Goal: Task Accomplishment & Management: Complete application form

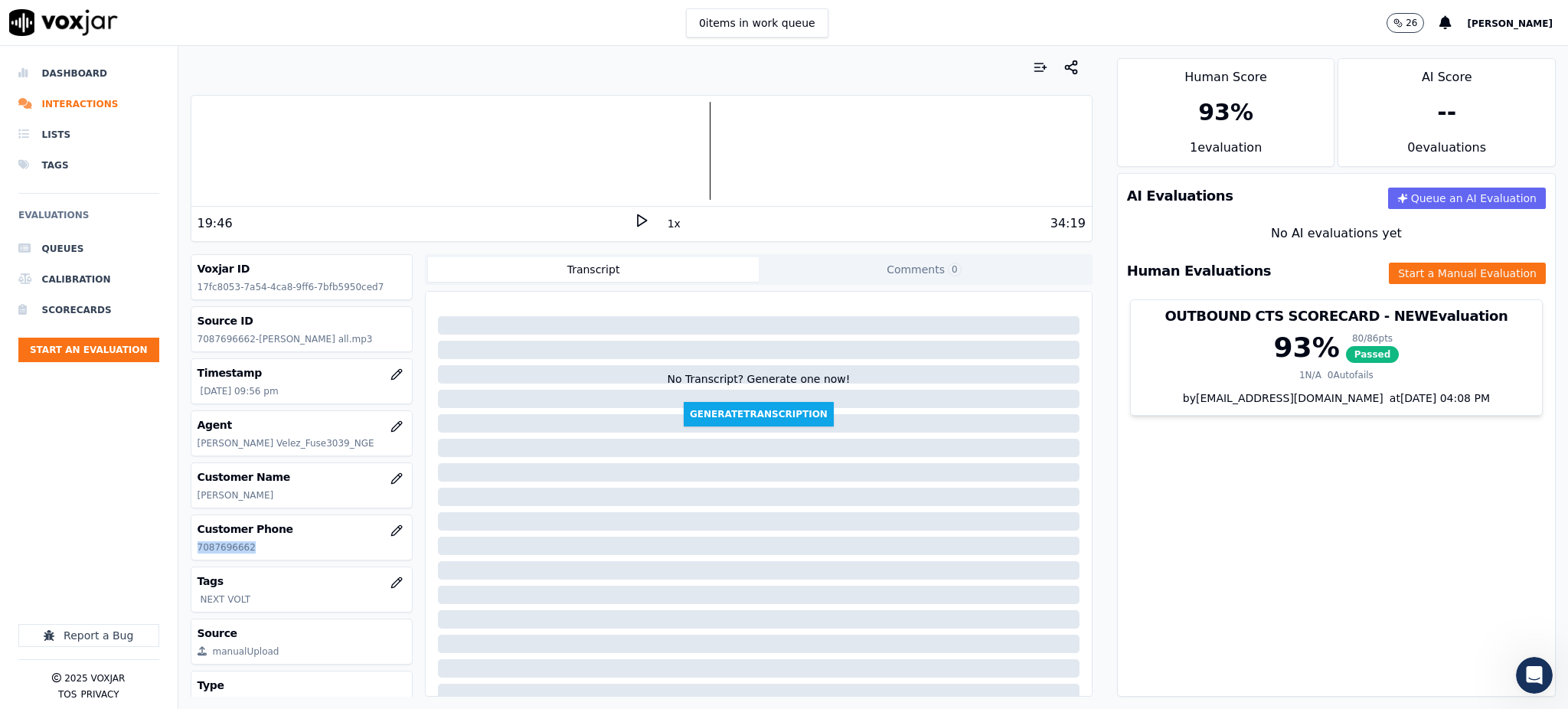
click at [634, 226] on icon at bounding box center [642, 221] width 15 height 15
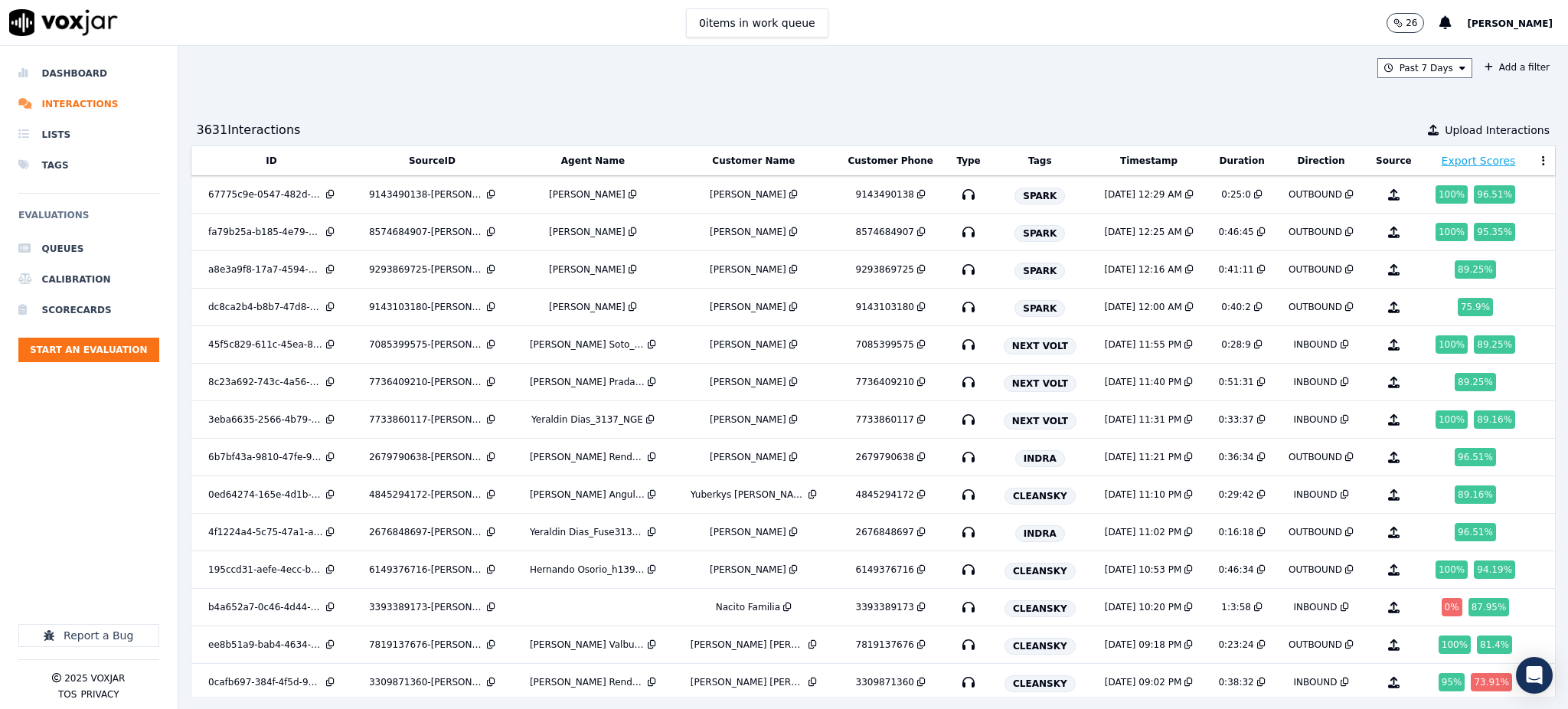
scroll to position [2104, 0]
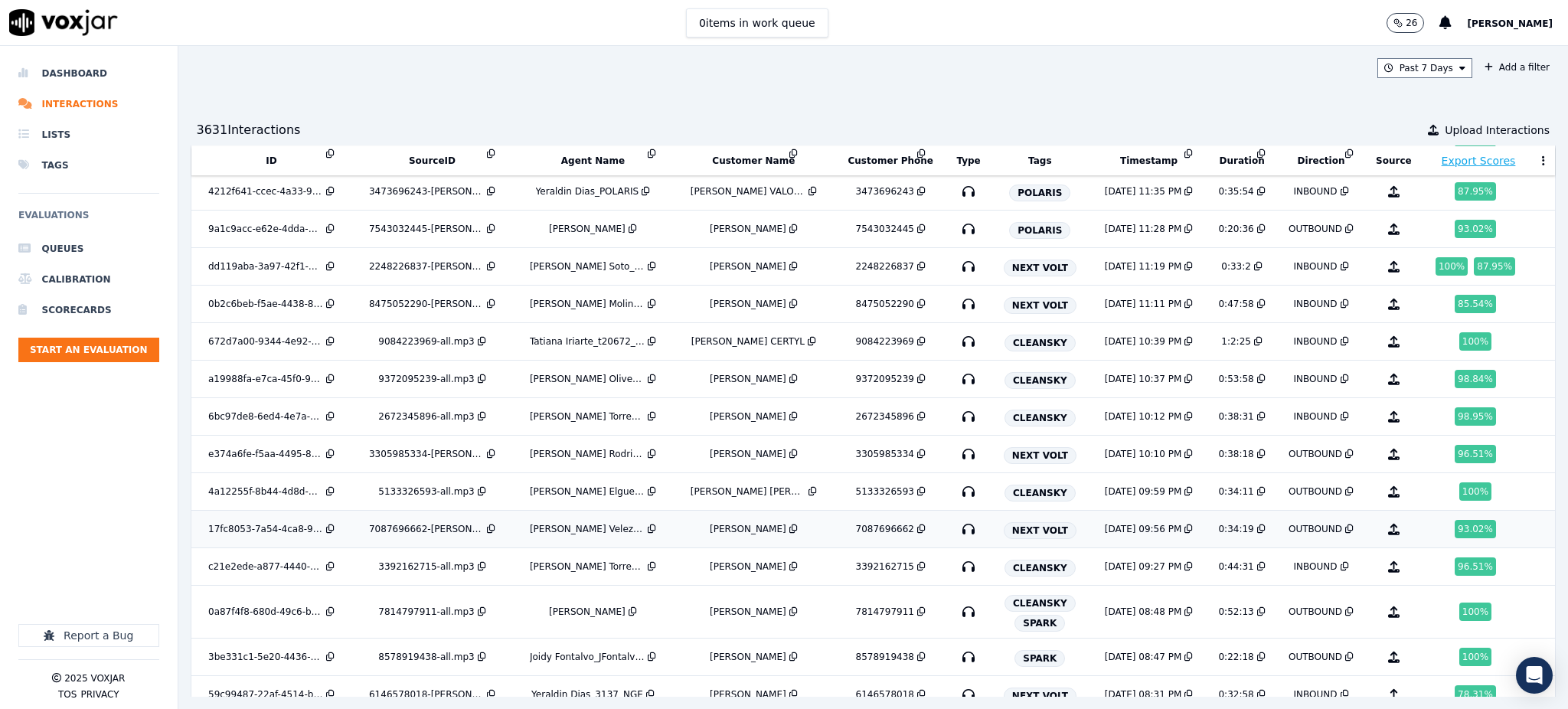
click at [956, 534] on icon "button" at bounding box center [968, 529] width 25 height 25
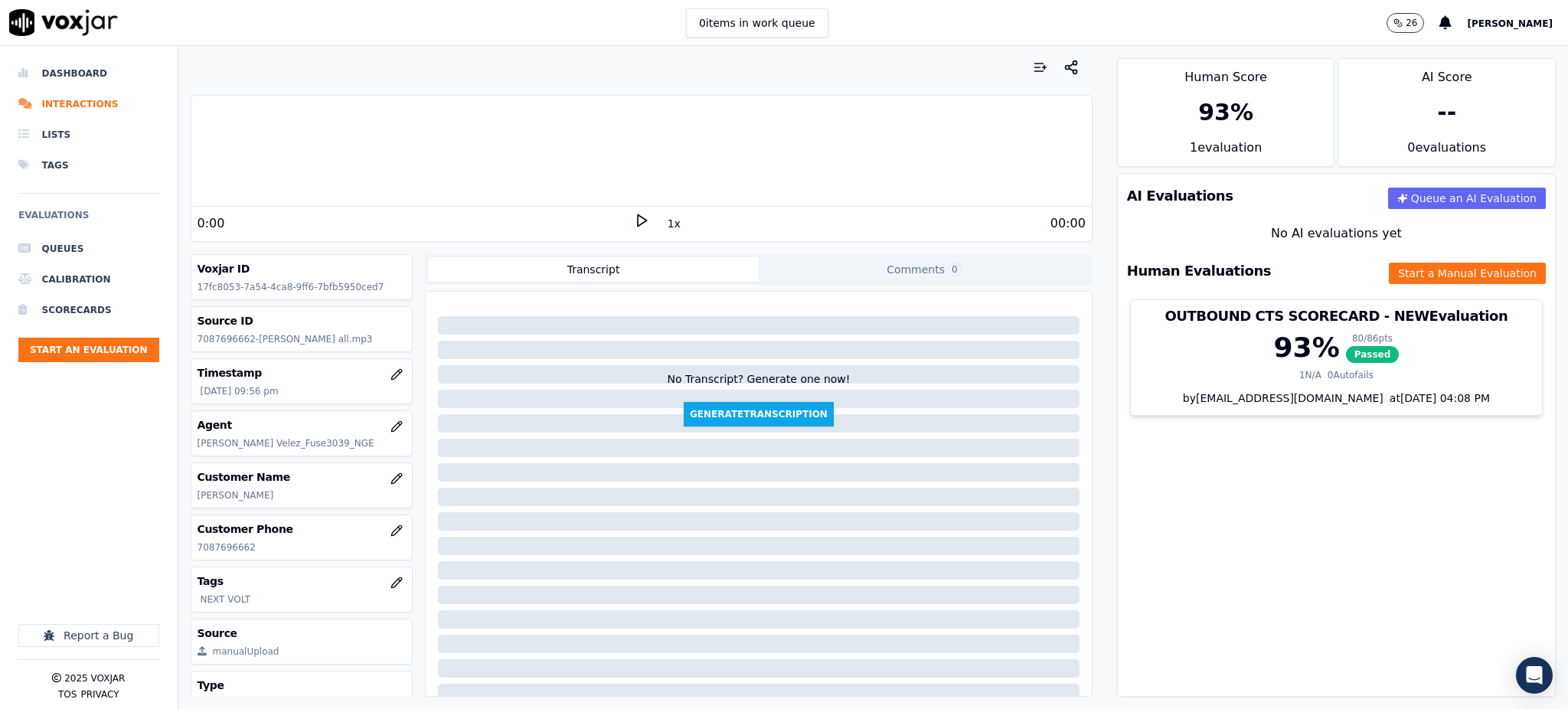
click at [634, 220] on icon at bounding box center [642, 221] width 15 height 15
click at [638, 222] on rect at bounding box center [639, 220] width 2 height 10
click at [649, 227] on div "34:19" at bounding box center [867, 223] width 436 height 18
click at [634, 228] on div "1x" at bounding box center [642, 223] width 15 height 21
click at [638, 221] on polygon at bounding box center [643, 221] width 9 height 11
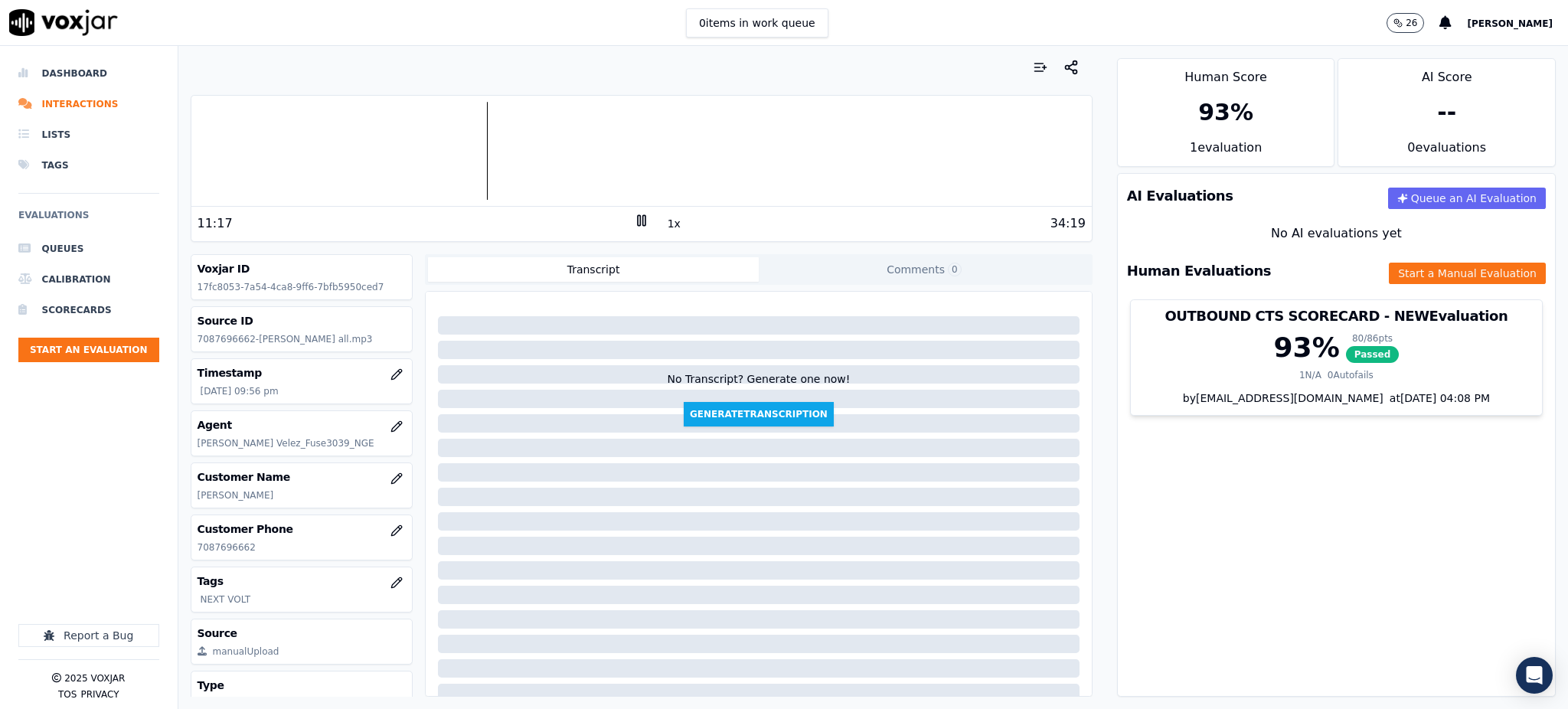
click at [643, 225] on rect at bounding box center [643, 220] width 2 height 10
click at [620, 227] on div "11:17" at bounding box center [415, 223] width 436 height 18
click at [638, 216] on polygon at bounding box center [643, 221] width 9 height 11
drag, startPoint x: 621, startPoint y: 209, endPoint x: 630, endPoint y: 219, distance: 13.5
click at [630, 219] on div "11:38 1x 34:19" at bounding box center [641, 222] width 900 height 33
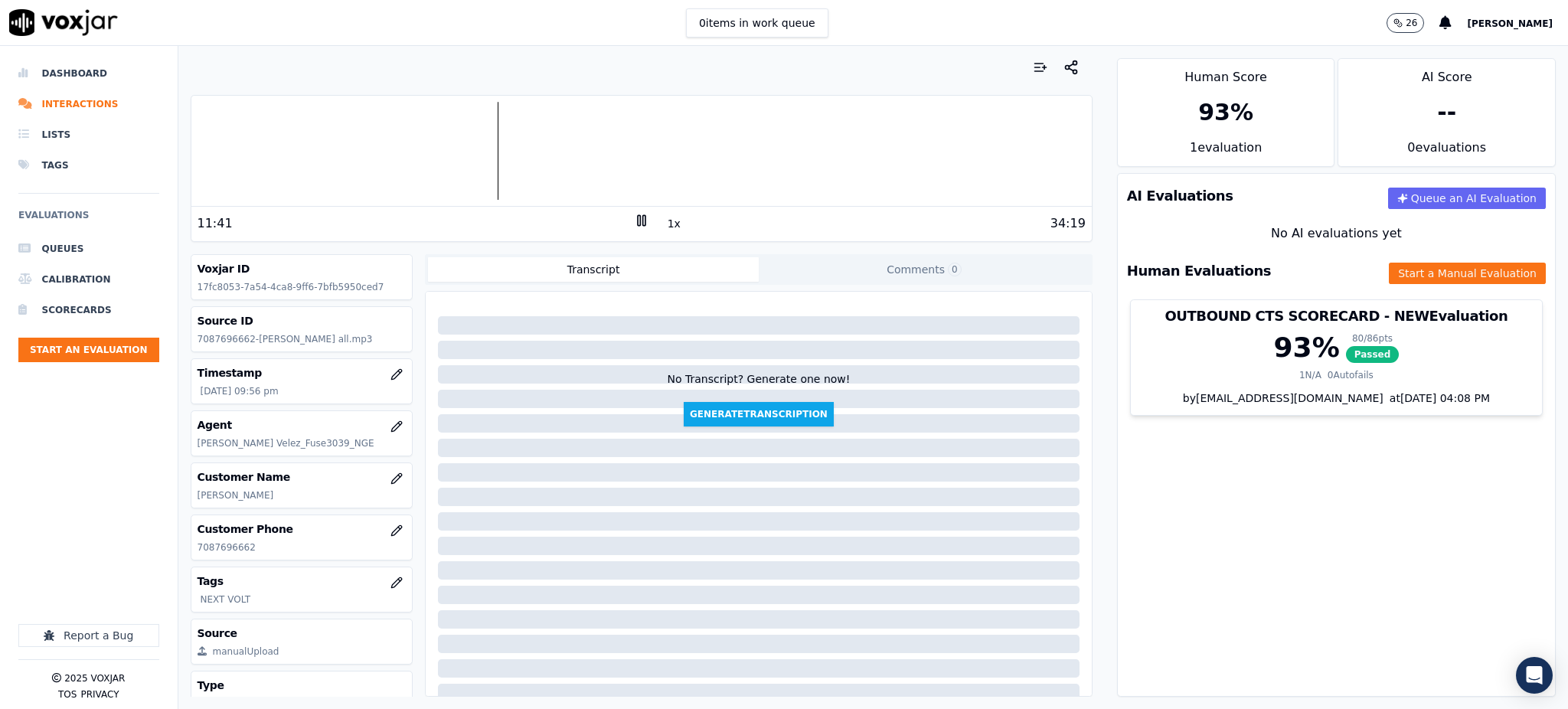
drag, startPoint x: 619, startPoint y: 215, endPoint x: 618, endPoint y: 233, distance: 18.0
click at [619, 221] on div "11:41" at bounding box center [415, 223] width 436 height 18
click at [634, 219] on icon at bounding box center [642, 221] width 15 height 15
click at [638, 219] on polygon at bounding box center [643, 221] width 9 height 11
click at [634, 220] on icon at bounding box center [642, 221] width 15 height 15
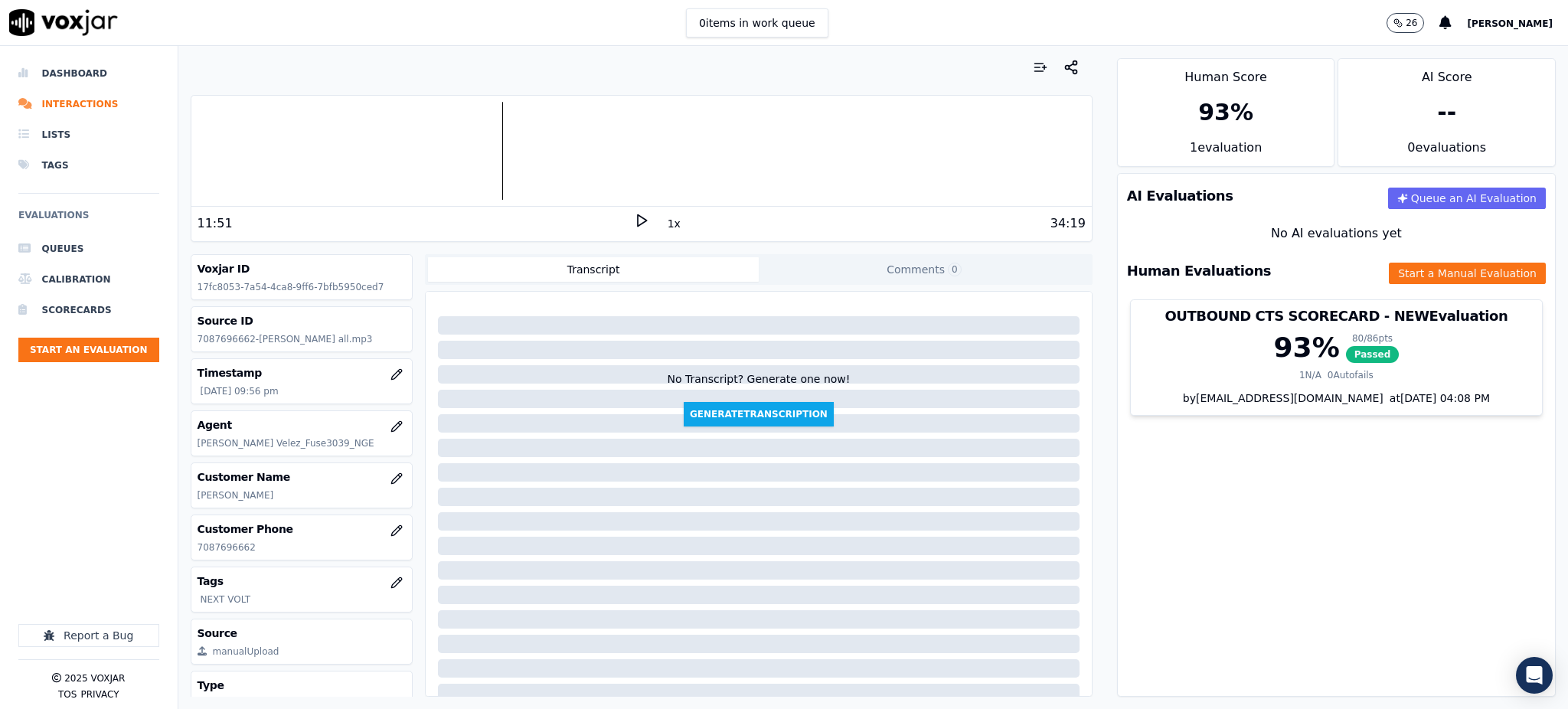
click at [634, 223] on icon at bounding box center [642, 221] width 15 height 15
click at [634, 218] on icon at bounding box center [642, 221] width 15 height 15
click at [634, 215] on icon at bounding box center [642, 221] width 15 height 15
click at [631, 207] on div "18:16 1x 34:19" at bounding box center [641, 222] width 900 height 33
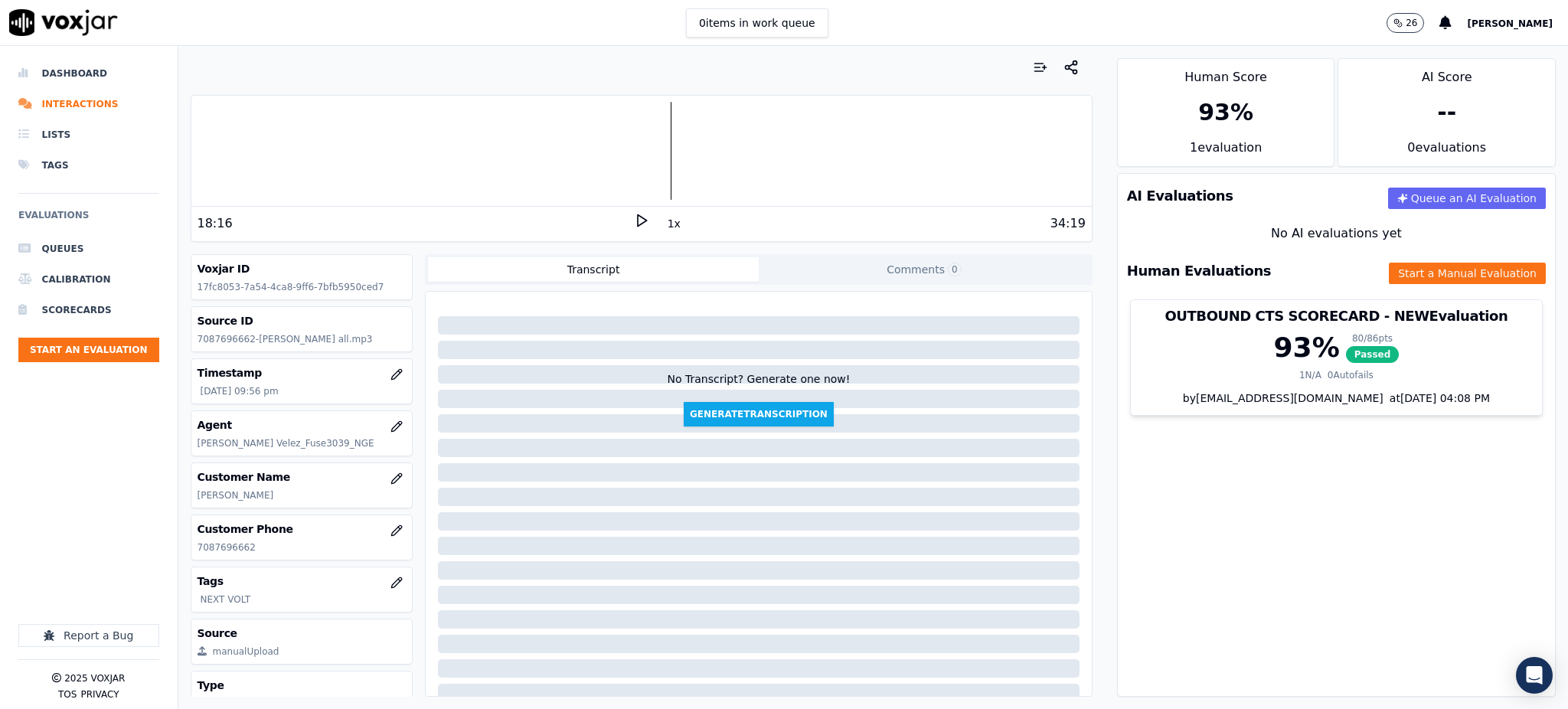
drag, startPoint x: 625, startPoint y: 222, endPoint x: 628, endPoint y: 210, distance: 12.4
click at [634, 221] on icon at bounding box center [642, 221] width 15 height 15
click at [777, 168] on div at bounding box center [641, 151] width 900 height 98
click at [634, 218] on icon at bounding box center [642, 221] width 15 height 15
click at [627, 233] on div "29:57 1x 34:19" at bounding box center [641, 222] width 900 height 33
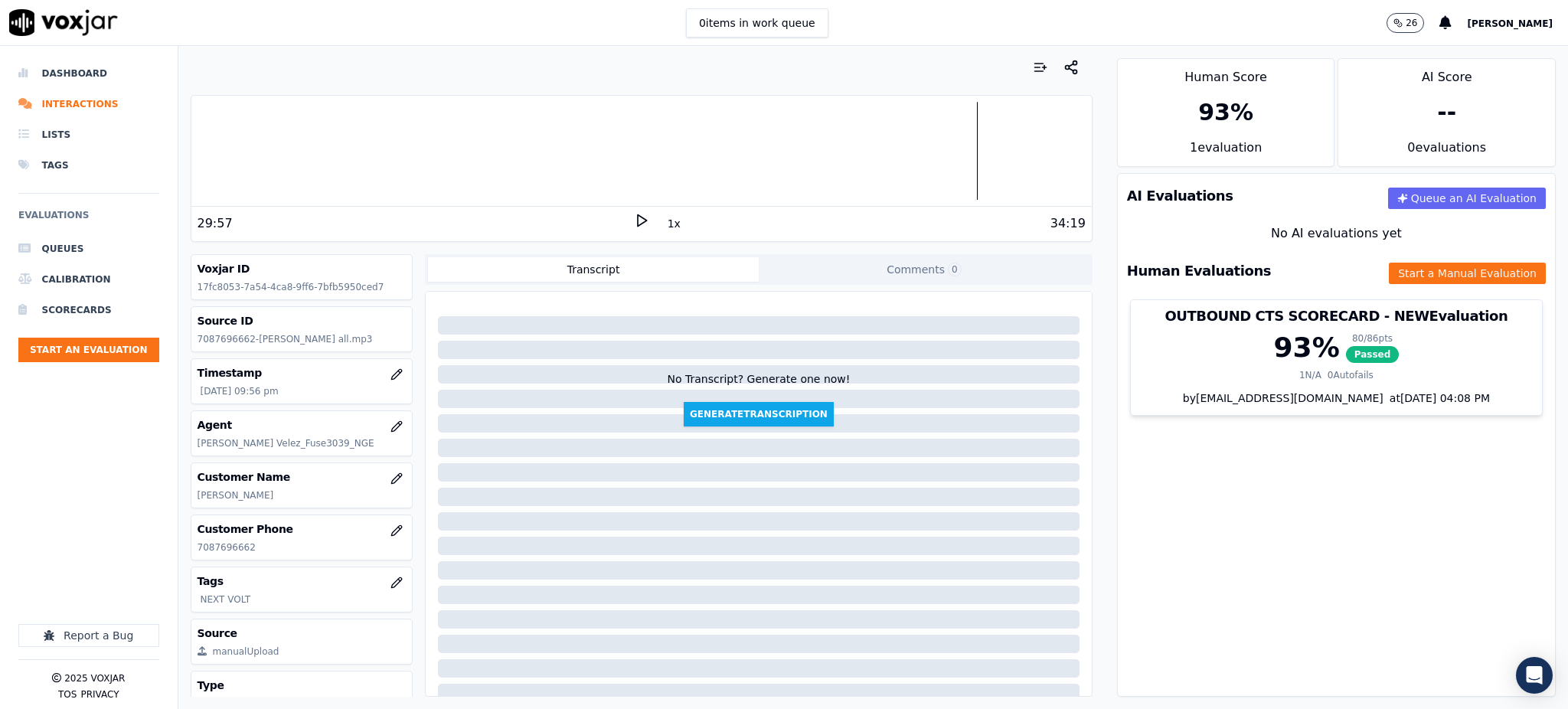
click at [625, 211] on div "29:57 1x 34:19" at bounding box center [641, 222] width 900 height 33
click at [634, 220] on icon at bounding box center [642, 221] width 15 height 15
click at [1427, 271] on button "Start a Manual Evaluation" at bounding box center [1467, 273] width 157 height 22
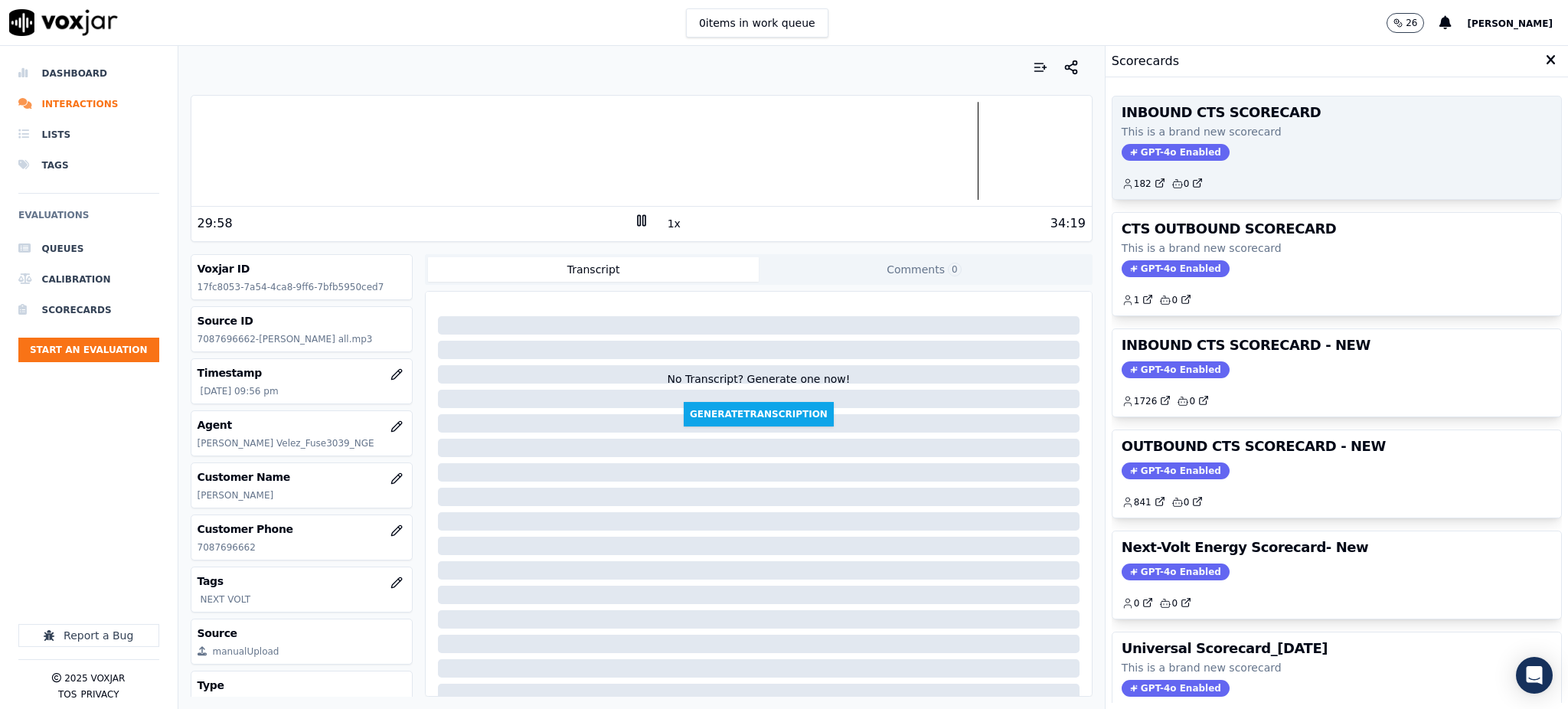
click at [1146, 163] on div "INBOUND CTS SCORECARD This is a brand new scorecard GPT-4o Enabled 182 0" at bounding box center [1336, 148] width 449 height 102
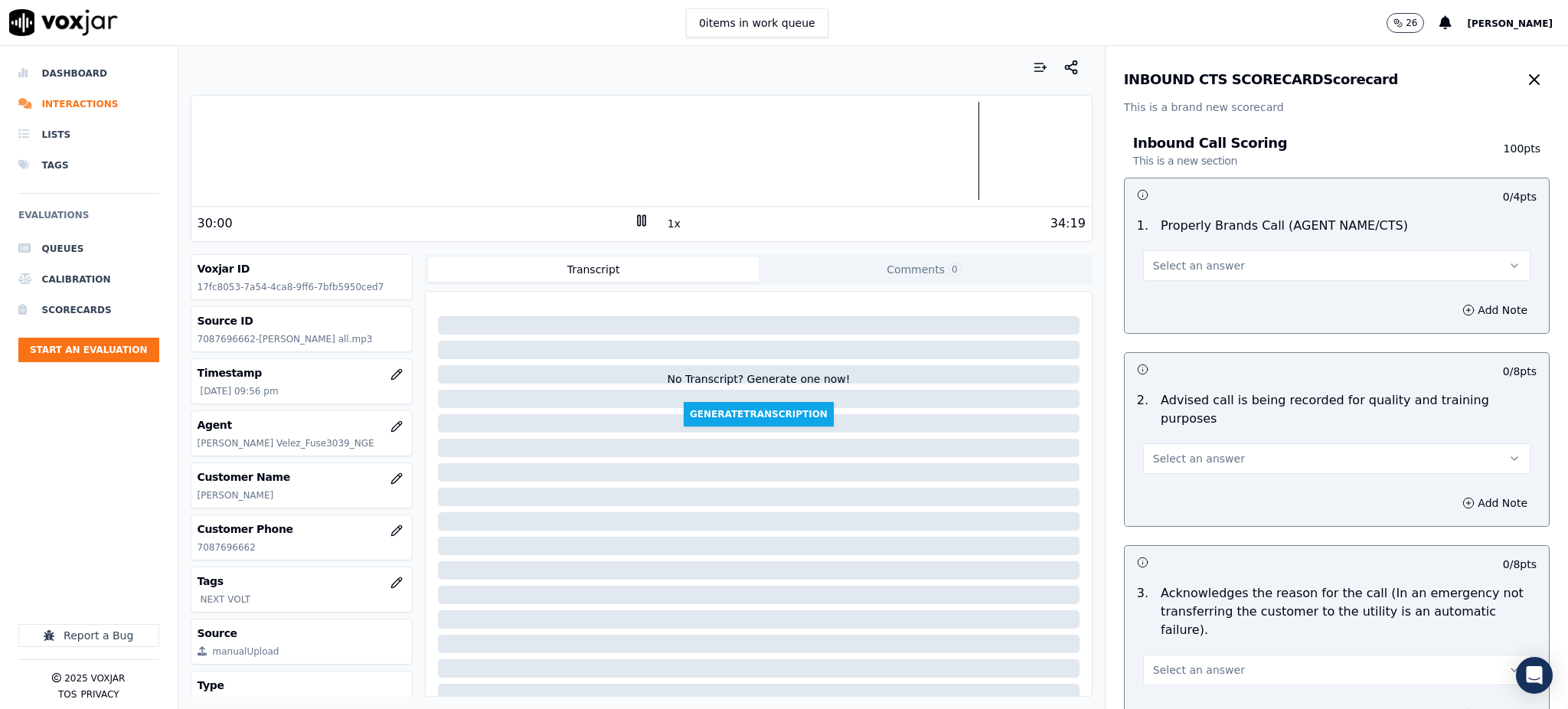
drag, startPoint x: 1165, startPoint y: 267, endPoint x: 1160, endPoint y: 279, distance: 13.0
click at [1165, 265] on span "Select an answer" at bounding box center [1198, 266] width 92 height 15
click at [1158, 305] on div "Yes" at bounding box center [1303, 300] width 354 height 25
click at [1162, 451] on span "Select an answer" at bounding box center [1198, 458] width 92 height 15
click at [1158, 475] on div "Yes" at bounding box center [1303, 475] width 354 height 25
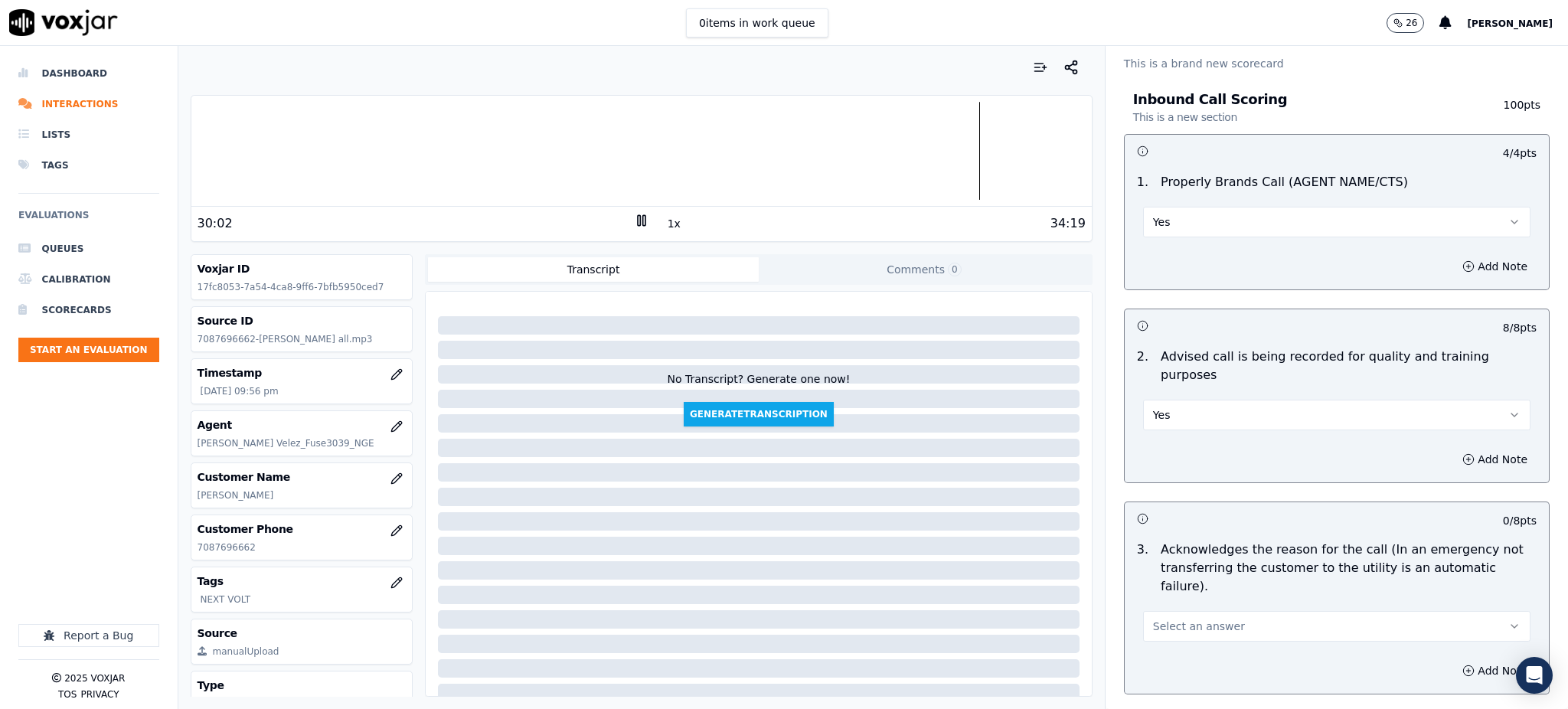
scroll to position [204, 0]
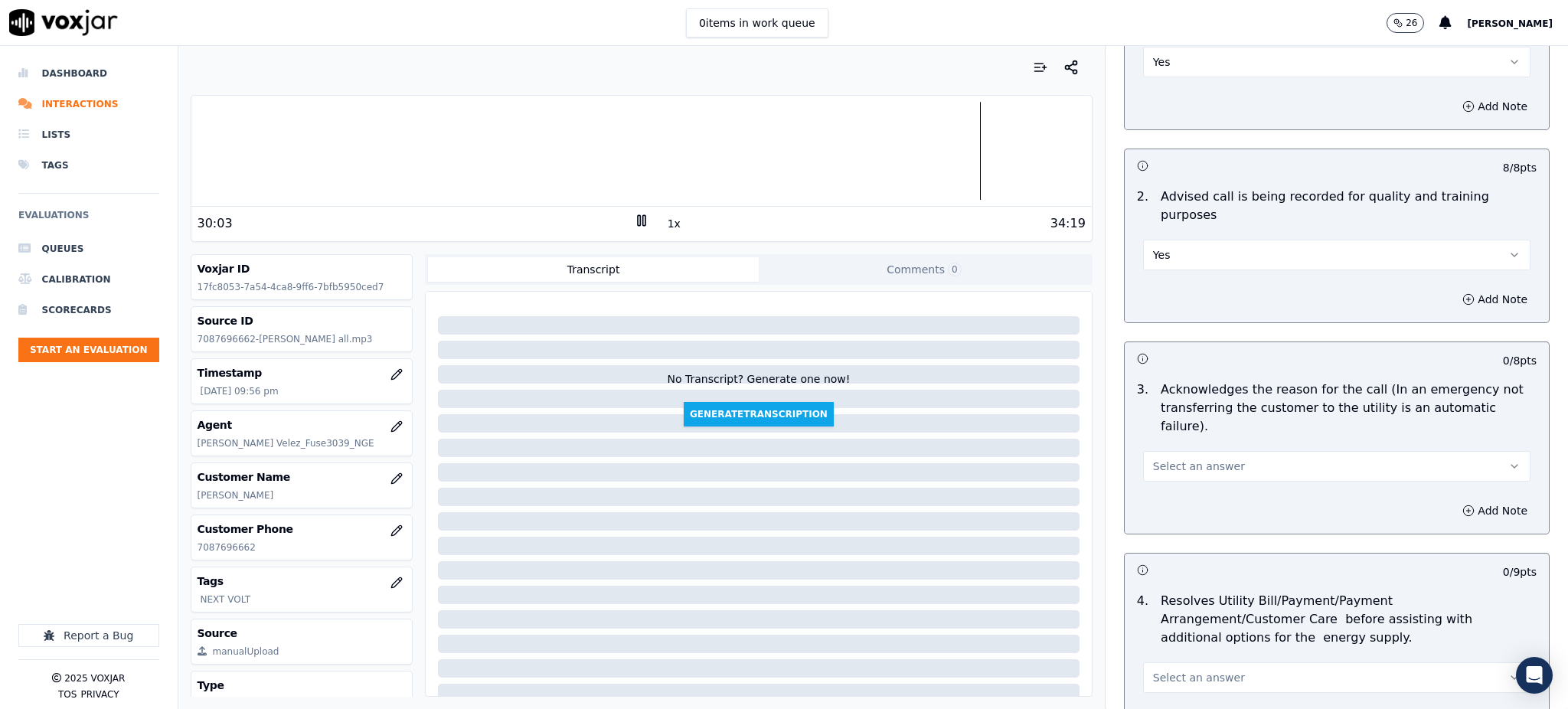
drag, startPoint x: 1161, startPoint y: 421, endPoint x: 1160, endPoint y: 440, distance: 19.0
click at [1161, 459] on span "Select an answer" at bounding box center [1198, 467] width 92 height 15
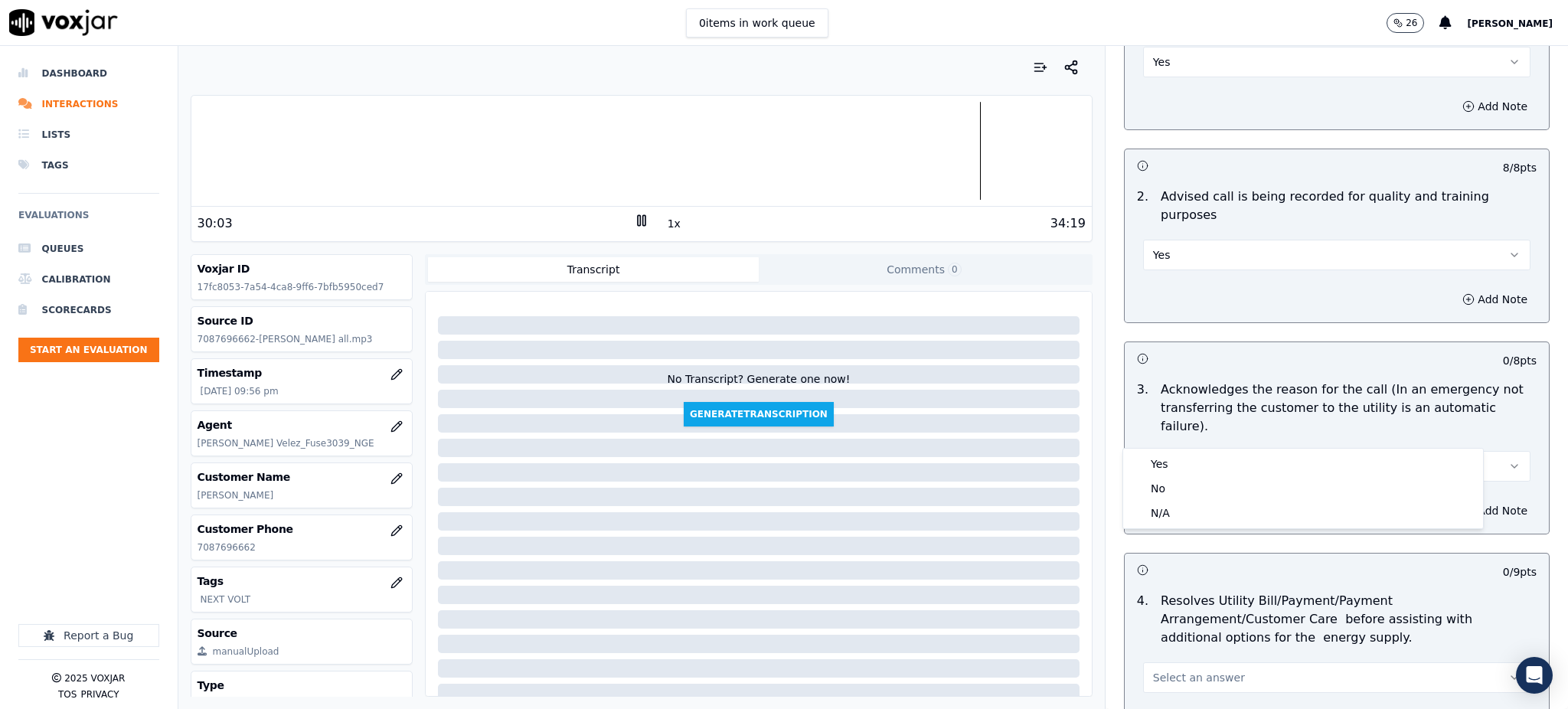
click at [1159, 447] on div "3 . Acknowledges the reason for the call (In an emergency not transferring the …" at bounding box center [1336, 432] width 424 height 114
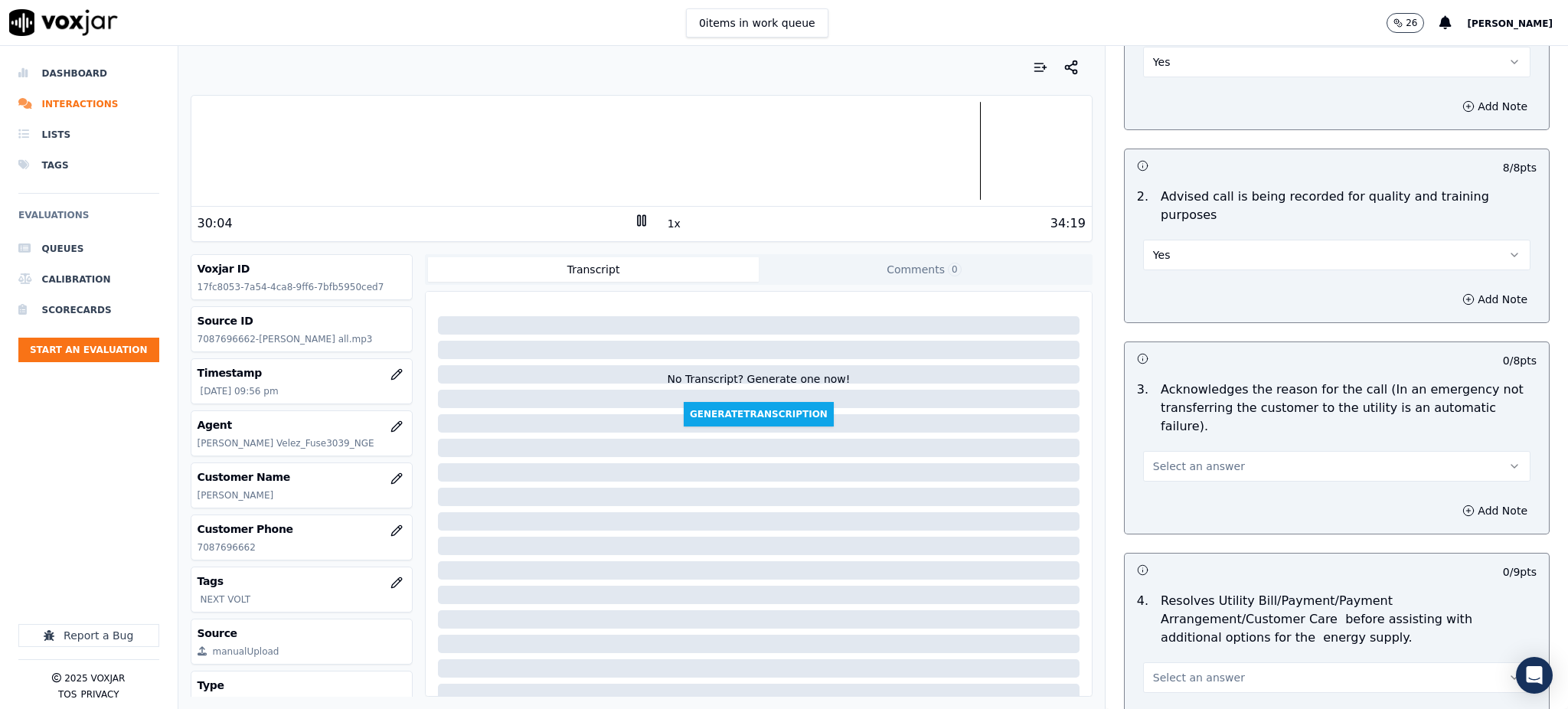
click at [1156, 487] on div "Add Note" at bounding box center [1336, 510] width 424 height 46
click at [1156, 459] on span "Select an answer" at bounding box center [1198, 467] width 92 height 15
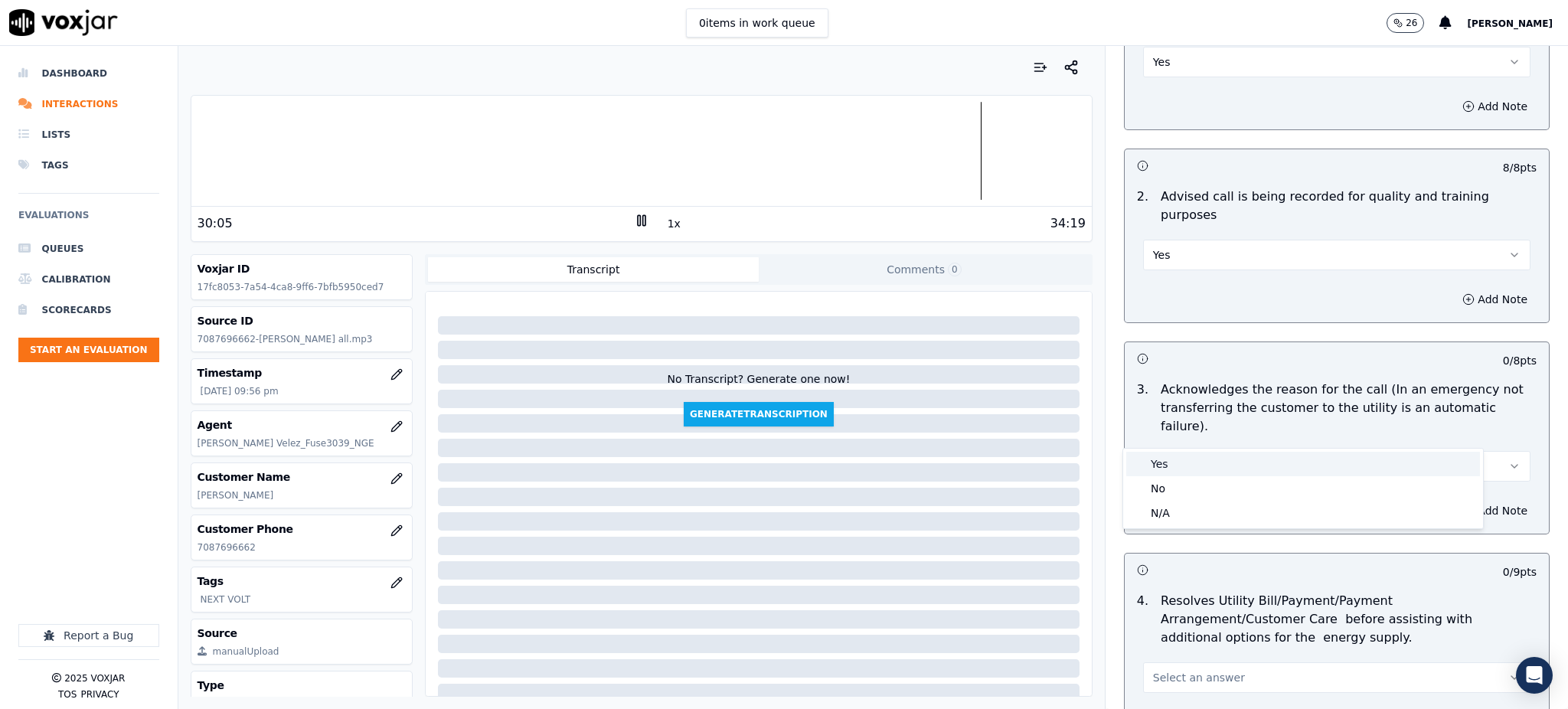
drag, startPoint x: 1154, startPoint y: 467, endPoint x: 1154, endPoint y: 509, distance: 42.0
click at [1154, 470] on div "Yes" at bounding box center [1303, 464] width 354 height 25
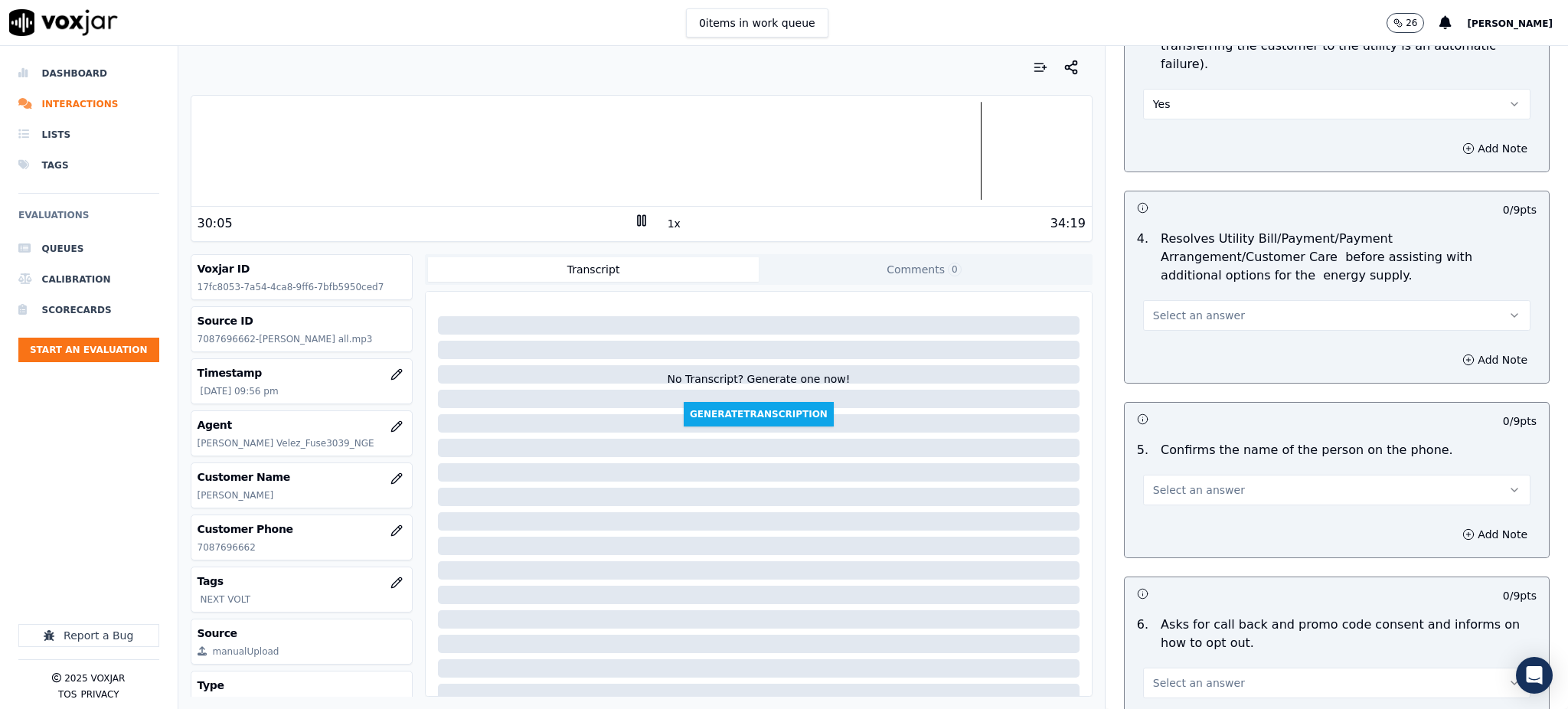
scroll to position [612, 0]
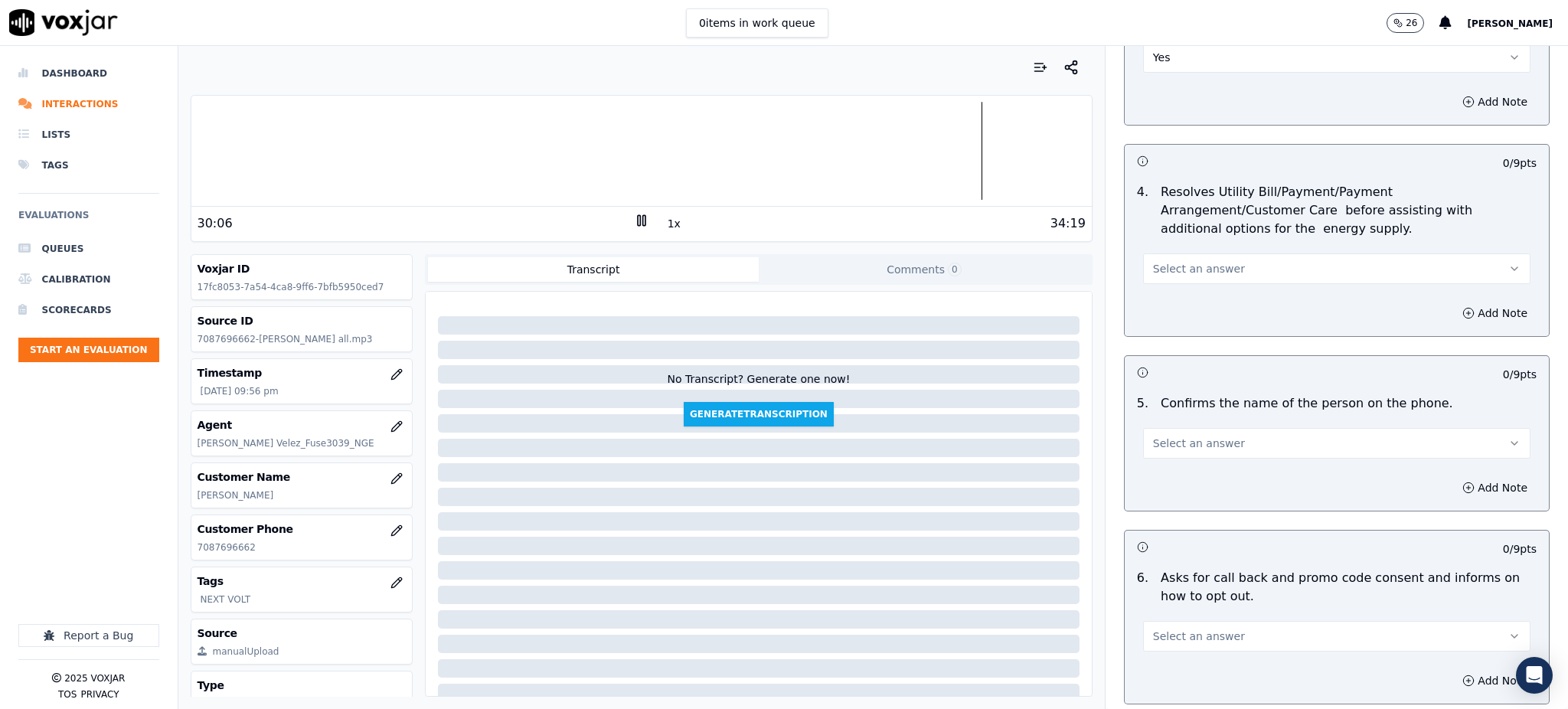
click at [1179, 261] on span "Select an answer" at bounding box center [1198, 269] width 92 height 15
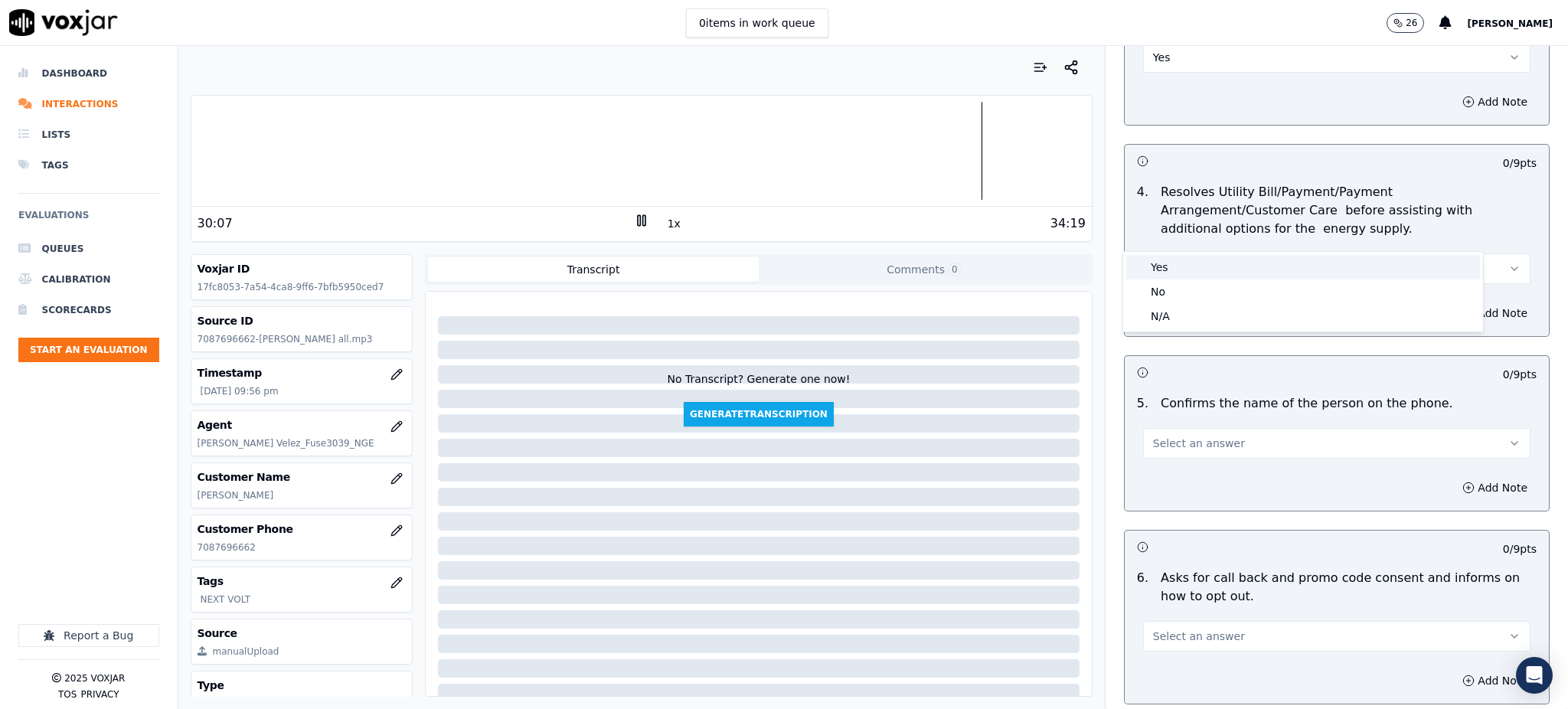
drag, startPoint x: 1169, startPoint y: 265, endPoint x: 1172, endPoint y: 369, distance: 104.0
click at [1169, 266] on div "Yes" at bounding box center [1303, 267] width 354 height 25
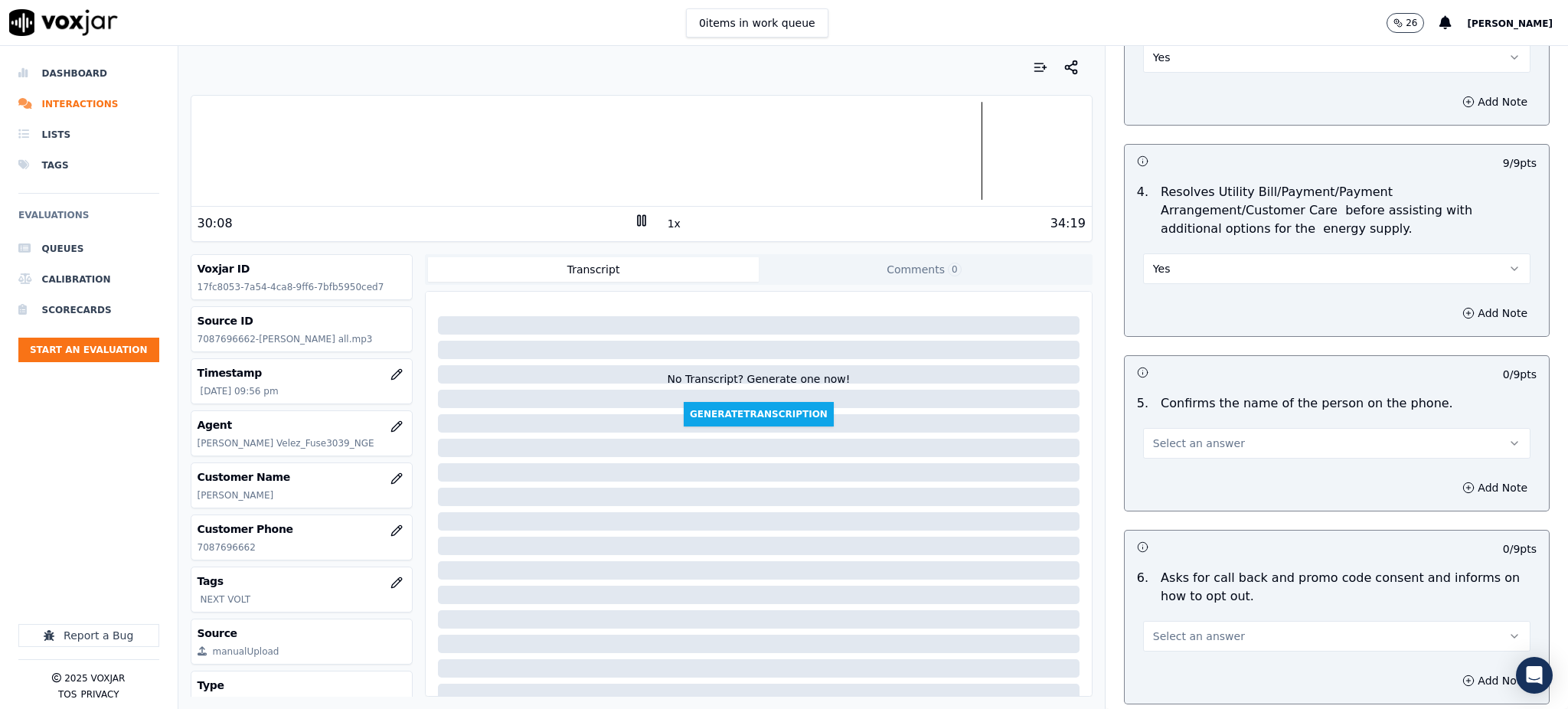
click at [1169, 435] on span "Select an answer" at bounding box center [1198, 443] width 92 height 15
drag, startPoint x: 1171, startPoint y: 445, endPoint x: 1156, endPoint y: 559, distance: 115.0
click at [1171, 446] on div "Yes" at bounding box center [1303, 442] width 354 height 25
click at [1153, 621] on button "Select an answer" at bounding box center [1336, 636] width 387 height 30
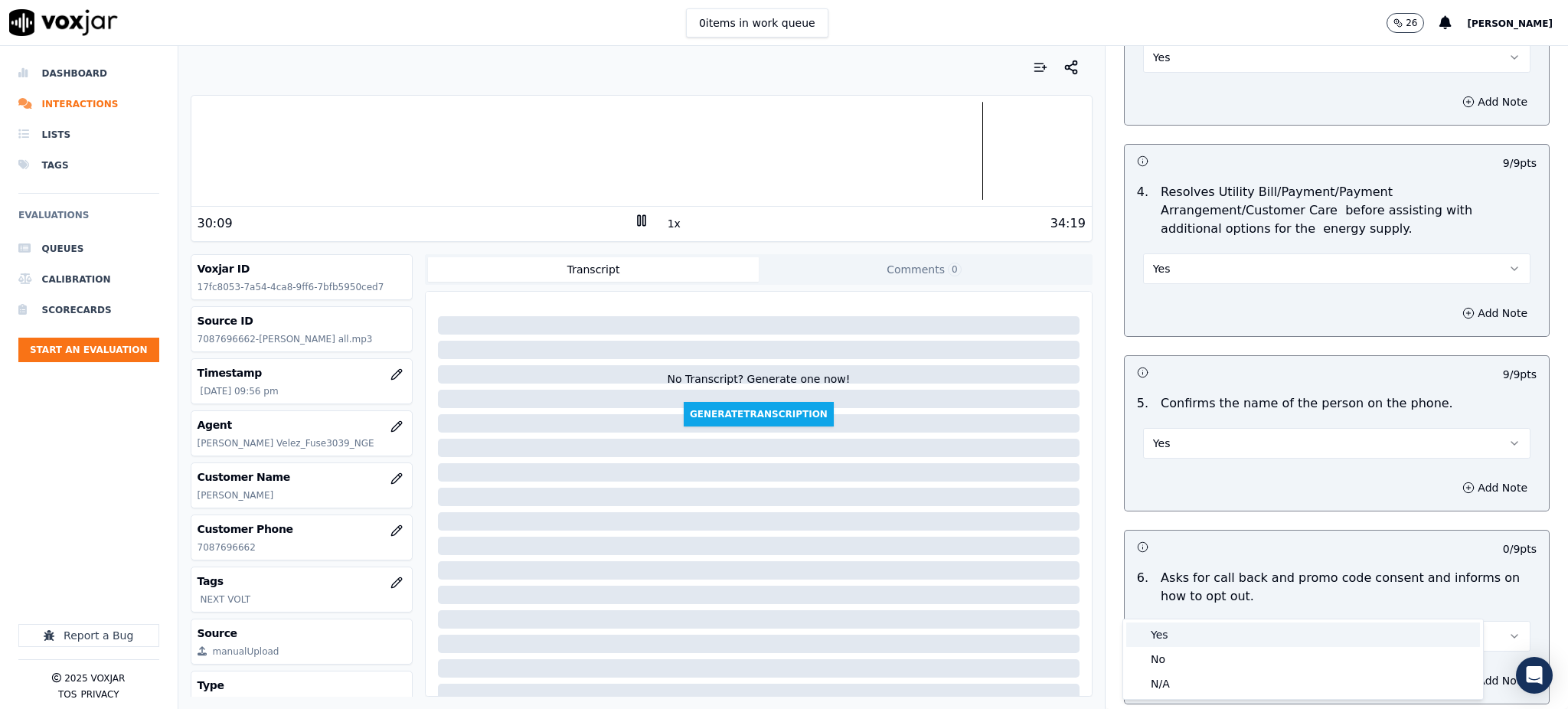
click at [1160, 634] on div "Yes" at bounding box center [1303, 635] width 354 height 25
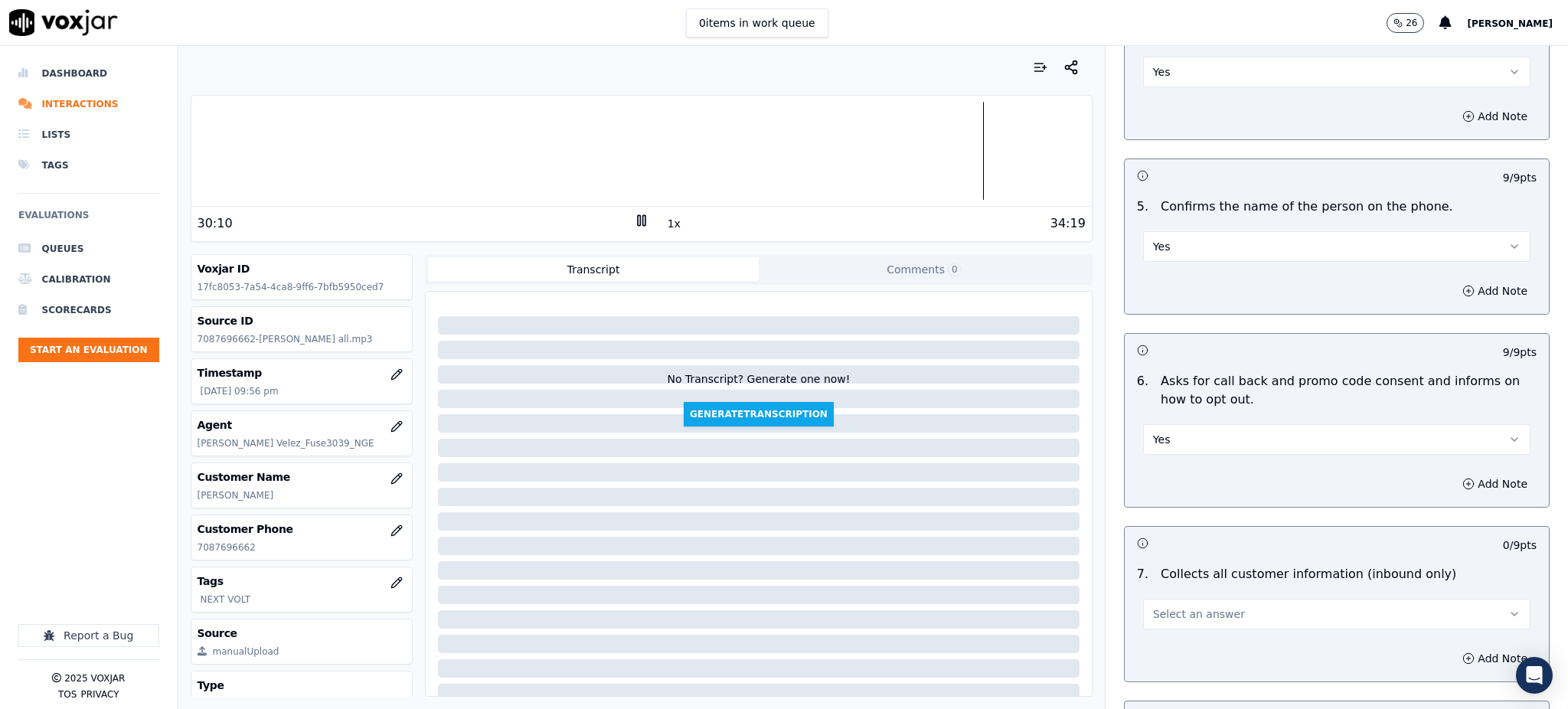
scroll to position [816, 0]
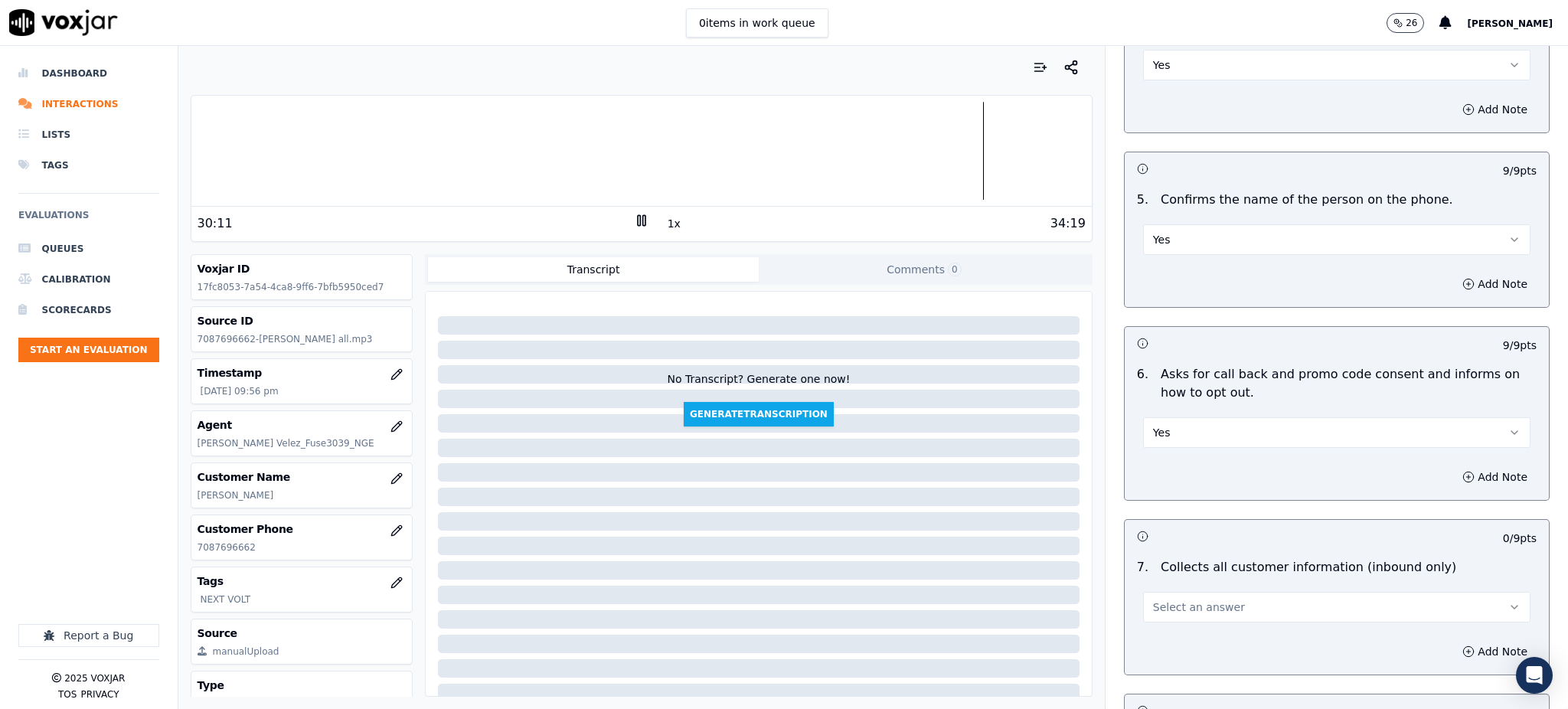
click at [1160, 599] on span "Select an answer" at bounding box center [1198, 607] width 92 height 15
drag, startPoint x: 1167, startPoint y: 605, endPoint x: 1152, endPoint y: 568, distance: 39.9
click at [1166, 605] on div "Yes" at bounding box center [1303, 605] width 354 height 25
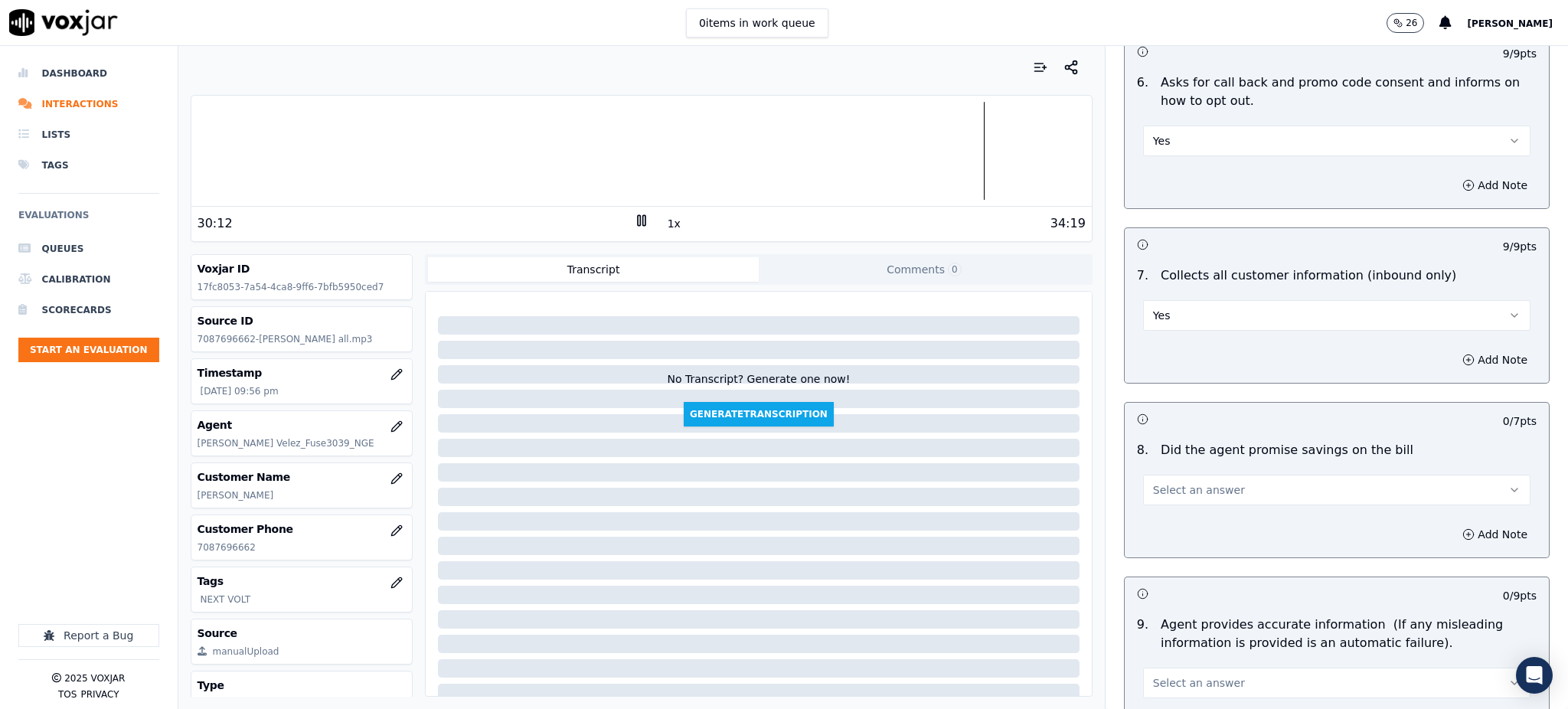
scroll to position [1123, 0]
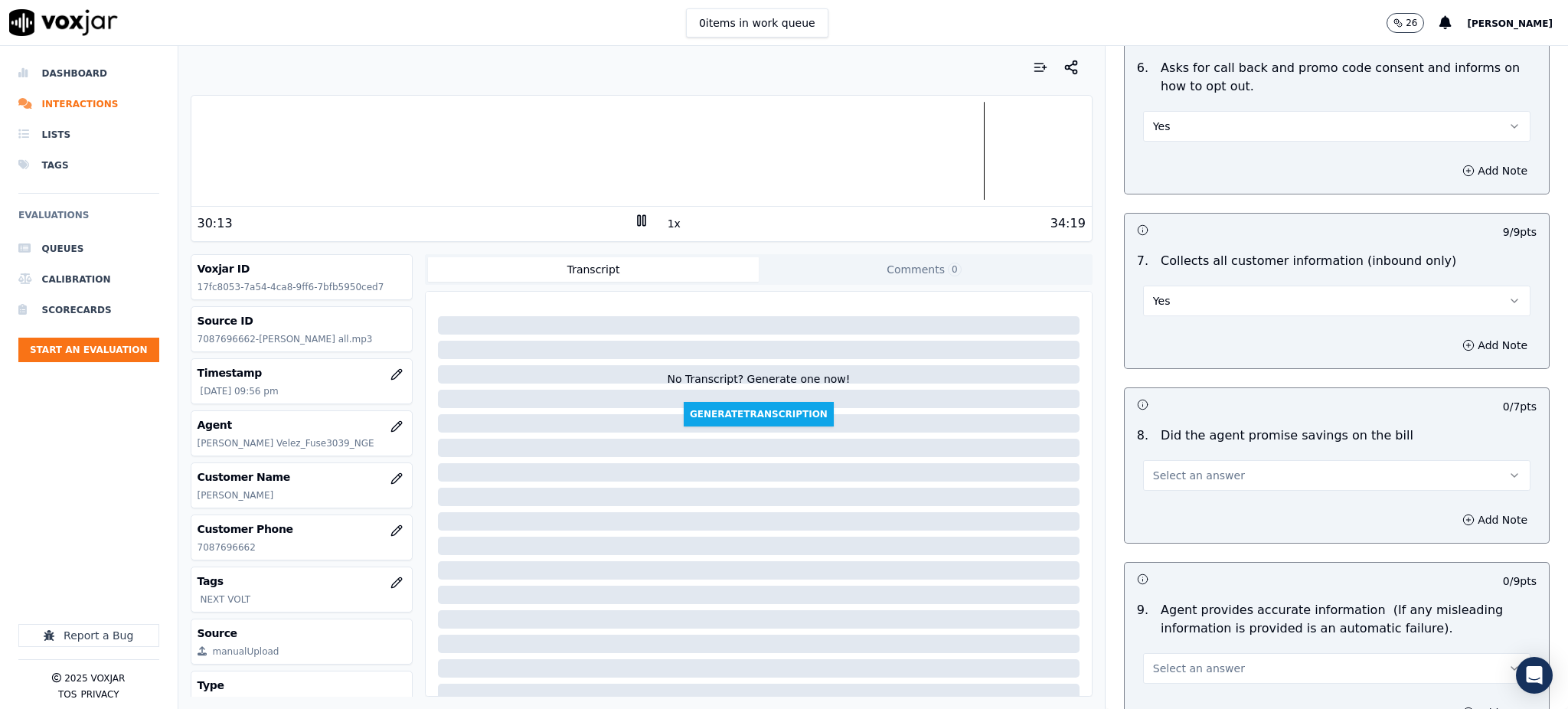
drag, startPoint x: 1157, startPoint y: 428, endPoint x: 1160, endPoint y: 450, distance: 22.2
click at [1157, 460] on button "Select an answer" at bounding box center [1336, 475] width 387 height 30
drag, startPoint x: 1166, startPoint y: 478, endPoint x: 1180, endPoint y: 552, distance: 75.3
click at [1166, 479] on div "Yes" at bounding box center [1303, 473] width 354 height 25
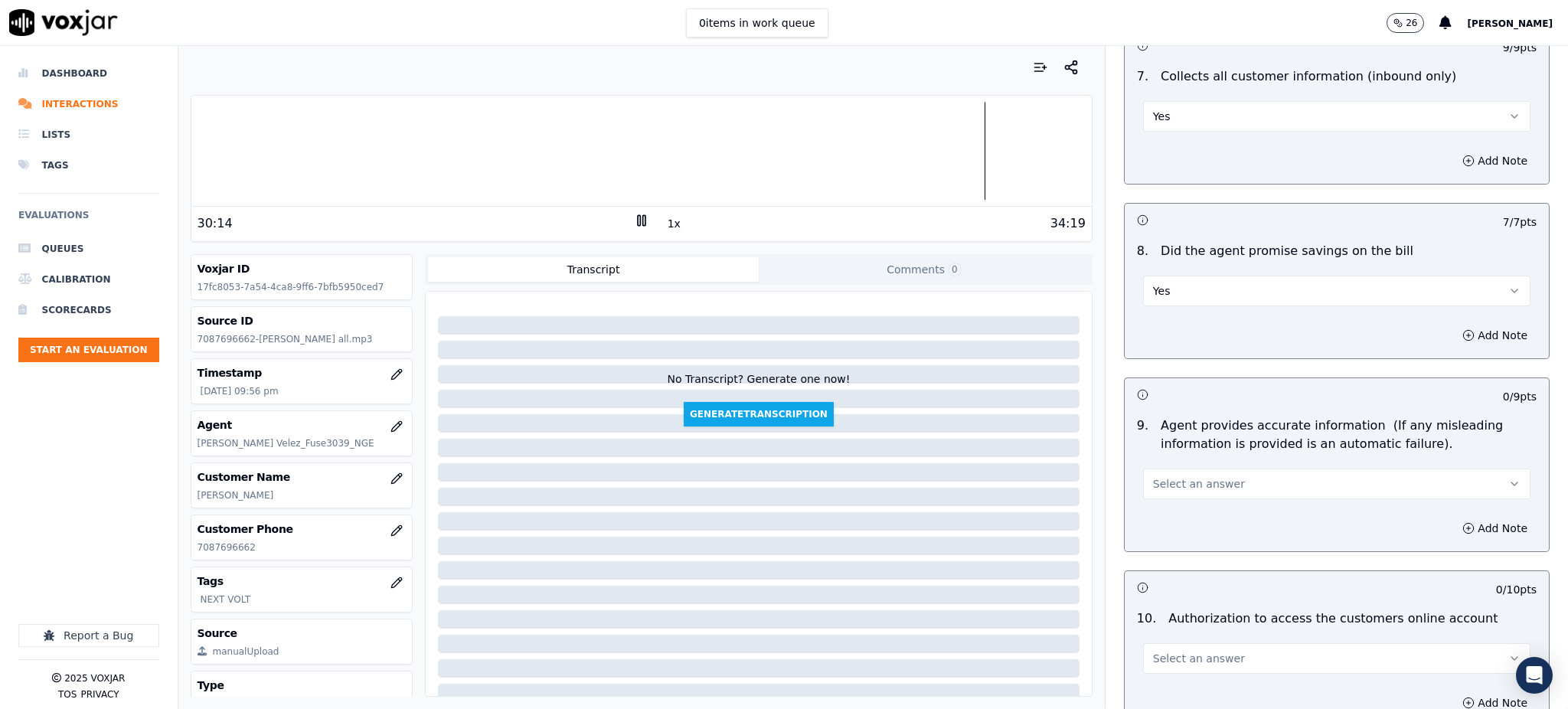
scroll to position [1327, 0]
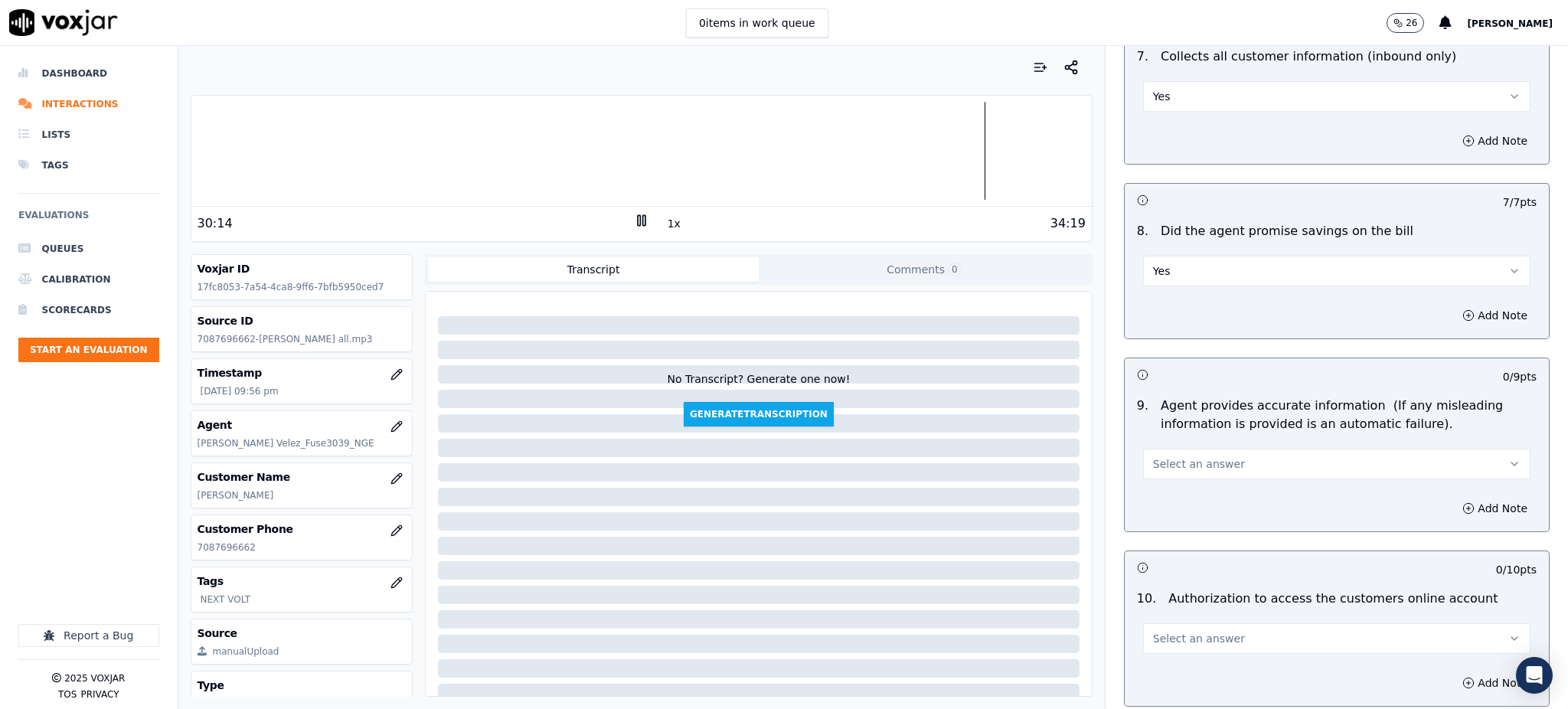
click at [1170, 456] on span "Select an answer" at bounding box center [1198, 464] width 92 height 15
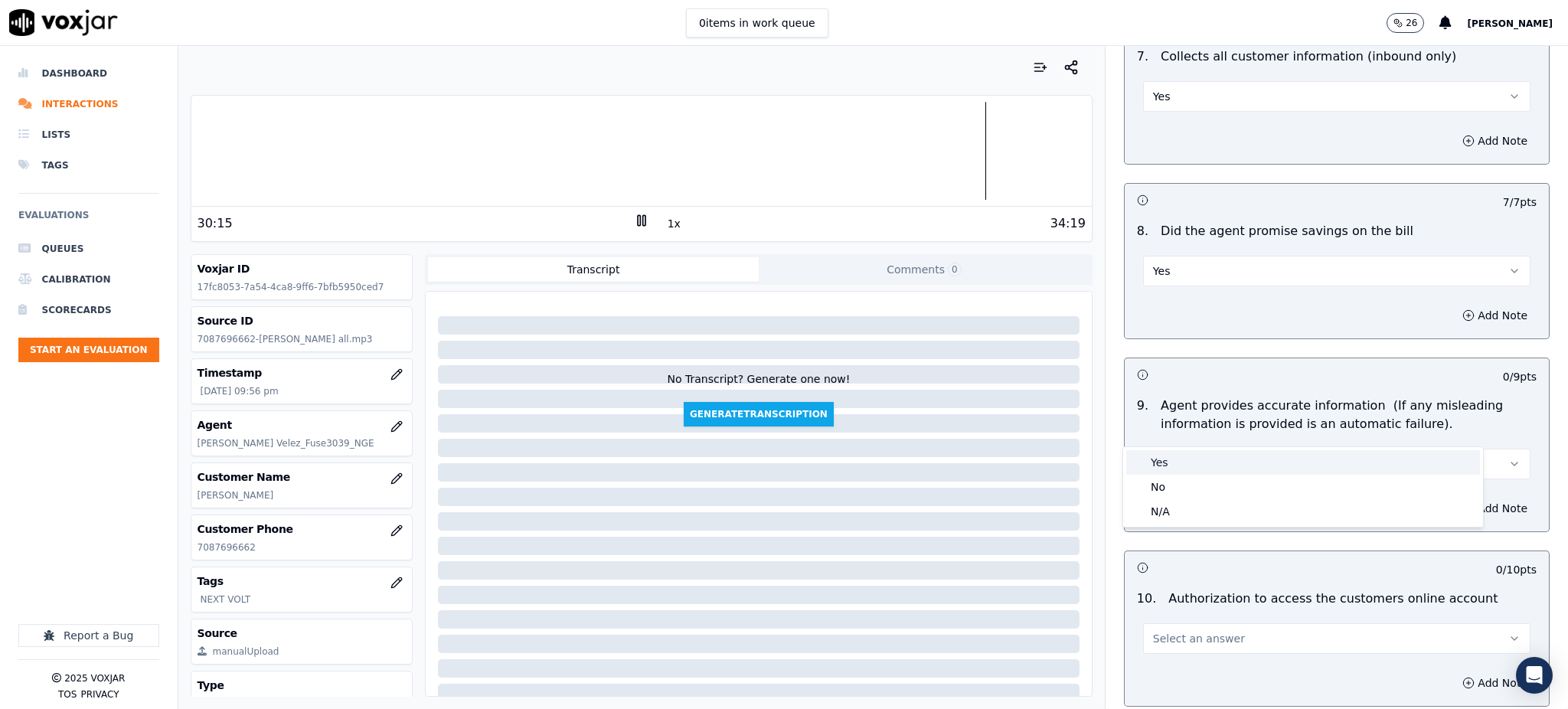
click at [1172, 464] on div "Yes" at bounding box center [1303, 463] width 354 height 25
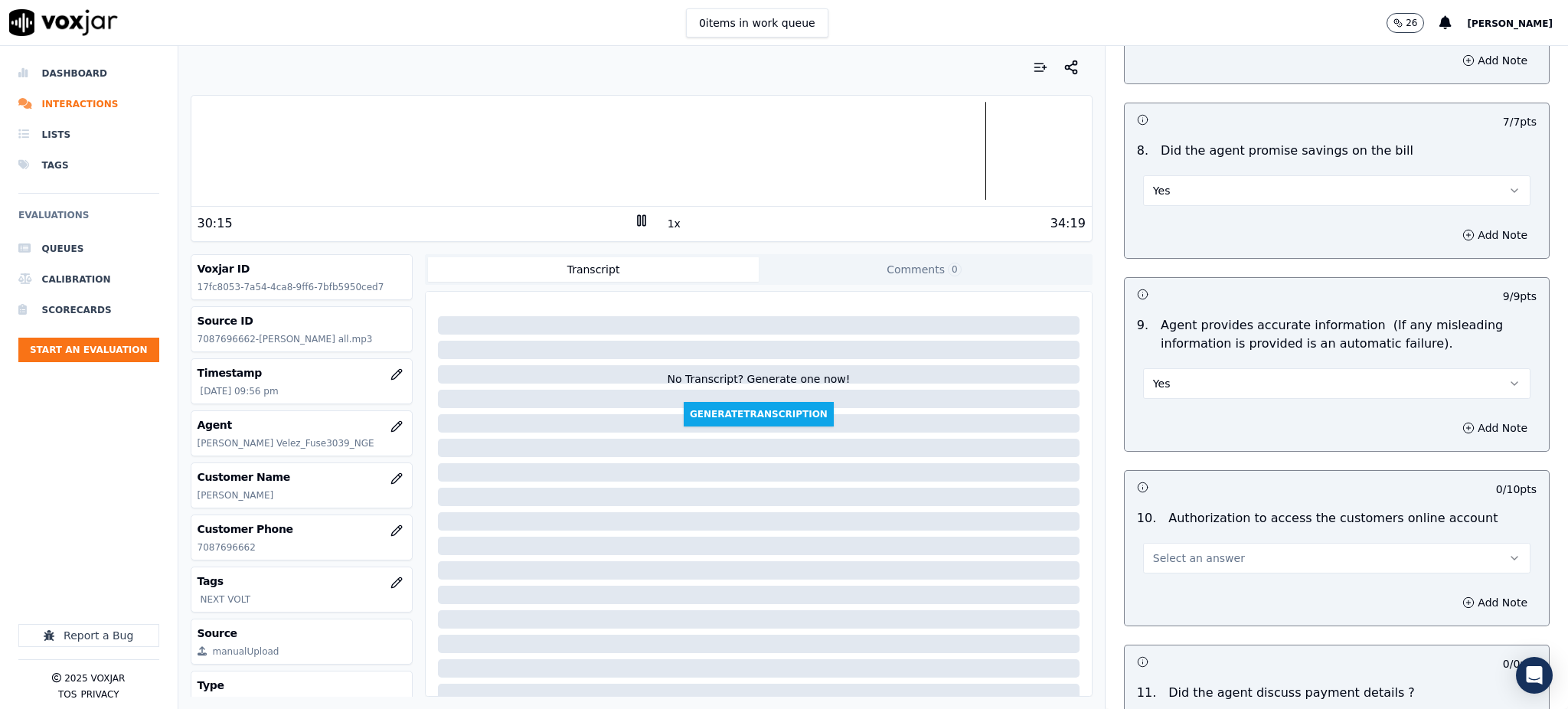
scroll to position [1735, 0]
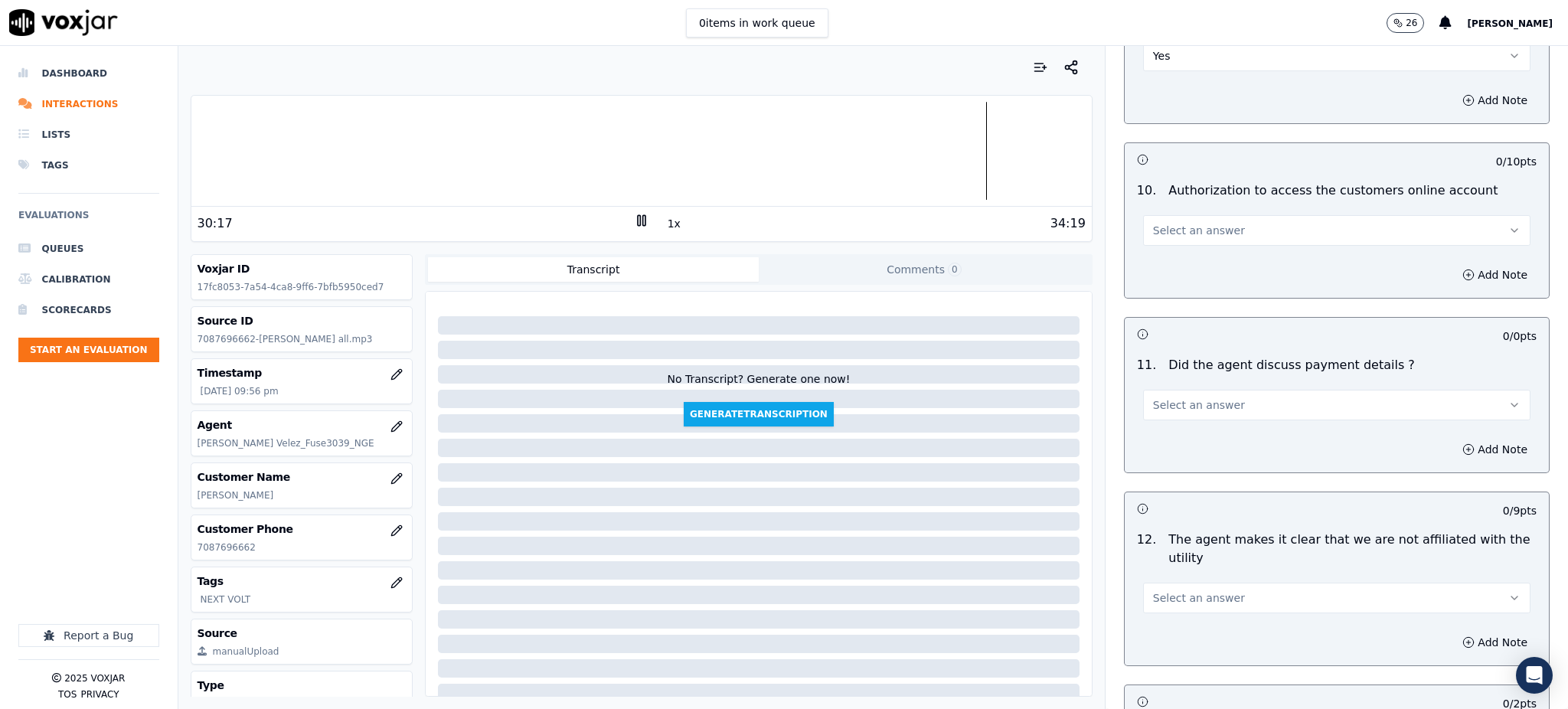
click at [1174, 222] on span "Select an answer" at bounding box center [1198, 230] width 92 height 15
click at [1189, 230] on div "Yes" at bounding box center [1303, 229] width 354 height 25
click at [1148, 390] on button "Select an answer" at bounding box center [1336, 405] width 387 height 30
click at [1154, 462] on div "N/A" at bounding box center [1303, 452] width 354 height 25
click at [1153, 591] on span "Select an answer" at bounding box center [1198, 598] width 92 height 15
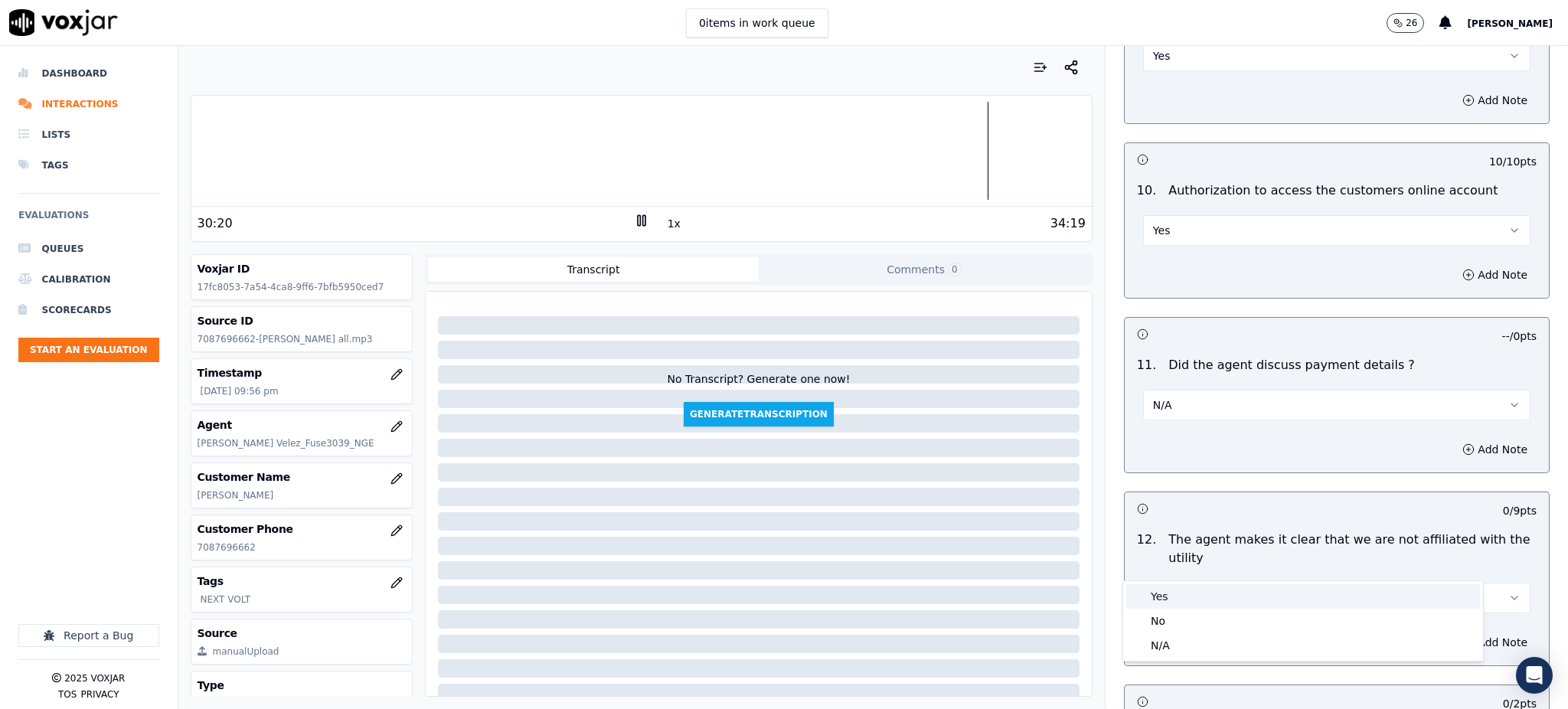
click at [1155, 594] on div "Yes" at bounding box center [1303, 596] width 354 height 25
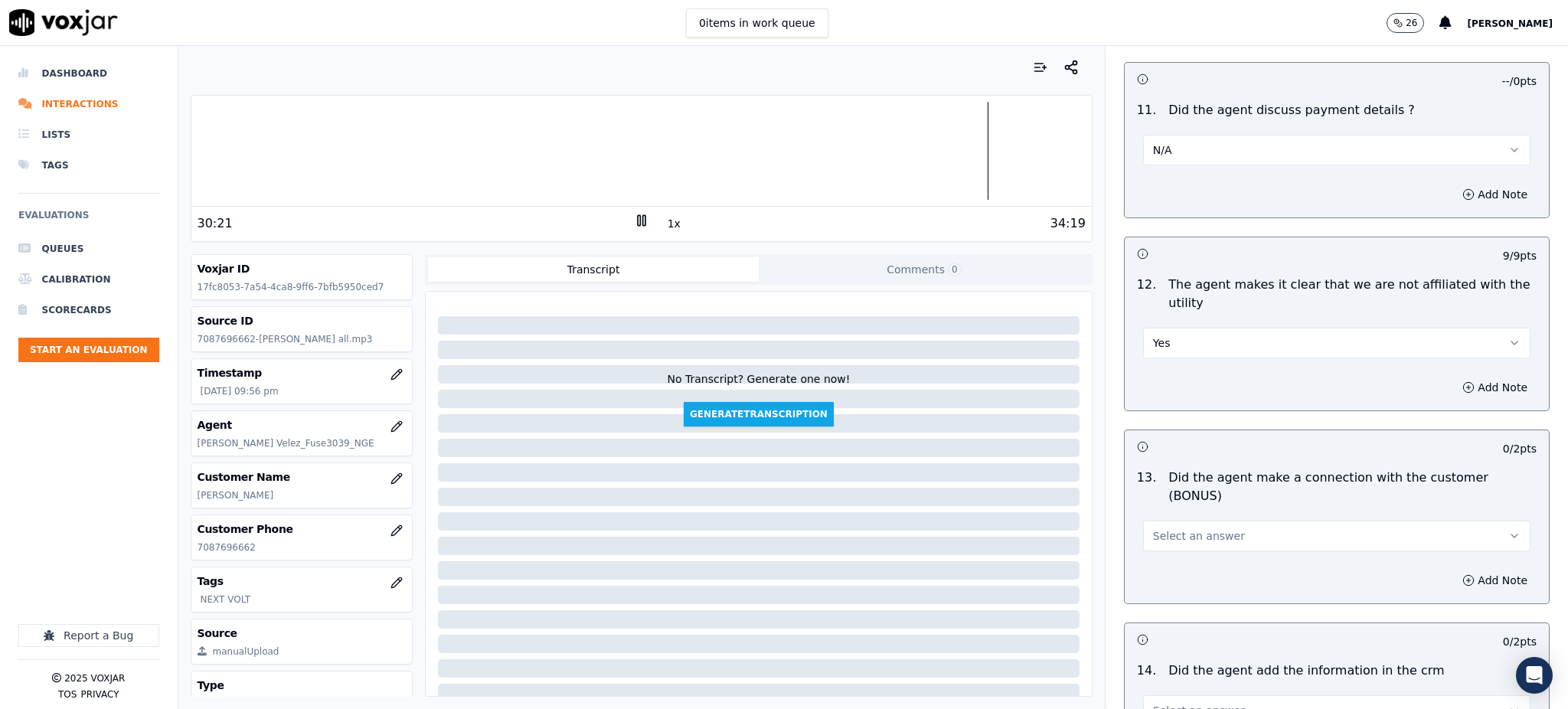
scroll to position [2042, 0]
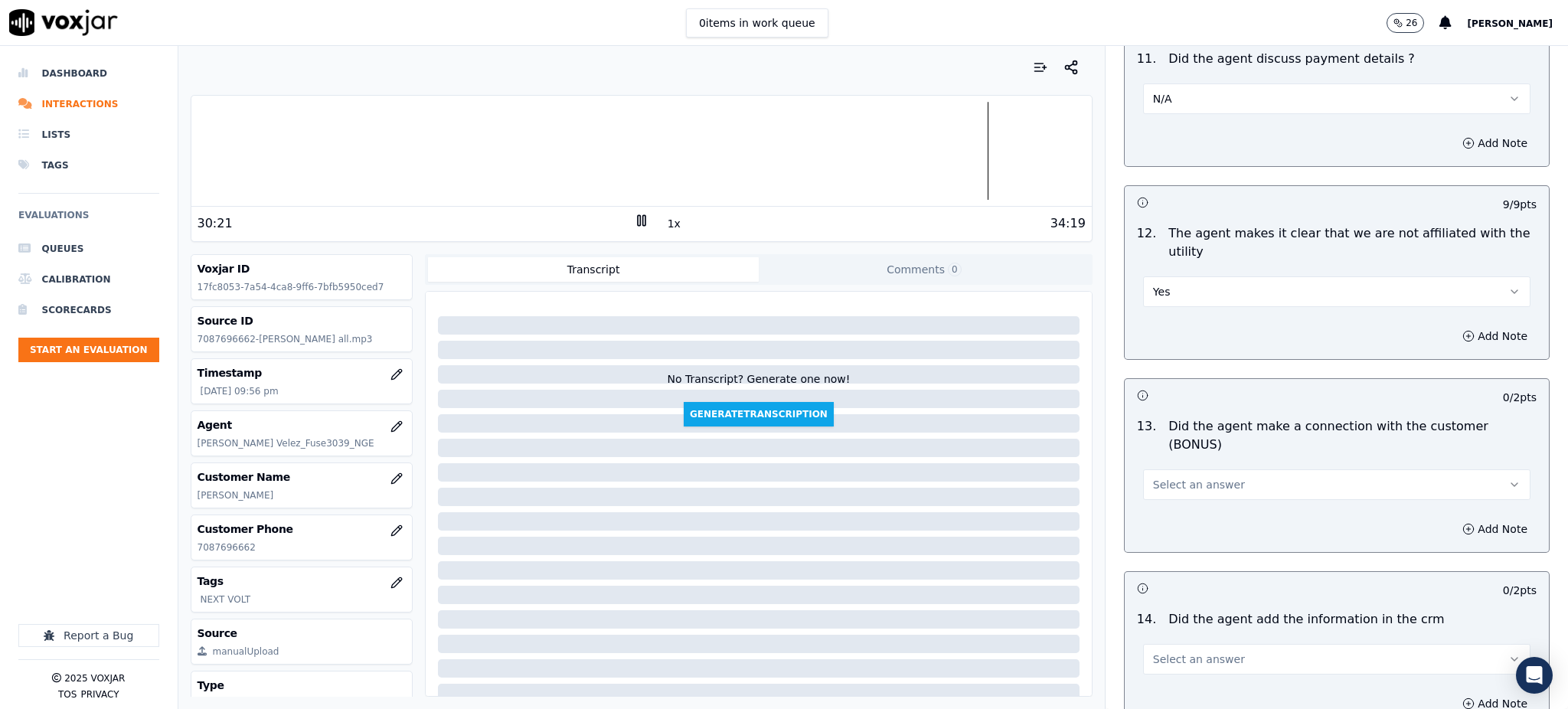
click at [1169, 470] on button "Select an answer" at bounding box center [1336, 485] width 387 height 30
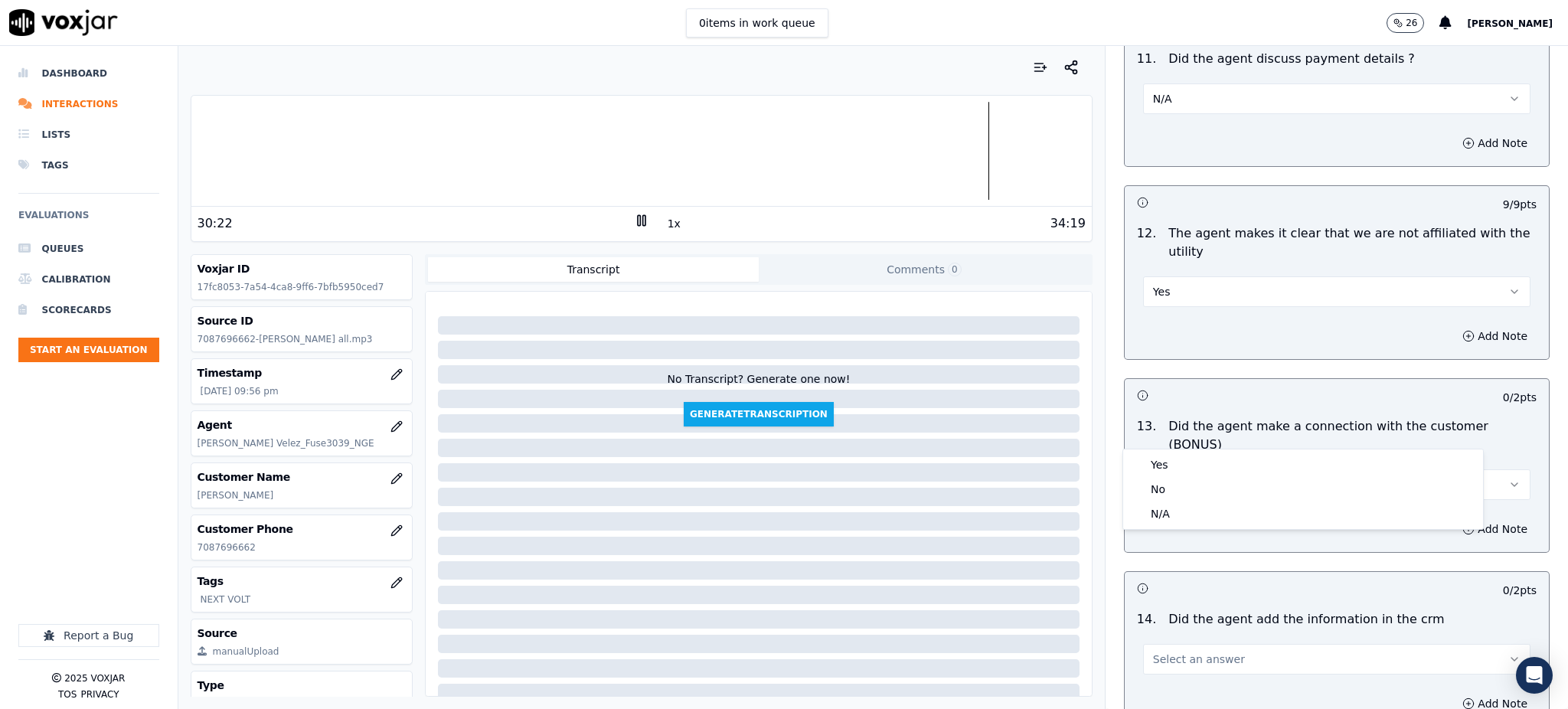
click at [1173, 450] on div "Yes No N/A" at bounding box center [1303, 489] width 360 height 80
click at [1173, 462] on div "Yes" at bounding box center [1303, 465] width 354 height 25
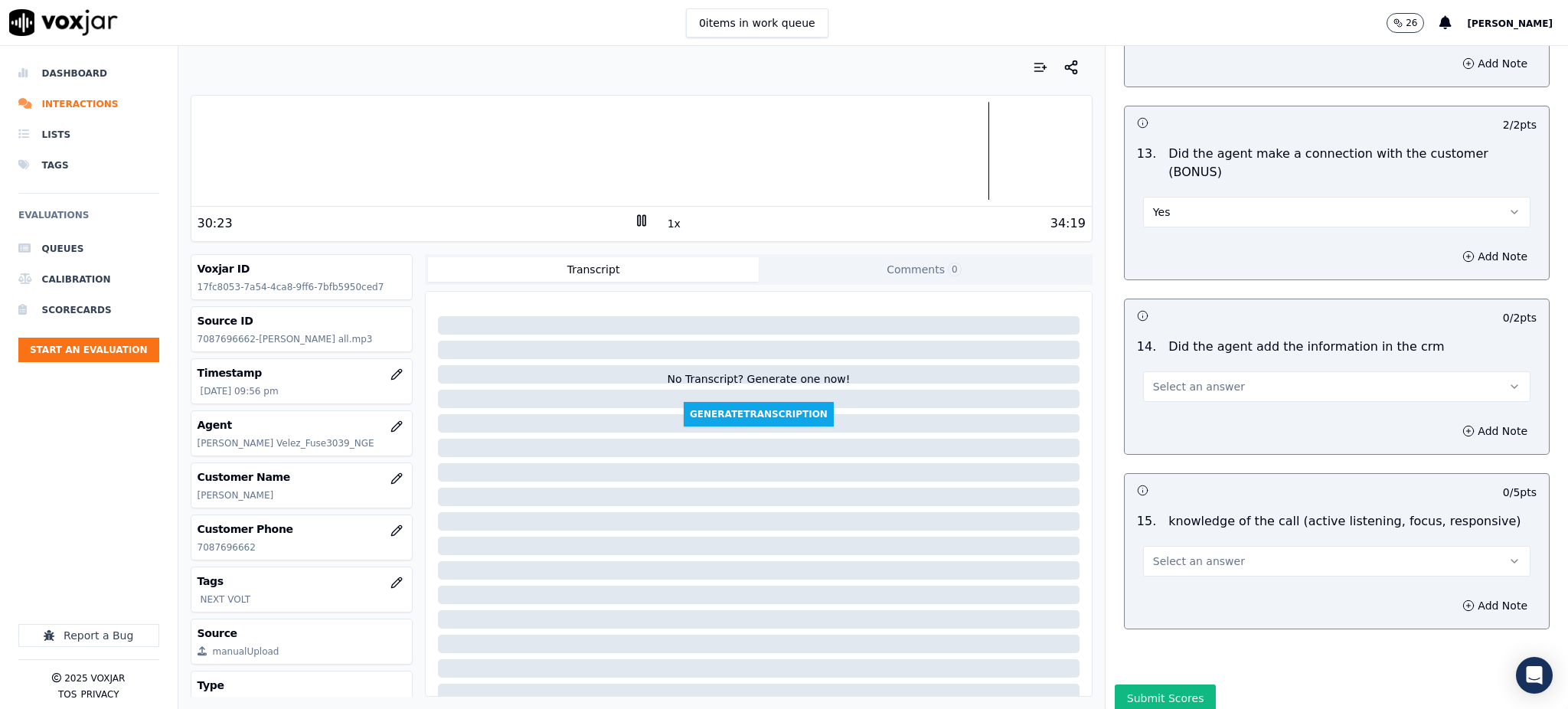
scroll to position [2318, 0]
drag, startPoint x: 1144, startPoint y: 327, endPoint x: 1154, endPoint y: 345, distance: 20.6
click at [1153, 375] on span "Select an answer" at bounding box center [1198, 382] width 92 height 15
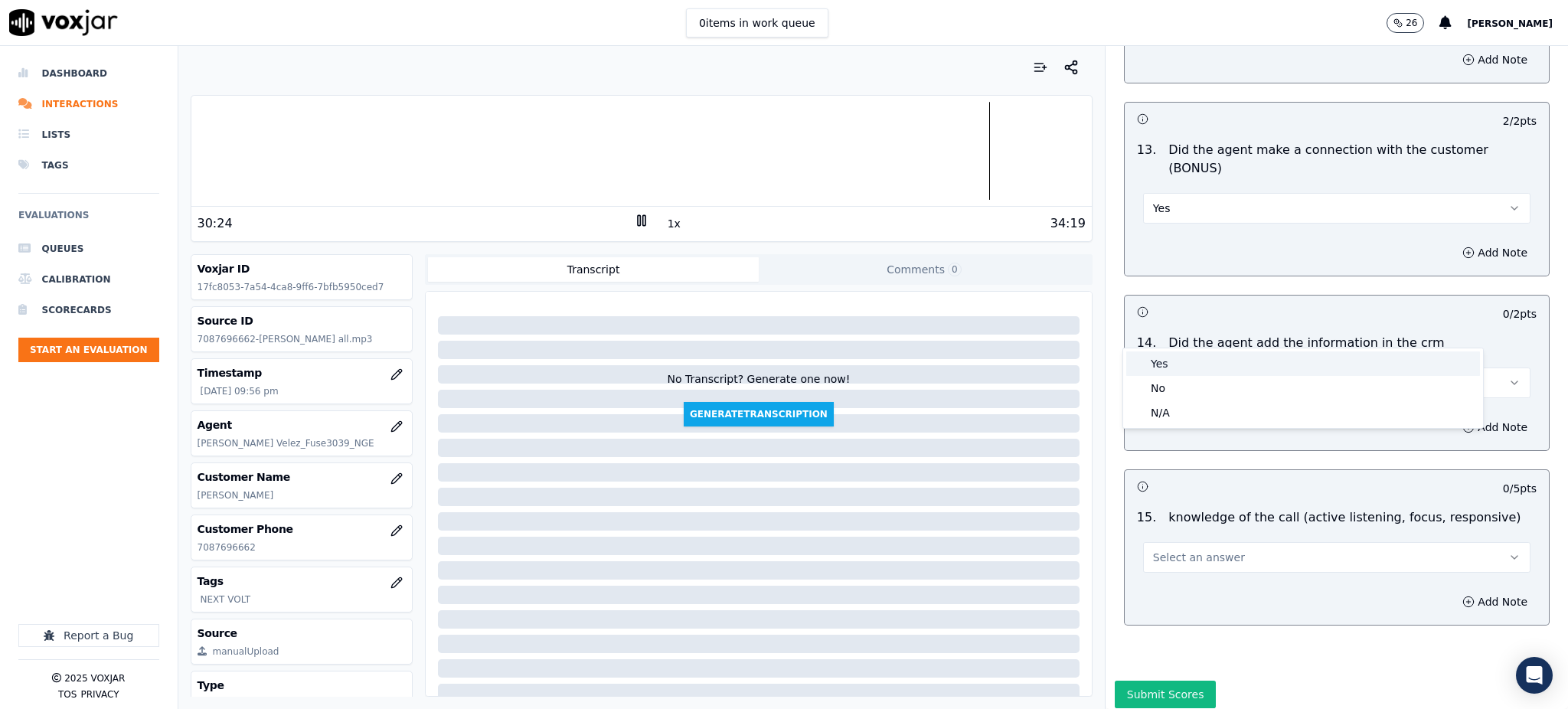
drag, startPoint x: 1154, startPoint y: 345, endPoint x: 1164, endPoint y: 371, distance: 27.9
click at [1164, 371] on div "Yes" at bounding box center [1303, 363] width 354 height 25
drag, startPoint x: 1152, startPoint y: 490, endPoint x: 1152, endPoint y: 519, distance: 29.0
click at [1152, 542] on button "Select an answer" at bounding box center [1336, 558] width 387 height 30
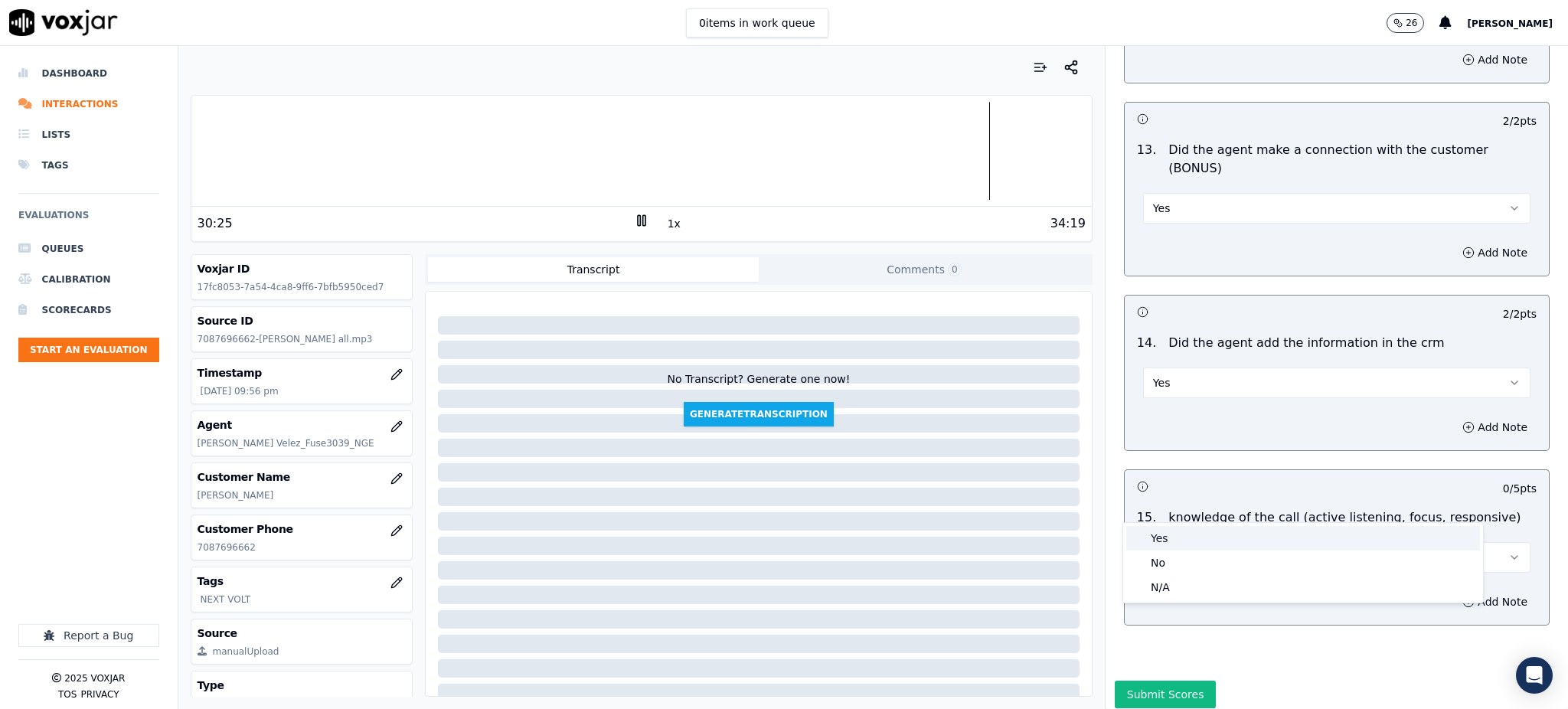
click at [1154, 540] on div "Yes" at bounding box center [1303, 539] width 354 height 25
click at [1158, 681] on button "Submit Scores" at bounding box center [1166, 694] width 102 height 27
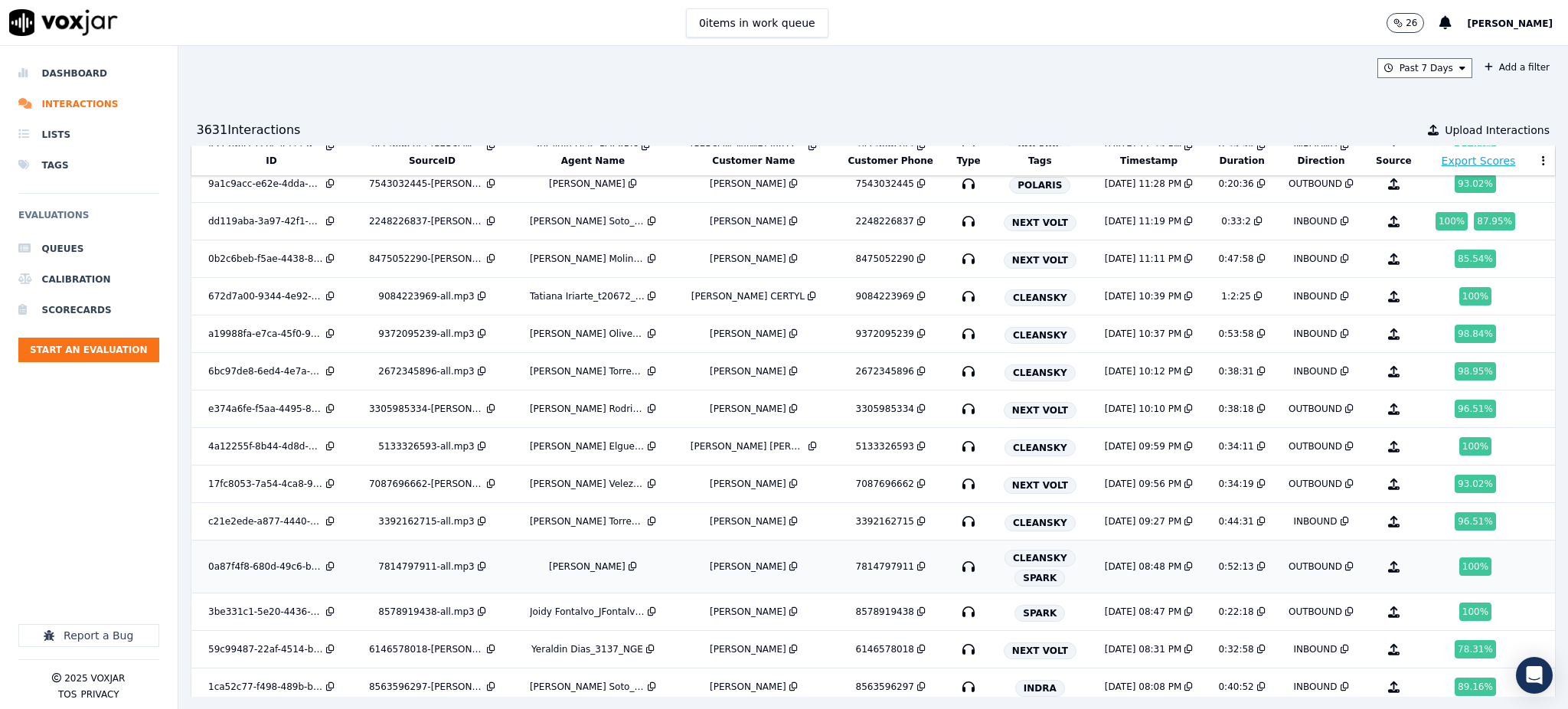
scroll to position [2207, 0]
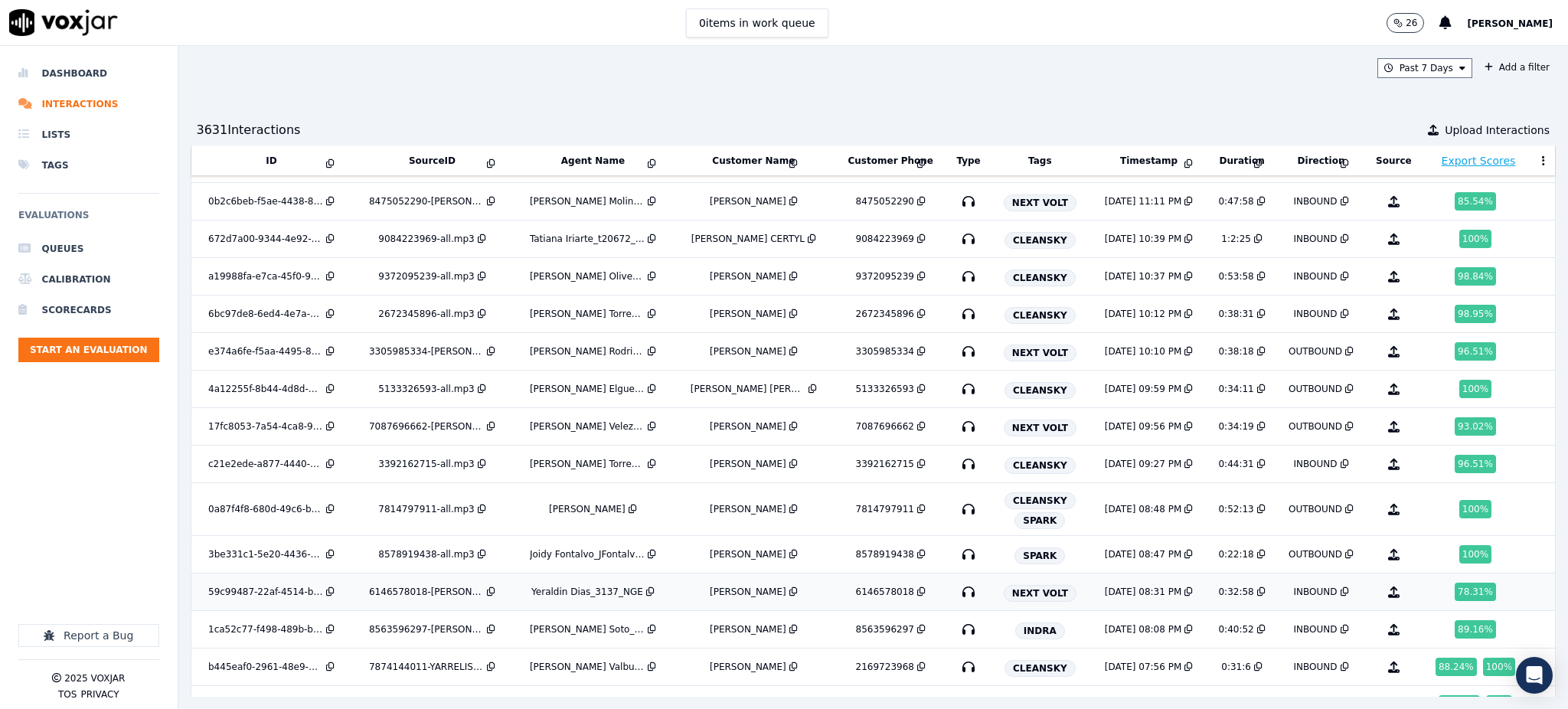
click at [956, 594] on icon "button" at bounding box center [968, 592] width 25 height 25
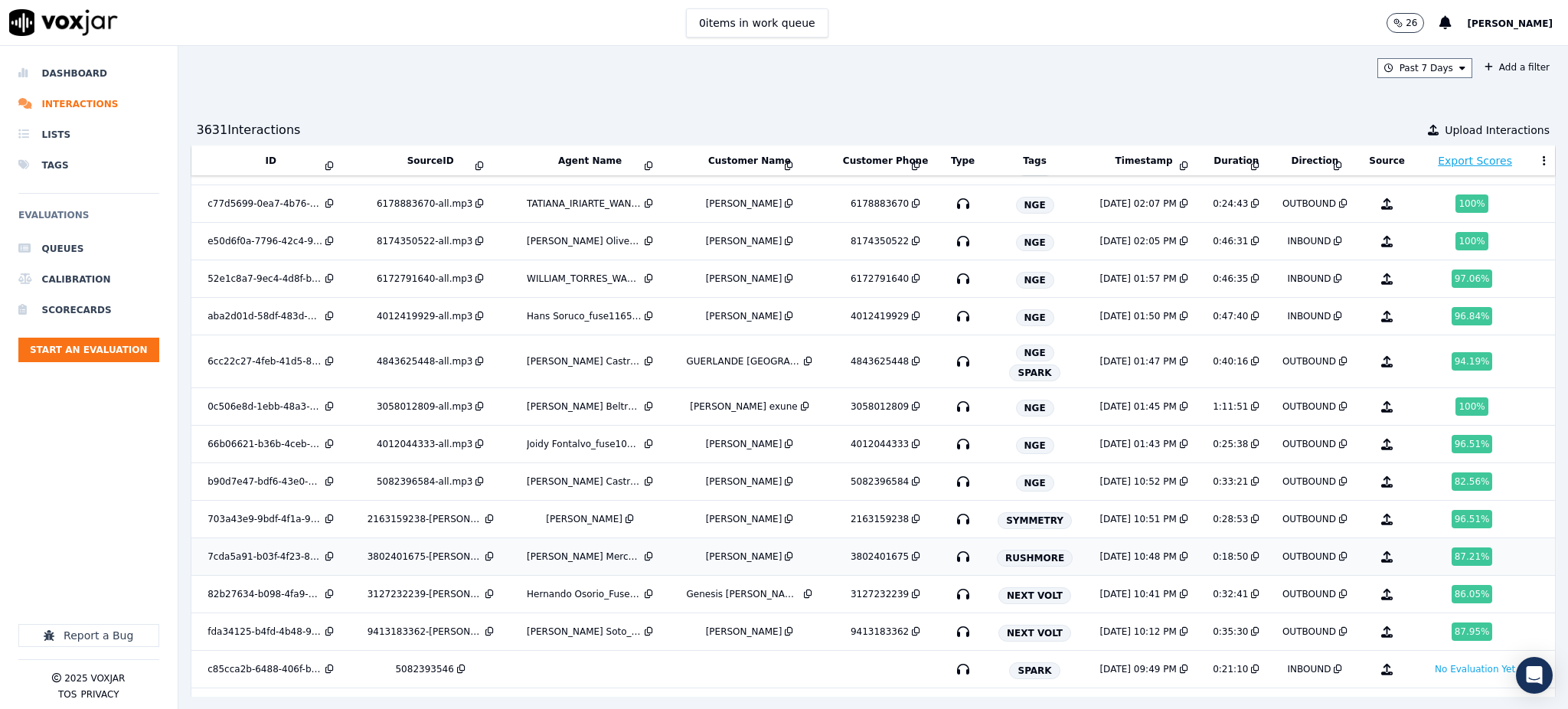
scroll to position [3434, 0]
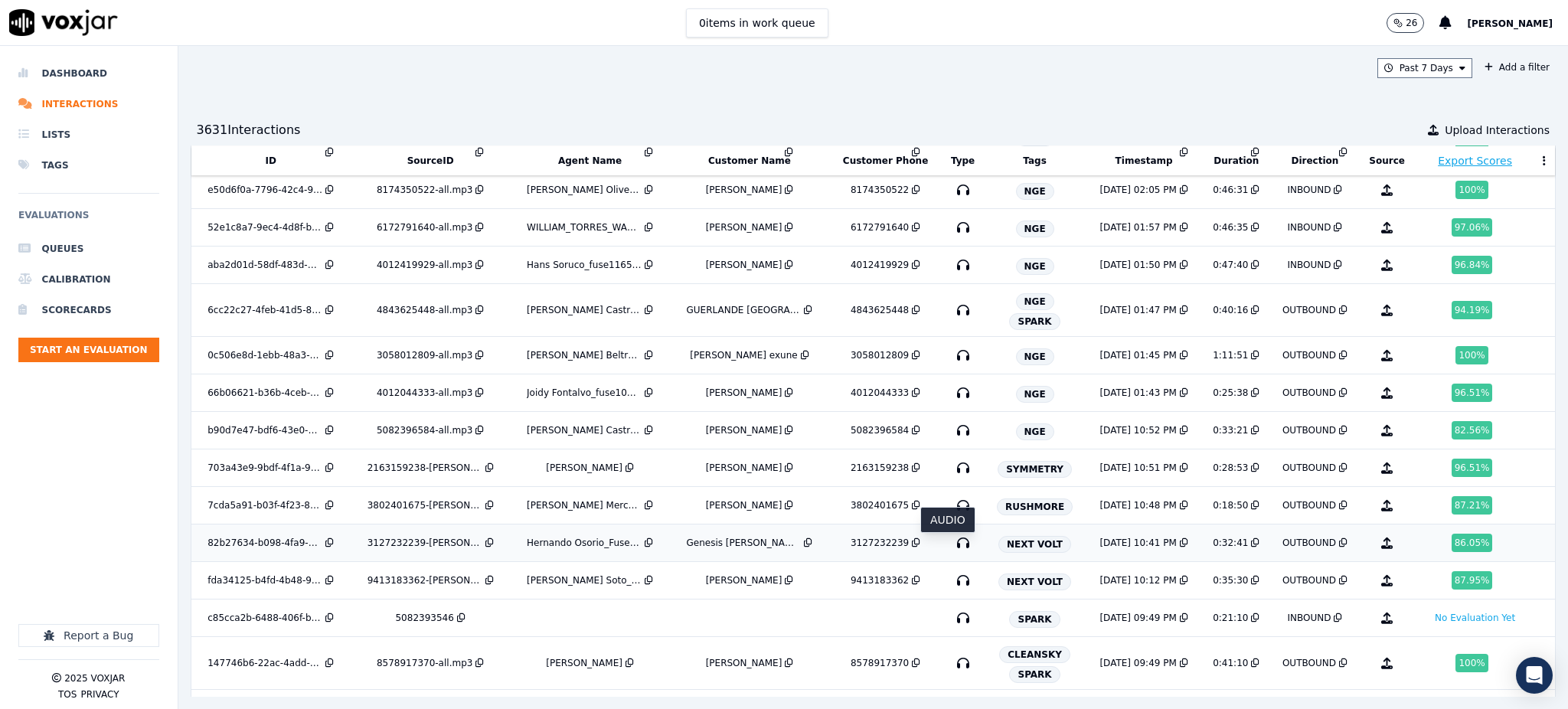
click at [951, 547] on icon "button" at bounding box center [963, 543] width 25 height 25
click at [951, 588] on icon "button" at bounding box center [963, 580] width 25 height 25
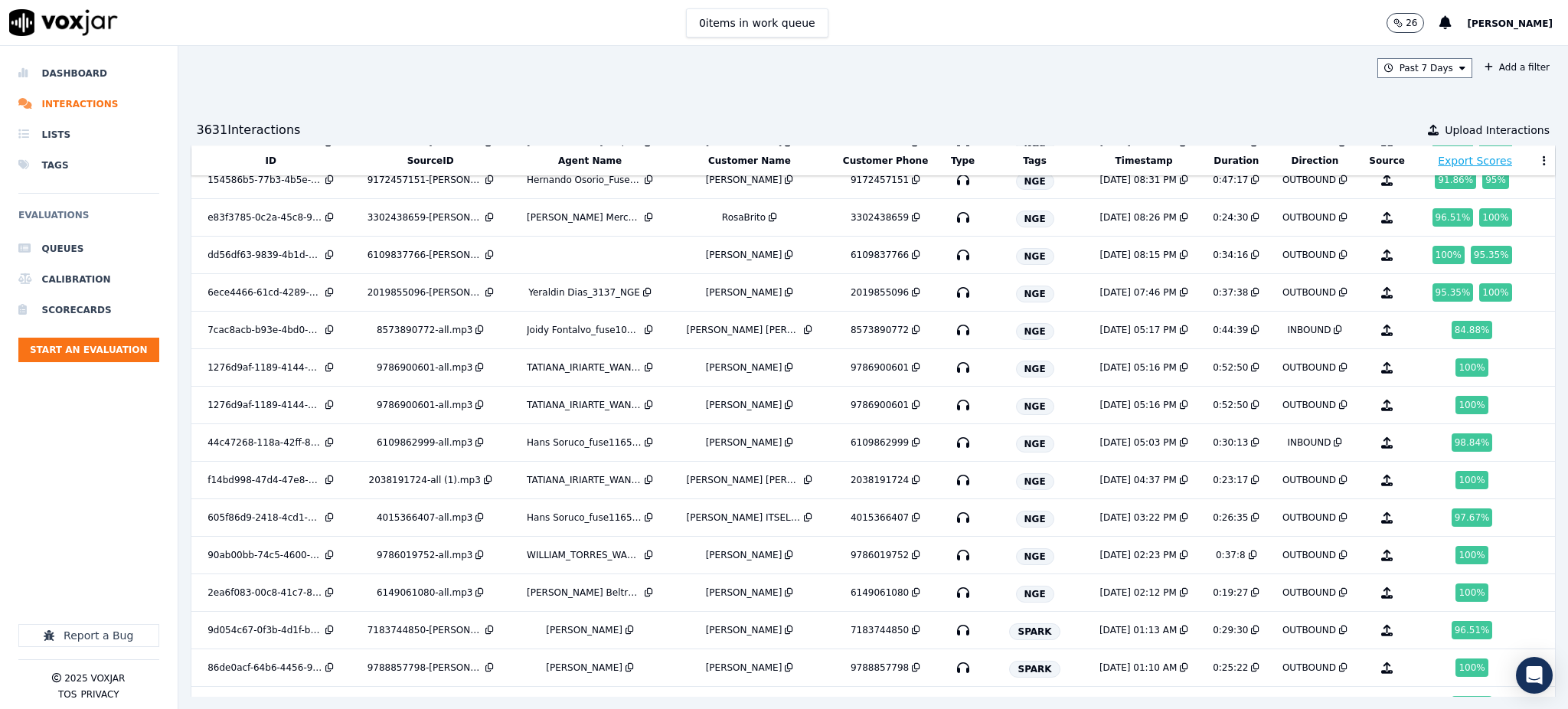
scroll to position [0, 0]
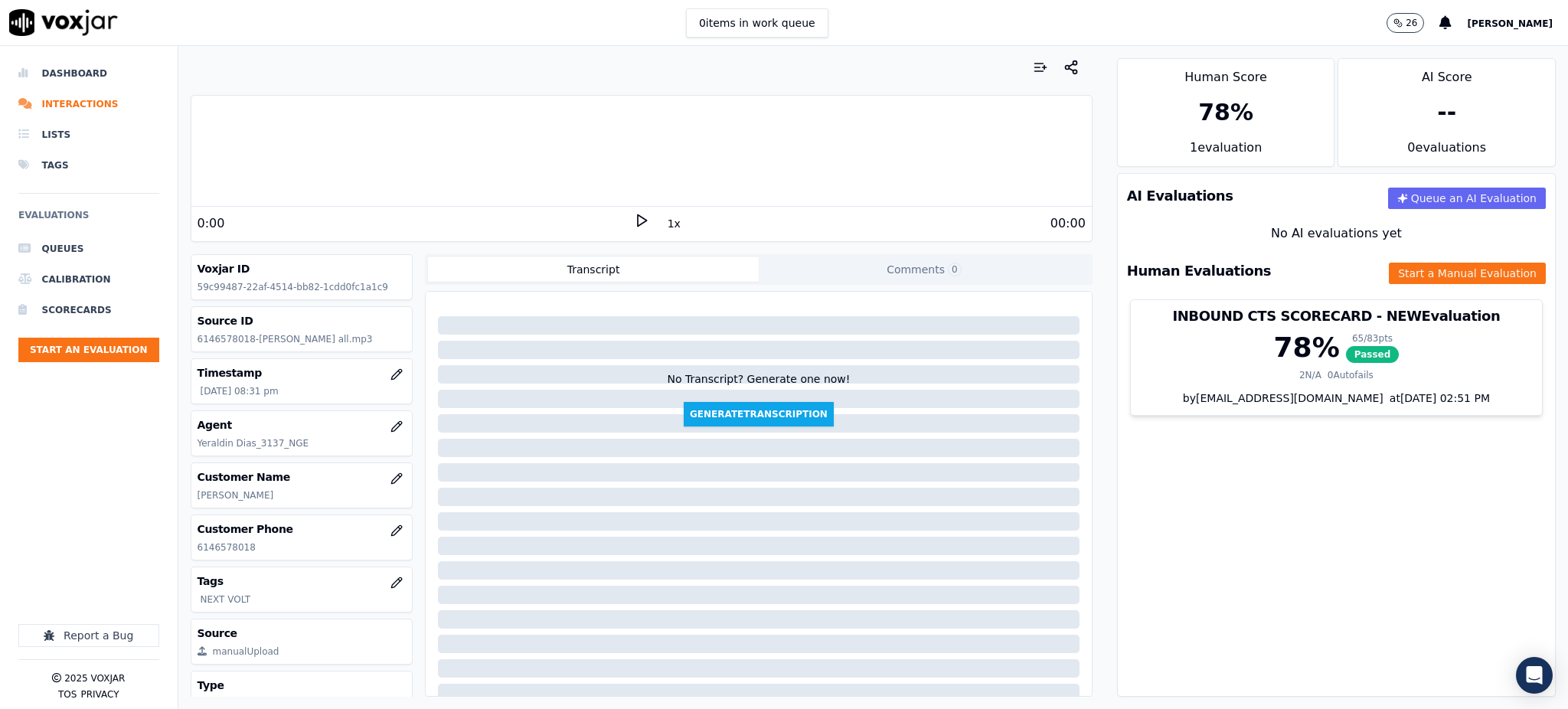
click at [630, 211] on div "0:00 1x 00:00" at bounding box center [641, 222] width 900 height 33
drag, startPoint x: 253, startPoint y: 545, endPoint x: 179, endPoint y: 552, distance: 74.3
click at [179, 552] on div "Your browser does not support the audio element. 0:00 1x 00:00 Voxjar ID 59c994…" at bounding box center [641, 378] width 926 height 664
copy p "6146578018"
click at [634, 215] on icon at bounding box center [642, 221] width 15 height 15
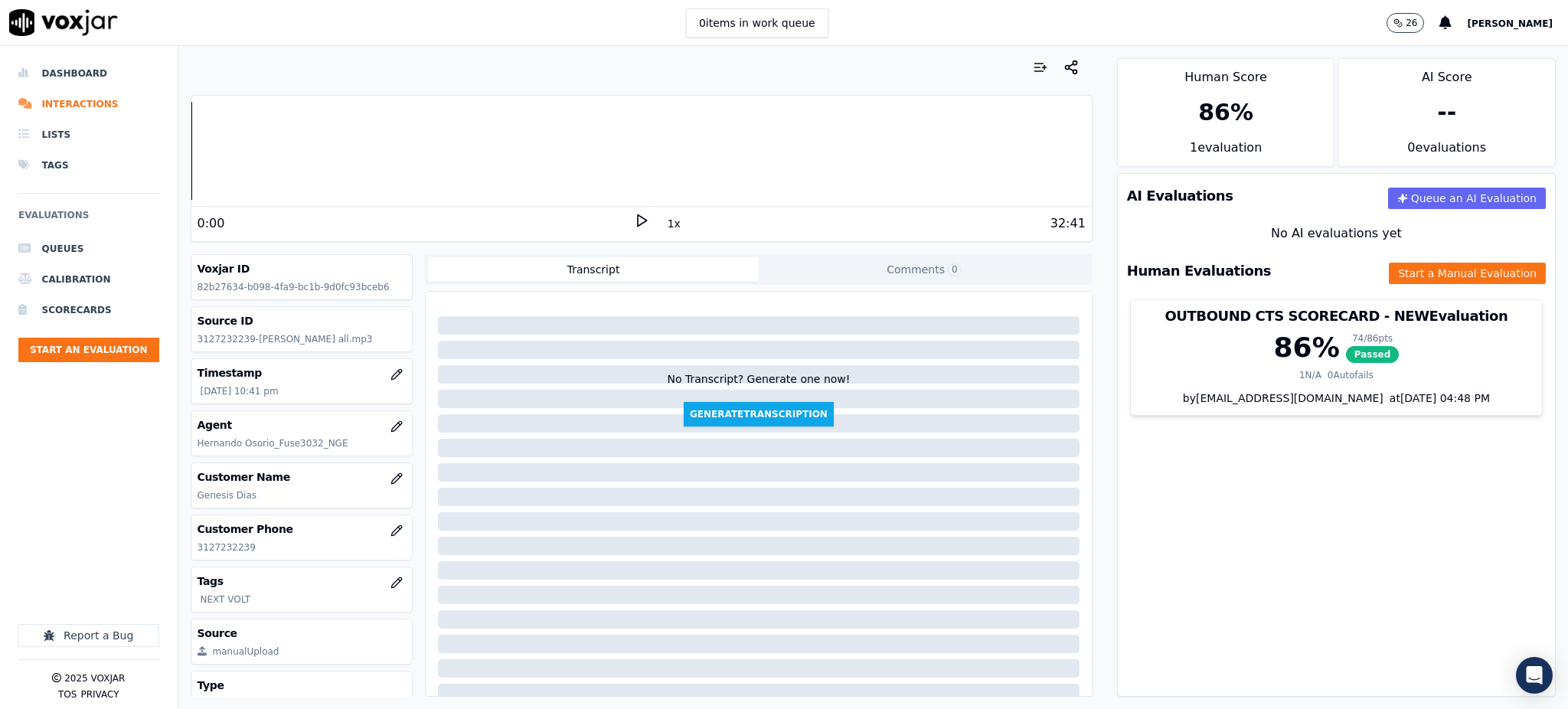
click at [638, 223] on polygon at bounding box center [643, 221] width 9 height 11
click at [634, 224] on icon at bounding box center [642, 221] width 15 height 15
click at [634, 221] on icon at bounding box center [642, 221] width 15 height 15
click at [629, 212] on div "1:17 1x 32:41" at bounding box center [641, 222] width 900 height 33
click at [634, 219] on icon at bounding box center [642, 221] width 15 height 15
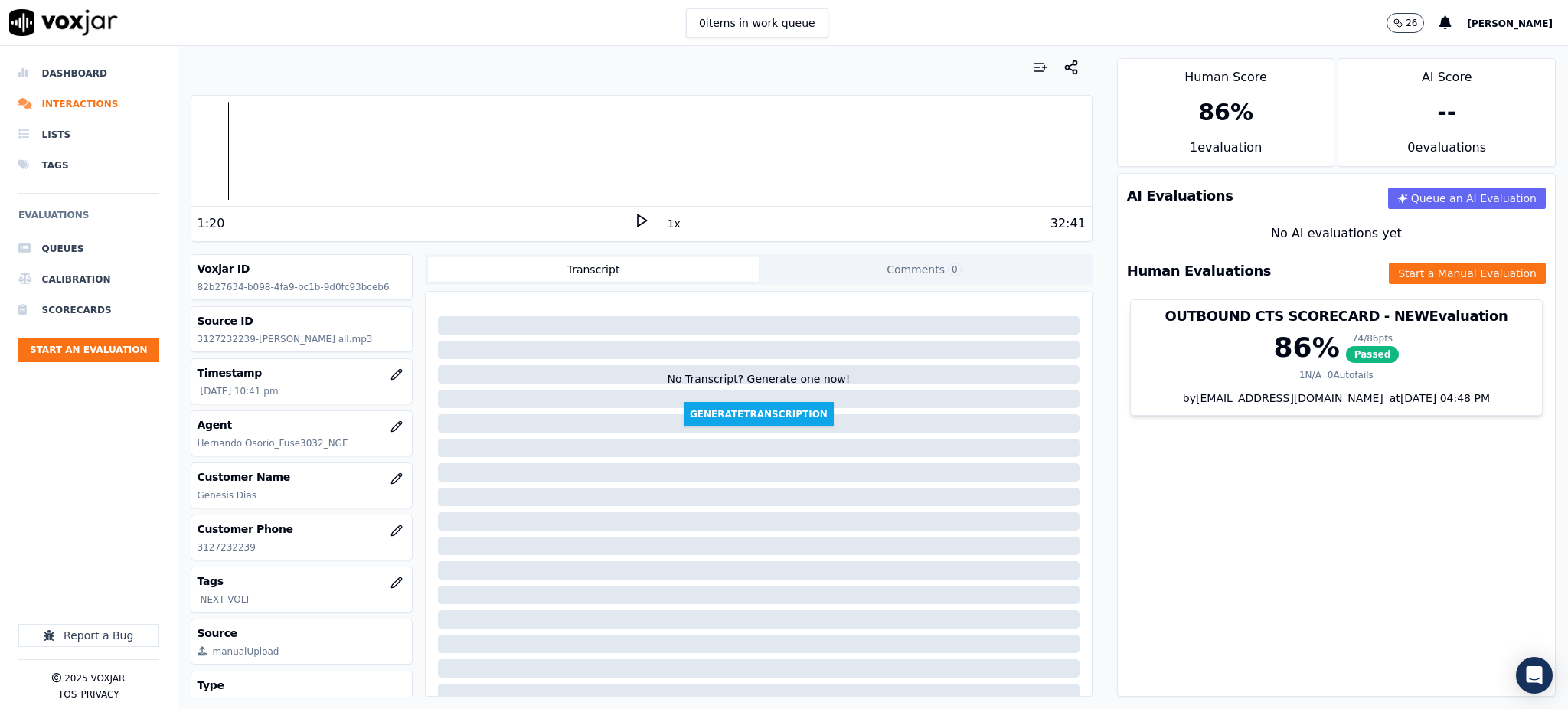
click at [638, 216] on polygon at bounding box center [643, 221] width 9 height 11
click at [634, 222] on icon at bounding box center [642, 221] width 15 height 15
click at [634, 220] on icon at bounding box center [642, 221] width 15 height 15
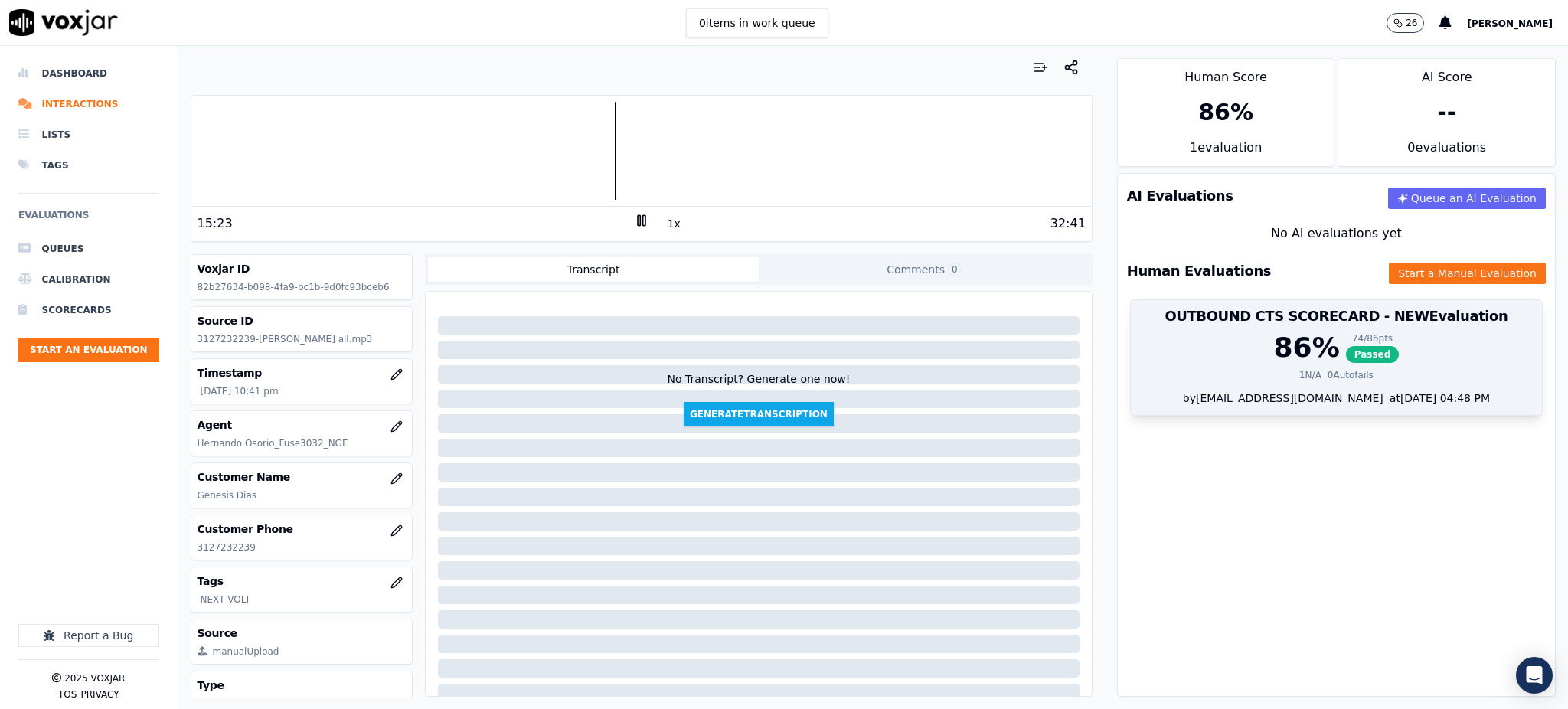
drag, startPoint x: 1329, startPoint y: 355, endPoint x: 1321, endPoint y: 359, distance: 8.9
click at [1346, 354] on span "Passed" at bounding box center [1372, 355] width 54 height 17
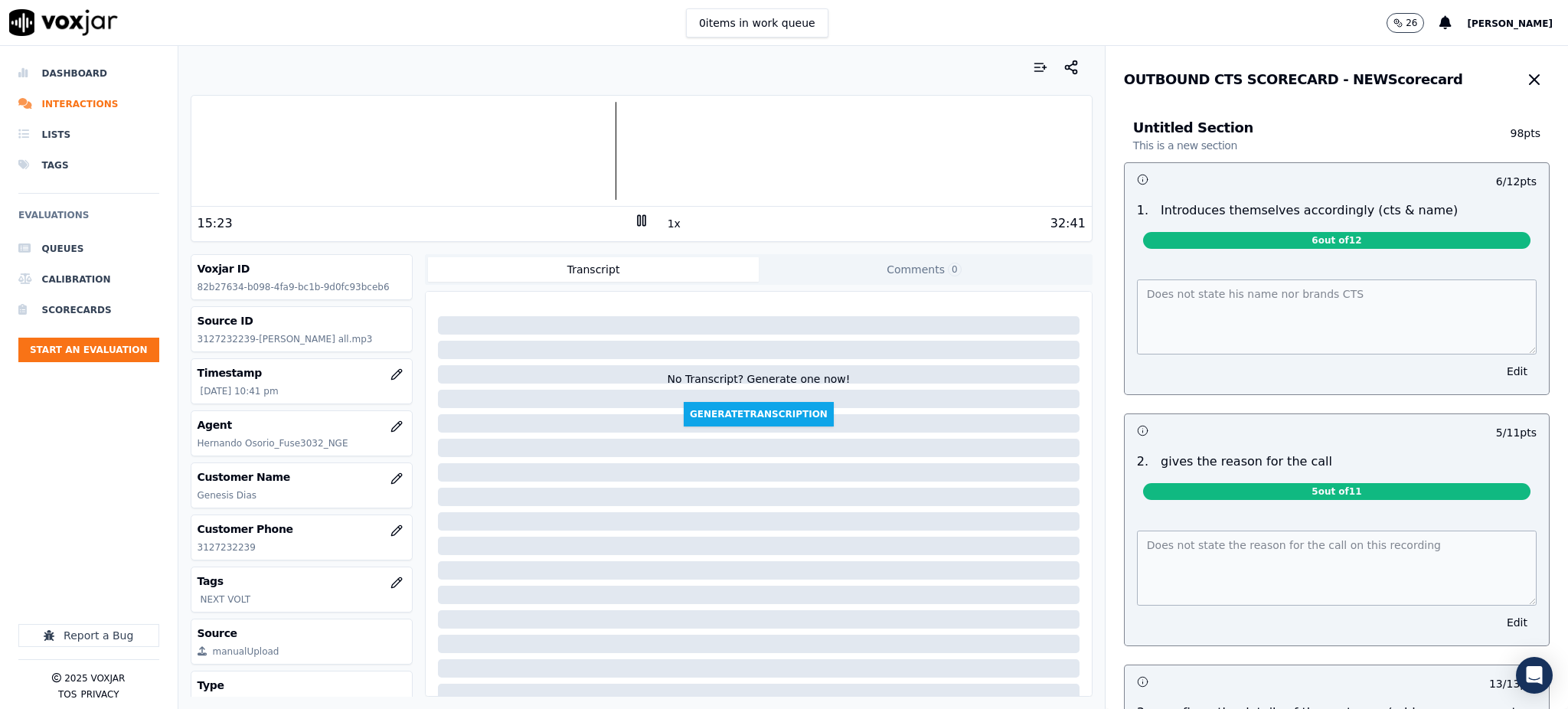
scroll to position [102, 0]
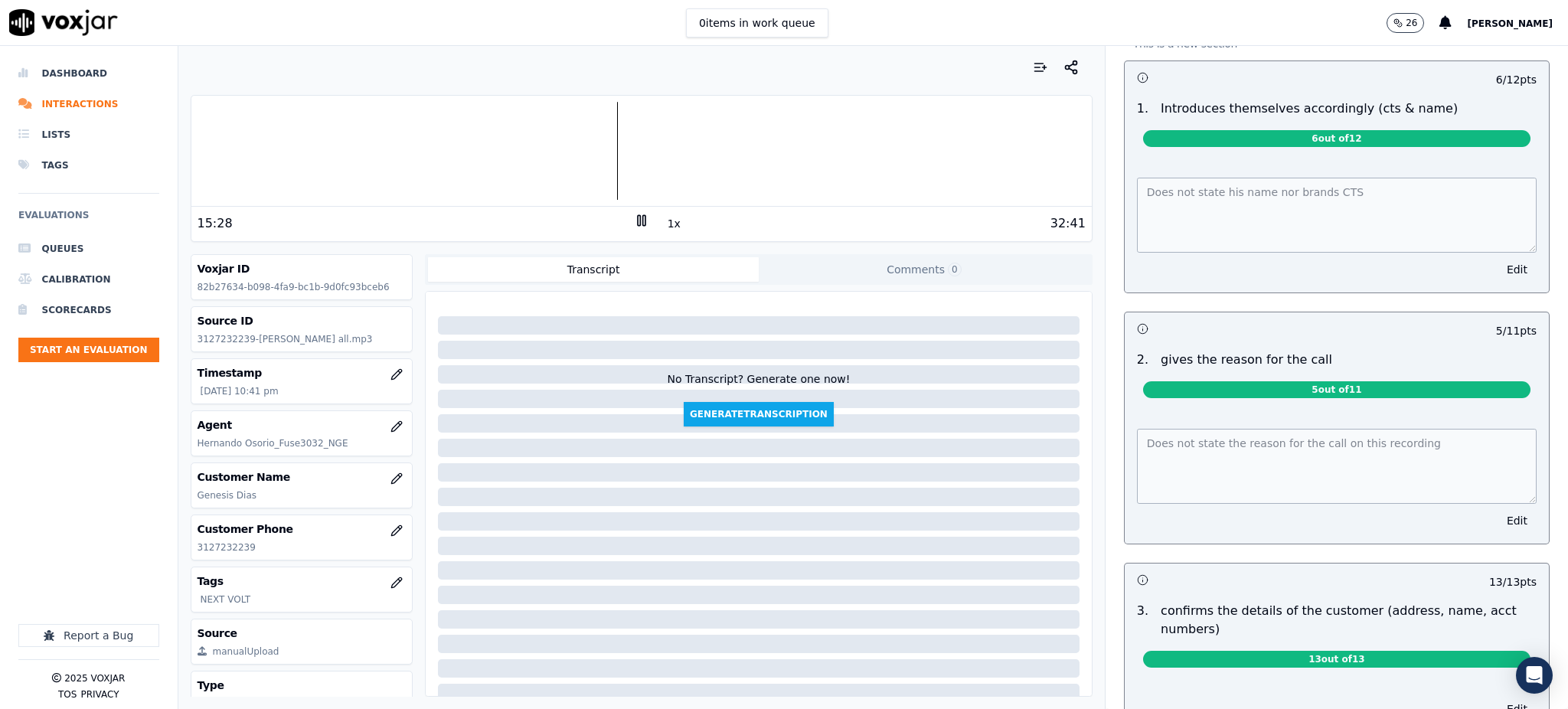
click at [1124, 451] on div "Does not state the reason for the call on this recording Edit" at bounding box center [1336, 477] width 424 height 133
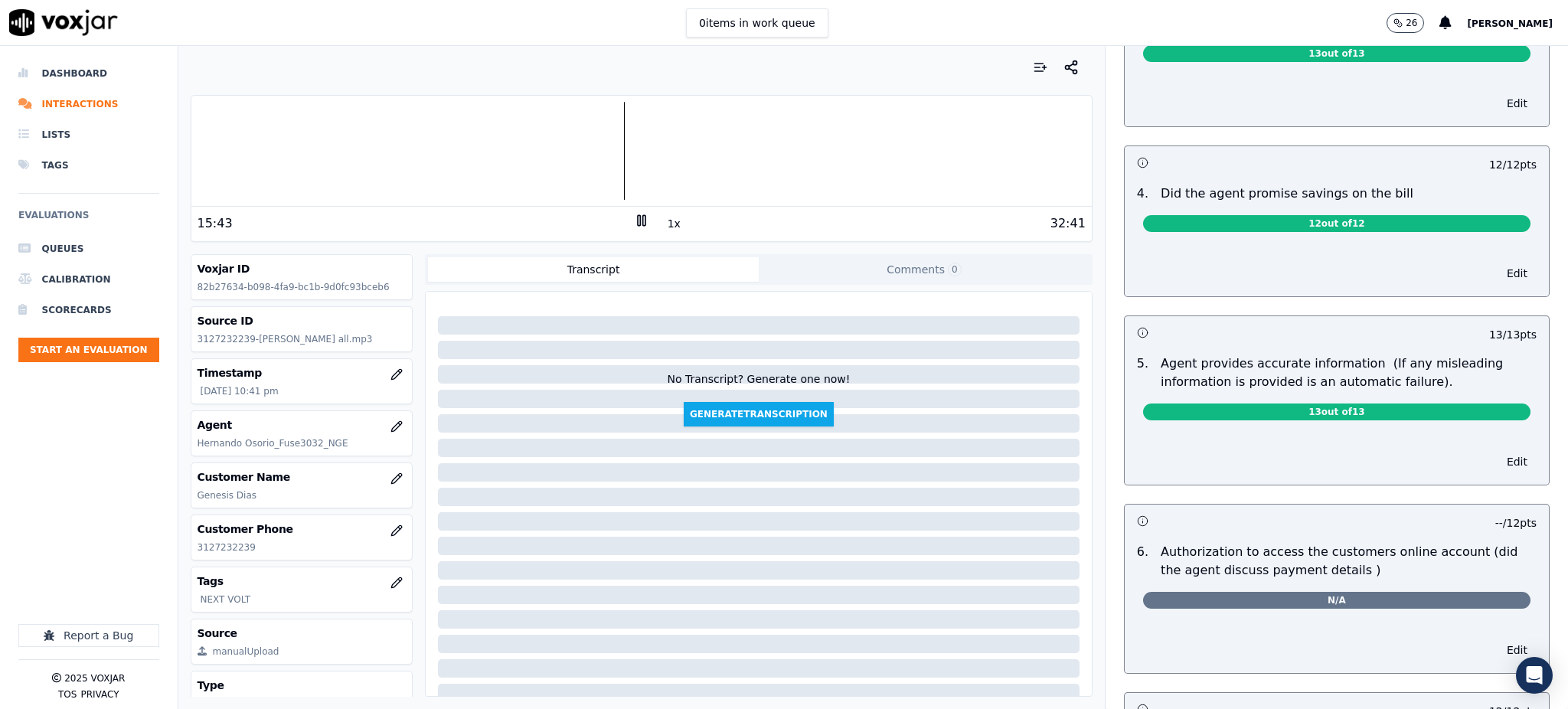
scroll to position [0, 0]
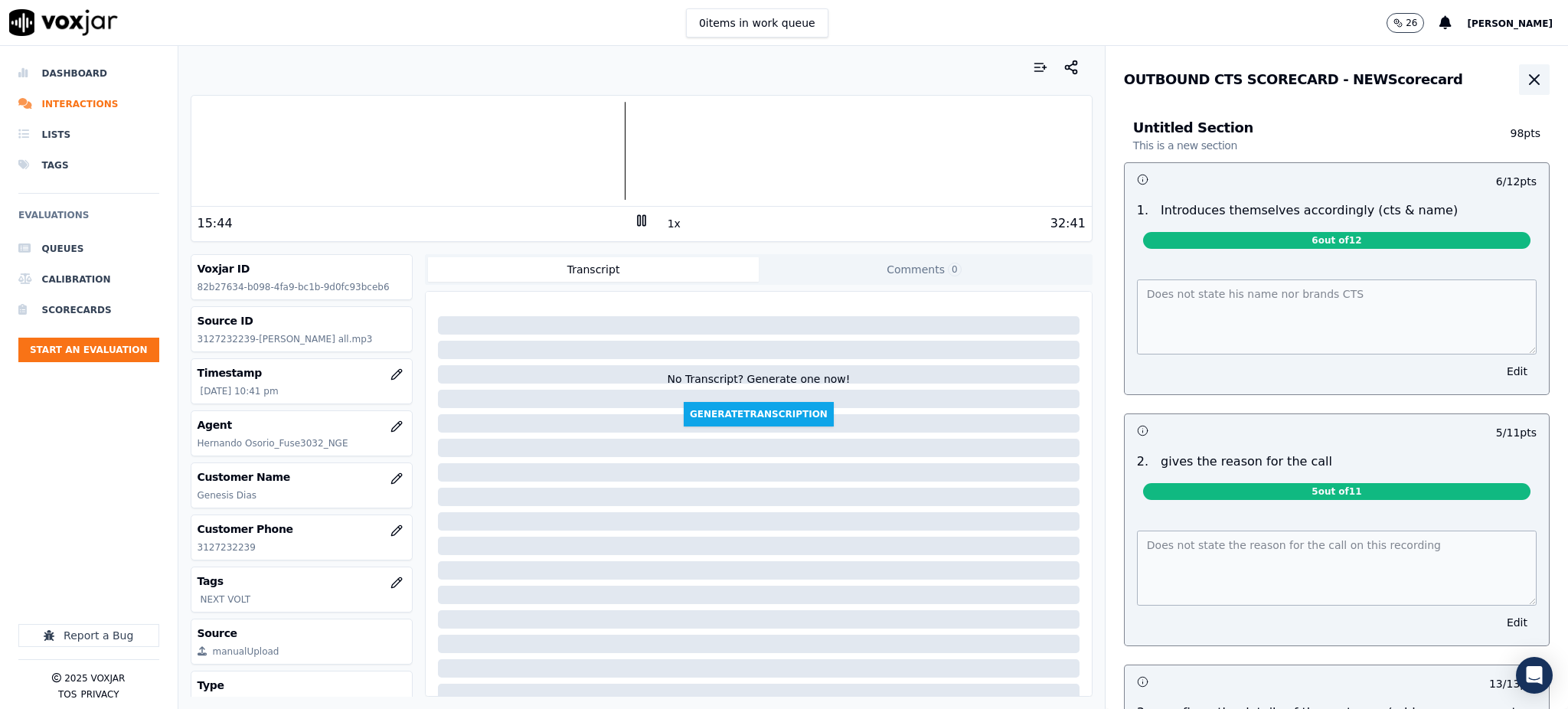
click at [1529, 75] on icon "button" at bounding box center [1534, 80] width 9 height 9
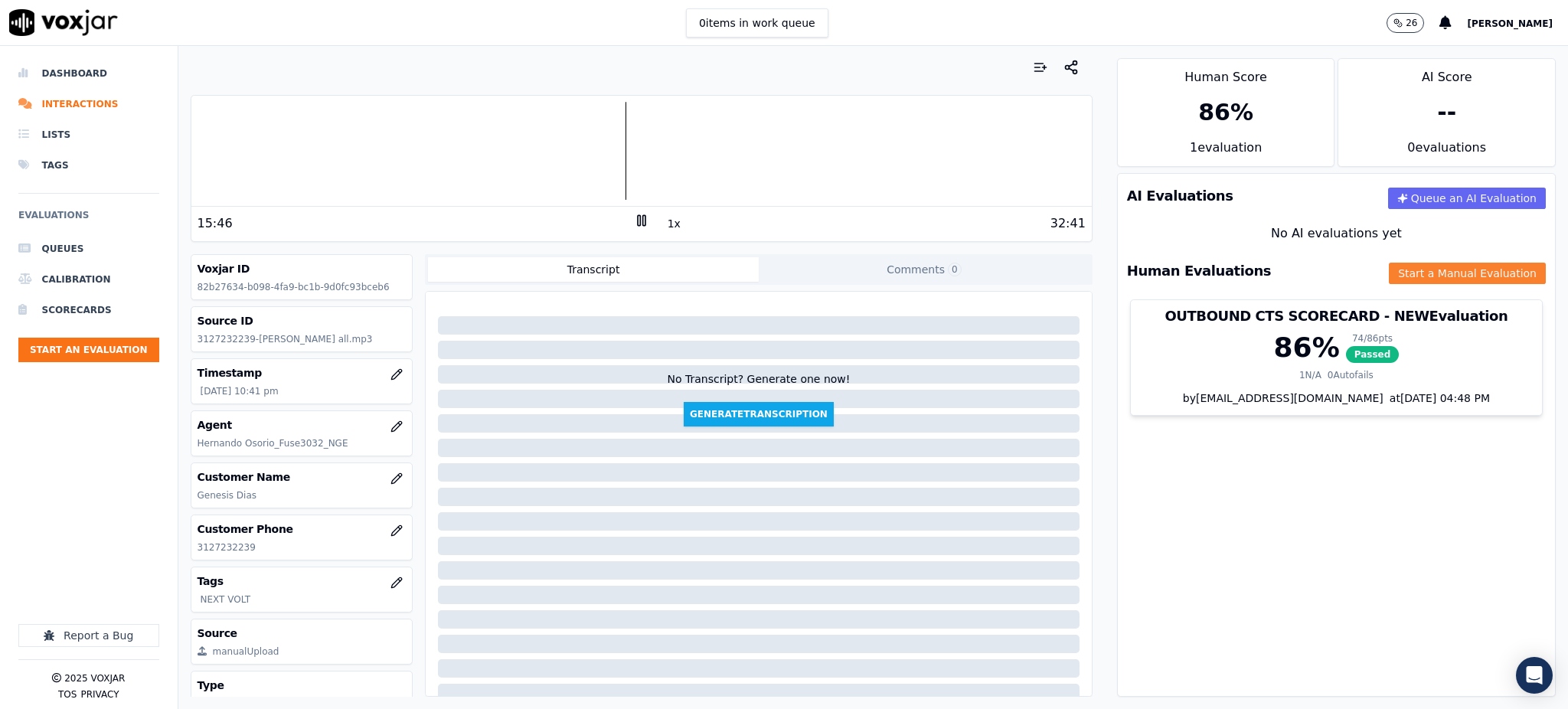
click at [1388, 262] on button "Start a Manual Evaluation" at bounding box center [1467, 273] width 157 height 22
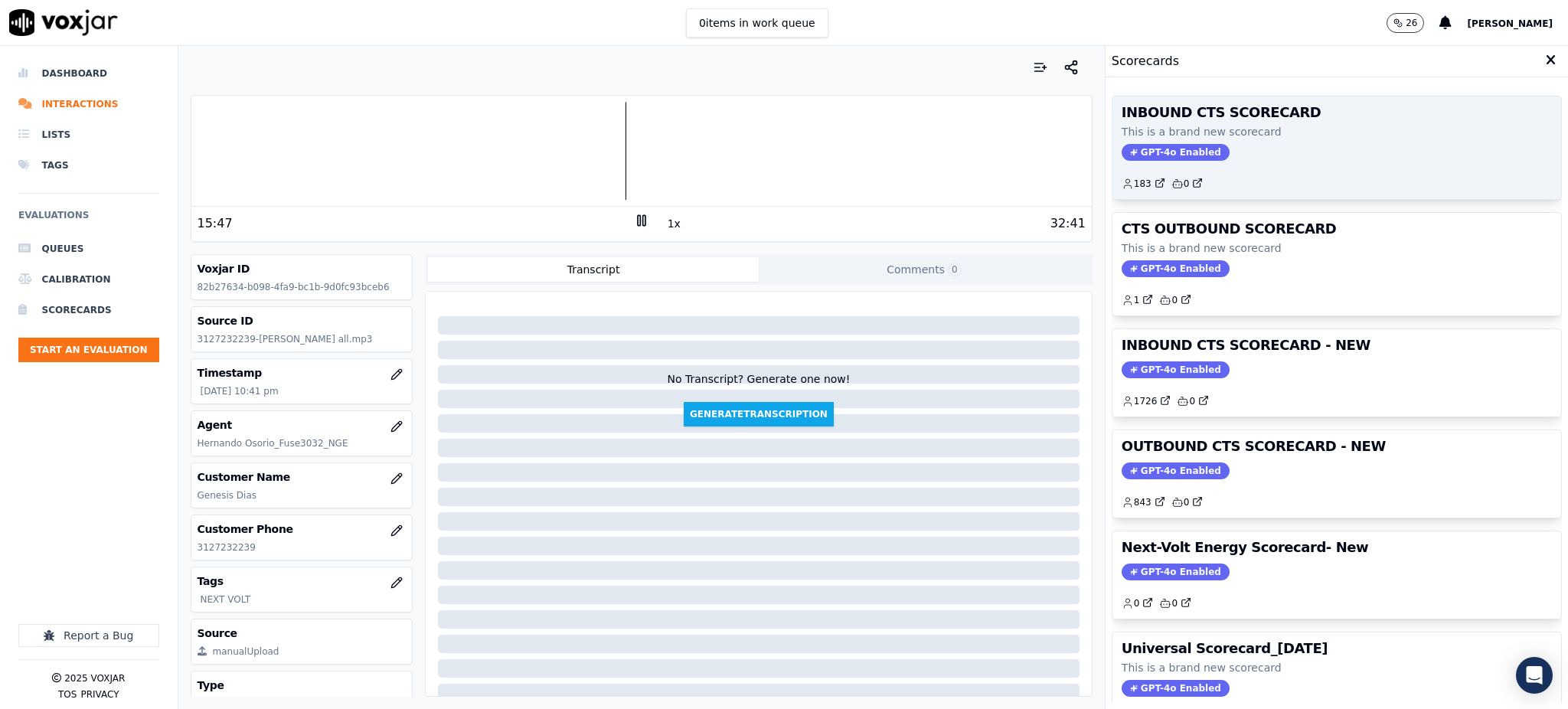
click at [1174, 151] on span "GPT-4o Enabled" at bounding box center [1175, 152] width 108 height 17
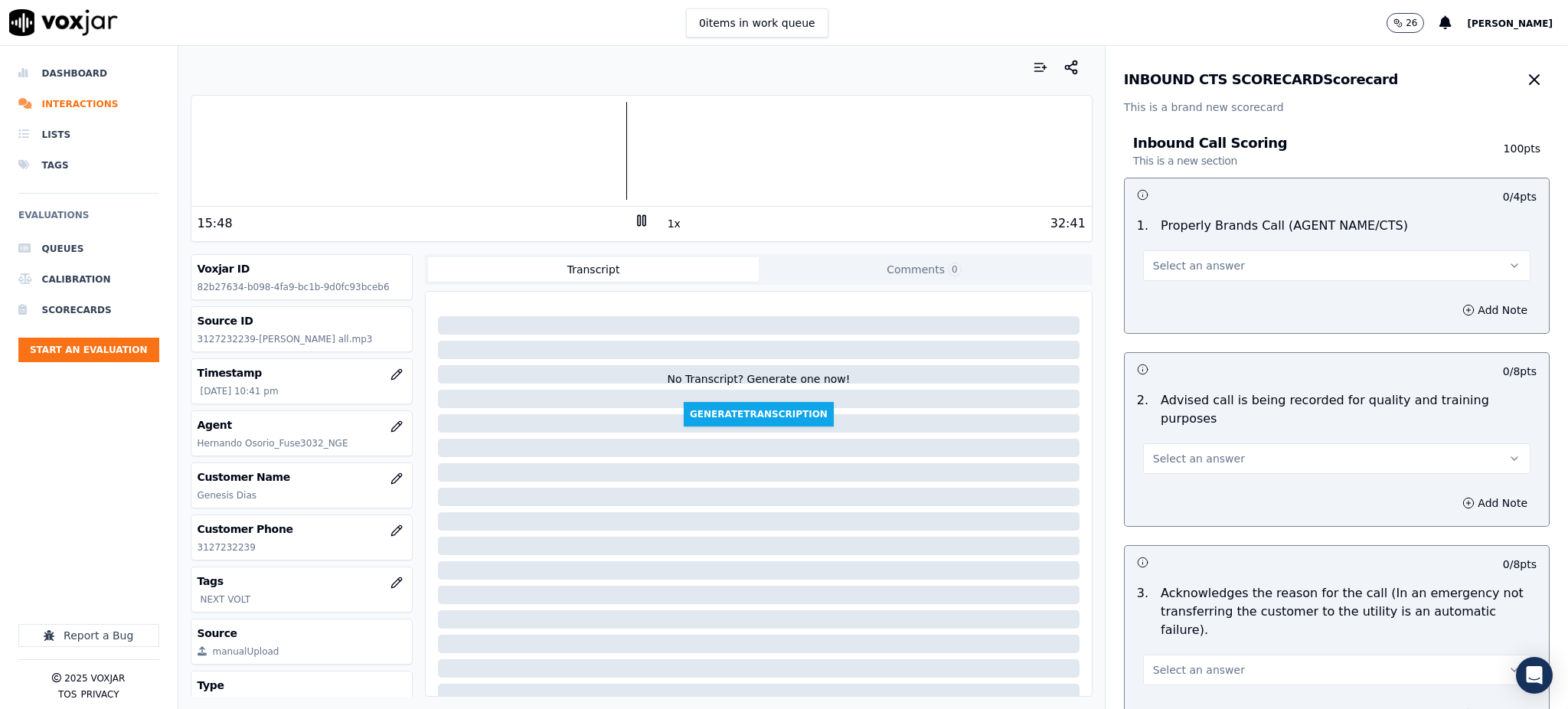
click at [1165, 269] on span "Select an answer" at bounding box center [1198, 266] width 92 height 15
click at [1161, 303] on div "Yes" at bounding box center [1303, 300] width 354 height 25
click at [1190, 451] on span "Select an answer" at bounding box center [1198, 458] width 92 height 15
click at [1148, 479] on div "Yes" at bounding box center [1303, 475] width 354 height 25
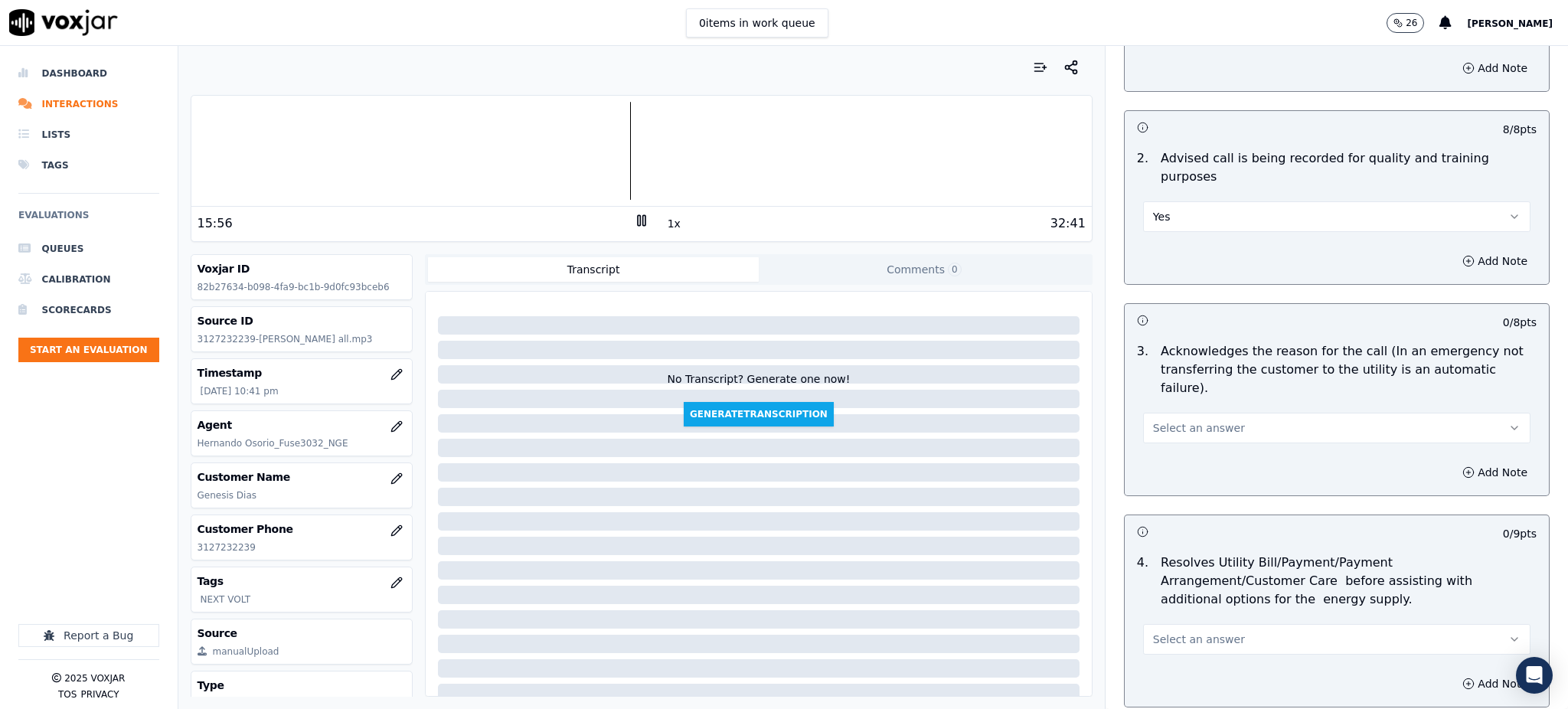
scroll to position [307, 0]
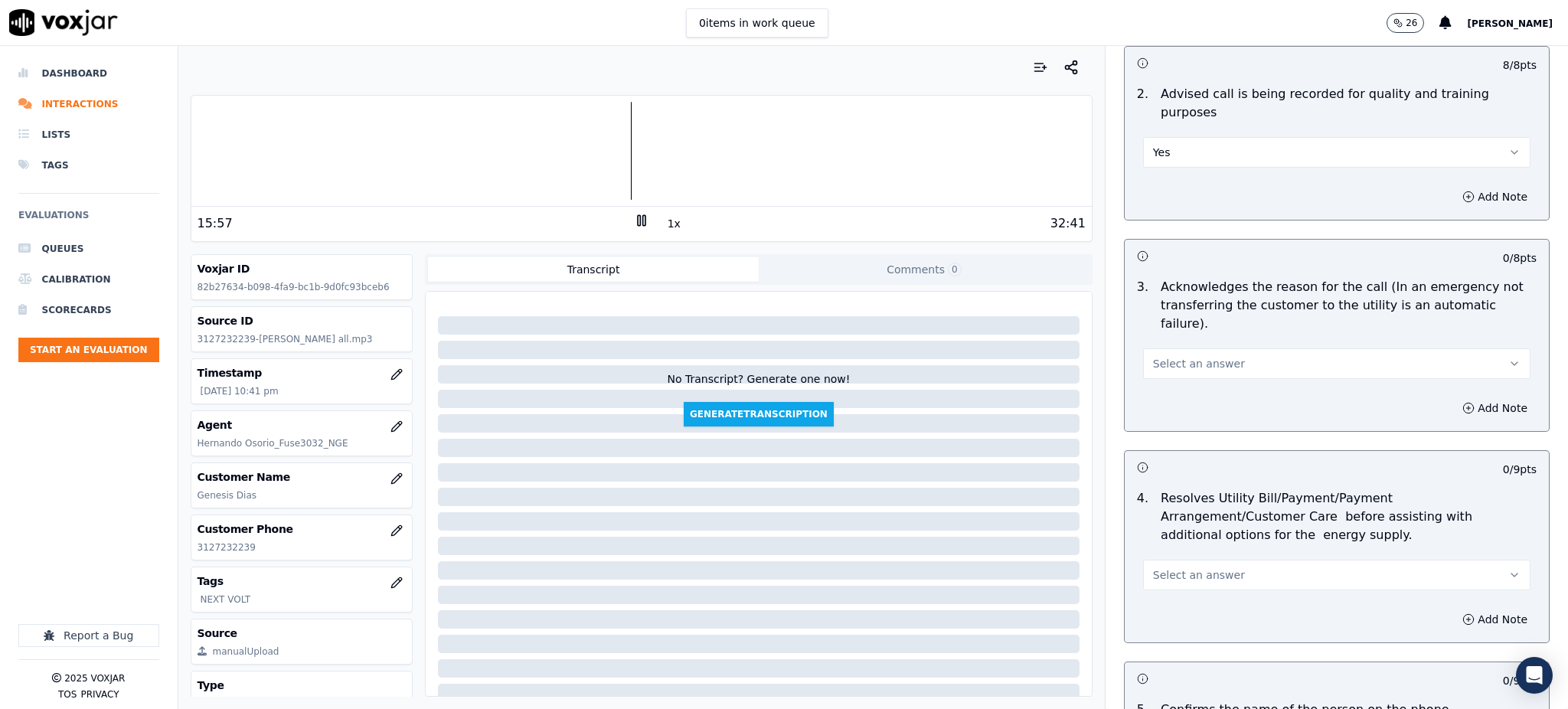
click at [1191, 356] on span "Select an answer" at bounding box center [1198, 363] width 92 height 15
drag, startPoint x: 1183, startPoint y: 359, endPoint x: 1184, endPoint y: 382, distance: 23.0
click at [1184, 381] on div "Yes No N/A" at bounding box center [1303, 386] width 360 height 80
click at [1180, 357] on div "Yes" at bounding box center [1303, 362] width 354 height 25
click at [1157, 559] on button "Select an answer" at bounding box center [1336, 575] width 387 height 30
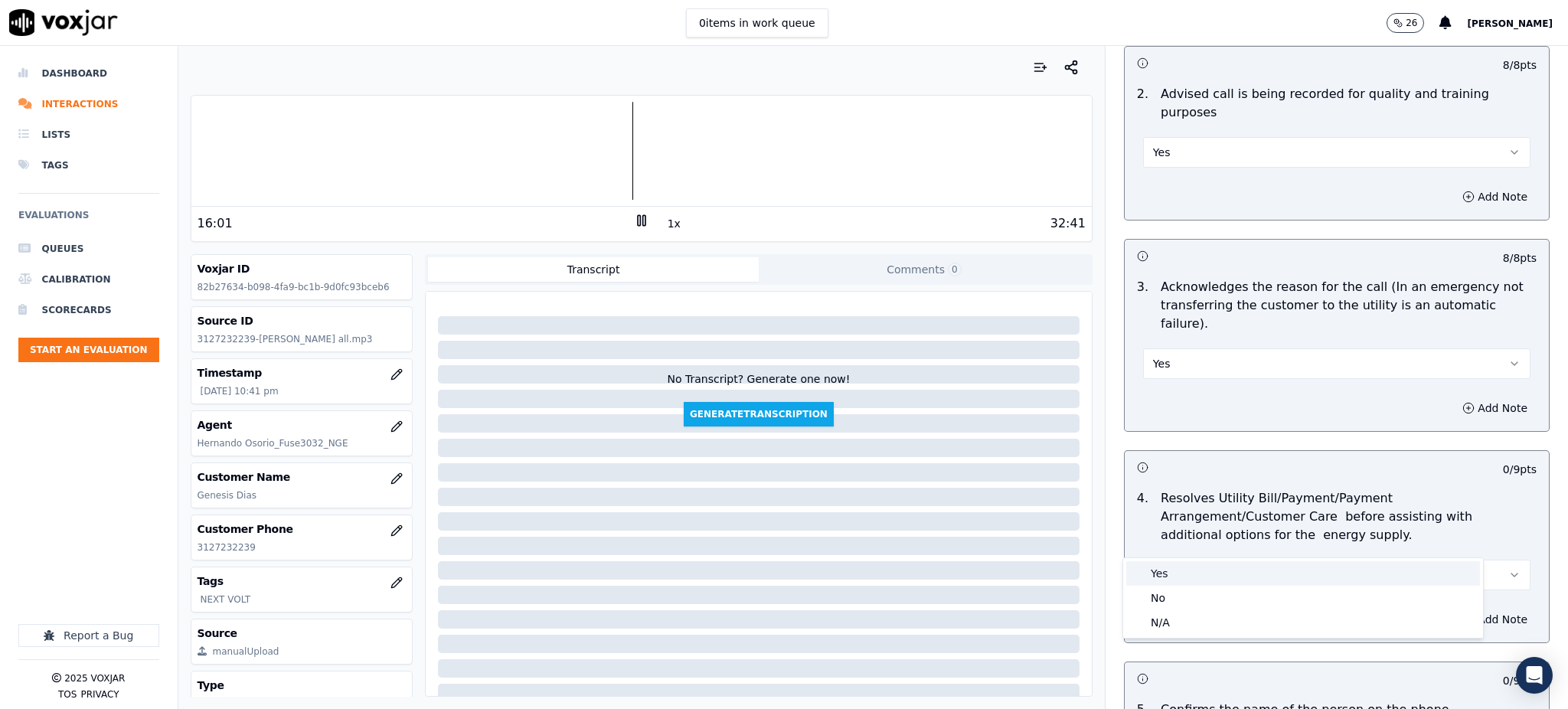
click at [1156, 569] on div "Yes" at bounding box center [1303, 574] width 354 height 25
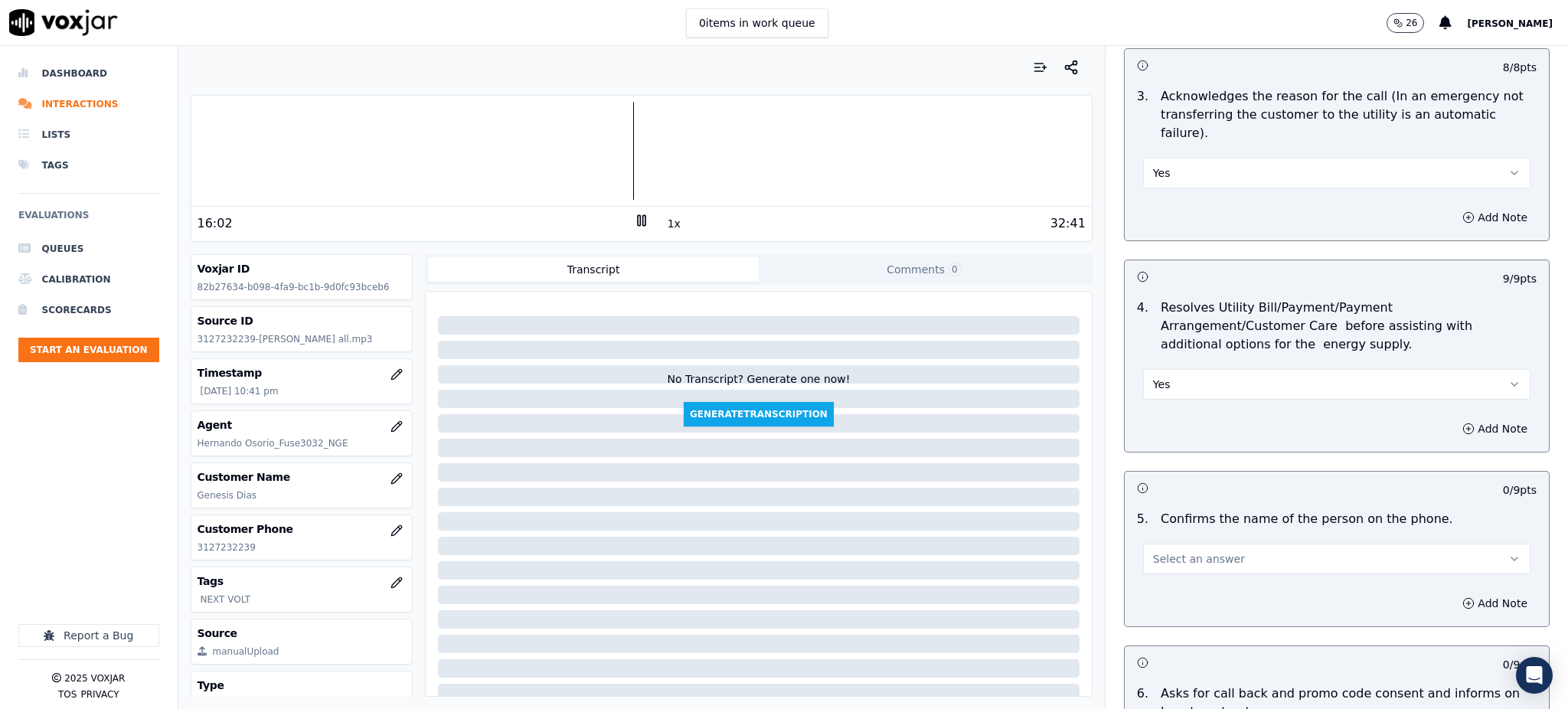
scroll to position [510, 0]
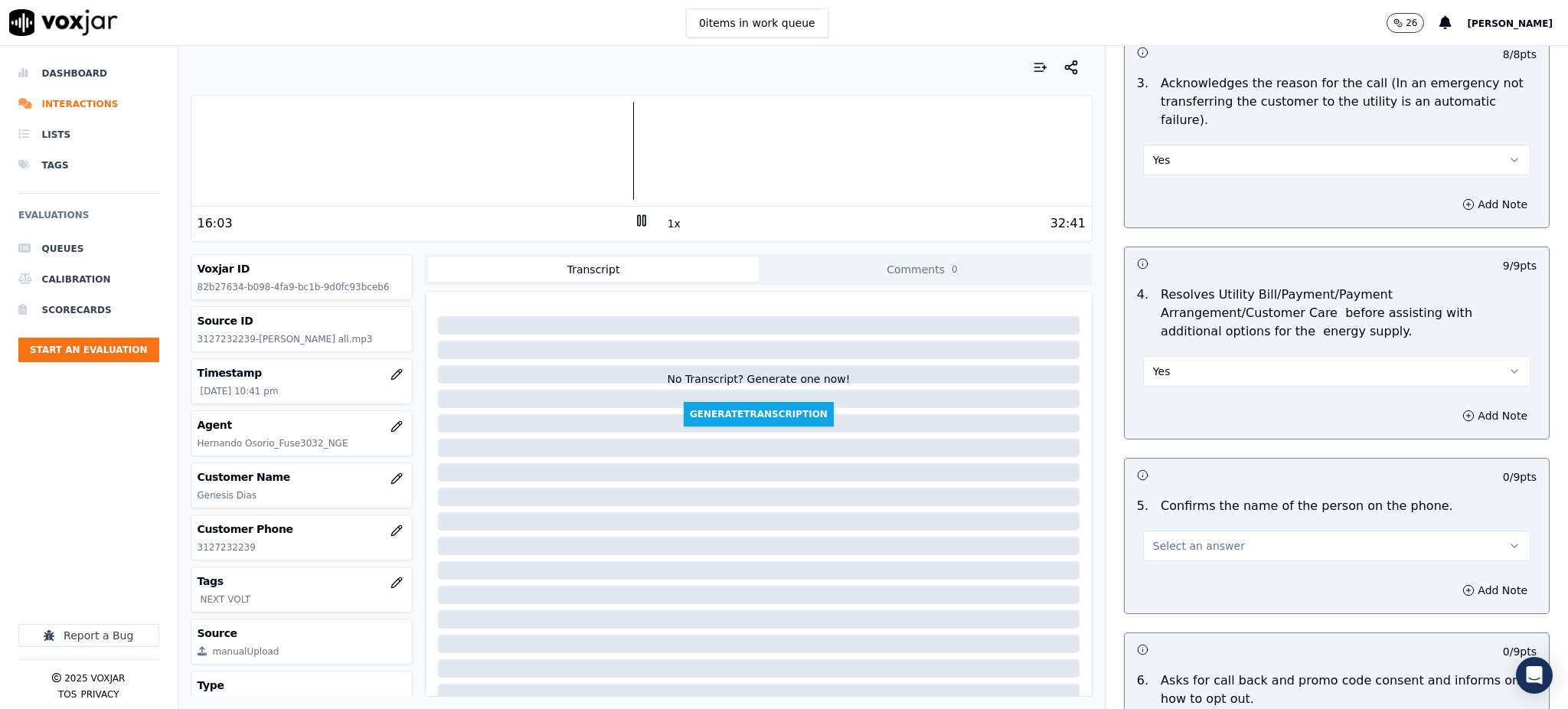
click at [1176, 539] on span "Select an answer" at bounding box center [1198, 546] width 92 height 15
click at [1165, 547] on div "Yes" at bounding box center [1303, 543] width 354 height 25
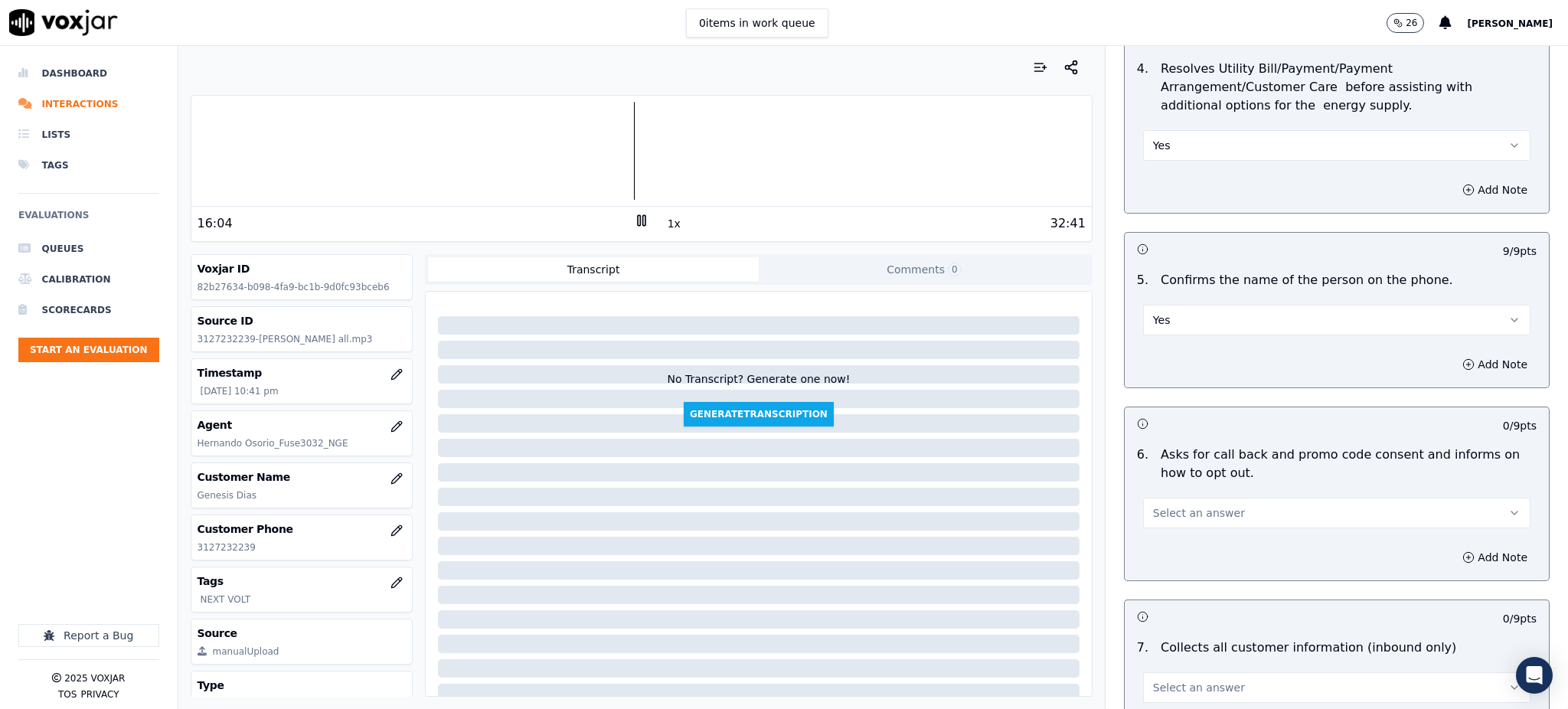
scroll to position [816, 0]
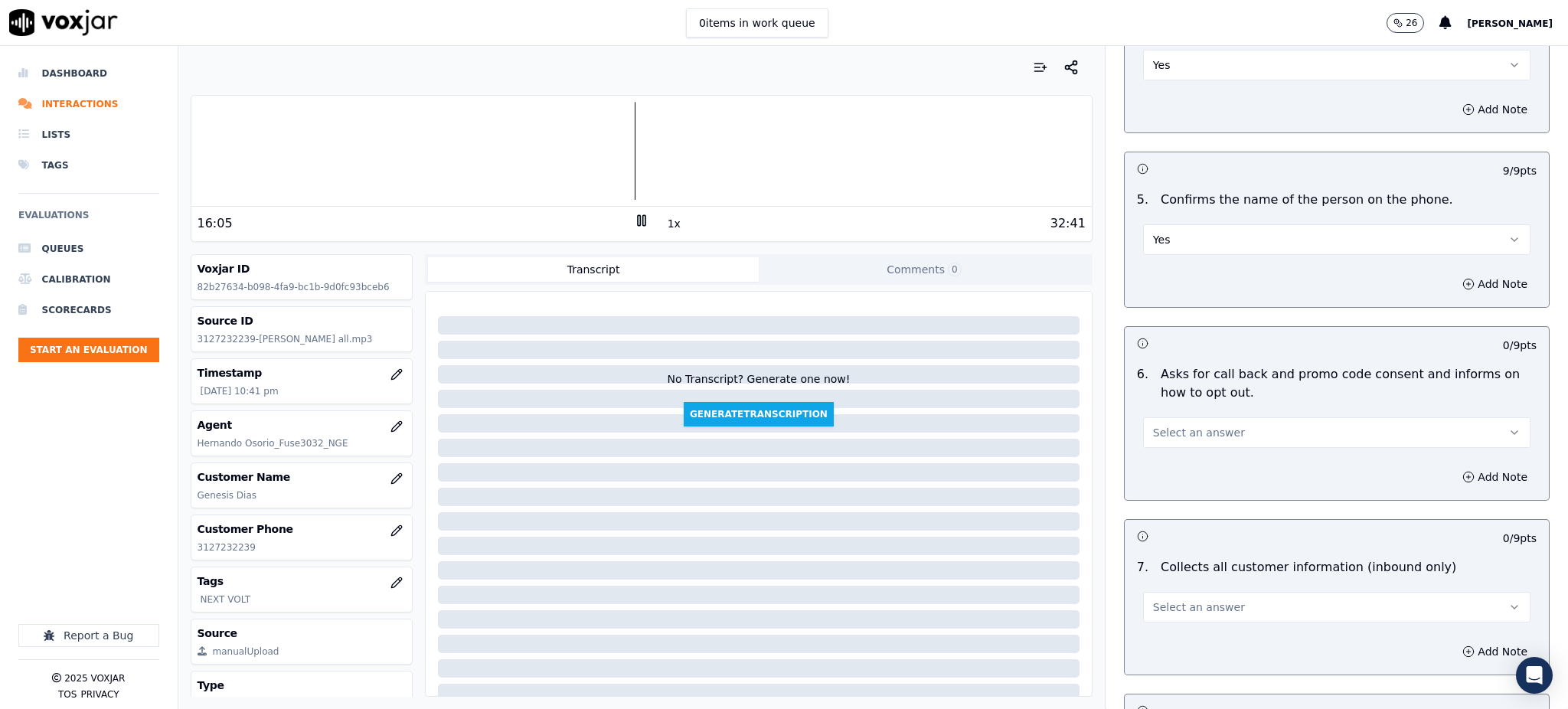
click at [1159, 425] on span "Select an answer" at bounding box center [1198, 433] width 92 height 15
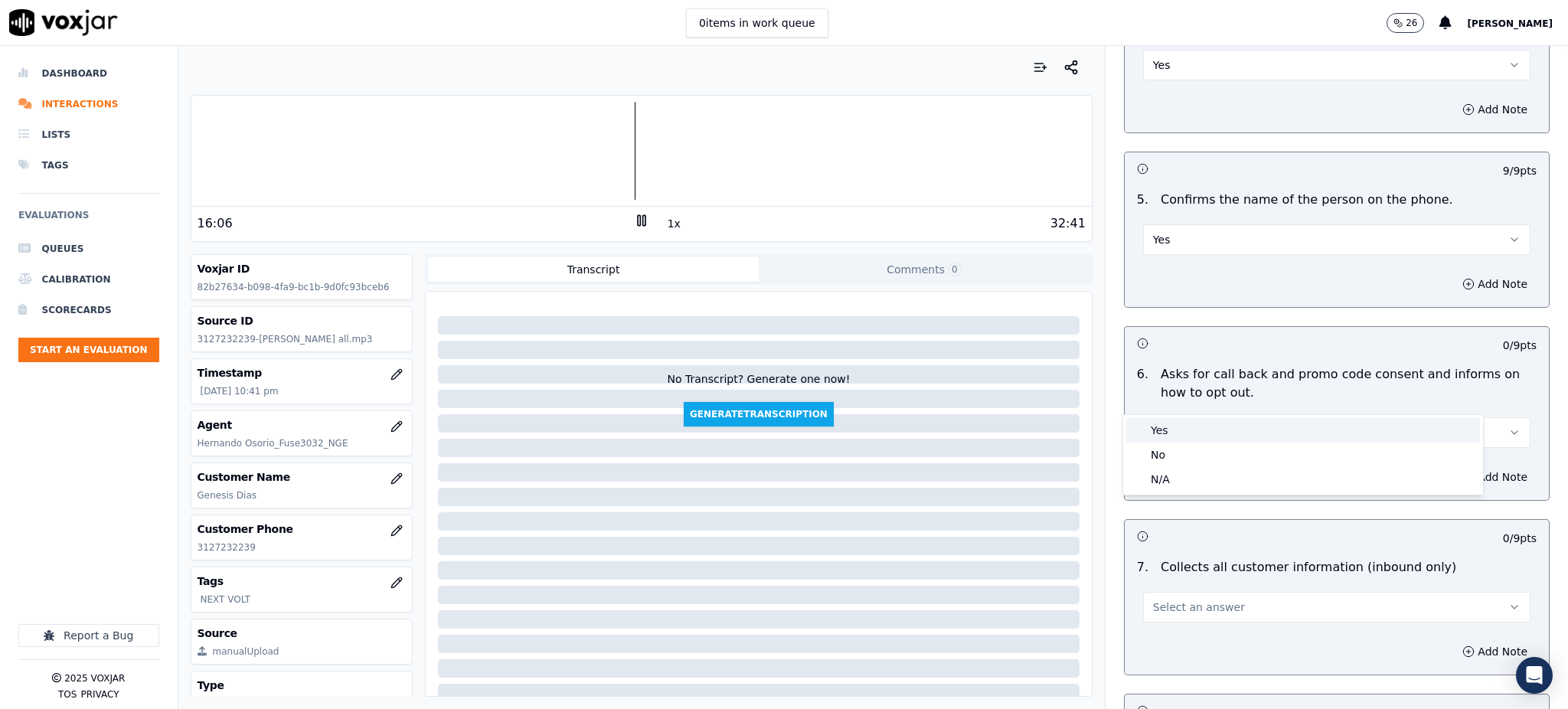
drag, startPoint x: 1165, startPoint y: 410, endPoint x: 1153, endPoint y: 506, distance: 96.7
click at [1173, 427] on div "Yes" at bounding box center [1303, 431] width 354 height 25
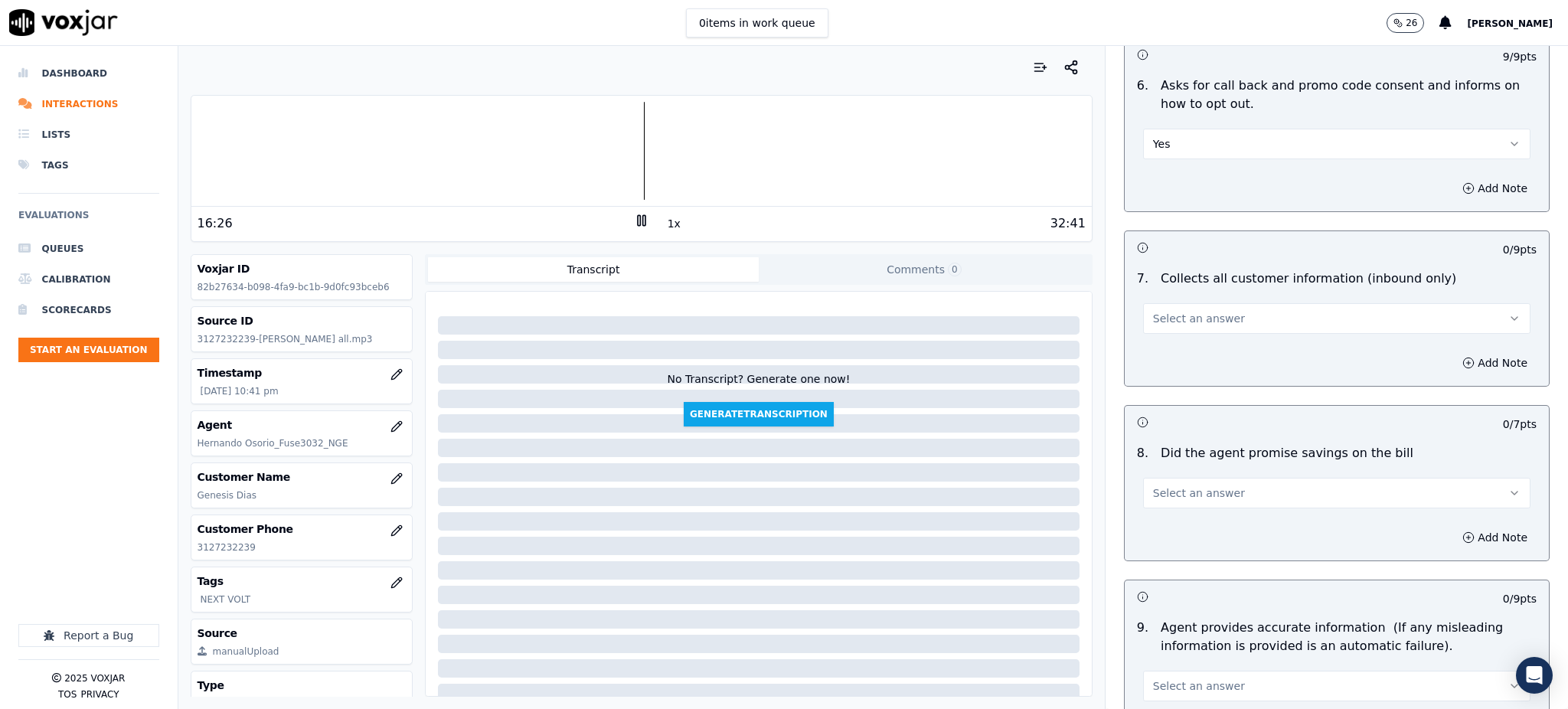
scroll to position [1123, 0]
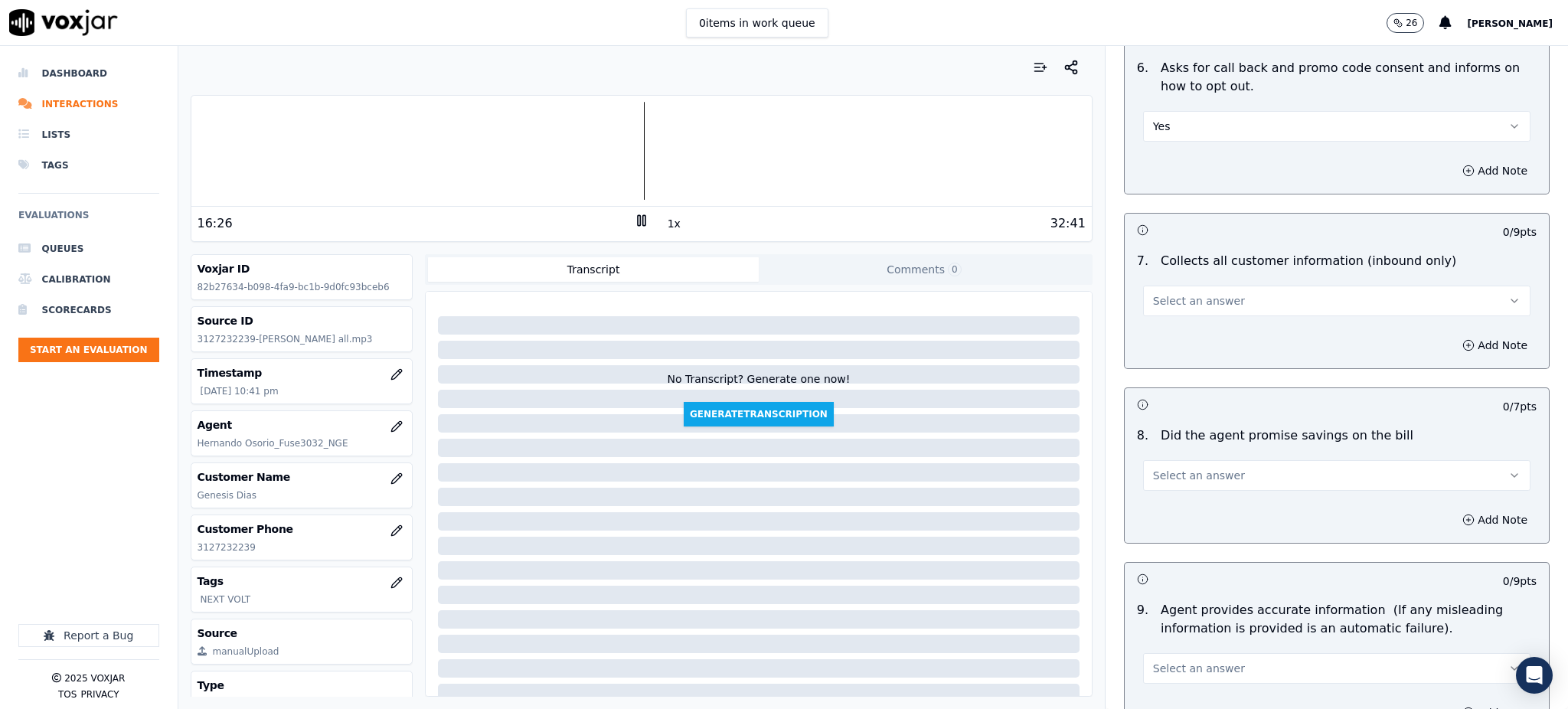
click at [1153, 293] on span "Select an answer" at bounding box center [1198, 301] width 92 height 15
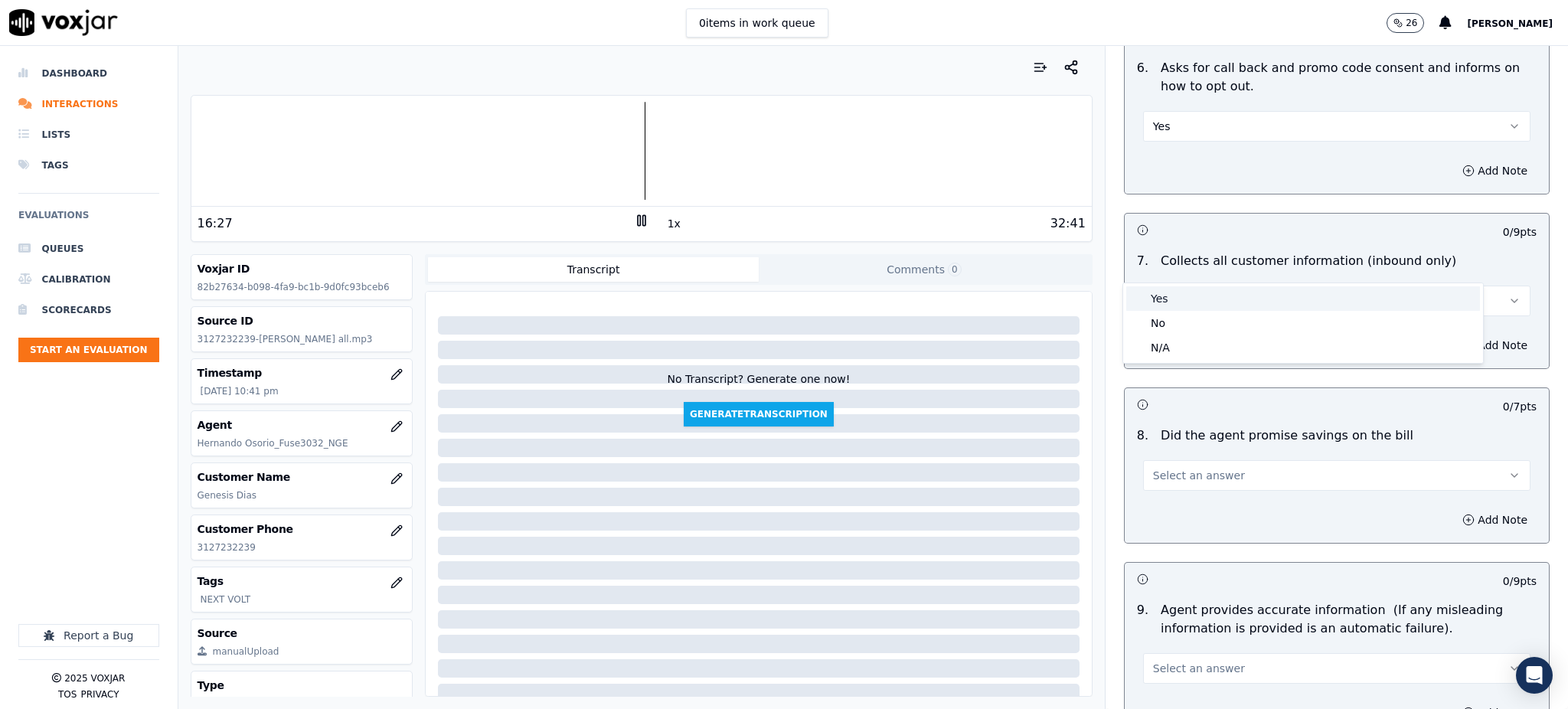
click at [1154, 297] on div "Yes" at bounding box center [1303, 299] width 354 height 25
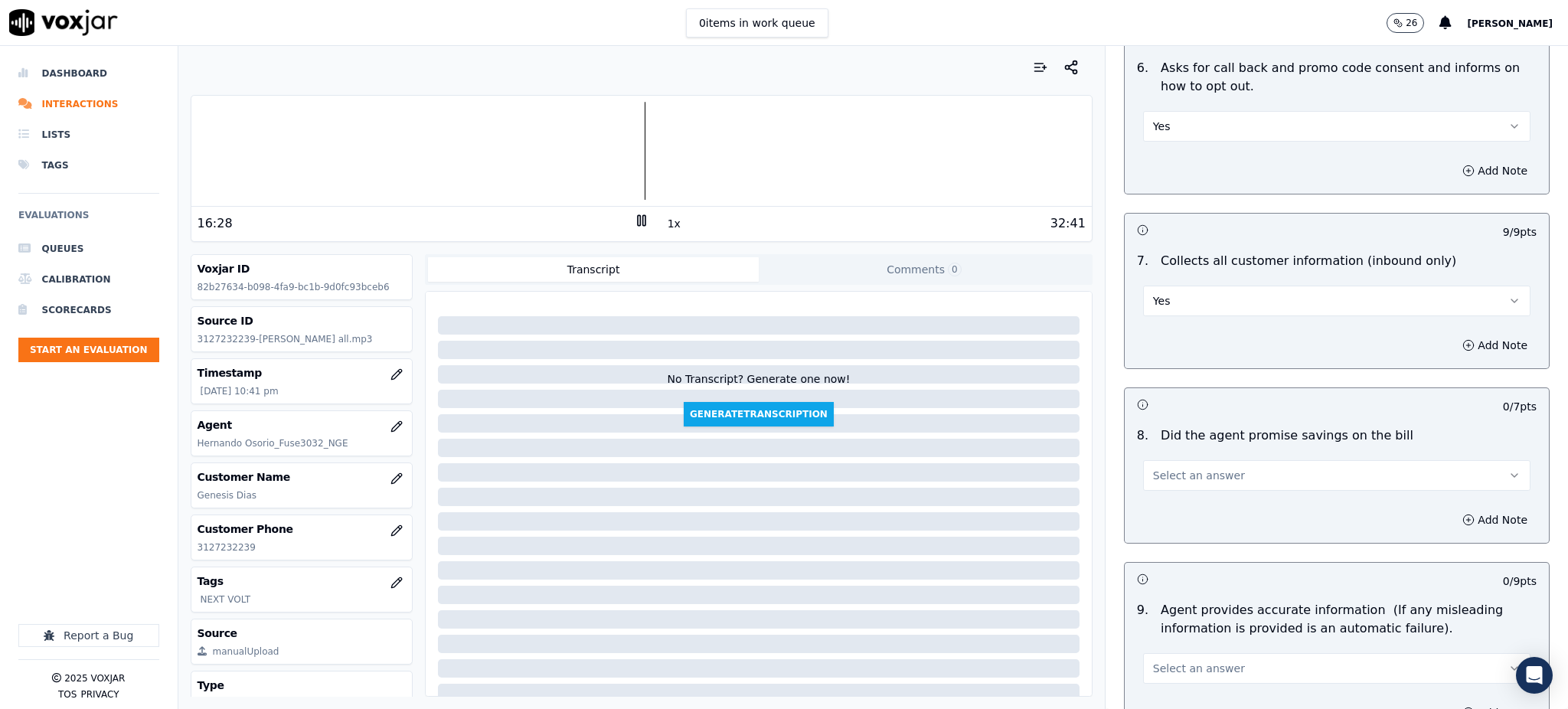
click at [1153, 468] on span "Select an answer" at bounding box center [1198, 475] width 92 height 15
drag, startPoint x: 1150, startPoint y: 483, endPoint x: 1144, endPoint y: 550, distance: 67.3
click at [1150, 486] on div "Yes No N/A" at bounding box center [1303, 498] width 360 height 80
click at [1166, 661] on span "Select an answer" at bounding box center [1198, 668] width 92 height 15
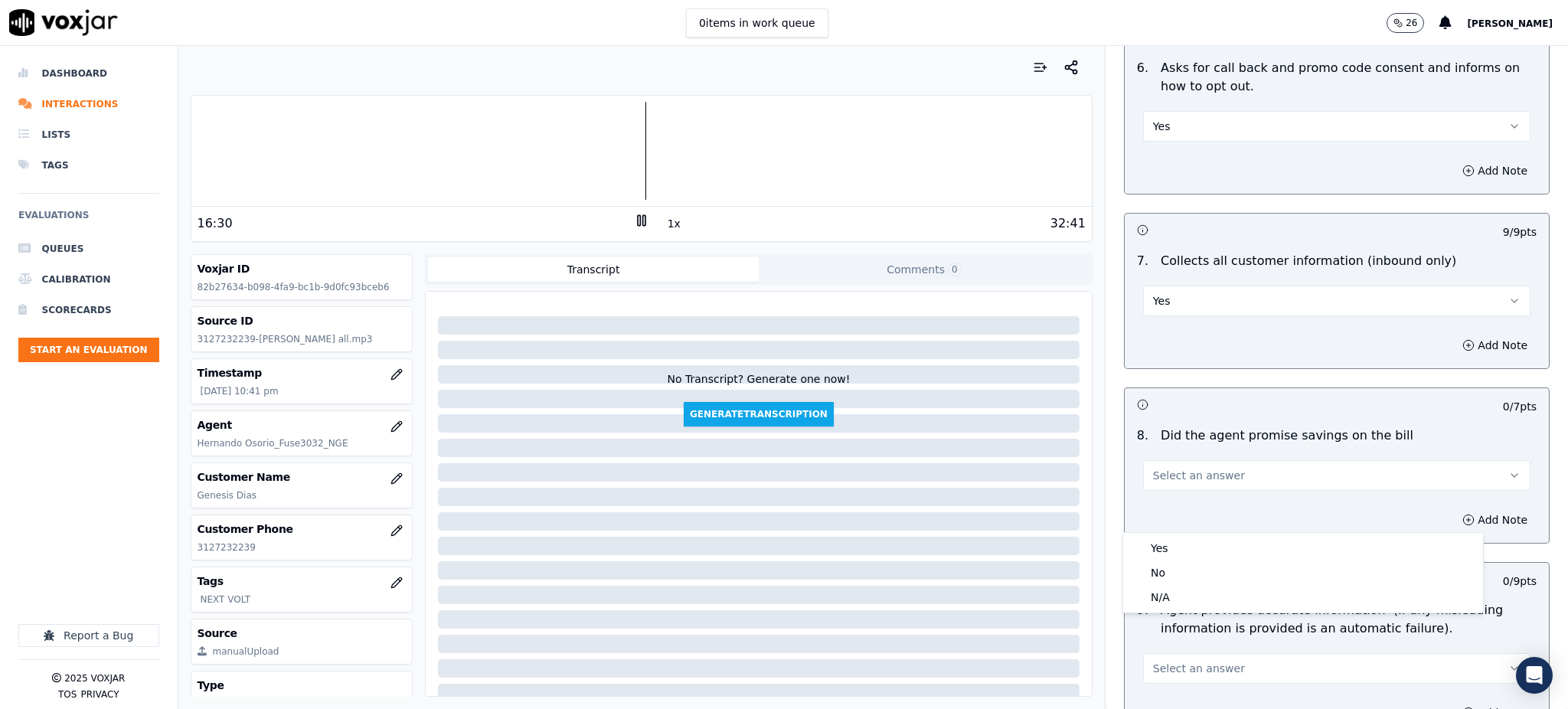
click at [1157, 460] on button "Select an answer" at bounding box center [1336, 475] width 387 height 30
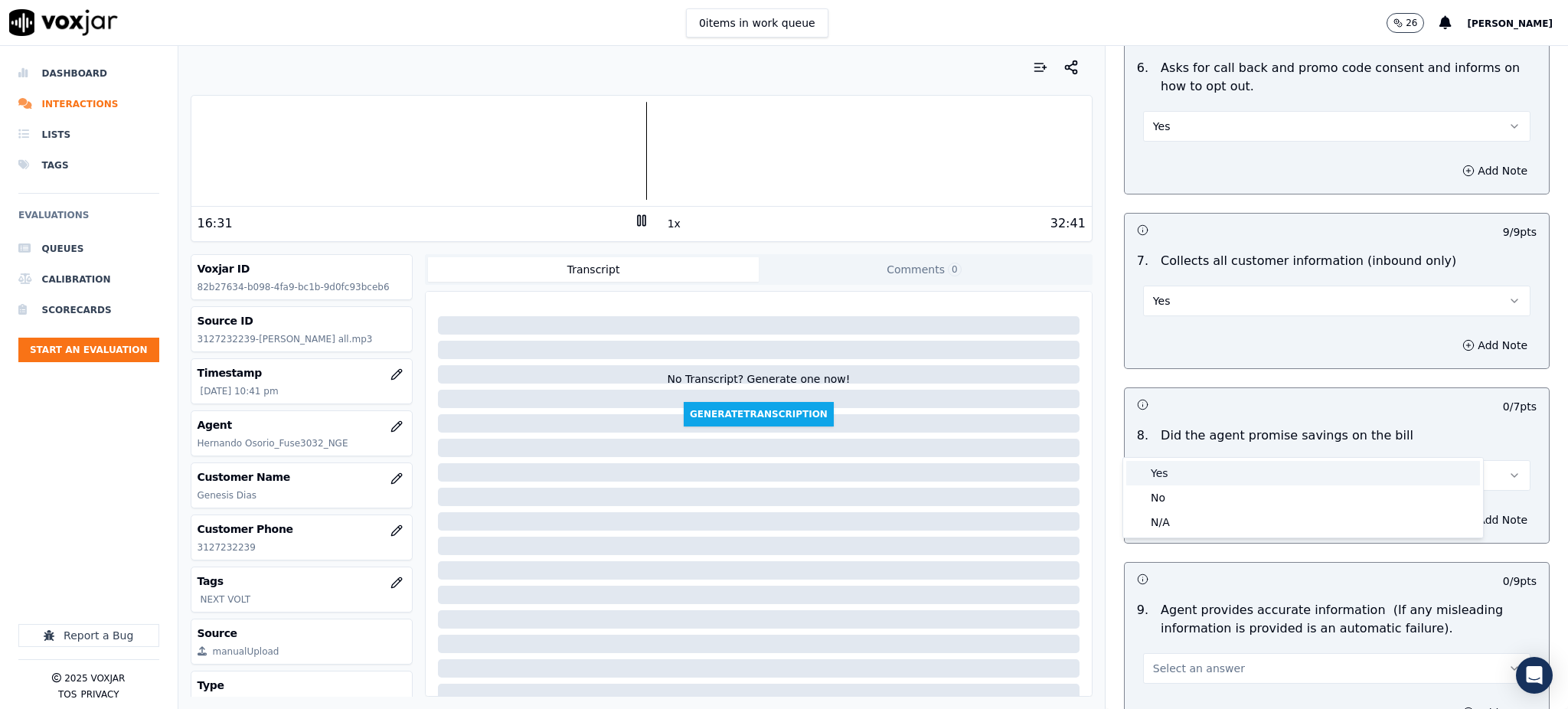
click at [1150, 471] on div "Yes" at bounding box center [1303, 473] width 354 height 25
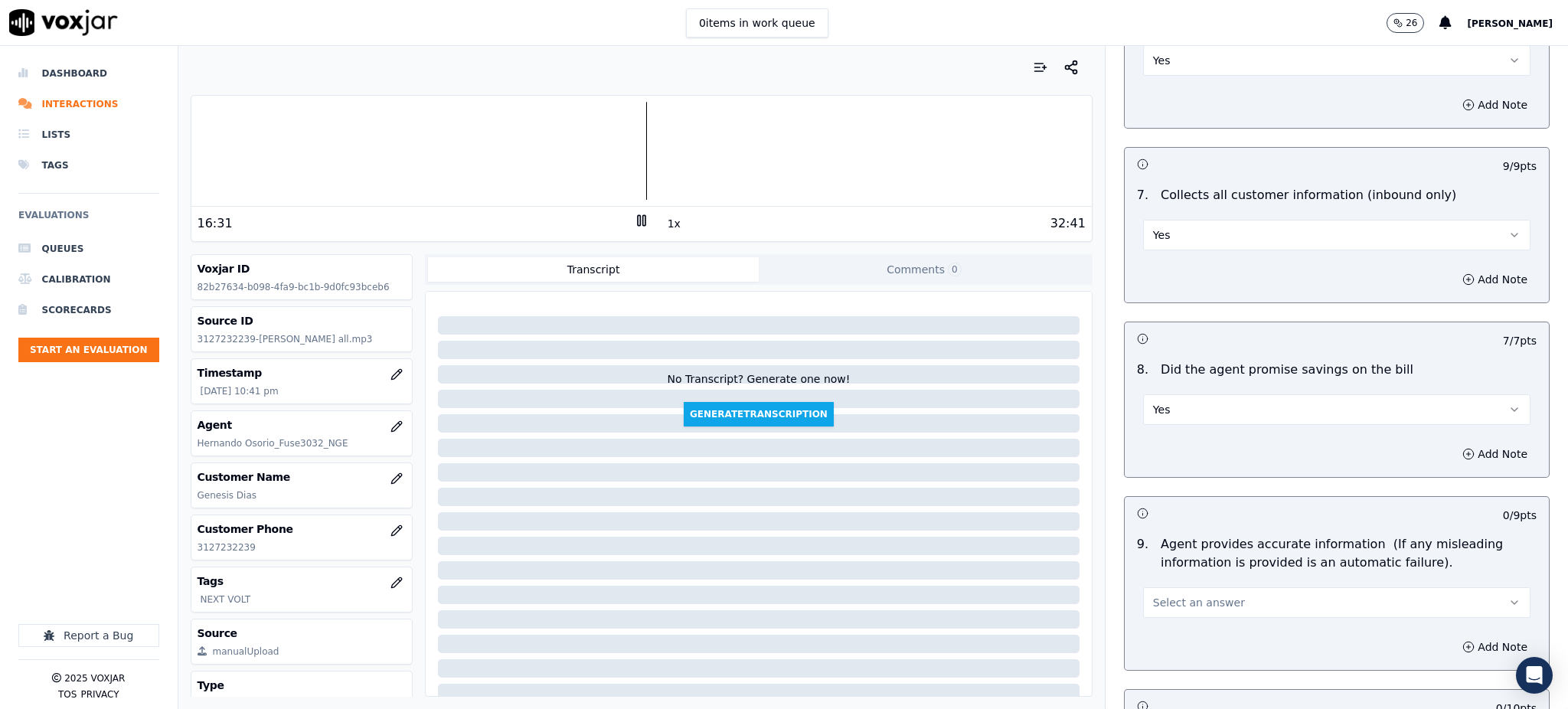
scroll to position [1327, 0]
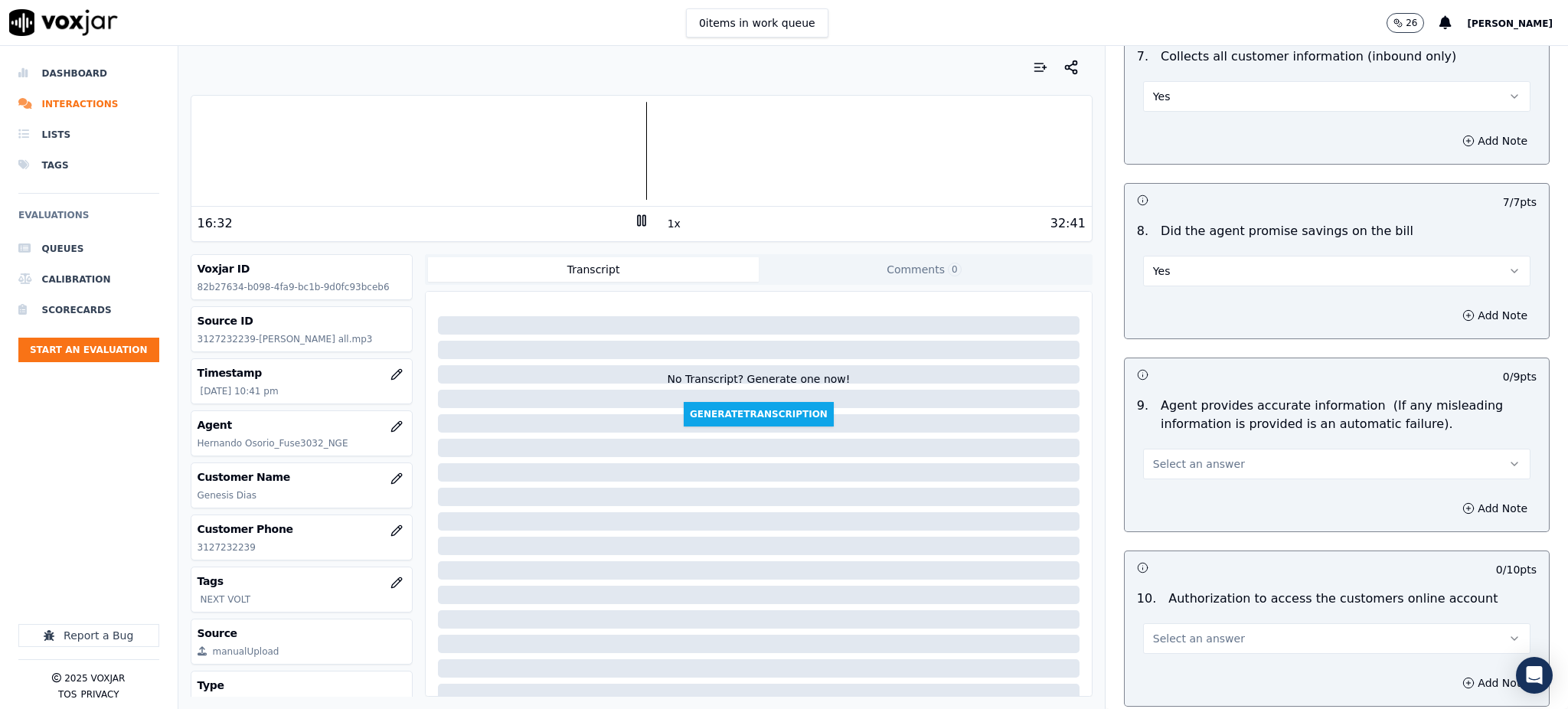
click at [1154, 456] on span "Select an answer" at bounding box center [1198, 464] width 92 height 15
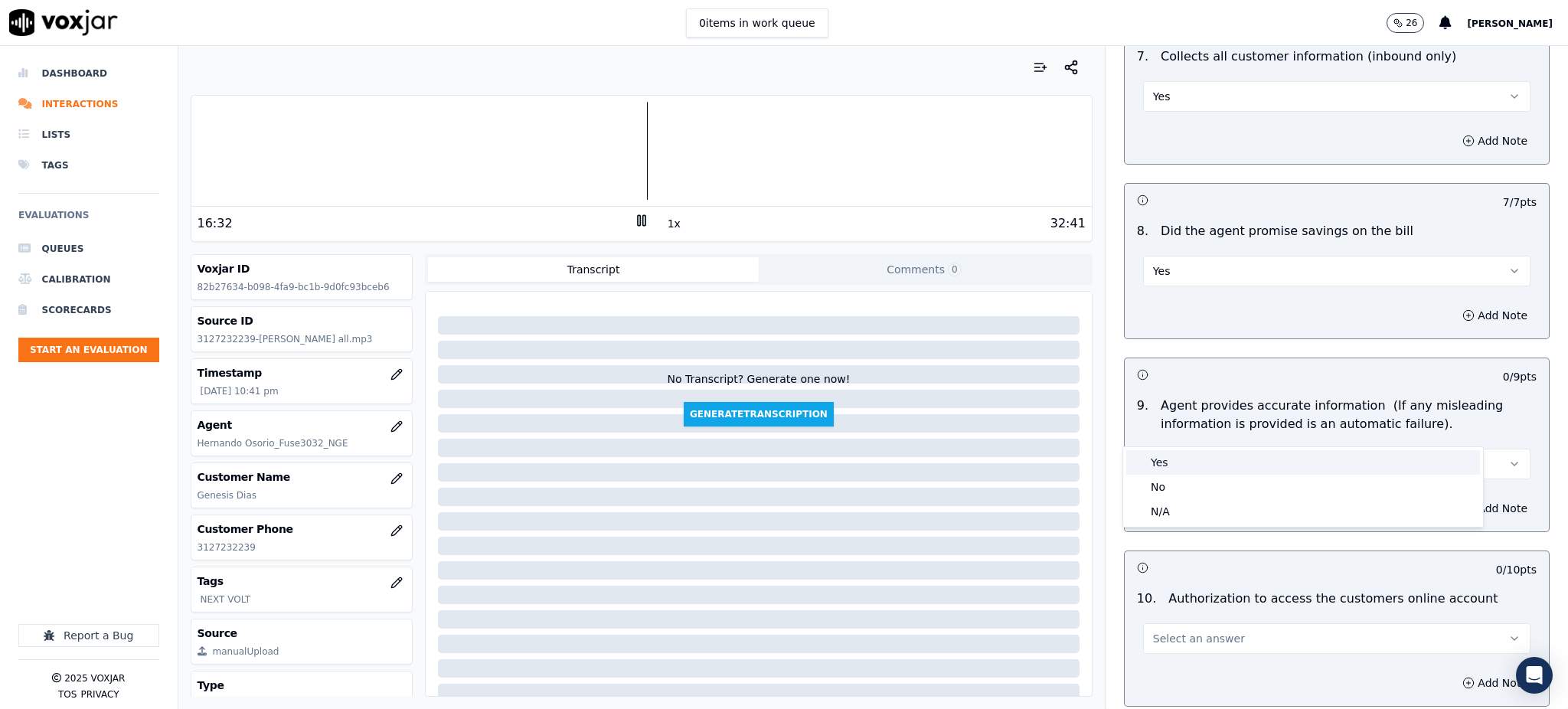
click at [1167, 454] on div "Yes" at bounding box center [1303, 463] width 354 height 25
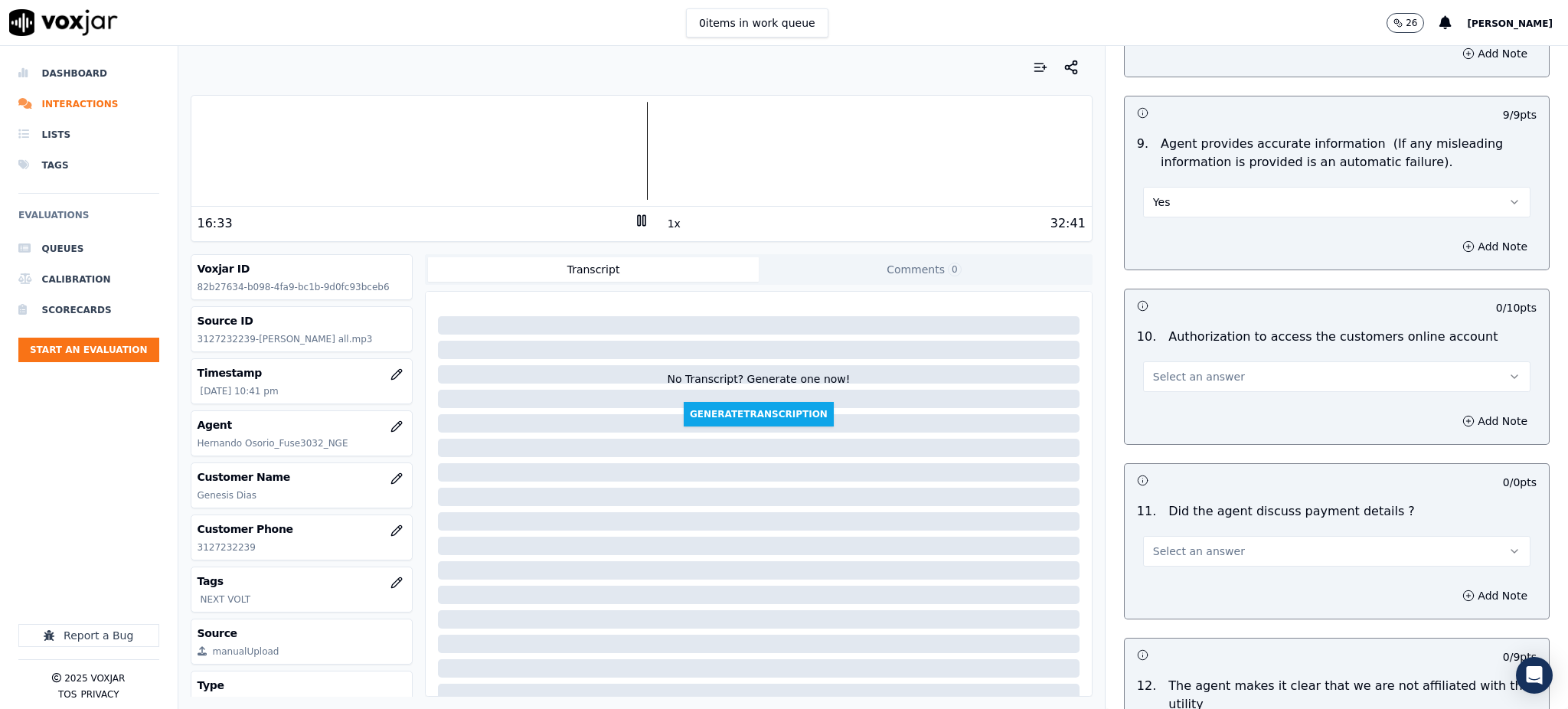
scroll to position [1634, 0]
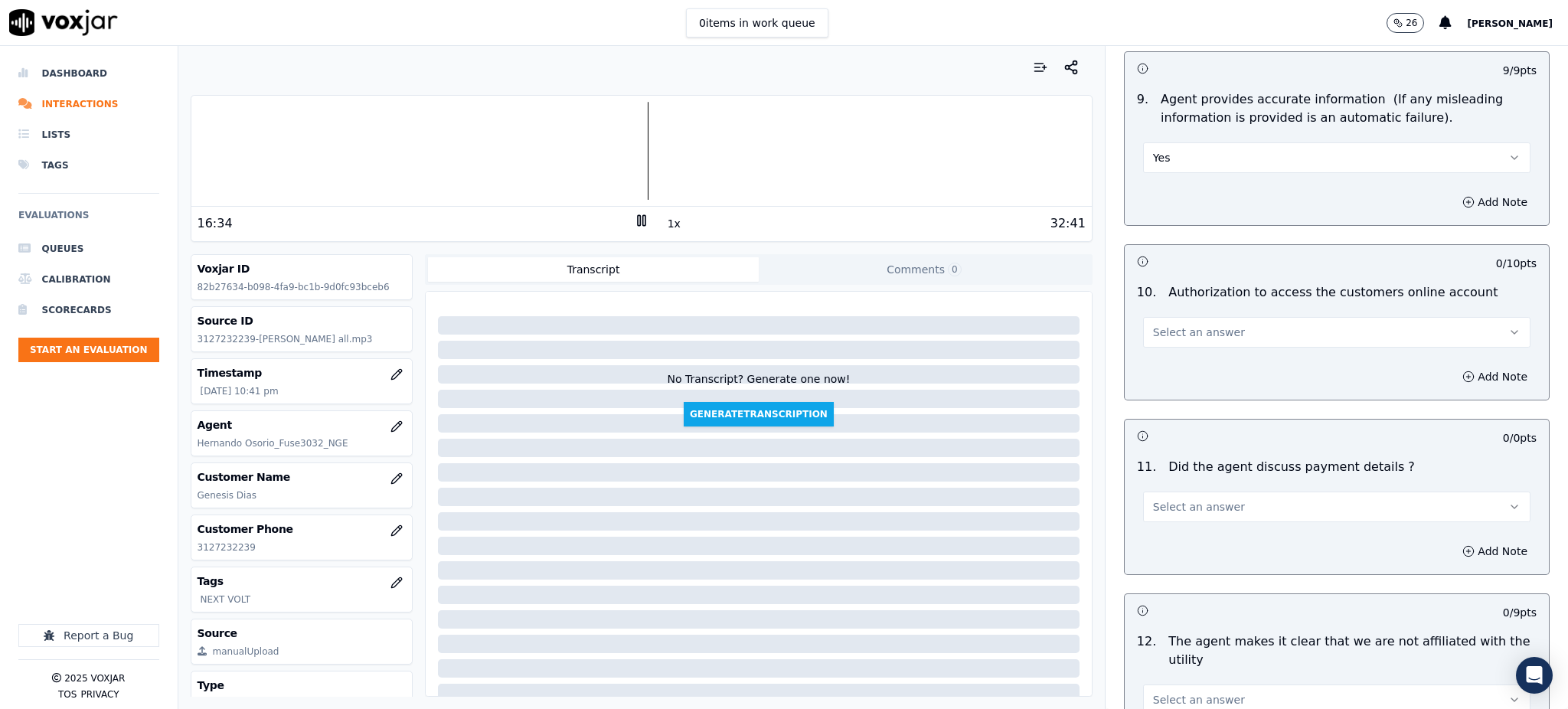
click at [1168, 317] on button "Select an answer" at bounding box center [1336, 332] width 387 height 30
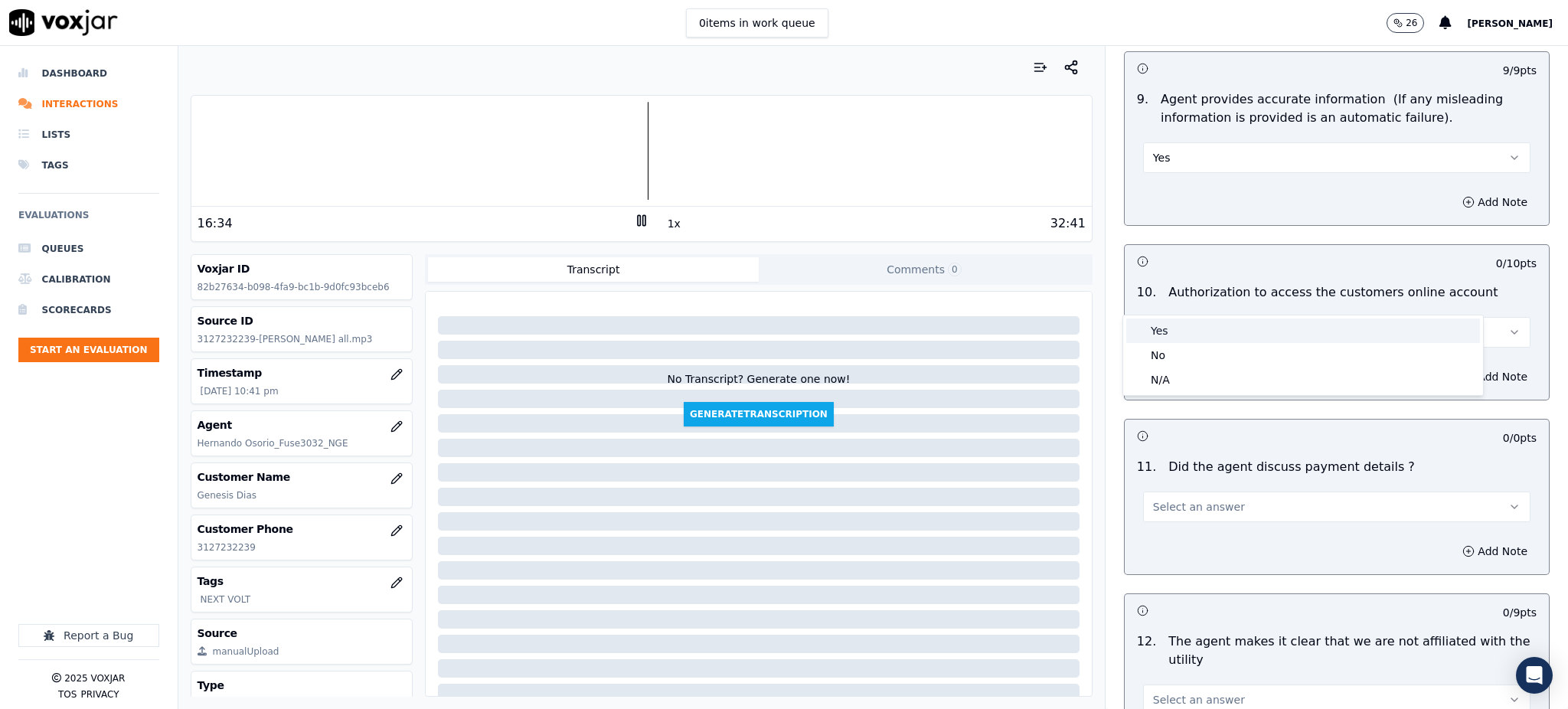
click at [1180, 337] on div "Yes" at bounding box center [1303, 331] width 354 height 25
click at [1153, 499] on span "Select an answer" at bounding box center [1198, 506] width 92 height 15
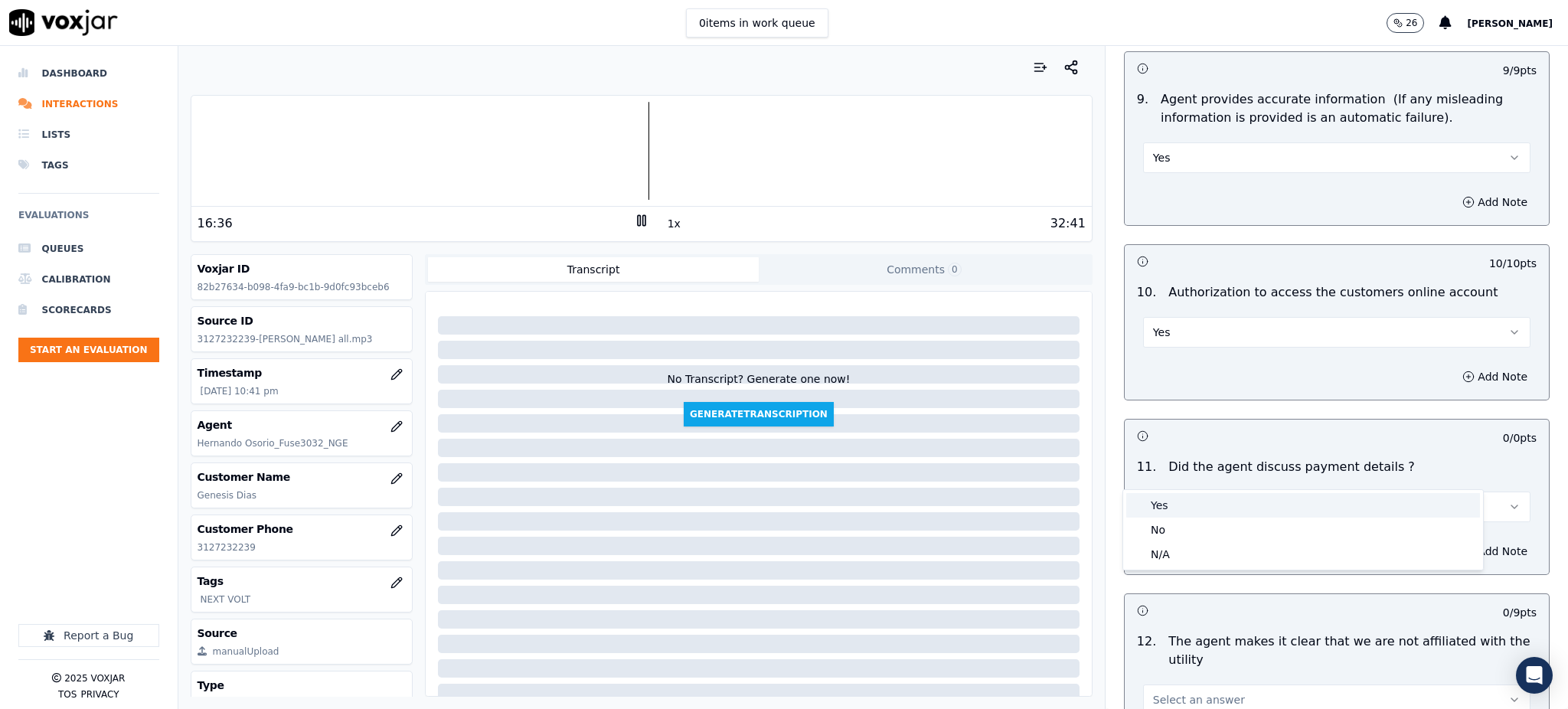
click at [1157, 499] on div "Yes" at bounding box center [1303, 505] width 354 height 25
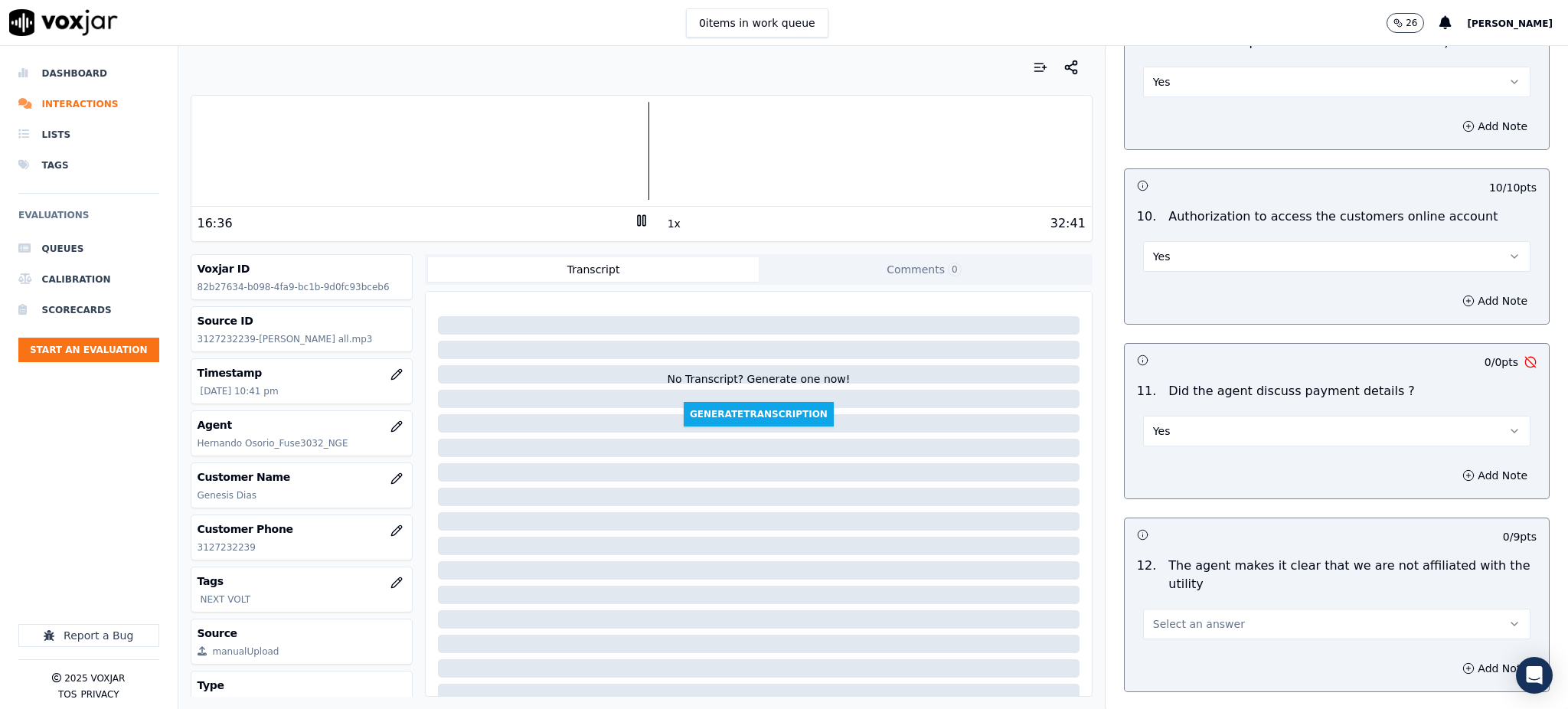
scroll to position [1838, 0]
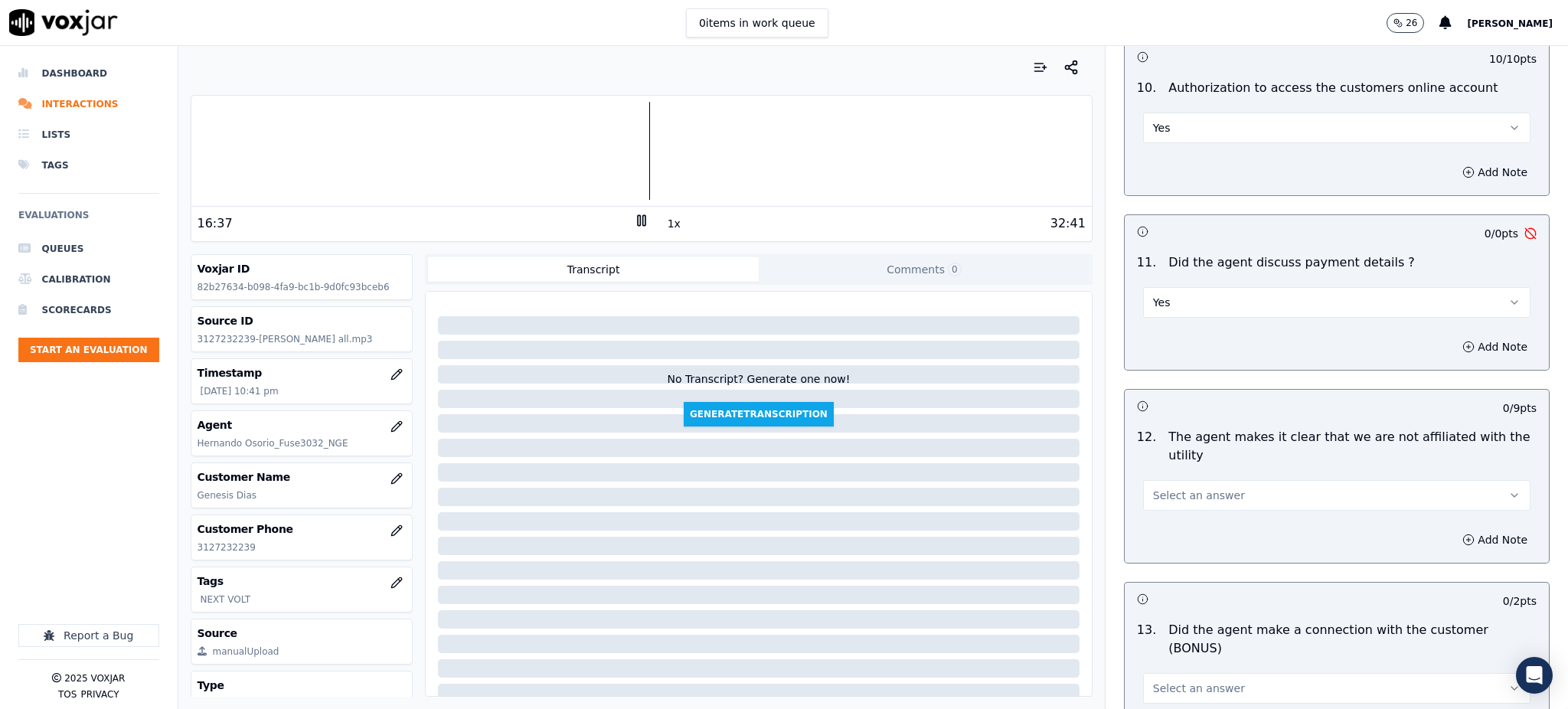
click at [1180, 287] on button "Yes" at bounding box center [1336, 302] width 387 height 30
click at [1176, 346] on div "N/A" at bounding box center [1303, 350] width 354 height 25
click at [1153, 487] on span "Select an answer" at bounding box center [1198, 495] width 92 height 15
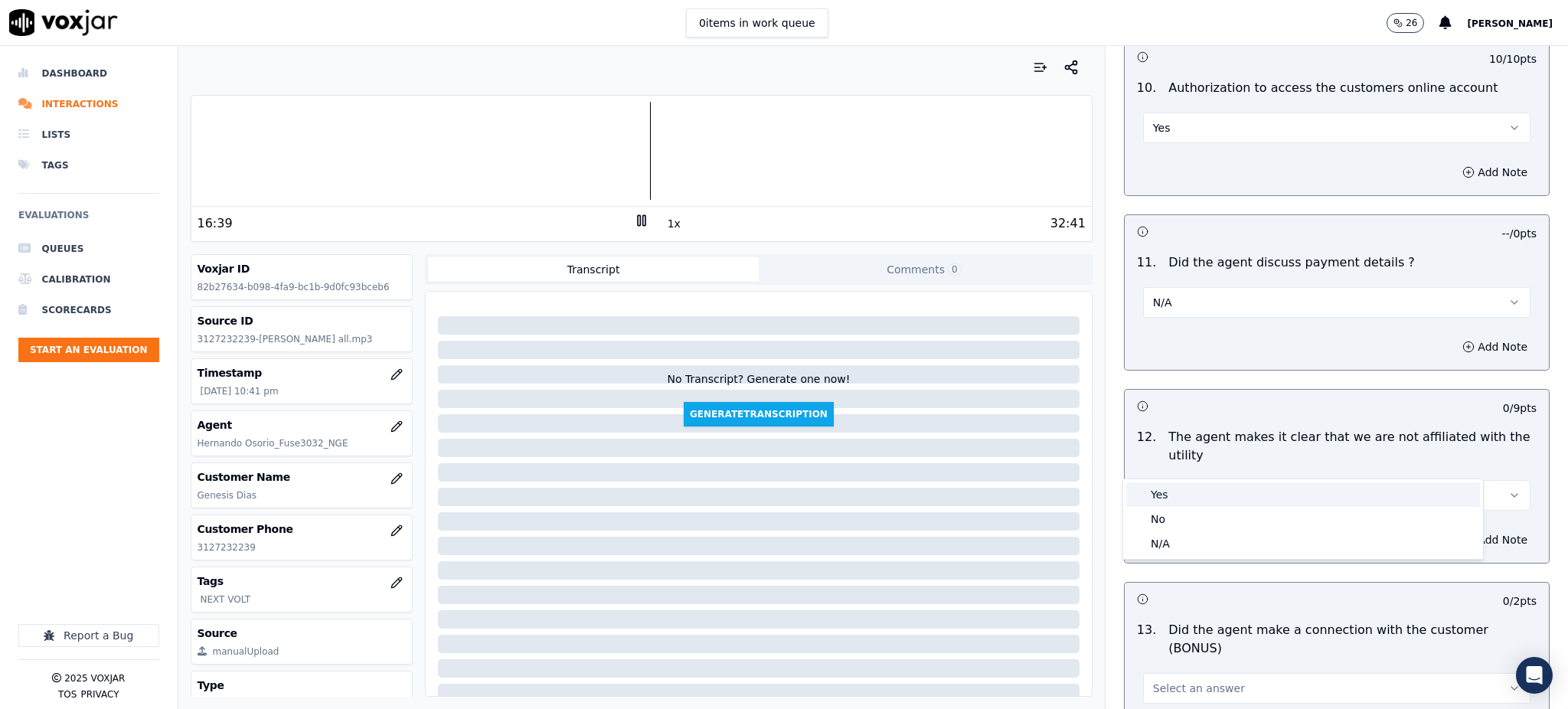
click at [1148, 496] on div "Yes" at bounding box center [1303, 495] width 354 height 25
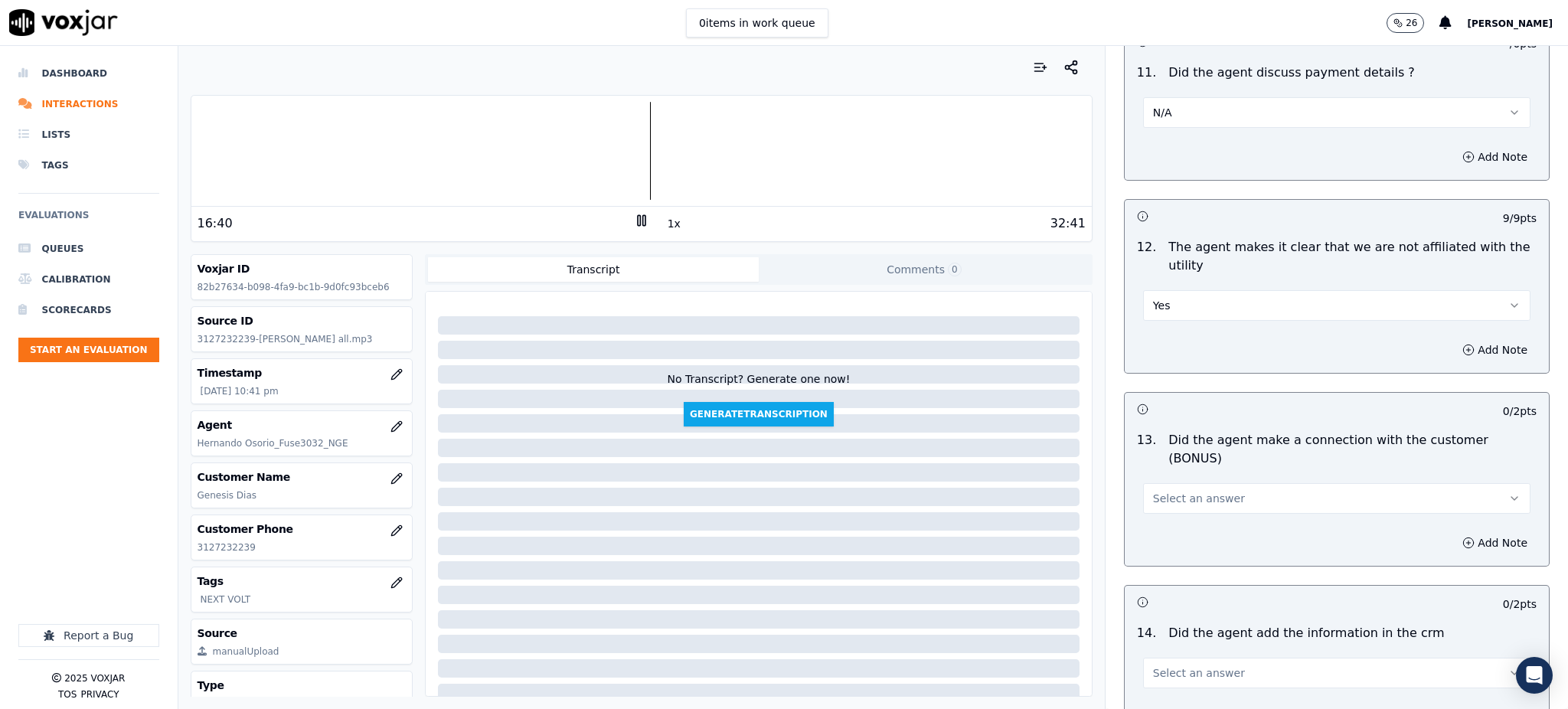
scroll to position [2042, 0]
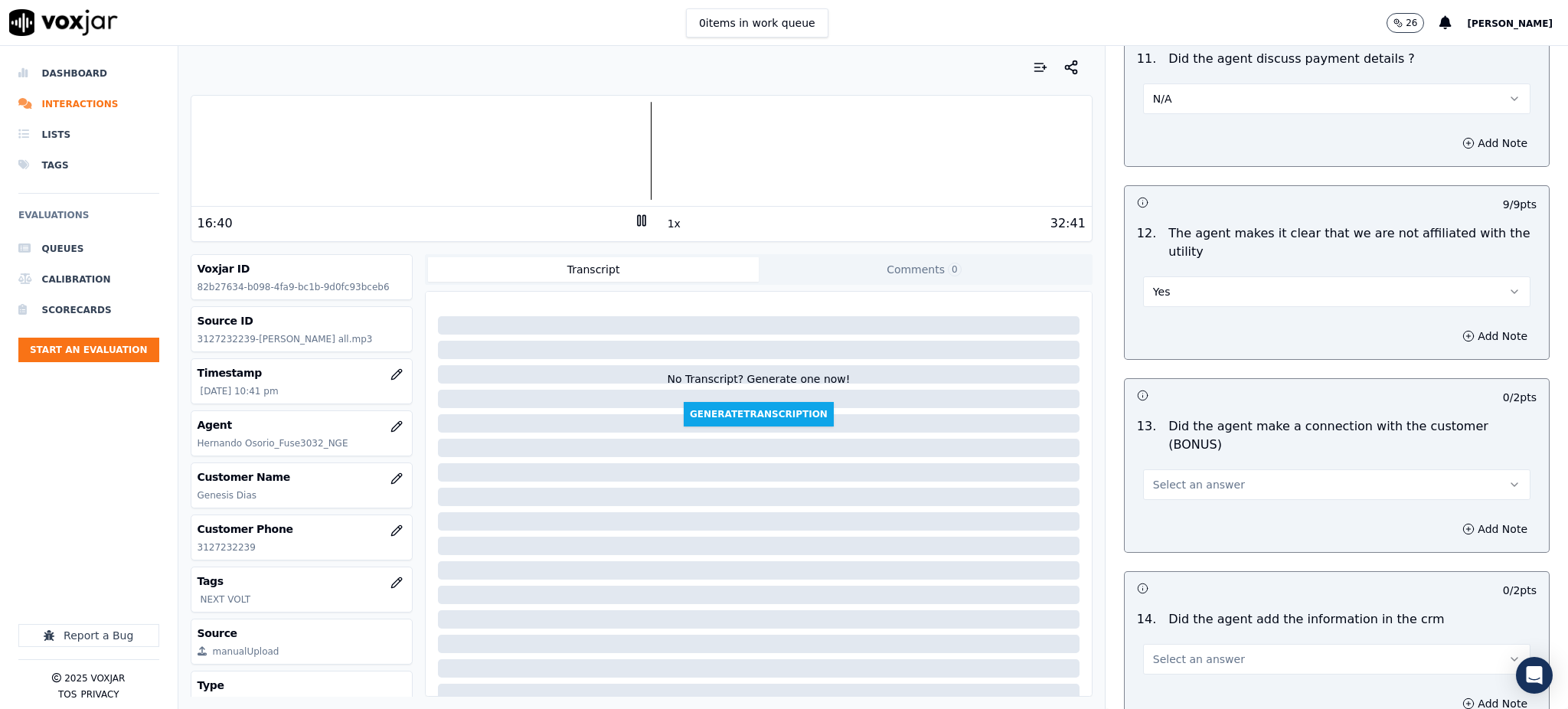
click at [1171, 477] on span "Select an answer" at bounding box center [1198, 485] width 92 height 15
click at [1172, 472] on div "Yes" at bounding box center [1303, 465] width 354 height 25
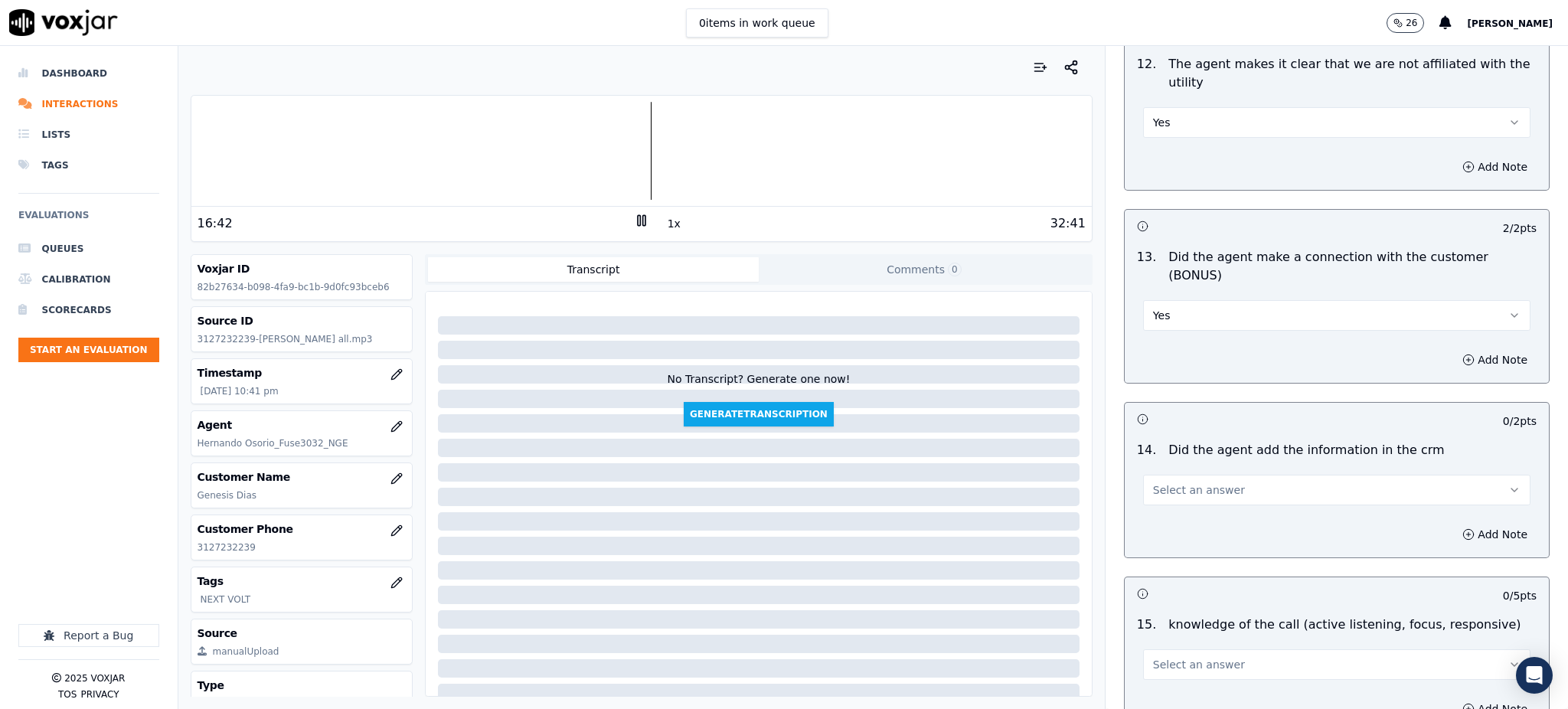
scroll to position [2246, 0]
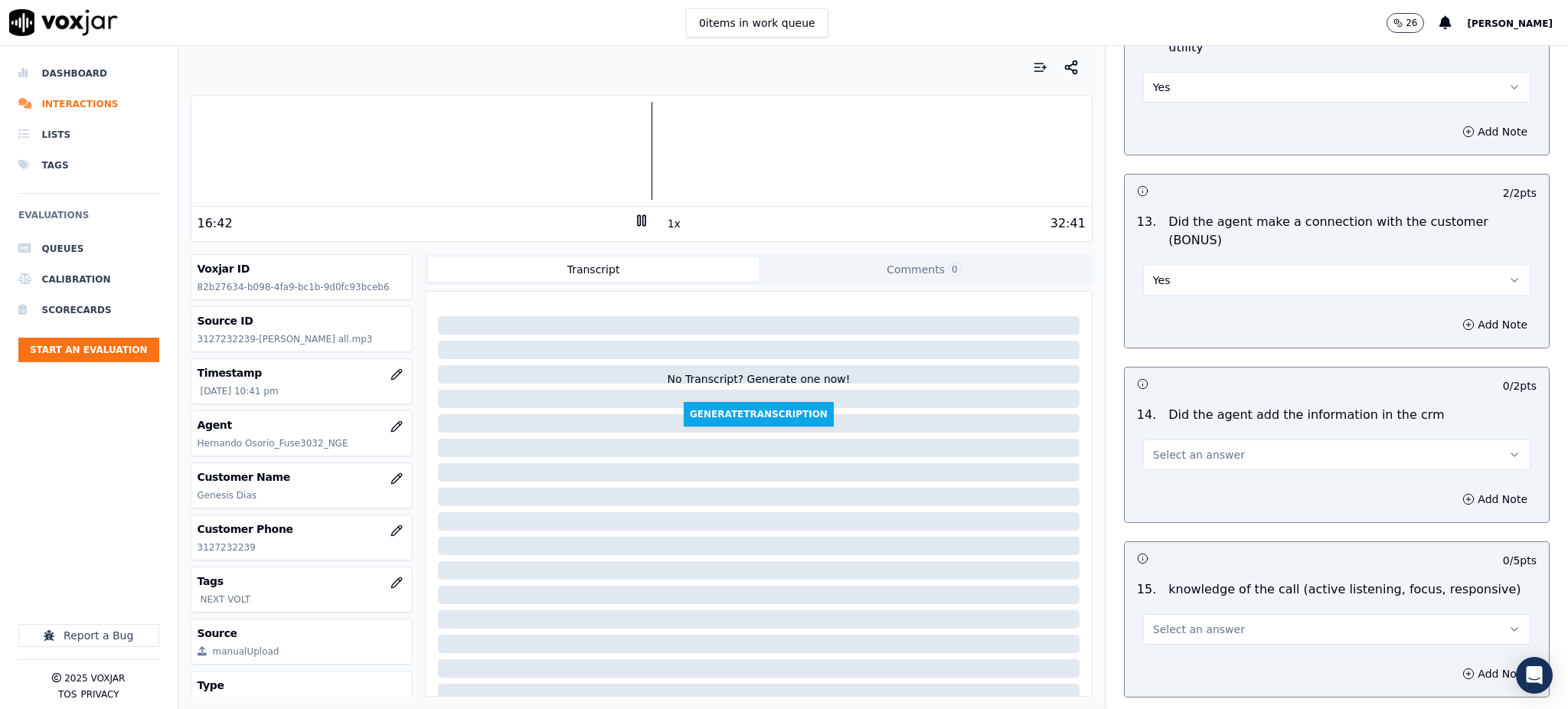
click at [1153, 447] on span "Select an answer" at bounding box center [1198, 454] width 92 height 15
drag, startPoint x: 1166, startPoint y: 432, endPoint x: 1166, endPoint y: 458, distance: 26.0
click at [1166, 433] on div "Yes" at bounding box center [1303, 435] width 354 height 25
click at [1153, 622] on span "Select an answer" at bounding box center [1198, 629] width 92 height 15
click at [1161, 662] on div "N/A" at bounding box center [1303, 660] width 354 height 25
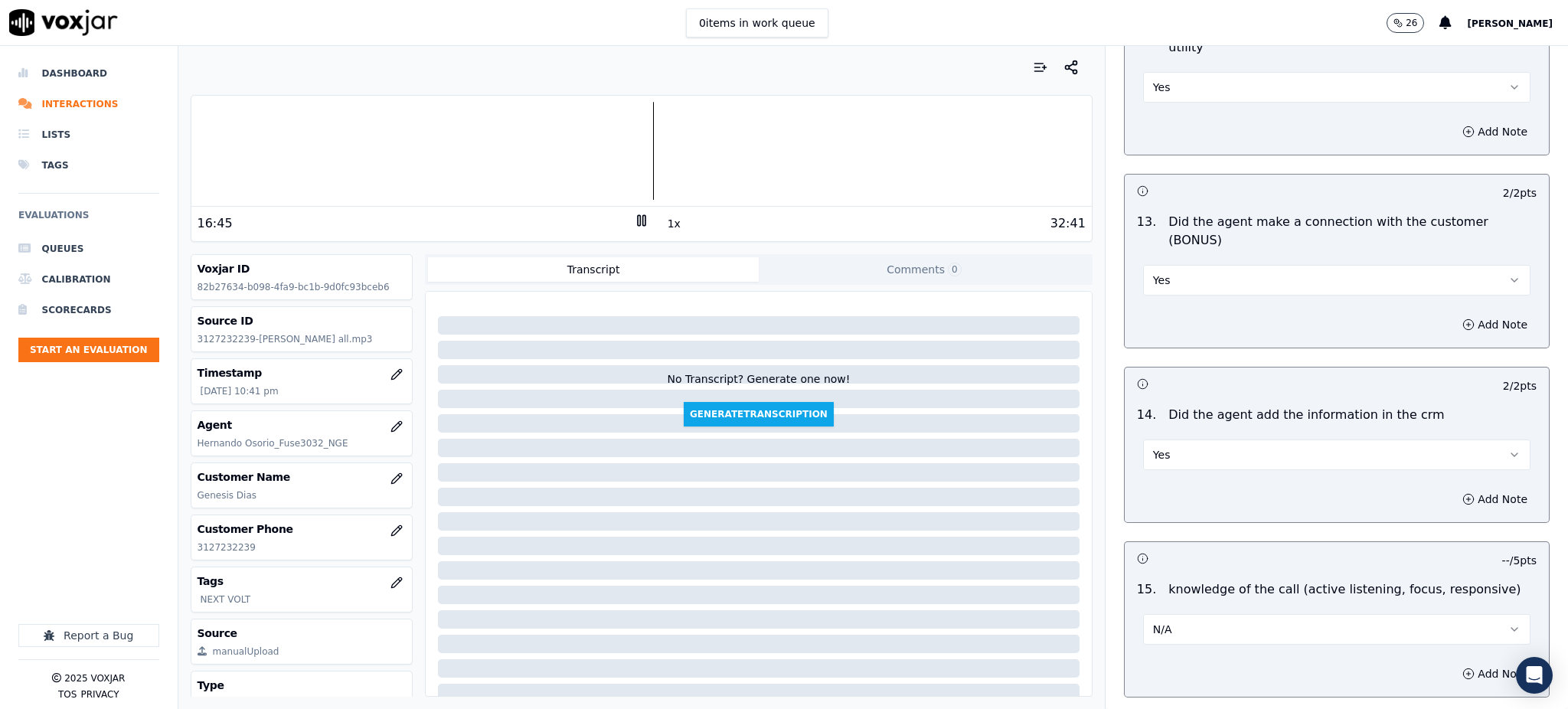
drag, startPoint x: 1149, startPoint y: 556, endPoint x: 1149, endPoint y: 573, distance: 17.0
click at [1149, 599] on div "N/A" at bounding box center [1336, 622] width 412 height 46
click at [1153, 622] on span "N/A" at bounding box center [1162, 629] width 19 height 15
click at [1149, 599] on div "Yes" at bounding box center [1303, 611] width 354 height 25
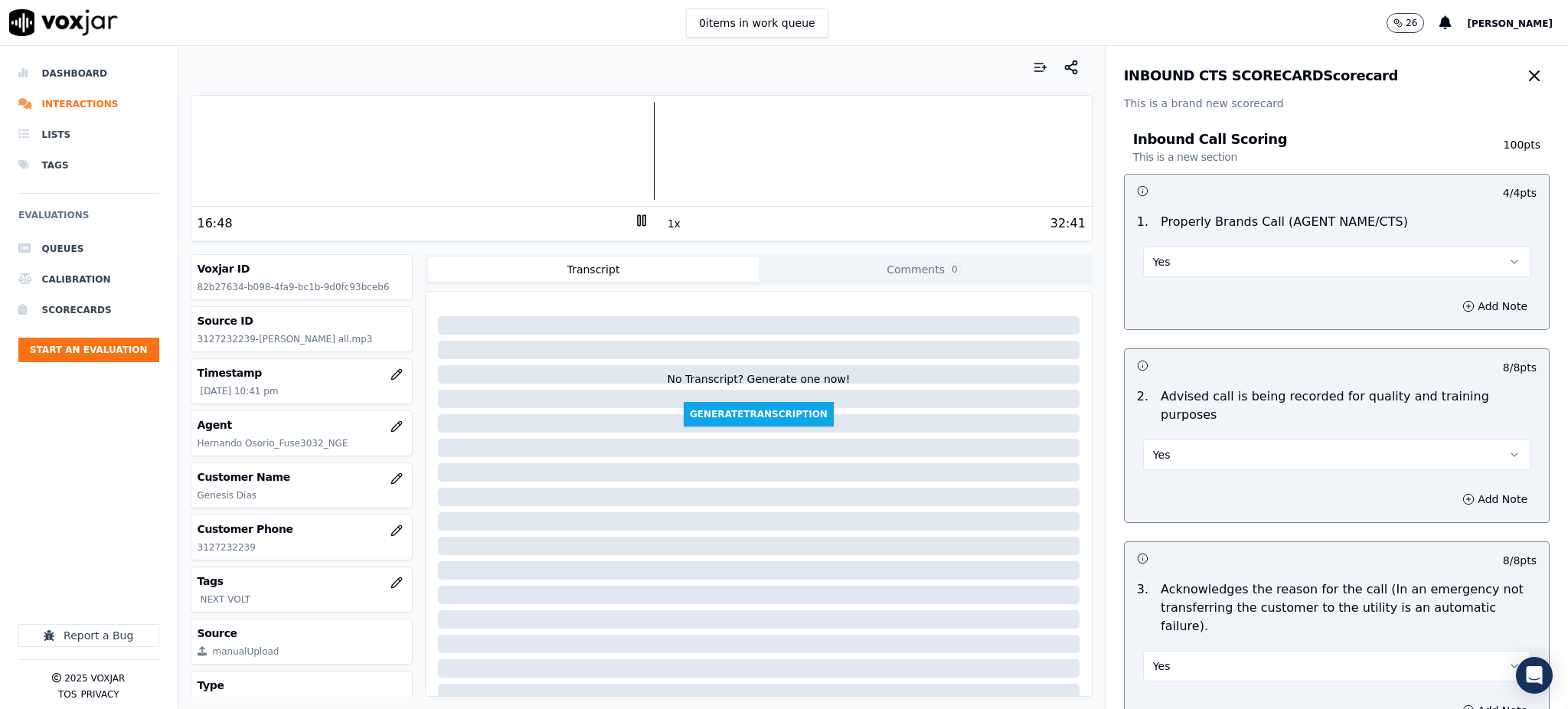
scroll to position [0, 0]
click at [1153, 447] on button "Yes" at bounding box center [1336, 458] width 387 height 30
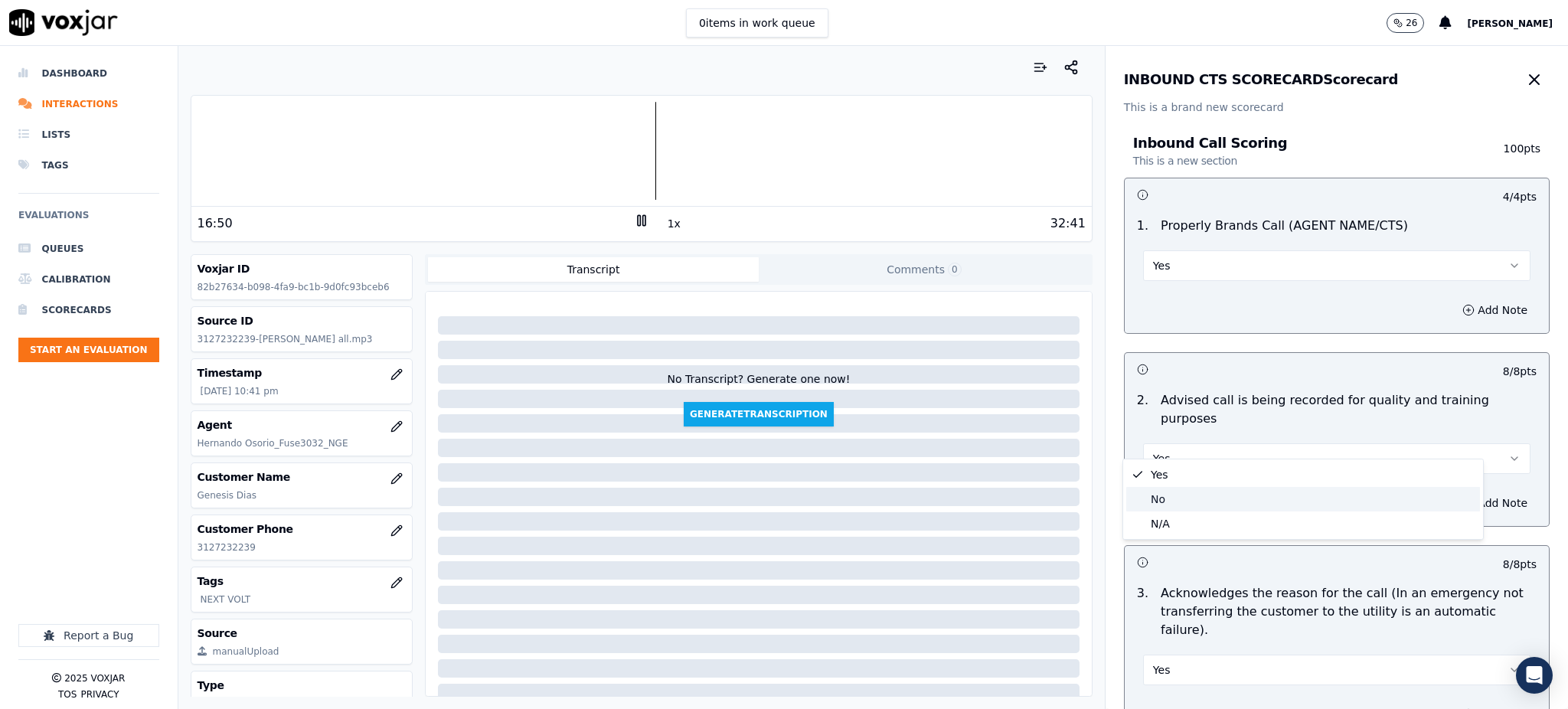
click at [1160, 494] on div "No" at bounding box center [1303, 500] width 354 height 25
click at [1453, 492] on button "Add Note" at bounding box center [1494, 503] width 83 height 22
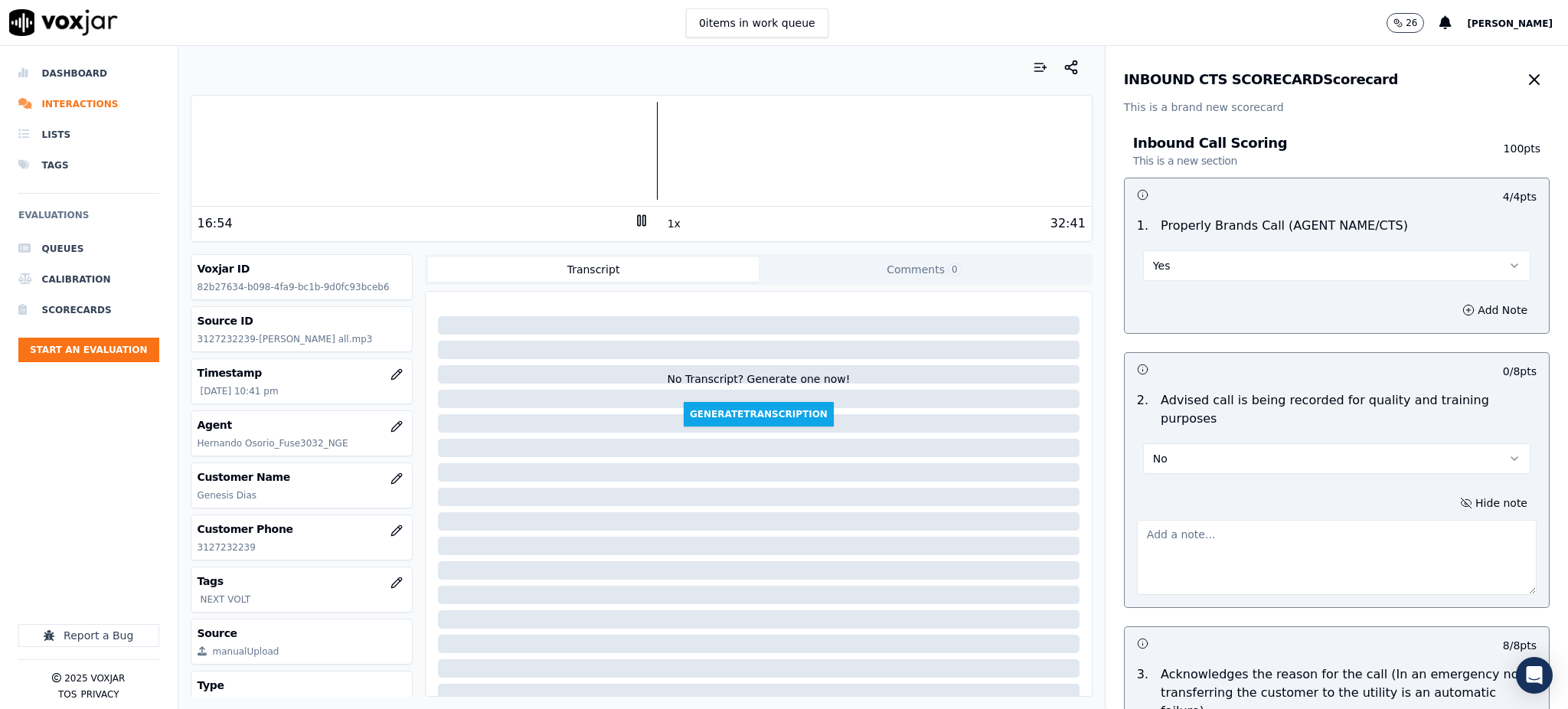
click at [1153, 520] on textarea at bounding box center [1336, 557] width 399 height 75
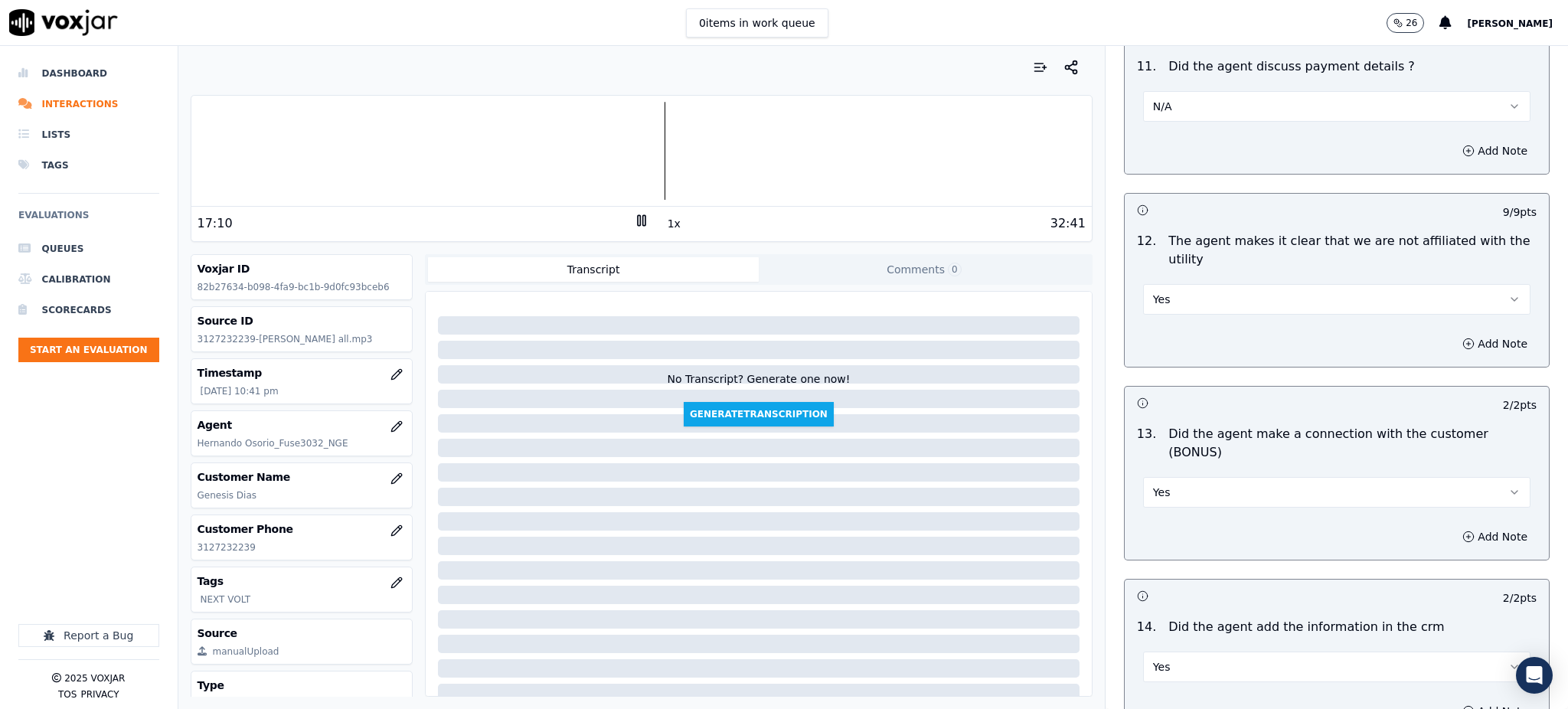
scroll to position [2400, 0]
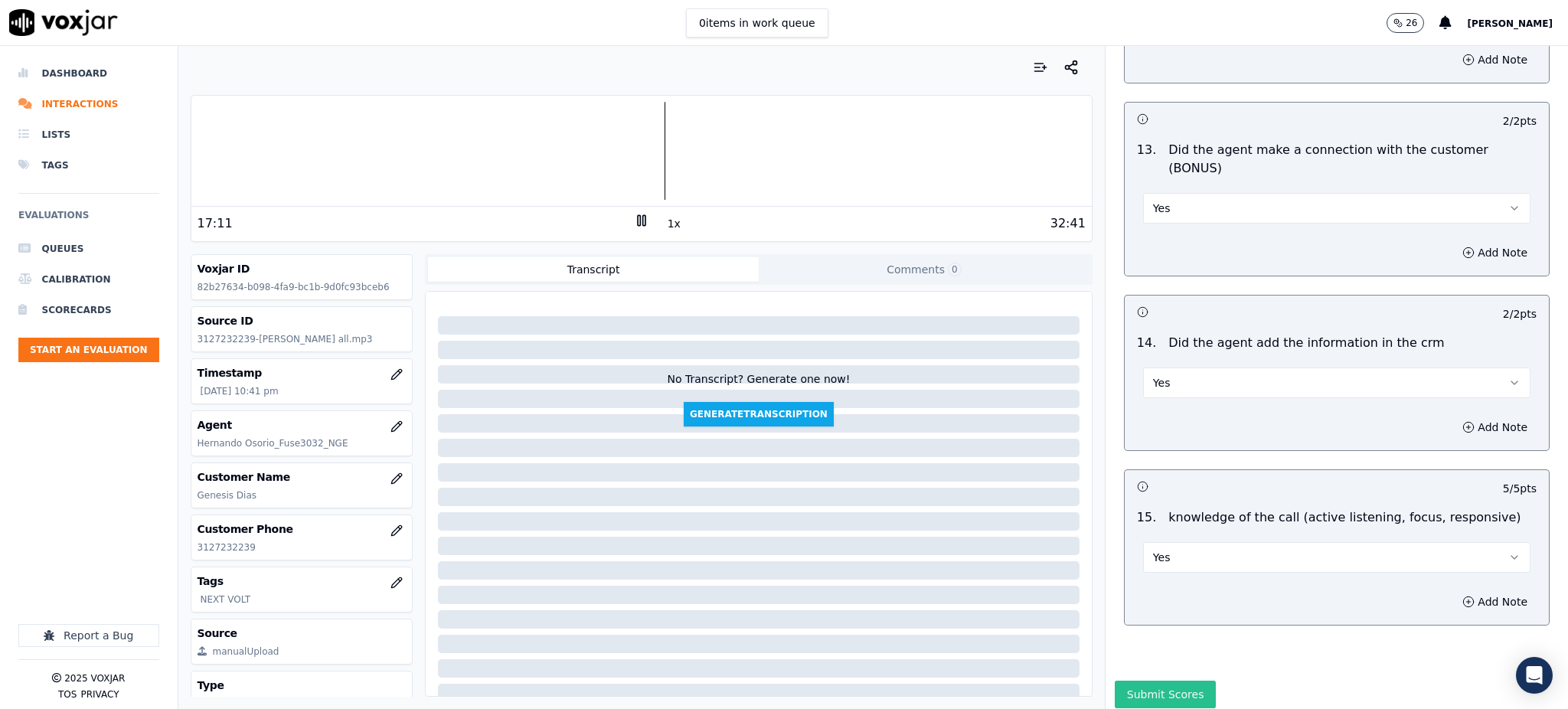
type textarea "No indica al cleinte cual es el motivo de la llamada exacta"
click at [1169, 681] on button "Submit Scores" at bounding box center [1166, 694] width 102 height 27
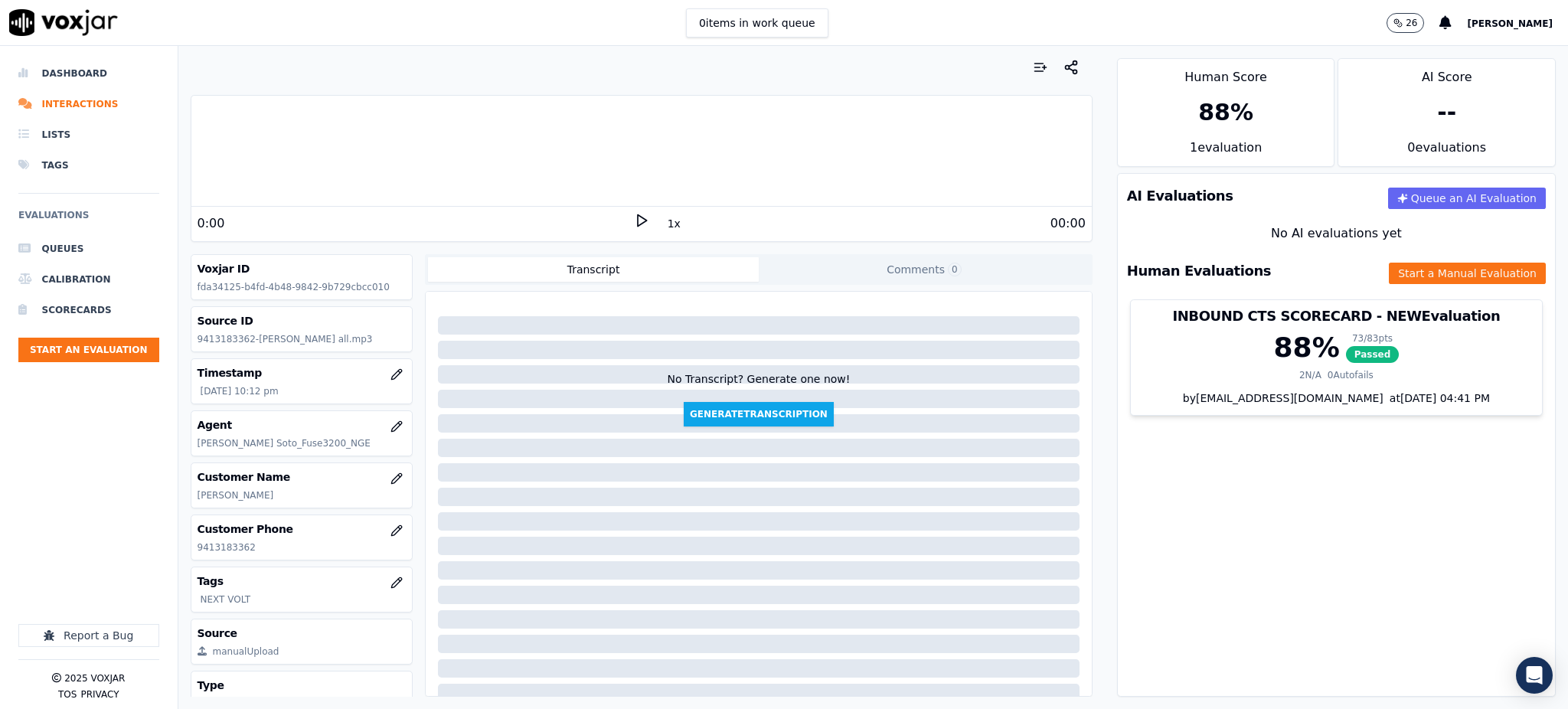
click at [624, 212] on div "0:00 1x 00:00" at bounding box center [641, 222] width 900 height 33
click at [634, 215] on icon at bounding box center [642, 221] width 15 height 15
drag, startPoint x: 250, startPoint y: 549, endPoint x: 190, endPoint y: 562, distance: 61.4
click at [190, 562] on div "Voxjar ID fda34125-b4fd-4b48-9842-9b729cbcc010 Source ID 9413183362-JUAN SOTO a…" at bounding box center [301, 476] width 222 height 443
copy p "9413183362"
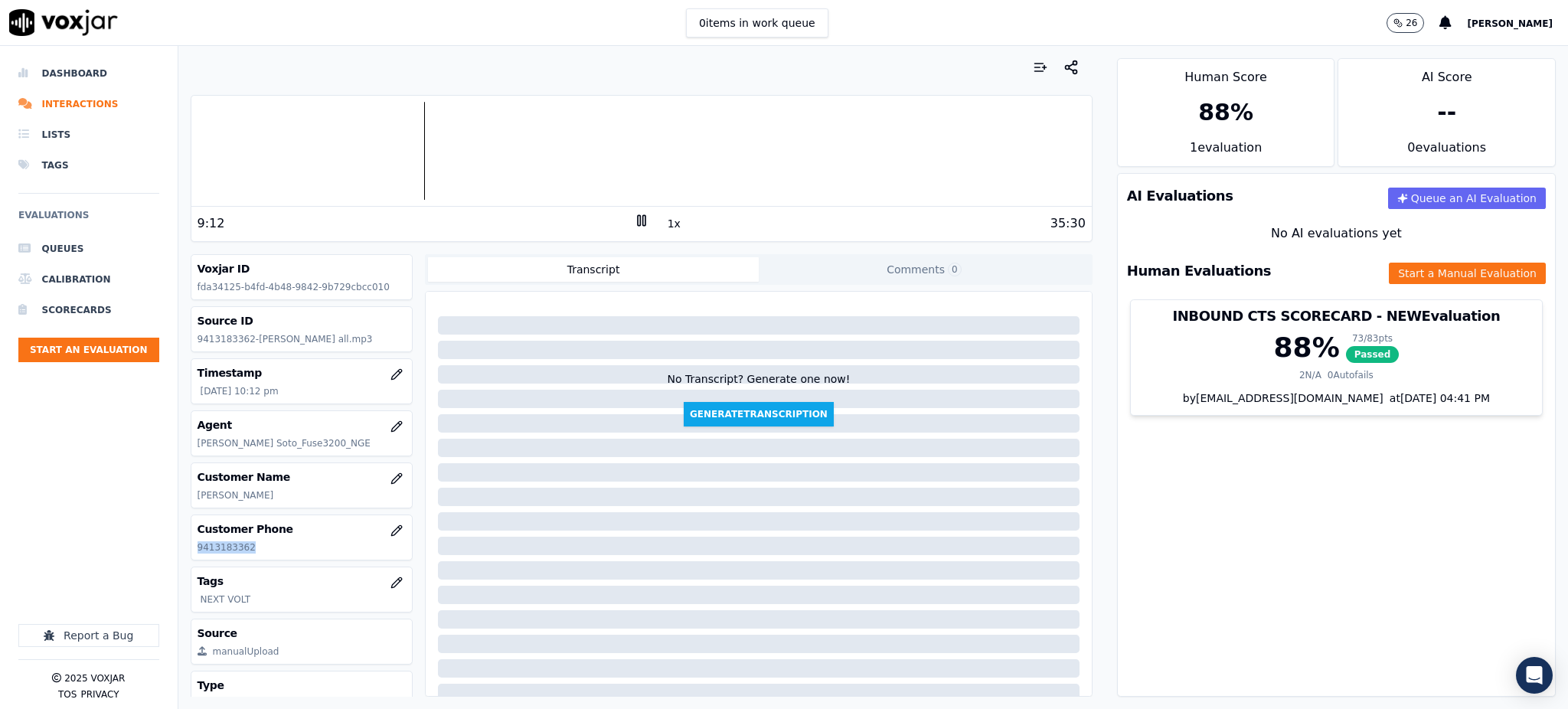
click at [634, 213] on icon at bounding box center [642, 221] width 15 height 15
click at [622, 219] on div "9:12" at bounding box center [415, 223] width 436 height 18
click at [634, 222] on icon at bounding box center [642, 221] width 15 height 15
click at [634, 220] on icon at bounding box center [642, 221] width 15 height 15
click at [634, 218] on icon at bounding box center [642, 221] width 15 height 15
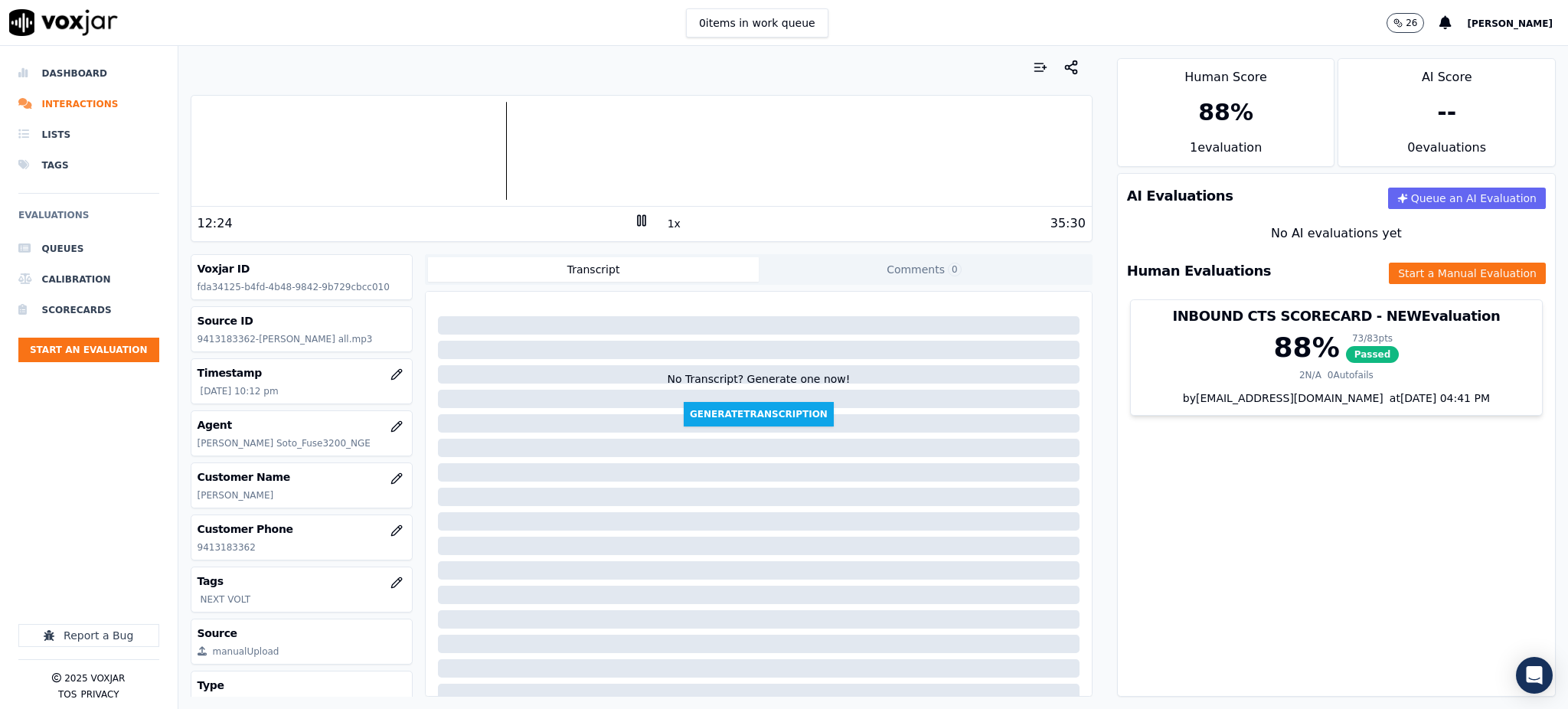
click at [634, 217] on icon at bounding box center [642, 221] width 15 height 15
click at [638, 221] on icon at bounding box center [642, 221] width 15 height 15
click at [634, 221] on icon at bounding box center [642, 221] width 15 height 15
click at [634, 223] on icon at bounding box center [642, 221] width 15 height 15
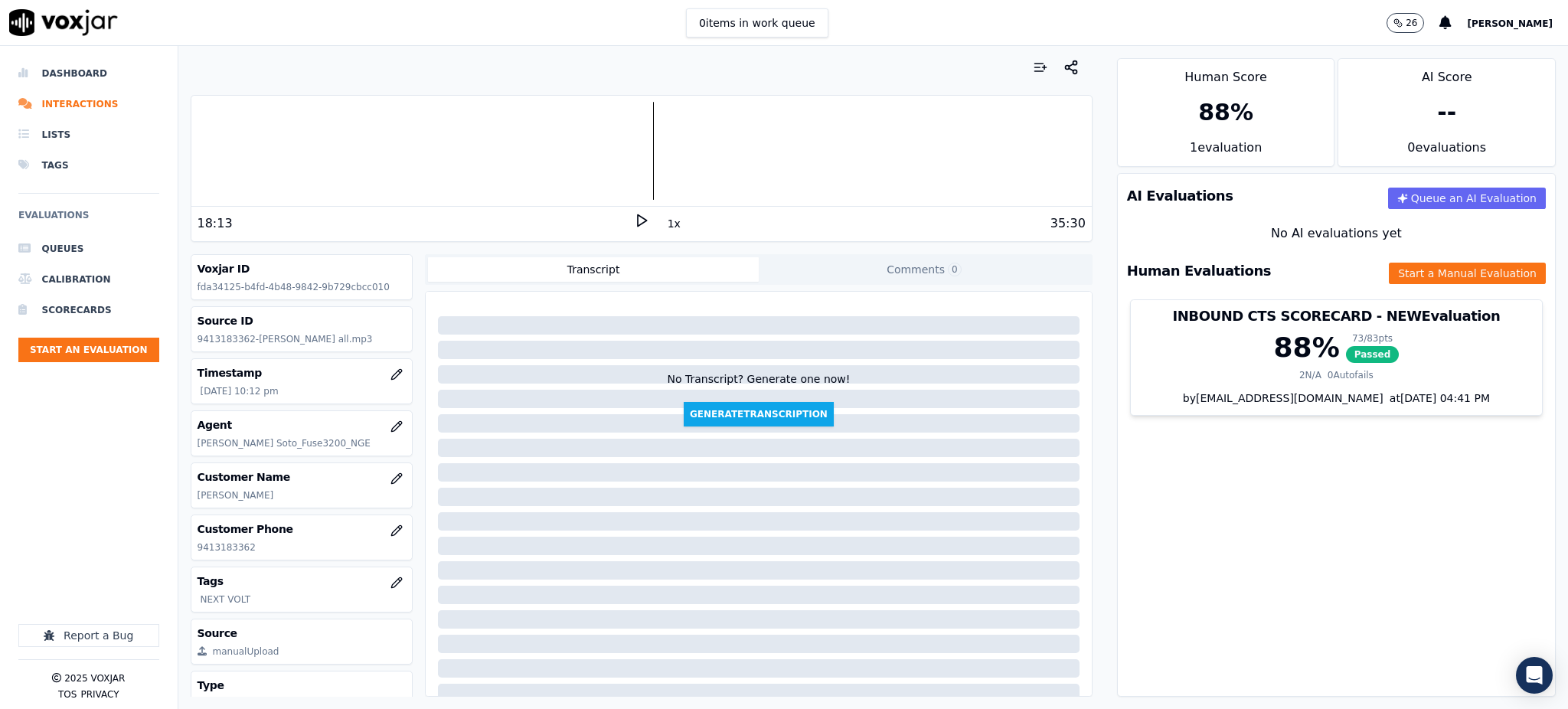
click at [634, 222] on icon at bounding box center [642, 221] width 15 height 15
click at [634, 163] on div at bounding box center [641, 151] width 900 height 98
click at [643, 221] on rect at bounding box center [643, 220] width 2 height 10
click at [634, 220] on icon at bounding box center [642, 221] width 15 height 15
click at [1391, 267] on button "Start a Manual Evaluation" at bounding box center [1467, 273] width 157 height 22
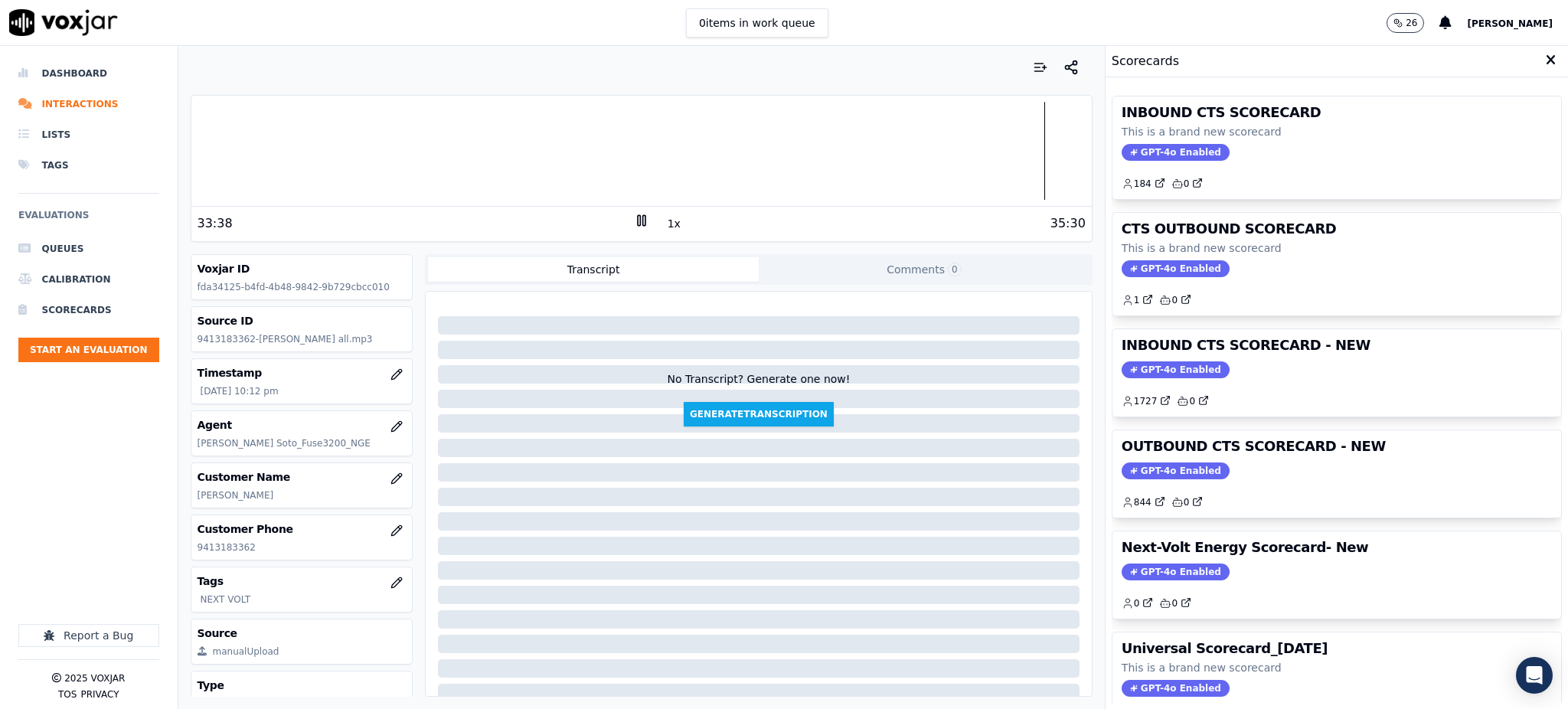
click at [1136, 144] on span "GPT-4o Enabled" at bounding box center [1175, 152] width 108 height 17
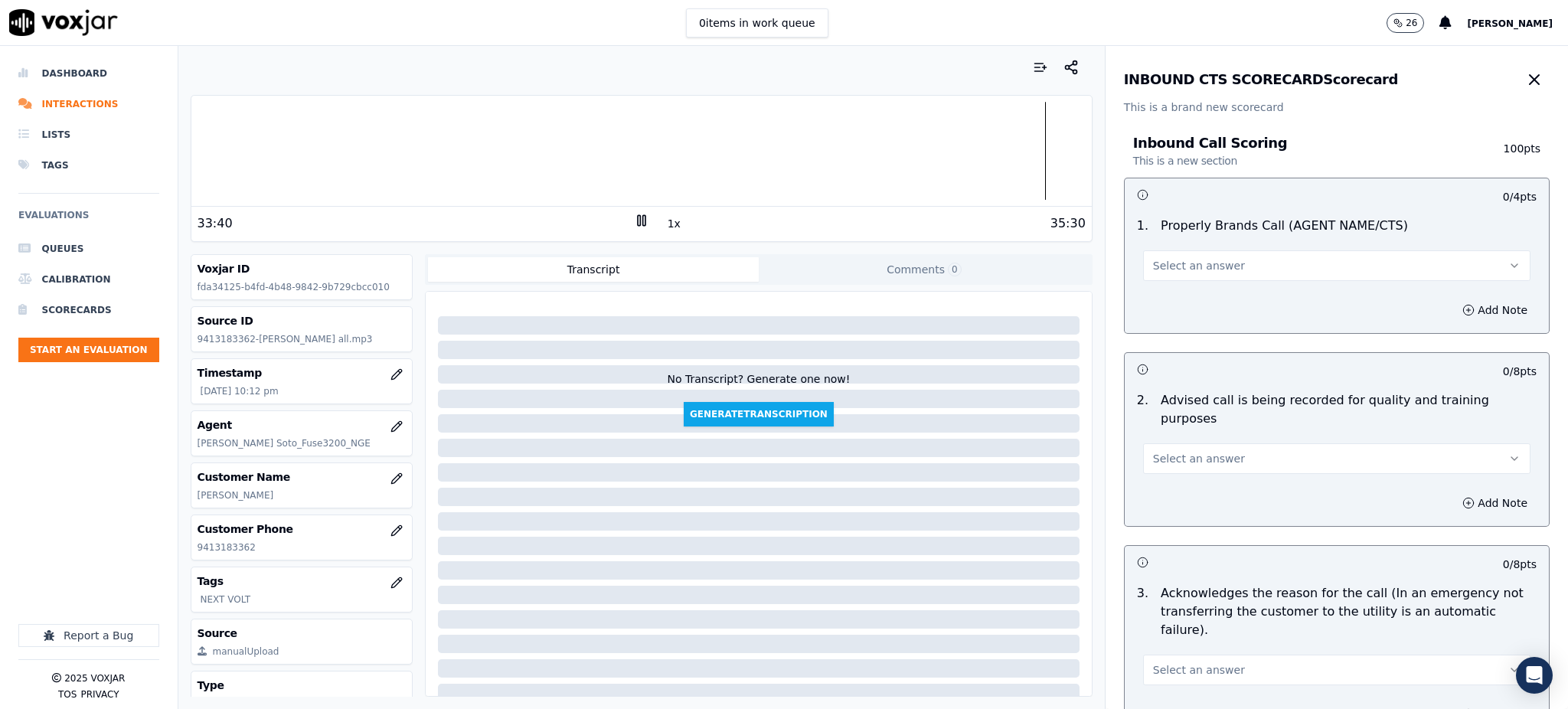
click at [941, 237] on div "33:40 1x 35:30" at bounding box center [641, 222] width 900 height 33
drag, startPoint x: 1489, startPoint y: 80, endPoint x: 1351, endPoint y: 289, distance: 250.4
click at [1524, 80] on icon "button" at bounding box center [1533, 79] width 18 height 18
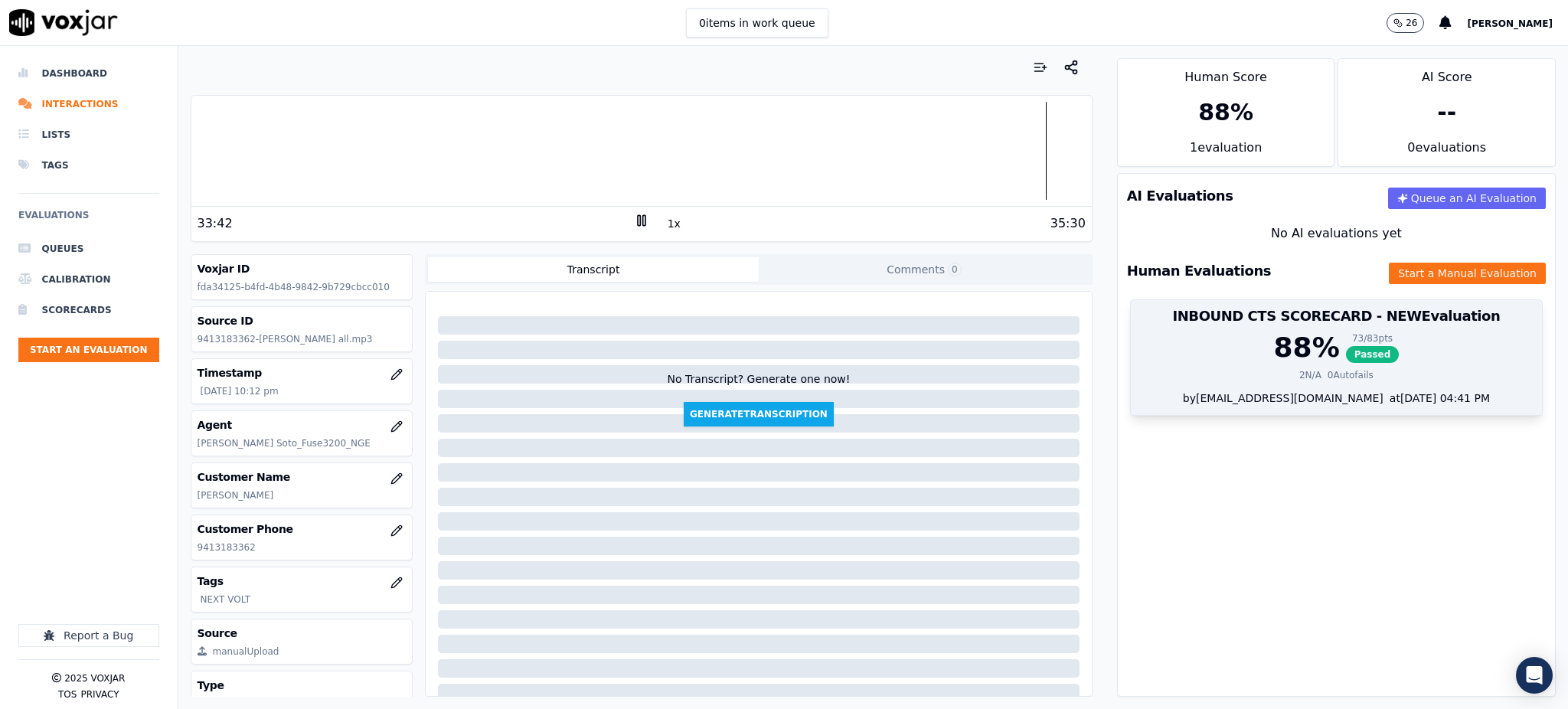
click at [1346, 355] on span "Passed" at bounding box center [1372, 355] width 54 height 17
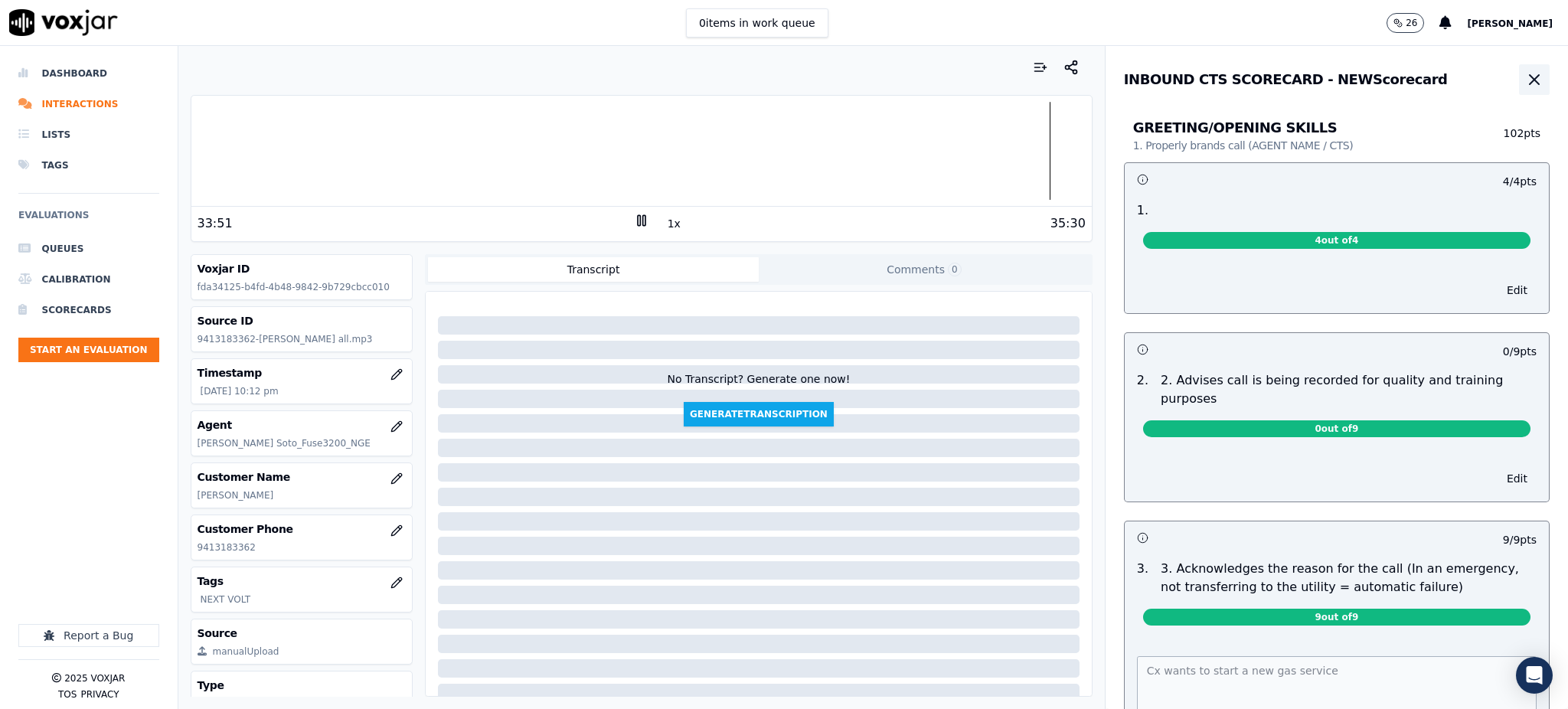
click at [1524, 83] on icon "button" at bounding box center [1533, 79] width 18 height 18
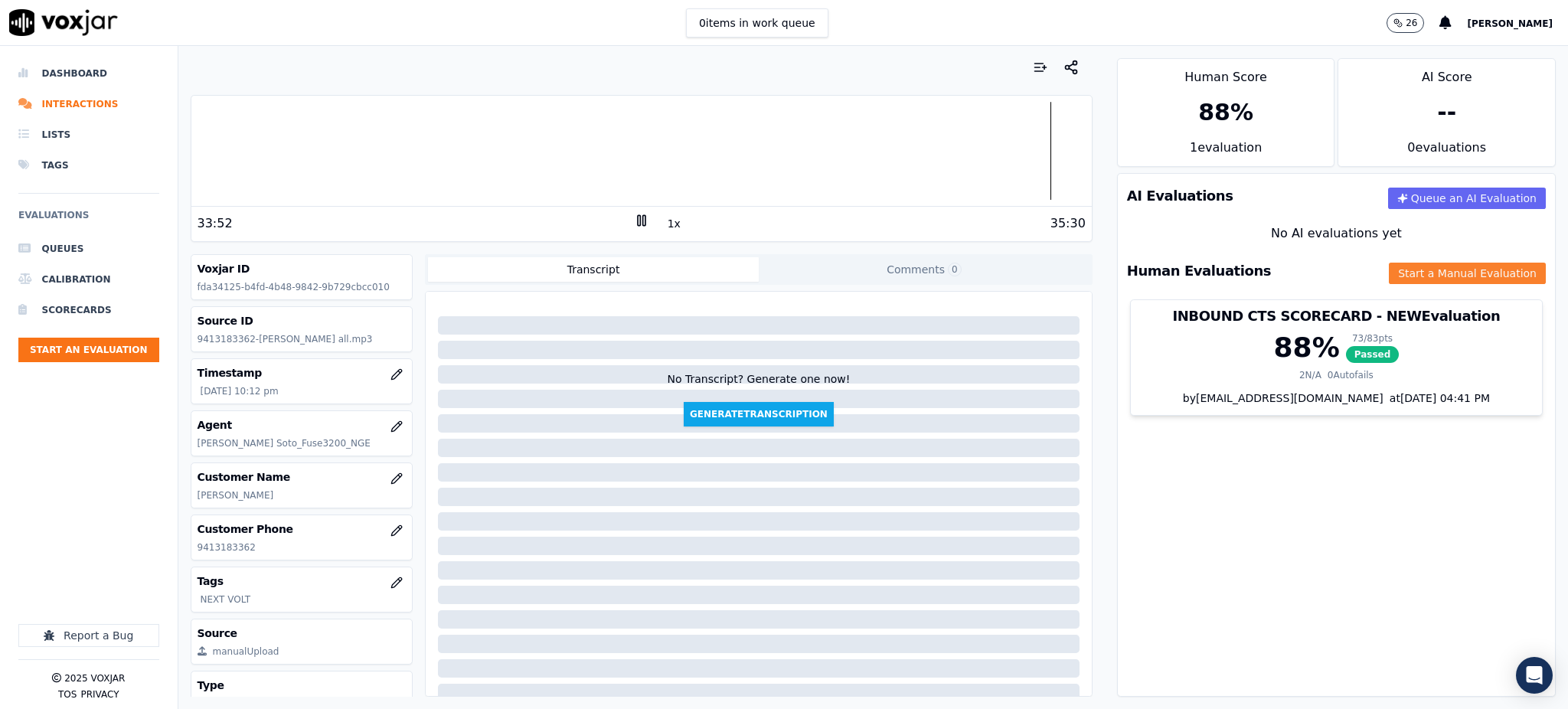
click at [1388, 282] on button "Start a Manual Evaluation" at bounding box center [1467, 273] width 157 height 22
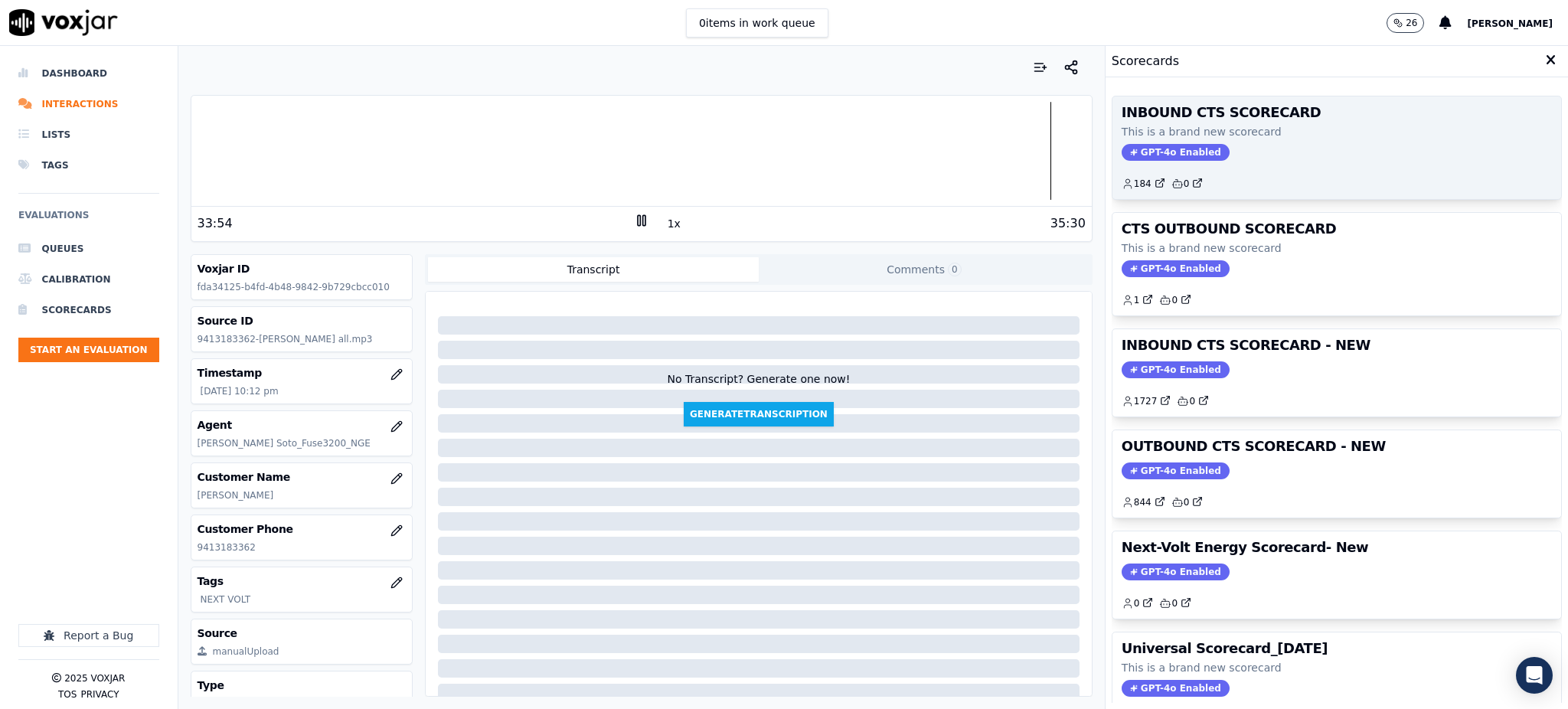
click at [1141, 158] on span "GPT-4o Enabled" at bounding box center [1175, 152] width 108 height 17
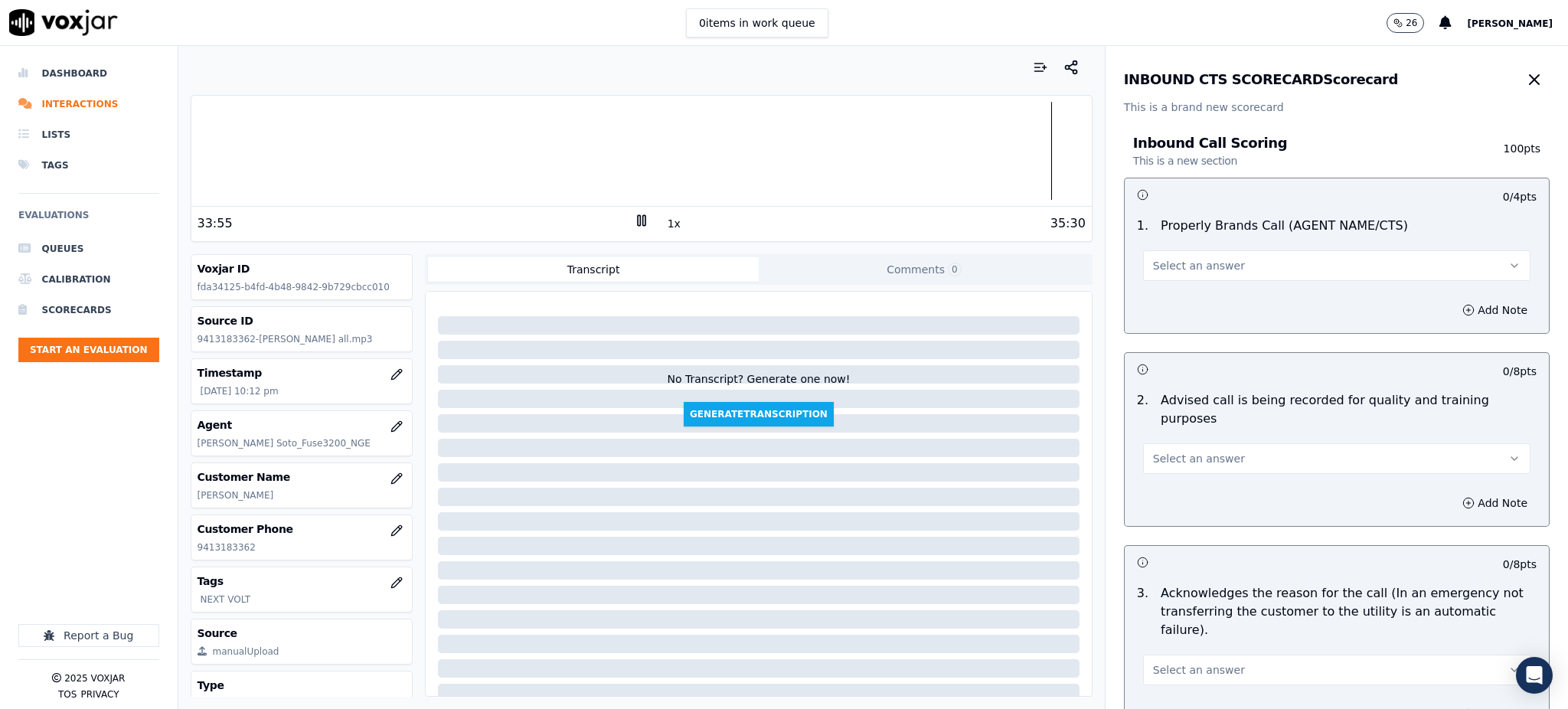
click at [1185, 266] on span "Select an answer" at bounding box center [1198, 266] width 92 height 15
click at [1178, 310] on div "Yes" at bounding box center [1303, 300] width 354 height 25
click at [1160, 451] on span "Select an answer" at bounding box center [1198, 458] width 92 height 15
click at [1161, 473] on div "Yes" at bounding box center [1303, 475] width 354 height 25
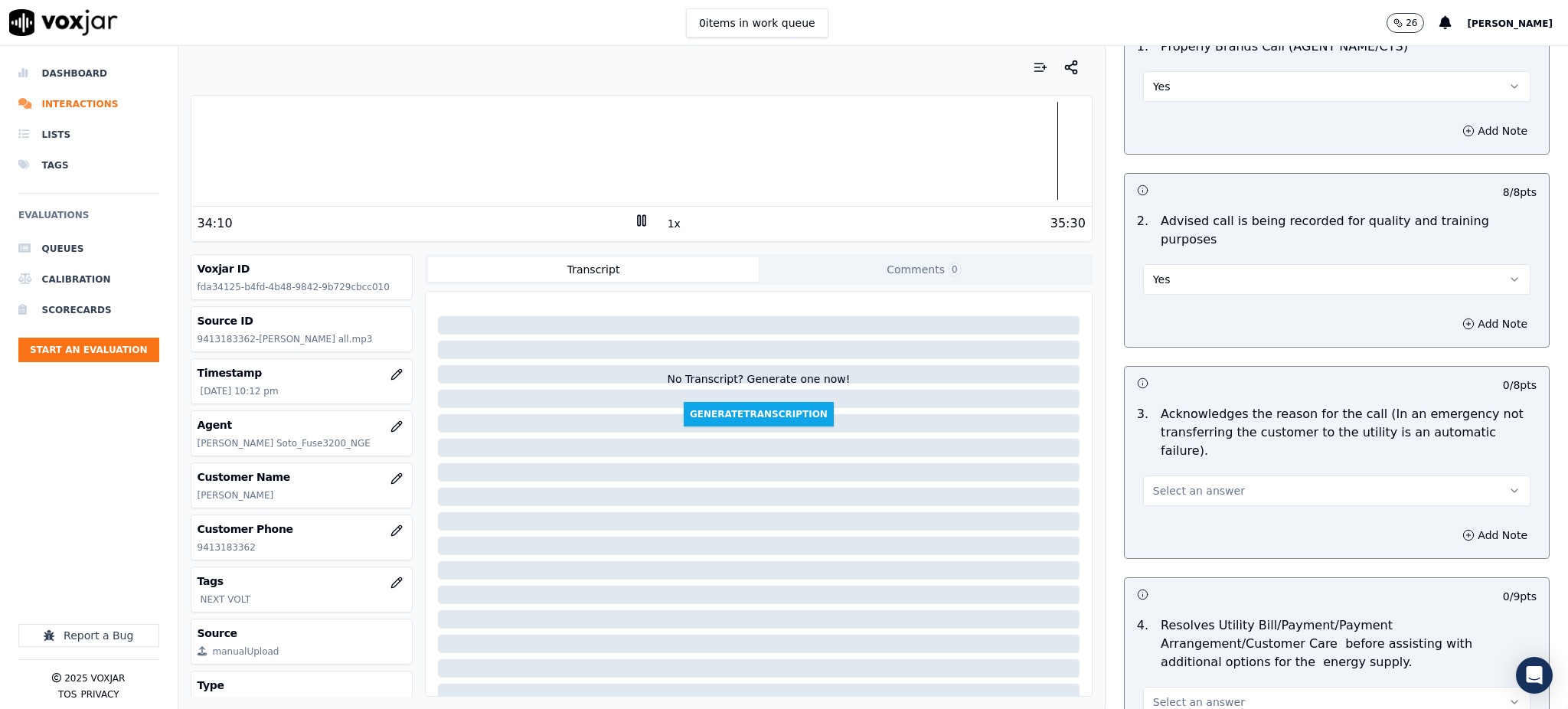
scroll to position [204, 0]
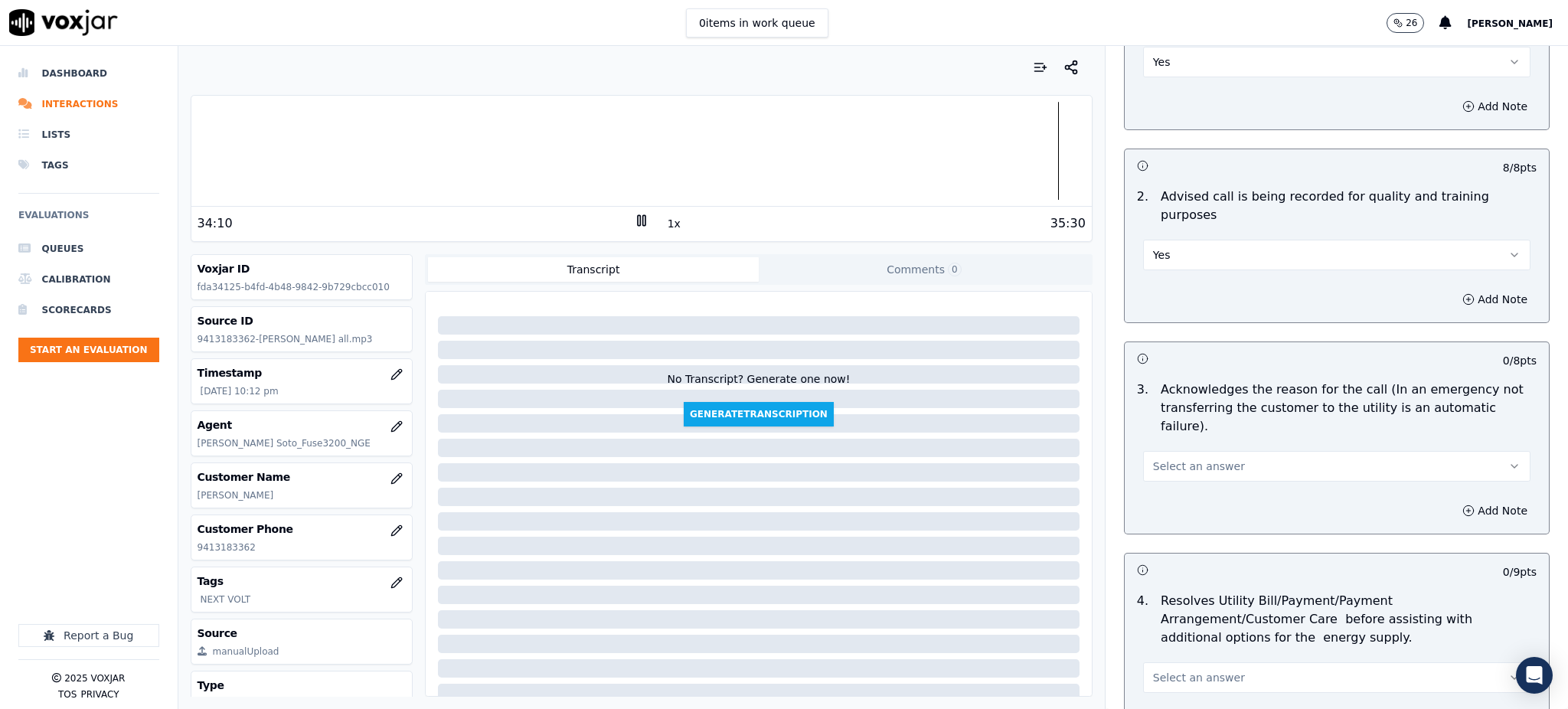
drag, startPoint x: 1146, startPoint y: 423, endPoint x: 1147, endPoint y: 443, distance: 20.0
click at [1153, 459] on span "Select an answer" at bounding box center [1198, 467] width 92 height 15
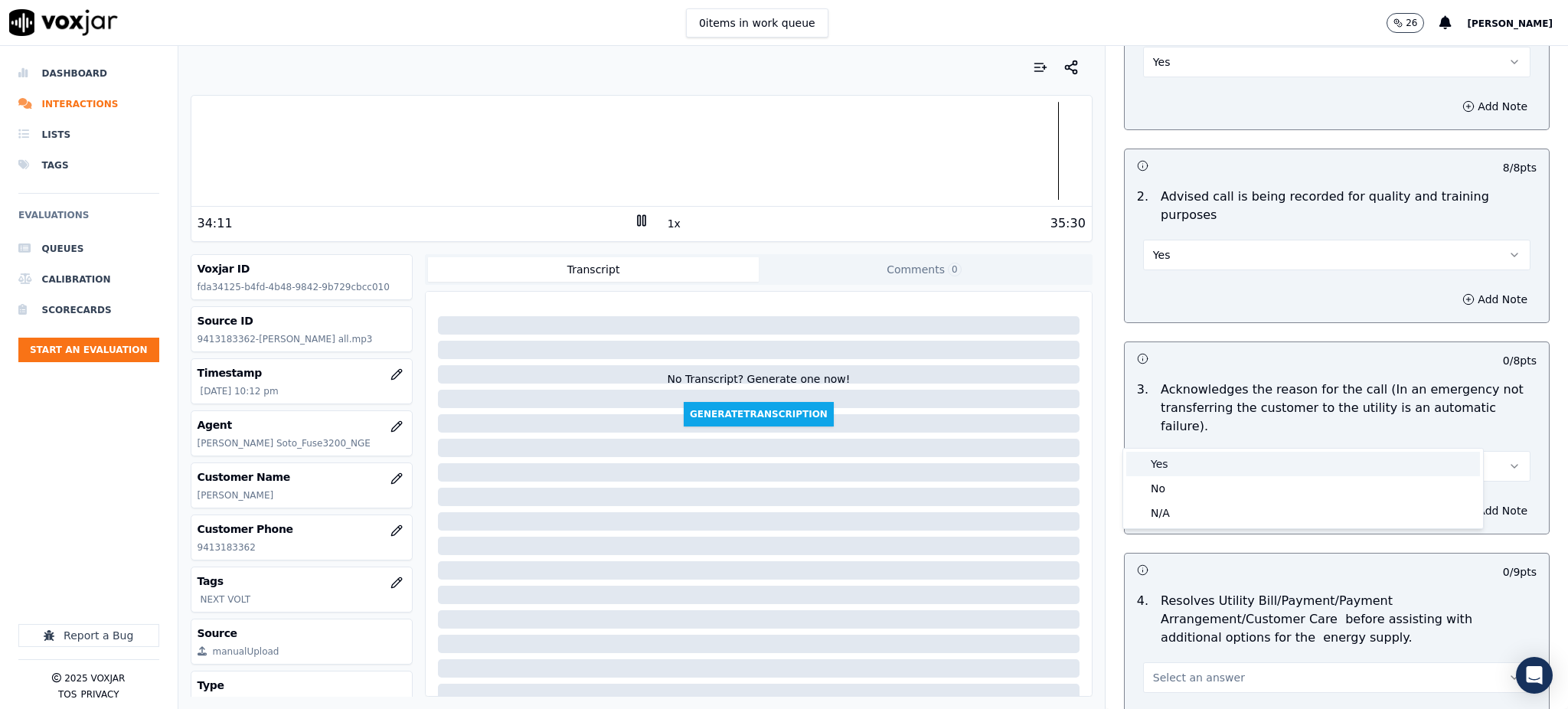
click at [1153, 472] on div "Yes" at bounding box center [1303, 464] width 354 height 25
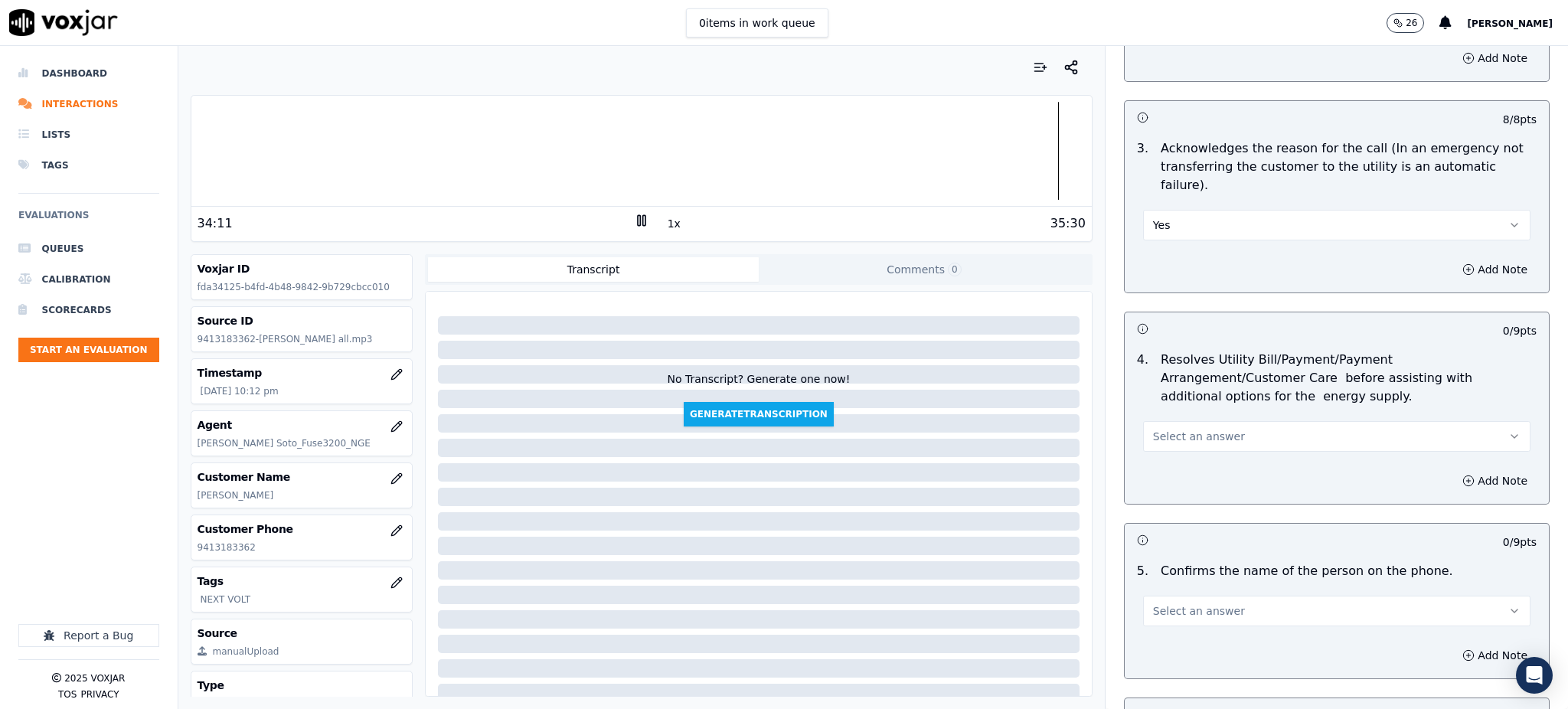
scroll to position [510, 0]
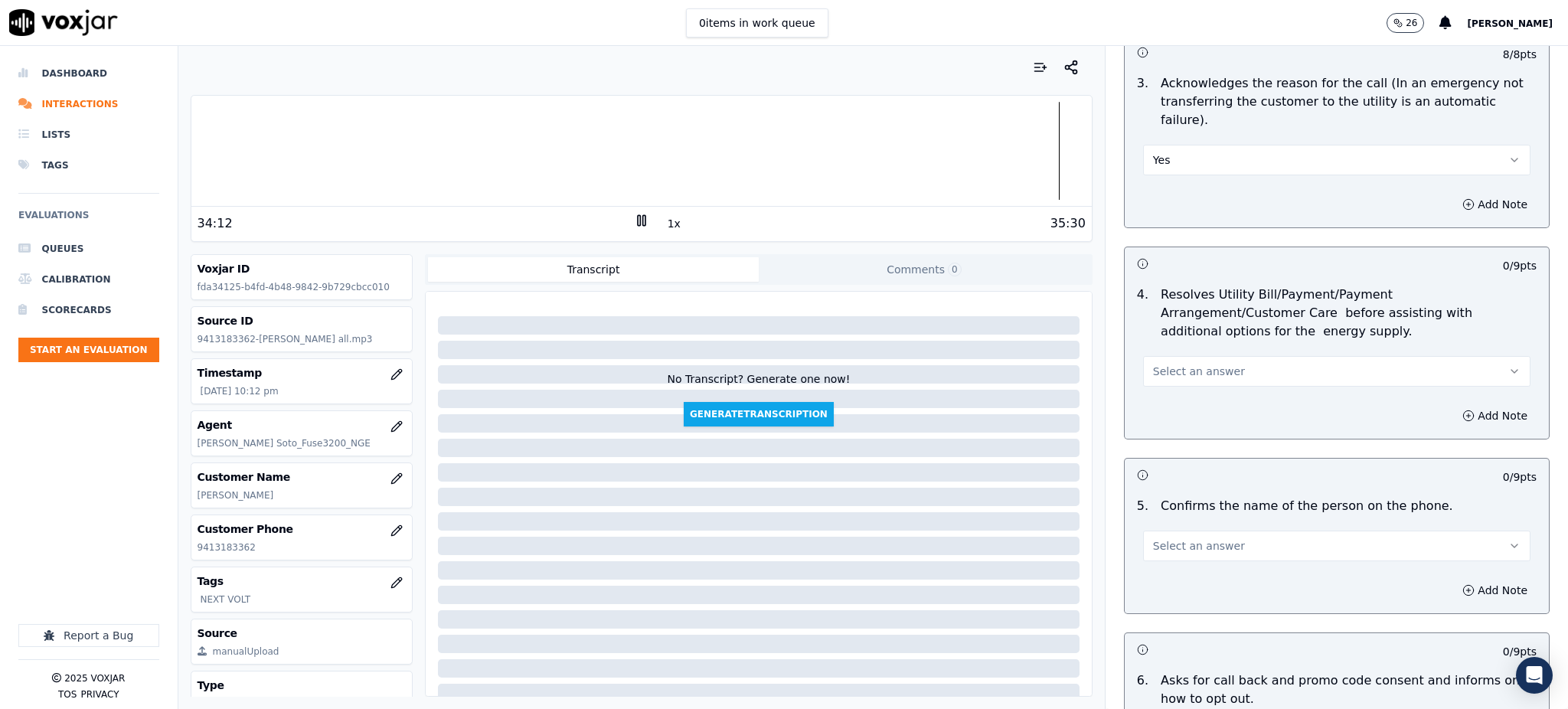
click at [1154, 356] on button "Select an answer" at bounding box center [1336, 371] width 387 height 30
click at [1153, 371] on div "Yes" at bounding box center [1303, 369] width 354 height 25
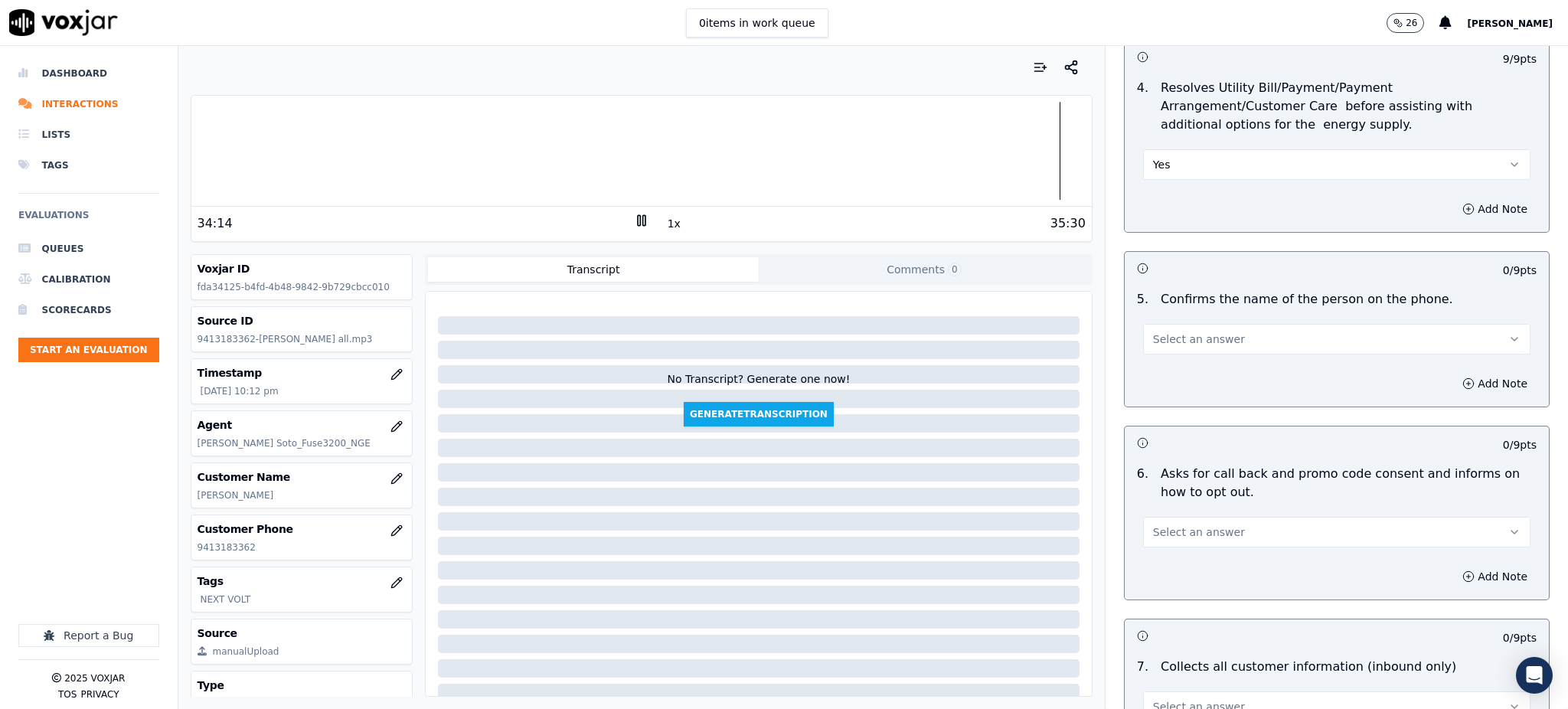
scroll to position [715, 0]
click at [1154, 334] on span "Select an answer" at bounding box center [1198, 342] width 92 height 15
click at [1150, 347] on div "Yes" at bounding box center [1303, 339] width 354 height 25
drag, startPoint x: 1172, startPoint y: 502, endPoint x: 1160, endPoint y: 509, distance: 13.9
click at [1172, 527] on span "Select an answer" at bounding box center [1198, 535] width 92 height 15
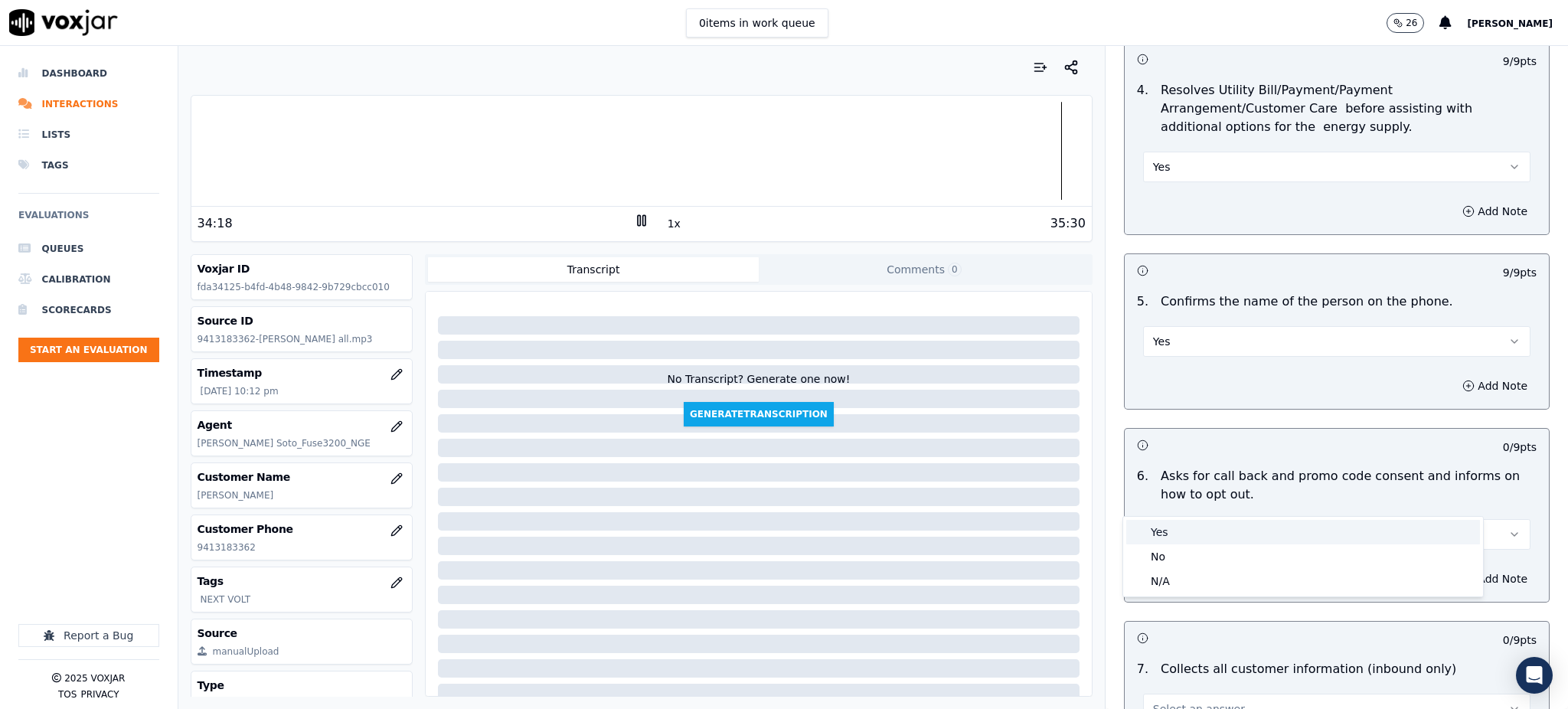
drag, startPoint x: 1160, startPoint y: 536, endPoint x: 1145, endPoint y: 545, distance: 17.5
click at [1159, 537] on div "Yes" at bounding box center [1303, 532] width 354 height 25
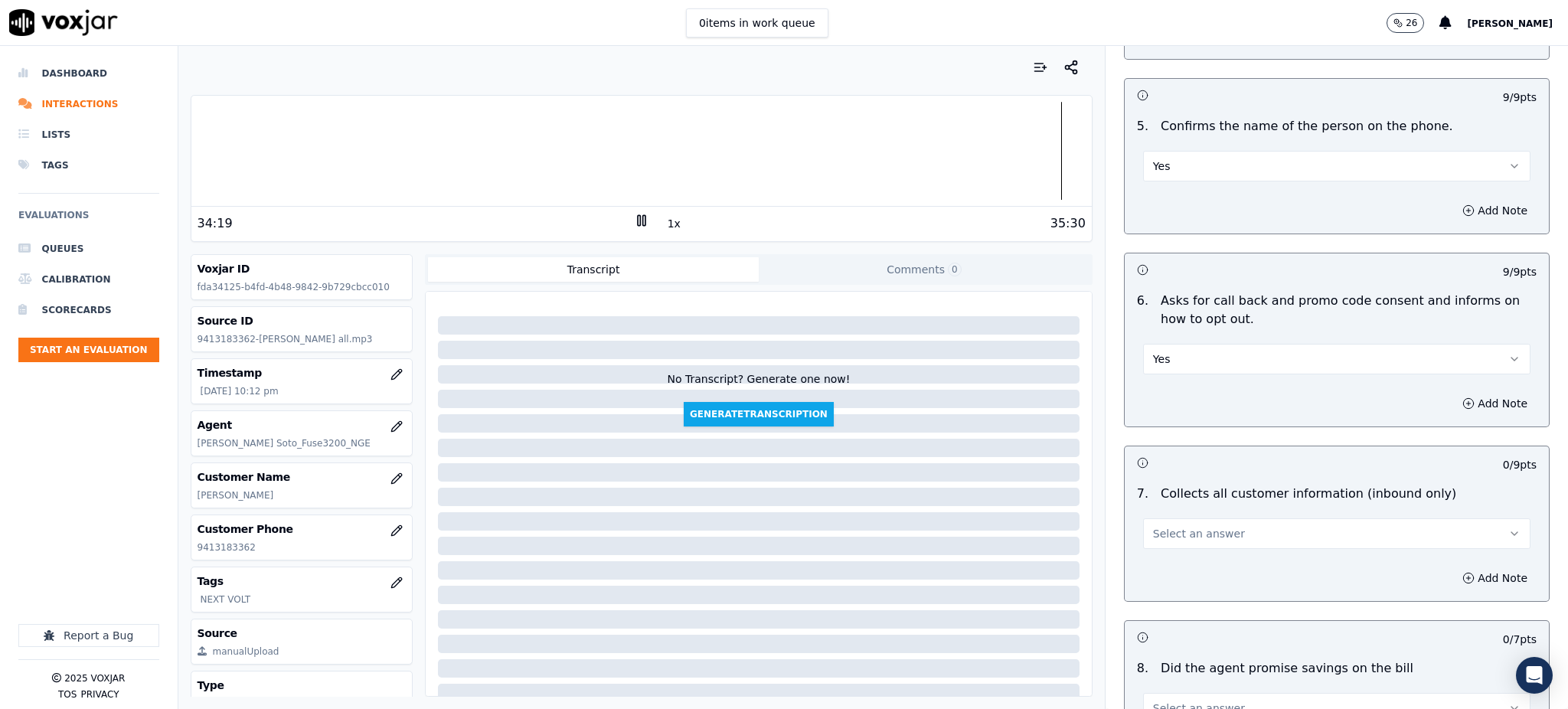
scroll to position [919, 0]
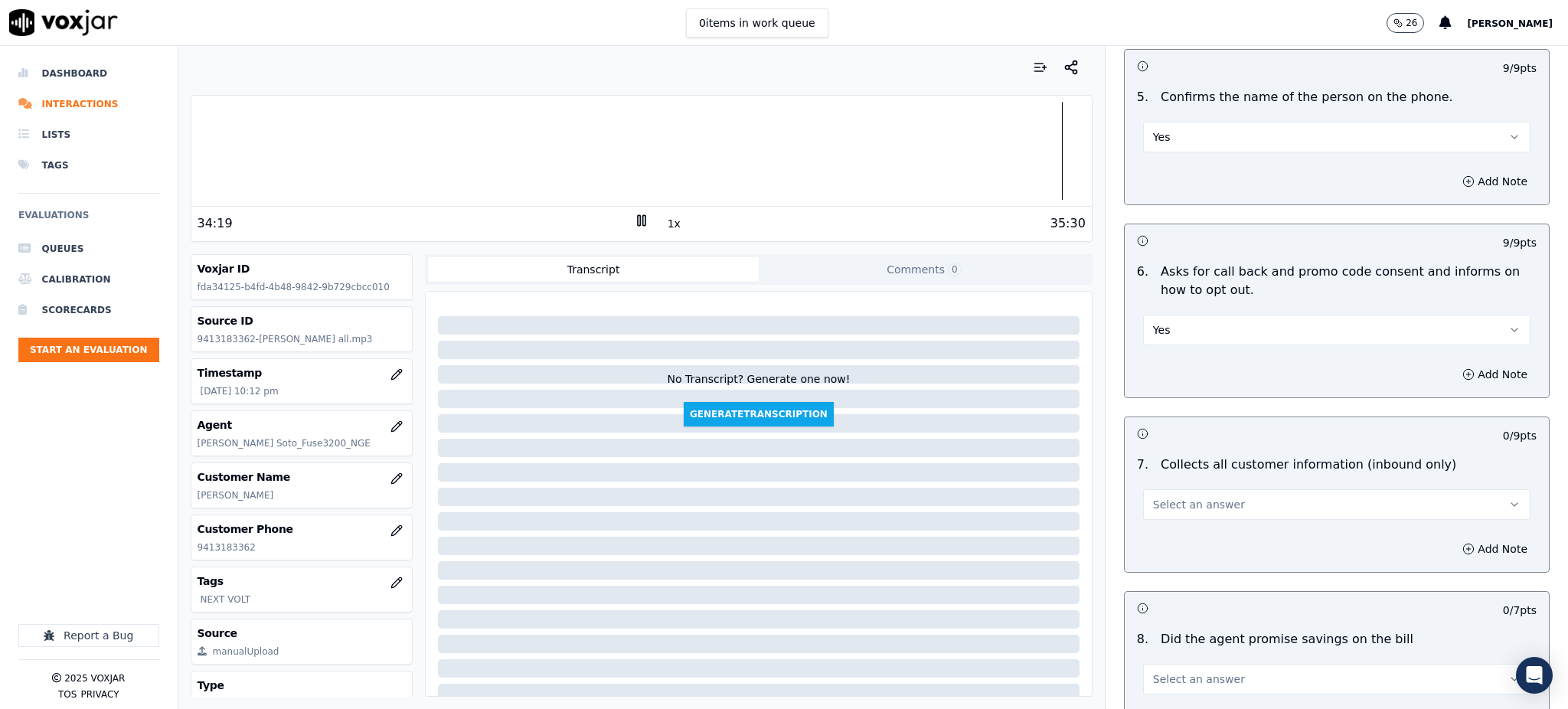
click at [1143, 489] on button "Select an answer" at bounding box center [1336, 505] width 387 height 30
click at [1164, 507] on div "Yes" at bounding box center [1303, 504] width 354 height 25
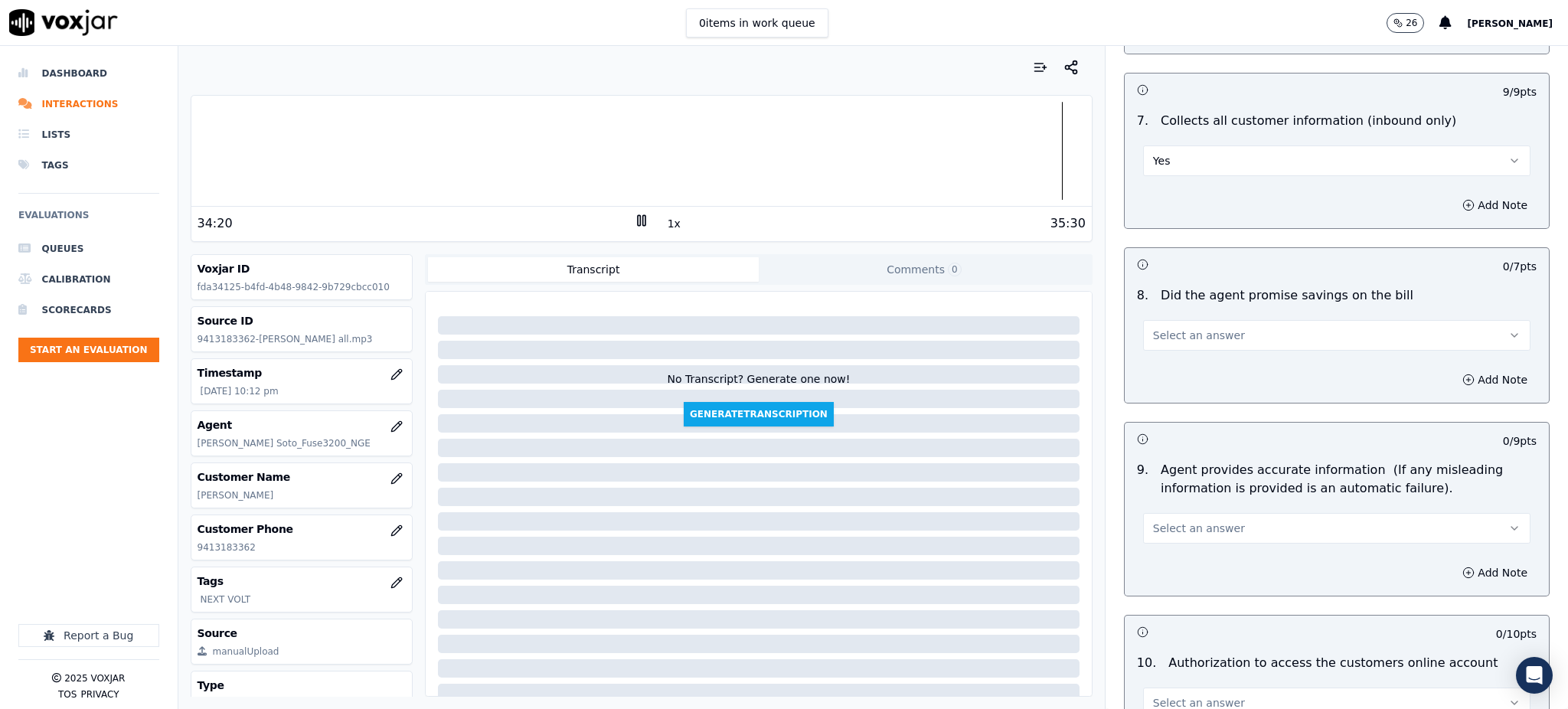
scroll to position [1327, 0]
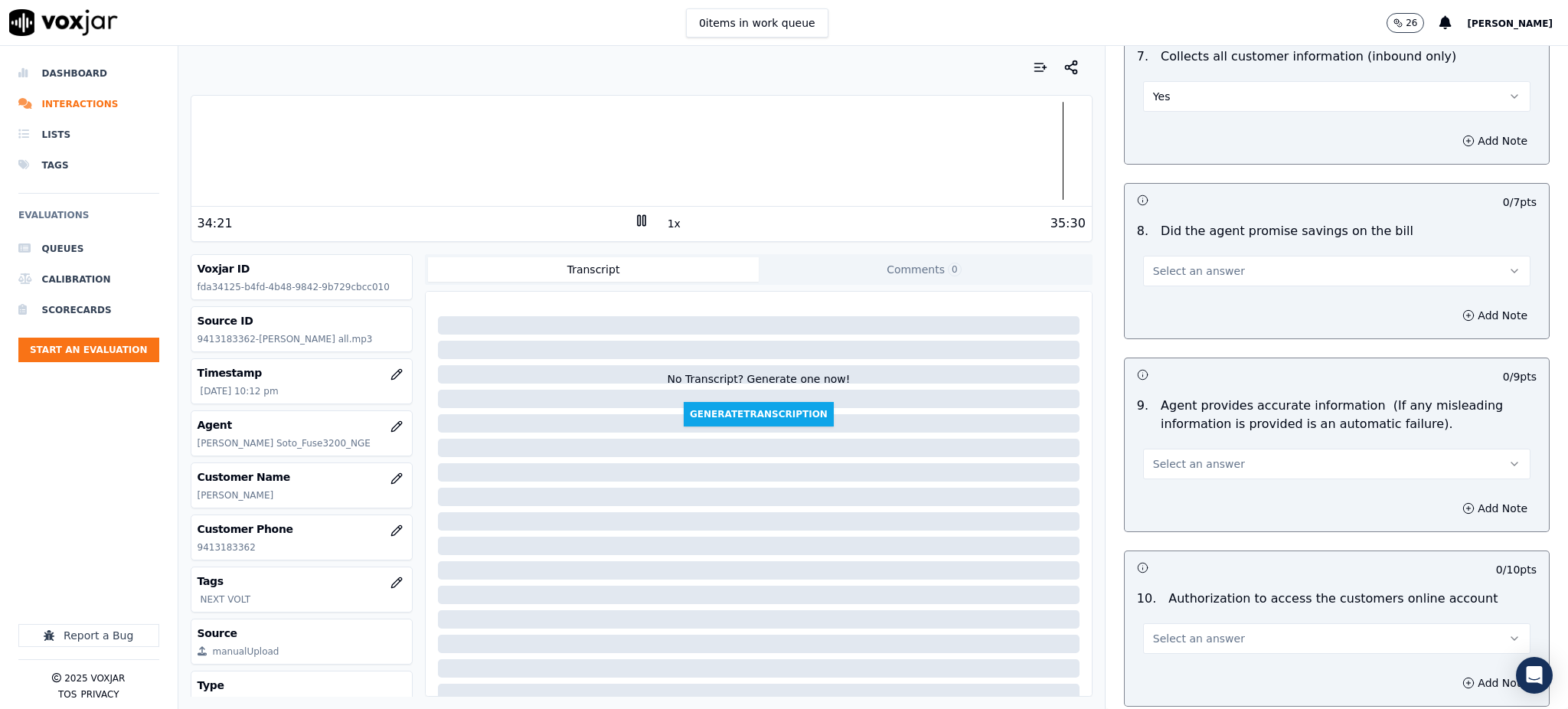
click at [1153, 263] on span "Select an answer" at bounding box center [1198, 271] width 92 height 15
drag, startPoint x: 1160, startPoint y: 270, endPoint x: 1156, endPoint y: 310, distance: 40.2
click at [1161, 273] on div "Yes" at bounding box center [1303, 270] width 354 height 25
click at [1154, 449] on button "Select an answer" at bounding box center [1336, 464] width 387 height 30
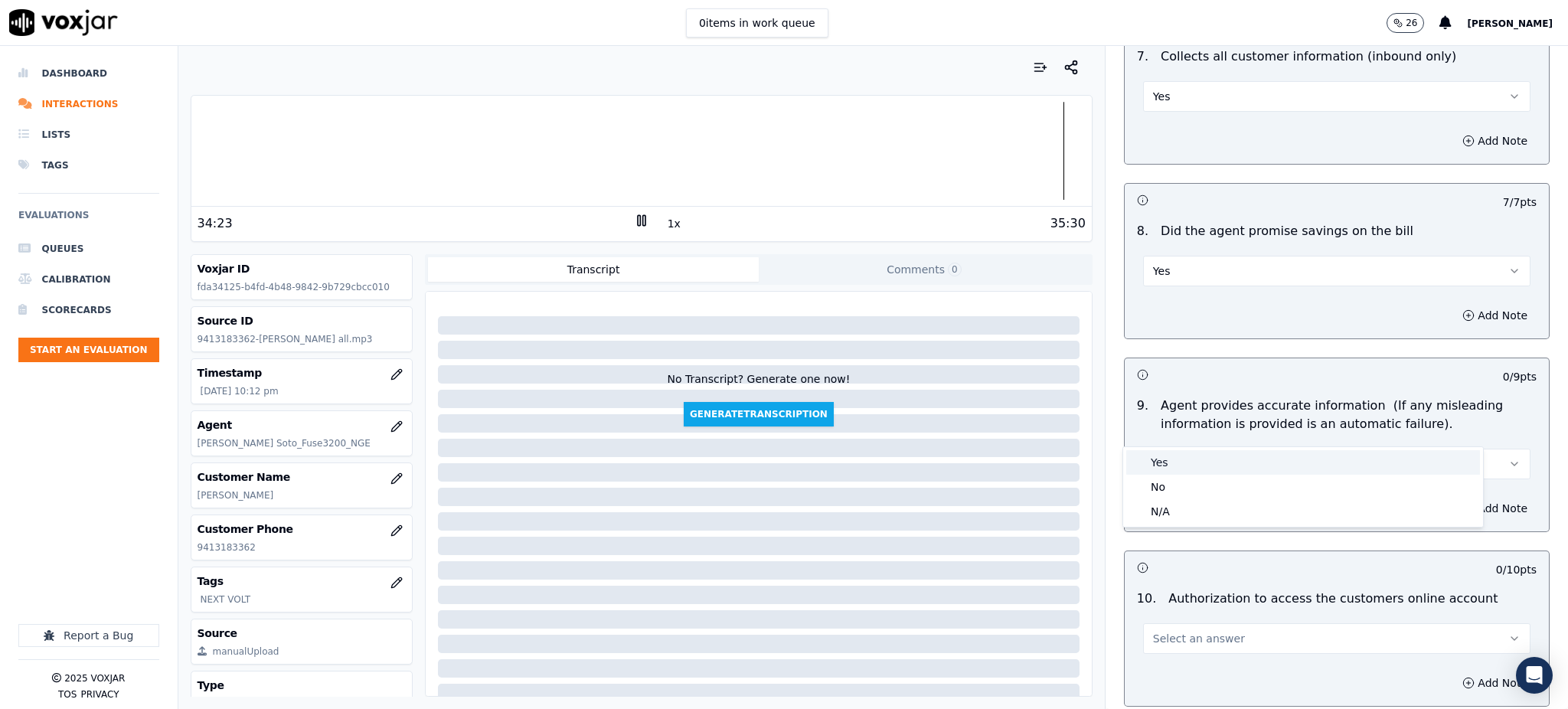
click at [1154, 463] on div "Yes" at bounding box center [1303, 463] width 354 height 25
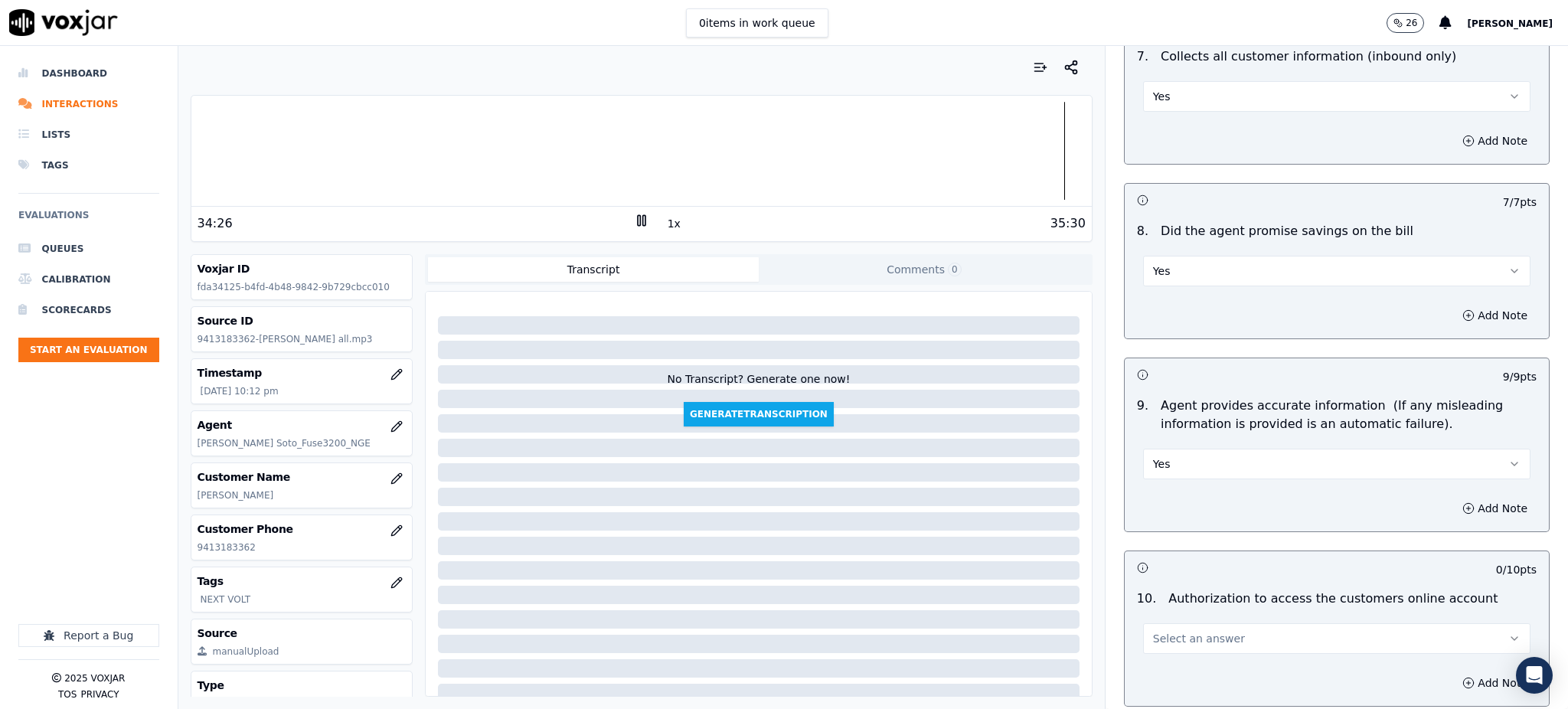
drag, startPoint x: 1144, startPoint y: 609, endPoint x: 1136, endPoint y: 612, distance: 8.5
click at [1153, 631] on span "Select an answer" at bounding box center [1198, 639] width 92 height 15
drag, startPoint x: 1166, startPoint y: 635, endPoint x: 1156, endPoint y: 635, distance: 10.0
click at [1166, 638] on div "Yes" at bounding box center [1303, 637] width 354 height 25
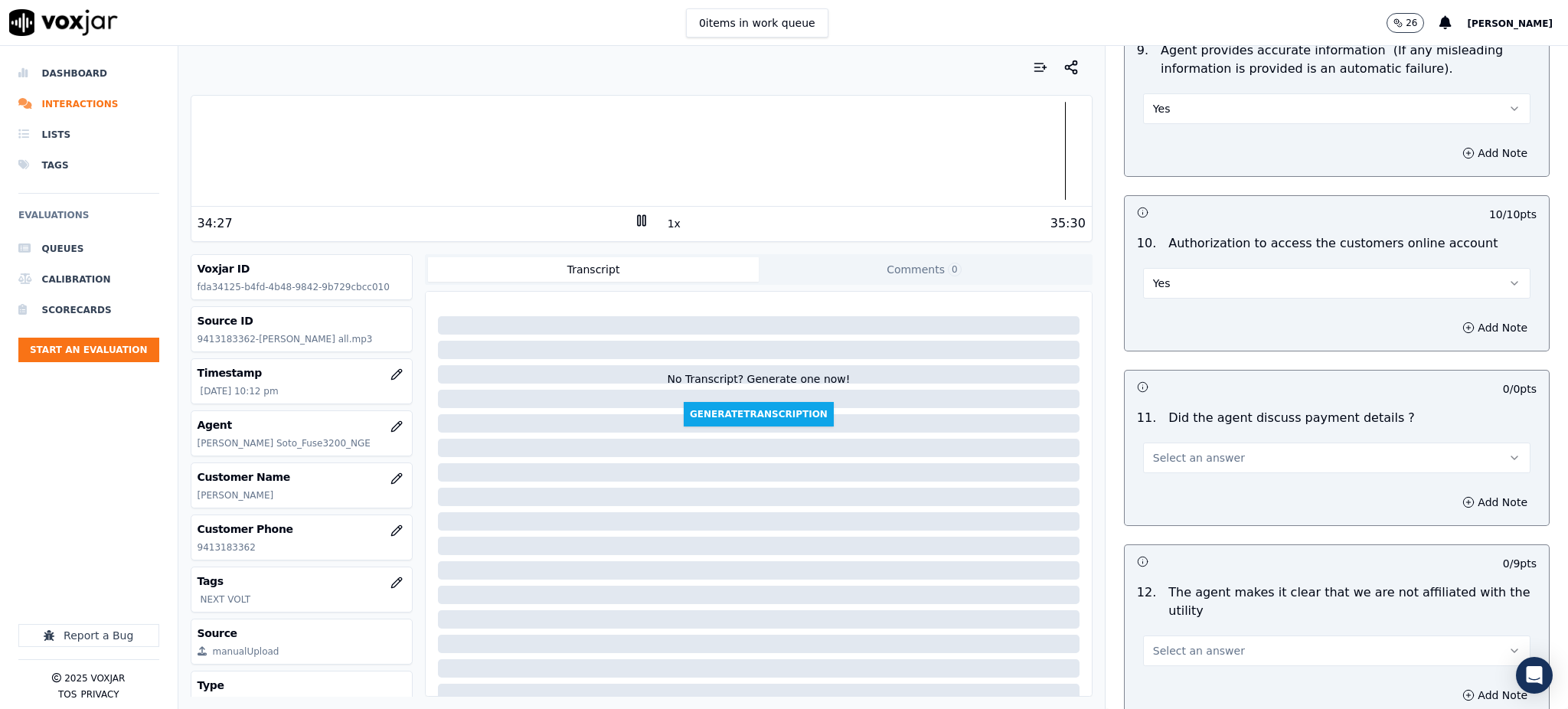
scroll to position [1735, 0]
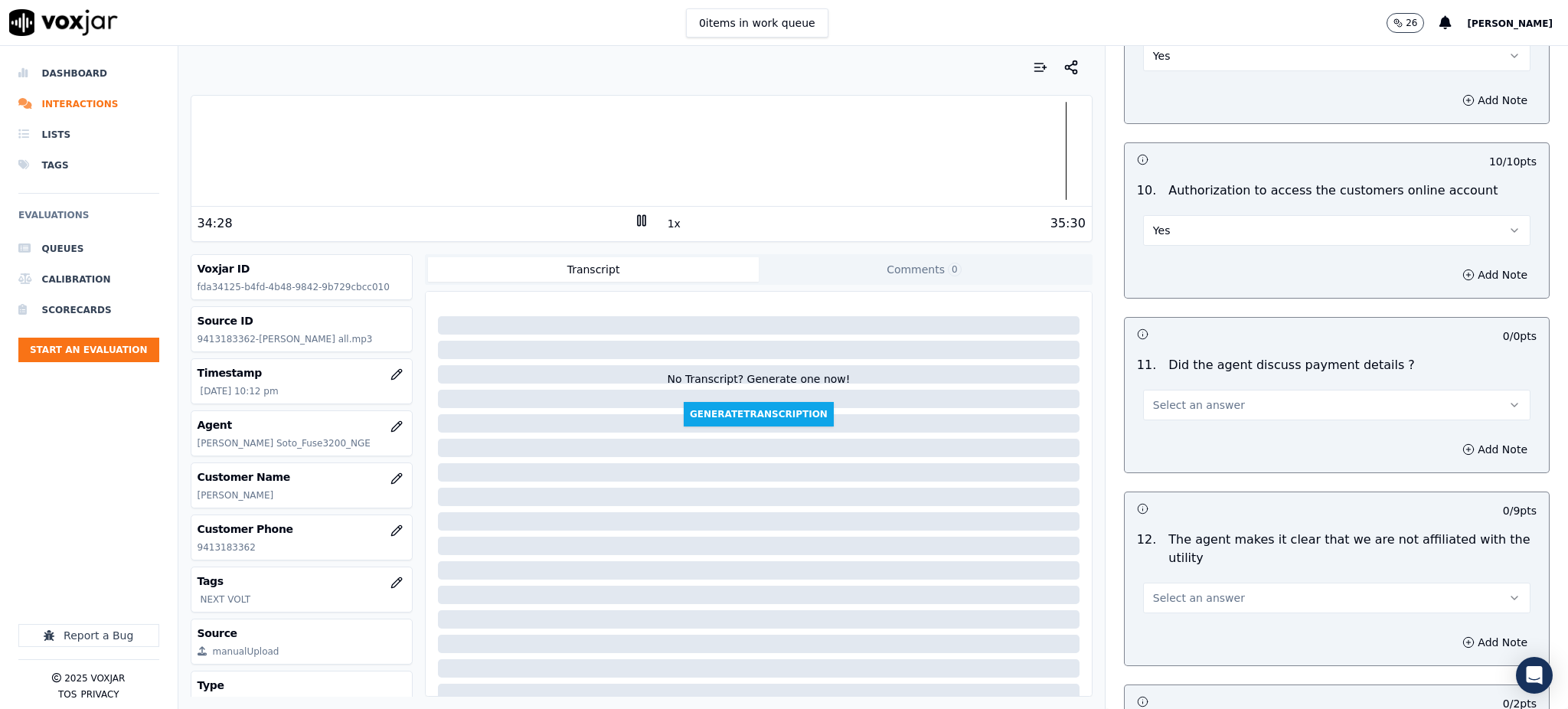
click at [1154, 398] on span "Select an answer" at bounding box center [1198, 405] width 92 height 15
click at [1164, 453] on div "N/A" at bounding box center [1303, 452] width 354 height 25
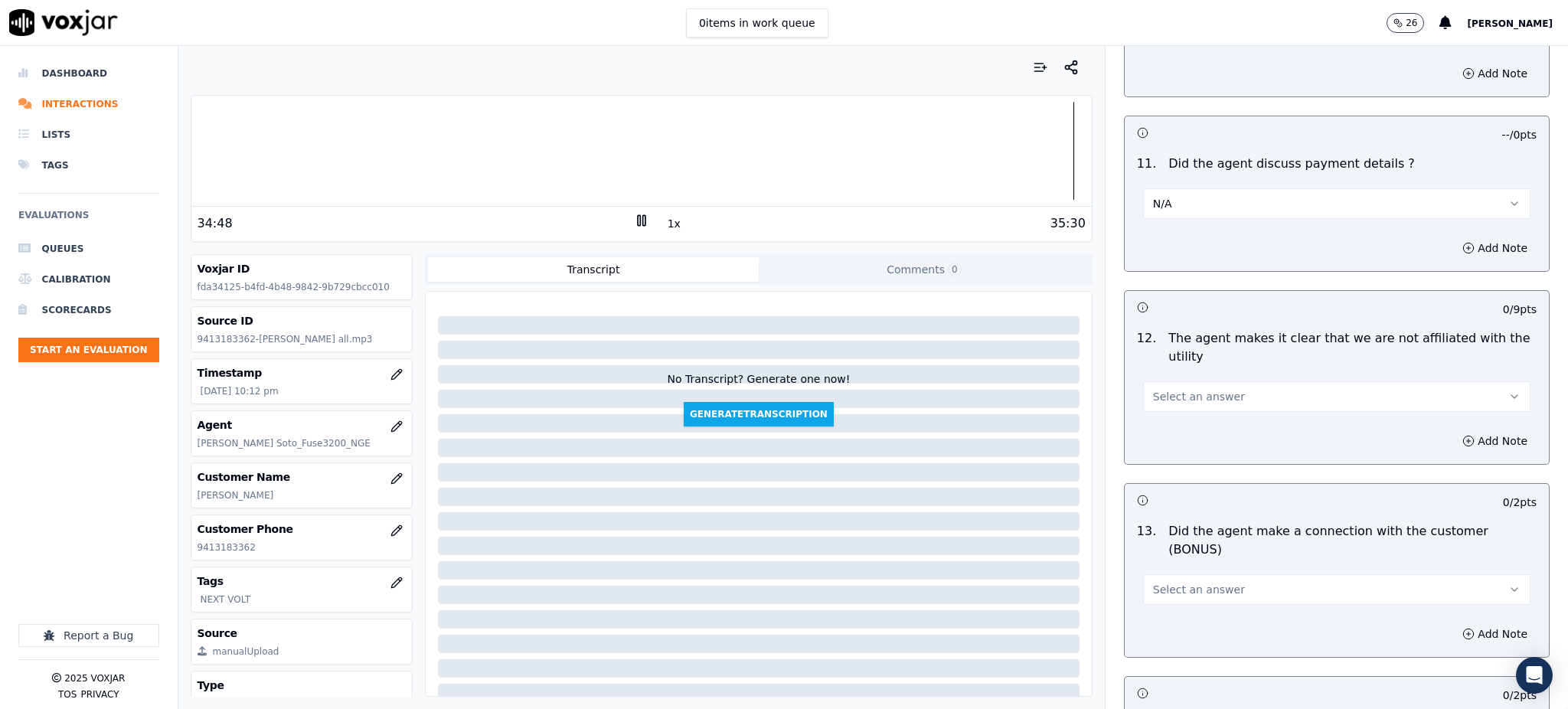
scroll to position [1940, 0]
click at [1169, 386] on span "Select an answer" at bounding box center [1198, 394] width 92 height 15
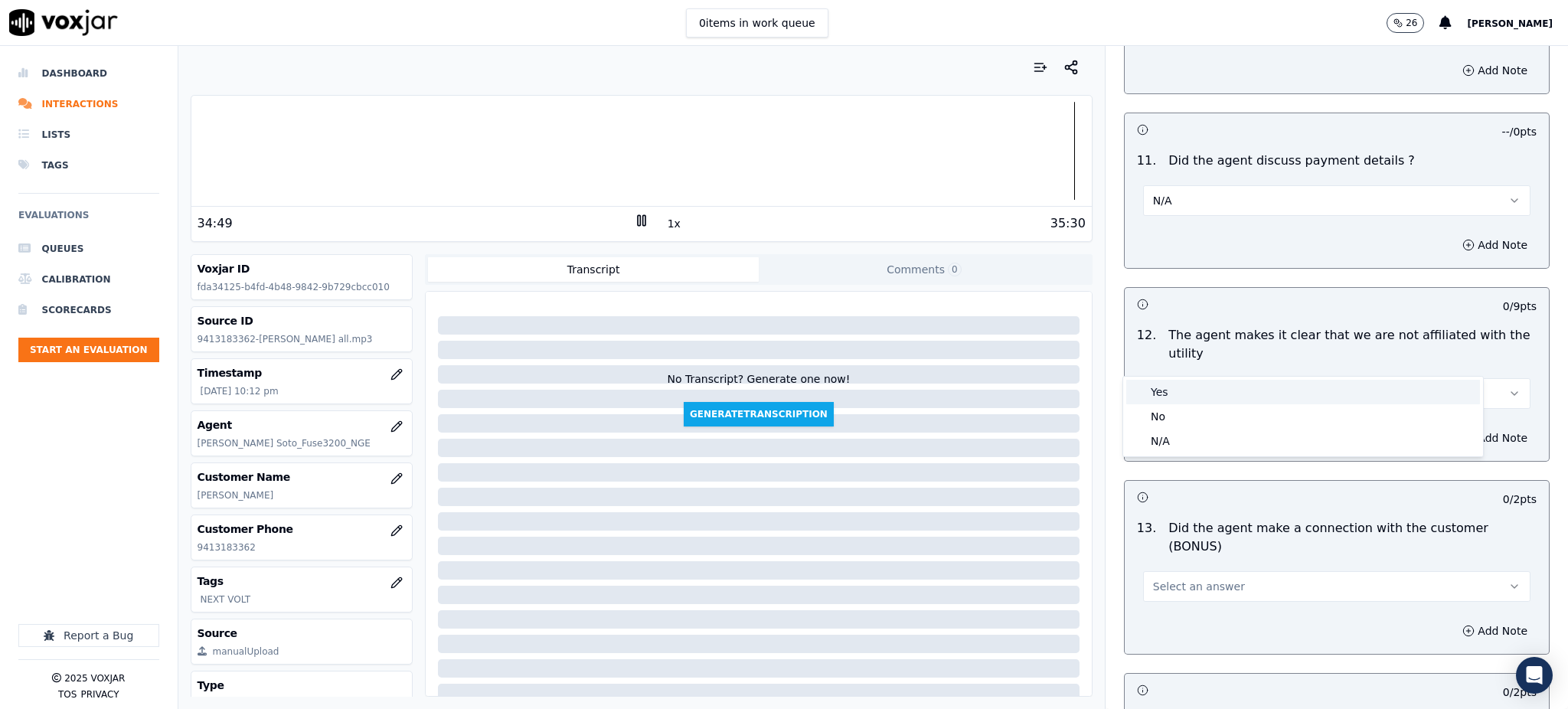
click at [1161, 393] on div "Yes" at bounding box center [1303, 392] width 354 height 25
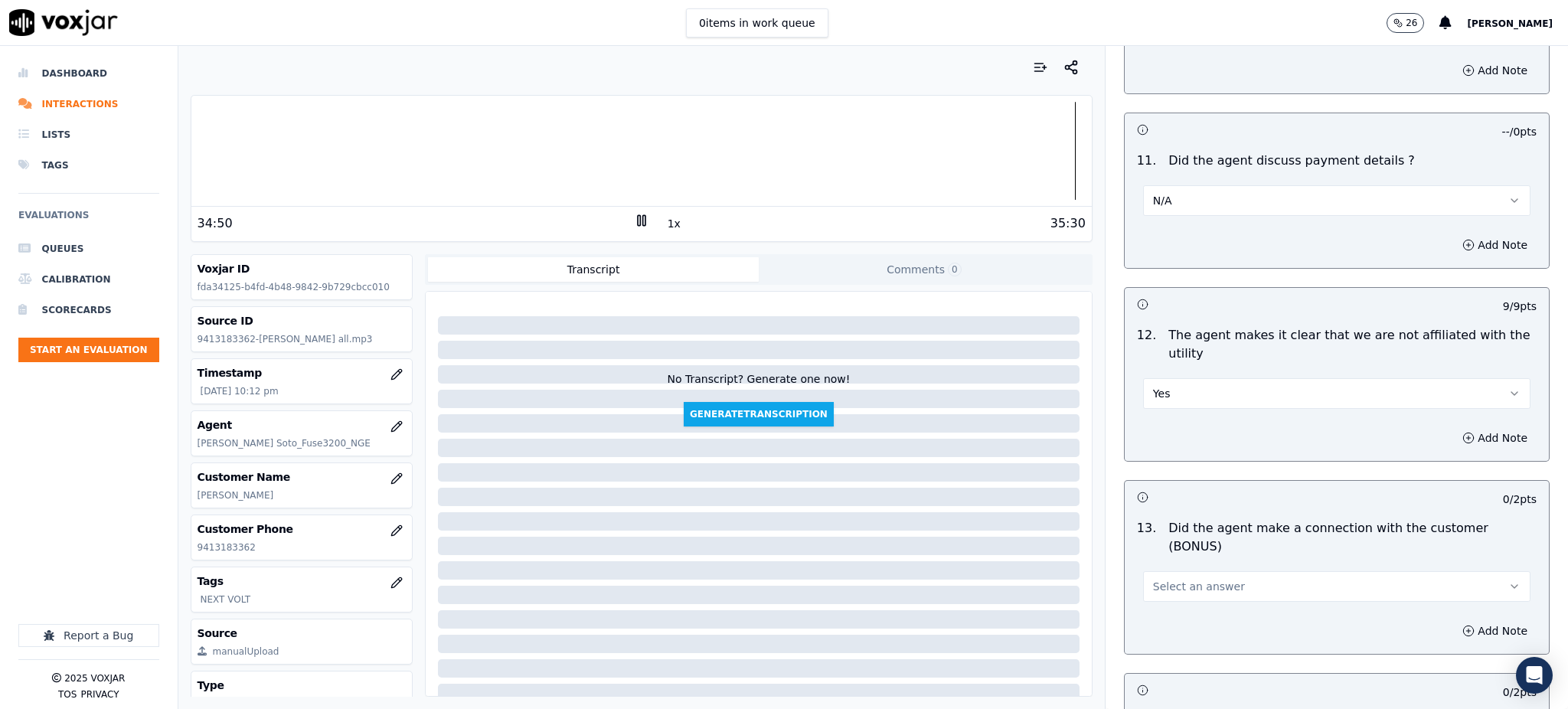
click at [1162, 579] on span "Select an answer" at bounding box center [1198, 587] width 92 height 15
click at [1164, 572] on div "Yes" at bounding box center [1303, 567] width 354 height 25
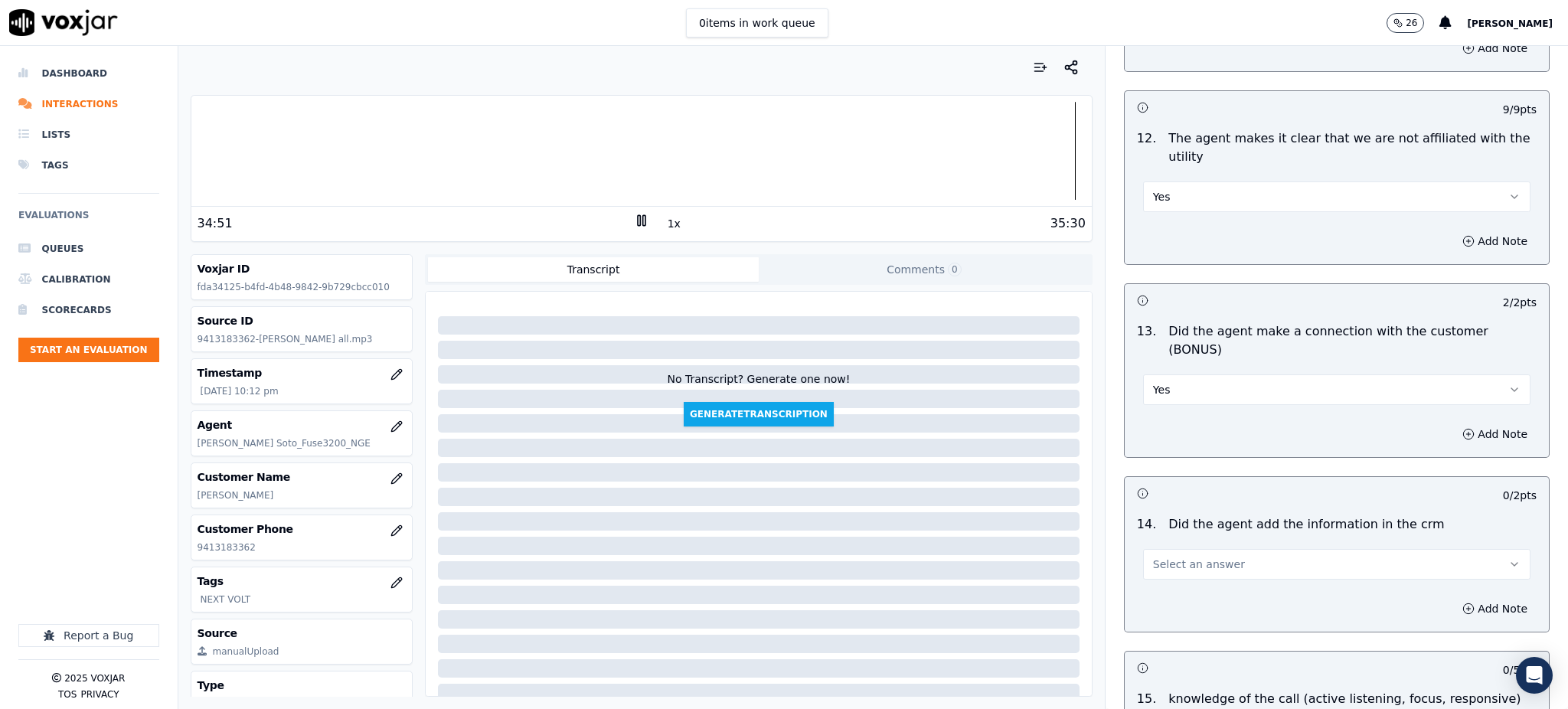
scroll to position [2144, 0]
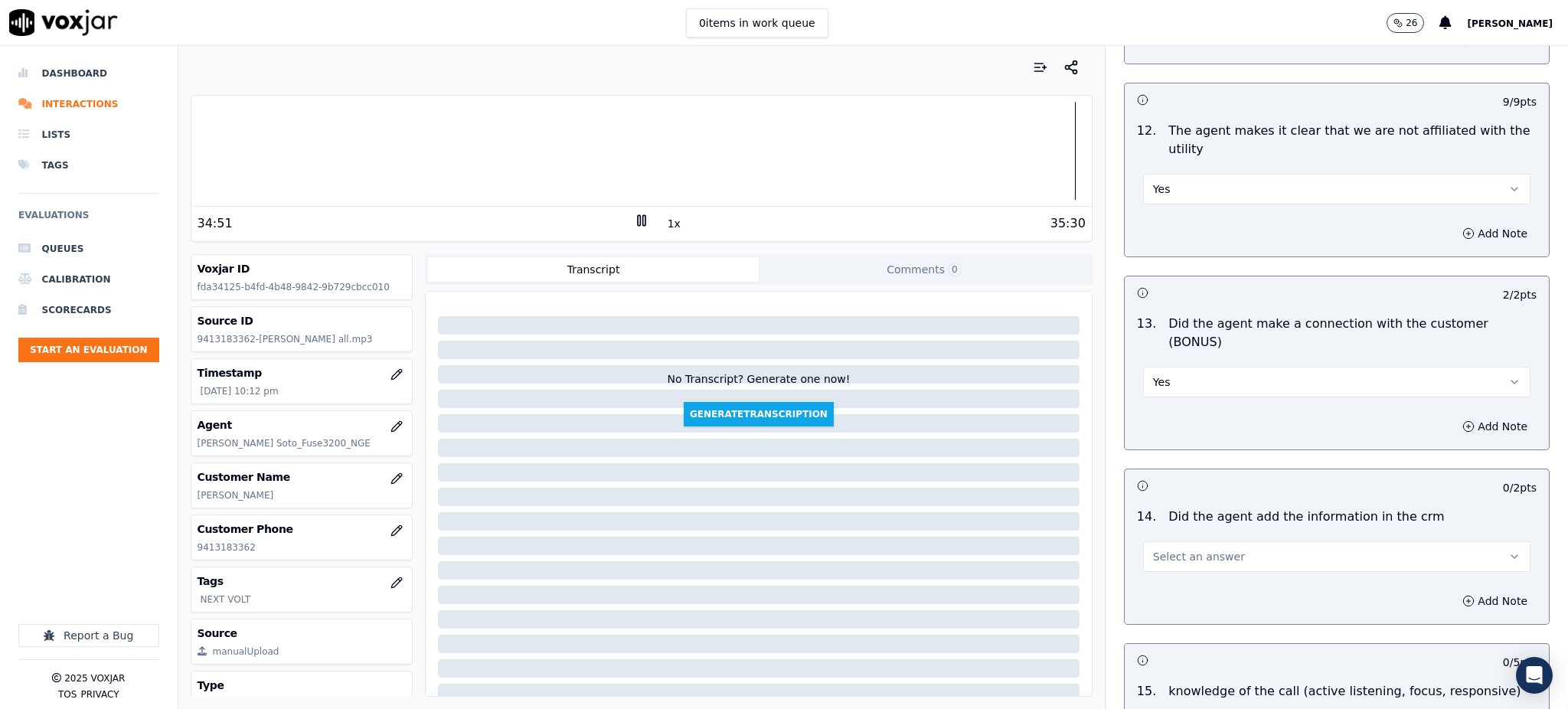
click at [1160, 549] on span "Select an answer" at bounding box center [1198, 557] width 92 height 15
click at [1172, 534] on div "Yes" at bounding box center [1303, 538] width 354 height 25
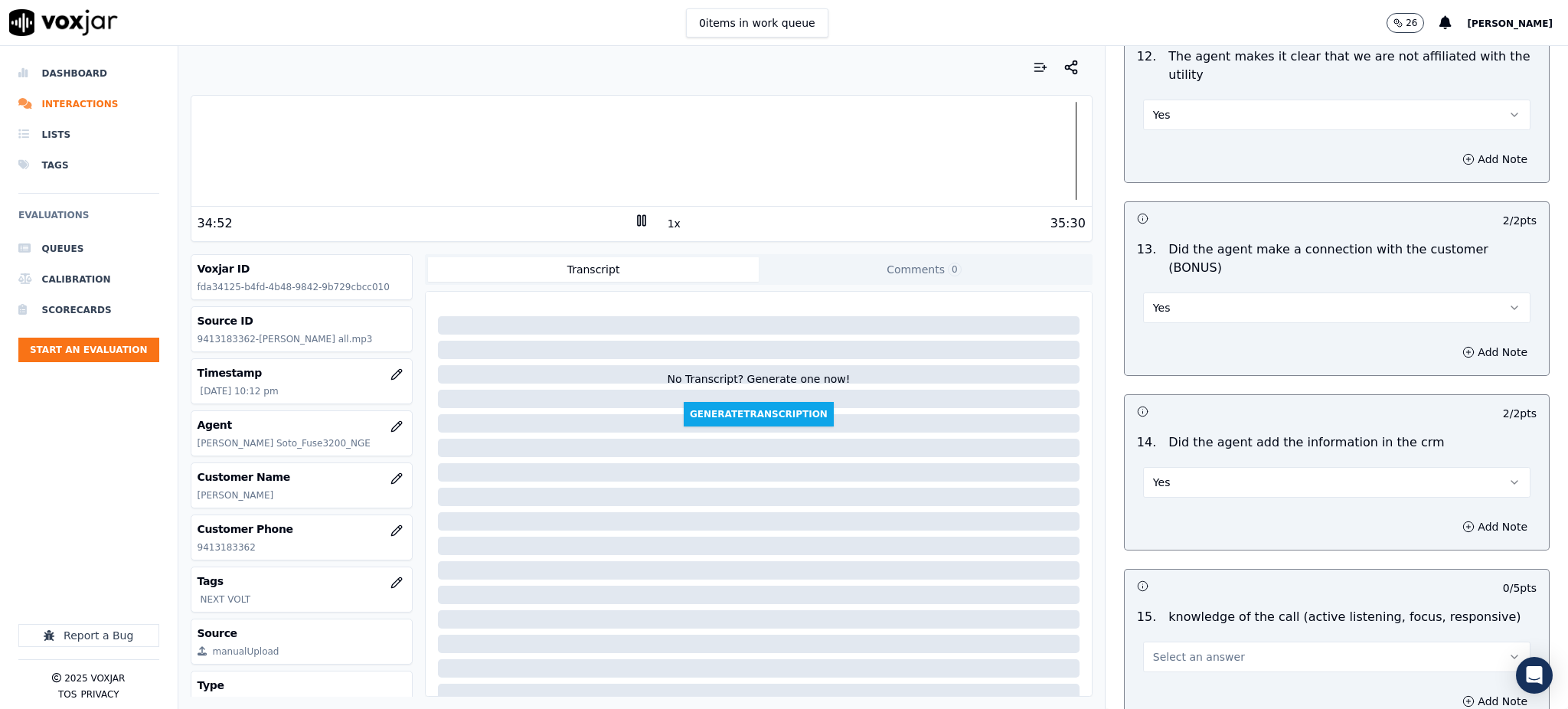
scroll to position [2318, 0]
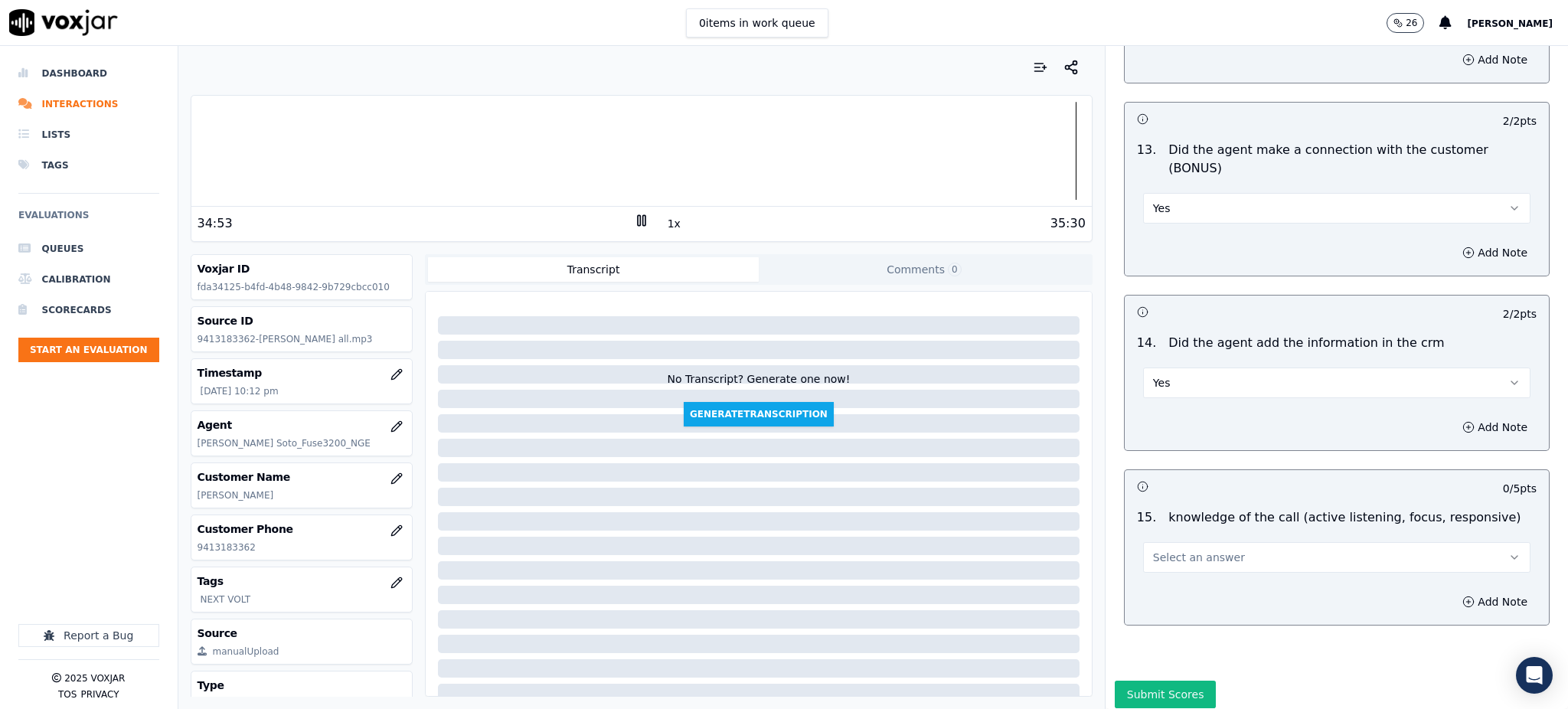
click at [1160, 542] on button "Select an answer" at bounding box center [1336, 558] width 387 height 30
click at [1171, 545] on div "Yes" at bounding box center [1303, 539] width 354 height 25
click at [1152, 681] on button "Submit Scores" at bounding box center [1166, 694] width 102 height 27
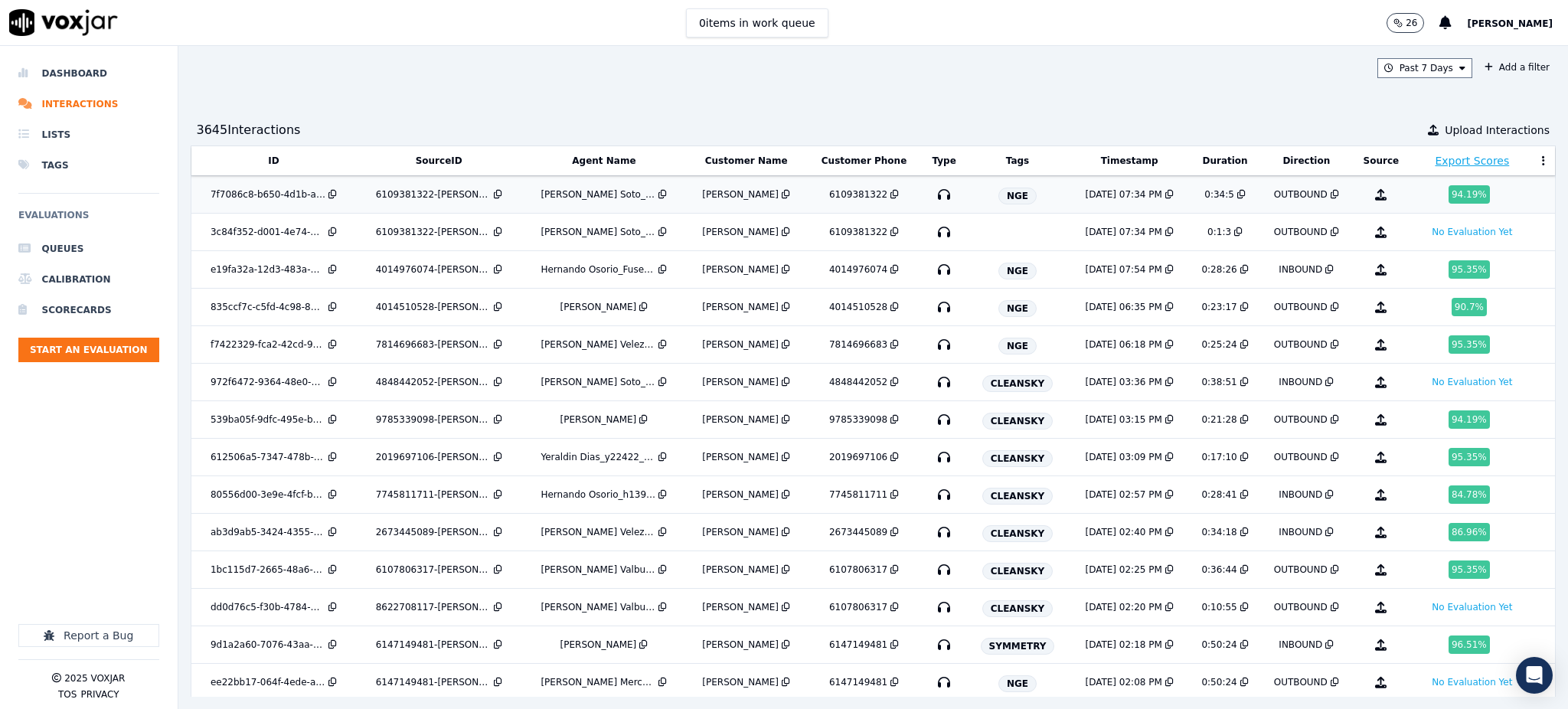
click at [932, 192] on icon "button" at bounding box center [944, 195] width 25 height 25
click at [932, 273] on icon "button" at bounding box center [944, 270] width 25 height 25
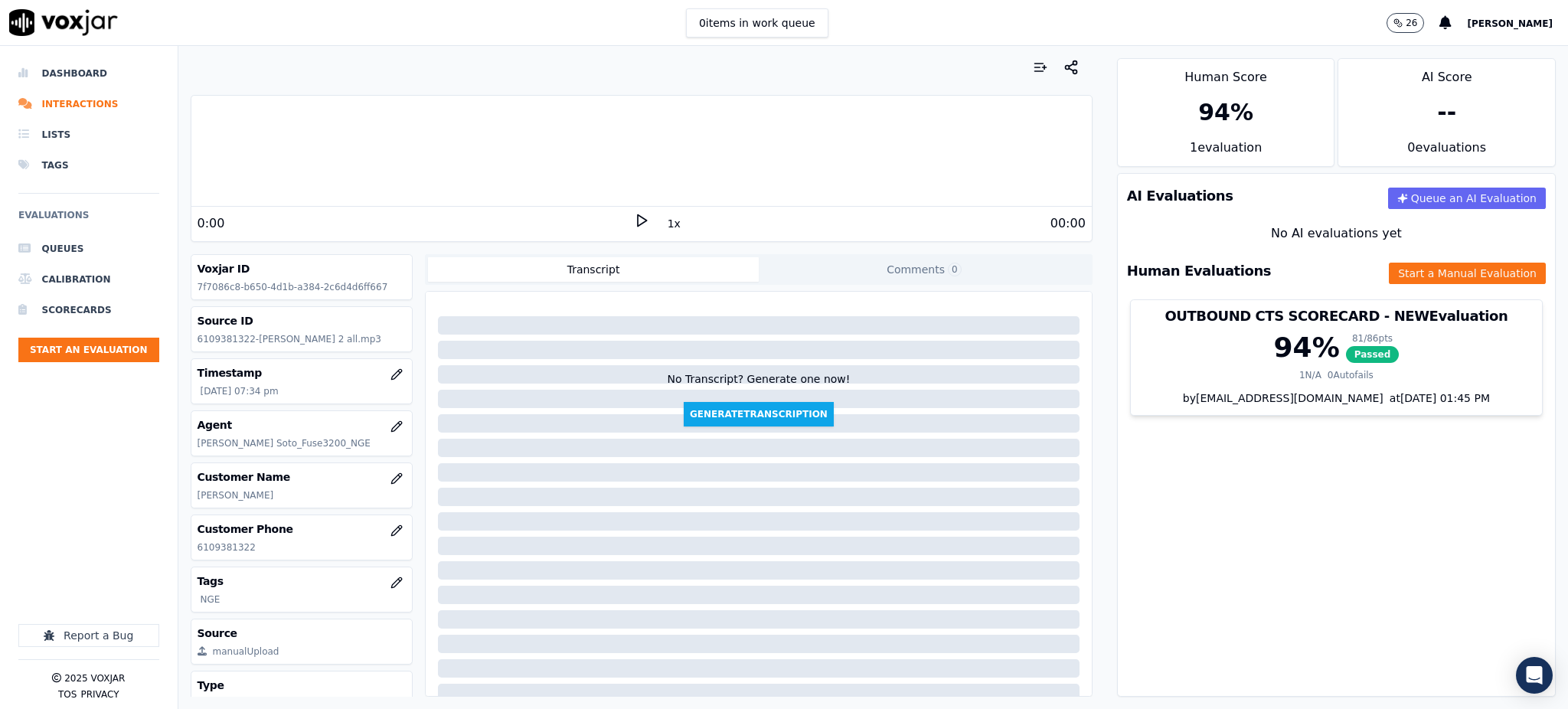
click at [634, 216] on icon at bounding box center [642, 221] width 15 height 15
drag, startPoint x: 222, startPoint y: 547, endPoint x: 186, endPoint y: 562, distance: 39.0
click at [185, 562] on div "Your browser does not support the audio element. 0:00 1x 00:00 Voxjar ID 7f7086…" at bounding box center [641, 378] width 926 height 664
copy p "6109381322"
drag, startPoint x: 250, startPoint y: 545, endPoint x: 180, endPoint y: 546, distance: 70.0
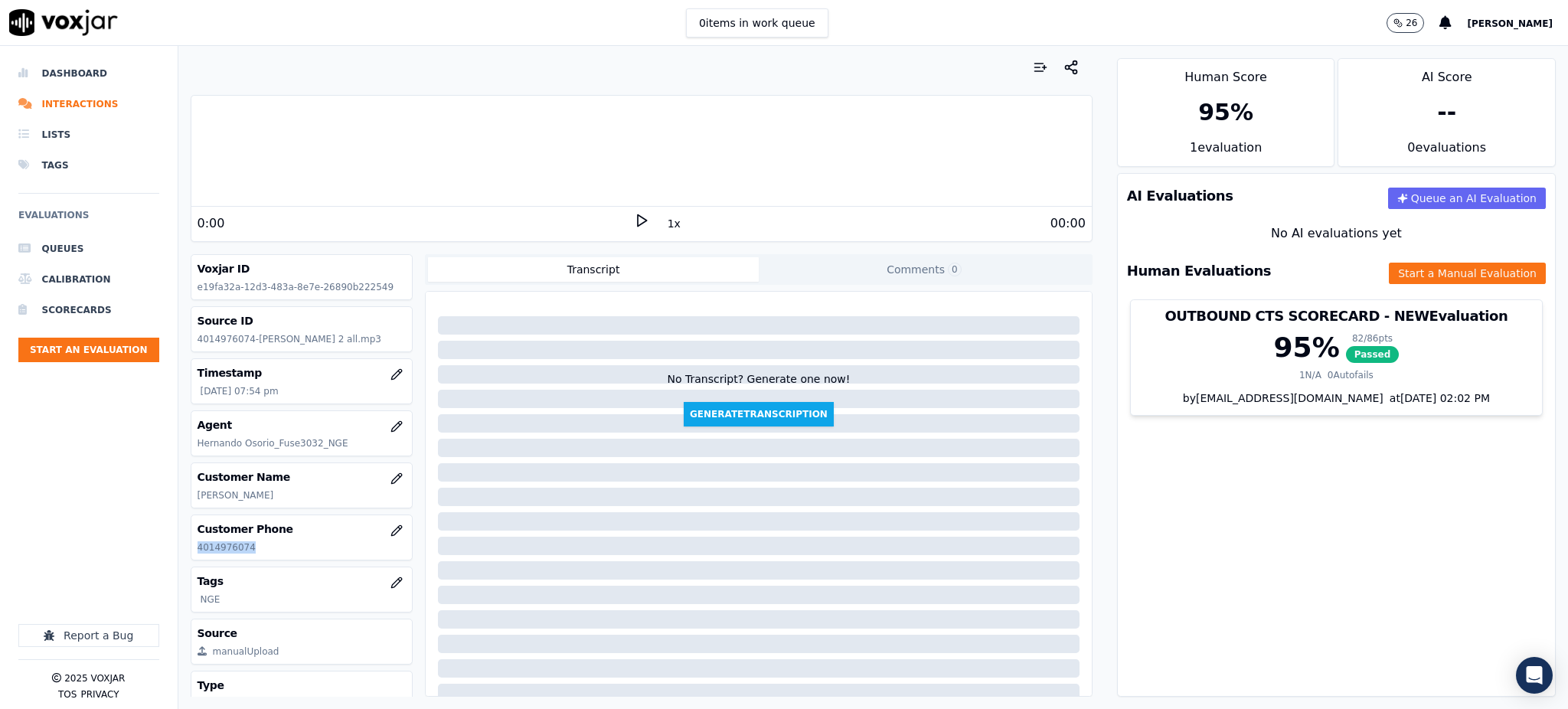
click at [180, 546] on div "Your browser does not support the audio element. 0:00 1x 00:00 Voxjar ID e19fa3…" at bounding box center [641, 378] width 926 height 664
copy p "4014976074"
click at [634, 222] on icon at bounding box center [642, 221] width 15 height 15
click at [643, 223] on rect at bounding box center [643, 220] width 2 height 10
click at [634, 222] on icon at bounding box center [642, 221] width 15 height 15
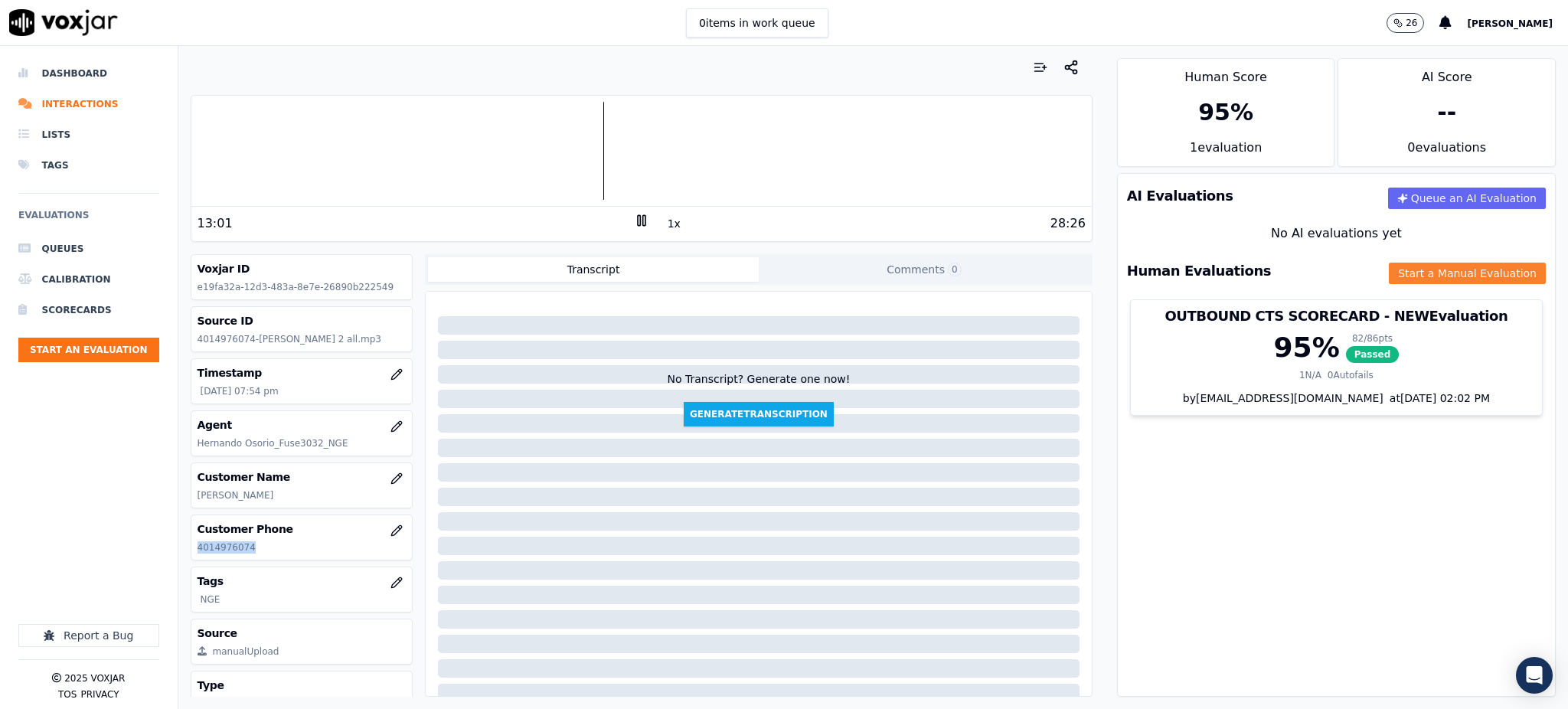
click at [1401, 281] on button "Start a Manual Evaluation" at bounding box center [1467, 273] width 157 height 22
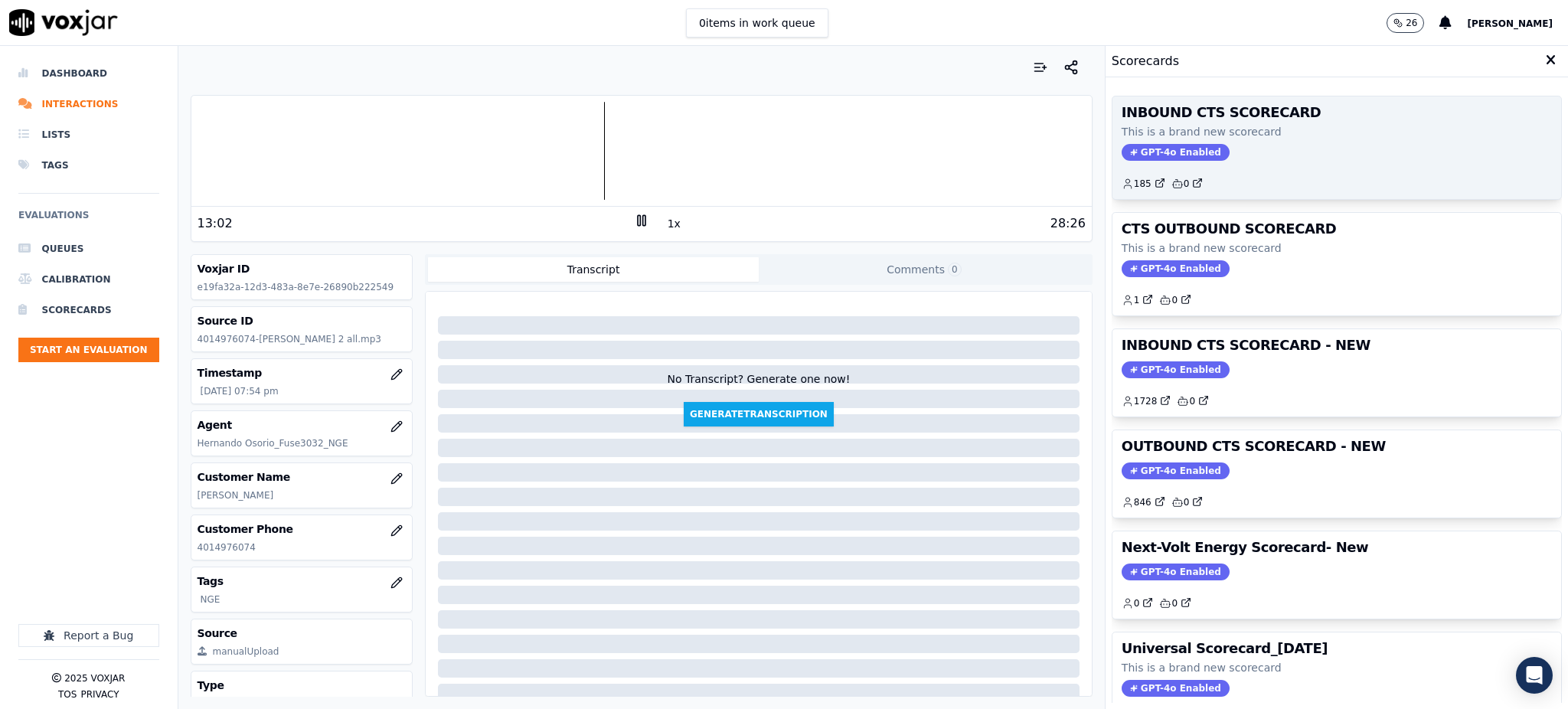
click at [1136, 161] on div "INBOUND CTS SCORECARD This is a brand new scorecard GPT-4o Enabled 185 0" at bounding box center [1336, 148] width 449 height 102
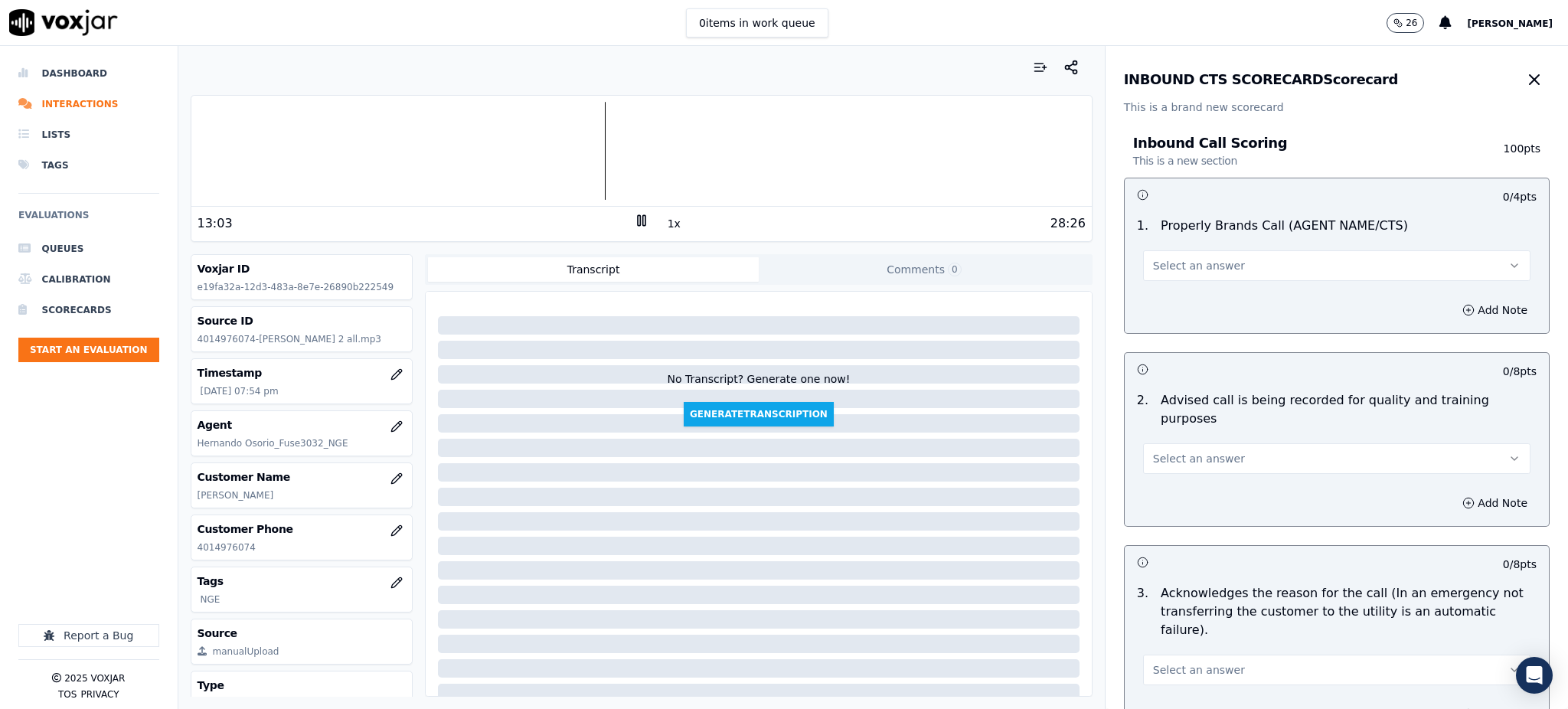
click at [1176, 267] on span "Select an answer" at bounding box center [1198, 266] width 92 height 15
drag, startPoint x: 1165, startPoint y: 303, endPoint x: 1148, endPoint y: 411, distance: 109.3
click at [1165, 303] on div "Yes" at bounding box center [1303, 300] width 354 height 25
drag, startPoint x: 1158, startPoint y: 442, endPoint x: 1158, endPoint y: 452, distance: 10.0
click at [1158, 451] on span "Select an answer" at bounding box center [1198, 458] width 92 height 15
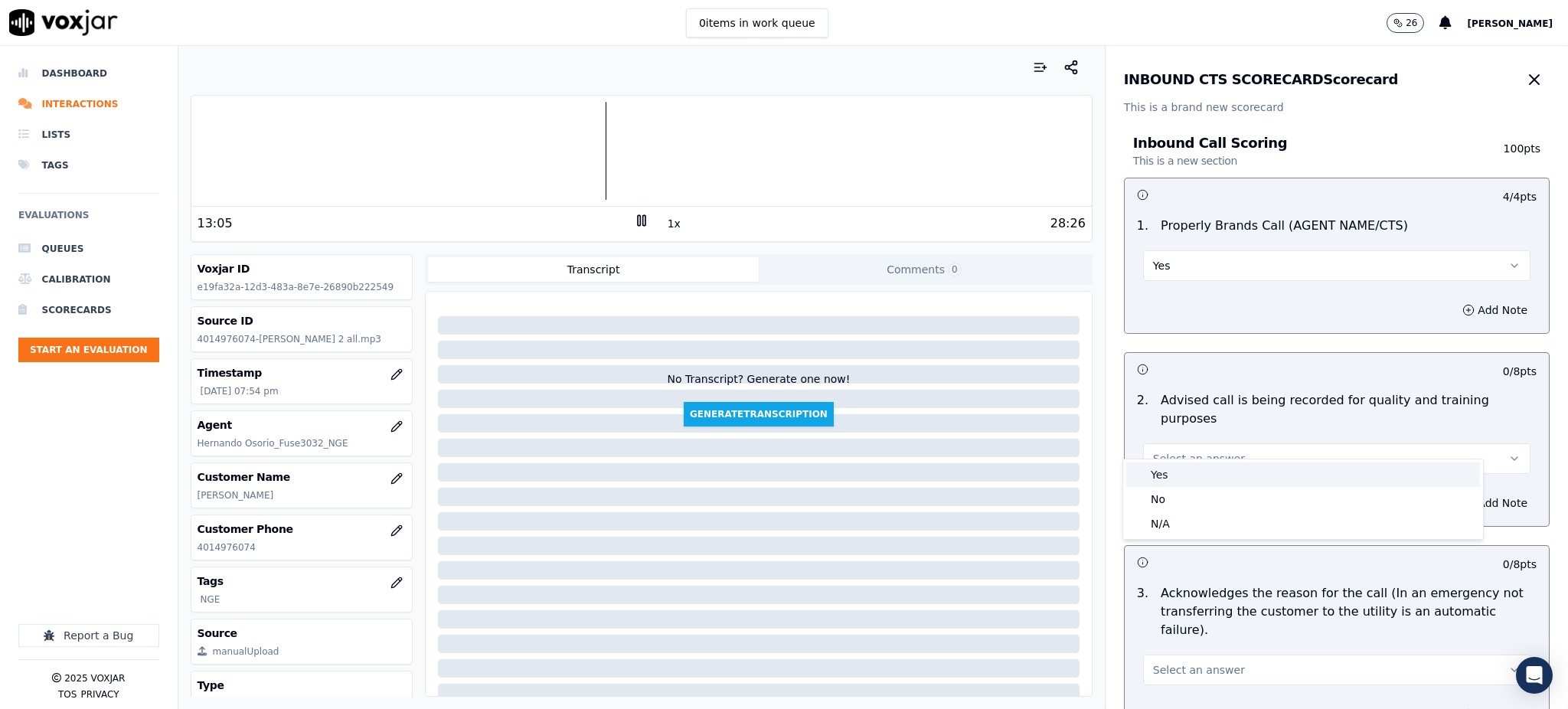
drag, startPoint x: 1169, startPoint y: 479, endPoint x: 1169, endPoint y: 531, distance: 52.0
click at [1169, 482] on div "Yes" at bounding box center [1303, 475] width 354 height 25
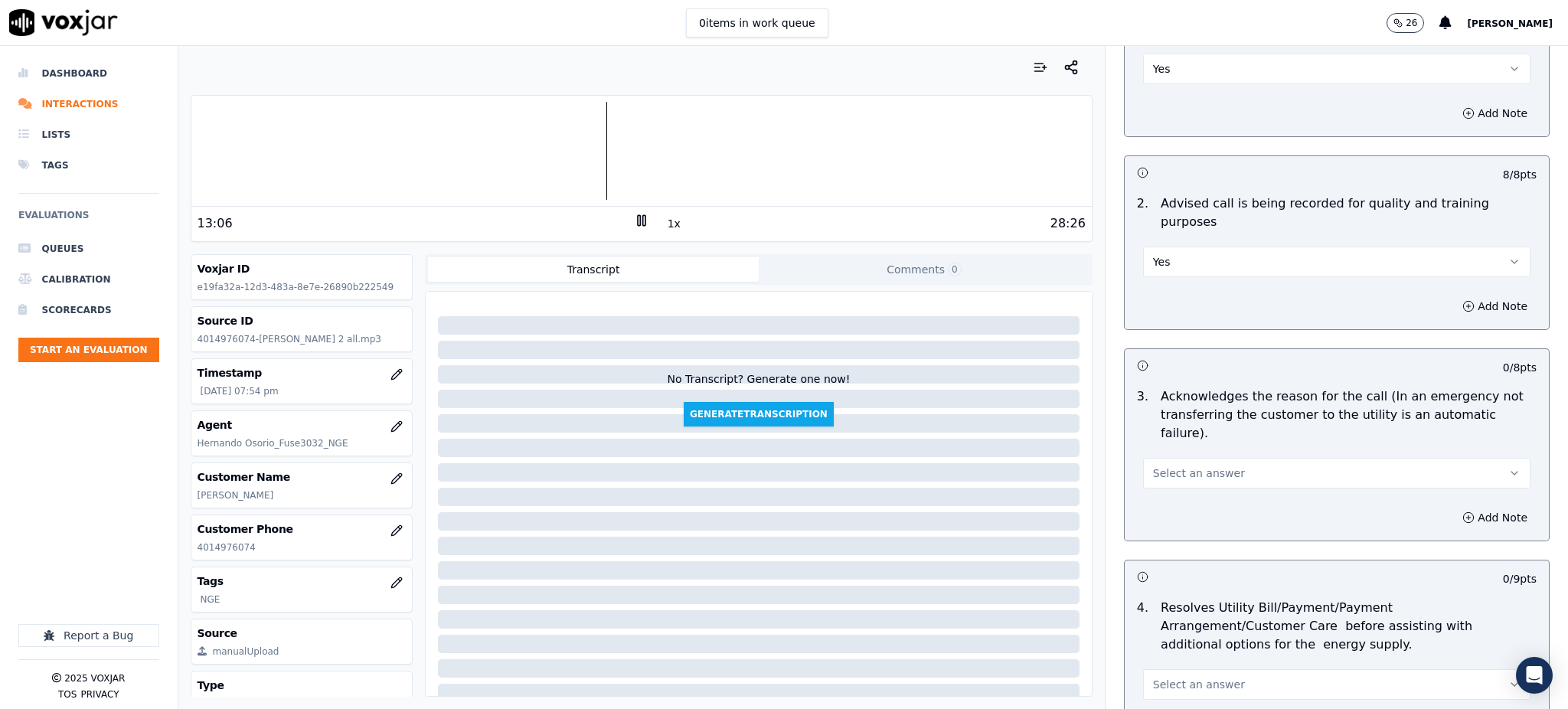
scroll to position [204, 0]
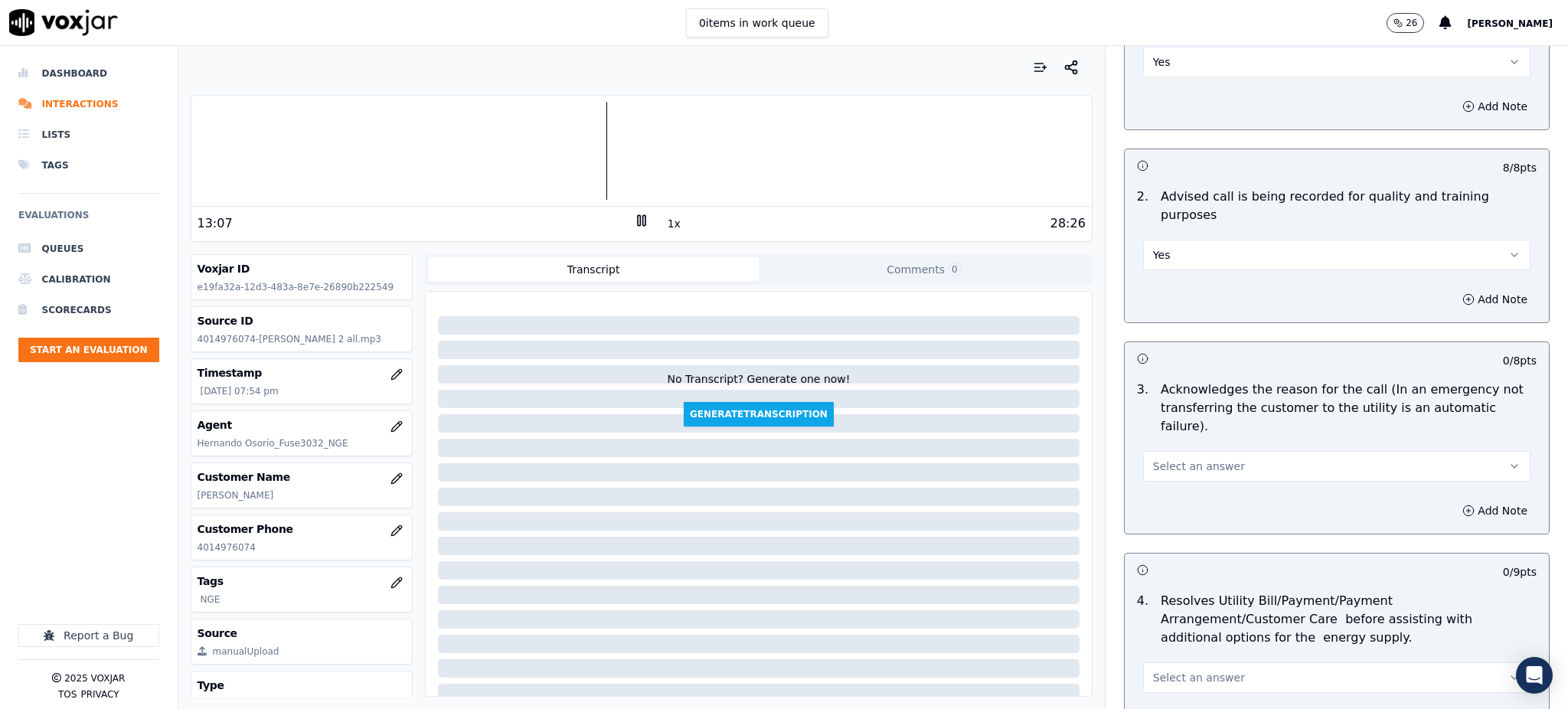
click at [1172, 459] on span "Select an answer" at bounding box center [1198, 467] width 92 height 15
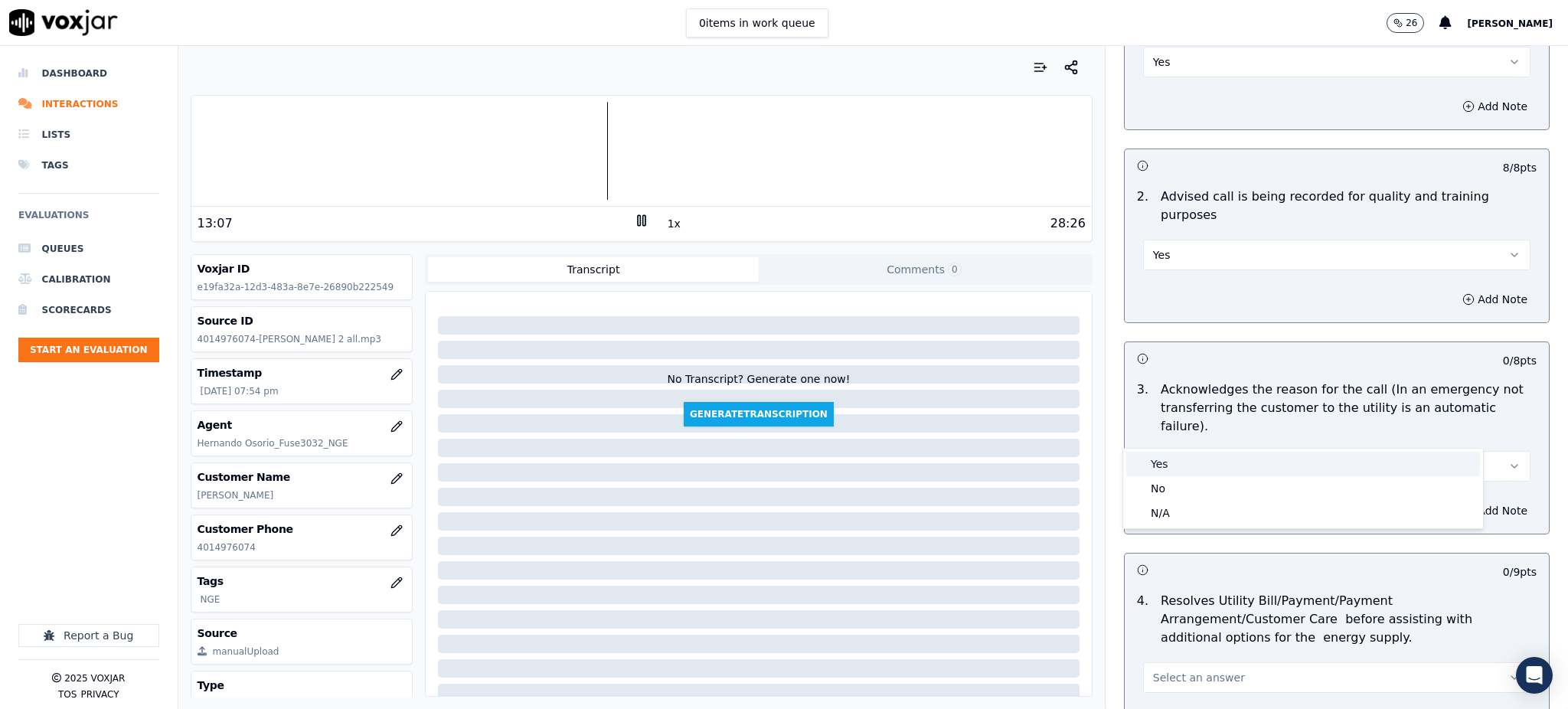
click at [1162, 464] on div "Yes" at bounding box center [1303, 464] width 354 height 25
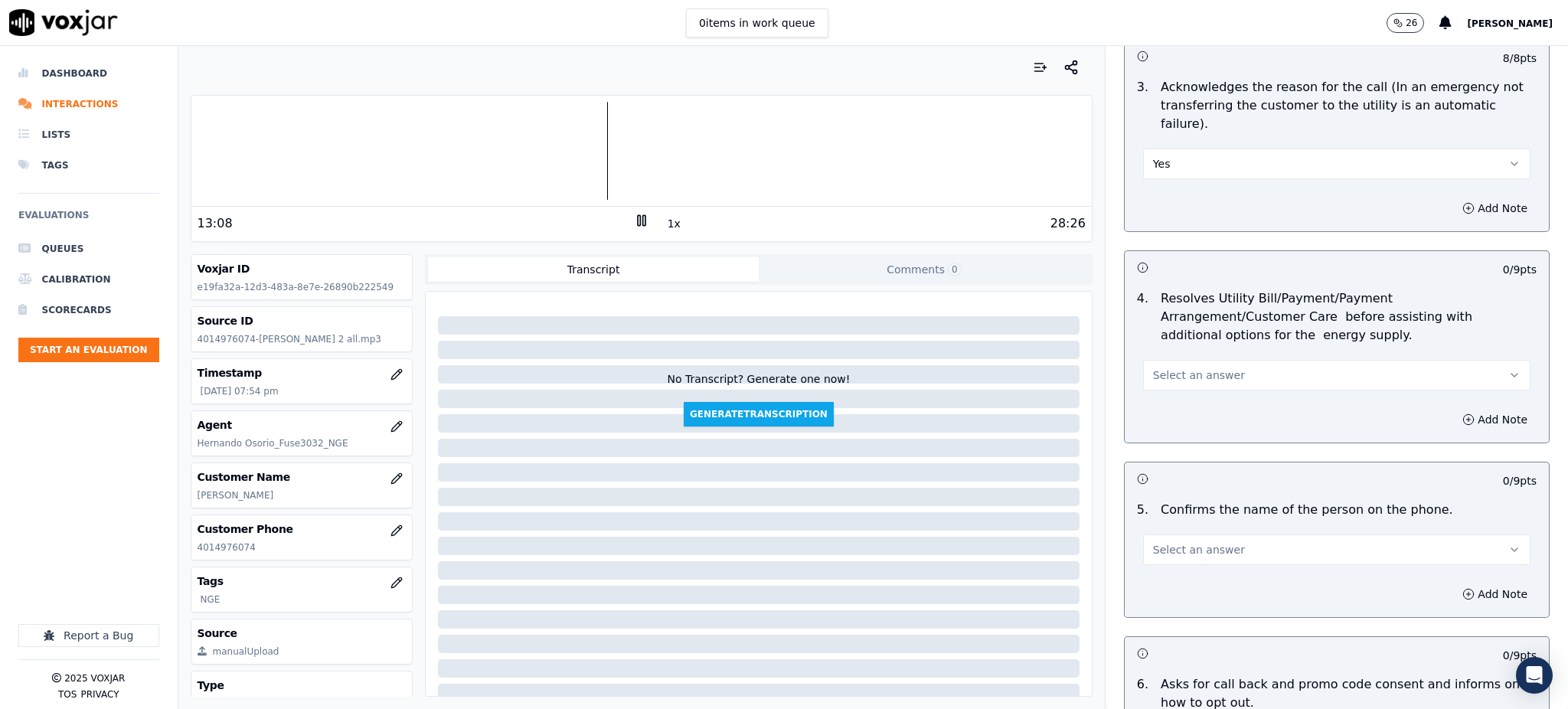
scroll to position [510, 0]
click at [1153, 363] on span "Select an answer" at bounding box center [1198, 371] width 92 height 15
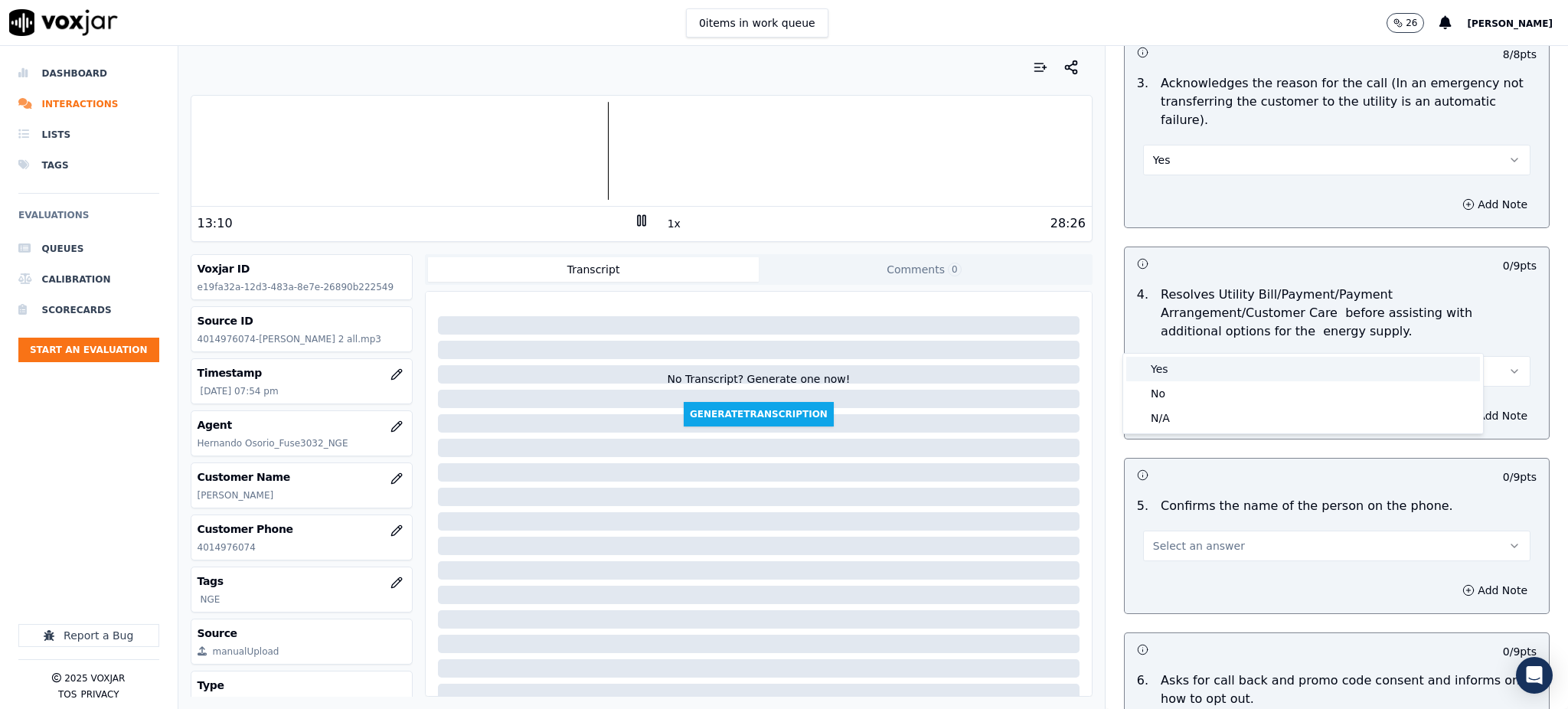
click at [1154, 368] on div "Yes" at bounding box center [1303, 369] width 354 height 25
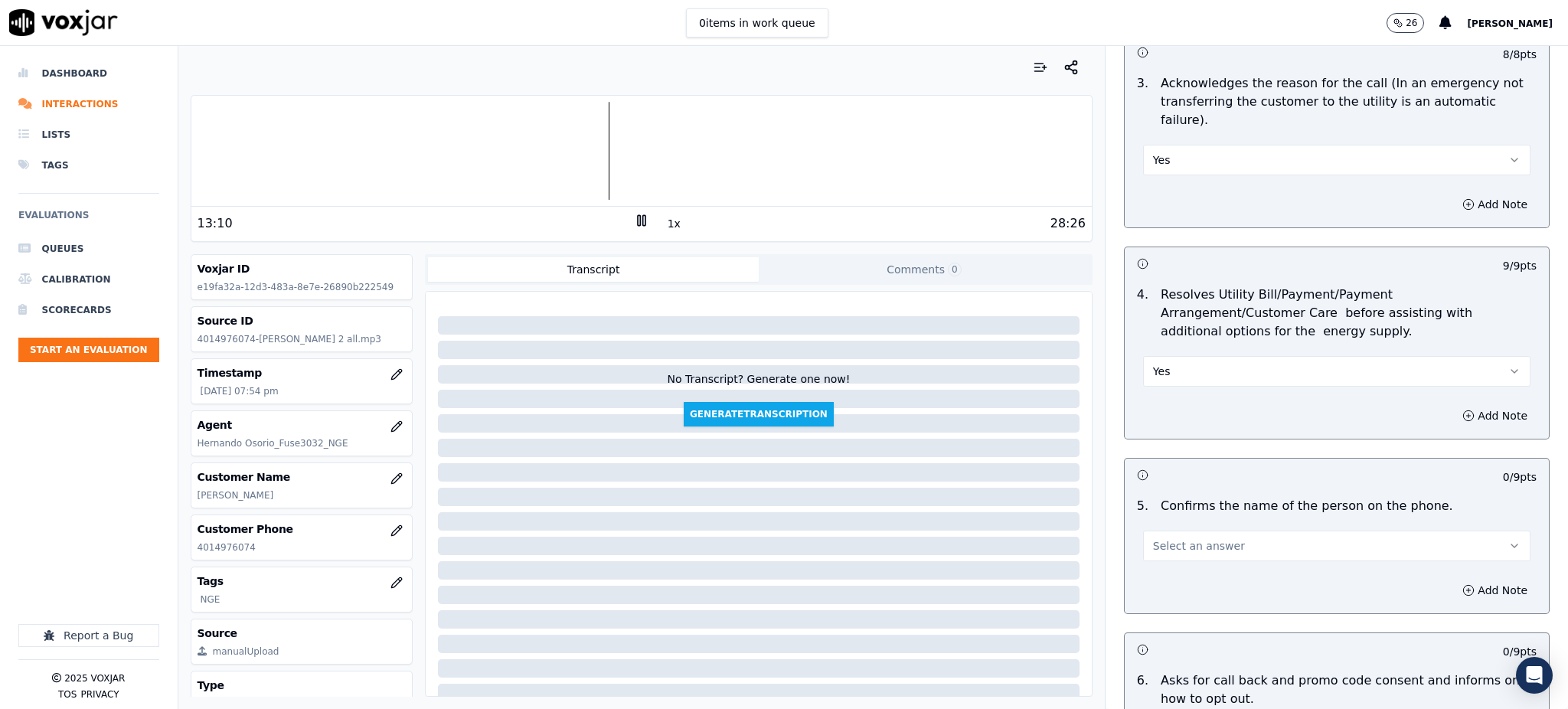
click at [1154, 539] on span "Select an answer" at bounding box center [1198, 546] width 92 height 15
drag, startPoint x: 1156, startPoint y: 551, endPoint x: 1172, endPoint y: 579, distance: 32.2
click at [1156, 551] on div "Yes" at bounding box center [1303, 543] width 354 height 25
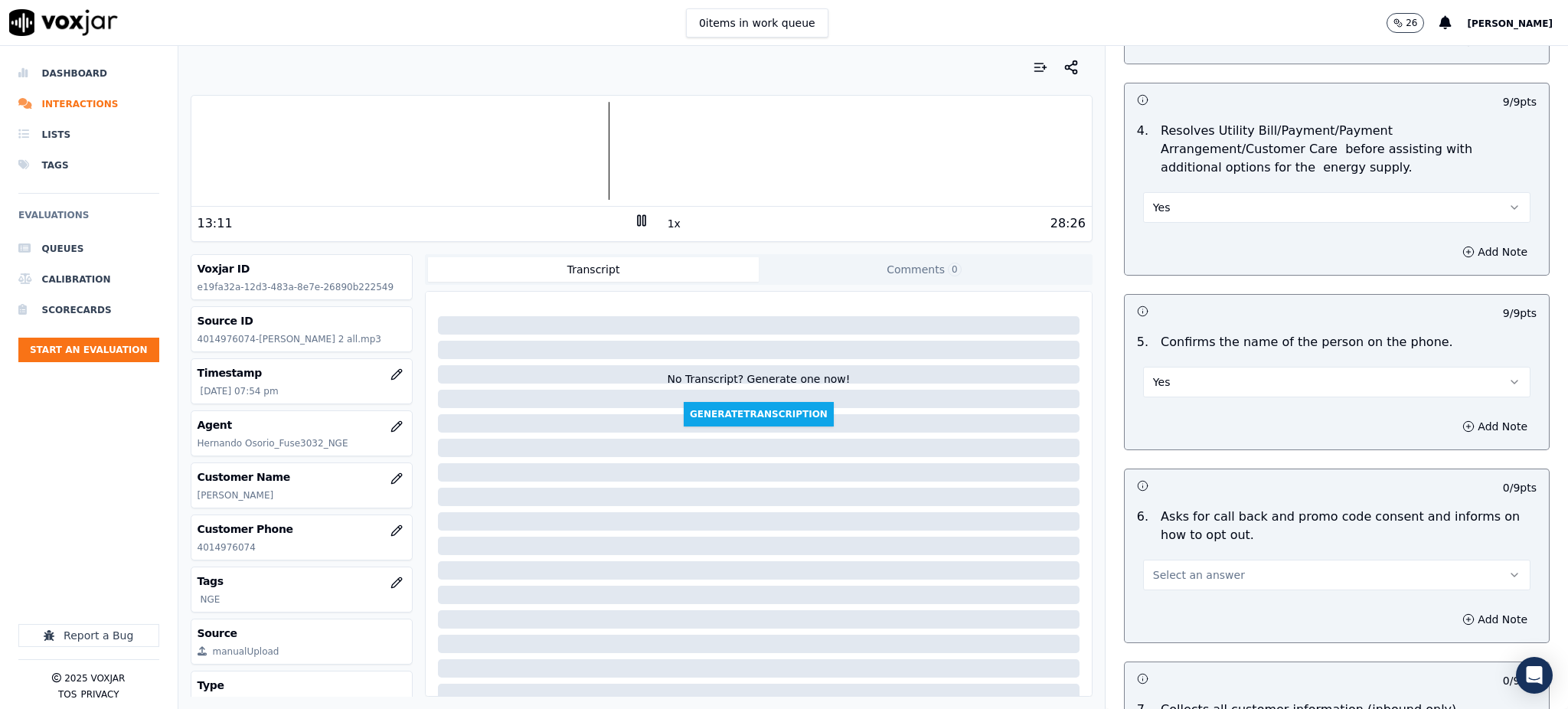
scroll to position [816, 0]
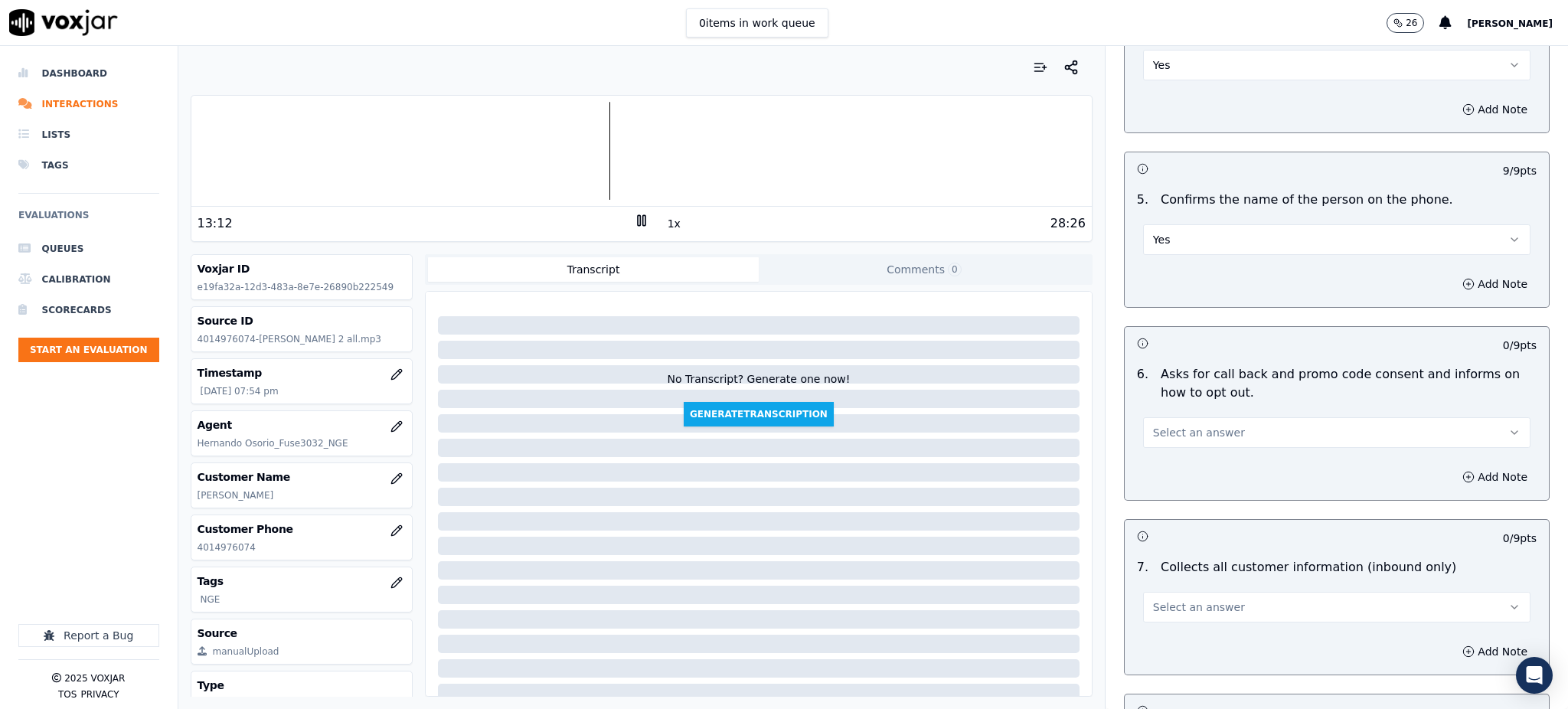
click at [1180, 425] on span "Select an answer" at bounding box center [1198, 433] width 92 height 15
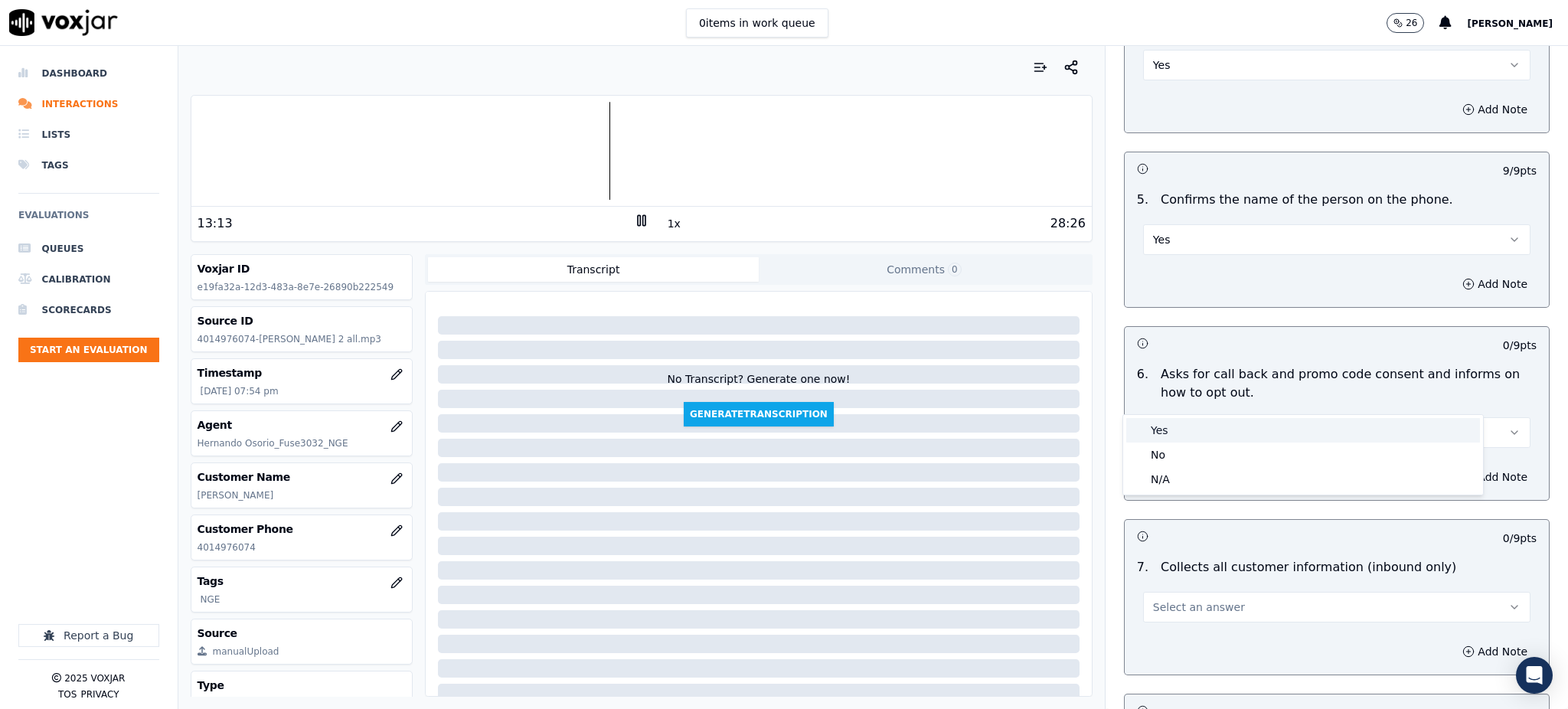
click at [1180, 427] on div "Yes" at bounding box center [1303, 431] width 354 height 25
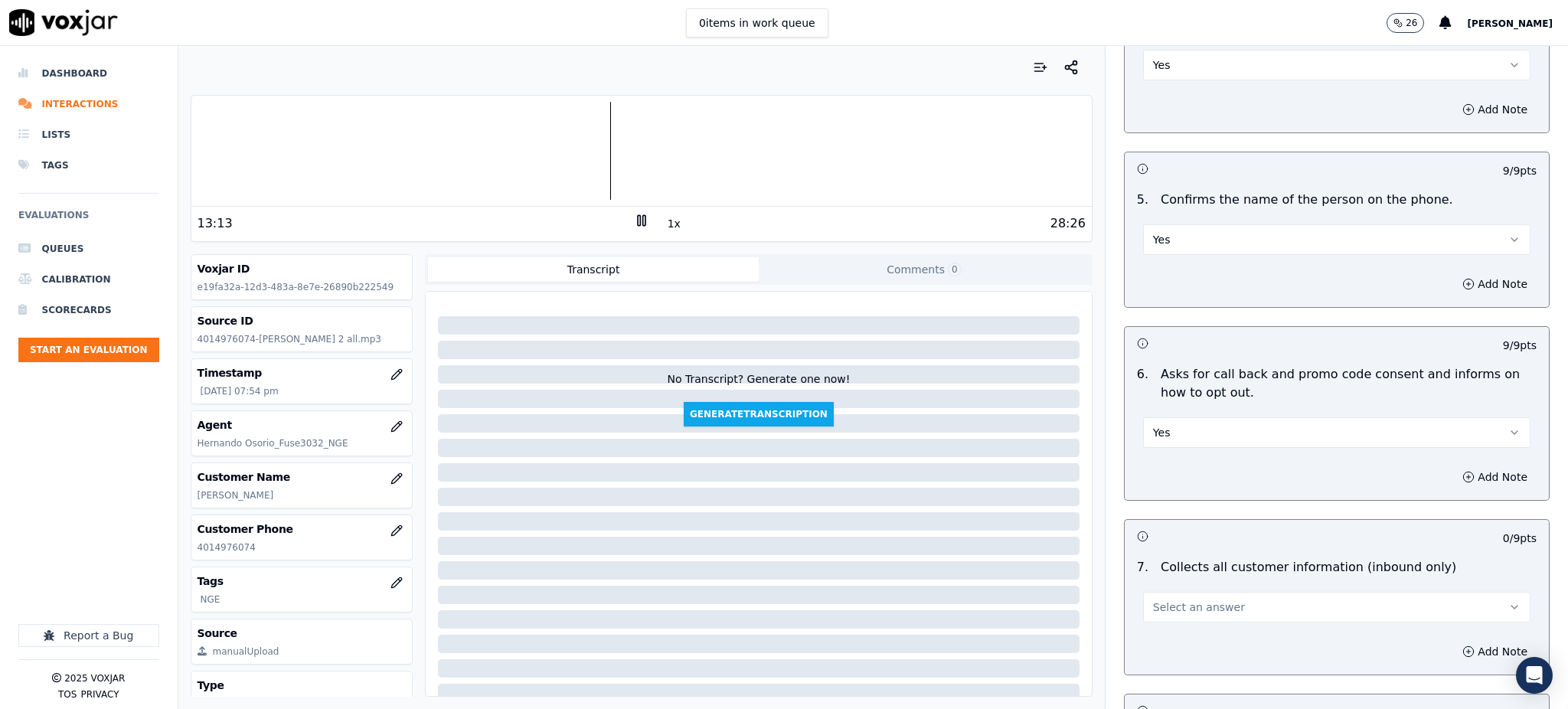
click at [1160, 599] on span "Select an answer" at bounding box center [1198, 607] width 92 height 15
click at [1166, 601] on div "Yes" at bounding box center [1303, 605] width 354 height 25
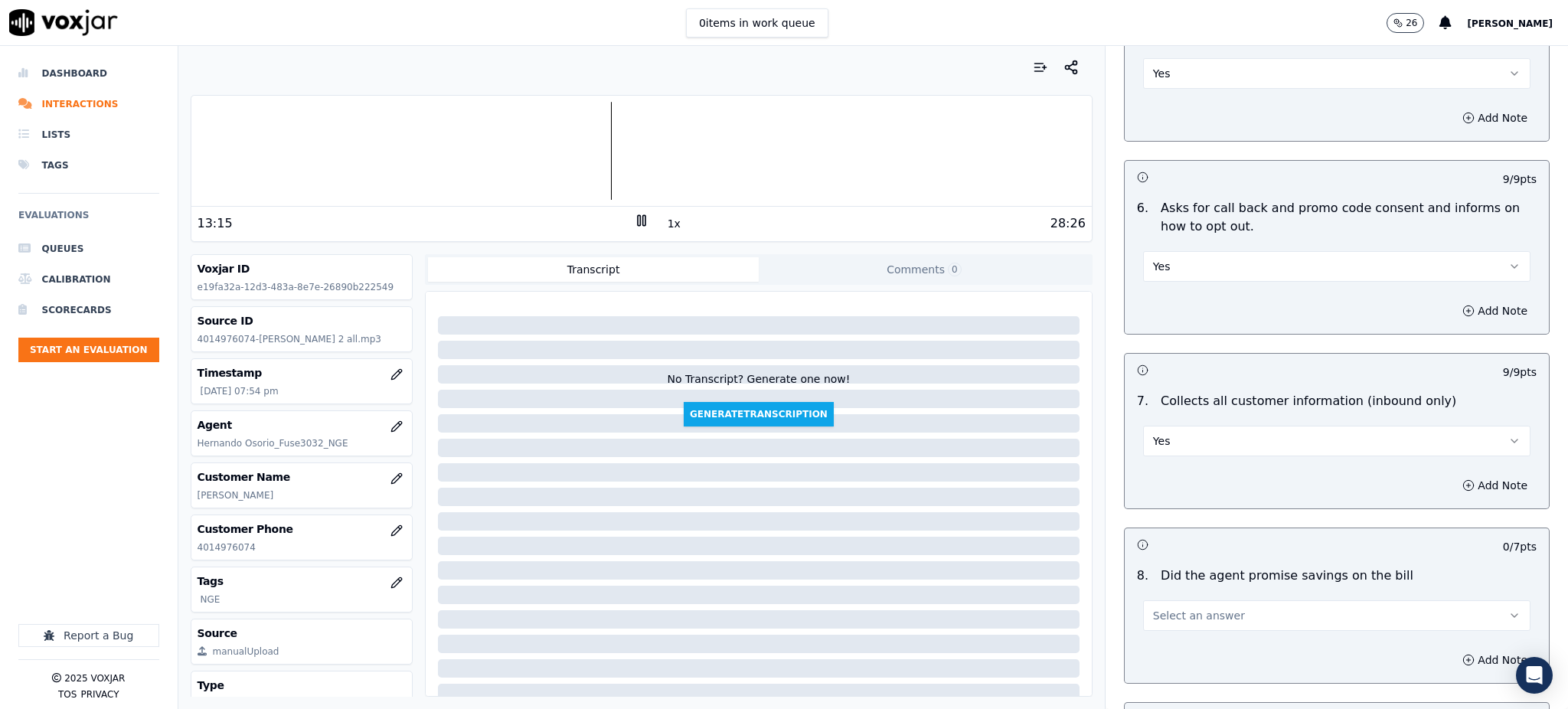
scroll to position [1020, 0]
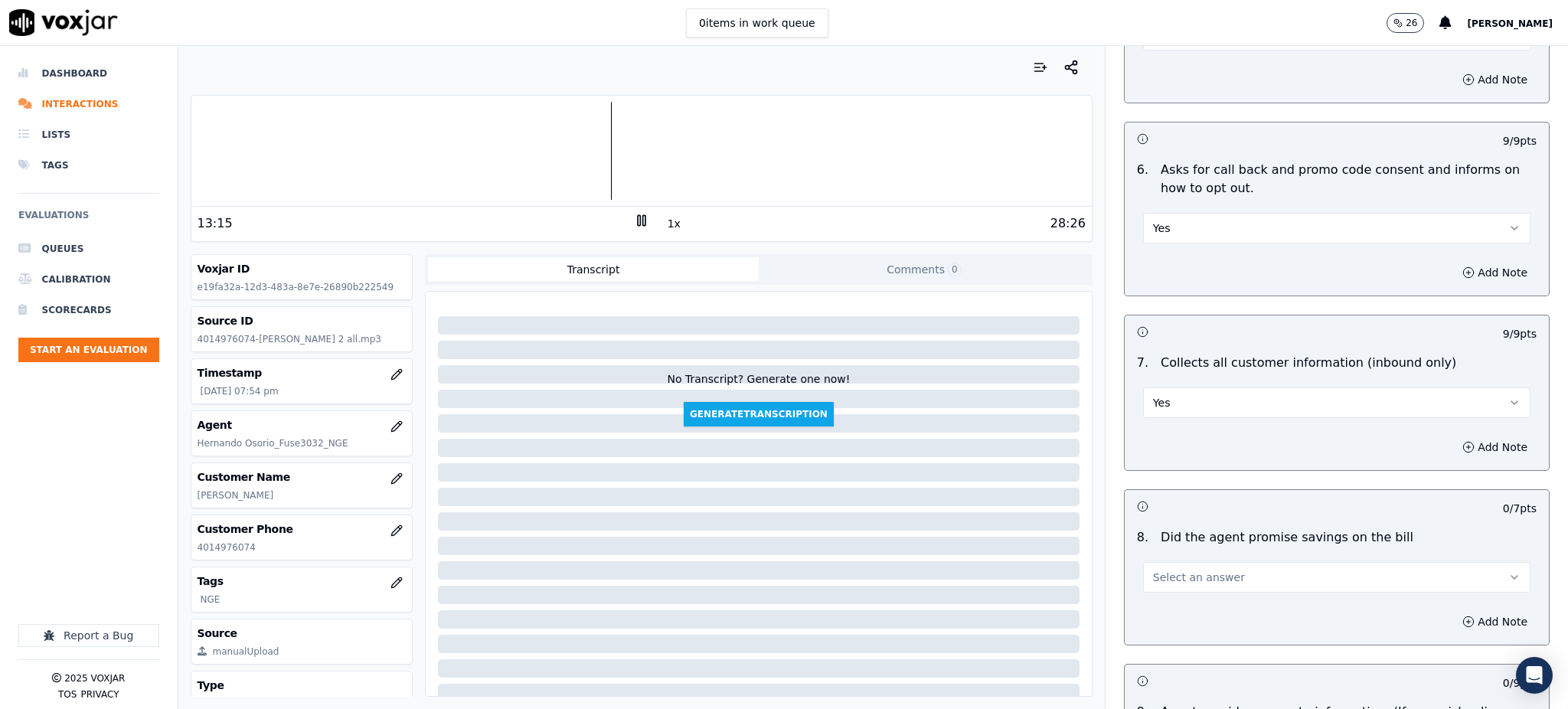
click at [1182, 570] on span "Select an answer" at bounding box center [1198, 577] width 92 height 15
click at [1182, 575] on div "Yes" at bounding box center [1303, 576] width 354 height 25
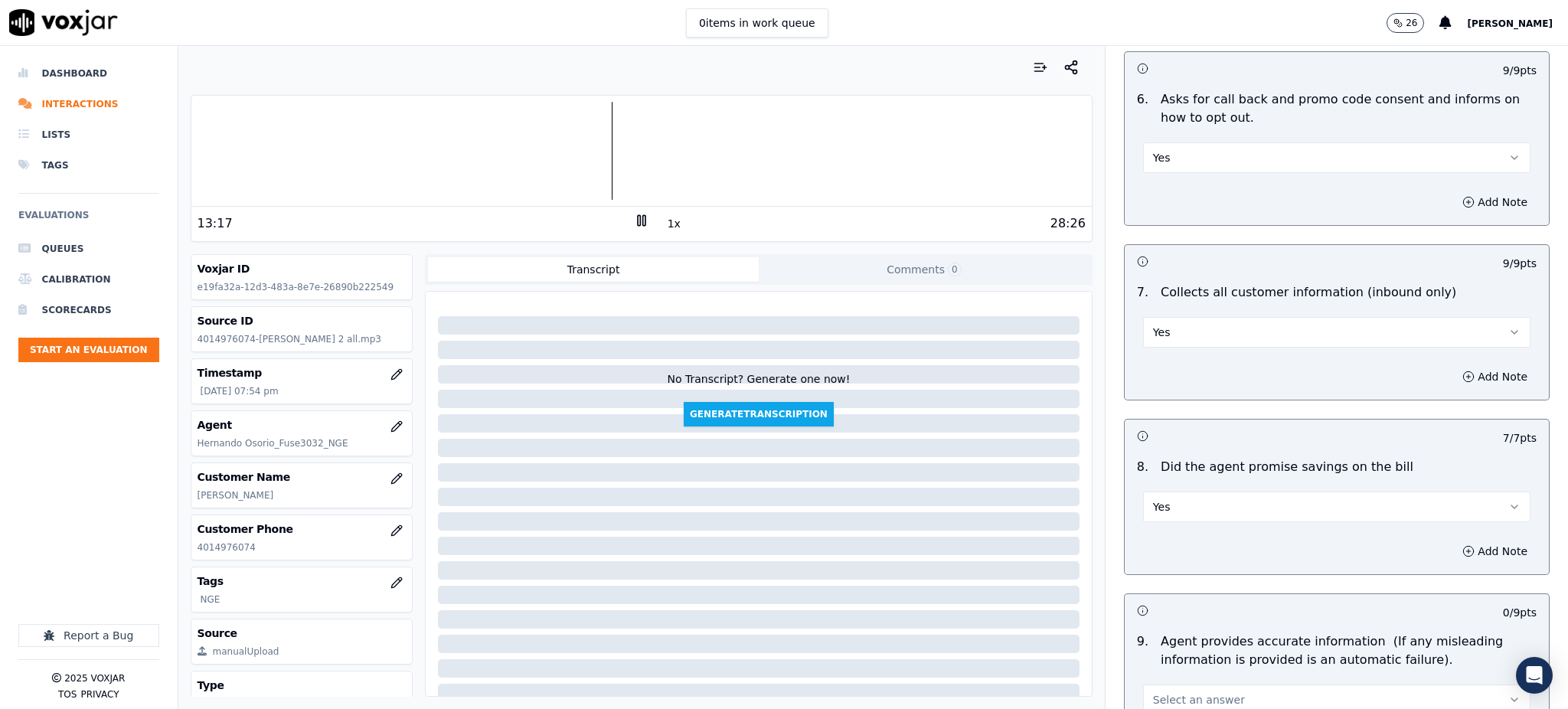
scroll to position [1327, 0]
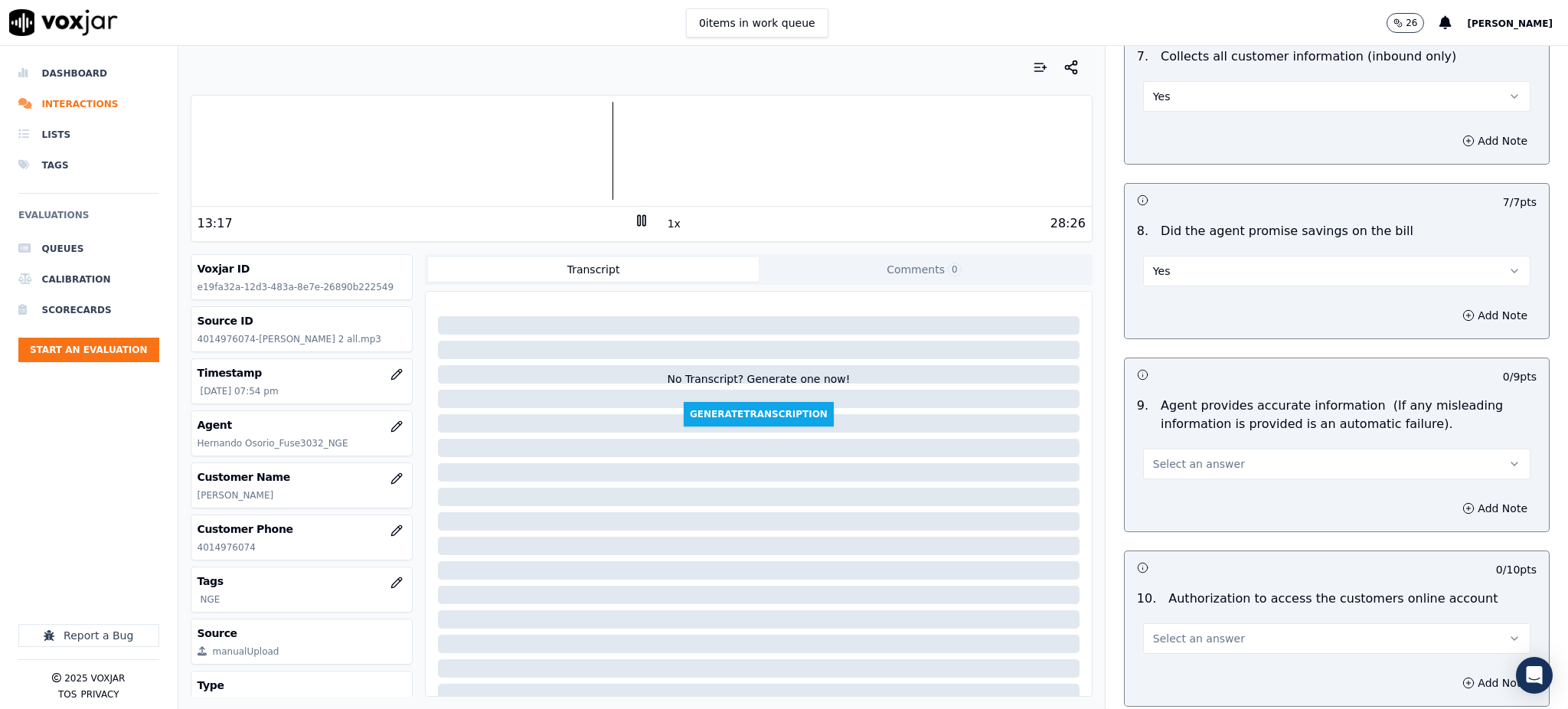
drag, startPoint x: 1169, startPoint y: 424, endPoint x: 1169, endPoint y: 444, distance: 20.0
click at [1169, 456] on span "Select an answer" at bounding box center [1198, 464] width 92 height 15
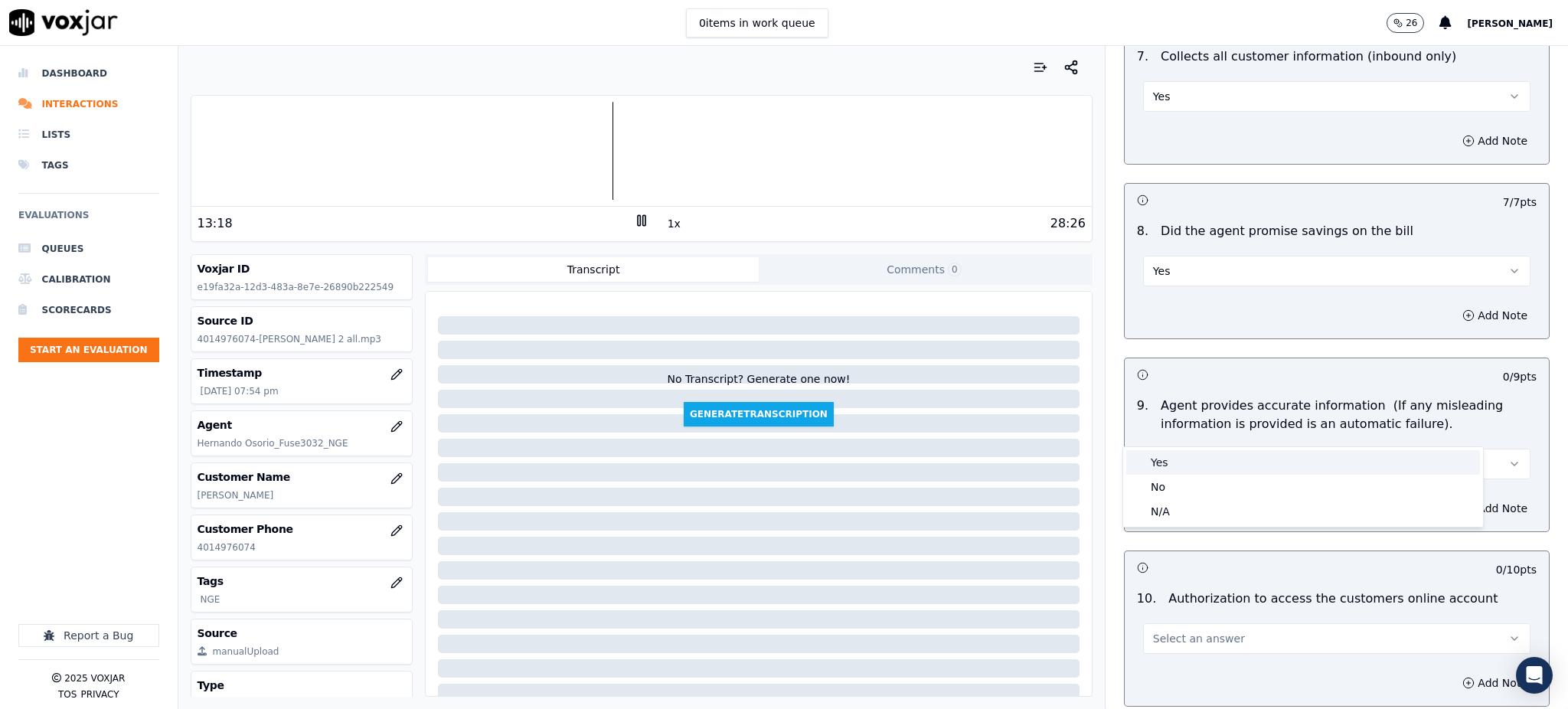
drag, startPoint x: 1176, startPoint y: 466, endPoint x: 1180, endPoint y: 507, distance: 41.2
click at [1176, 470] on div "Yes" at bounding box center [1303, 463] width 354 height 25
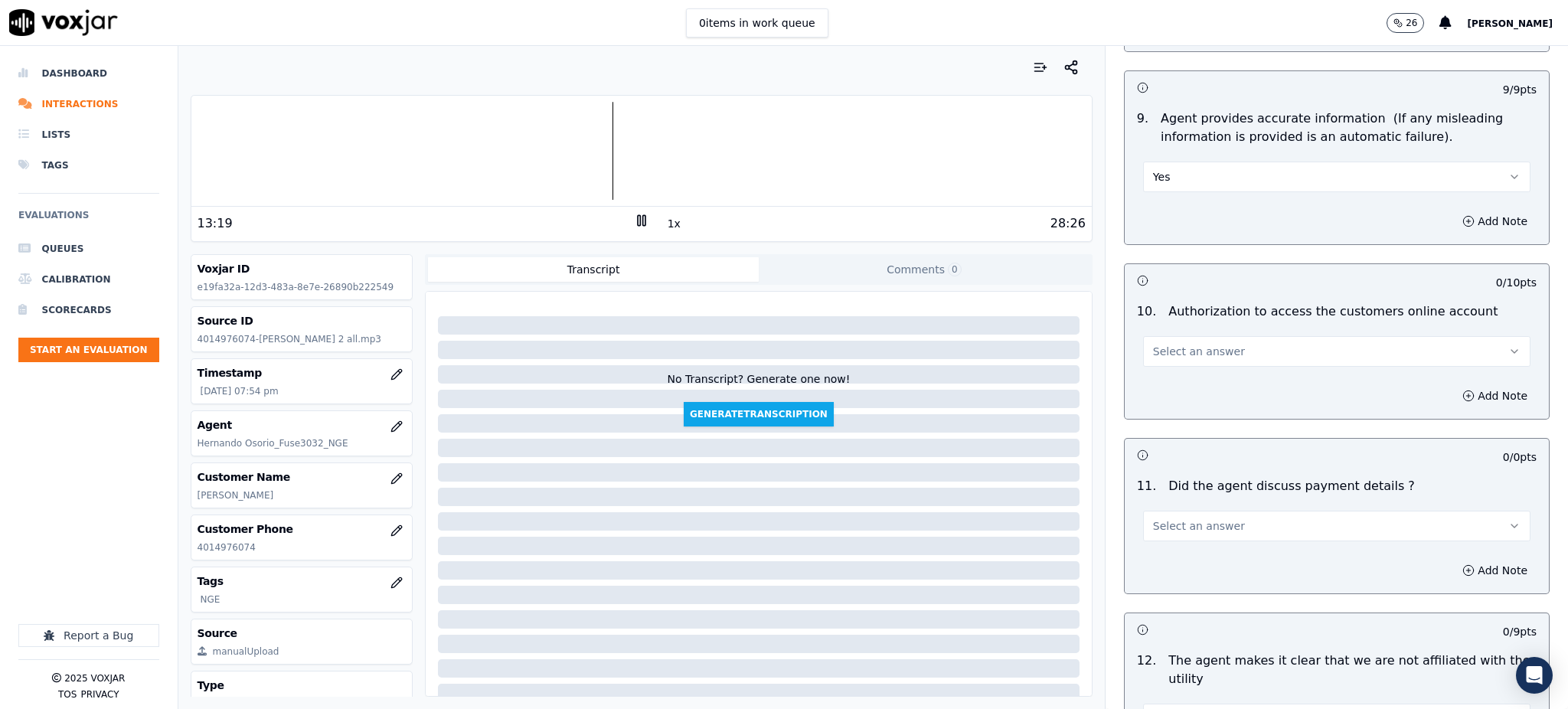
scroll to position [1634, 0]
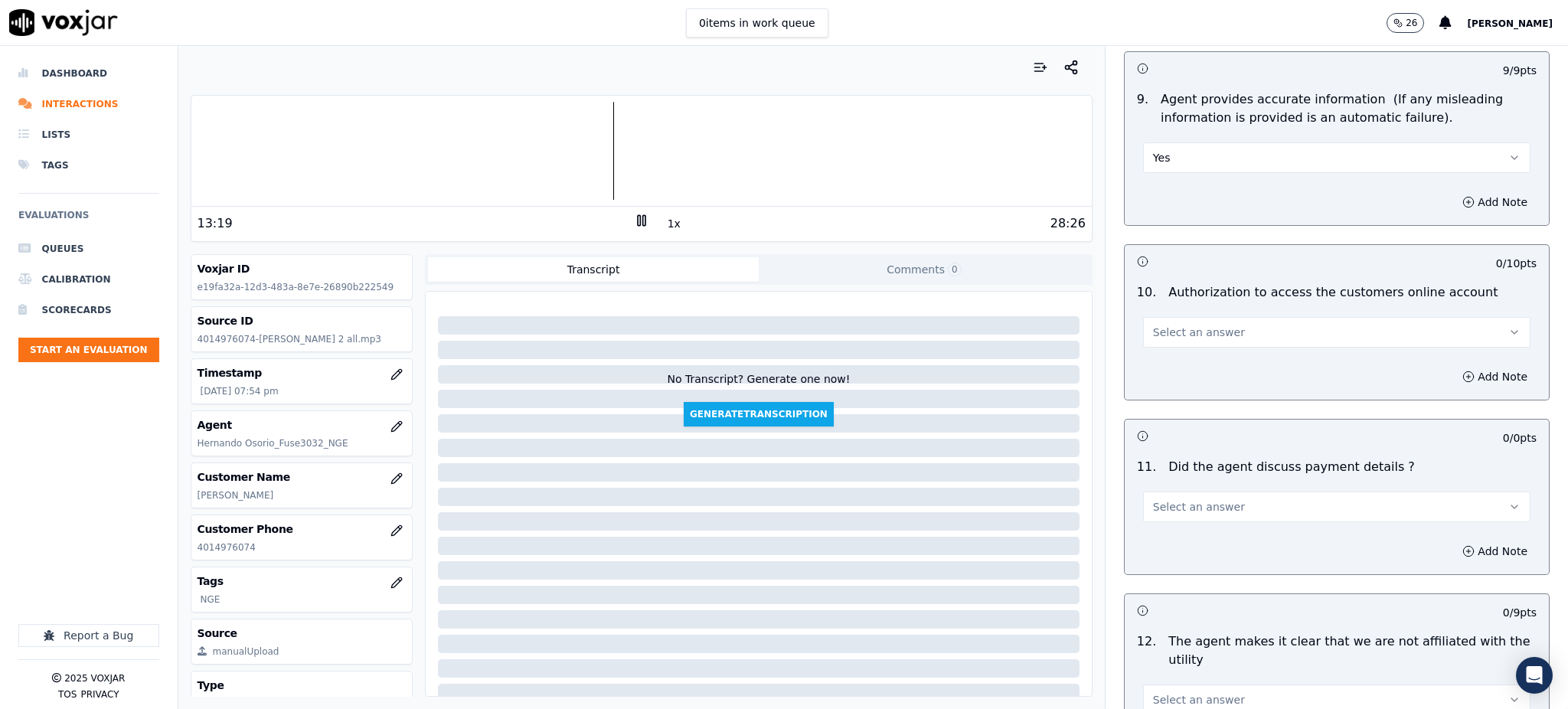
click at [1183, 317] on button "Select an answer" at bounding box center [1336, 332] width 387 height 30
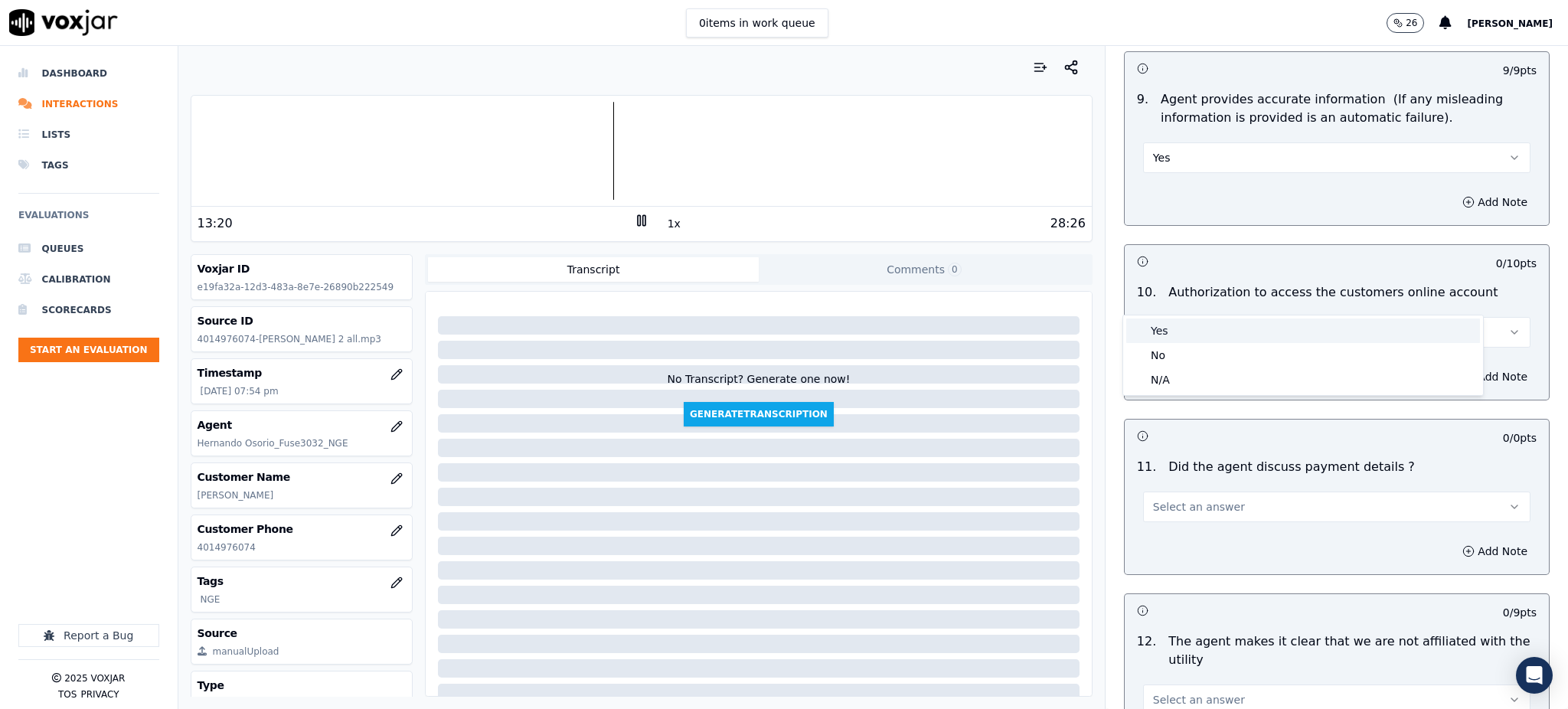
click at [1181, 330] on div "Yes" at bounding box center [1303, 331] width 354 height 25
click at [1154, 499] on span "Select an answer" at bounding box center [1198, 506] width 92 height 15
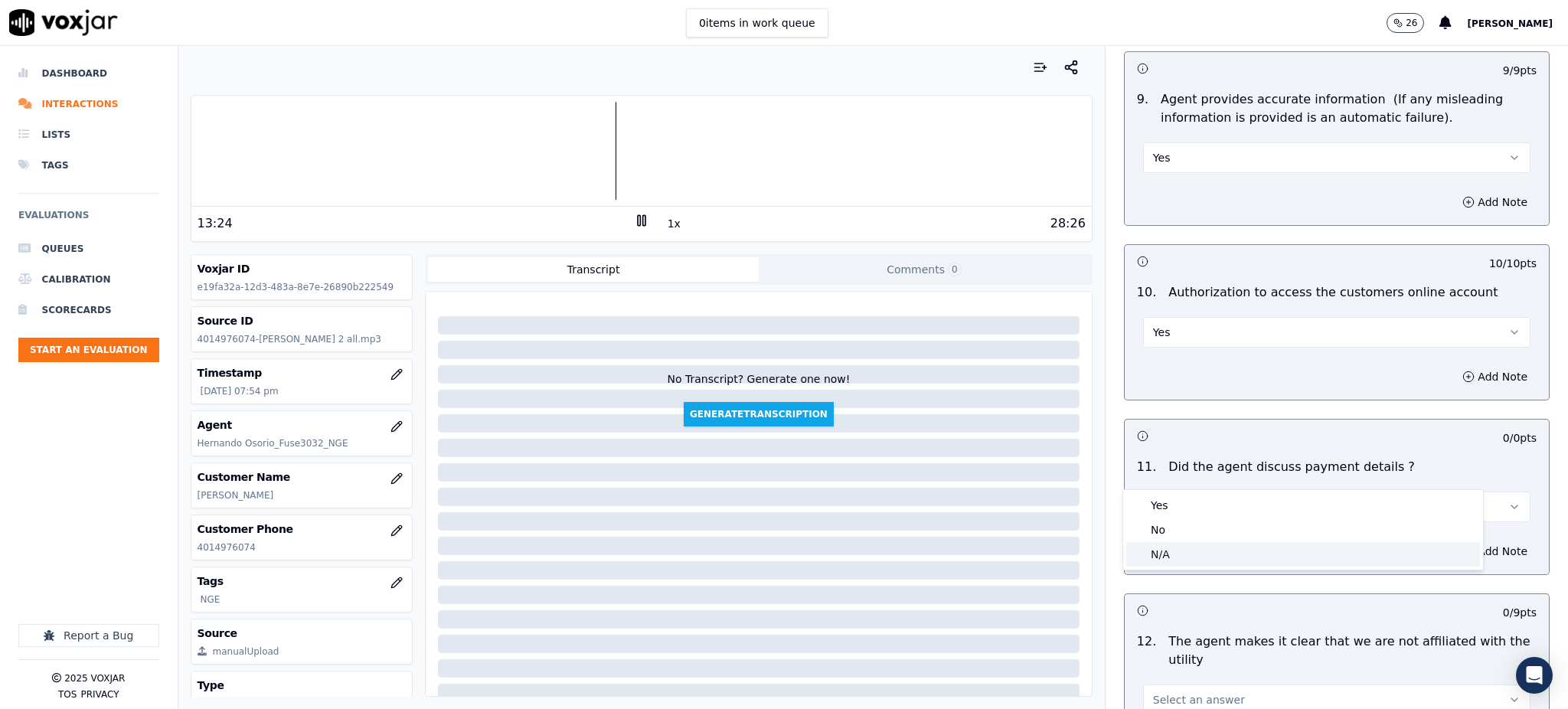
click at [1159, 556] on div "N/A" at bounding box center [1303, 555] width 354 height 25
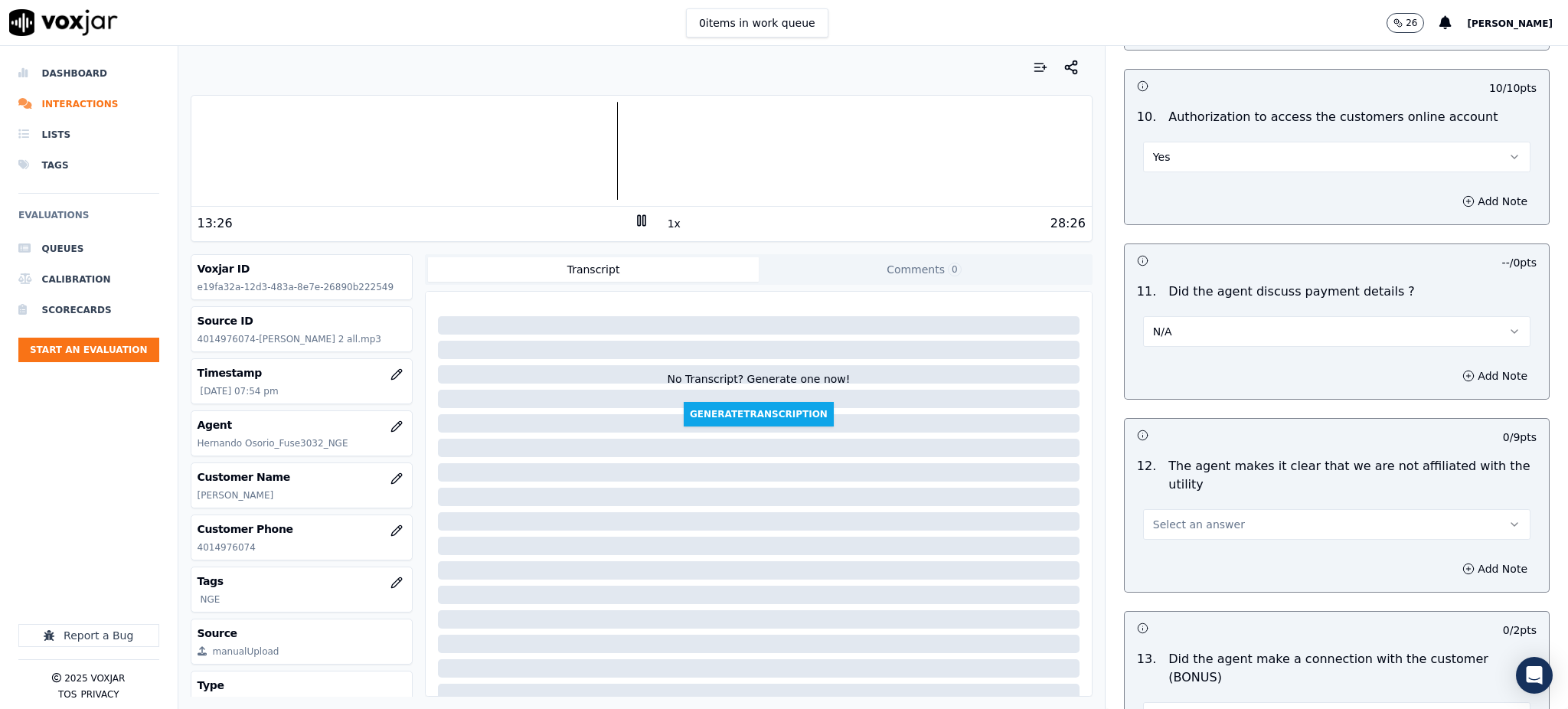
scroll to position [1838, 0]
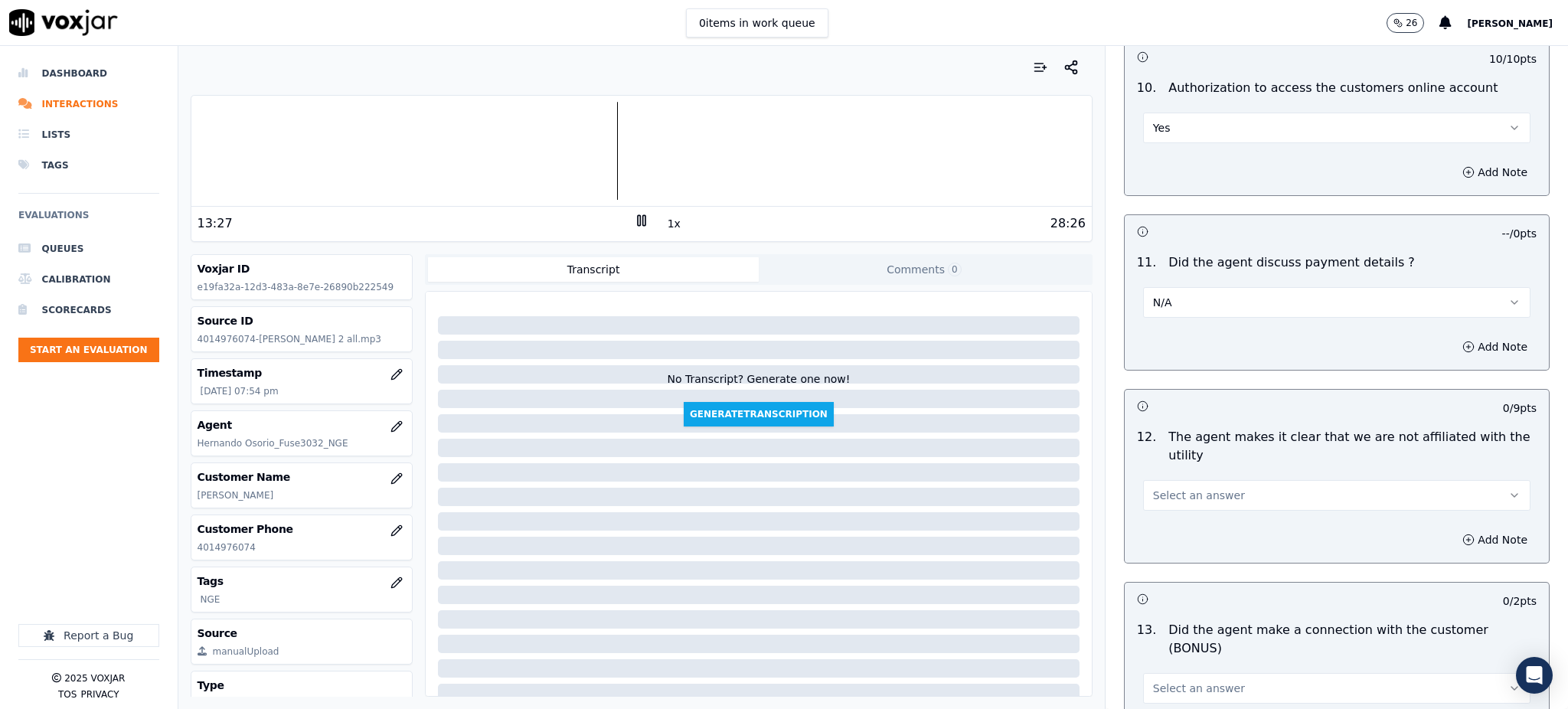
click at [1160, 487] on span "Select an answer" at bounding box center [1198, 495] width 92 height 15
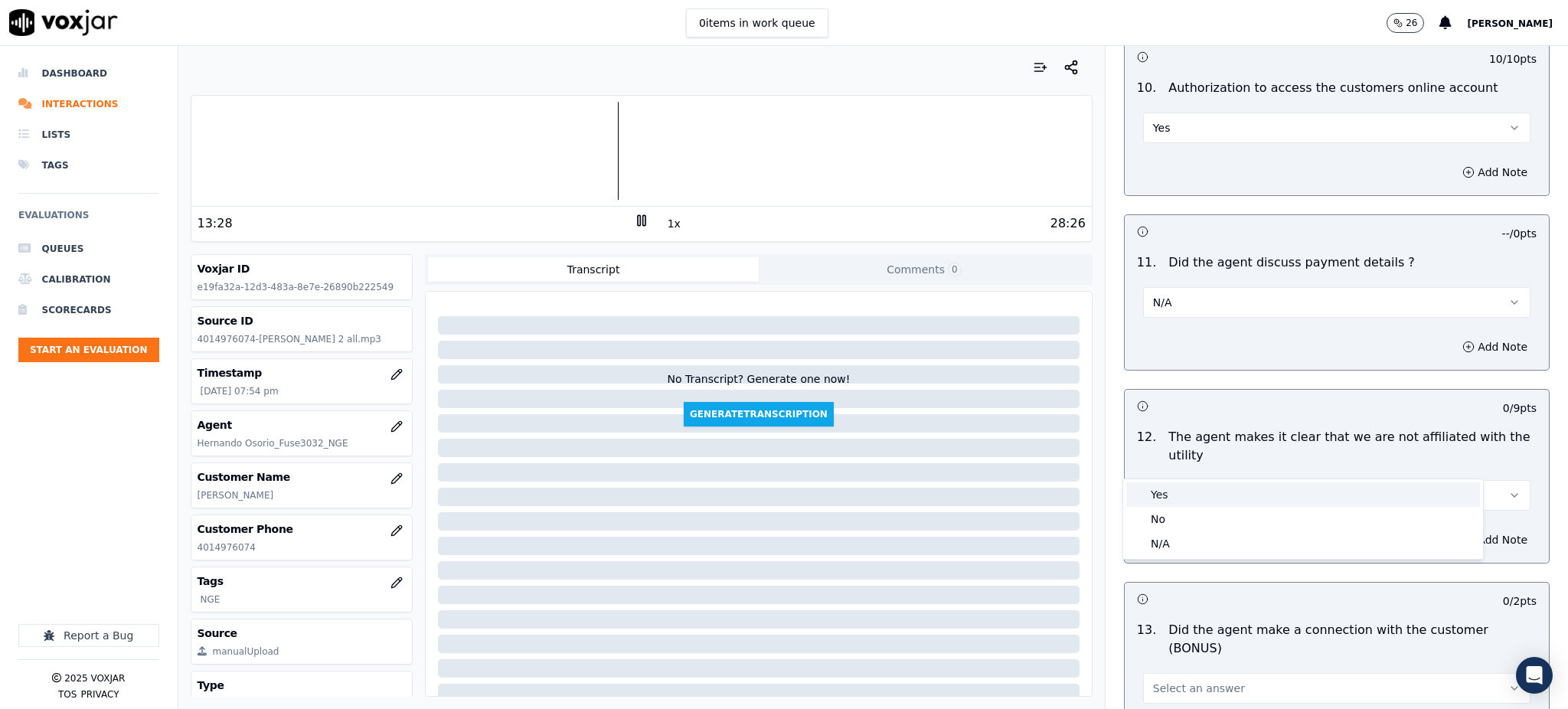
click at [1167, 493] on div "Yes" at bounding box center [1303, 495] width 354 height 25
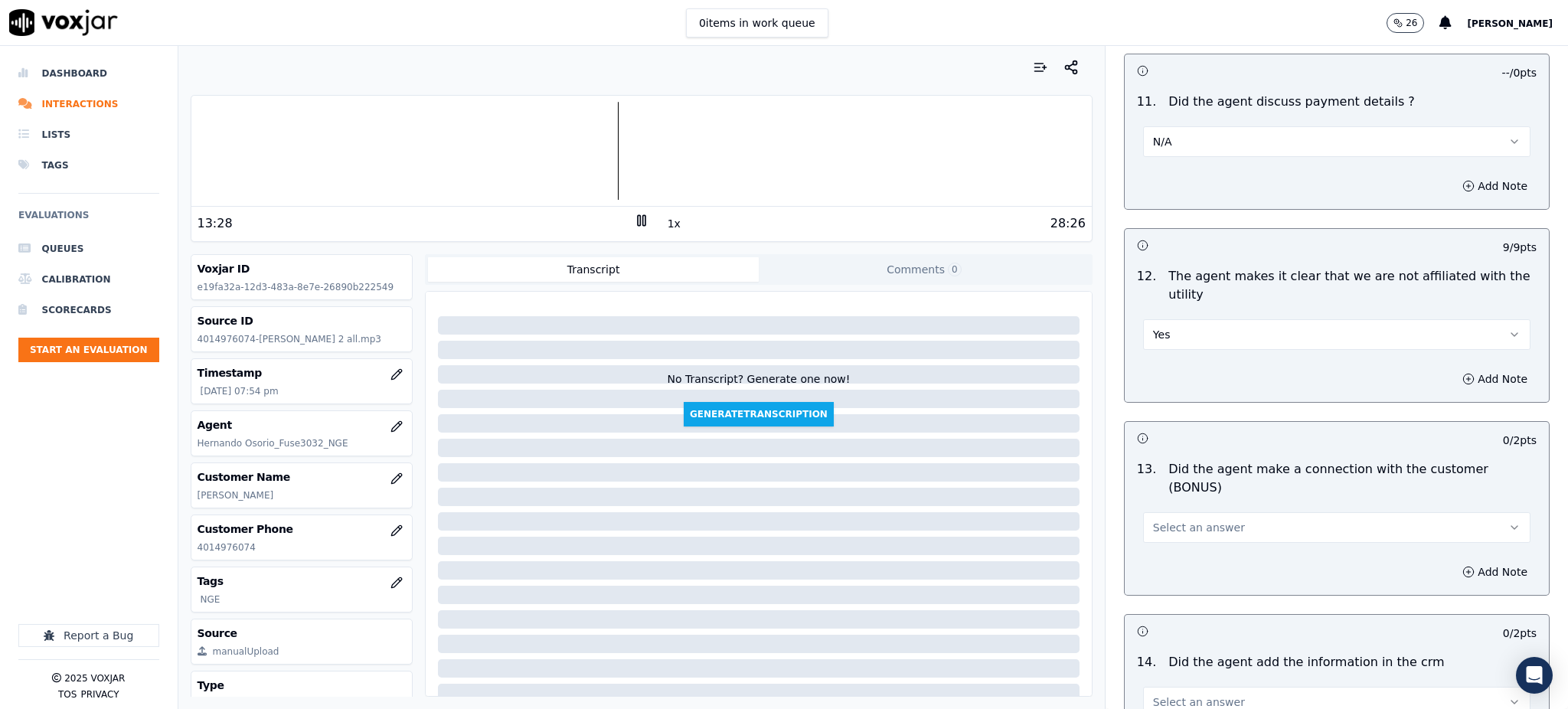
scroll to position [2042, 0]
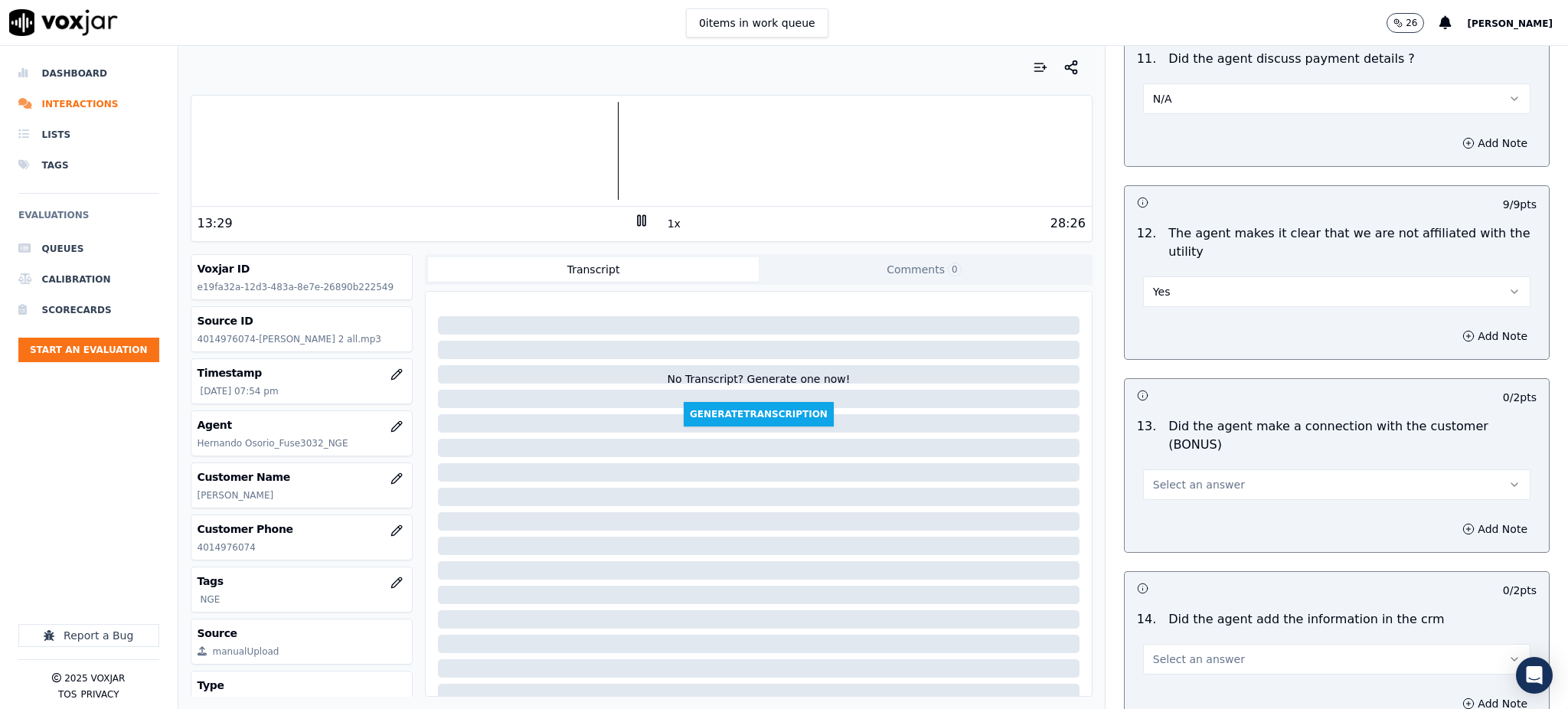
click at [1160, 477] on span "Select an answer" at bounding box center [1198, 485] width 92 height 15
drag, startPoint x: 1168, startPoint y: 470, endPoint x: 1179, endPoint y: 577, distance: 107.6
click at [1168, 471] on div "Yes" at bounding box center [1303, 465] width 354 height 25
click at [1179, 651] on span "Select an answer" at bounding box center [1198, 659] width 92 height 15
click at [1179, 626] on div "Yes No N/A" at bounding box center [1303, 664] width 360 height 80
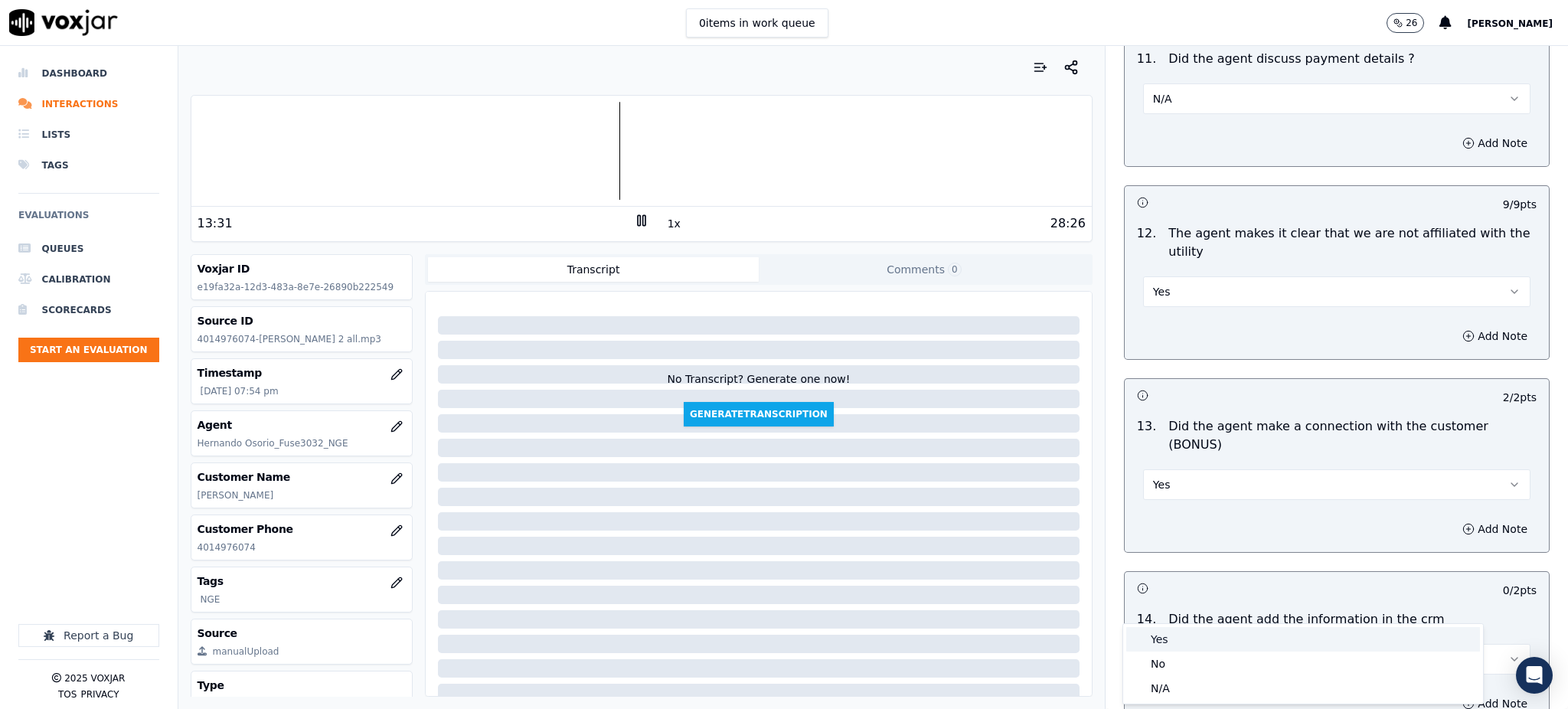
click at [1177, 637] on div "Yes" at bounding box center [1303, 640] width 354 height 25
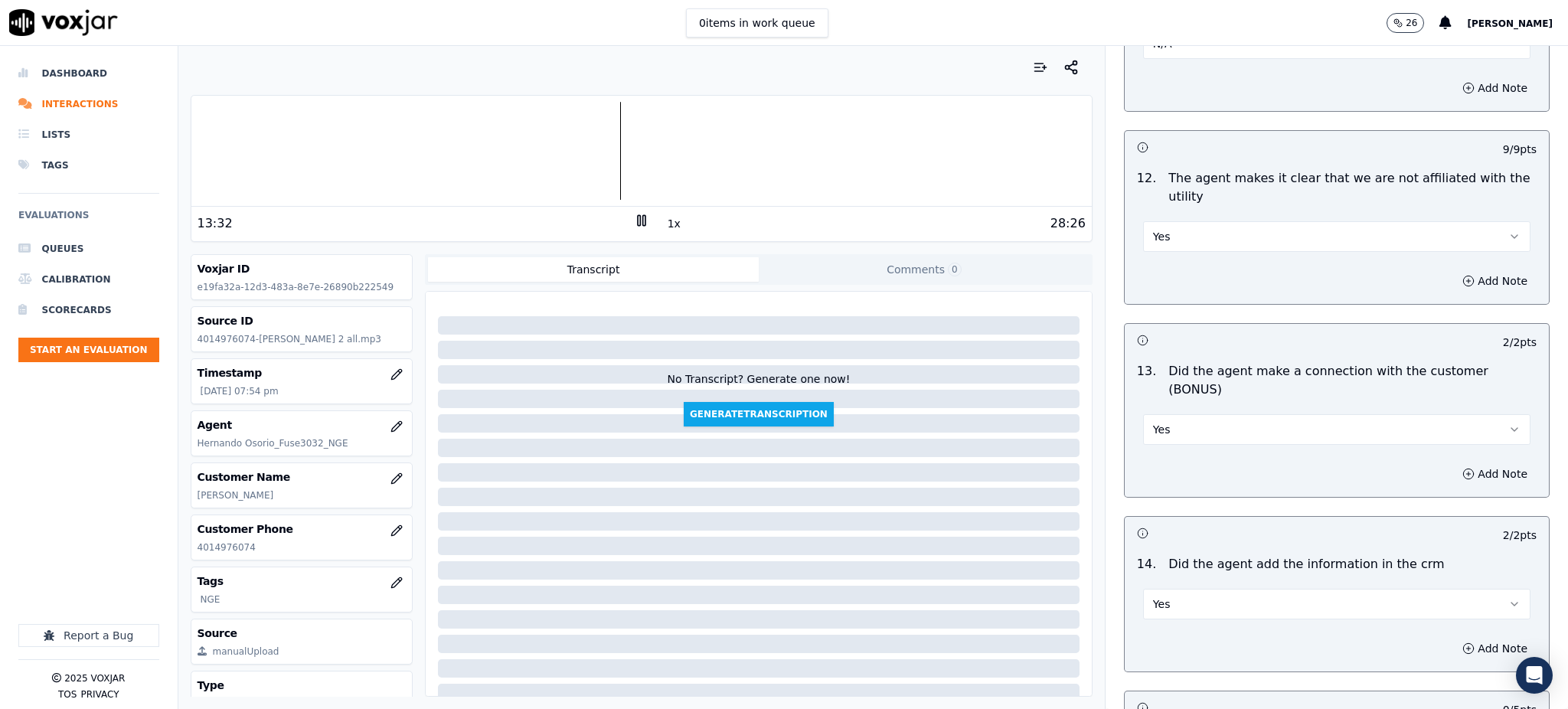
scroll to position [2318, 0]
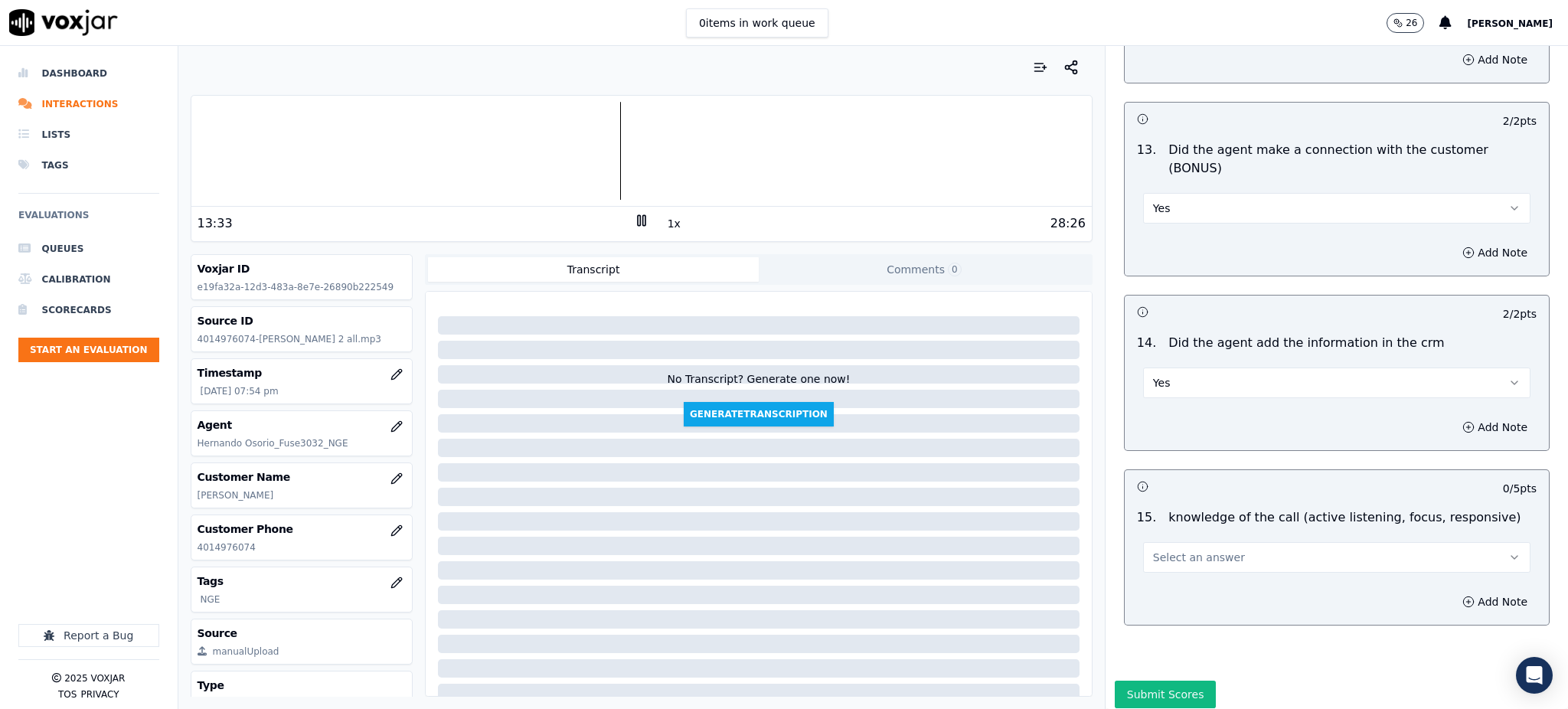
click at [1153, 550] on span "Select an answer" at bounding box center [1198, 558] width 92 height 15
click at [1159, 537] on div "Yes" at bounding box center [1303, 539] width 354 height 25
click at [1158, 681] on button "Submit Scores" at bounding box center [1166, 694] width 102 height 27
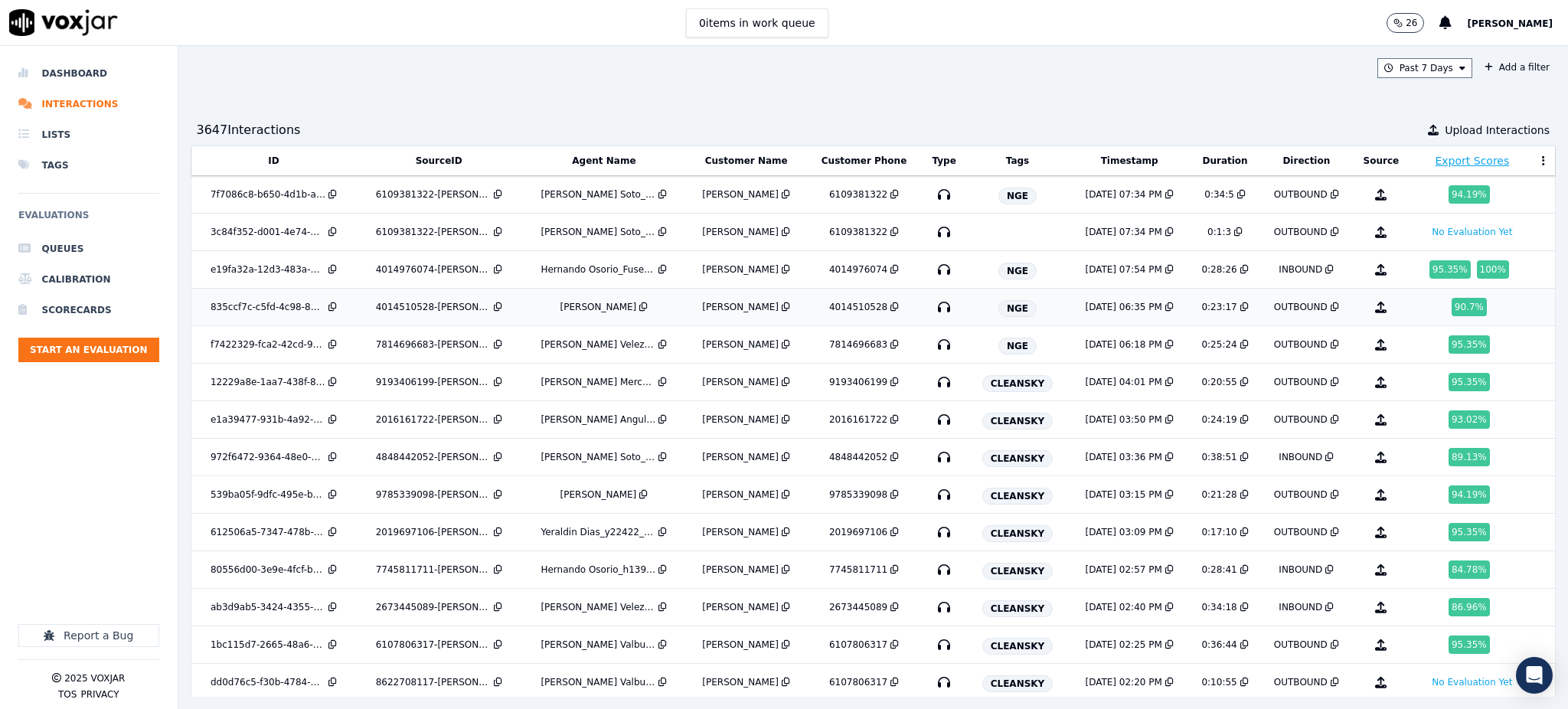
click at [932, 308] on icon "button" at bounding box center [944, 307] width 25 height 25
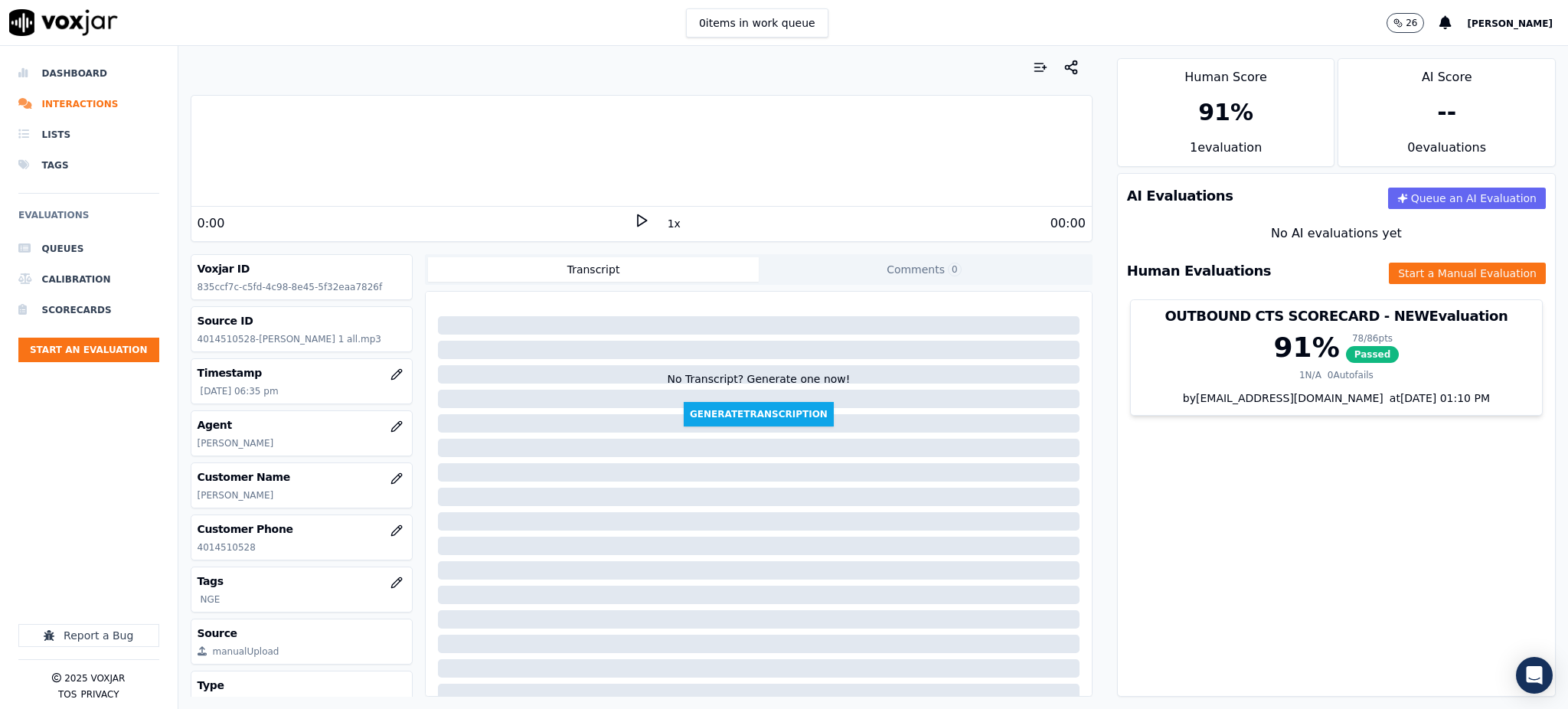
click at [634, 225] on icon at bounding box center [642, 221] width 15 height 15
drag, startPoint x: 233, startPoint y: 548, endPoint x: 186, endPoint y: 545, distance: 47.1
click at [186, 547] on div "Your browser does not support the audio element. 0:00 1x 00:00 Voxjar ID 835ccf…" at bounding box center [641, 378] width 926 height 664
copy p "4014510528"
click at [217, 166] on div at bounding box center [641, 151] width 900 height 98
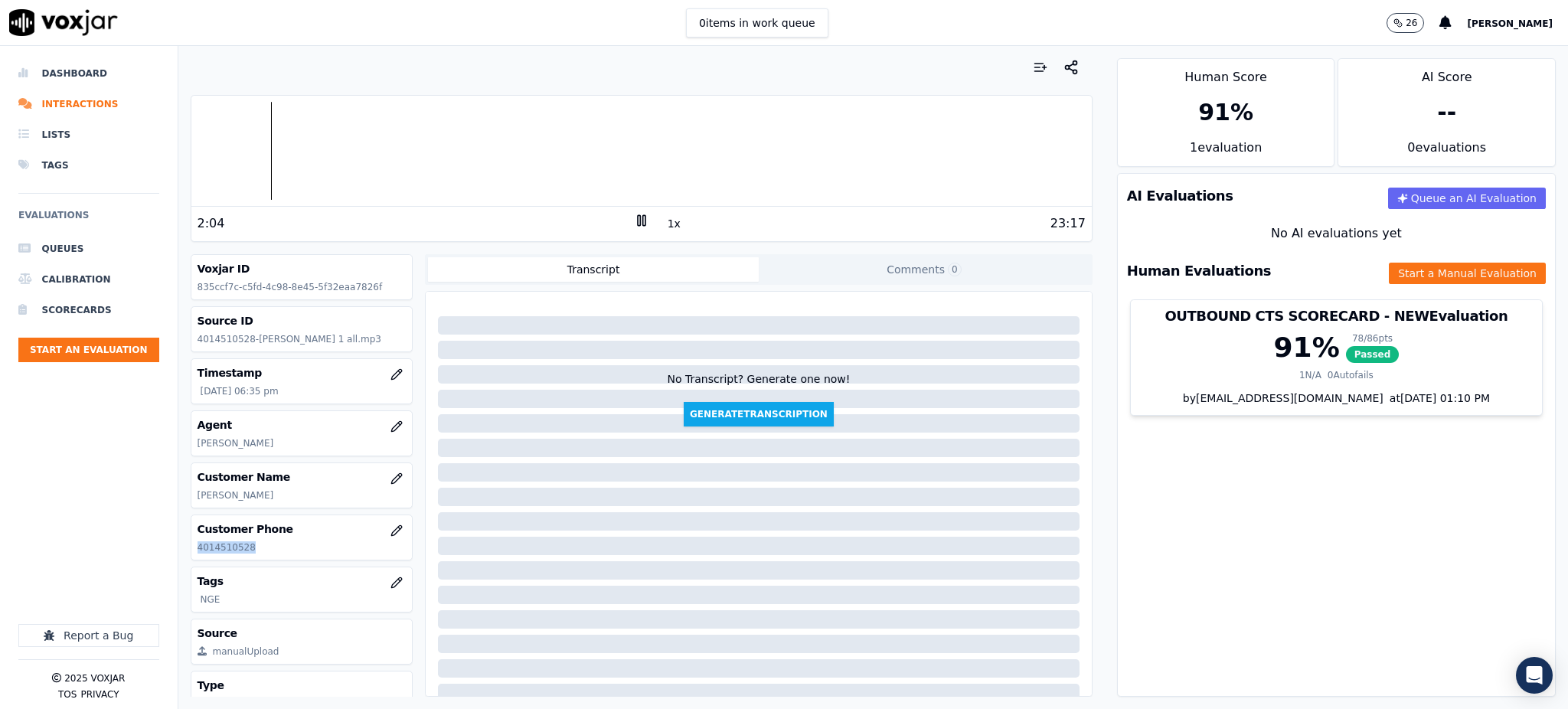
click at [638, 224] on rect at bounding box center [639, 220] width 2 height 10
click at [634, 222] on icon at bounding box center [642, 221] width 15 height 15
click at [638, 216] on rect at bounding box center [639, 220] width 2 height 10
click at [638, 222] on polygon at bounding box center [643, 221] width 9 height 11
click at [634, 224] on icon at bounding box center [642, 221] width 15 height 15
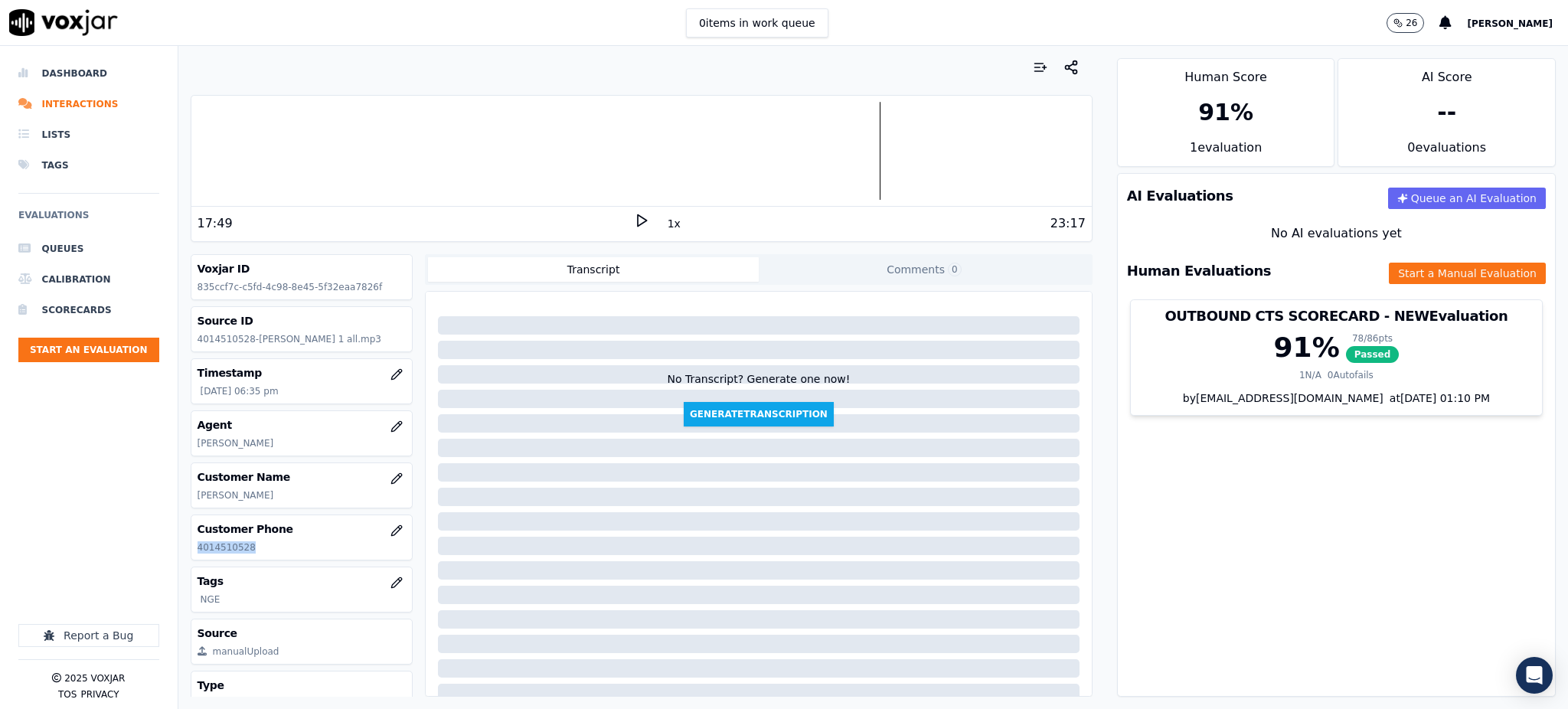
click at [638, 217] on polygon at bounding box center [643, 221] width 9 height 11
click at [634, 222] on icon at bounding box center [642, 221] width 15 height 15
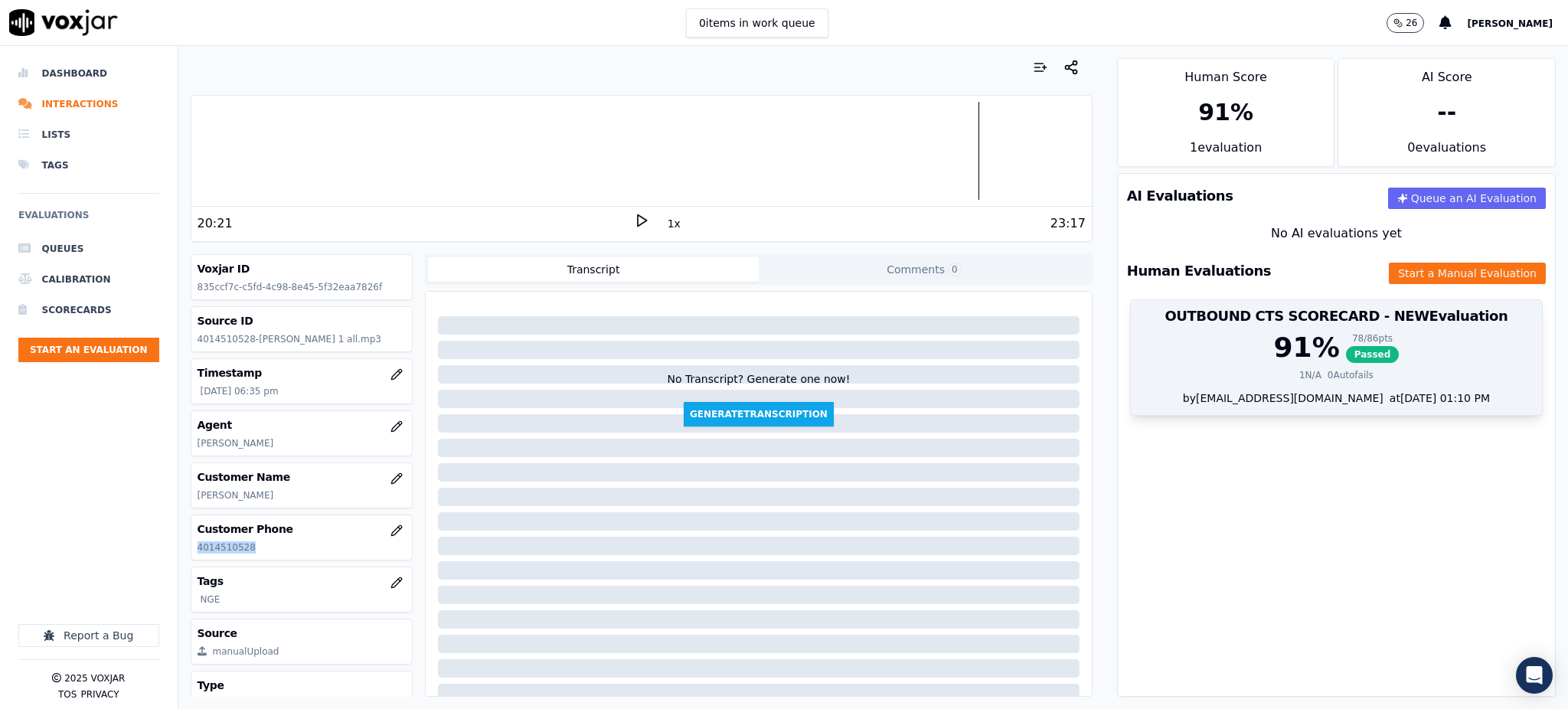
click at [1346, 350] on span "Passed" at bounding box center [1372, 355] width 54 height 17
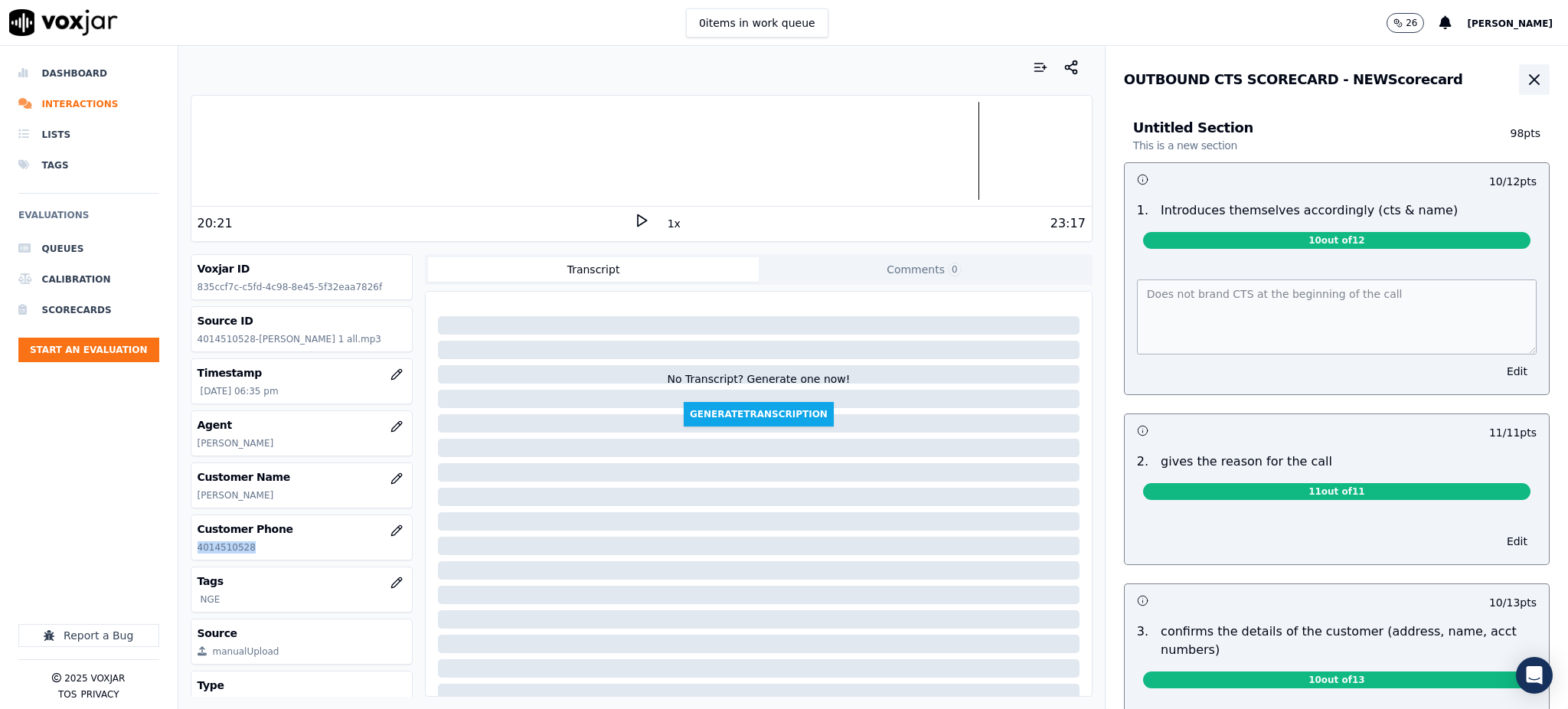
click at [1524, 80] on icon "button" at bounding box center [1533, 79] width 18 height 18
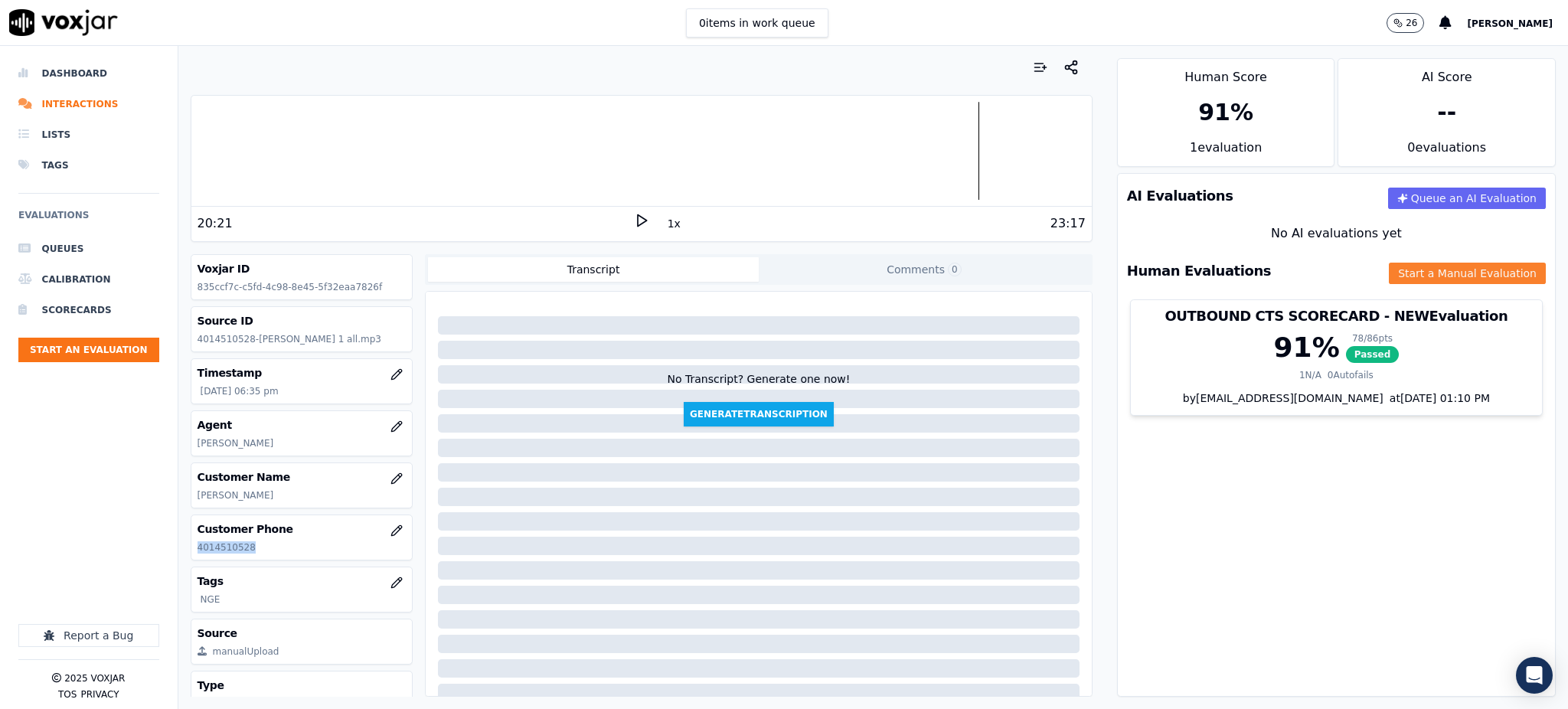
click at [1388, 277] on button "Start a Manual Evaluation" at bounding box center [1467, 273] width 157 height 22
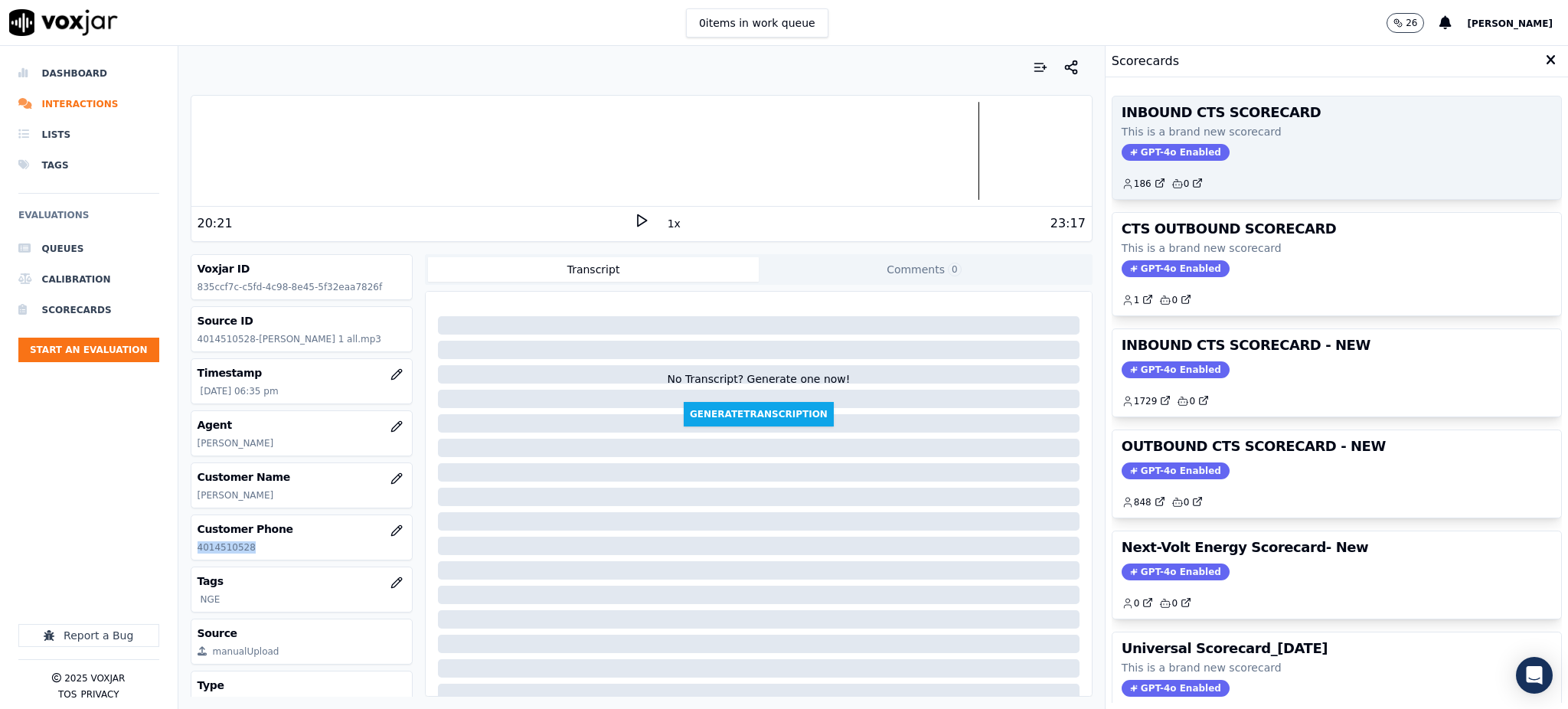
click at [1137, 151] on span "GPT-4o Enabled" at bounding box center [1175, 152] width 108 height 17
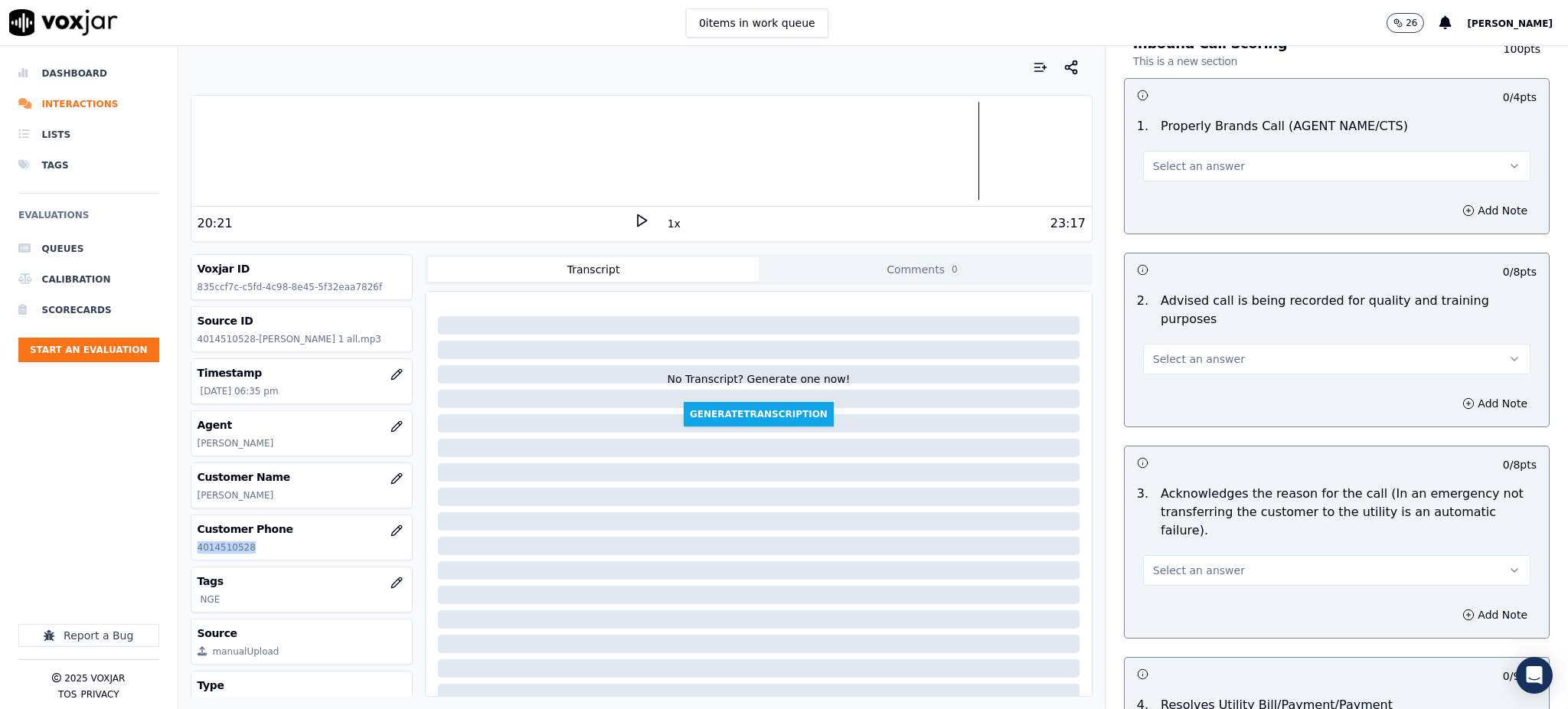
scroll to position [102, 0]
click at [1215, 167] on button "Select an answer" at bounding box center [1336, 164] width 387 height 30
drag, startPoint x: 1196, startPoint y: 196, endPoint x: 1187, endPoint y: 304, distance: 108.4
click at [1196, 197] on div "Yes" at bounding box center [1303, 199] width 354 height 25
click at [1180, 349] on span "Select an answer" at bounding box center [1198, 357] width 92 height 15
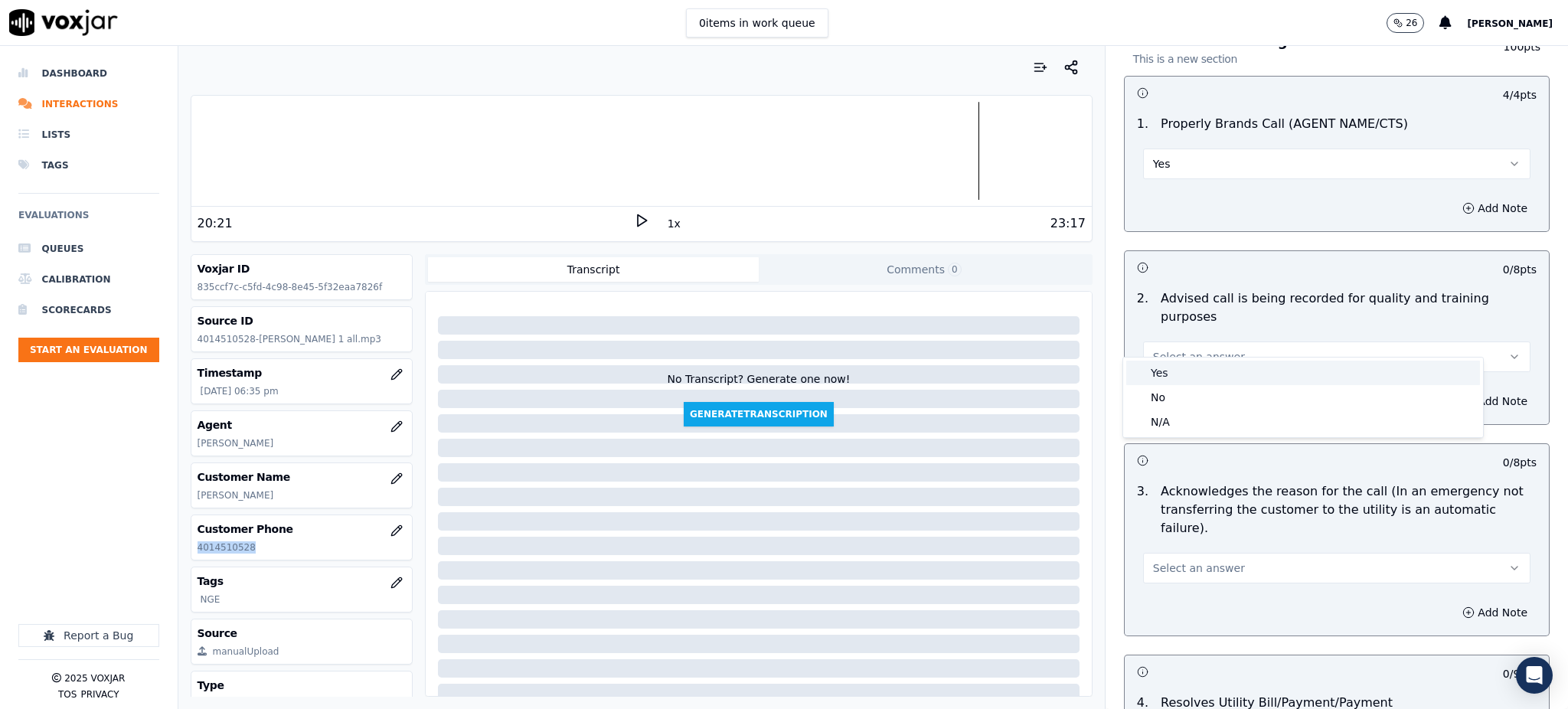
click at [1196, 374] on div "Yes" at bounding box center [1303, 373] width 354 height 25
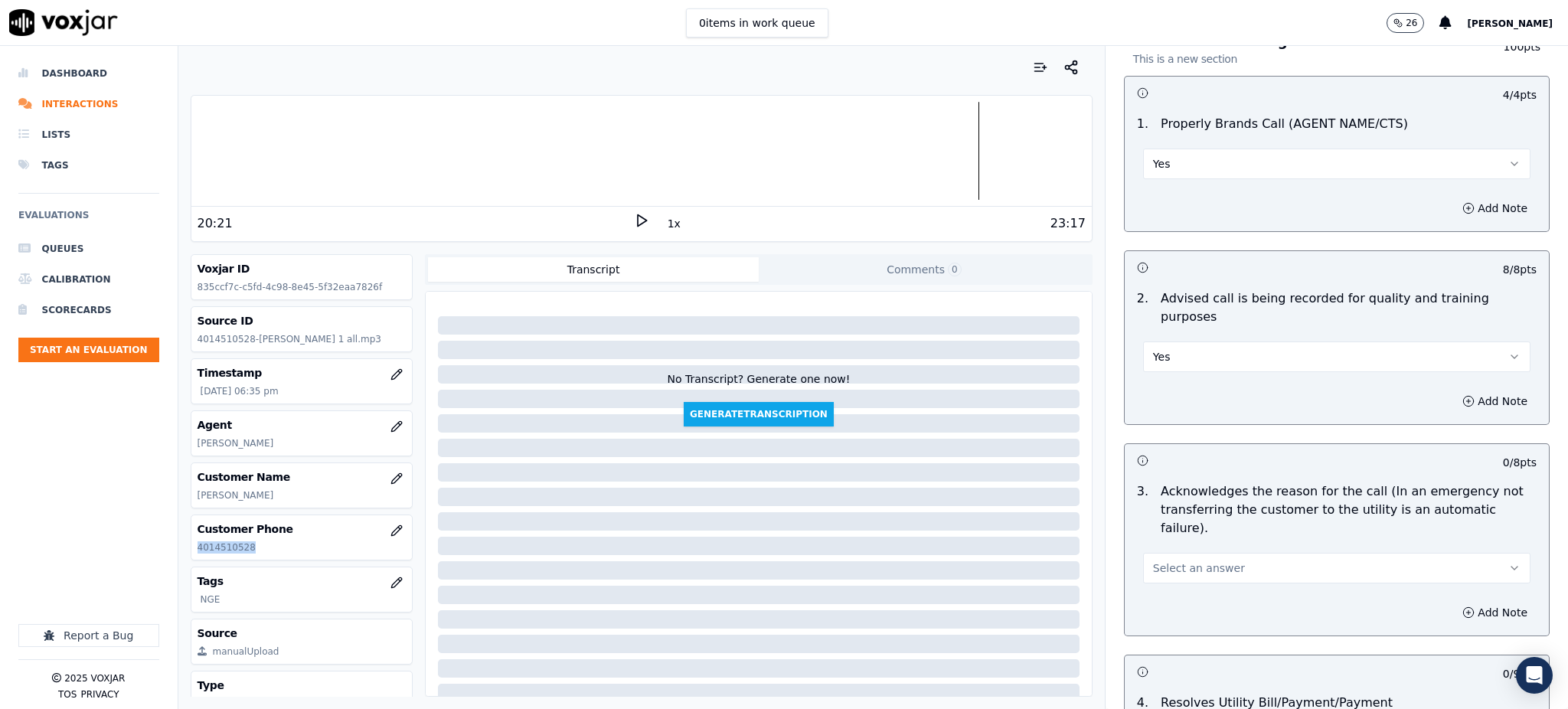
click at [1153, 553] on button "Select an answer" at bounding box center [1336, 568] width 387 height 30
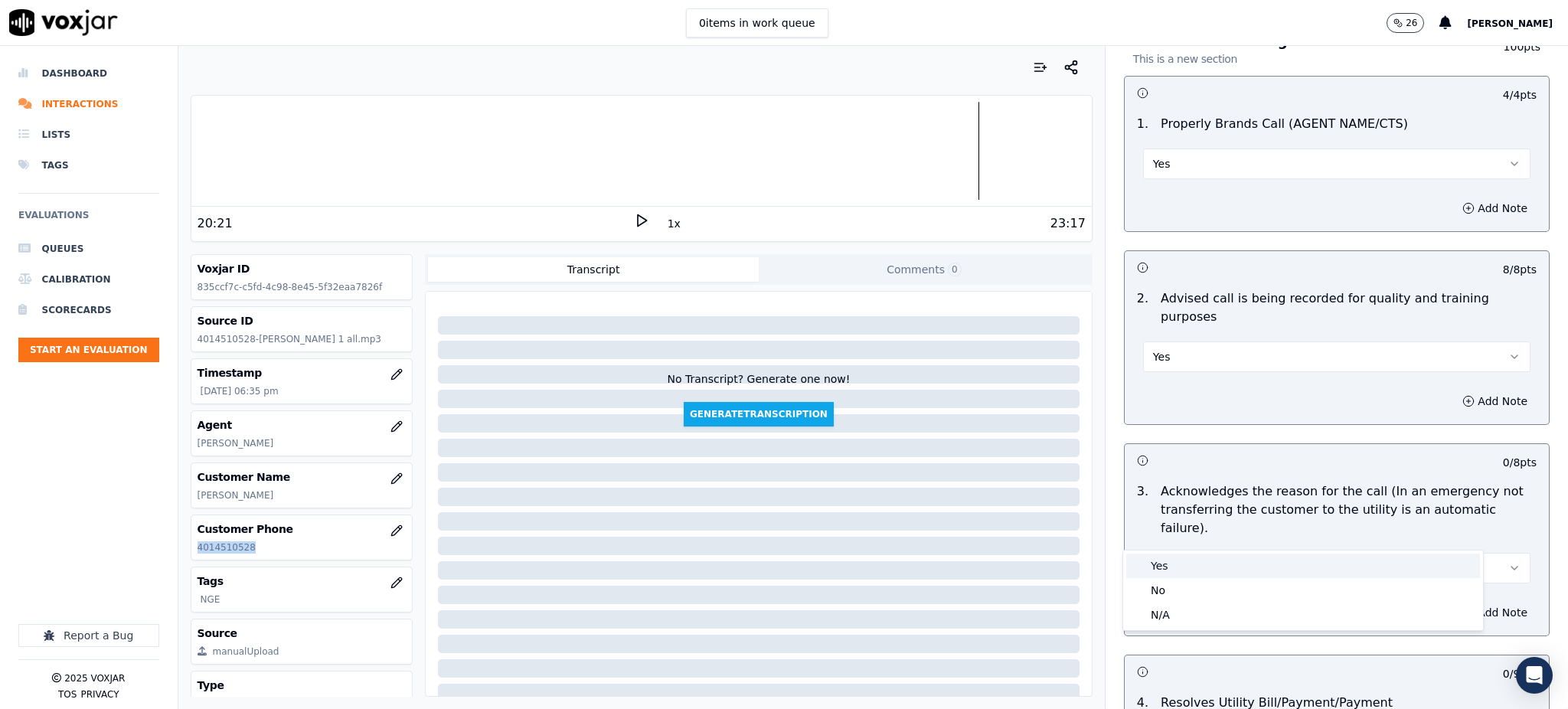
click at [1158, 561] on div "Yes" at bounding box center [1303, 566] width 354 height 25
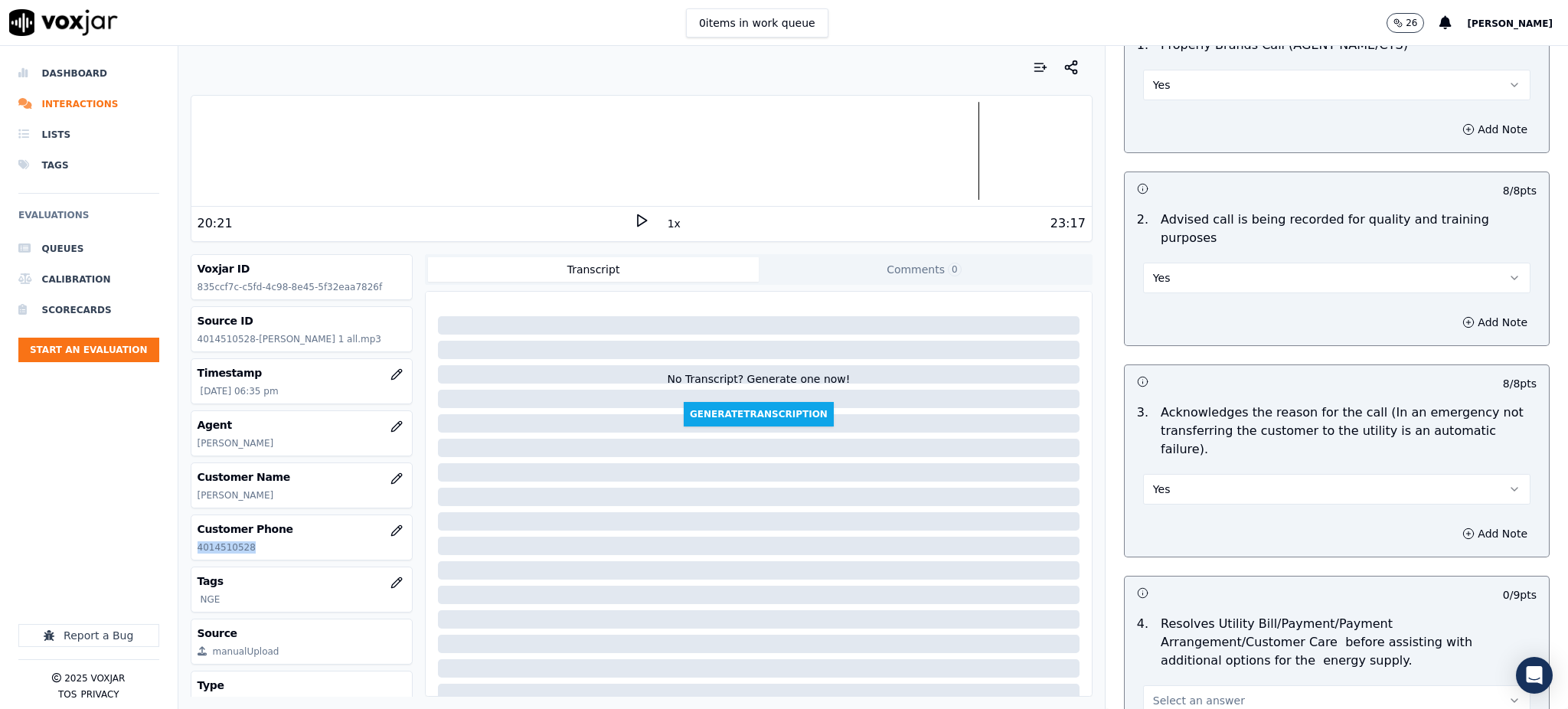
scroll to position [408, 0]
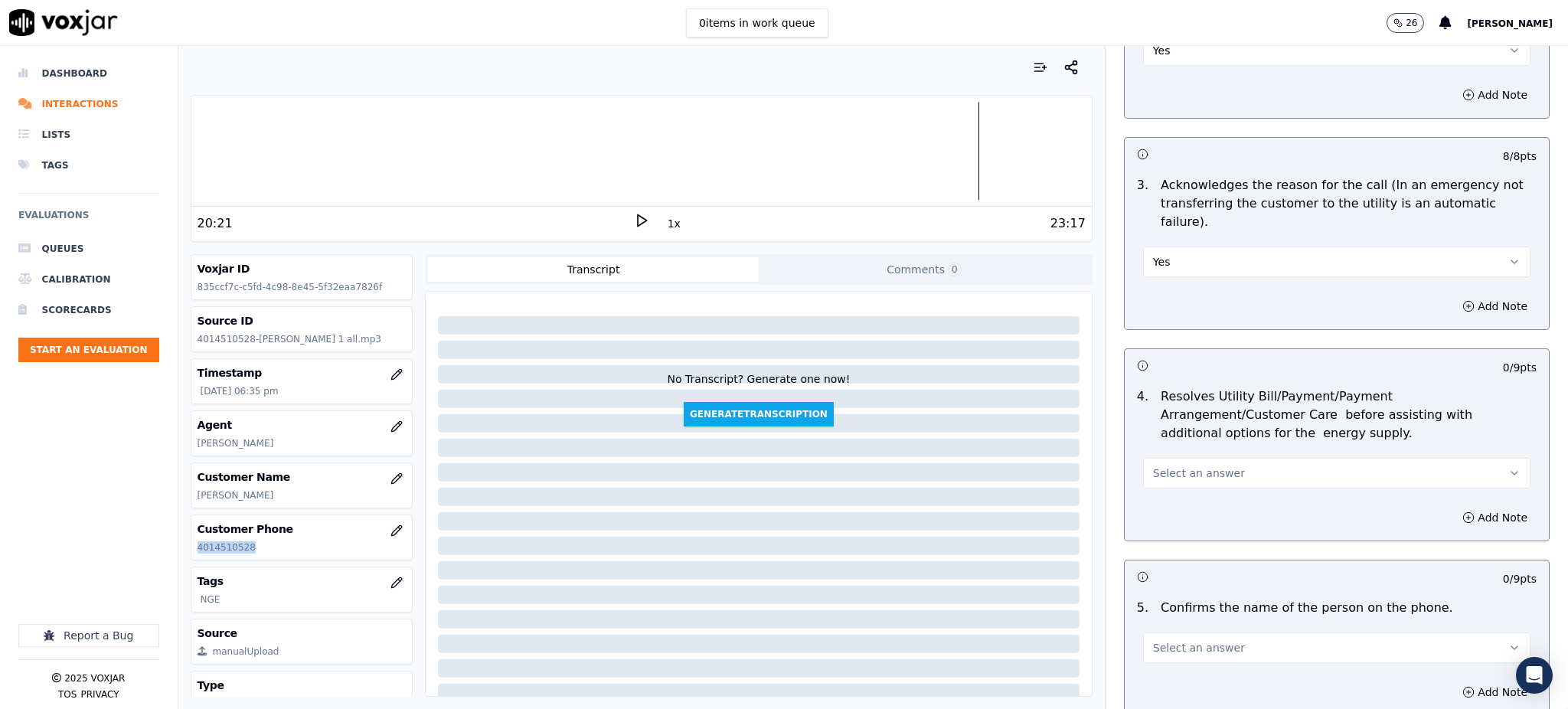
click at [1153, 466] on span "Select an answer" at bounding box center [1198, 473] width 92 height 15
click at [1160, 473] on div "Yes" at bounding box center [1303, 471] width 354 height 25
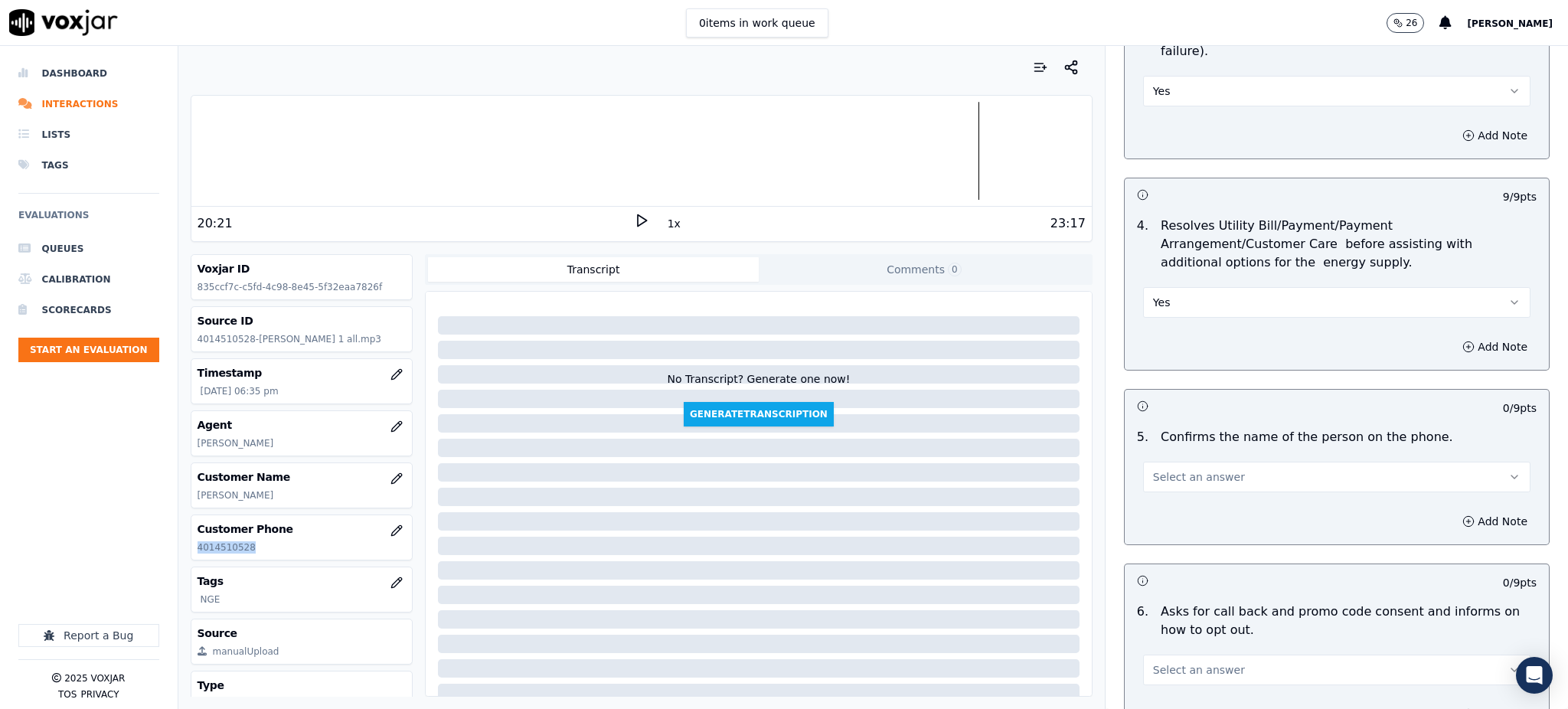
scroll to position [612, 0]
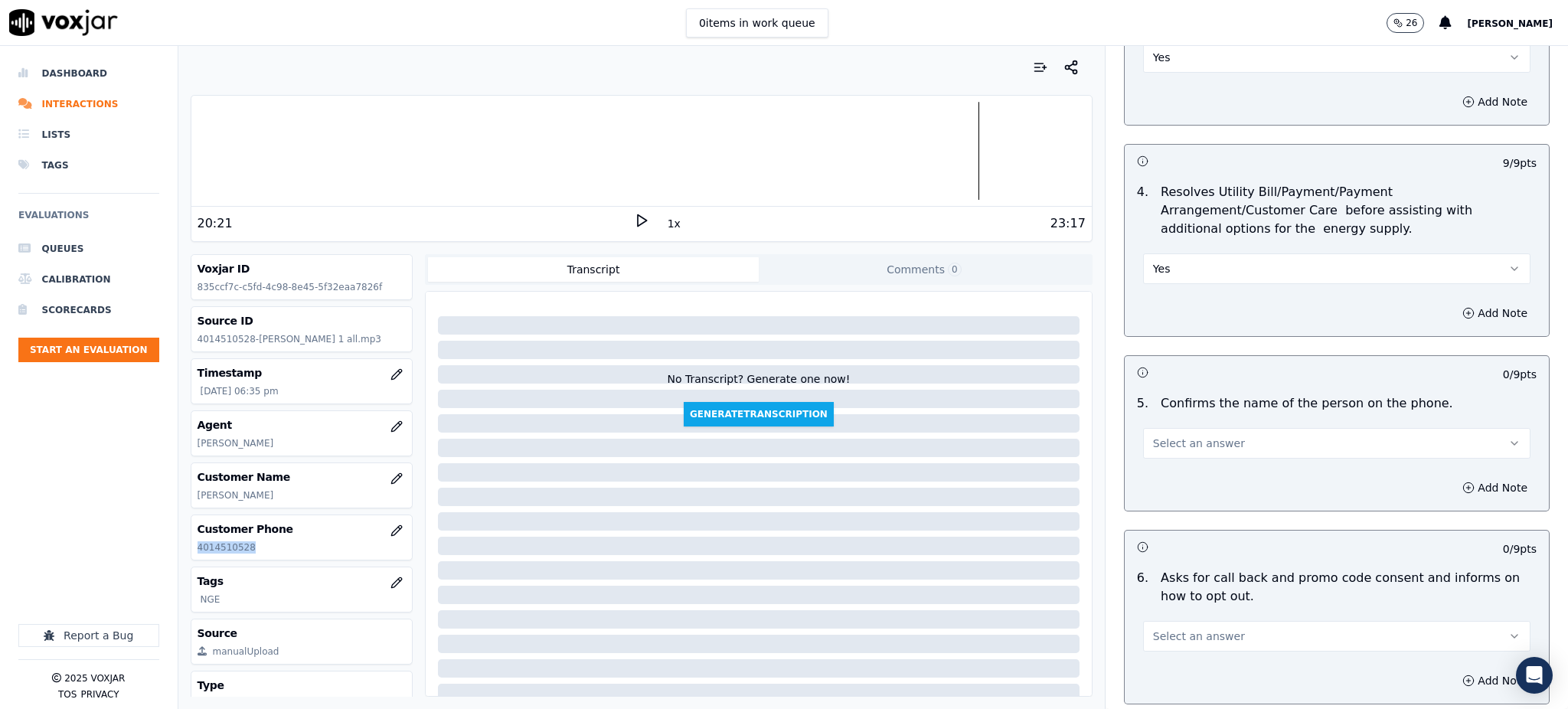
click at [1155, 435] on span "Select an answer" at bounding box center [1198, 443] width 92 height 15
click at [1164, 441] on div "Yes" at bounding box center [1303, 442] width 354 height 25
click at [1154, 629] on span "Select an answer" at bounding box center [1198, 636] width 92 height 15
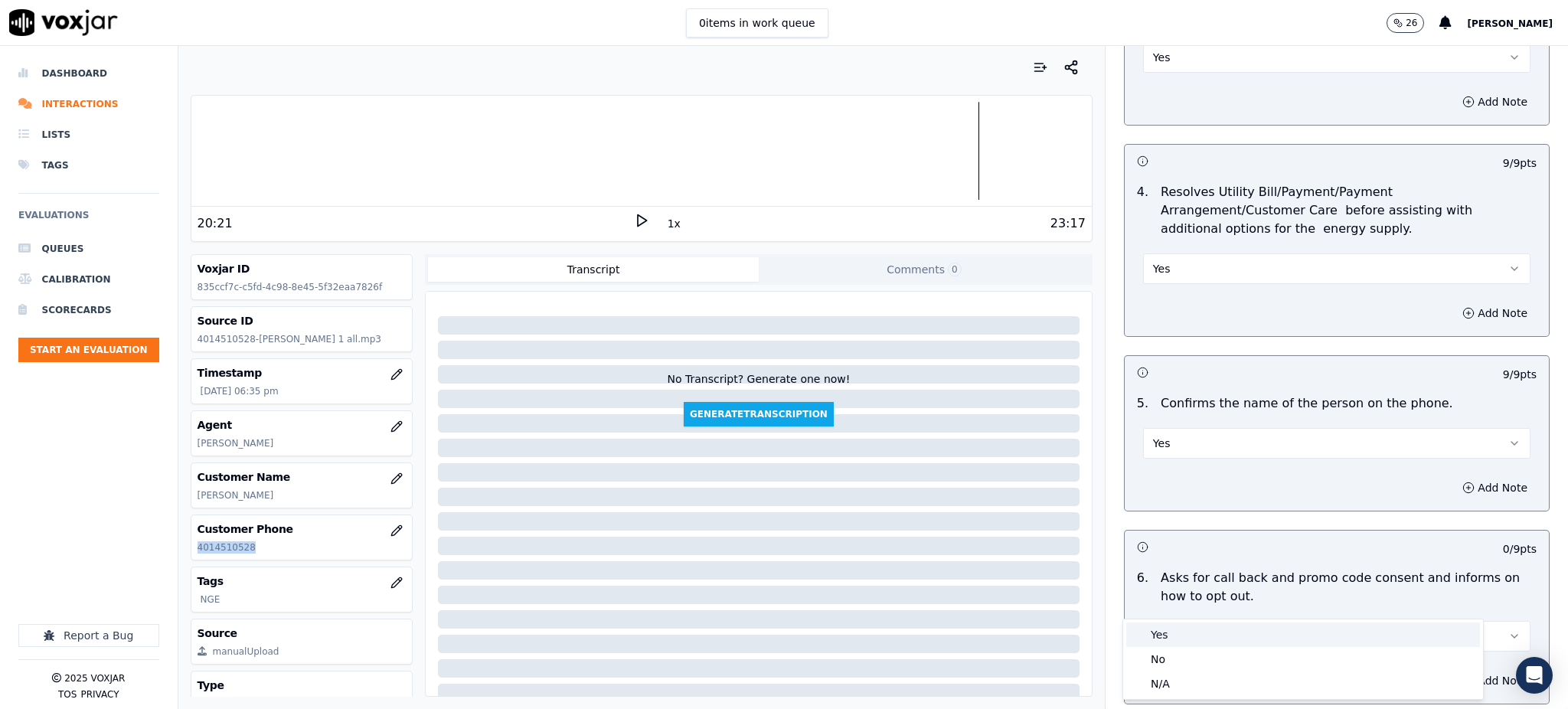
click at [1155, 632] on div "Yes" at bounding box center [1303, 635] width 354 height 25
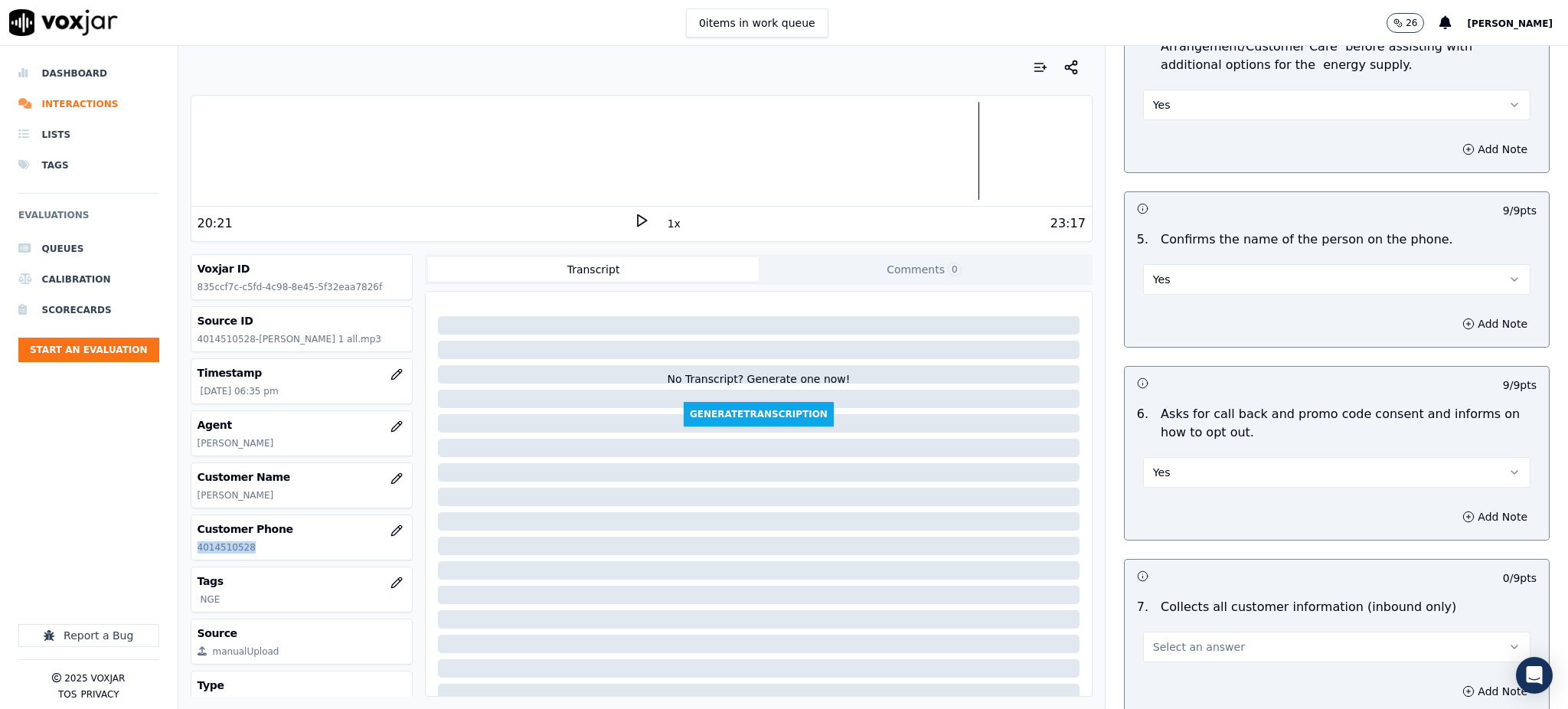
scroll to position [919, 0]
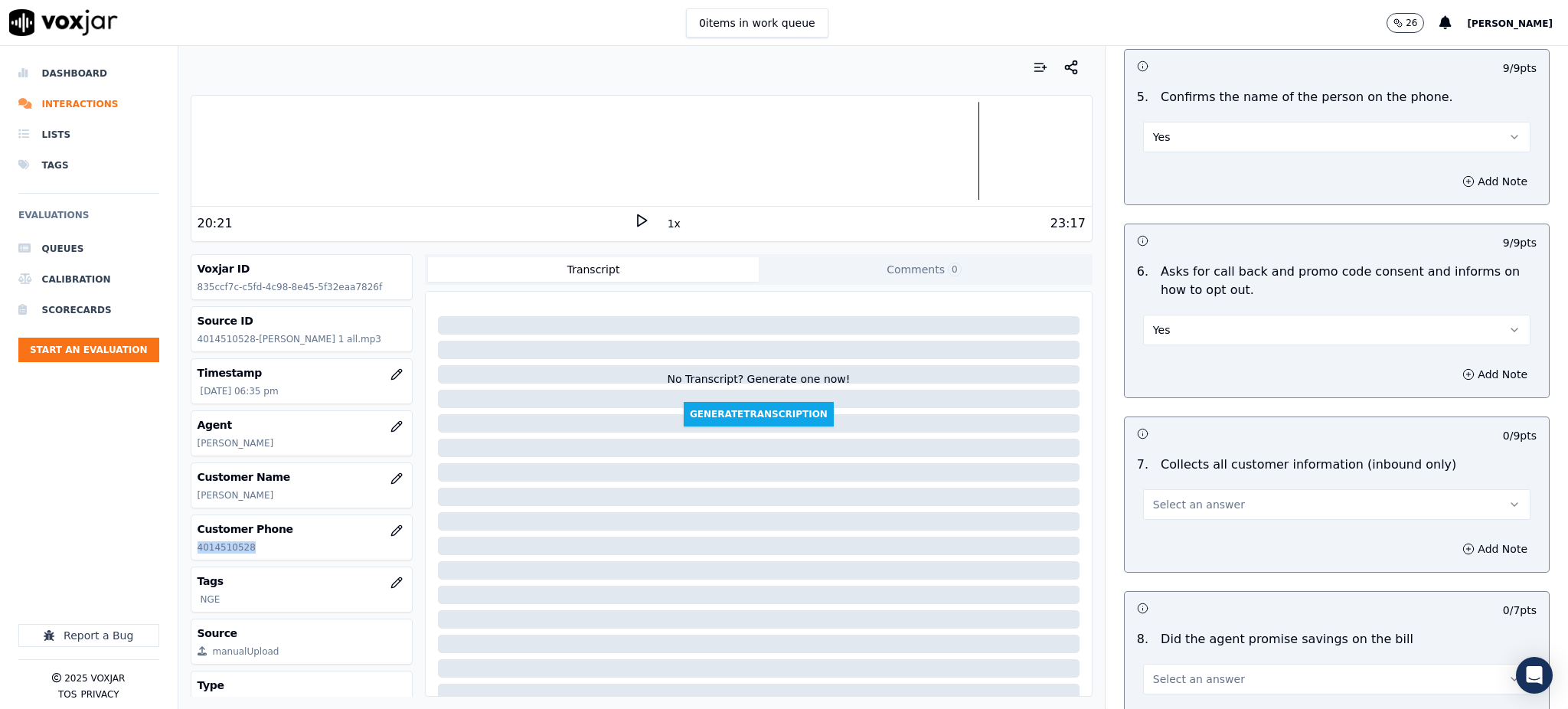
click at [1153, 497] on span "Select an answer" at bounding box center [1198, 505] width 92 height 15
click at [1164, 497] on div "Yes" at bounding box center [1303, 504] width 354 height 25
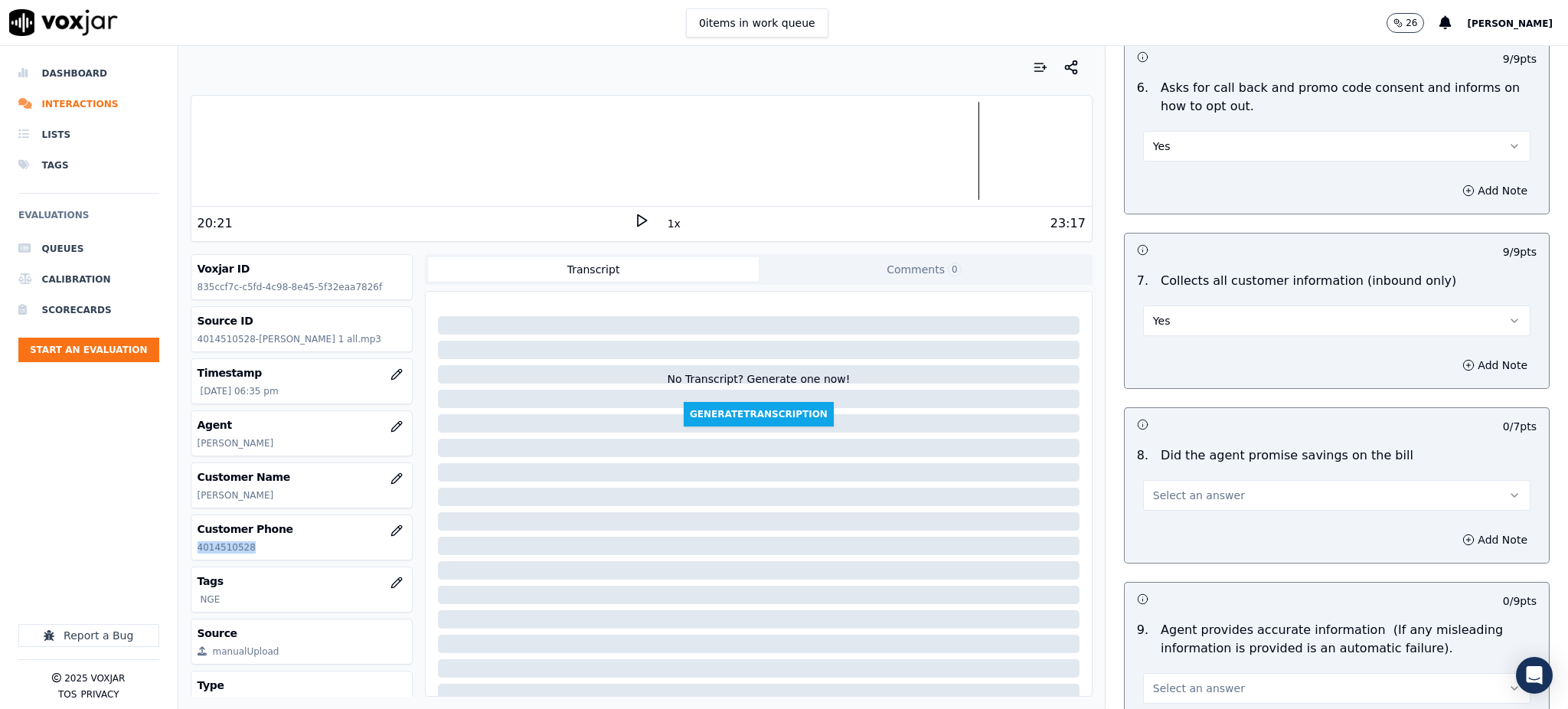
scroll to position [1123, 0]
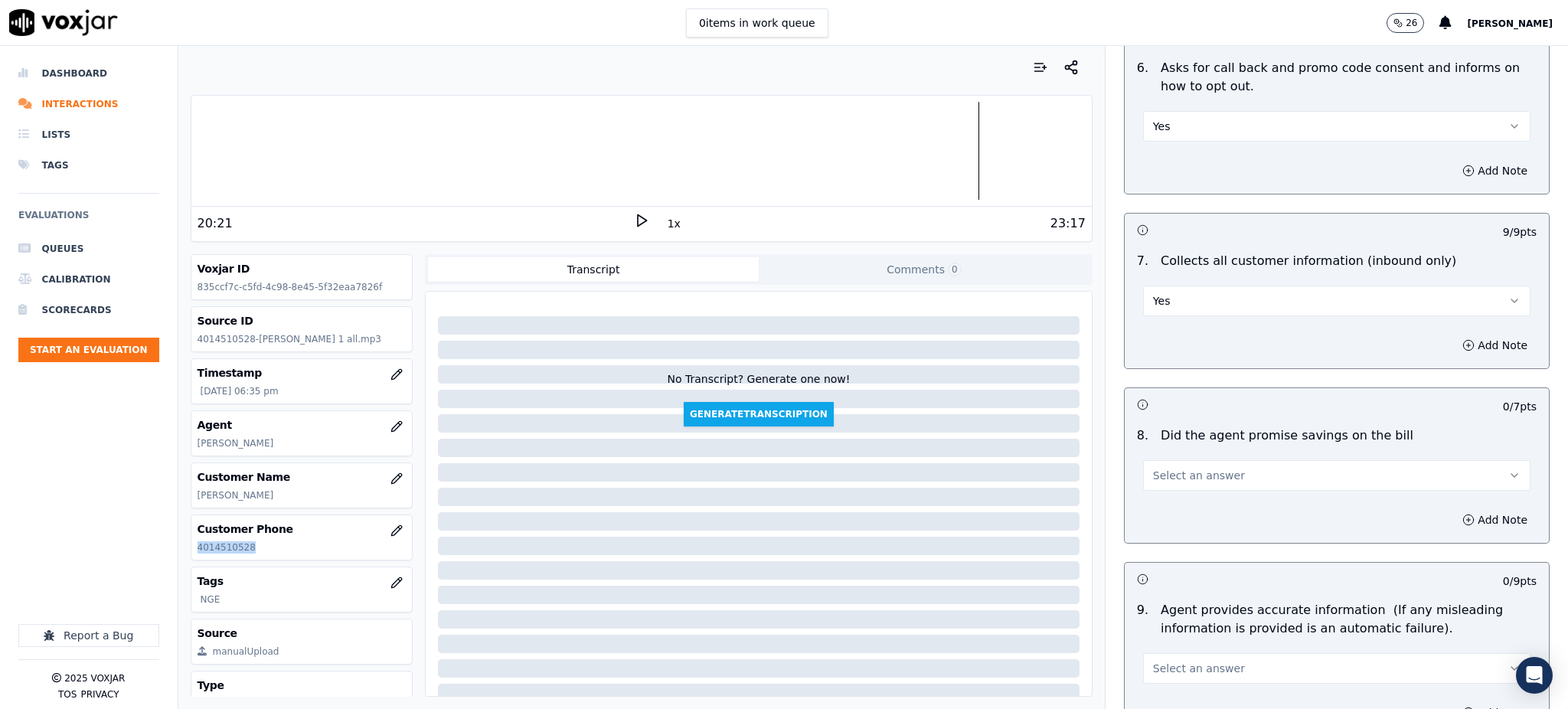
click at [1153, 468] on span "Select an answer" at bounding box center [1198, 475] width 92 height 15
click at [1164, 477] on div "Yes" at bounding box center [1303, 473] width 354 height 25
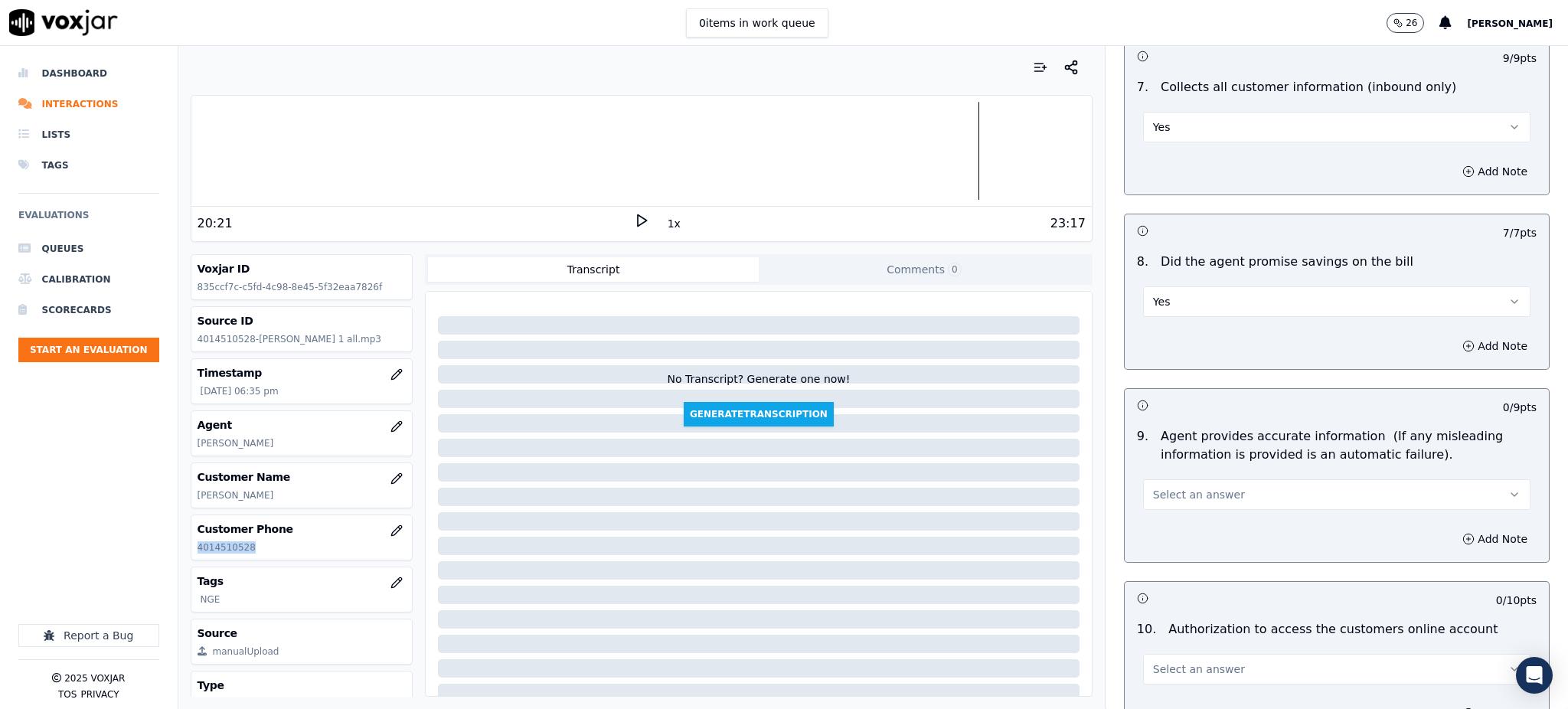
scroll to position [1327, 0]
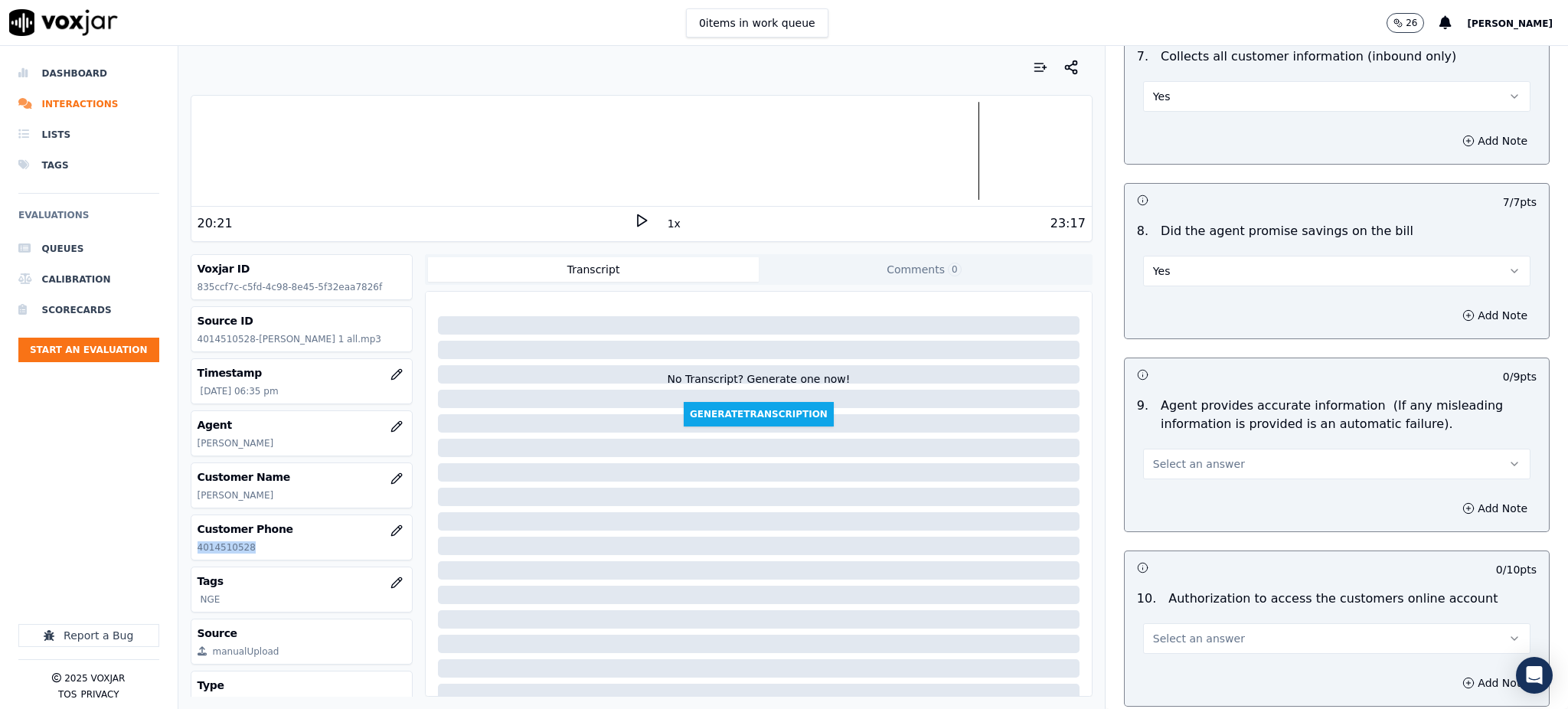
click at [1177, 456] on span "Select an answer" at bounding box center [1198, 464] width 92 height 15
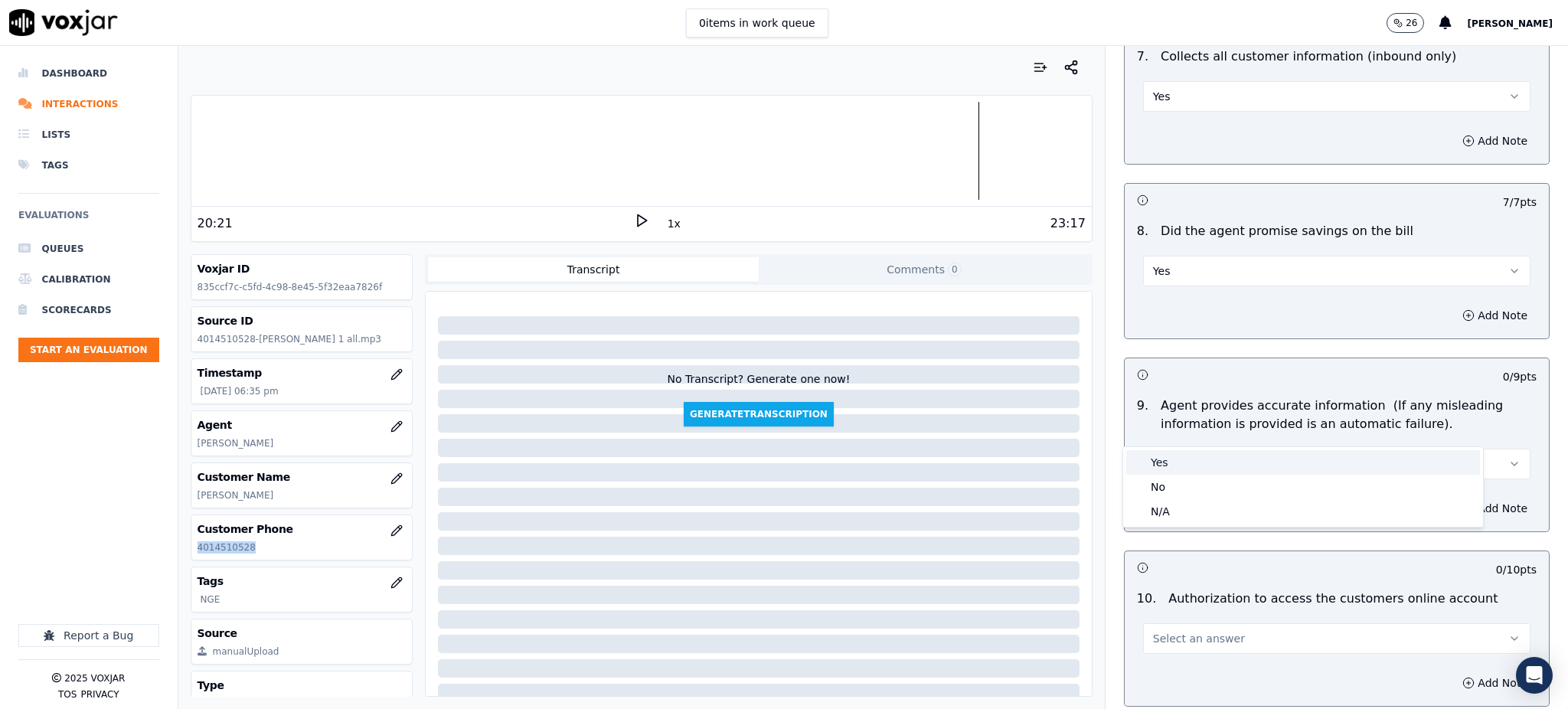
click at [1176, 467] on div "Yes" at bounding box center [1303, 463] width 354 height 25
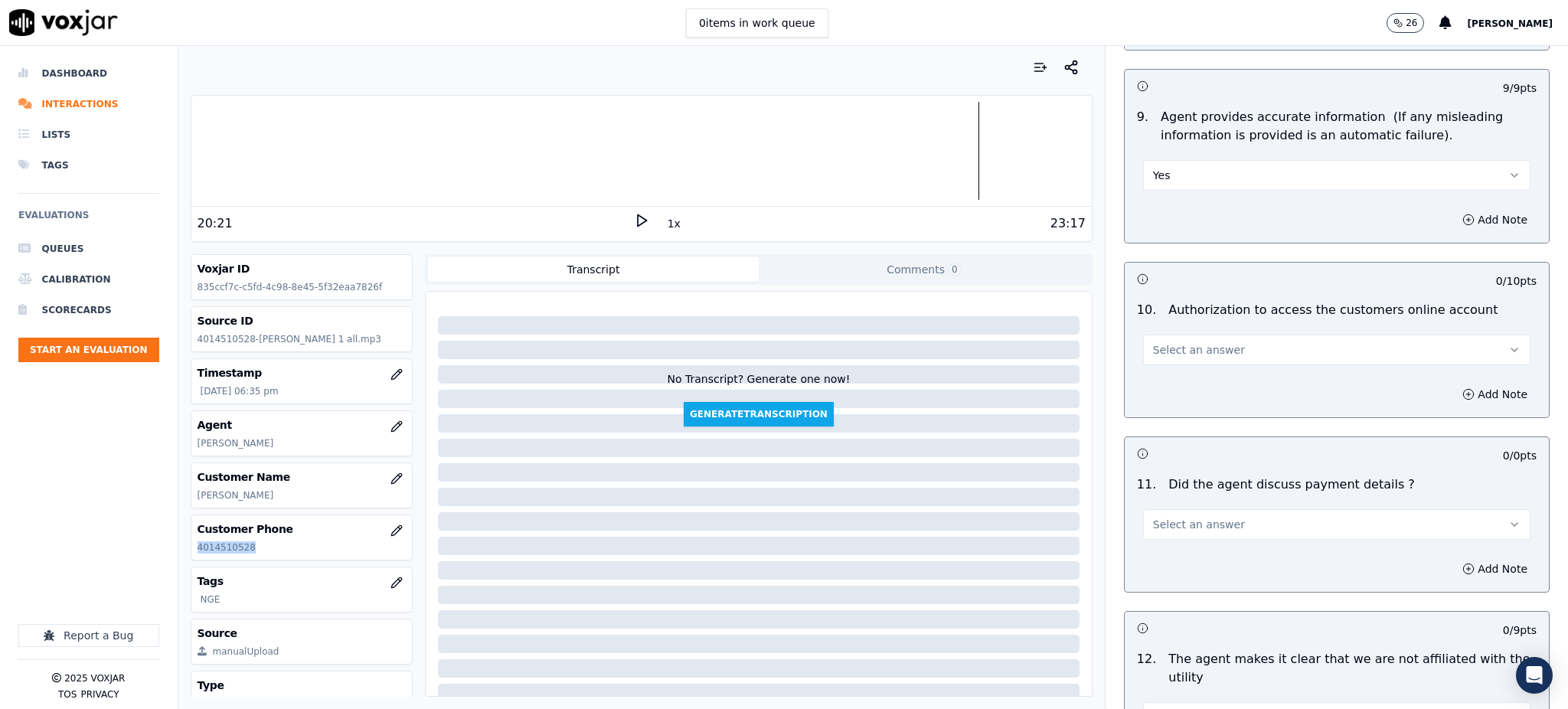
scroll to position [1634, 0]
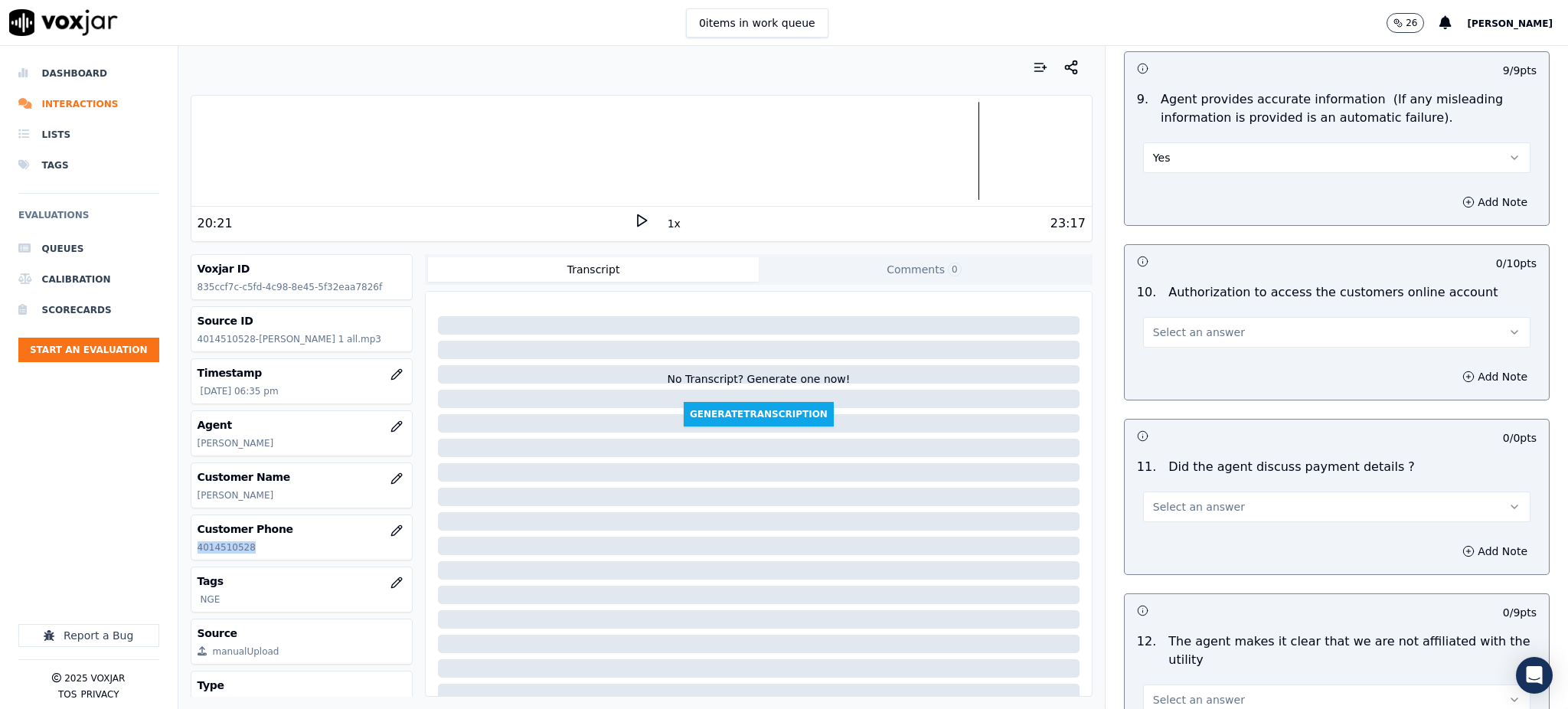
click at [1174, 325] on span "Select an answer" at bounding box center [1198, 332] width 92 height 15
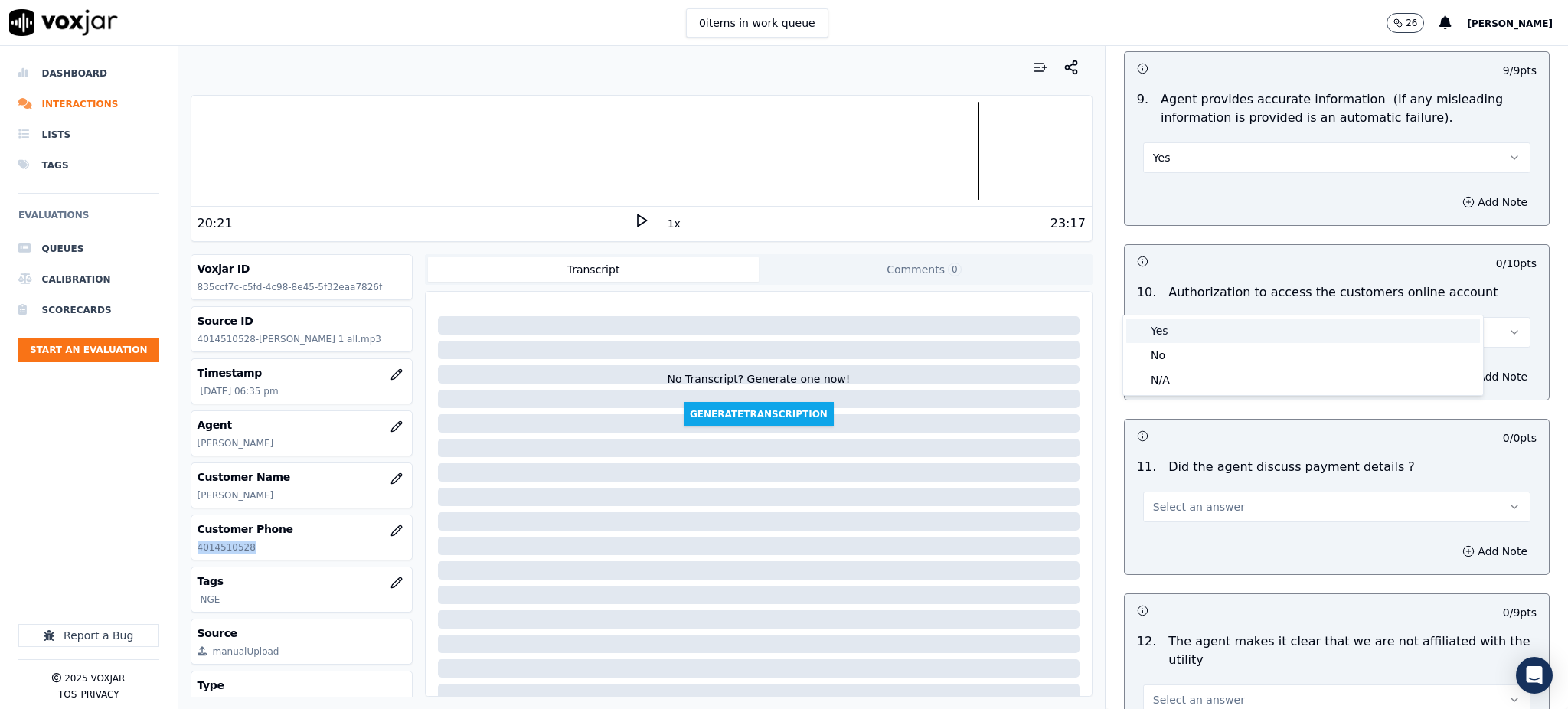
click at [1184, 334] on div "Yes" at bounding box center [1303, 331] width 354 height 25
click at [1148, 491] on button "Select an answer" at bounding box center [1336, 506] width 387 height 30
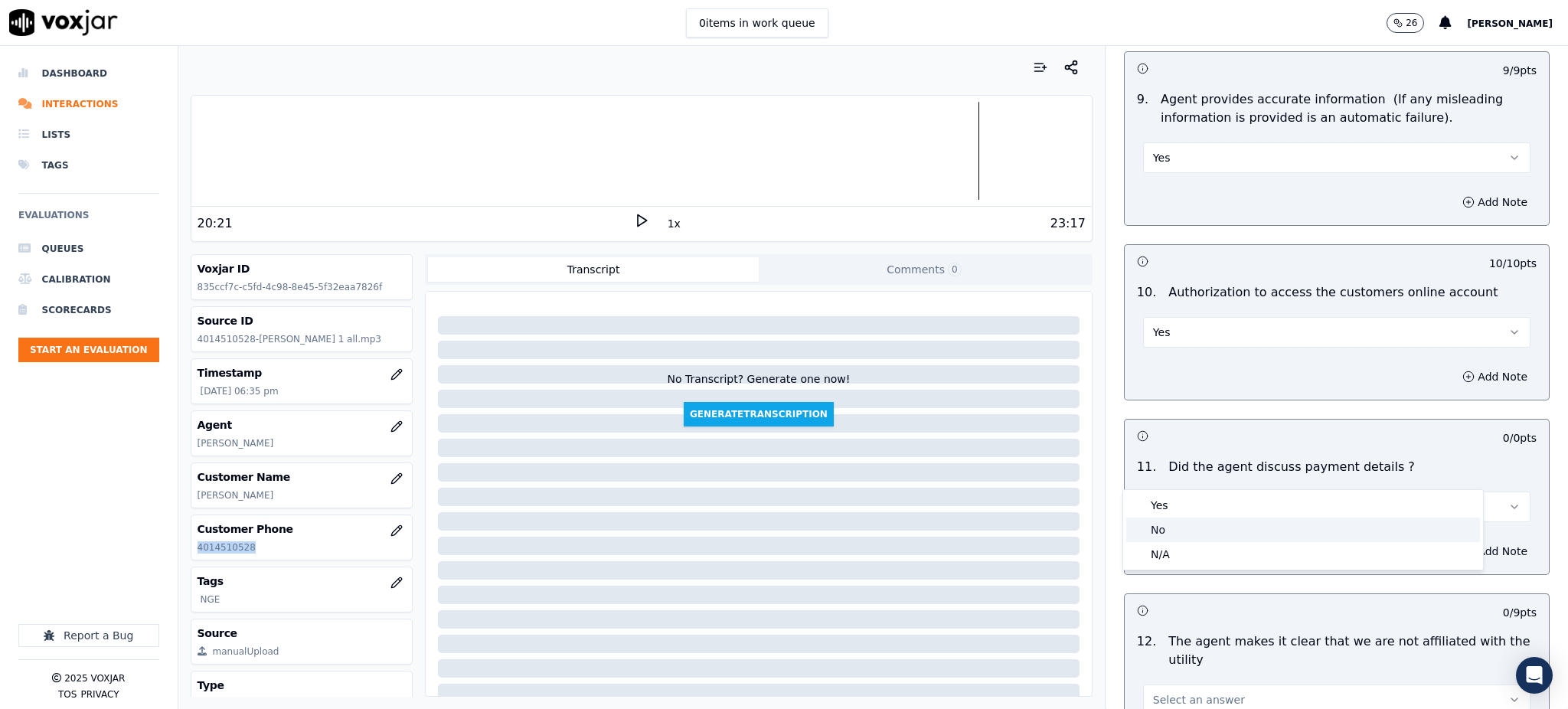
drag, startPoint x: 1164, startPoint y: 538, endPoint x: 1164, endPoint y: 550, distance: 12.0
click at [1164, 540] on div "No" at bounding box center [1303, 530] width 354 height 25
drag, startPoint x: 1164, startPoint y: 458, endPoint x: 1164, endPoint y: 486, distance: 28.0
click at [1164, 491] on button "No" at bounding box center [1336, 506] width 387 height 30
click at [1173, 551] on div "N/A" at bounding box center [1303, 555] width 354 height 25
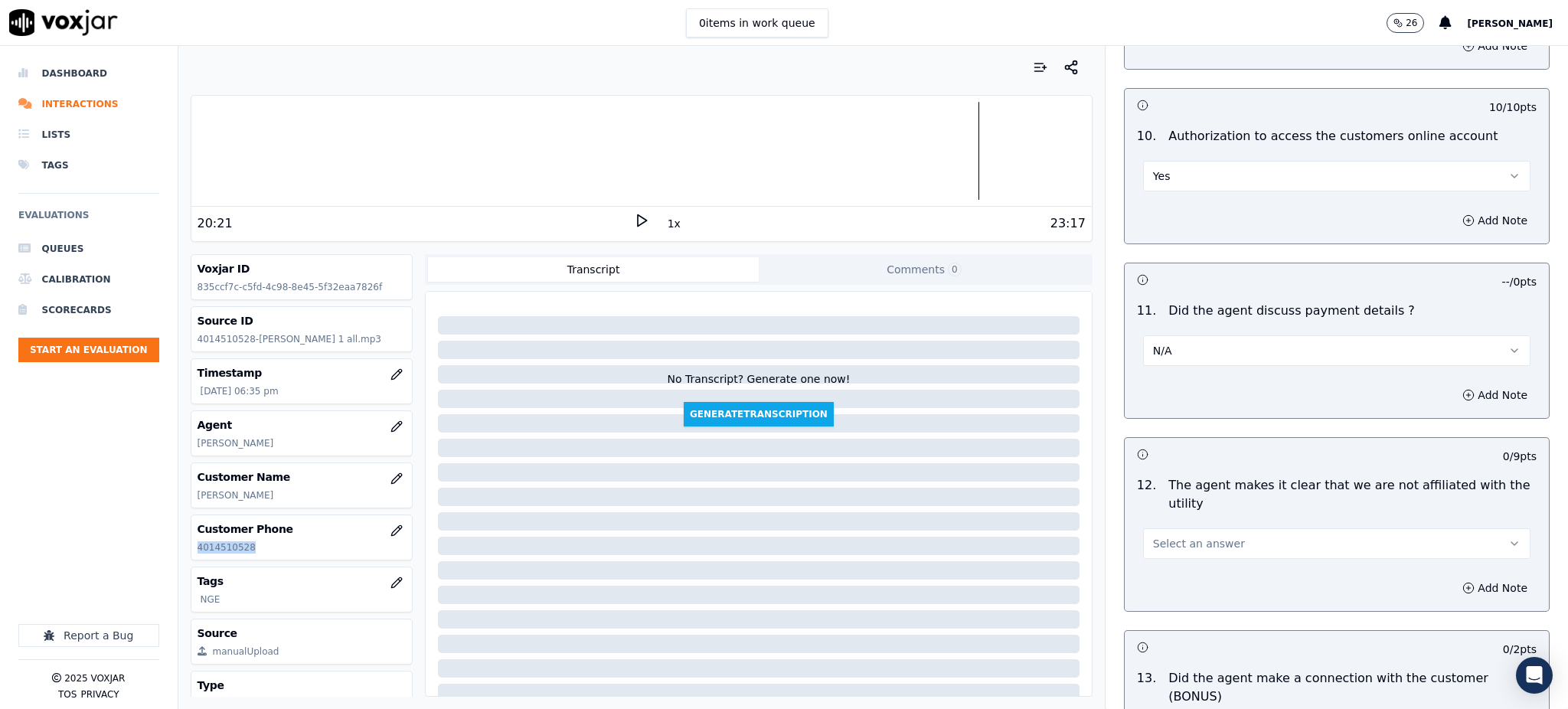
scroll to position [1838, 0]
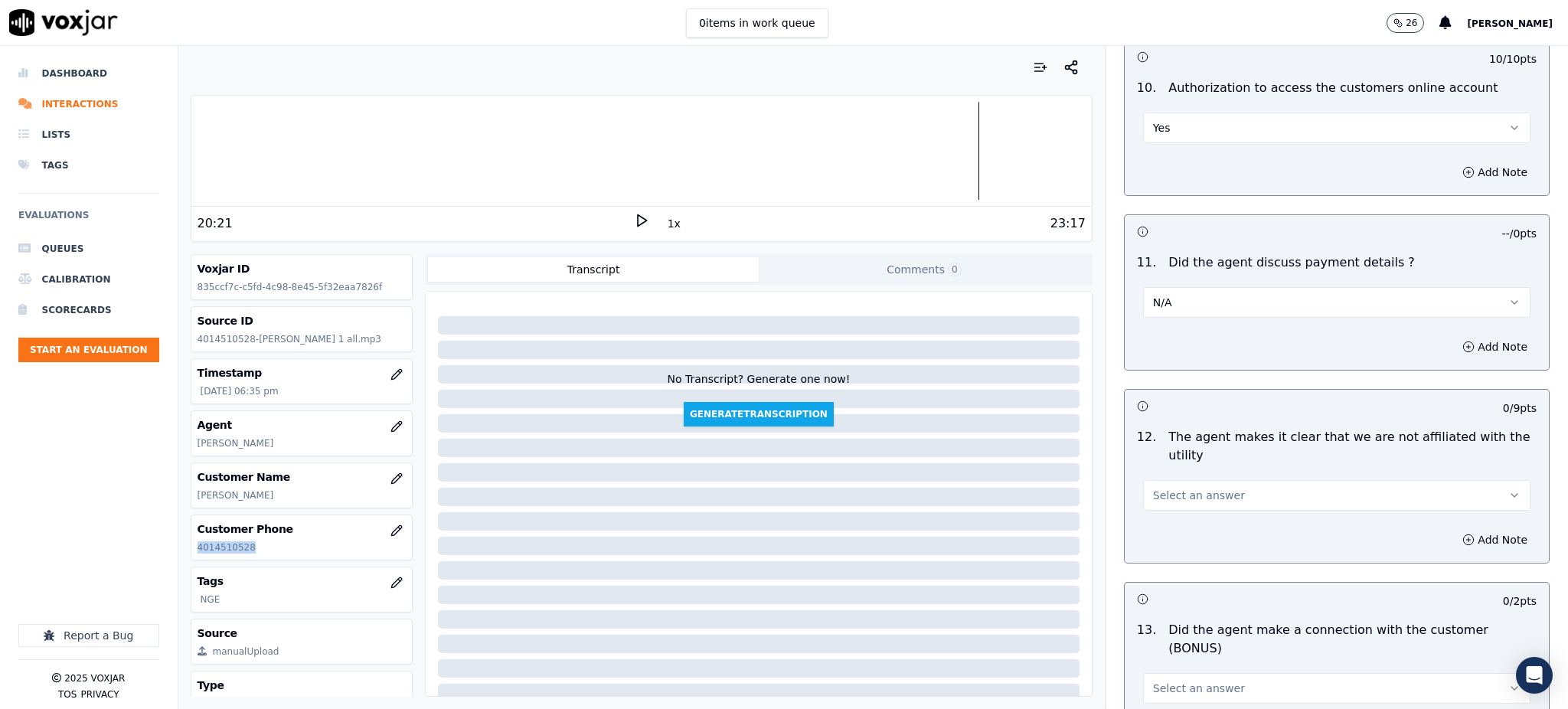
click at [1169, 487] on span "Select an answer" at bounding box center [1198, 495] width 92 height 15
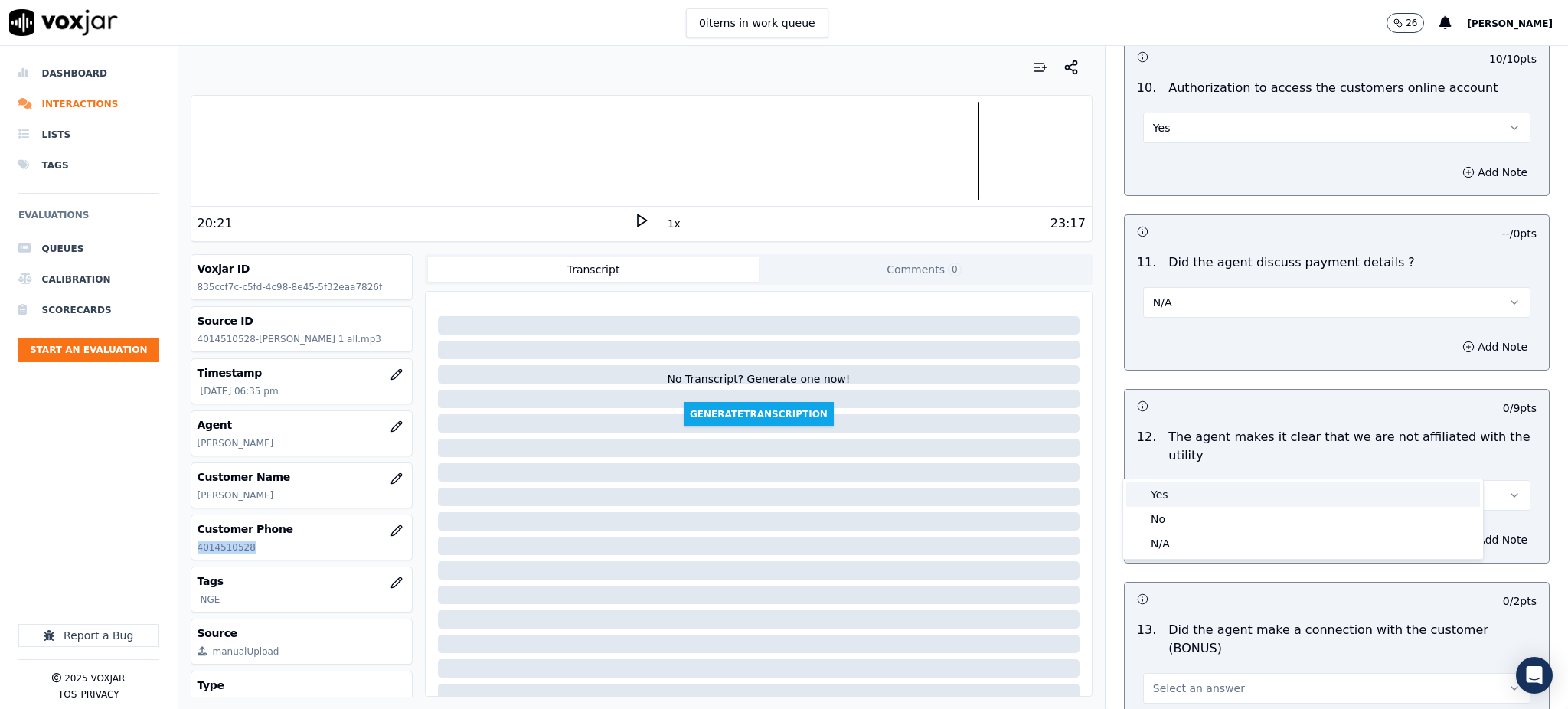
click at [1170, 501] on div "Yes" at bounding box center [1303, 495] width 354 height 25
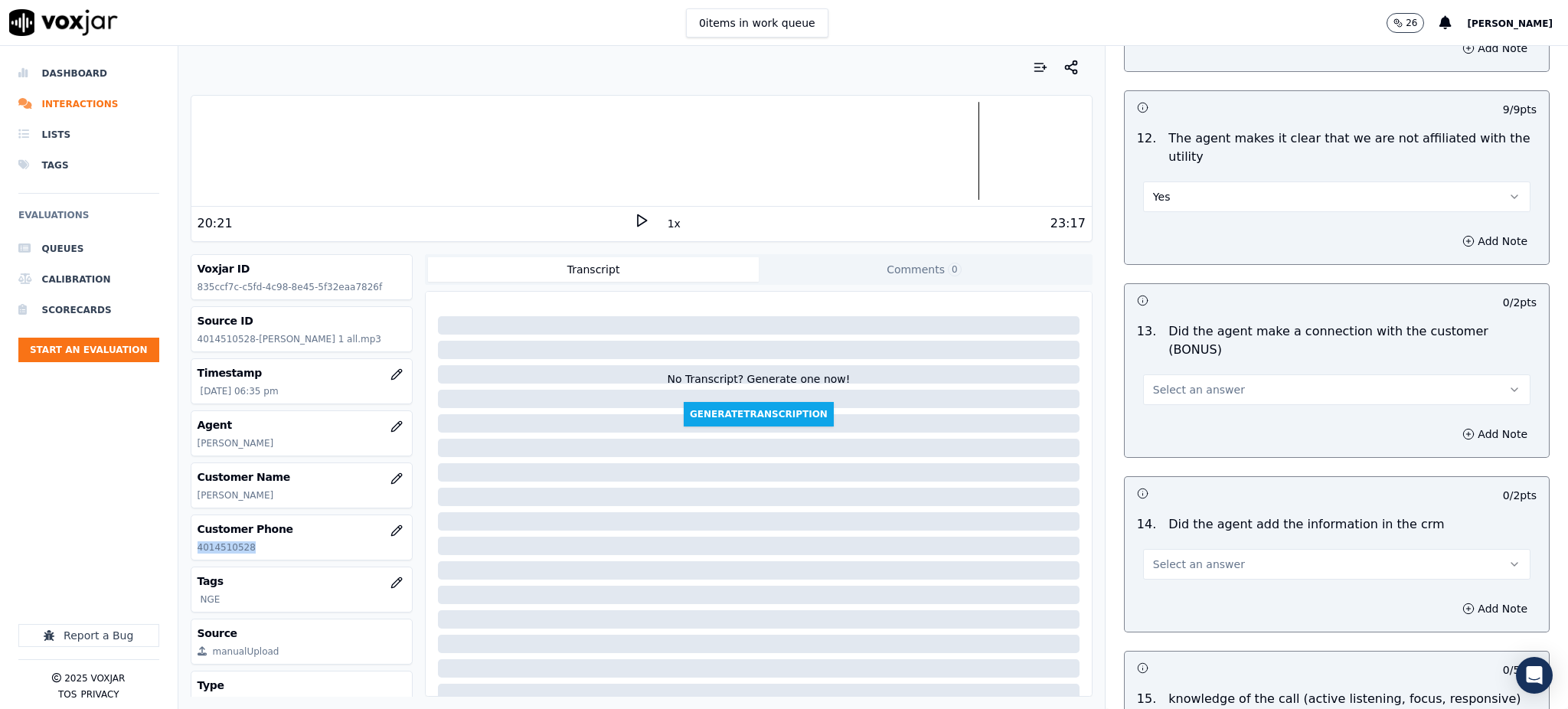
scroll to position [2144, 0]
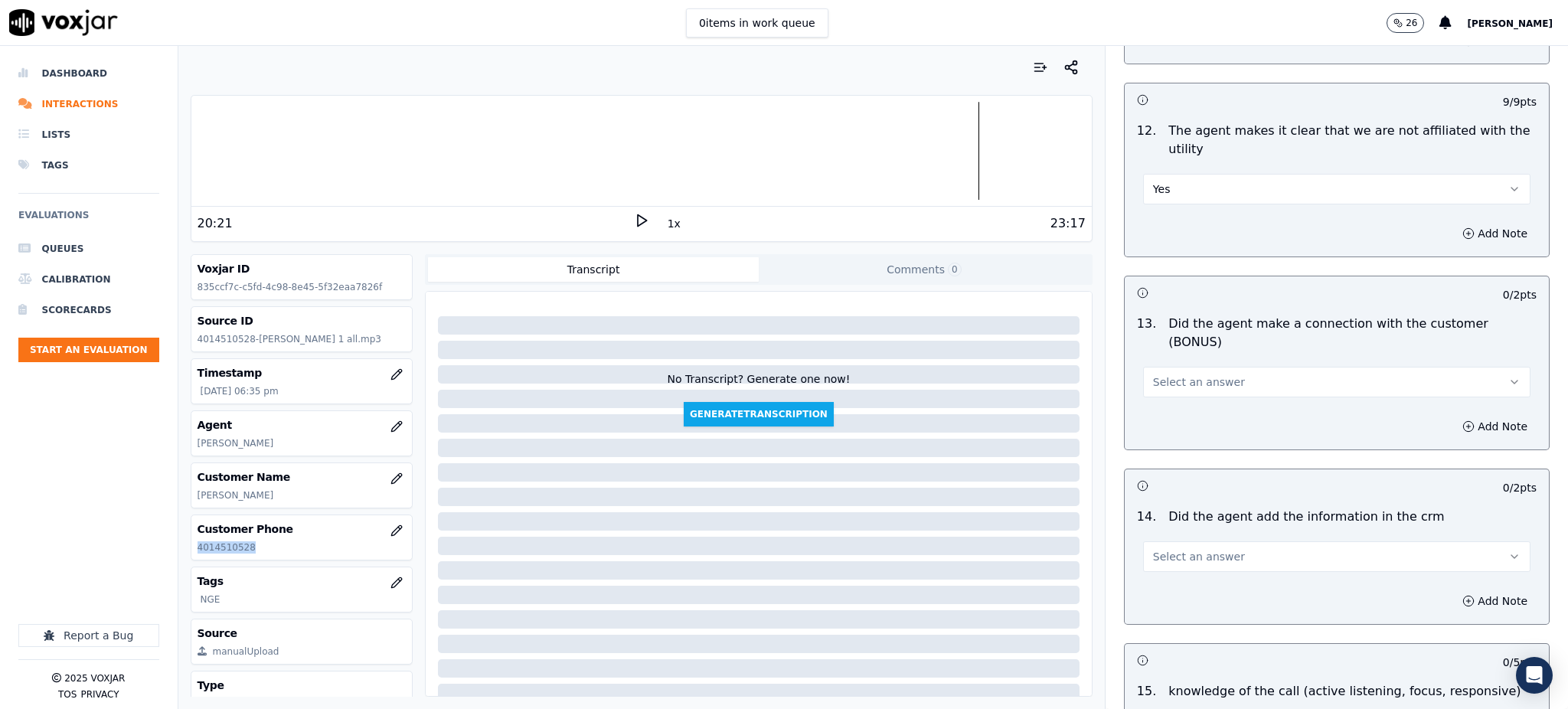
click at [1161, 367] on button "Select an answer" at bounding box center [1336, 382] width 387 height 30
click at [1160, 363] on div "Yes" at bounding box center [1303, 363] width 354 height 25
click at [1153, 549] on span "Select an answer" at bounding box center [1198, 557] width 92 height 15
click at [1150, 542] on div "Yes" at bounding box center [1303, 538] width 354 height 25
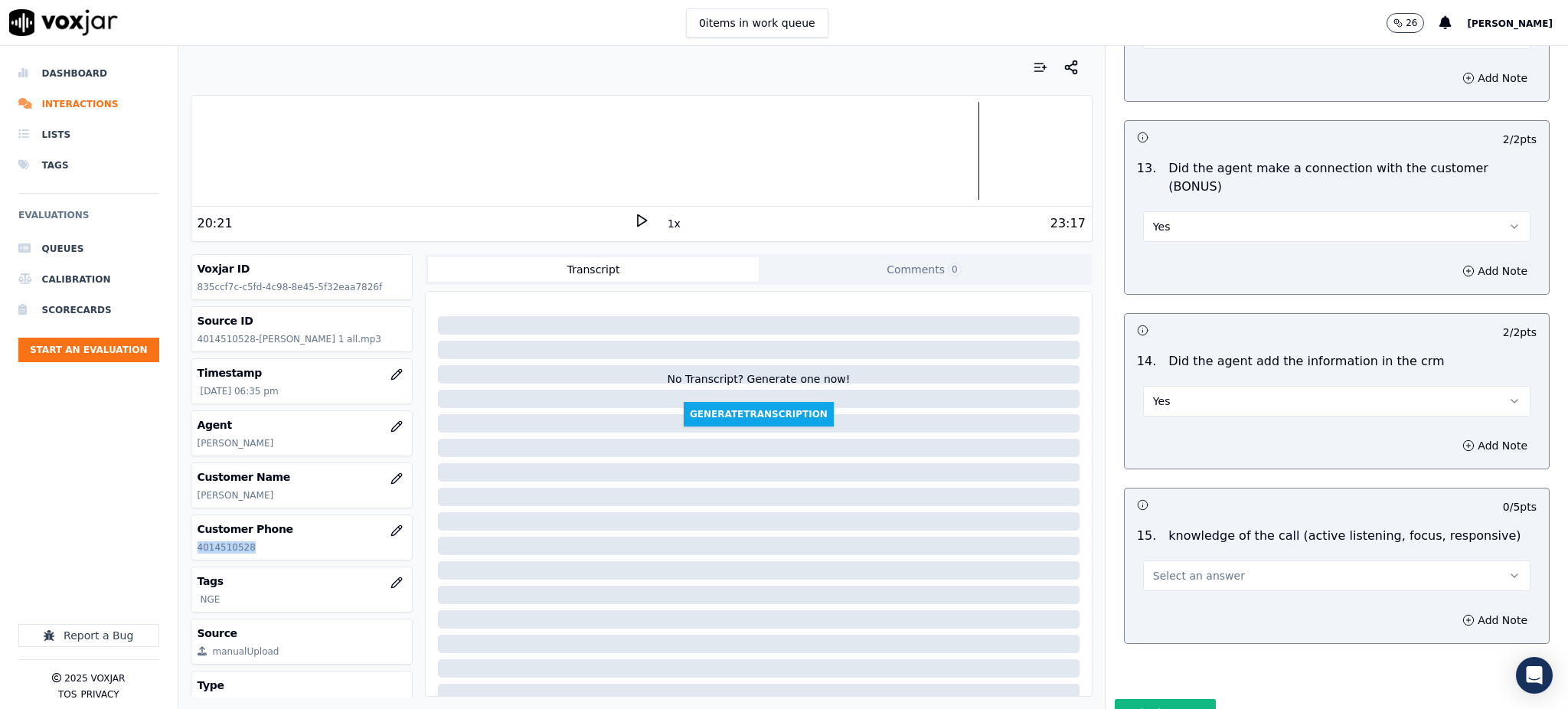
scroll to position [2318, 0]
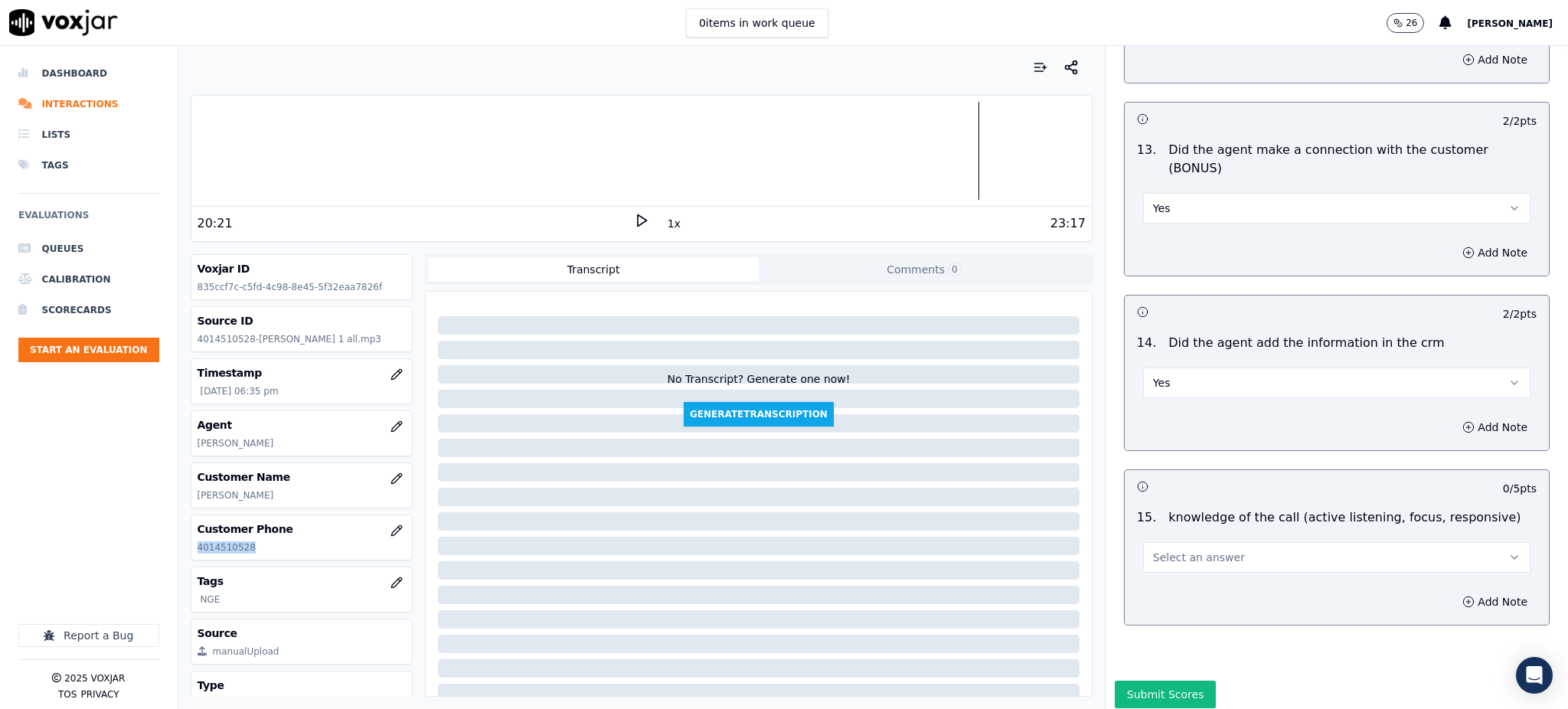
click at [1164, 542] on button "Select an answer" at bounding box center [1336, 558] width 387 height 30
click at [1159, 537] on div "Yes" at bounding box center [1303, 539] width 354 height 25
click at [1140, 681] on button "Submit Scores" at bounding box center [1166, 694] width 102 height 27
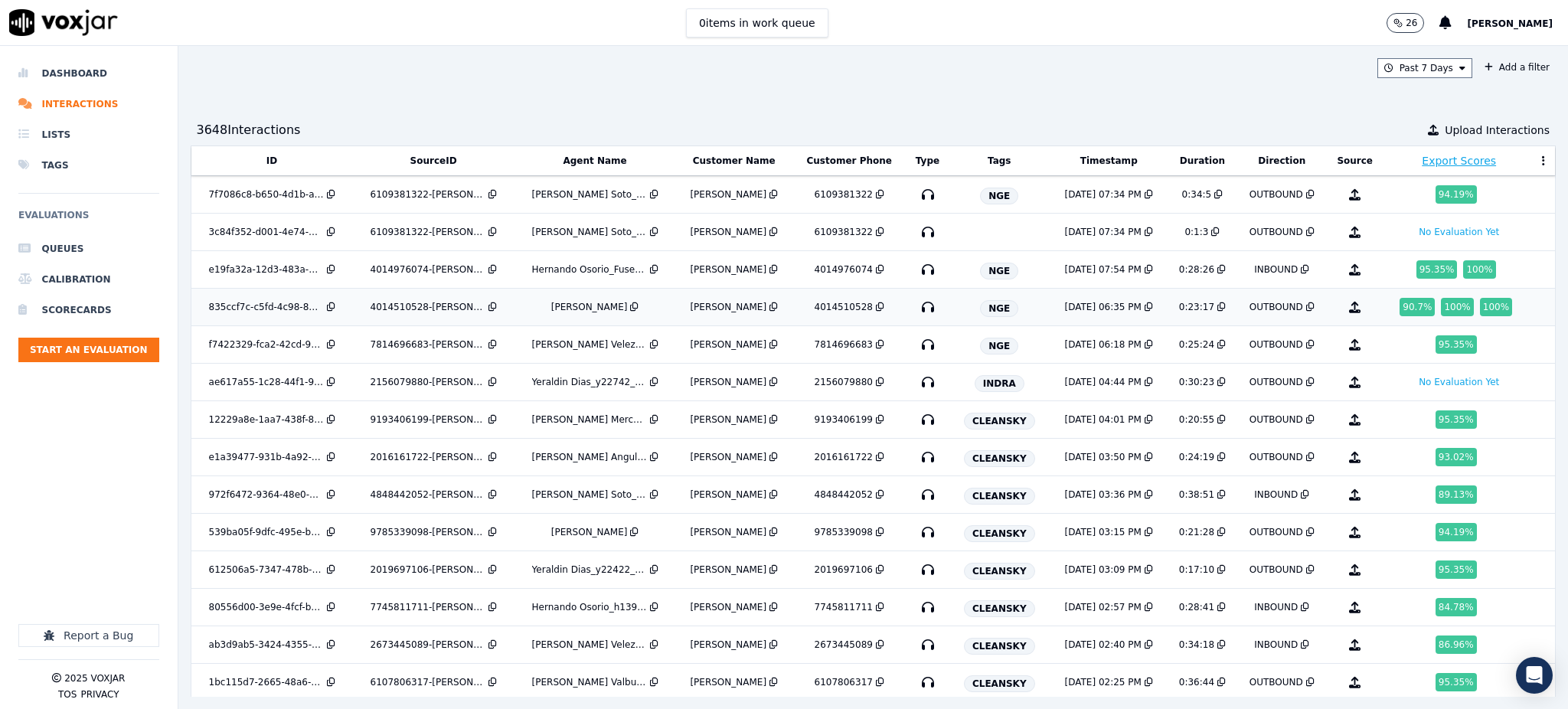
click at [1480, 310] on div "100 %" at bounding box center [1496, 307] width 32 height 18
click at [917, 344] on icon "button" at bounding box center [928, 345] width 25 height 25
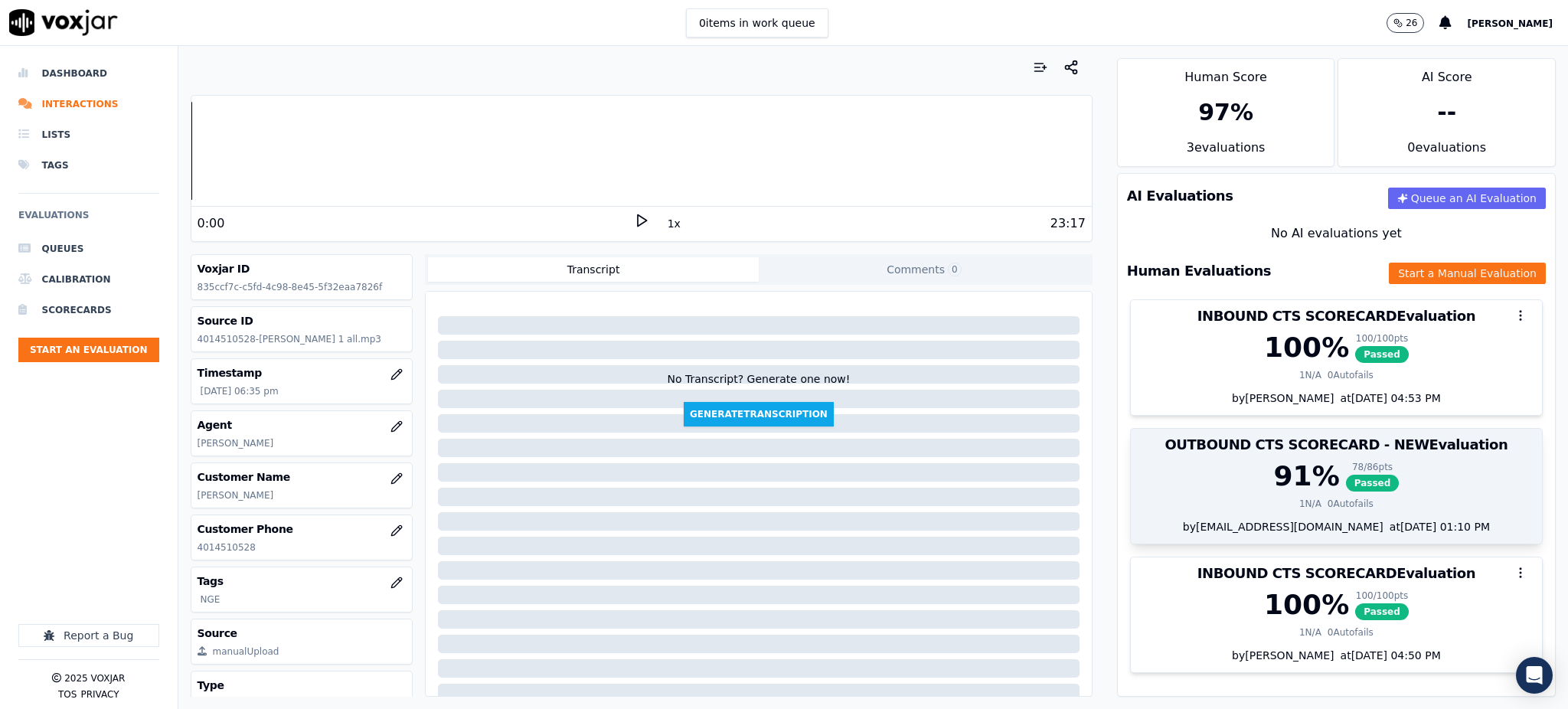
scroll to position [42, 0]
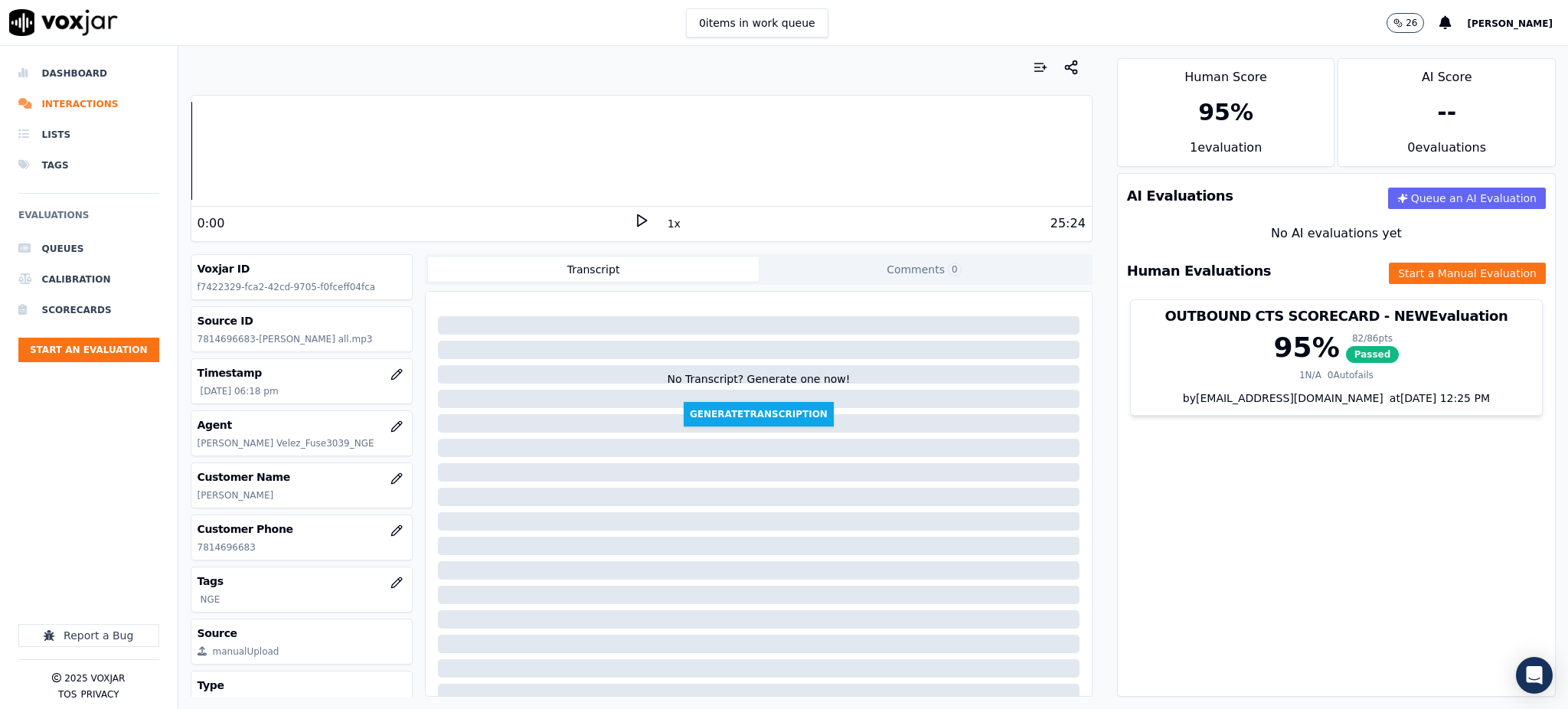
click at [638, 215] on polygon at bounding box center [643, 221] width 9 height 11
drag, startPoint x: 249, startPoint y: 547, endPoint x: 176, endPoint y: 539, distance: 73.4
click at [182, 548] on div "Your browser does not support the audio element. 0:02 1x 25:24 Voxjar ID f74223…" at bounding box center [641, 378] width 926 height 664
copy p "7814696683"
drag, startPoint x: 1153, startPoint y: 489, endPoint x: 580, endPoint y: 9, distance: 747.5
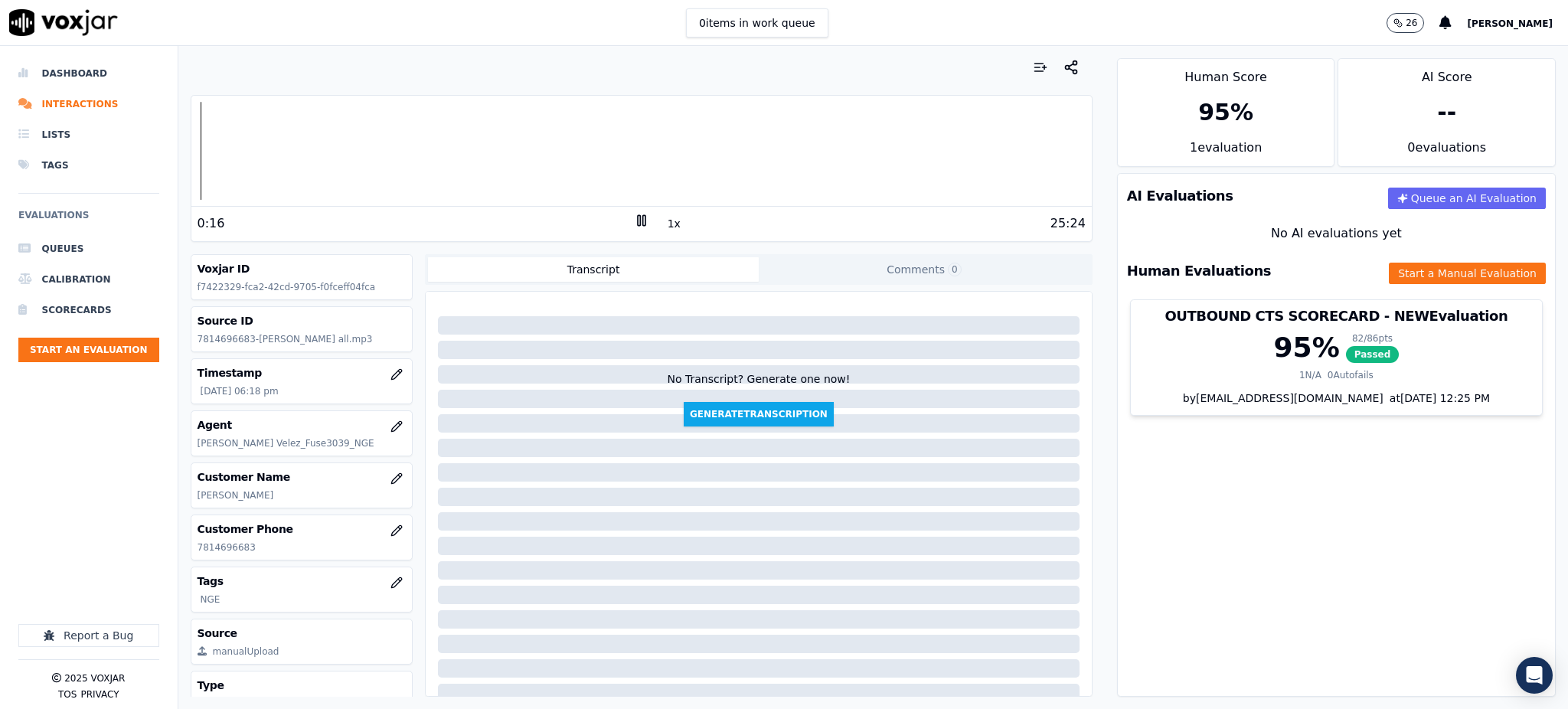
click at [1149, 487] on div "AI Evaluations Queue an AI Evaluation No AI evaluations yet Human Evaluations S…" at bounding box center [1336, 434] width 439 height 523
click at [634, 222] on icon at bounding box center [642, 221] width 15 height 15
click at [638, 218] on polygon at bounding box center [643, 221] width 9 height 11
click at [638, 223] on icon at bounding box center [642, 221] width 15 height 15
click at [634, 219] on icon at bounding box center [642, 221] width 15 height 15
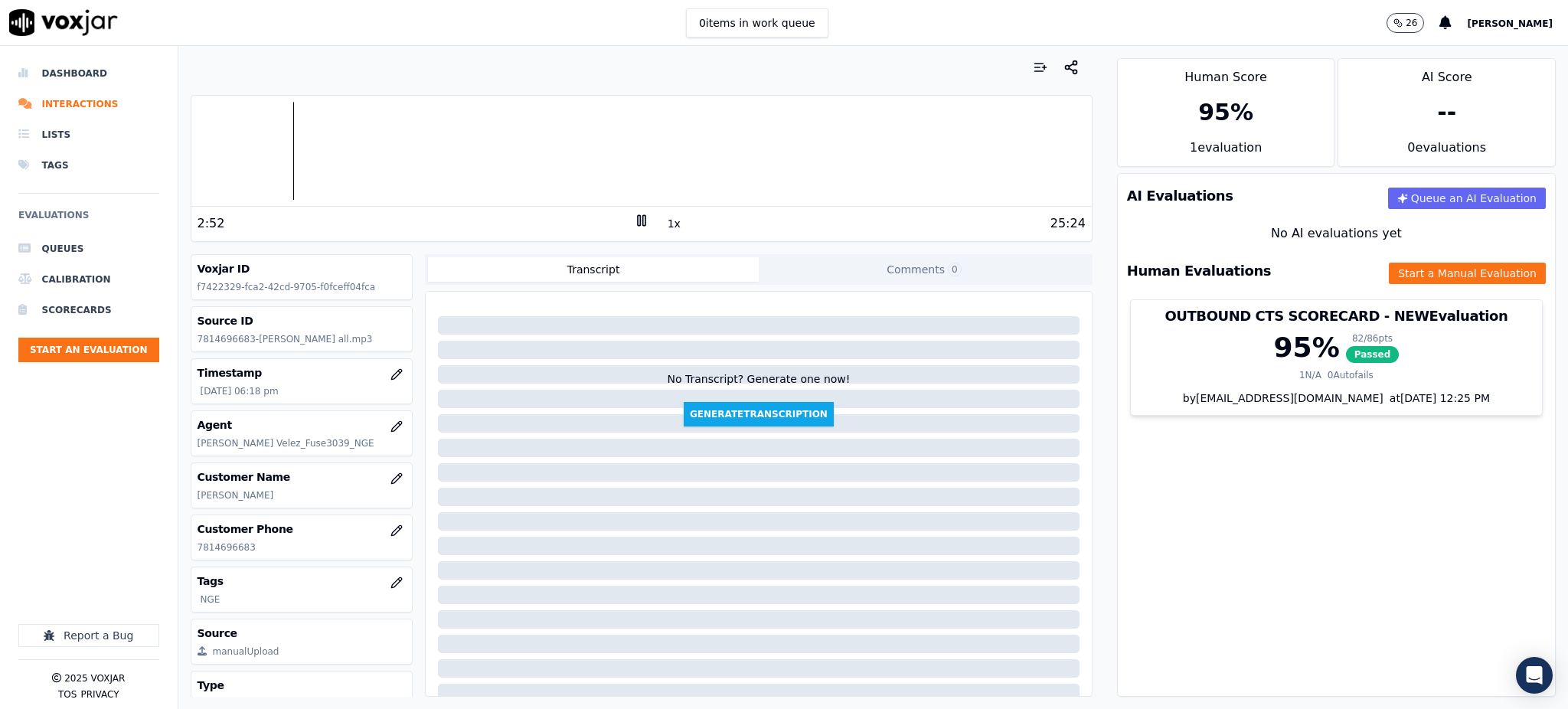
click at [638, 219] on rect at bounding box center [639, 220] width 2 height 10
click at [634, 224] on icon at bounding box center [642, 221] width 15 height 15
click at [1248, 514] on div "AI Evaluations Queue an AI Evaluation No AI evaluations yet Human Evaluations S…" at bounding box center [1336, 434] width 439 height 523
click at [1388, 275] on button "Start a Manual Evaluation" at bounding box center [1467, 273] width 157 height 22
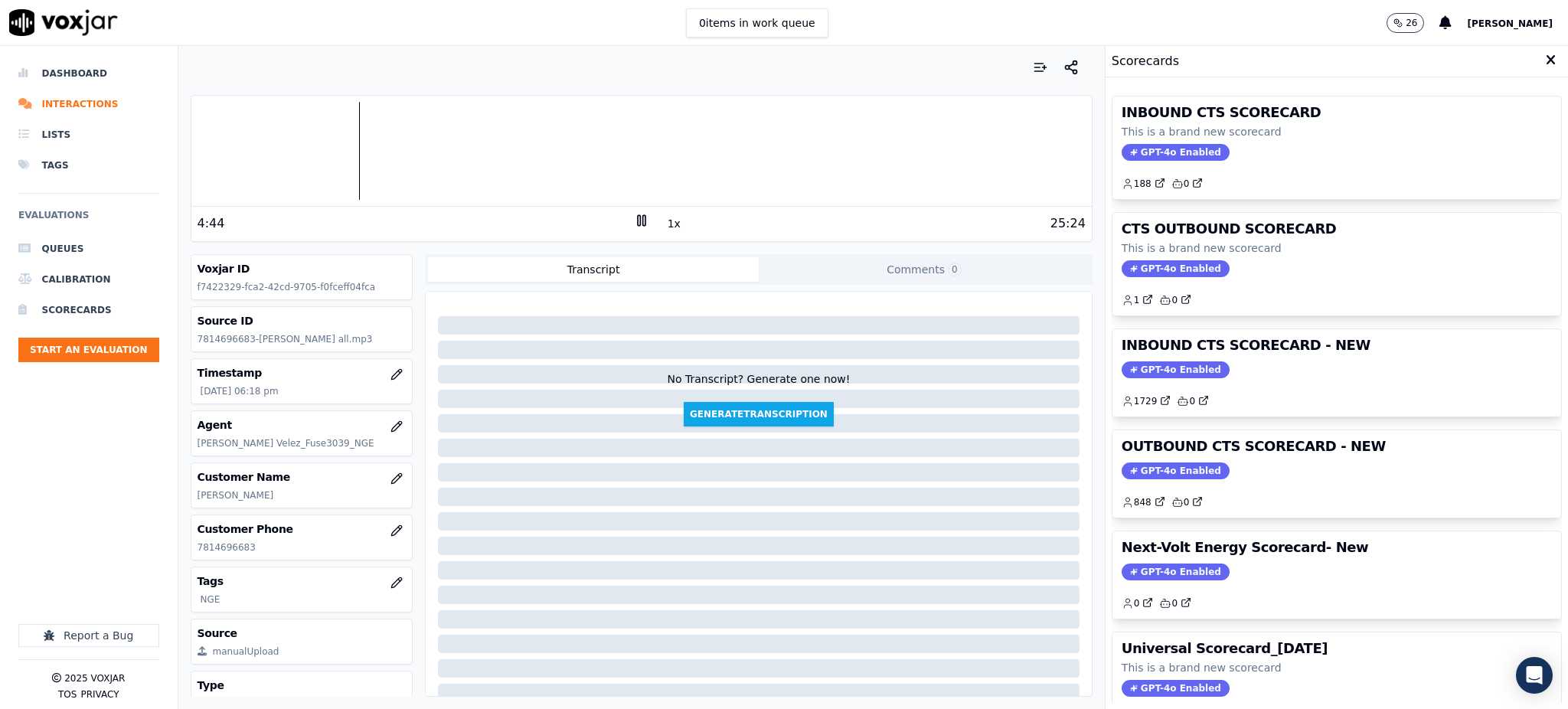
drag, startPoint x: 1132, startPoint y: 142, endPoint x: 1118, endPoint y: 168, distance: 29.5
click at [1132, 143] on div "INBOUND CTS SCORECARD This is a brand new scorecard GPT-4o Enabled 188 0" at bounding box center [1336, 148] width 449 height 102
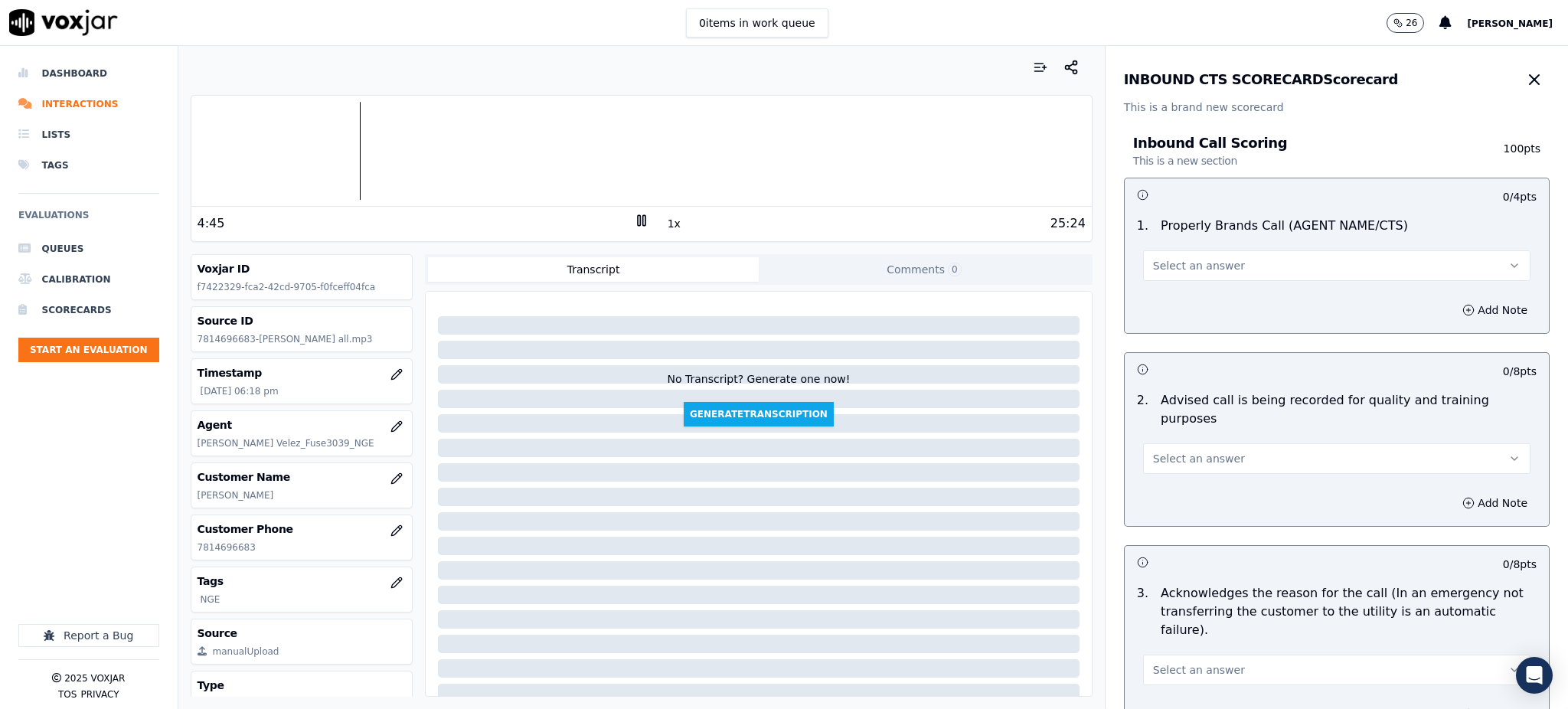
drag, startPoint x: 1176, startPoint y: 262, endPoint x: 1164, endPoint y: 278, distance: 20.0
click at [1174, 263] on span "Select an answer" at bounding box center [1198, 266] width 92 height 15
click at [1153, 302] on div "Yes" at bounding box center [1303, 300] width 354 height 25
drag, startPoint x: 1160, startPoint y: 434, endPoint x: 1155, endPoint y: 456, distance: 22.6
click at [1157, 451] on span "Select an answer" at bounding box center [1198, 458] width 92 height 15
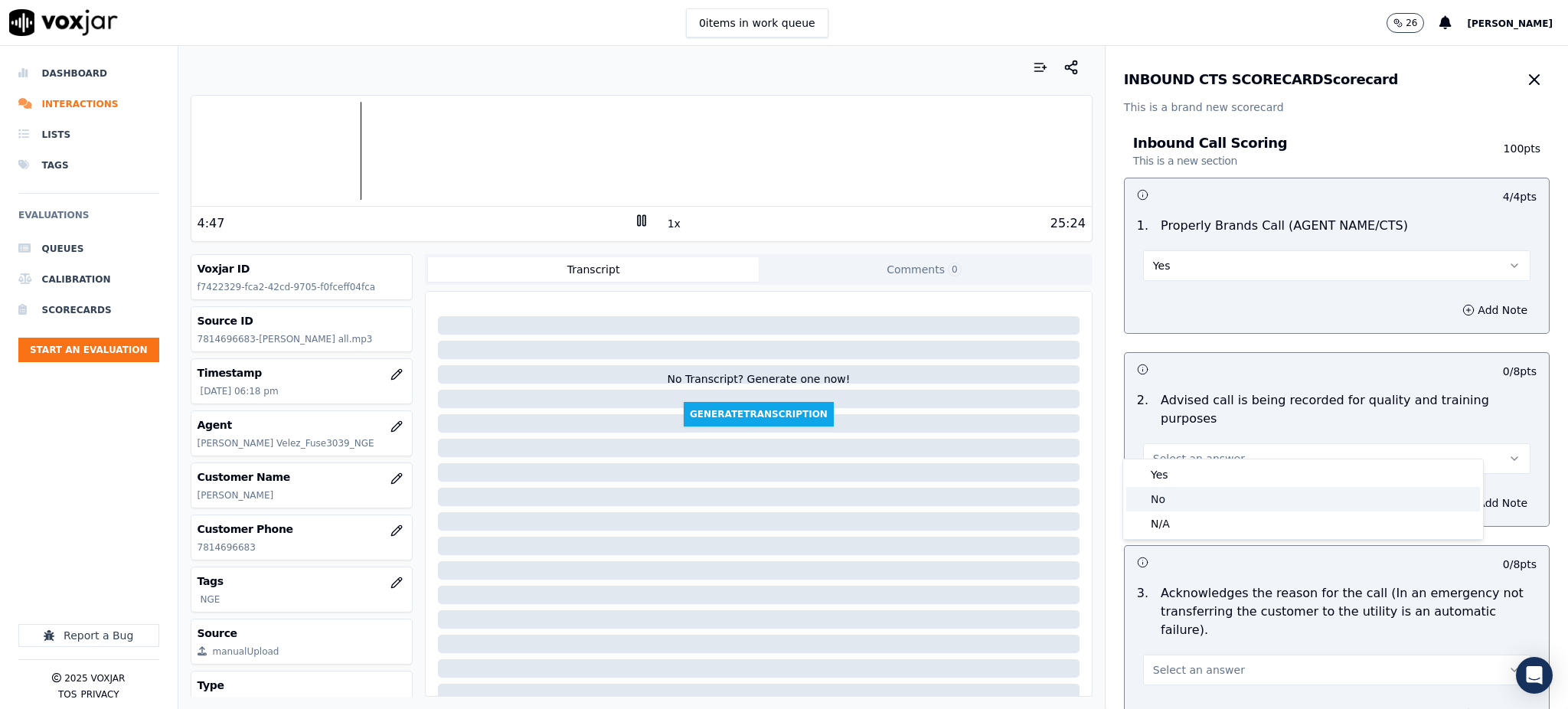
click at [1156, 487] on div "No" at bounding box center [1303, 500] width 354 height 25
drag, startPoint x: 1153, startPoint y: 432, endPoint x: 1148, endPoint y: 457, distance: 25.5
click at [1153, 443] on button "No" at bounding box center [1336, 458] width 387 height 30
click at [1149, 467] on body "0 items in work queue 26 [PERSON_NAME] Dashboard Interactions Lists Tags Evalua…" at bounding box center [784, 354] width 1568 height 709
click at [1149, 471] on div "Yes" at bounding box center [1303, 475] width 354 height 25
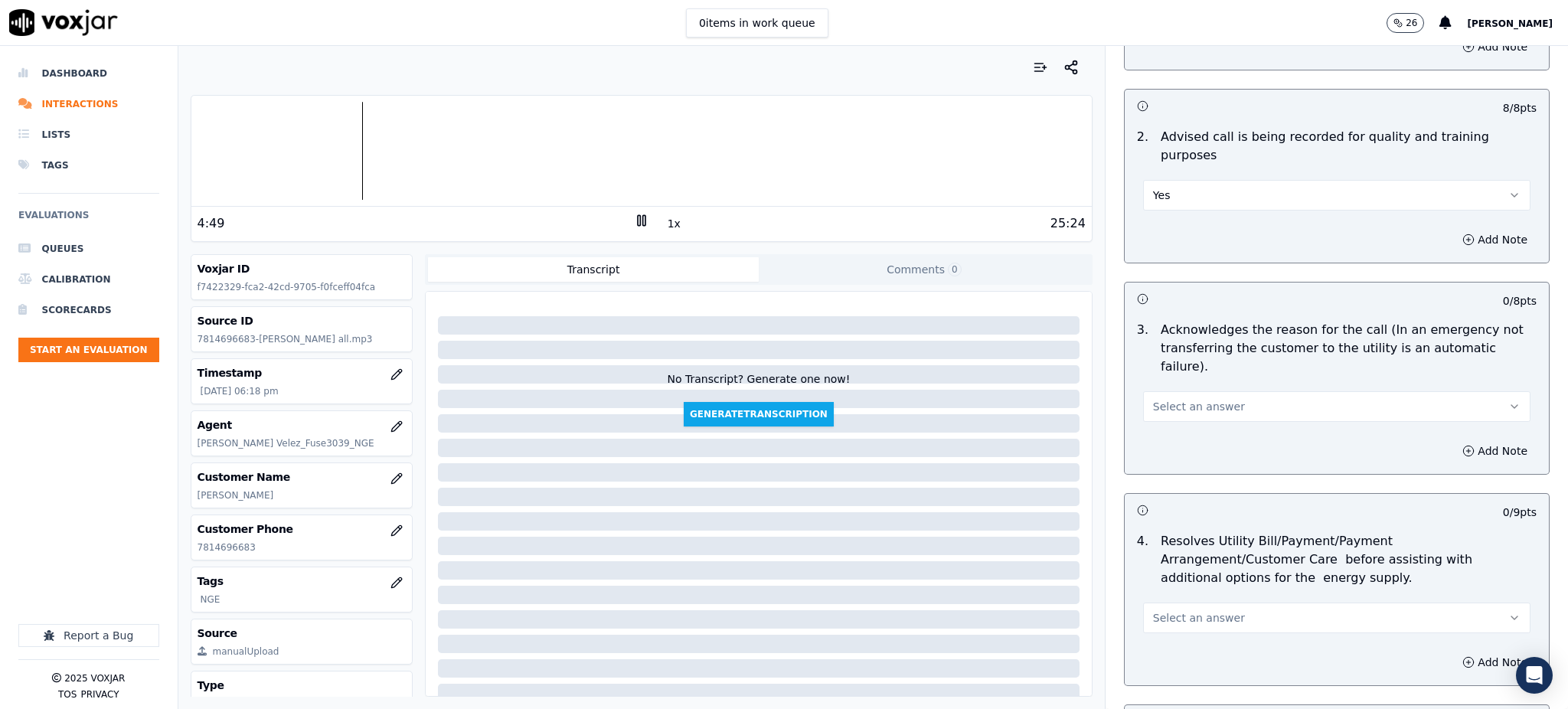
scroll to position [307, 0]
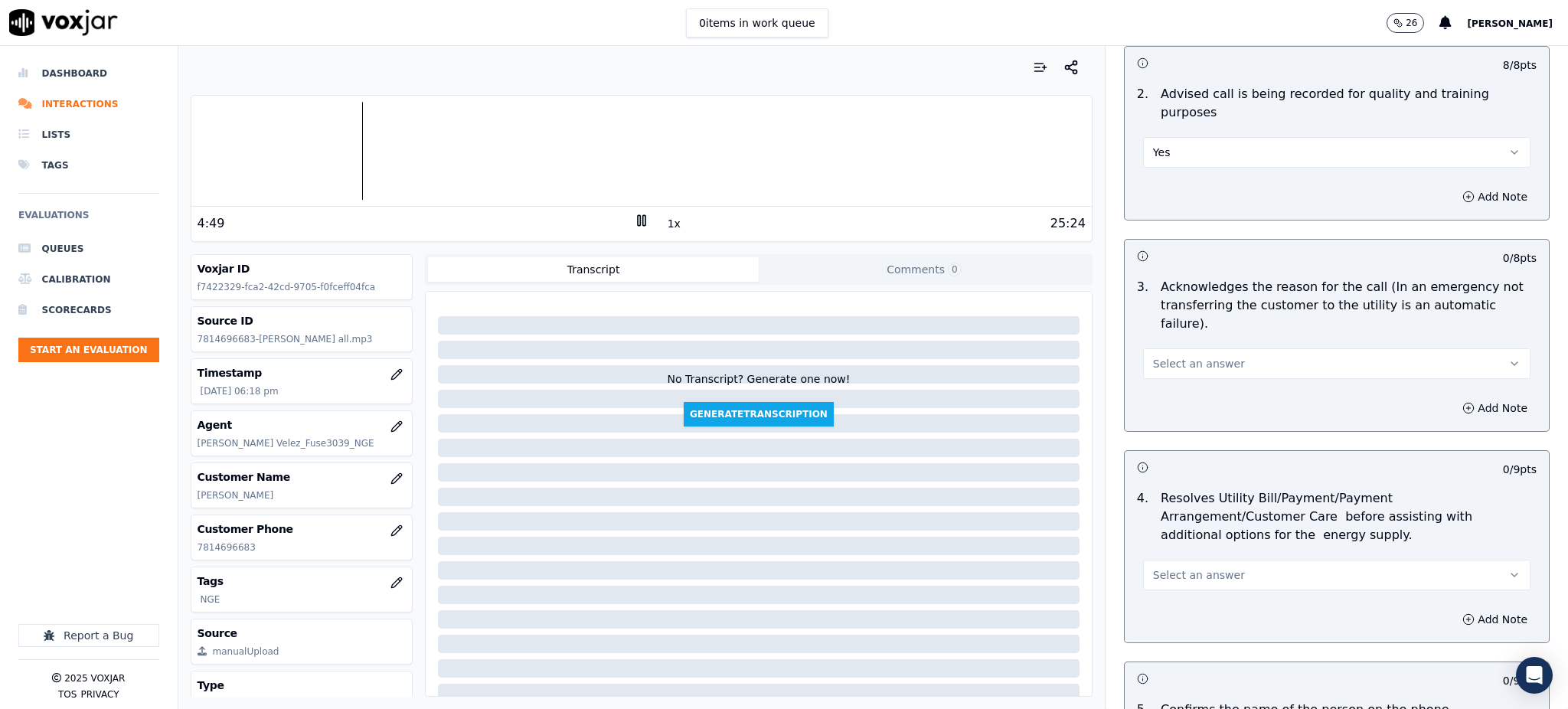
click at [1153, 356] on span "Select an answer" at bounding box center [1198, 363] width 92 height 15
drag, startPoint x: 1162, startPoint y: 357, endPoint x: 1139, endPoint y: 445, distance: 91.0
click at [1161, 359] on div "Yes" at bounding box center [1303, 362] width 354 height 25
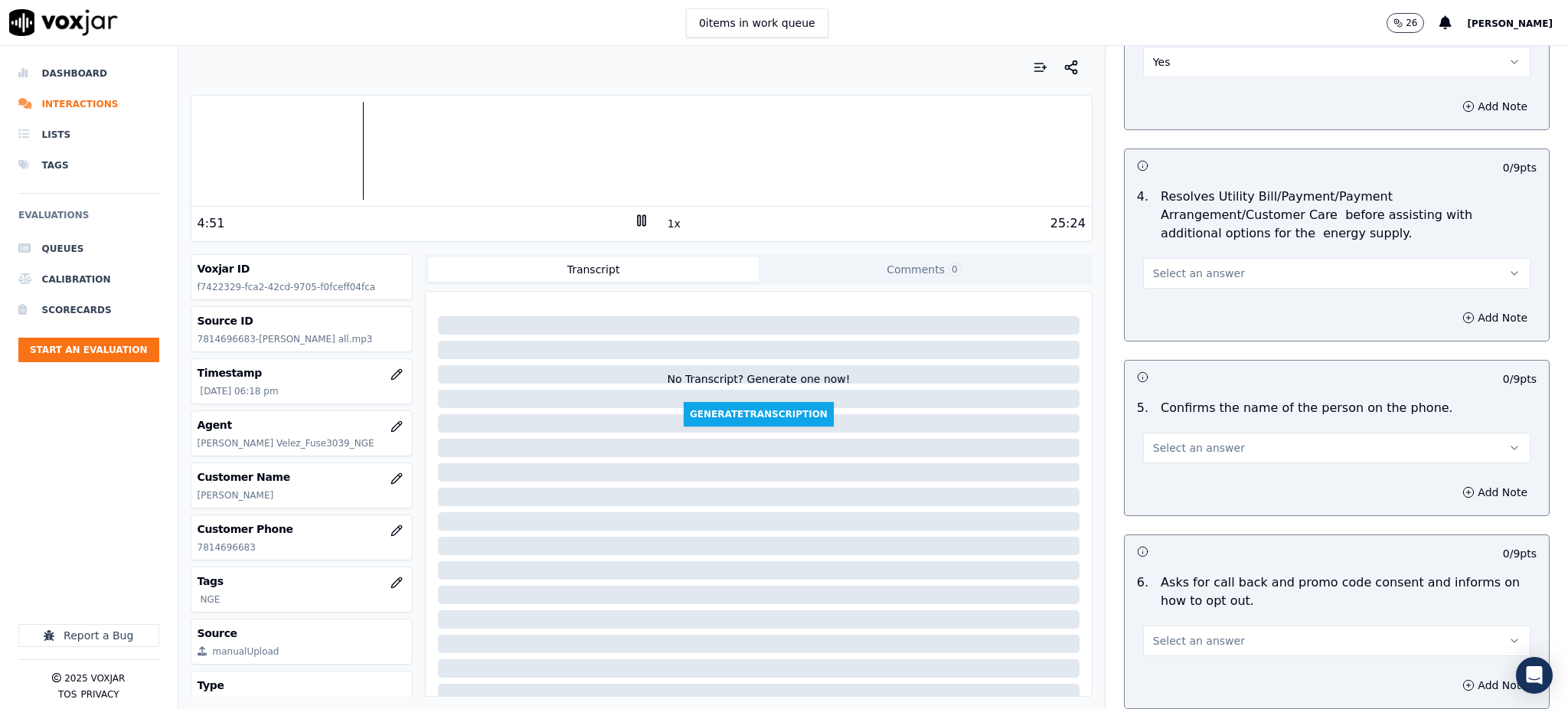
scroll to position [612, 0]
drag, startPoint x: 1153, startPoint y: 229, endPoint x: 1153, endPoint y: 244, distance: 15.0
click at [1153, 261] on span "Select an answer" at bounding box center [1198, 269] width 92 height 15
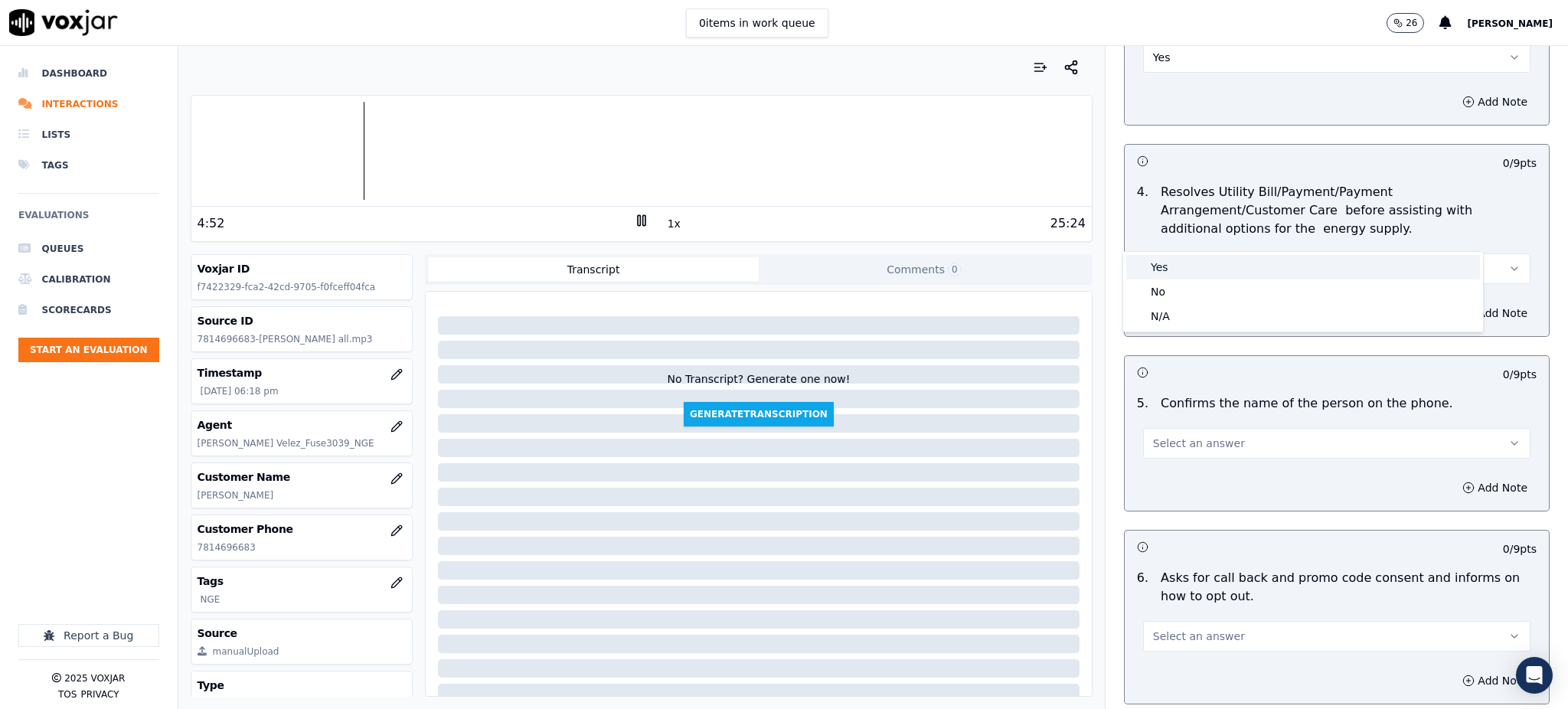
drag, startPoint x: 1160, startPoint y: 271, endPoint x: 1158, endPoint y: 285, distance: 14.1
click at [1160, 275] on div "Yes" at bounding box center [1303, 267] width 354 height 25
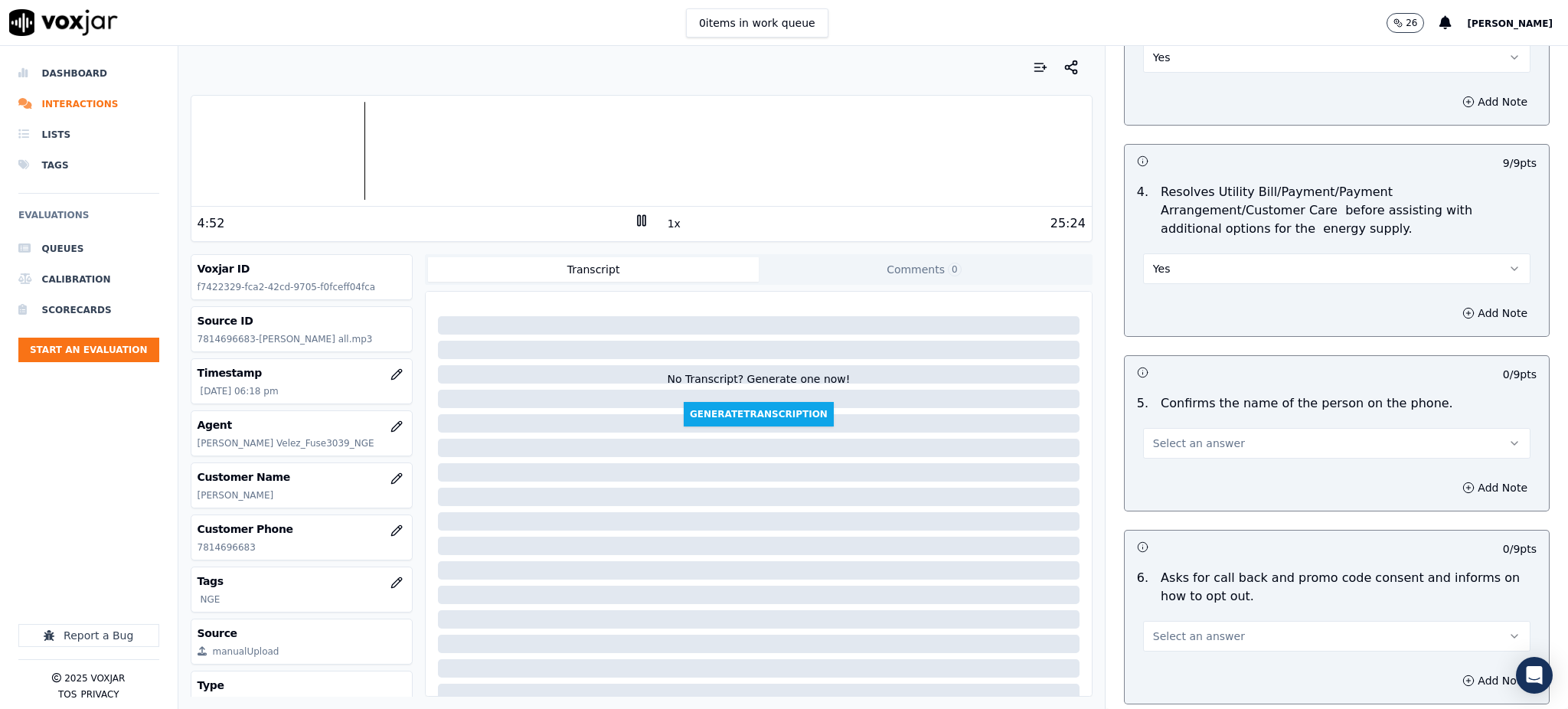
click at [1157, 435] on span "Select an answer" at bounding box center [1198, 443] width 92 height 15
click at [1158, 452] on div "Yes" at bounding box center [1303, 442] width 354 height 25
click at [1161, 629] on span "Select an answer" at bounding box center [1198, 636] width 92 height 15
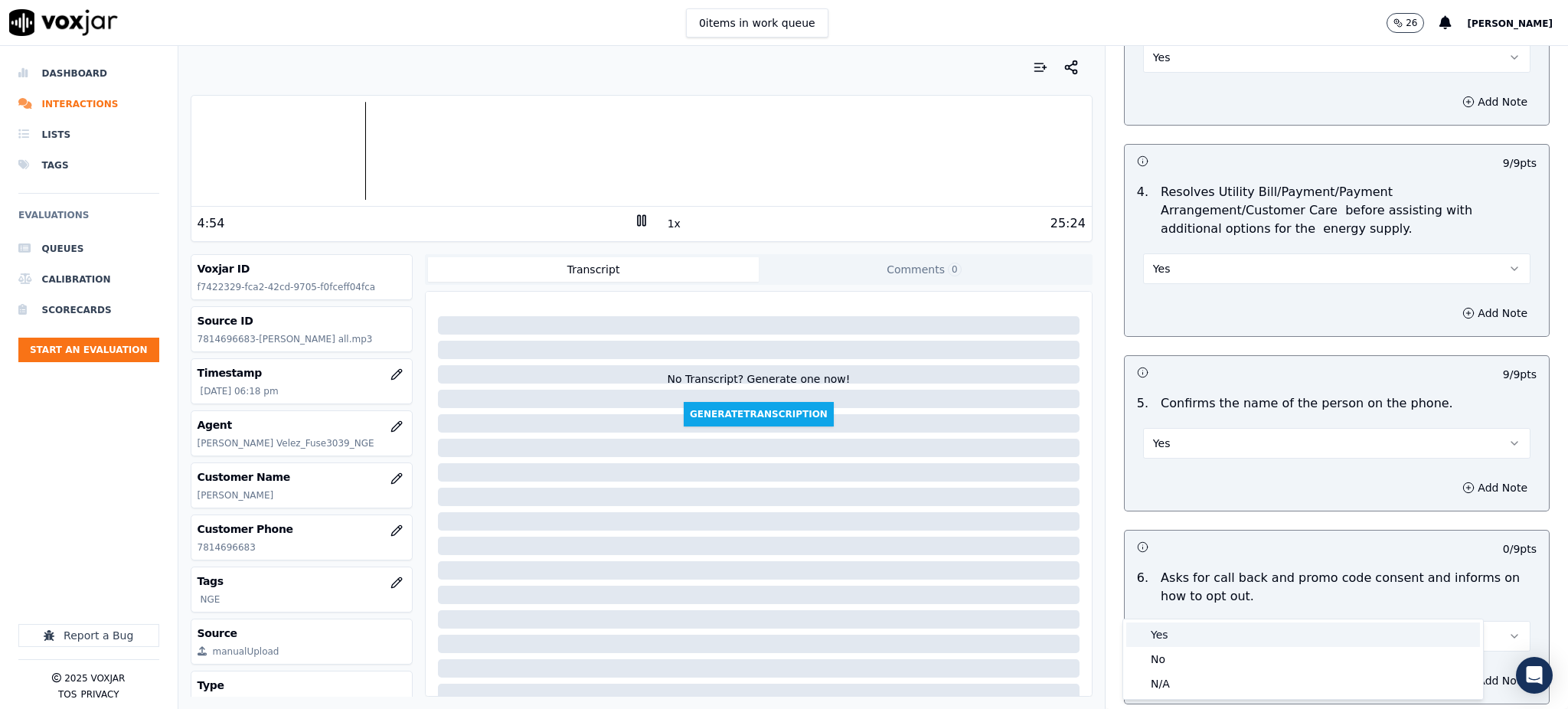
click at [1161, 629] on div "Yes" at bounding box center [1303, 635] width 354 height 25
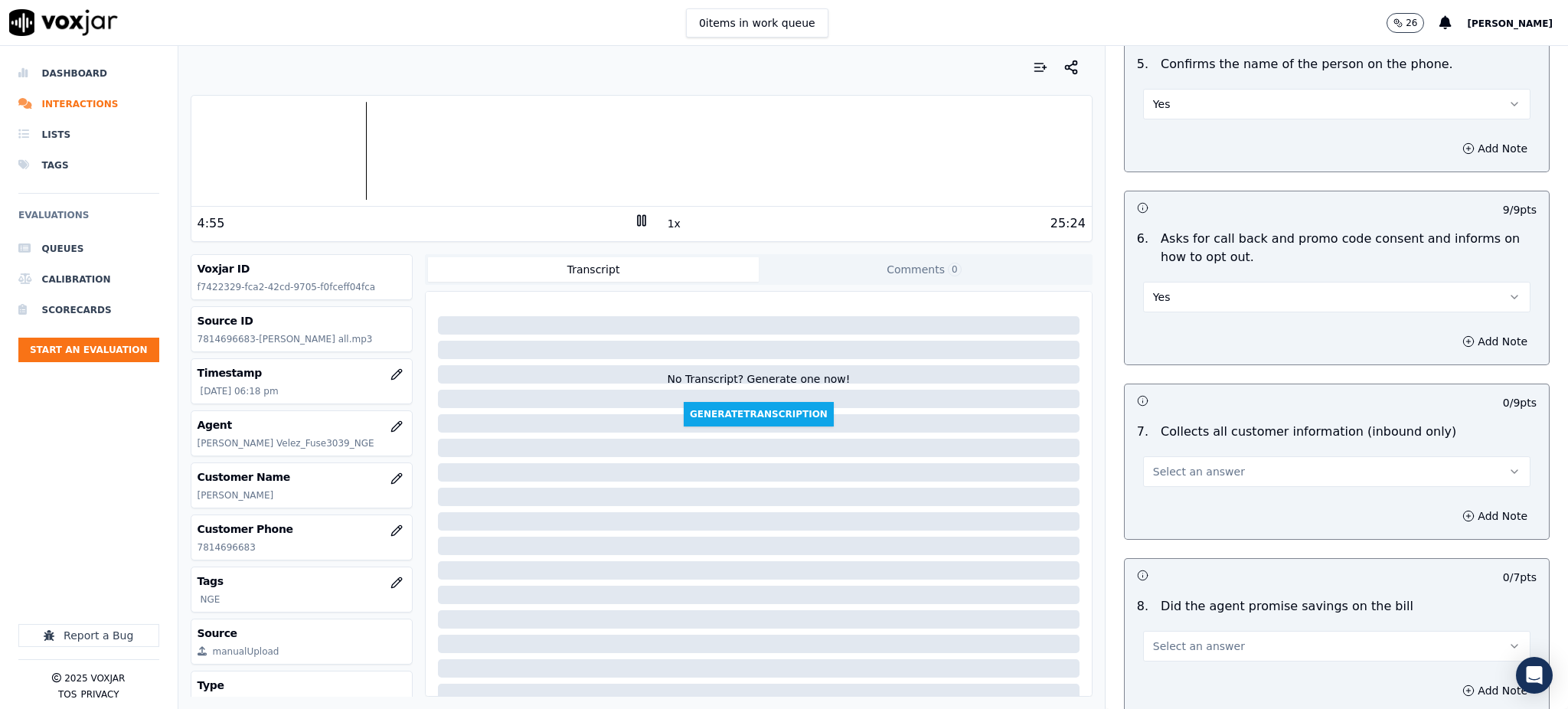
scroll to position [1020, 0]
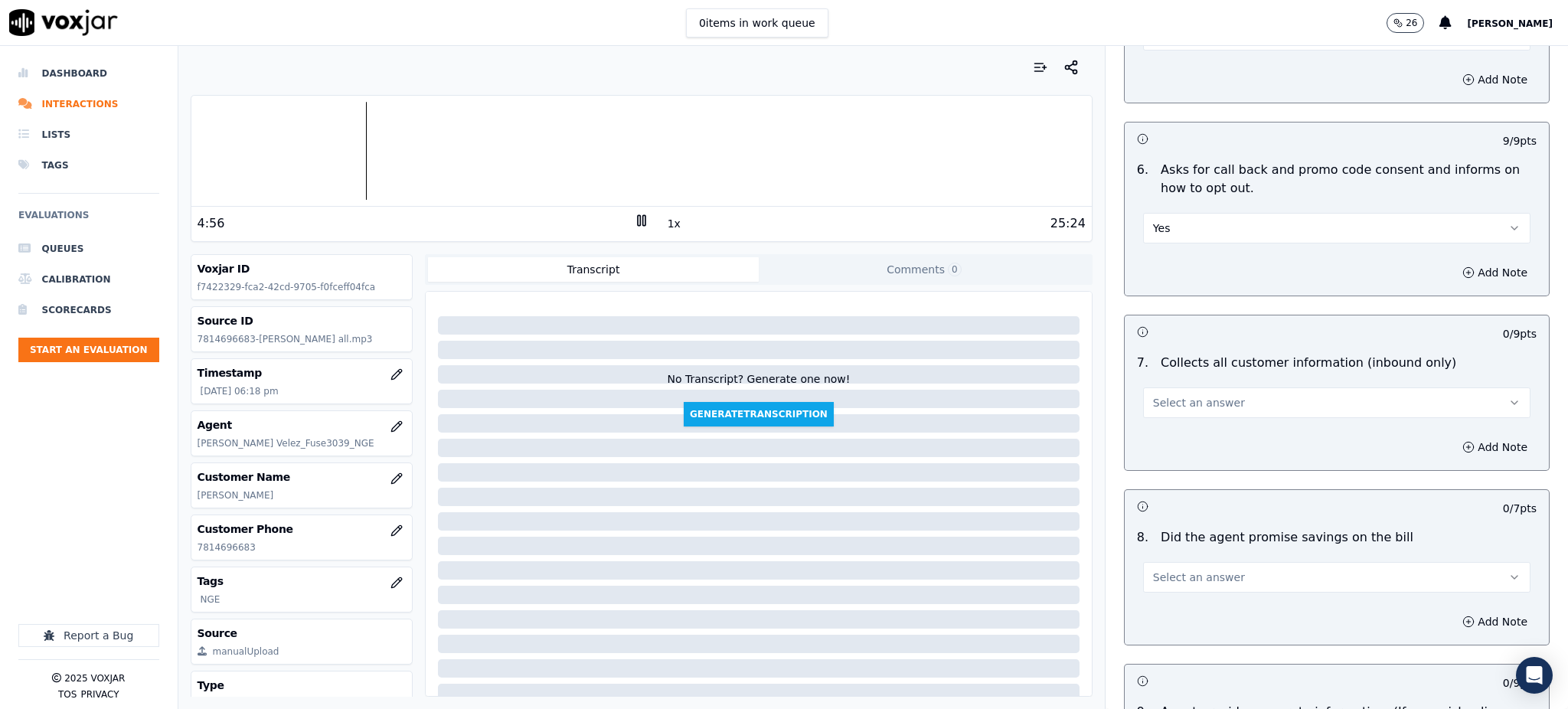
click at [1176, 395] on span "Select an answer" at bounding box center [1198, 402] width 92 height 15
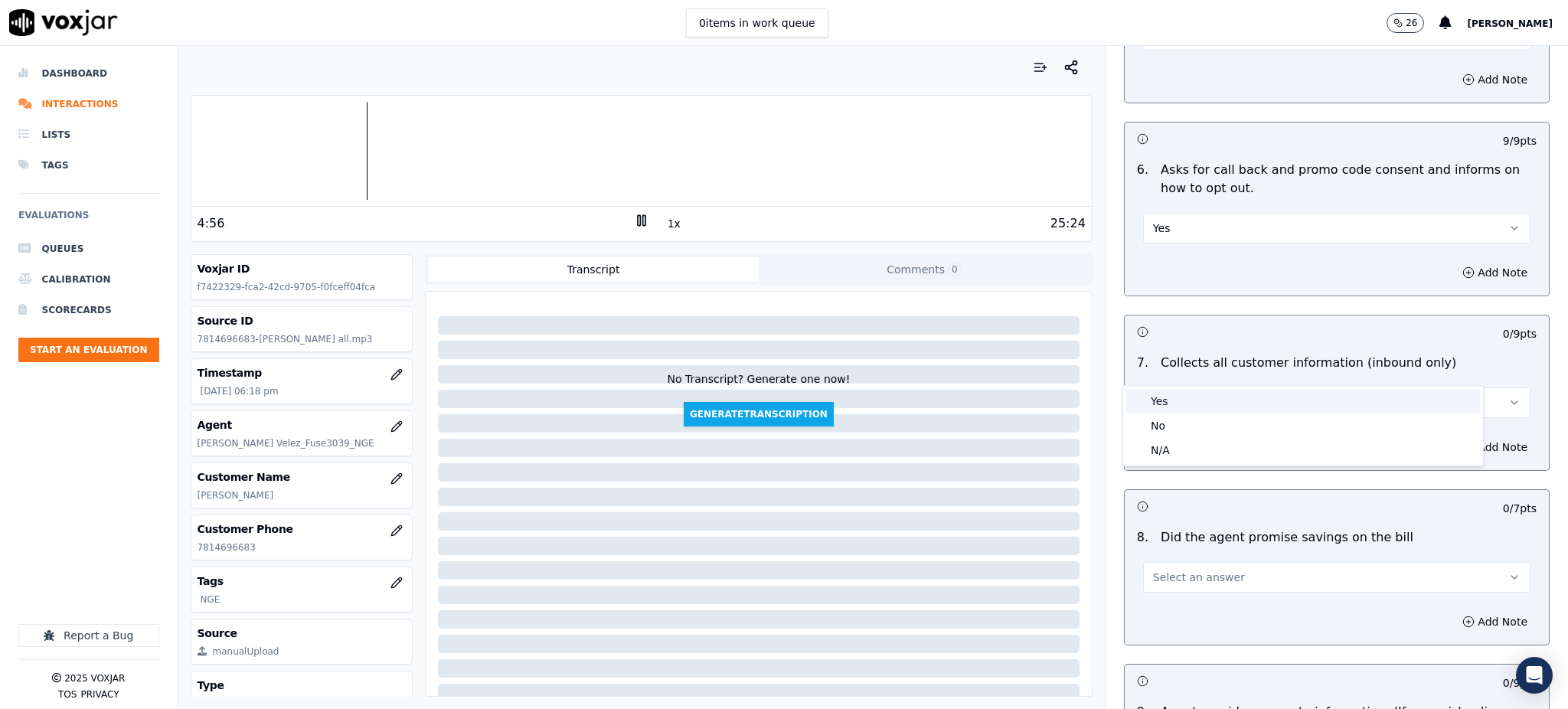
click at [1172, 396] on div "Yes" at bounding box center [1303, 401] width 354 height 25
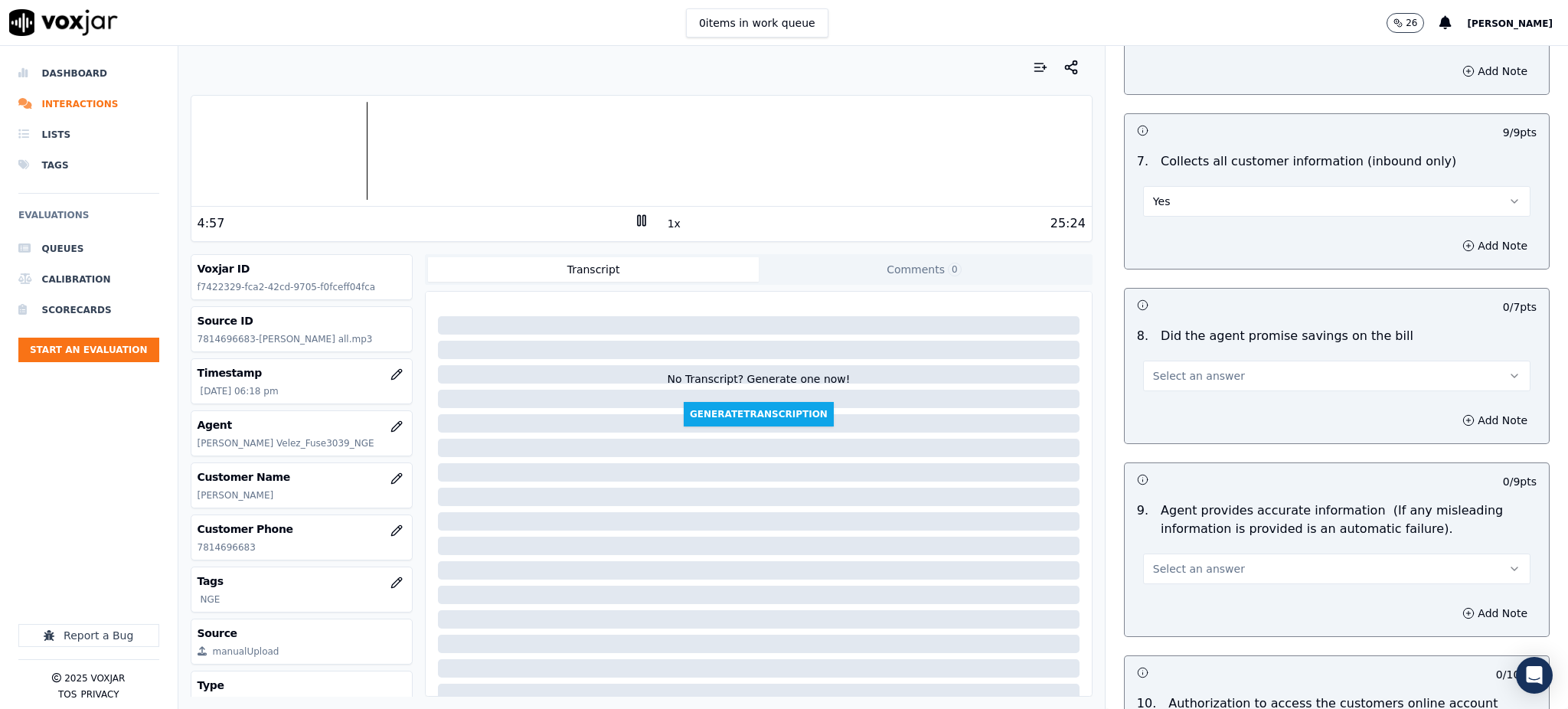
scroll to position [1225, 0]
click at [1160, 358] on button "Select an answer" at bounding box center [1336, 373] width 387 height 30
click at [1161, 371] on div "Yes" at bounding box center [1303, 371] width 354 height 25
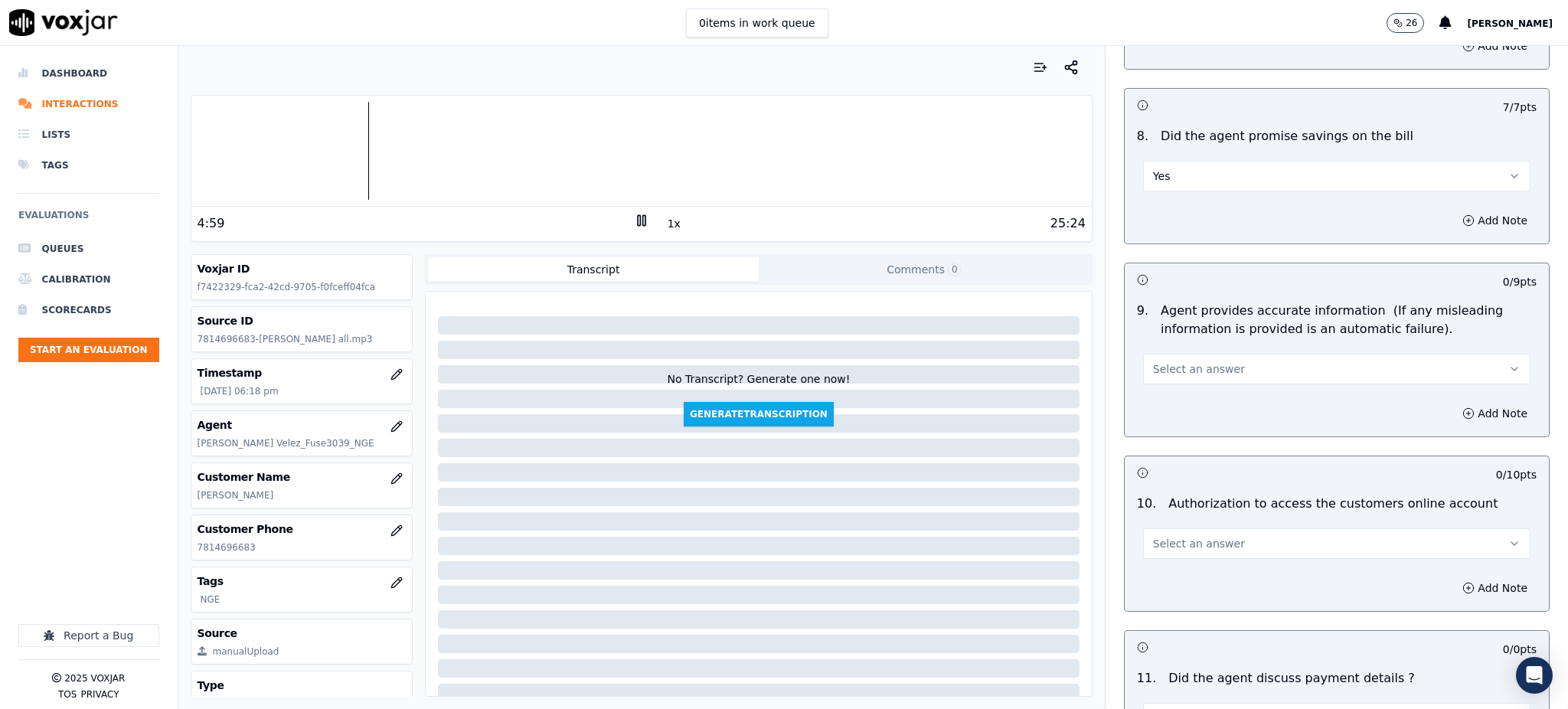
scroll to position [1429, 0]
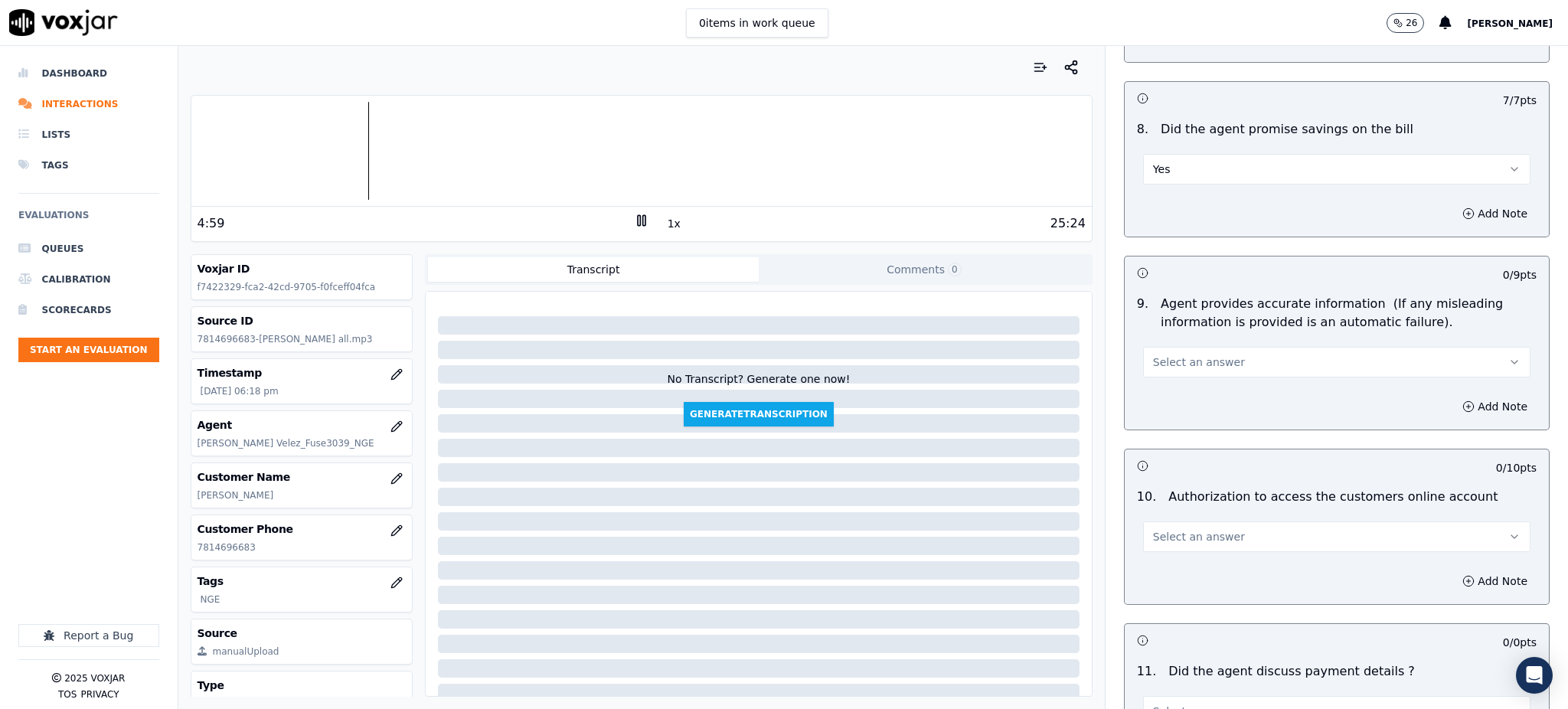
click at [1153, 355] on span "Select an answer" at bounding box center [1198, 363] width 92 height 15
click at [1173, 353] on div "Yes" at bounding box center [1303, 361] width 354 height 25
drag, startPoint x: 1174, startPoint y: 494, endPoint x: 1174, endPoint y: 516, distance: 22.0
click at [1174, 529] on span "Select an answer" at bounding box center [1198, 537] width 92 height 15
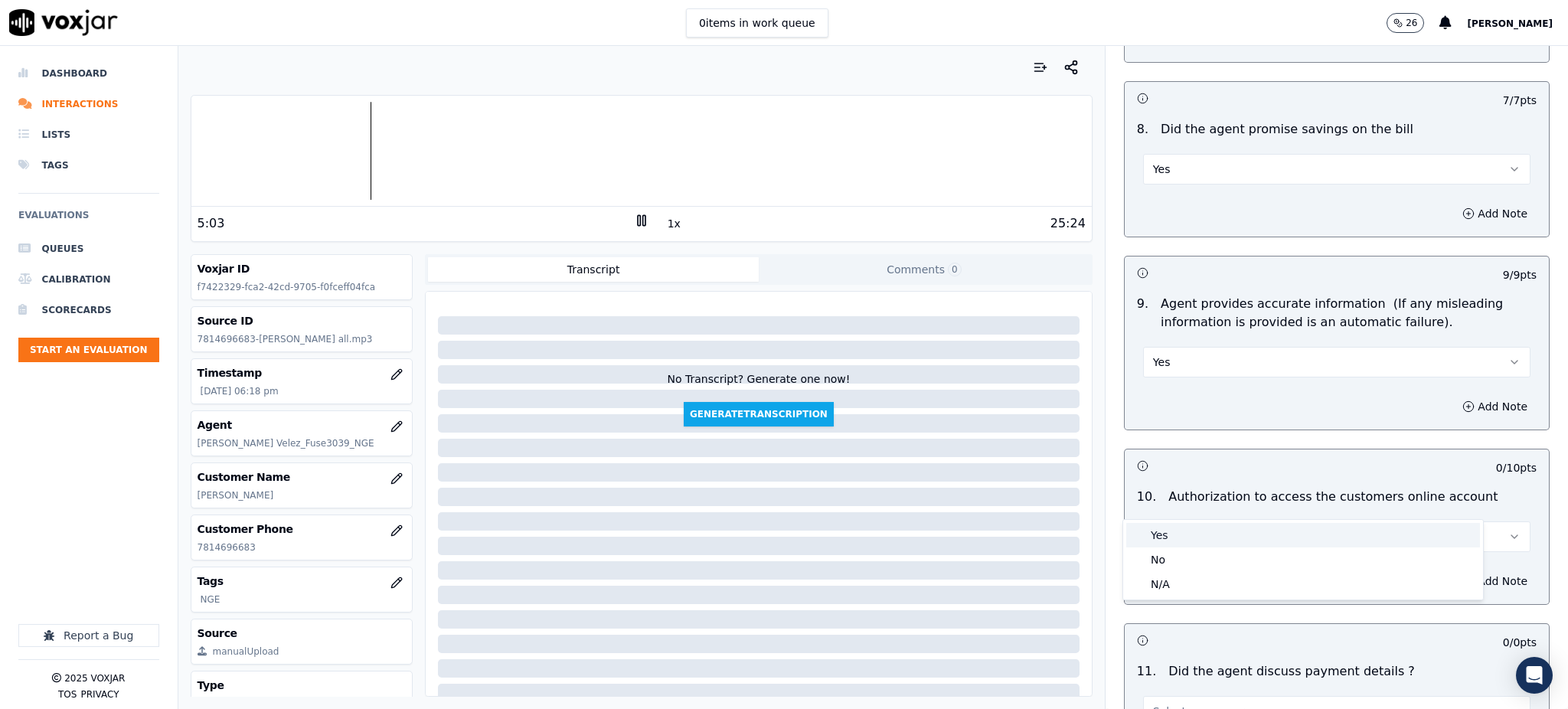
click at [1180, 539] on div "Yes" at bounding box center [1303, 536] width 354 height 25
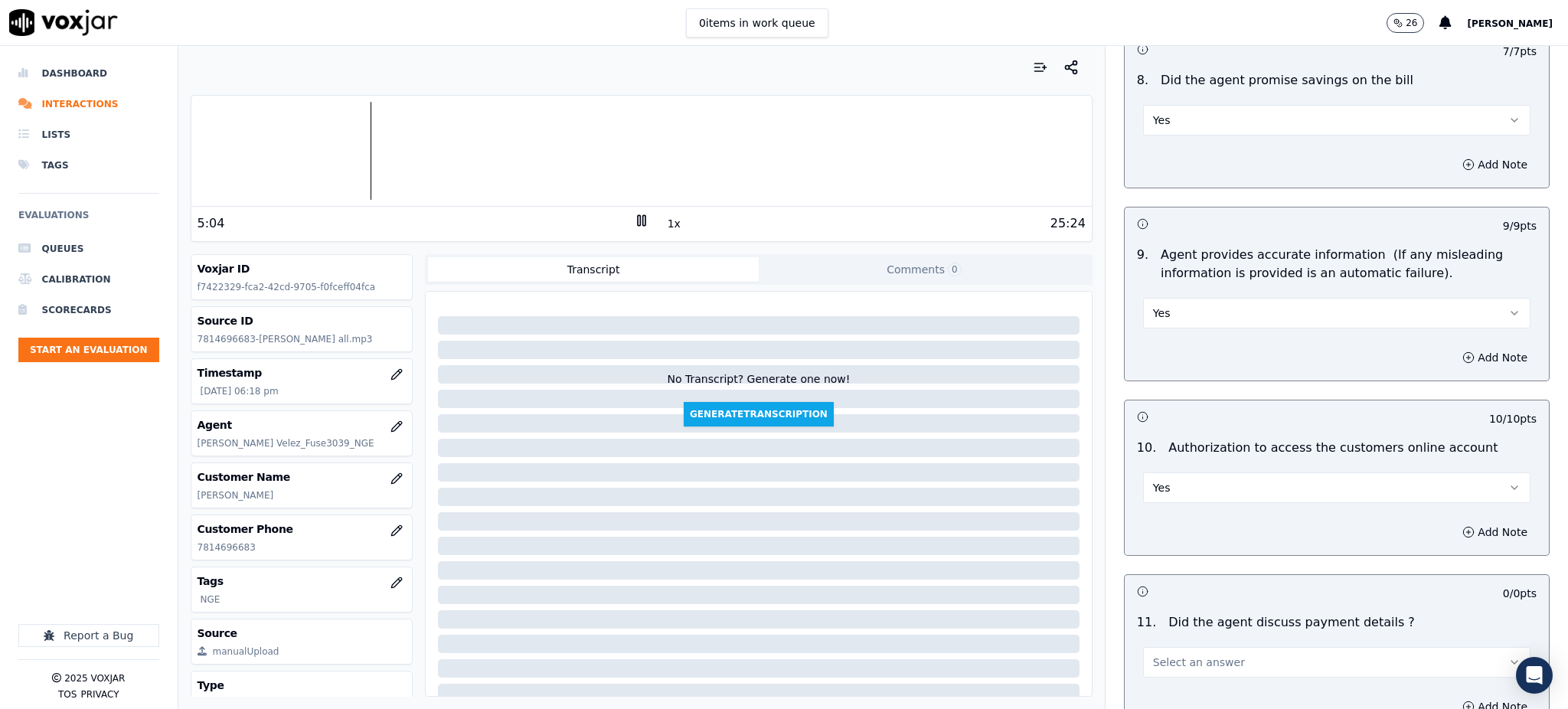
scroll to position [1735, 0]
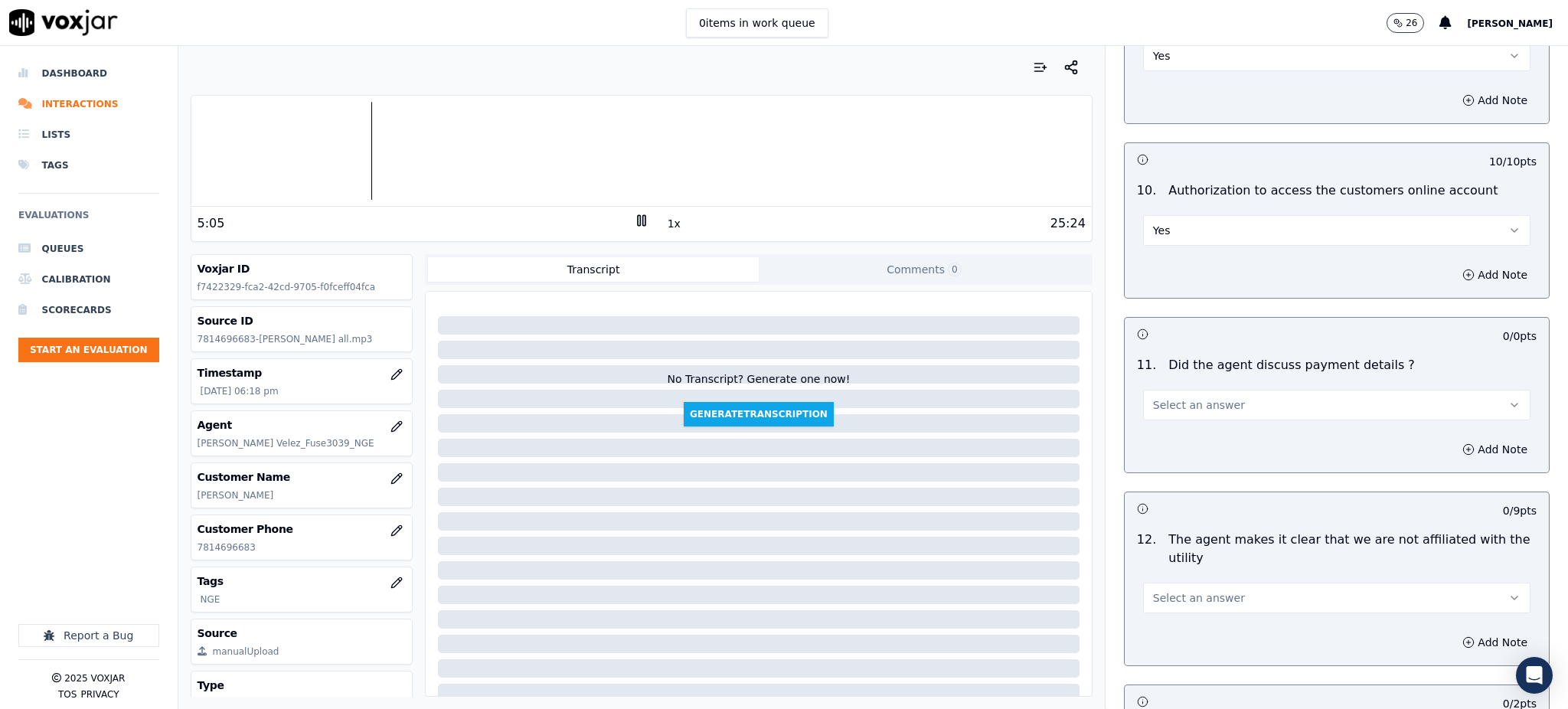
click at [1164, 398] on span "Select an answer" at bounding box center [1198, 405] width 92 height 15
drag, startPoint x: 1158, startPoint y: 450, endPoint x: 1157, endPoint y: 459, distance: 9.1
click at [1158, 451] on div "N/A" at bounding box center [1303, 452] width 354 height 25
click at [1153, 591] on span "Select an answer" at bounding box center [1198, 598] width 92 height 15
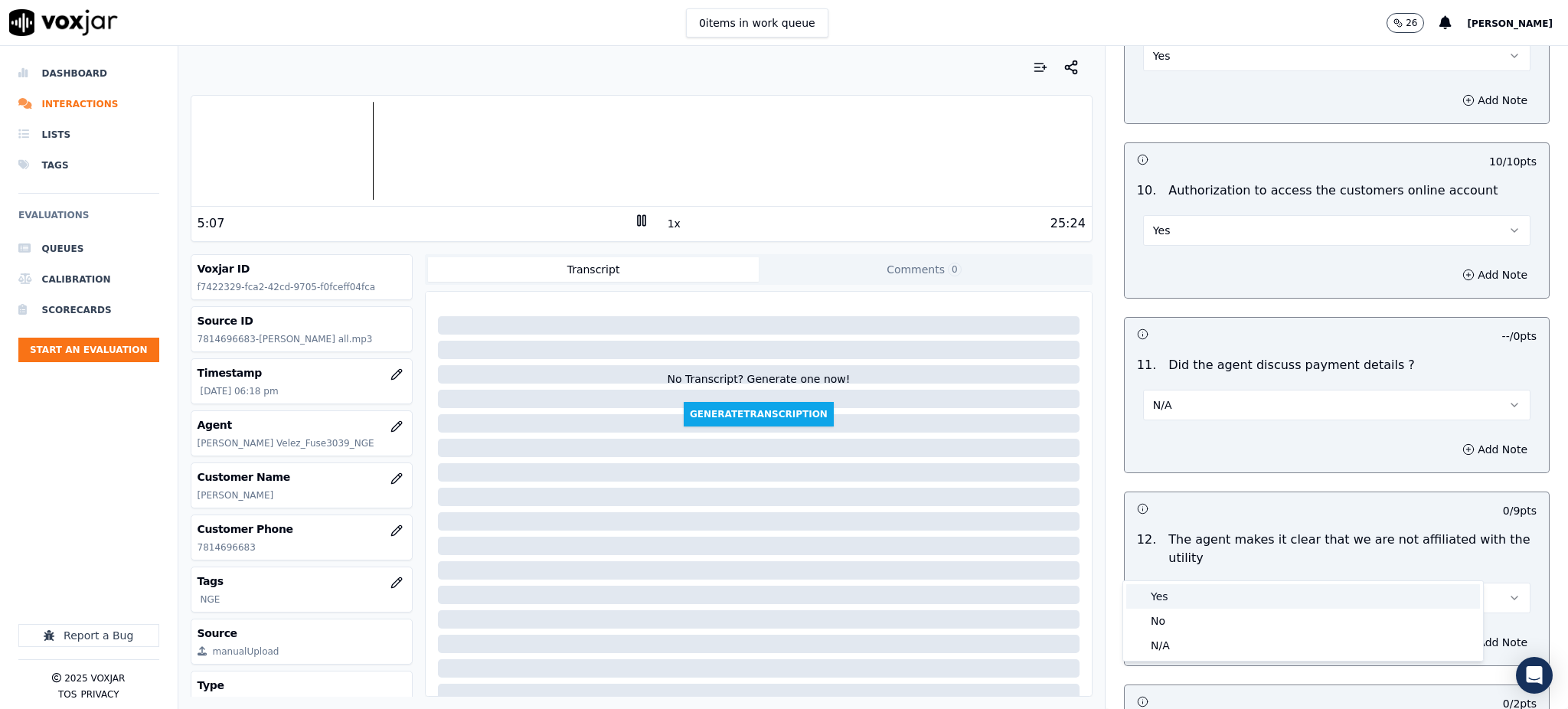
click at [1156, 599] on div "Yes" at bounding box center [1303, 596] width 354 height 25
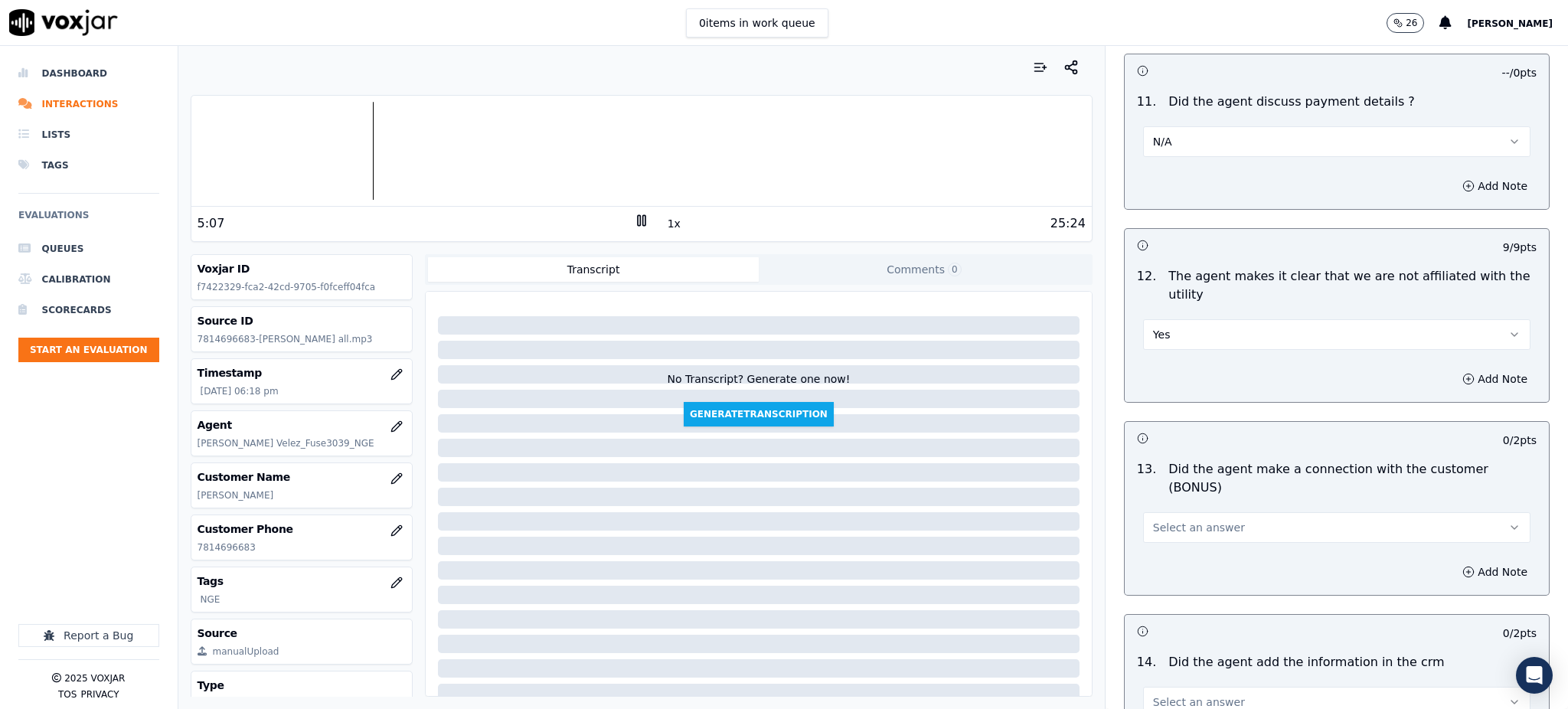
scroll to position [2042, 0]
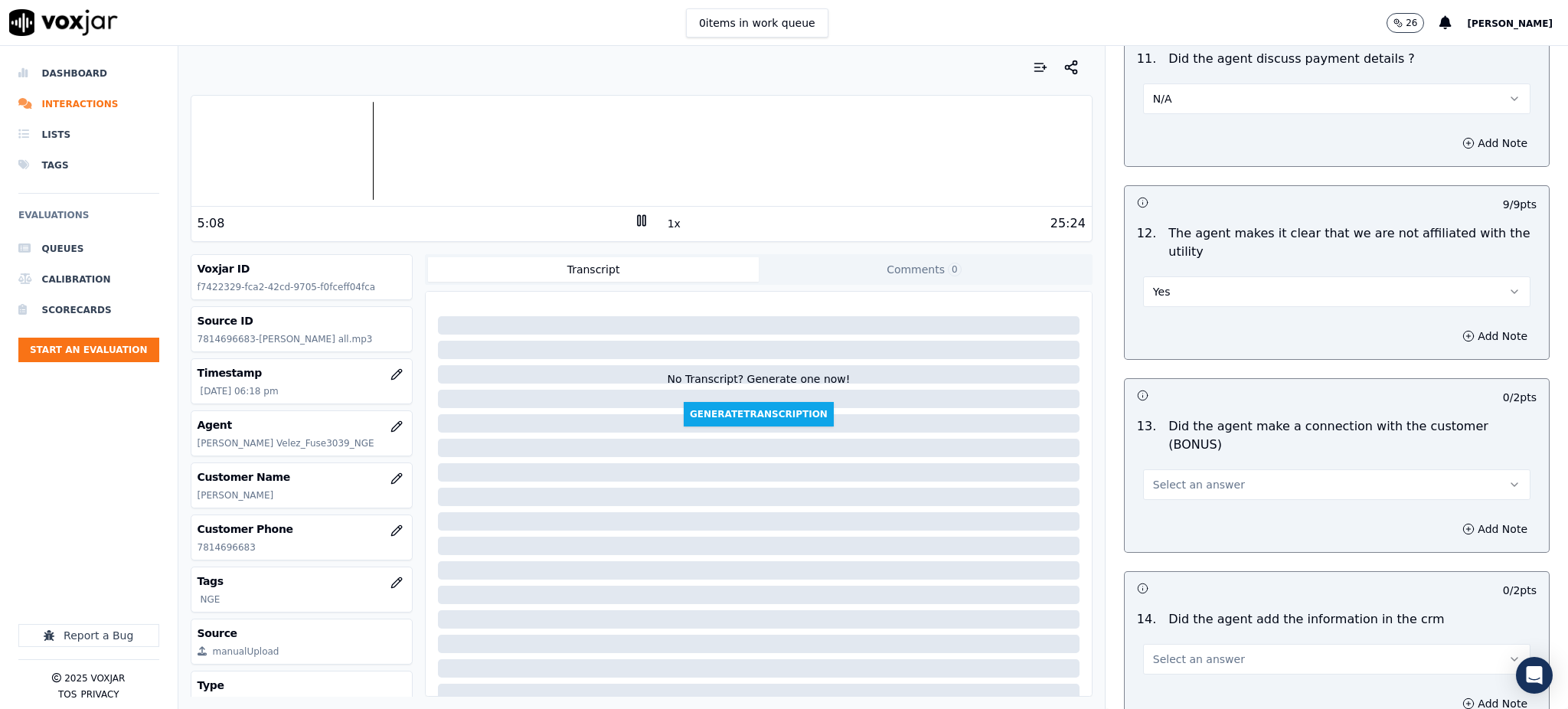
click at [1173, 477] on span "Select an answer" at bounding box center [1198, 485] width 92 height 15
drag, startPoint x: 1172, startPoint y: 462, endPoint x: 1149, endPoint y: 567, distance: 107.5
click at [1172, 463] on div "Yes" at bounding box center [1303, 465] width 354 height 25
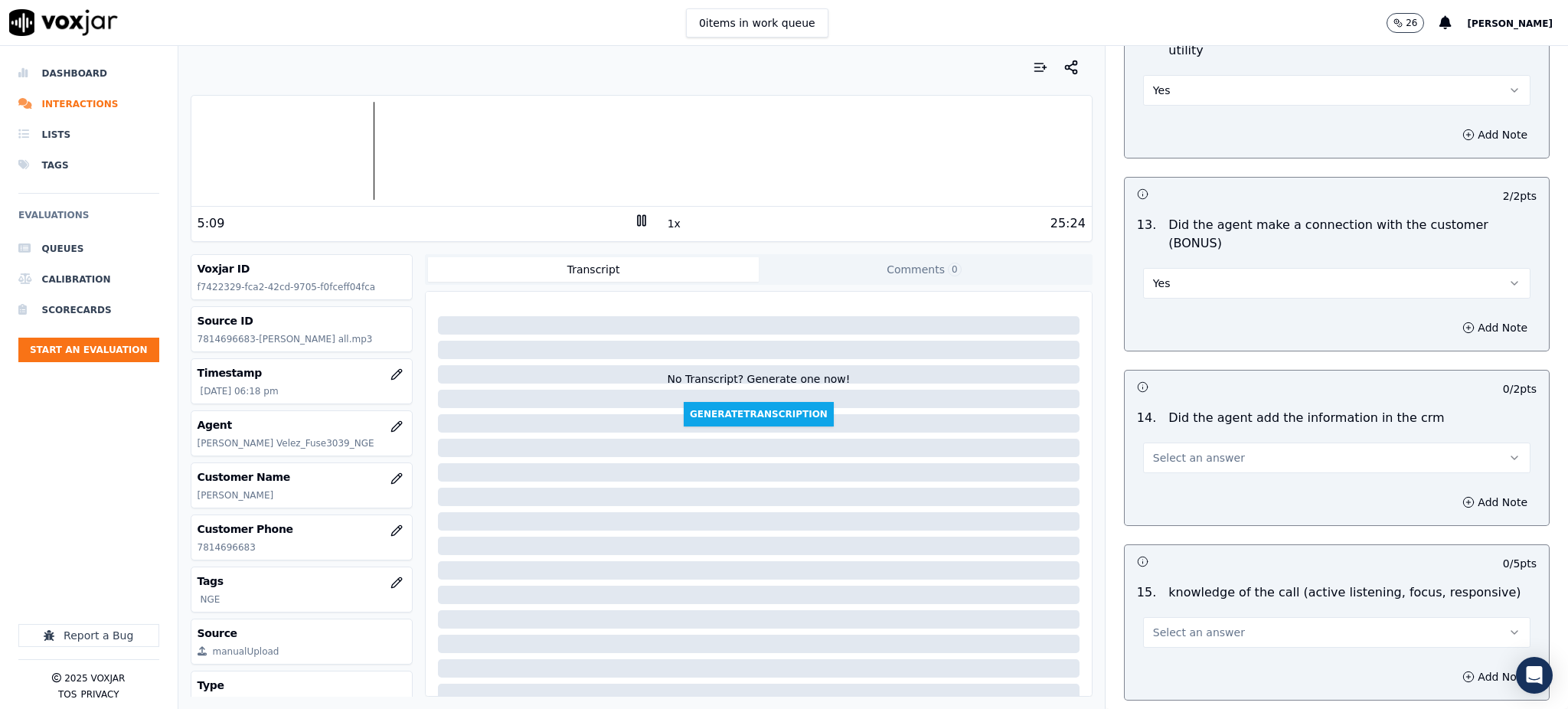
scroll to position [2246, 0]
click at [1153, 447] on span "Select an answer" at bounding box center [1198, 454] width 92 height 15
click at [1157, 438] on div "Yes" at bounding box center [1303, 435] width 354 height 25
click at [1159, 622] on span "Select an answer" at bounding box center [1198, 629] width 92 height 15
click at [1164, 616] on div "Yes" at bounding box center [1303, 611] width 354 height 25
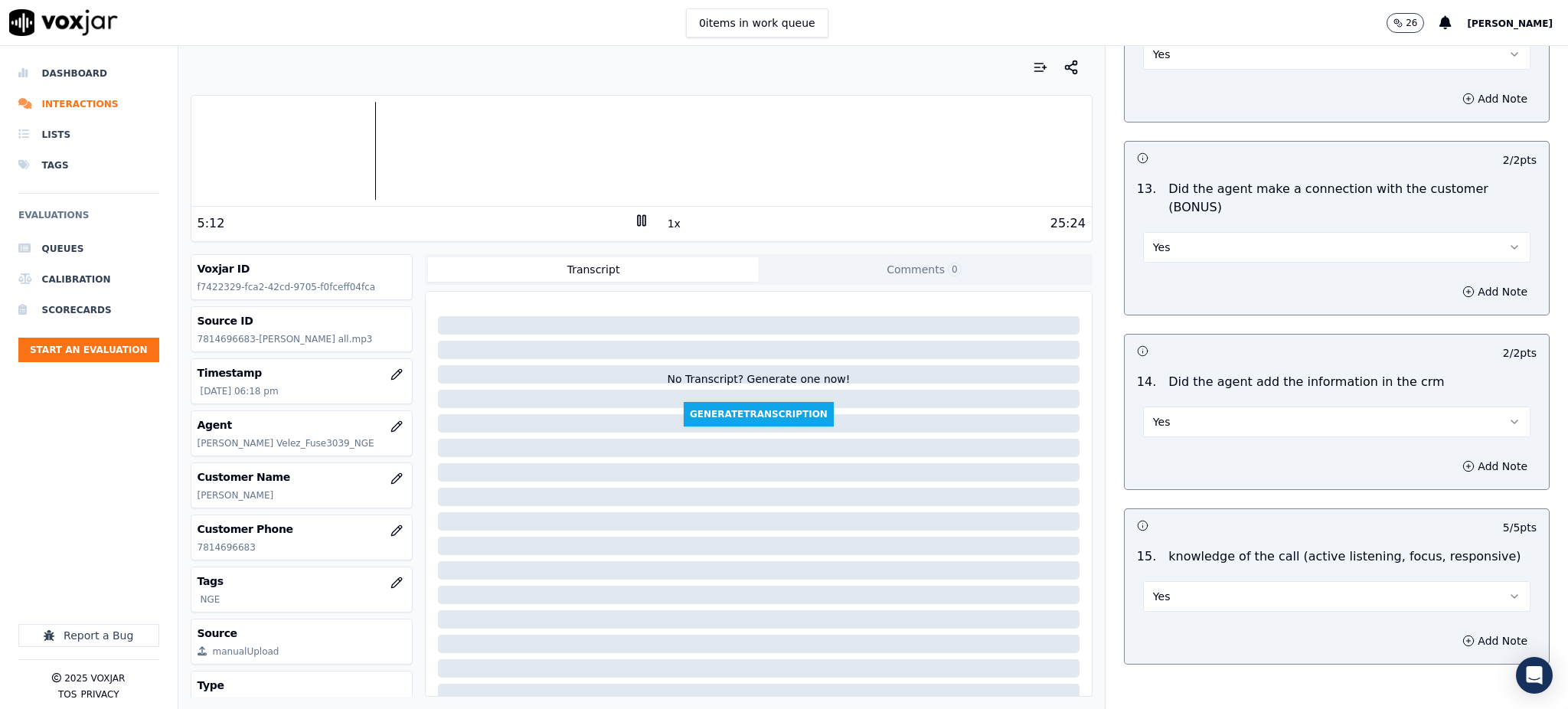
scroll to position [2318, 0]
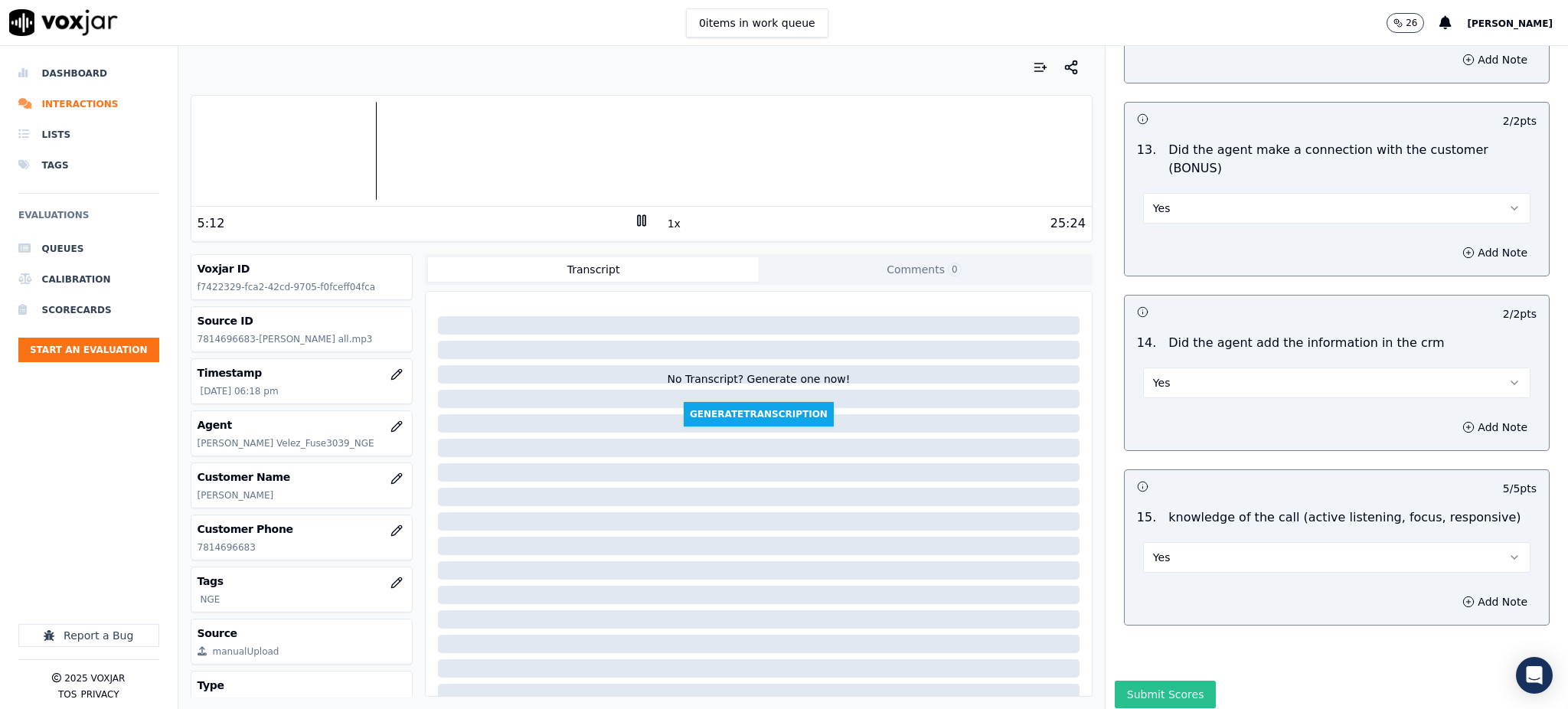
click at [1157, 681] on button "Submit Scores" at bounding box center [1166, 694] width 102 height 27
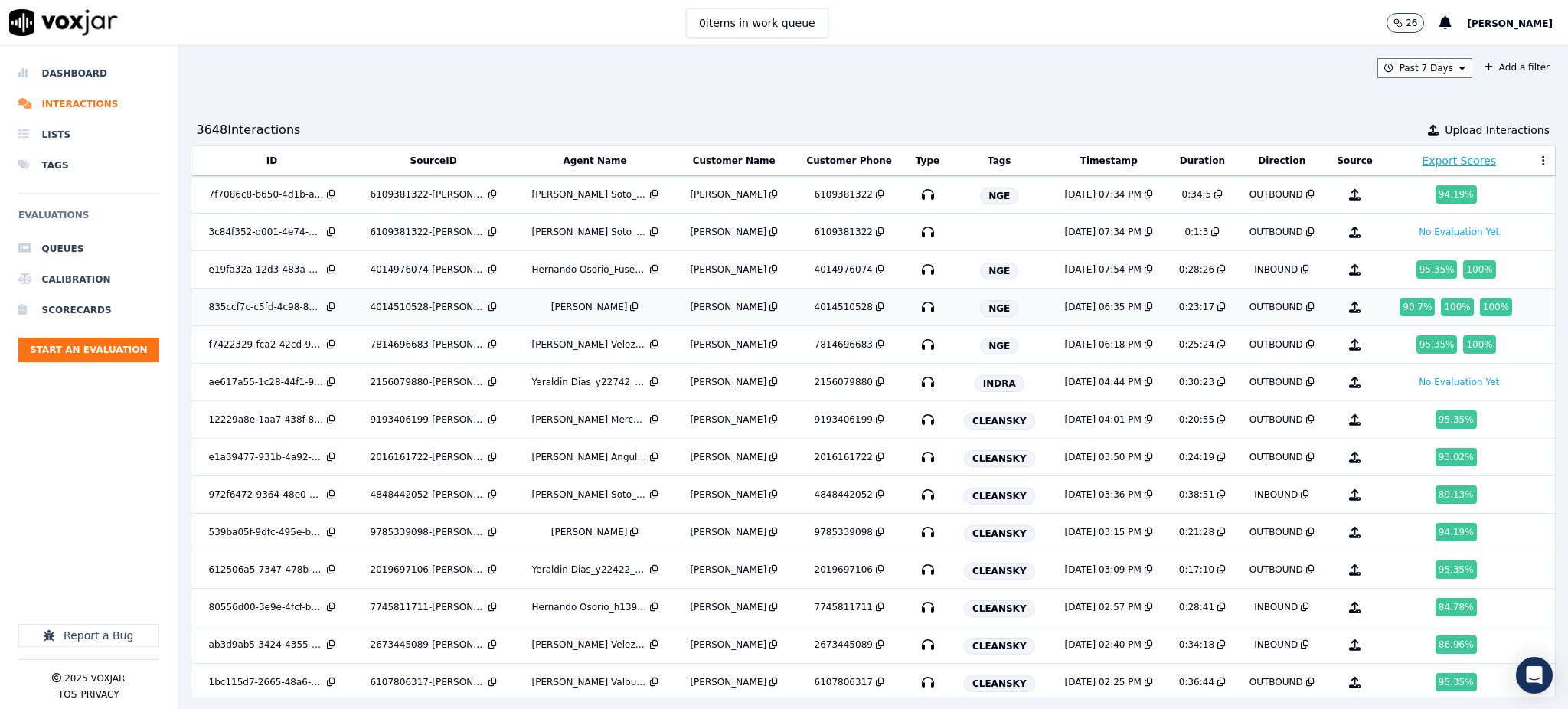
click at [1480, 312] on div "100 %" at bounding box center [1496, 307] width 32 height 18
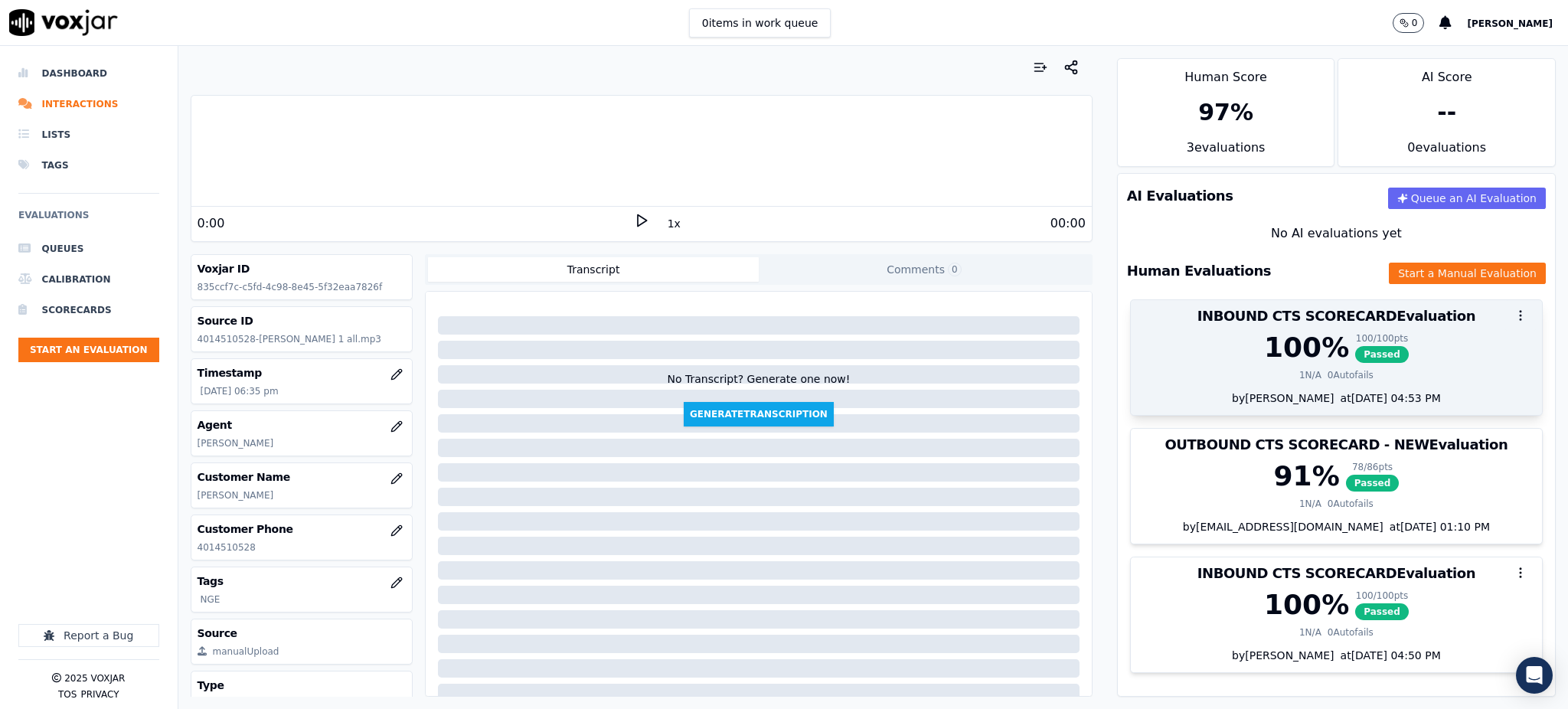
drag, startPoint x: 1474, startPoint y: 319, endPoint x: 1463, endPoint y: 327, distance: 13.6
click at [1513, 318] on icon "button" at bounding box center [1520, 315] width 14 height 14
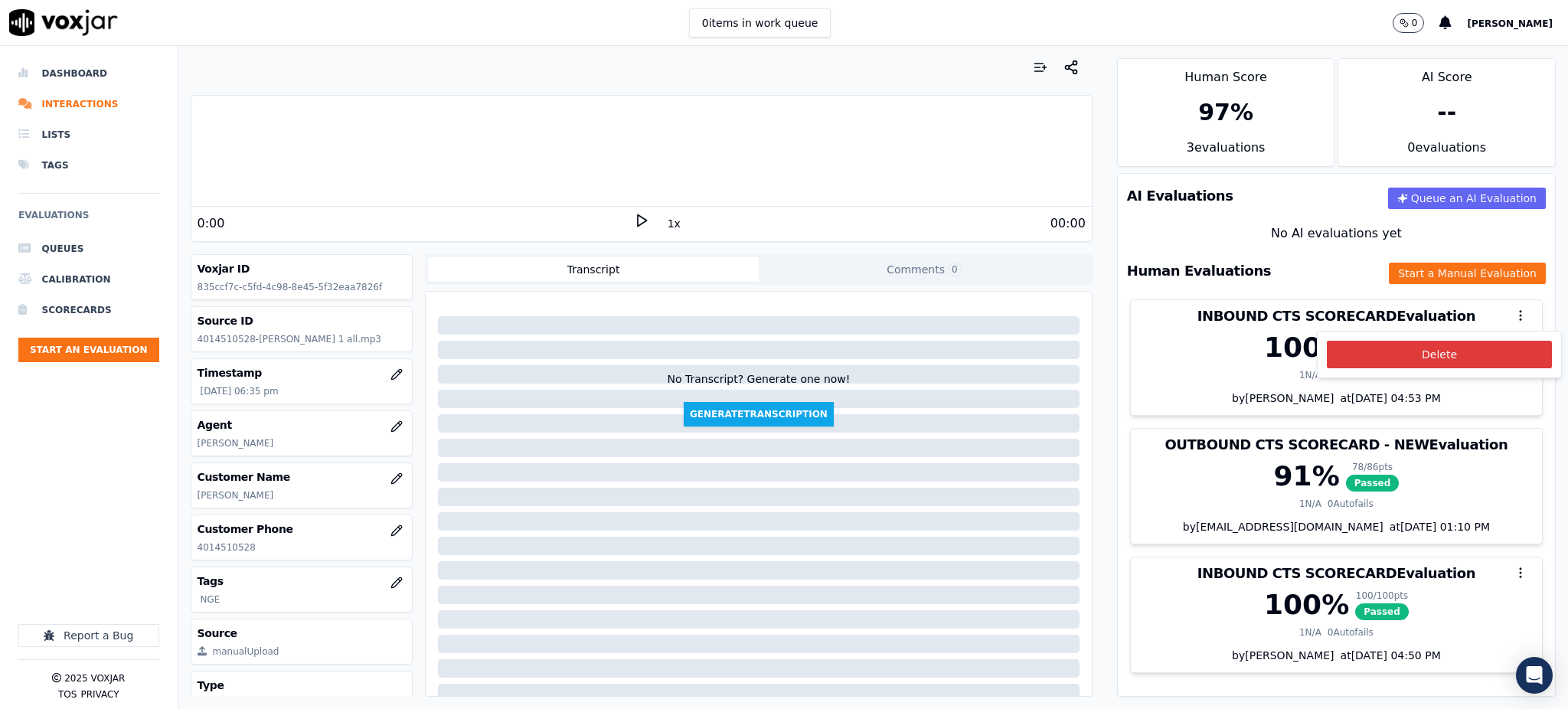
click at [1436, 355] on button "Delete" at bounding box center [1439, 354] width 225 height 27
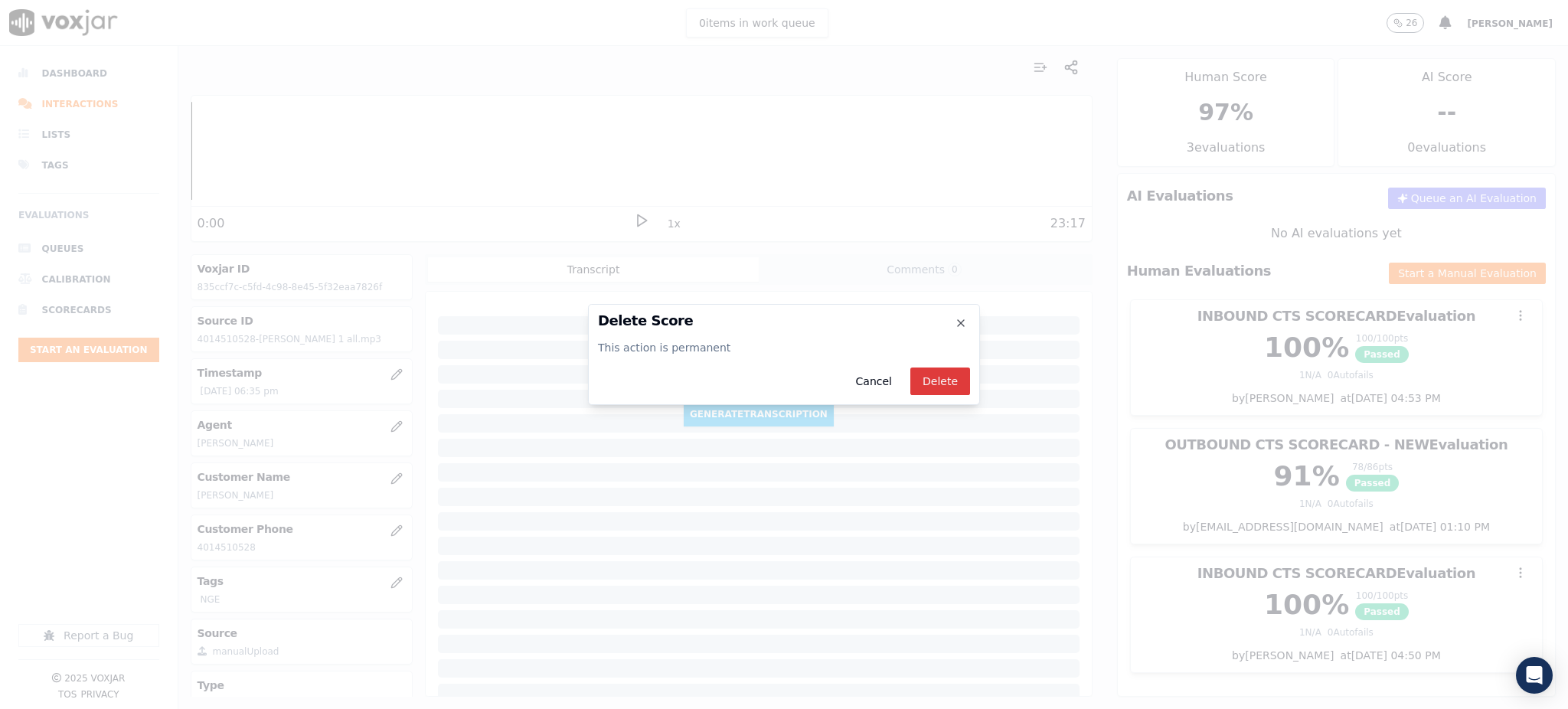
click at [938, 384] on button "Delete" at bounding box center [940, 381] width 60 height 27
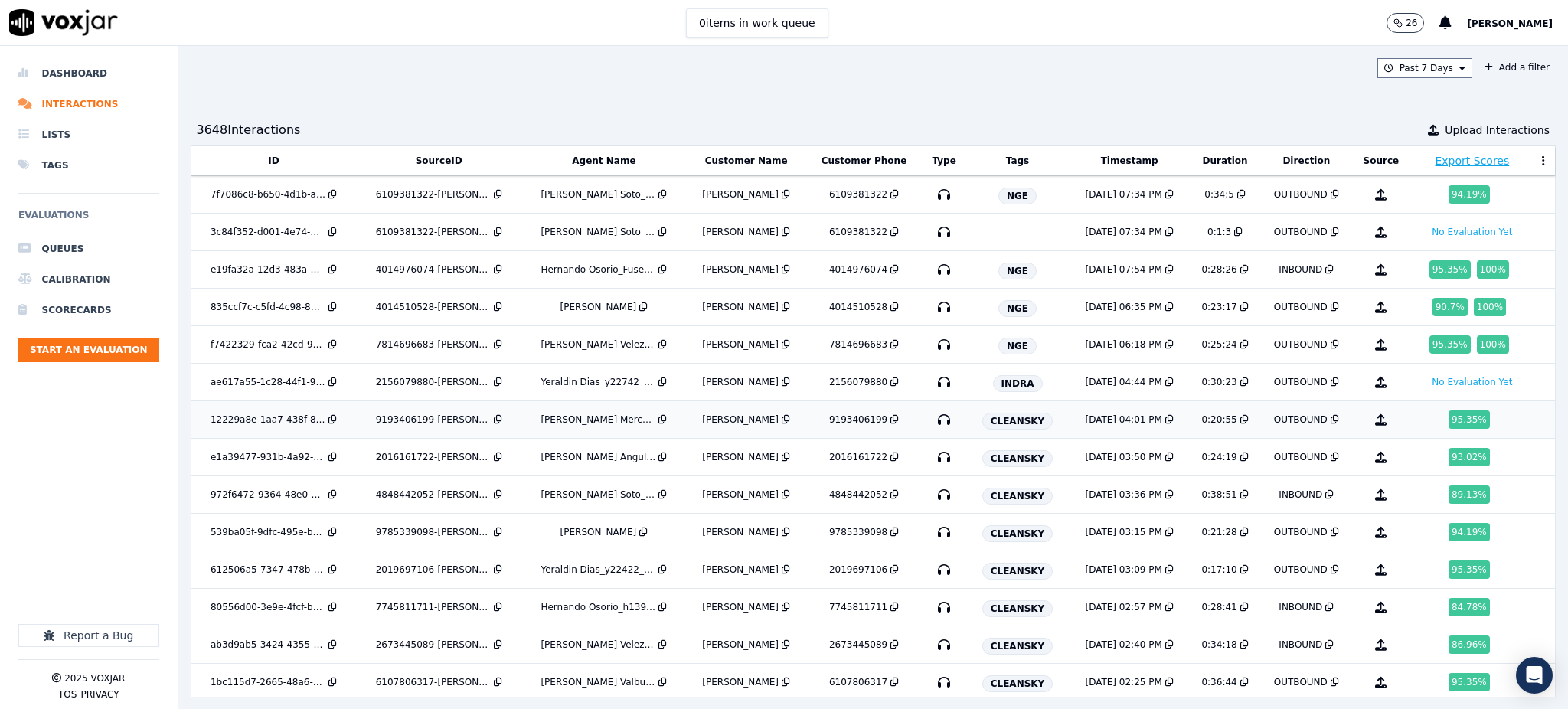
click at [932, 422] on icon "button" at bounding box center [944, 419] width 25 height 25
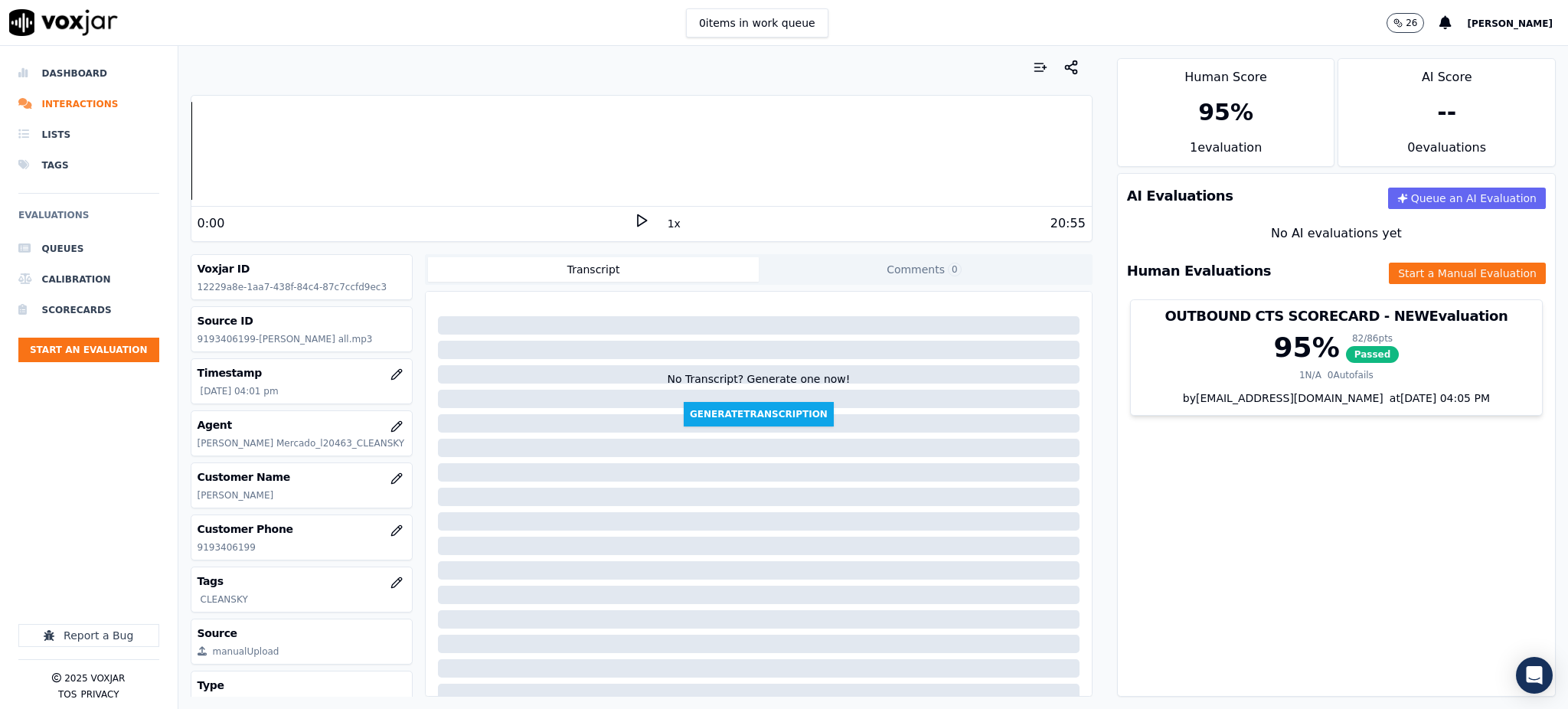
drag, startPoint x: 632, startPoint y: 220, endPoint x: 565, endPoint y: 343, distance: 140.1
click at [634, 219] on icon at bounding box center [642, 221] width 15 height 15
drag, startPoint x: 258, startPoint y: 545, endPoint x: 187, endPoint y: 542, distance: 71.1
click at [186, 546] on div "Your browser does not support the audio element. 0:02 1x 20:55 Voxjar ID 12229a…" at bounding box center [641, 378] width 926 height 664
copy p "9193406199"
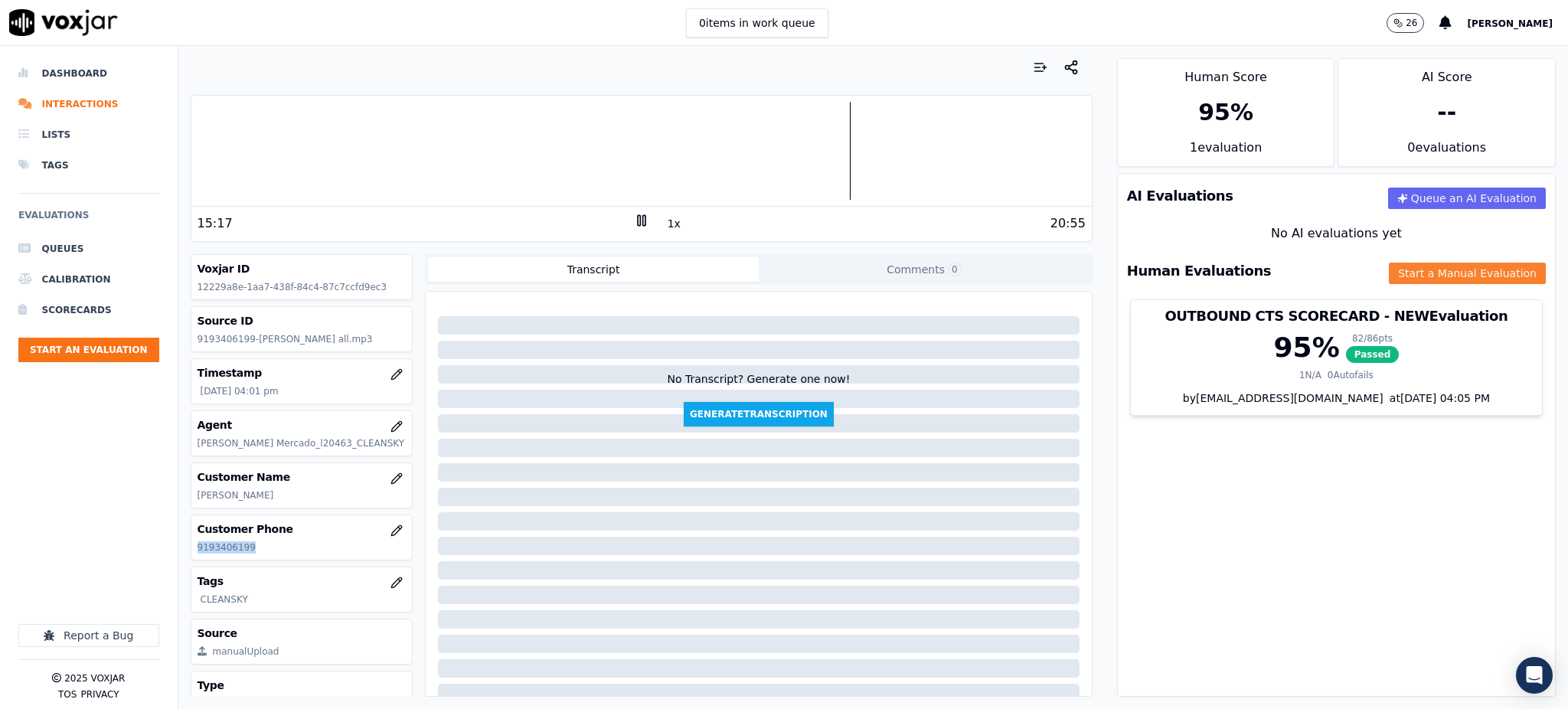
click at [1388, 268] on button "Start a Manual Evaluation" at bounding box center [1467, 273] width 157 height 22
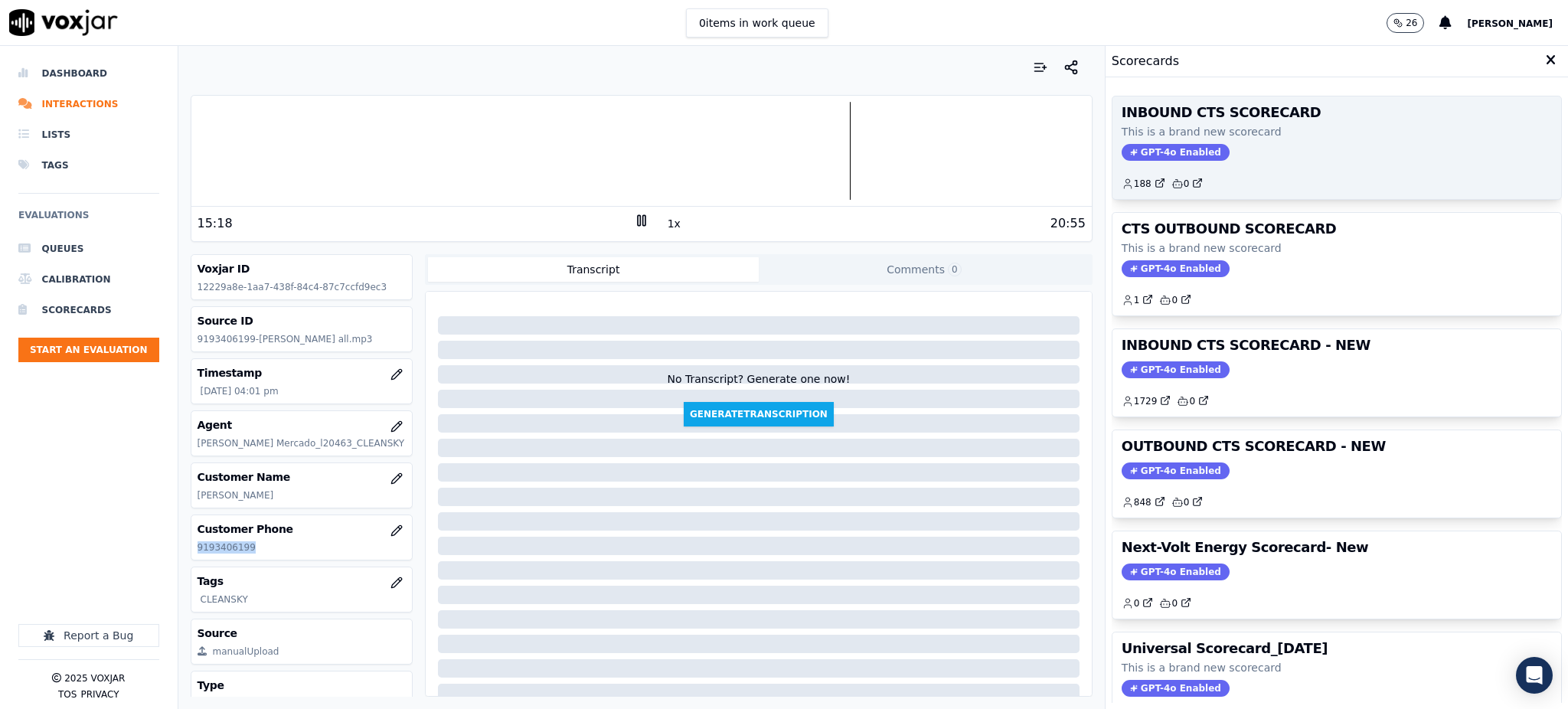
click at [1136, 151] on span "GPT-4o Enabled" at bounding box center [1175, 152] width 108 height 17
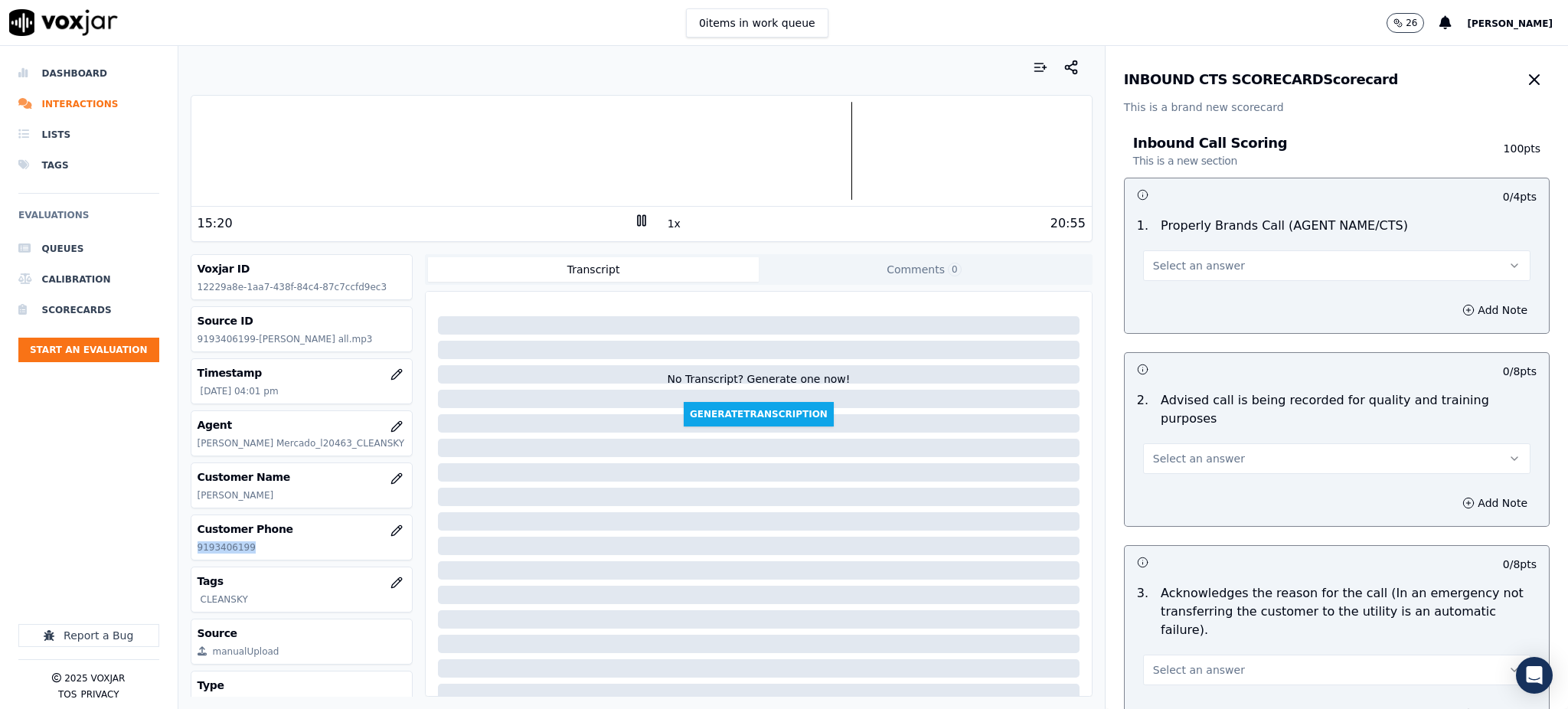
click at [1153, 260] on span "Select an answer" at bounding box center [1198, 266] width 92 height 15
click at [1161, 294] on div "Yes" at bounding box center [1303, 300] width 354 height 25
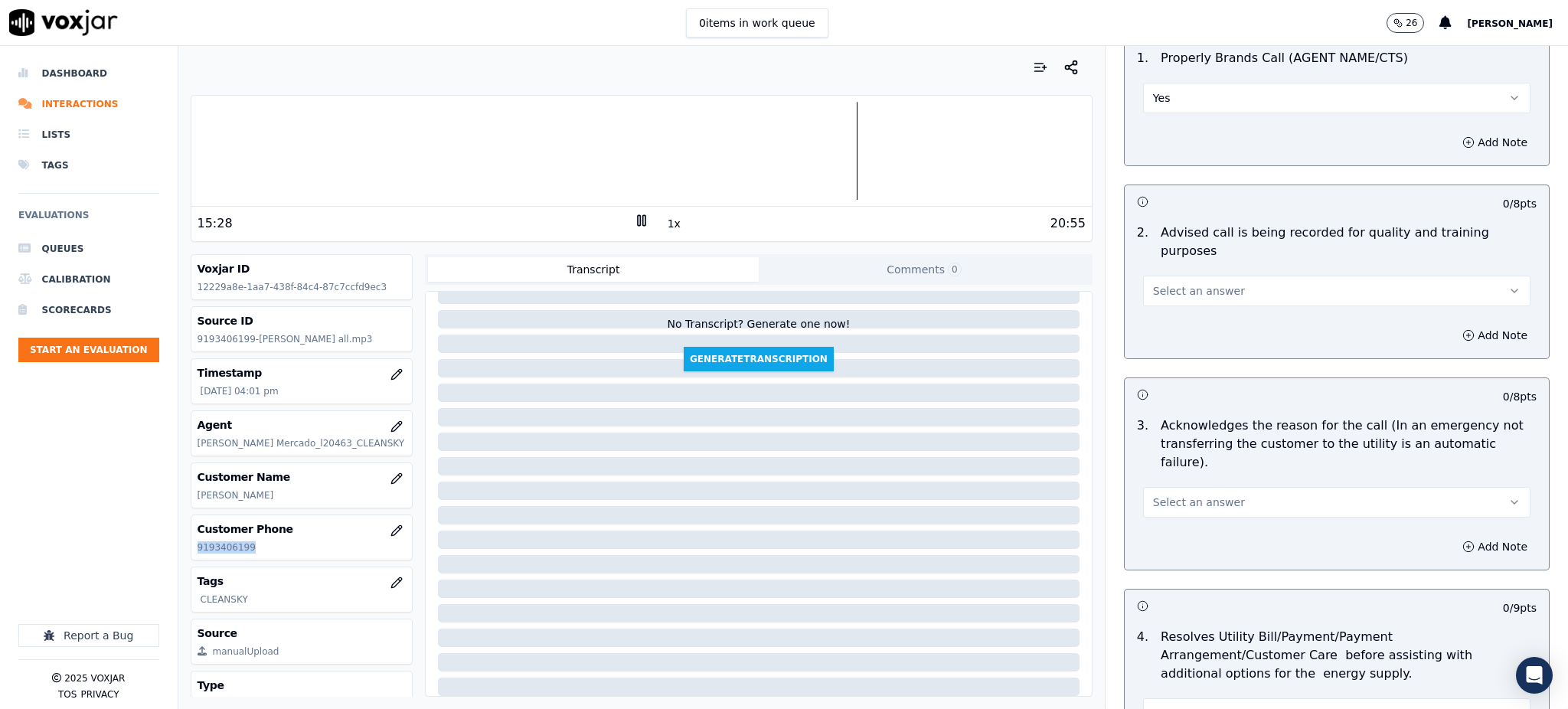
scroll to position [204, 0]
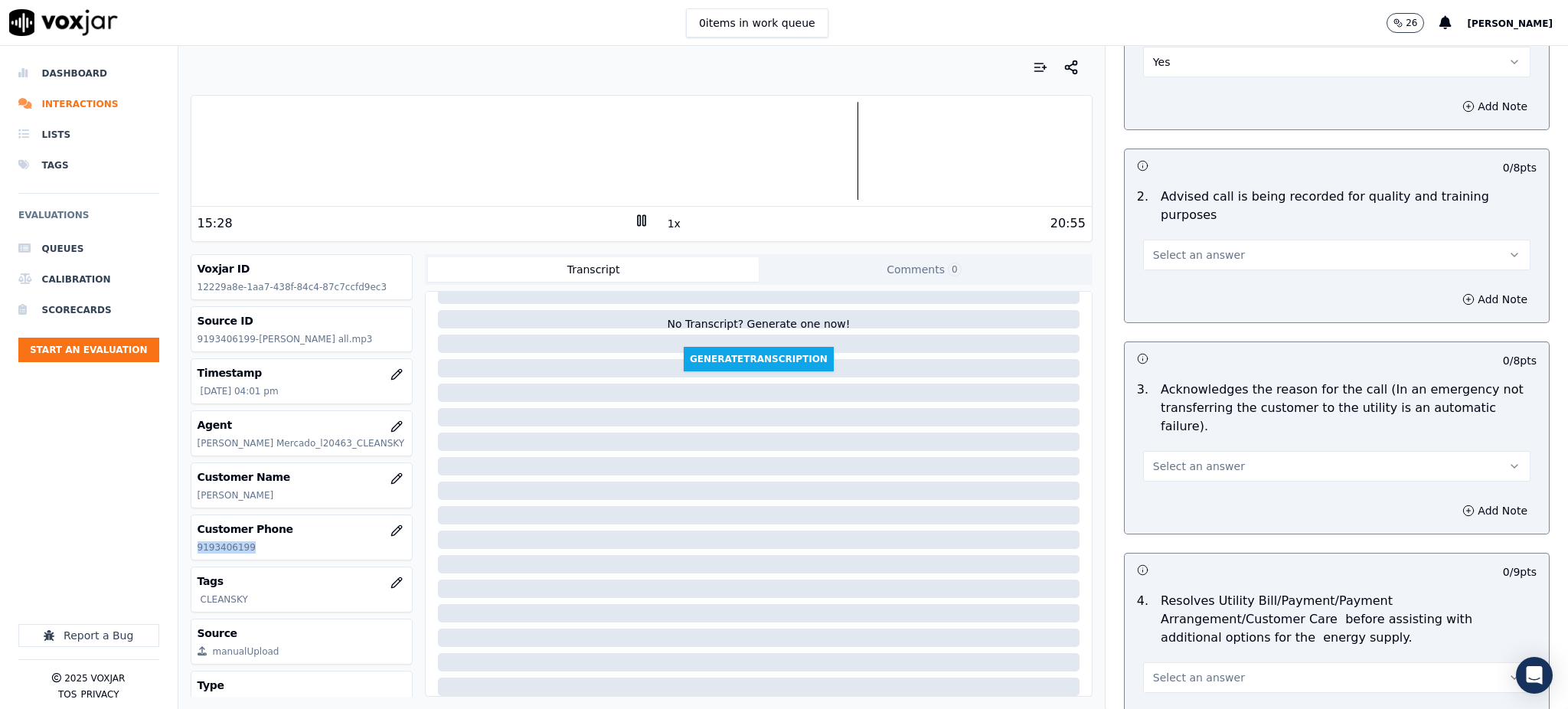
click at [1166, 247] on span "Select an answer" at bounding box center [1198, 255] width 92 height 15
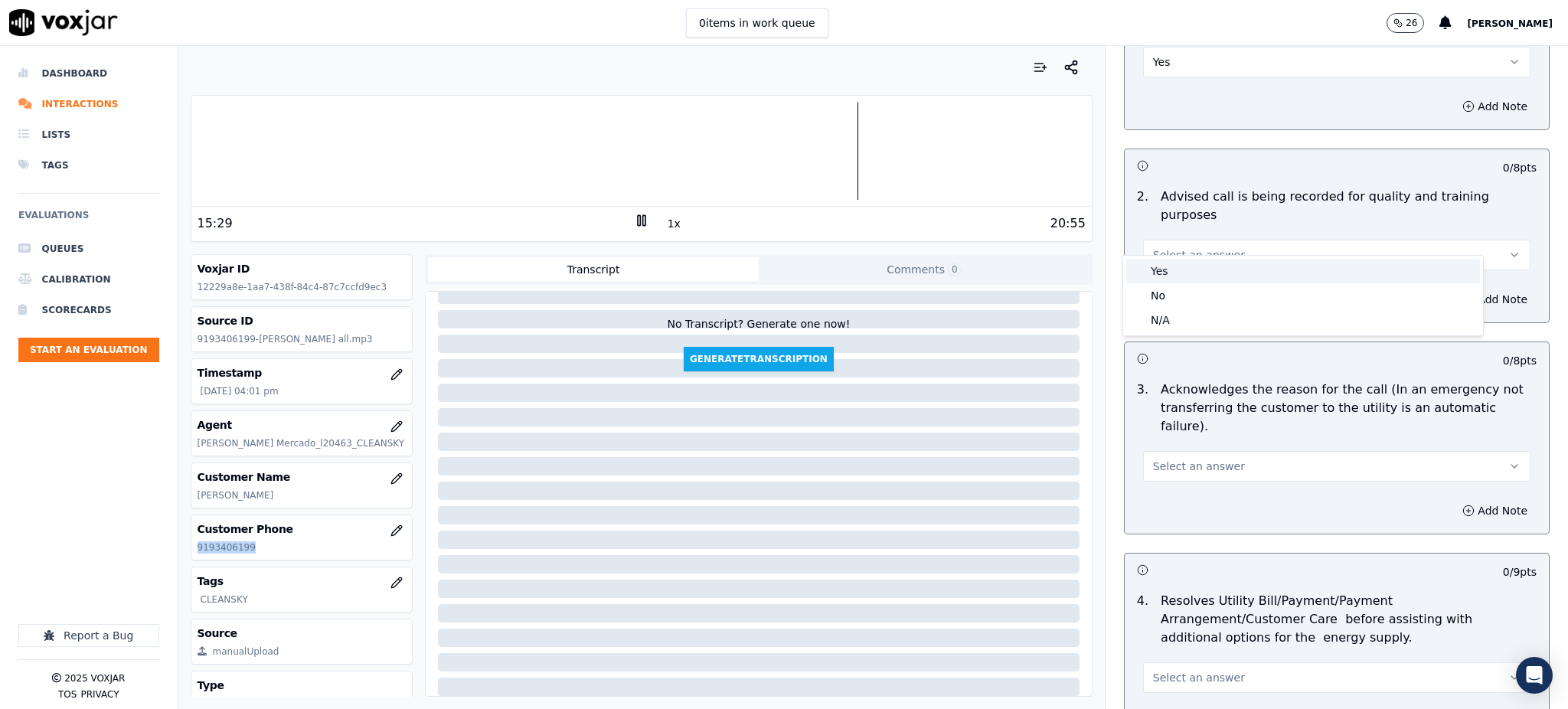
click at [1176, 271] on div "Yes" at bounding box center [1303, 271] width 354 height 25
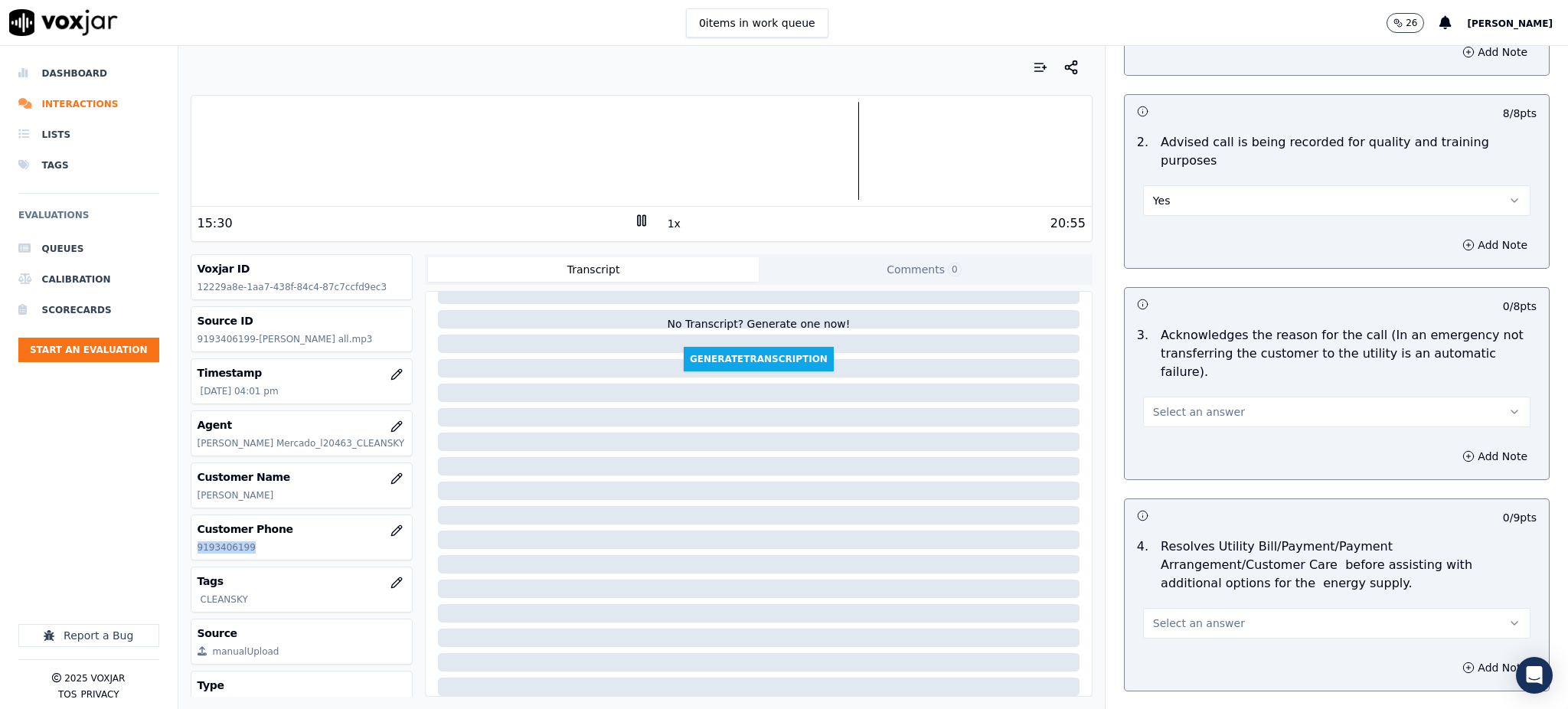
scroll to position [307, 0]
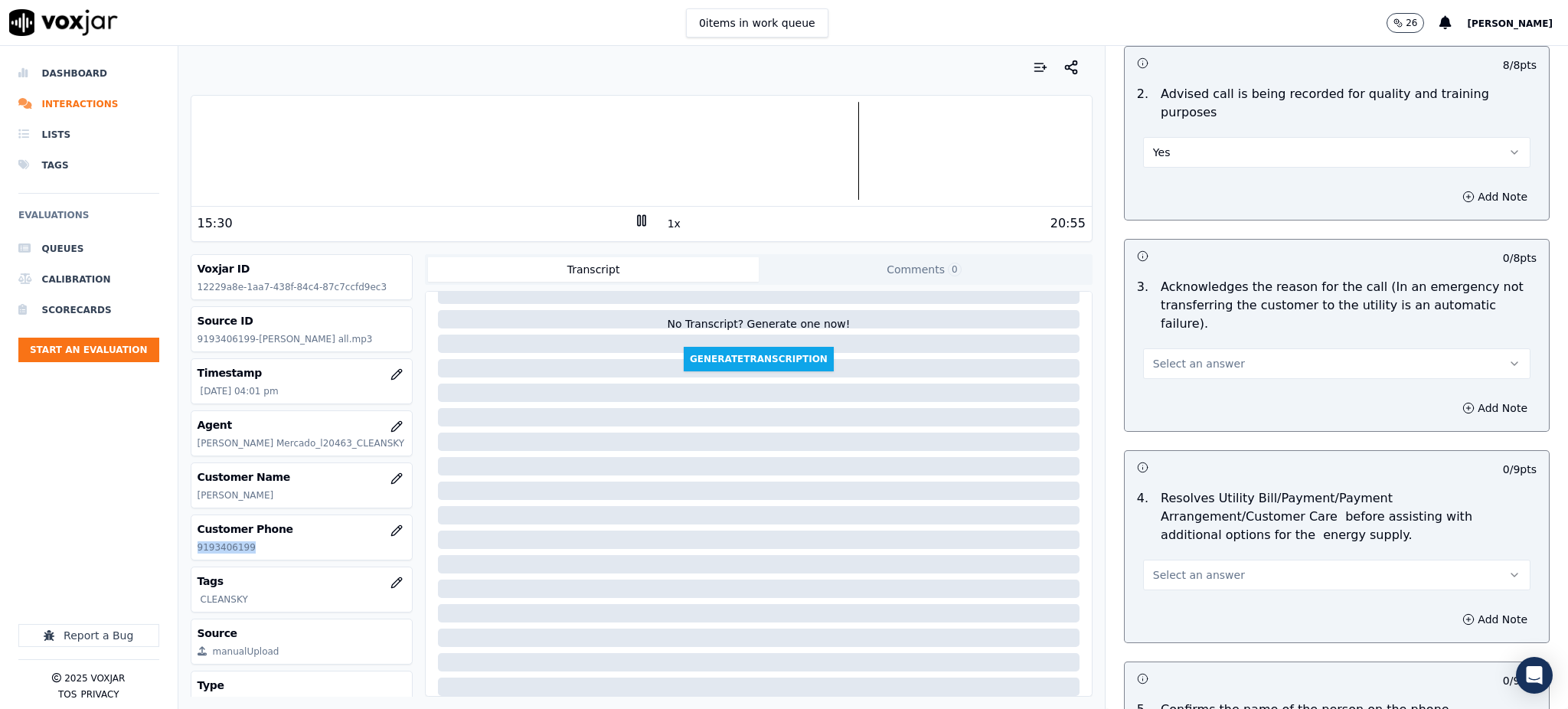
click at [1168, 356] on span "Select an answer" at bounding box center [1198, 363] width 92 height 15
click at [1172, 355] on div "Yes" at bounding box center [1303, 362] width 354 height 25
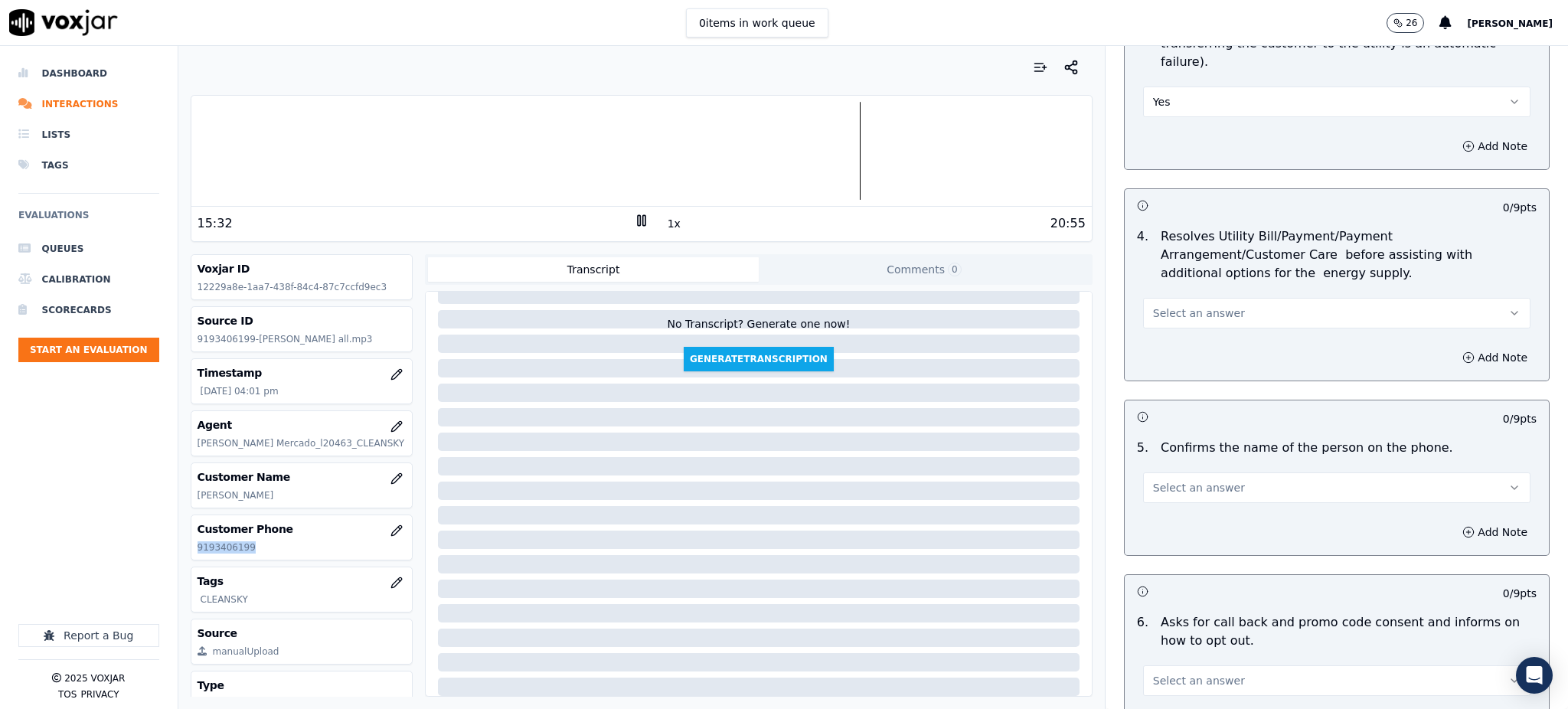
scroll to position [612, 0]
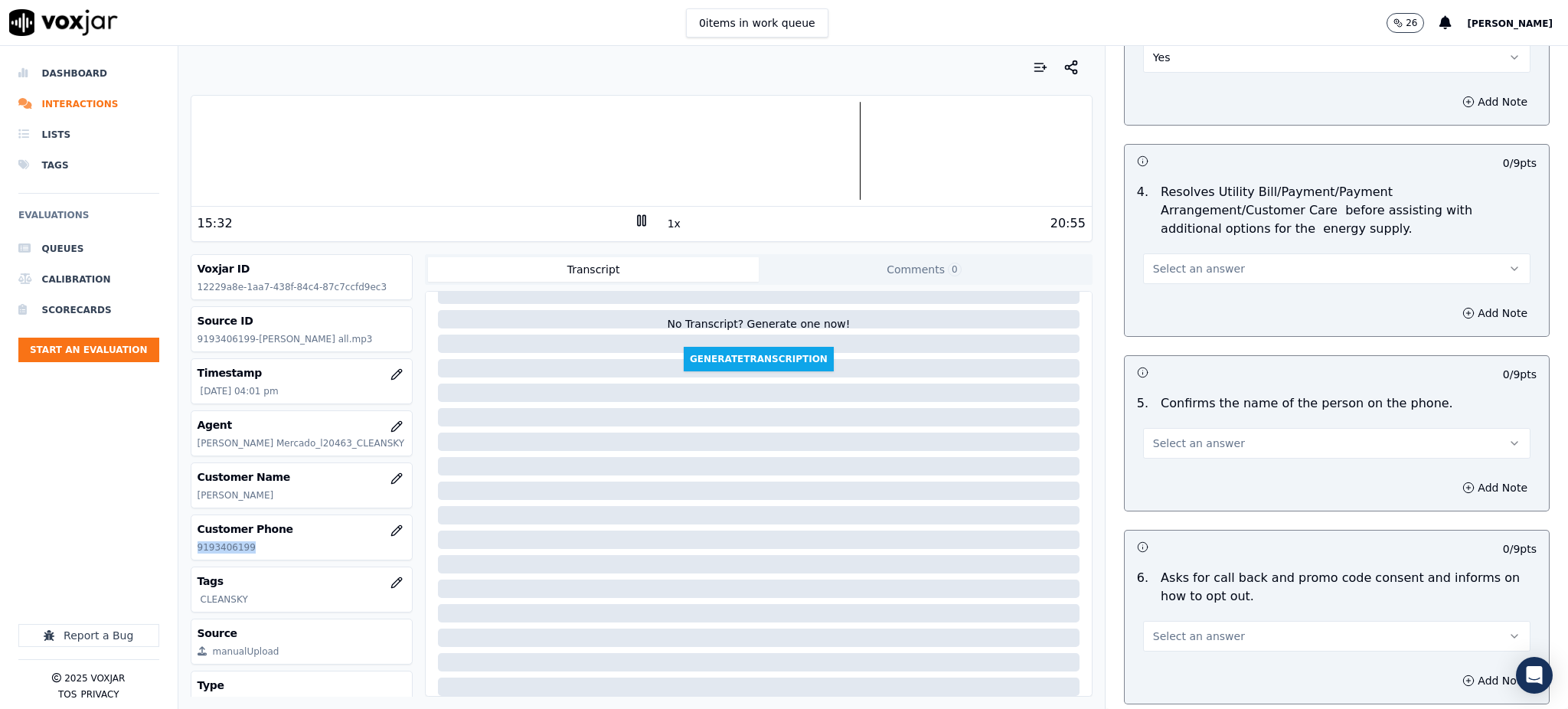
click at [1153, 261] on span "Select an answer" at bounding box center [1198, 269] width 92 height 15
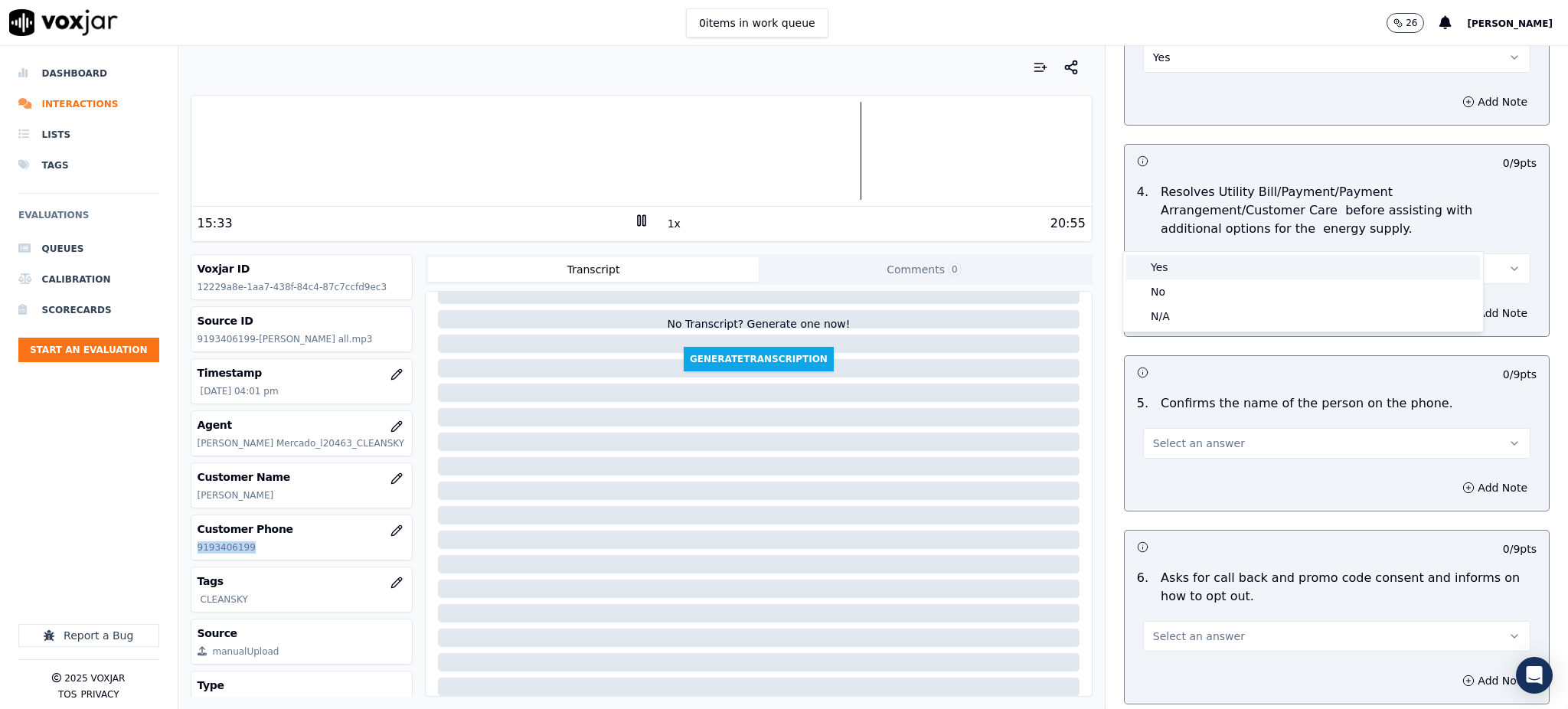
click at [1160, 271] on div "Yes" at bounding box center [1303, 267] width 354 height 25
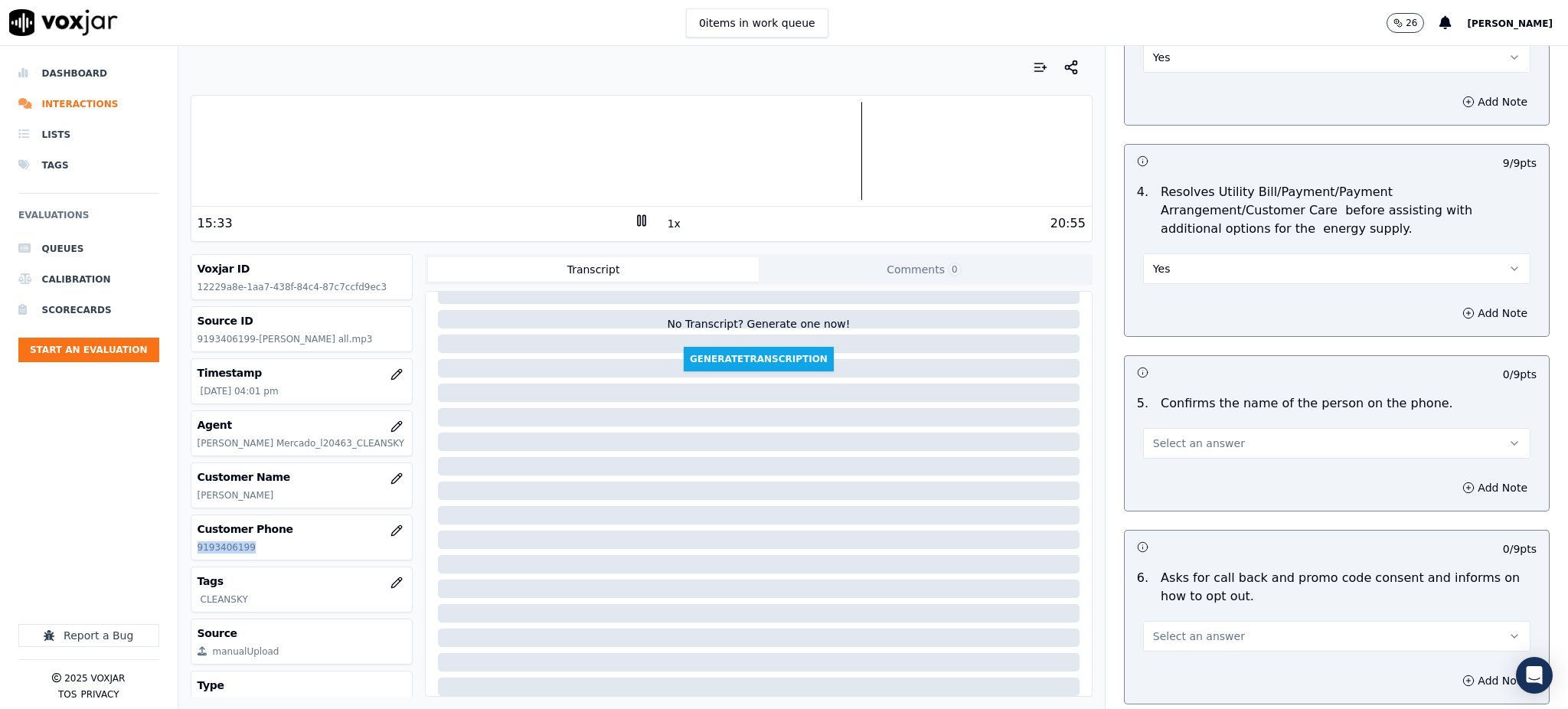
scroll to position [715, 0]
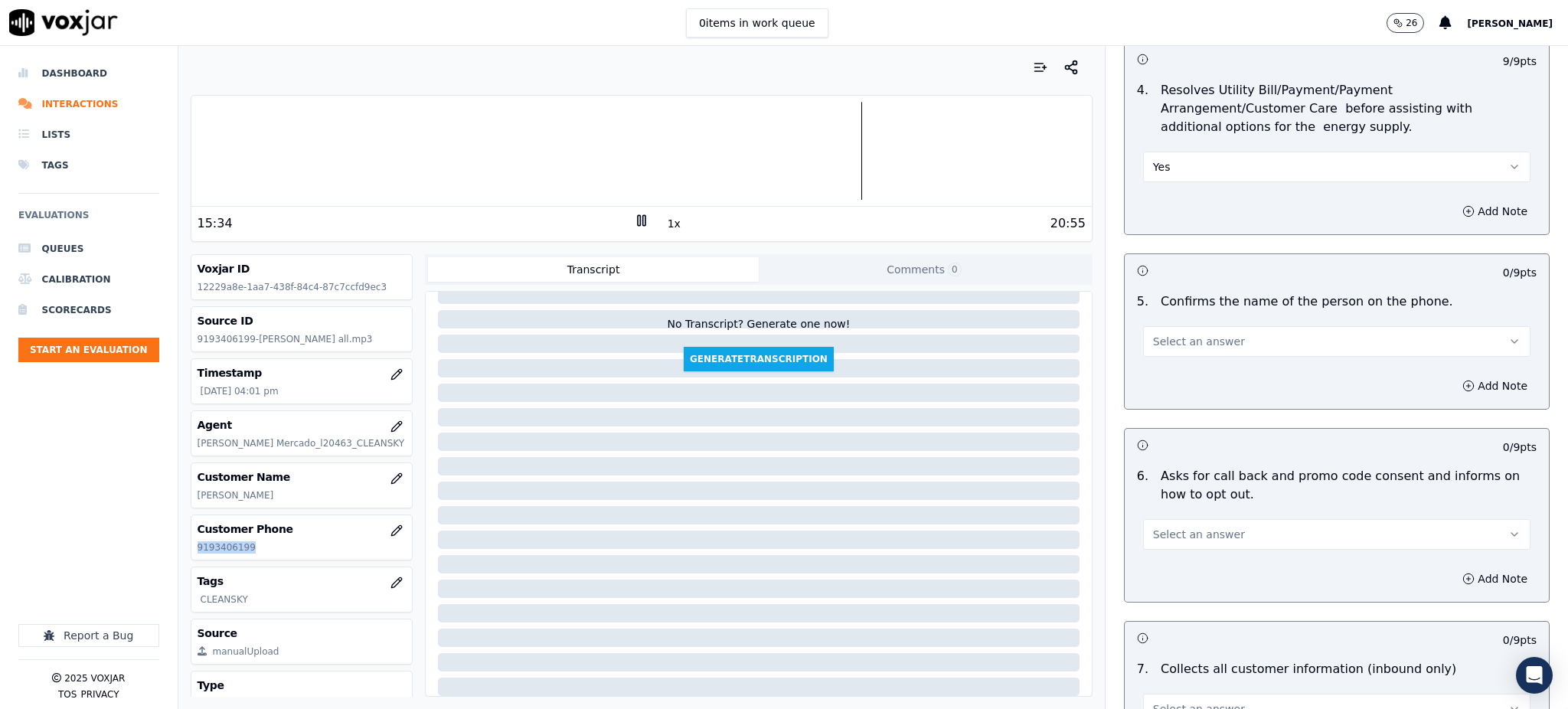
click at [1153, 334] on span "Select an answer" at bounding box center [1198, 342] width 92 height 15
click at [1173, 339] on div "Yes" at bounding box center [1303, 339] width 354 height 25
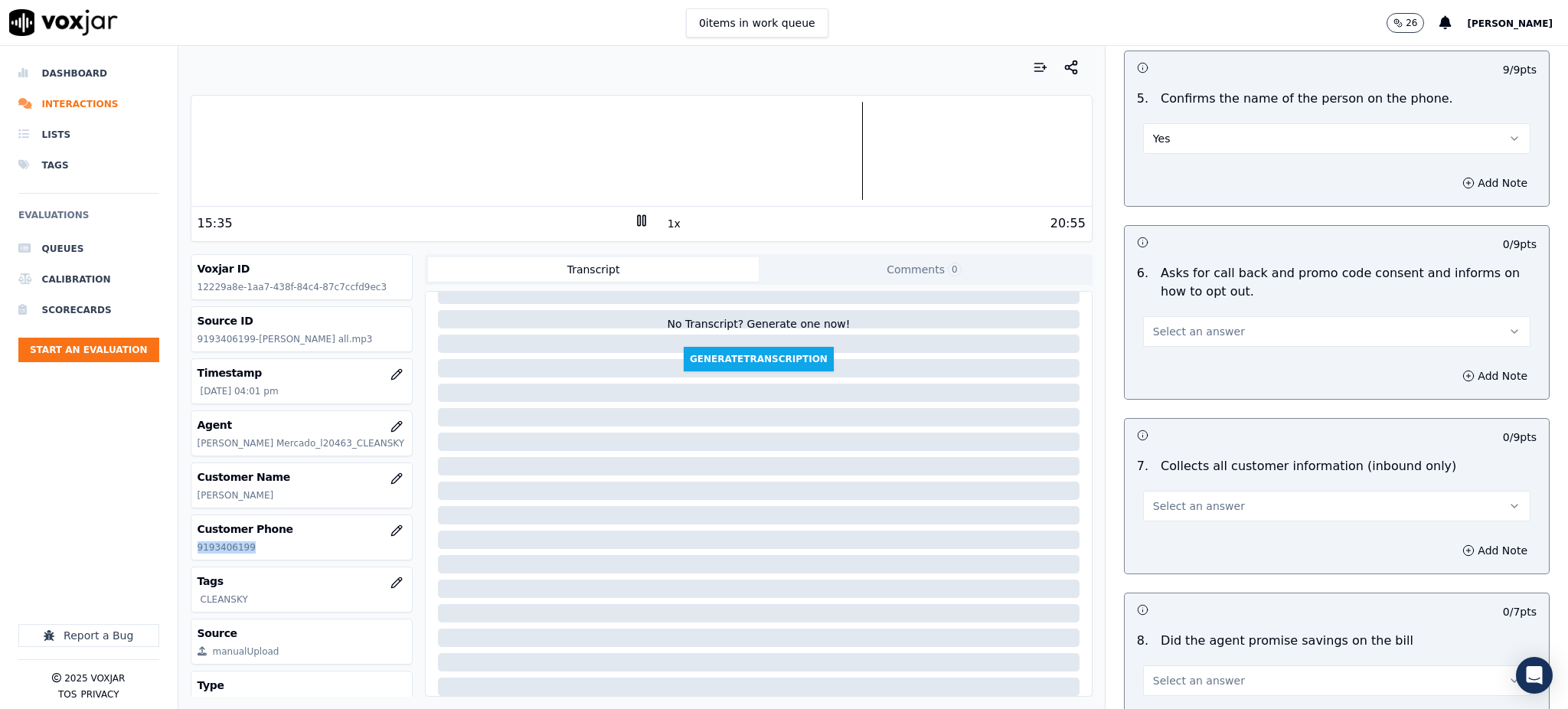
scroll to position [919, 0]
click at [1156, 314] on button "Select an answer" at bounding box center [1336, 329] width 387 height 30
click at [1166, 331] on div "Yes" at bounding box center [1303, 328] width 354 height 25
click at [1176, 497] on span "Select an answer" at bounding box center [1198, 505] width 92 height 15
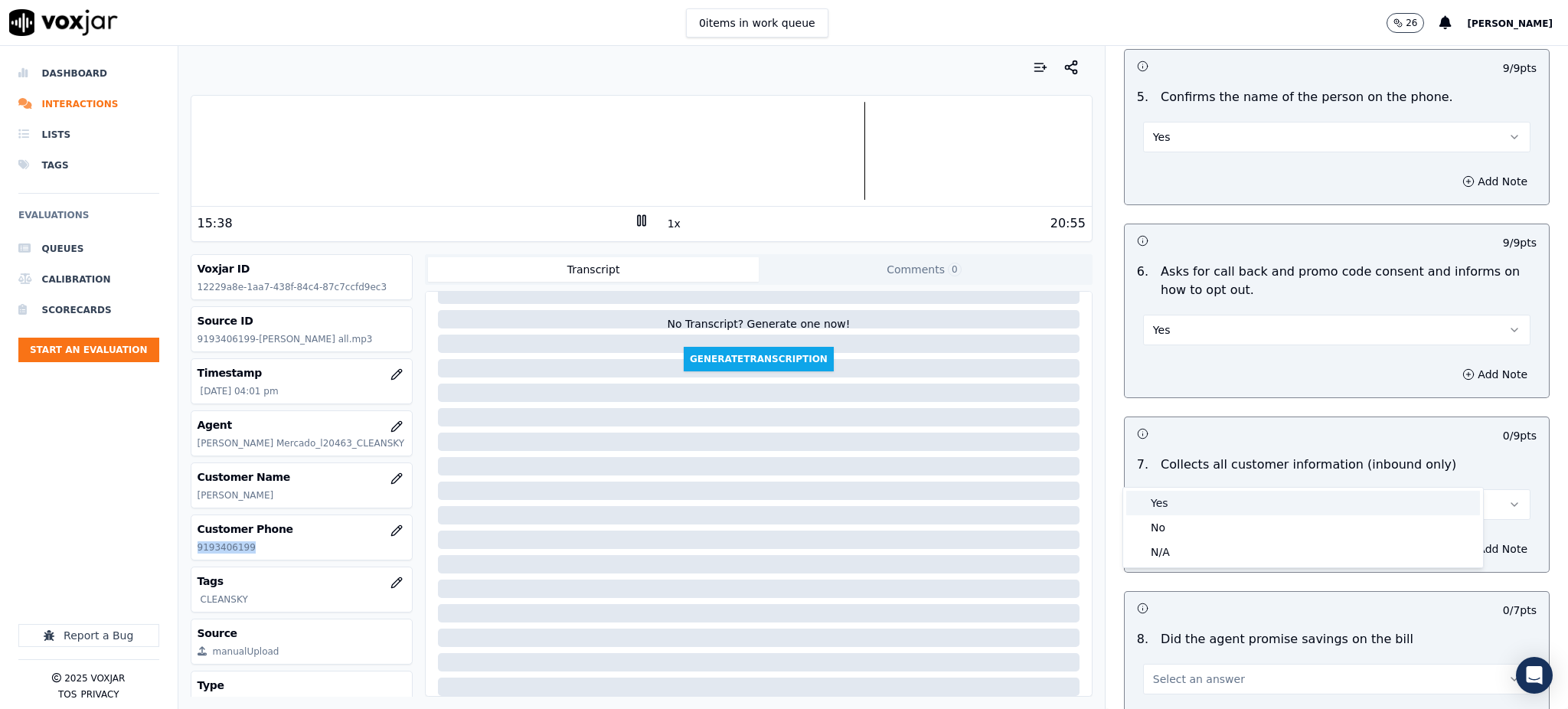
click at [1177, 510] on div "Yes" at bounding box center [1303, 504] width 354 height 25
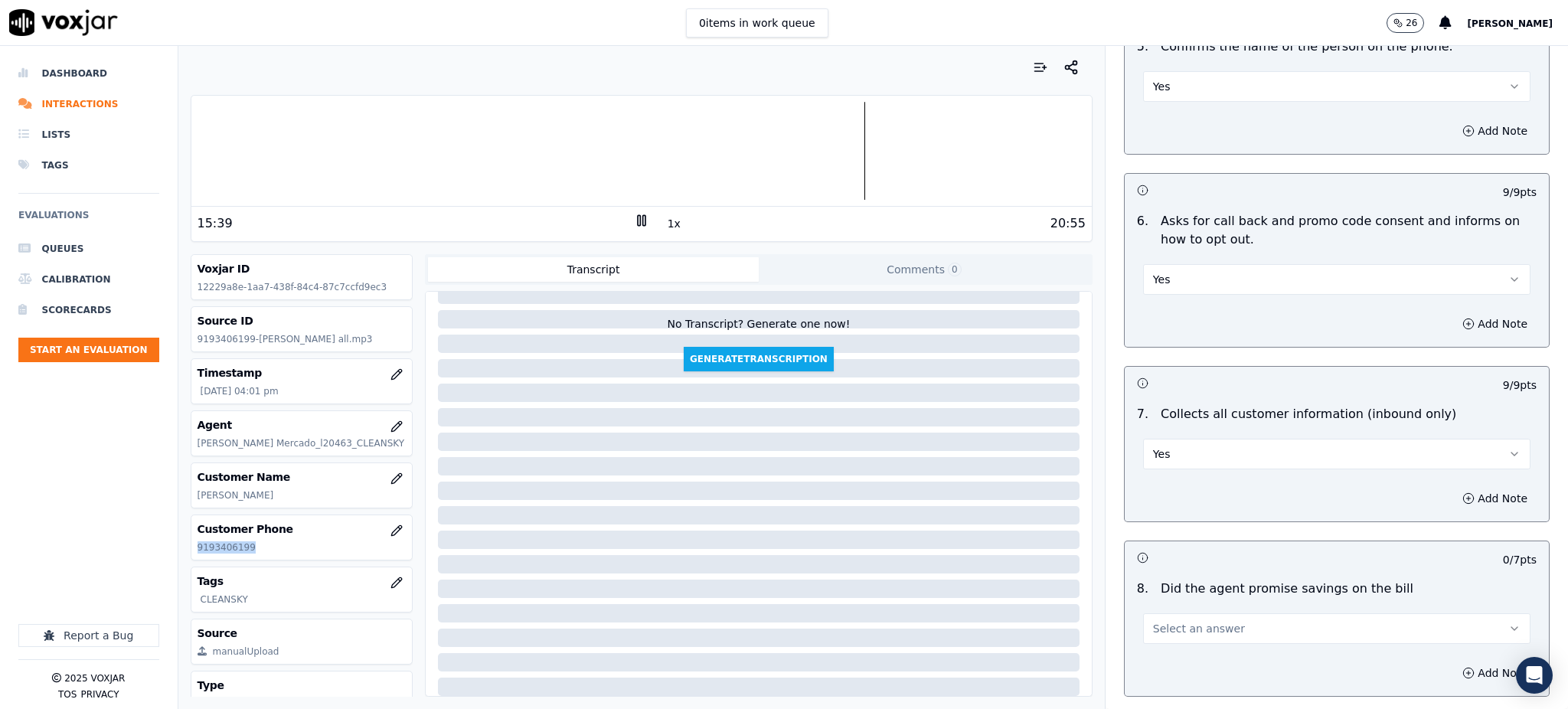
scroll to position [1123, 0]
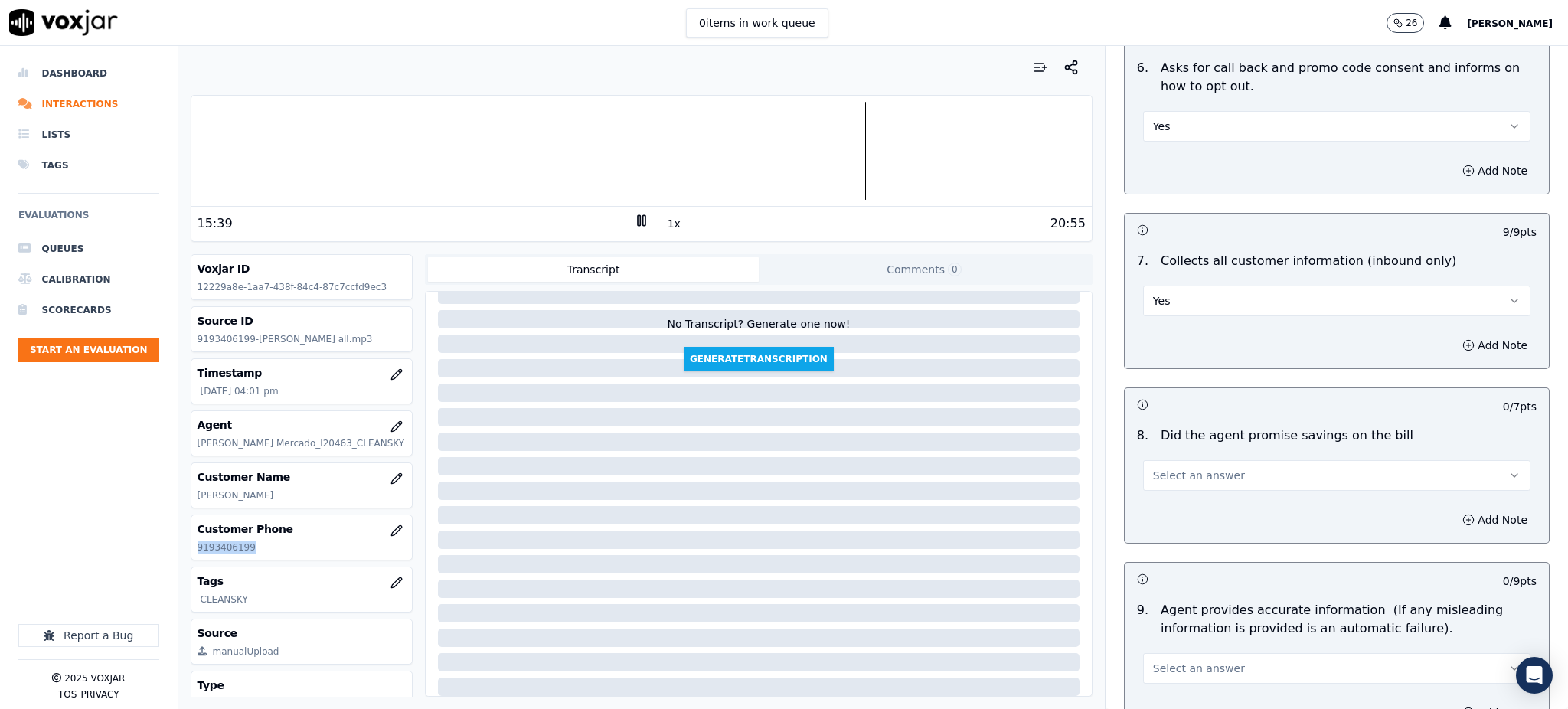
click at [1160, 468] on span "Select an answer" at bounding box center [1198, 475] width 92 height 15
click at [1160, 474] on div "Yes" at bounding box center [1303, 473] width 354 height 25
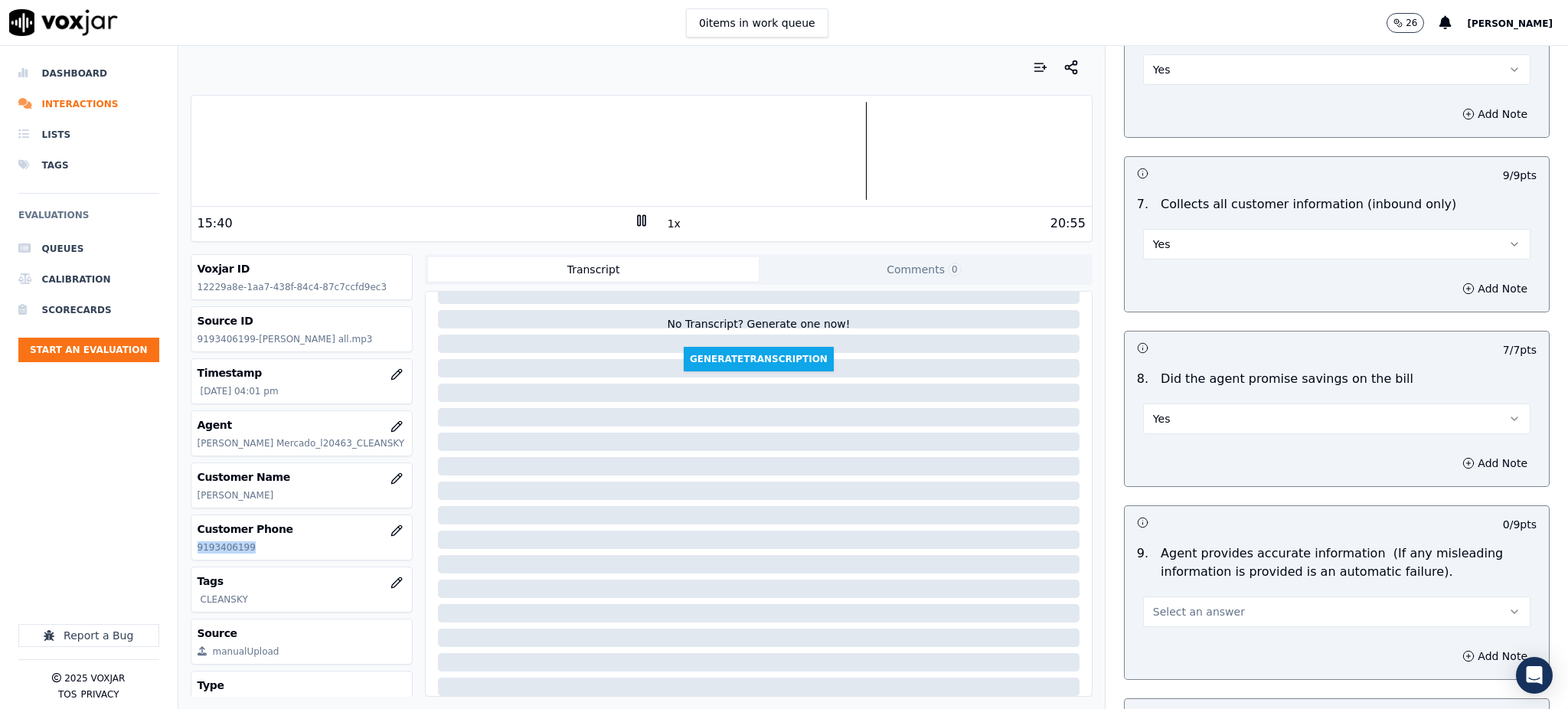
scroll to position [1532, 0]
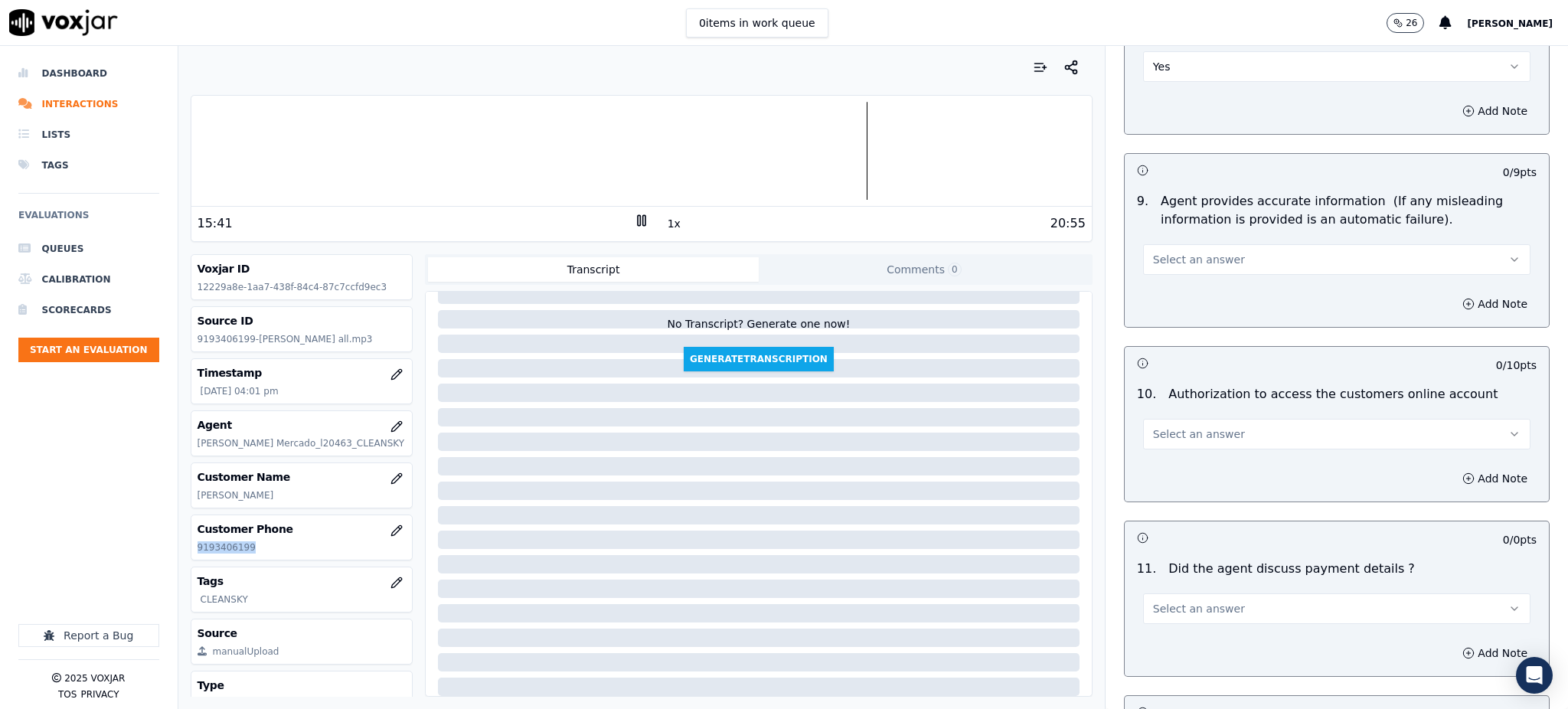
click at [1153, 252] on span "Select an answer" at bounding box center [1198, 259] width 92 height 15
click at [1168, 258] on div "Yes" at bounding box center [1303, 258] width 354 height 25
drag, startPoint x: 1158, startPoint y: 397, endPoint x: 1158, endPoint y: 411, distance: 14.0
click at [1158, 427] on span "Select an answer" at bounding box center [1198, 434] width 92 height 15
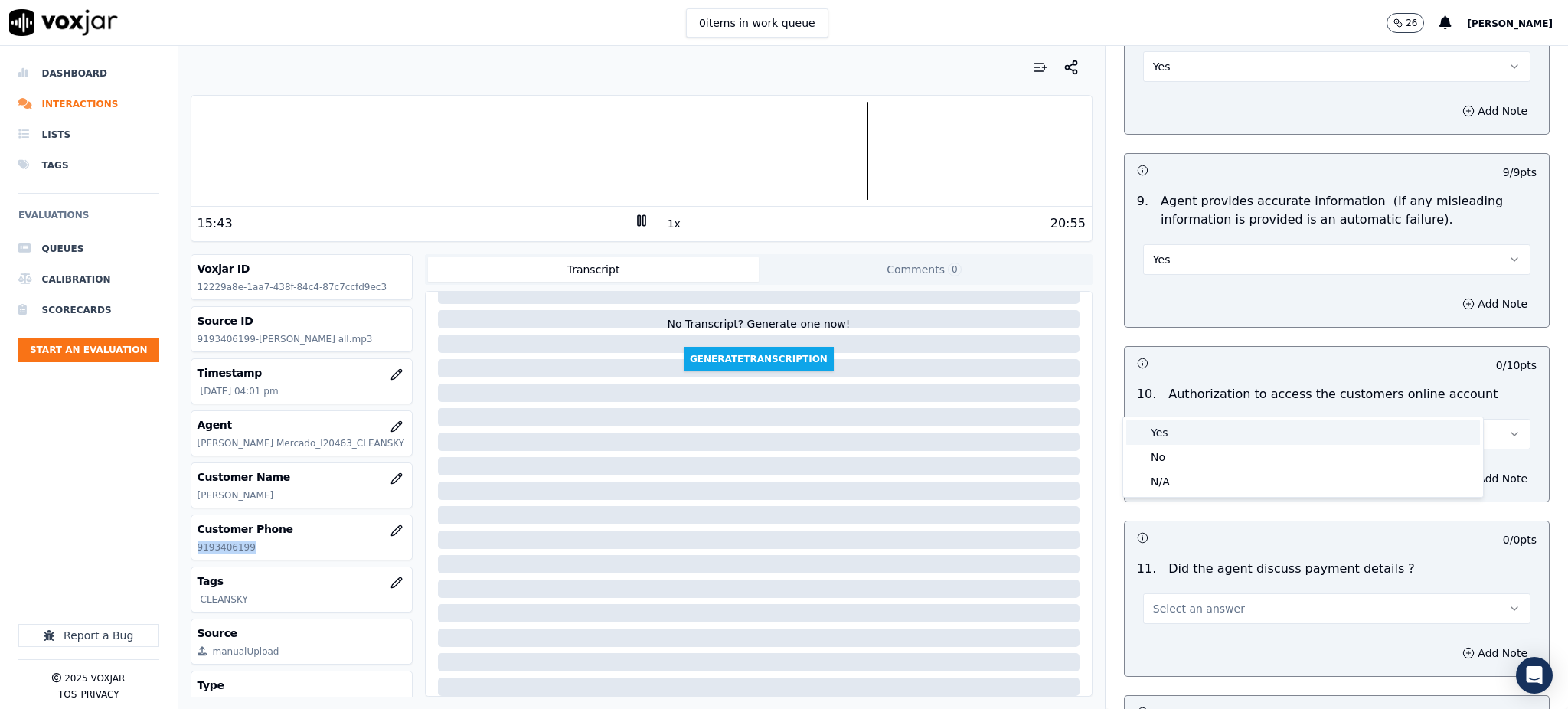
drag, startPoint x: 1164, startPoint y: 432, endPoint x: 1164, endPoint y: 558, distance: 126.0
click at [1164, 435] on div "Yes" at bounding box center [1303, 433] width 354 height 25
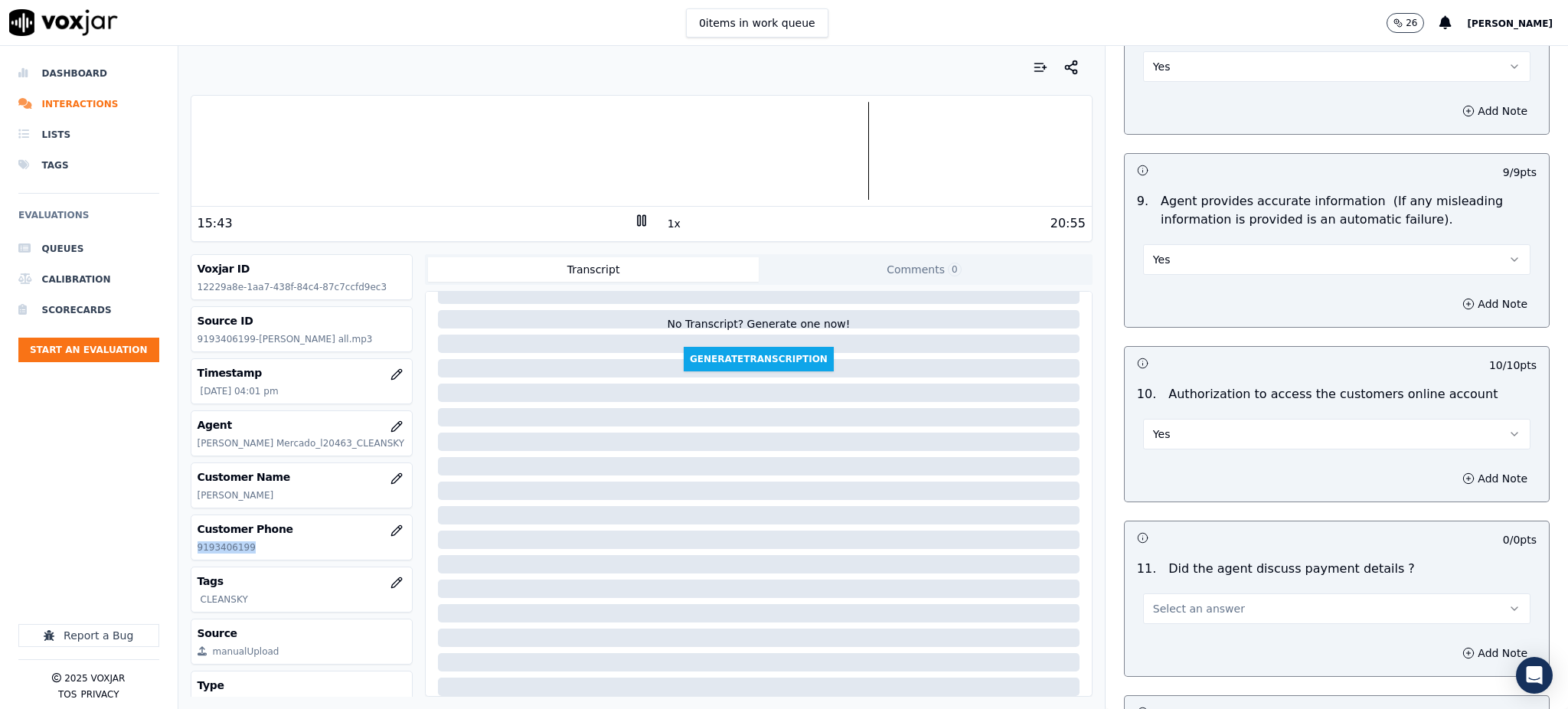
click at [1162, 601] on span "Select an answer" at bounding box center [1198, 609] width 92 height 15
click at [1164, 651] on div "N/A" at bounding box center [1303, 656] width 354 height 25
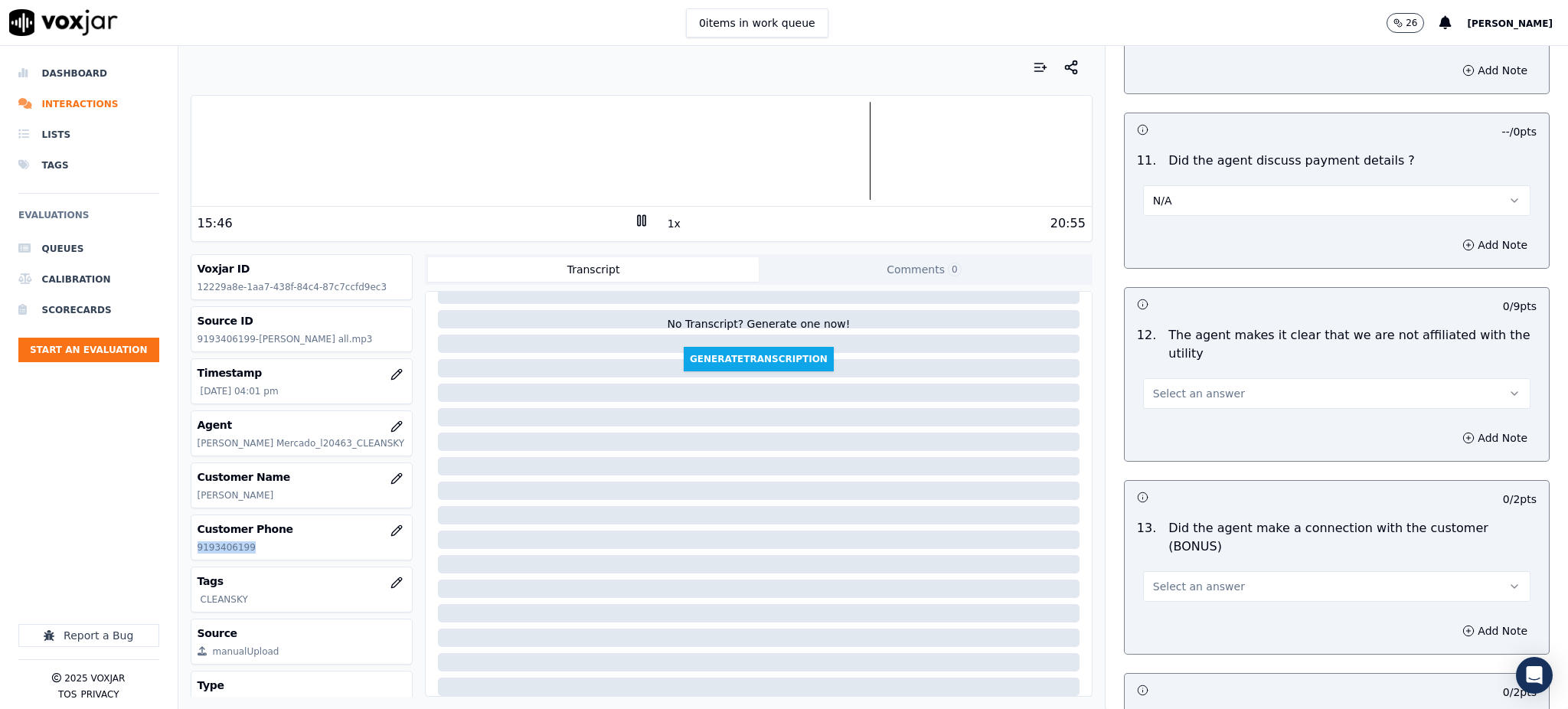
click at [1148, 379] on button "Select an answer" at bounding box center [1336, 394] width 387 height 30
drag, startPoint x: 1172, startPoint y: 389, endPoint x: 1164, endPoint y: 493, distance: 104.3
click at [1171, 390] on div "Yes" at bounding box center [1303, 392] width 354 height 25
drag, startPoint x: 1158, startPoint y: 523, endPoint x: 1157, endPoint y: 543, distance: 20.0
click at [1158, 579] on span "Select an answer" at bounding box center [1198, 587] width 92 height 15
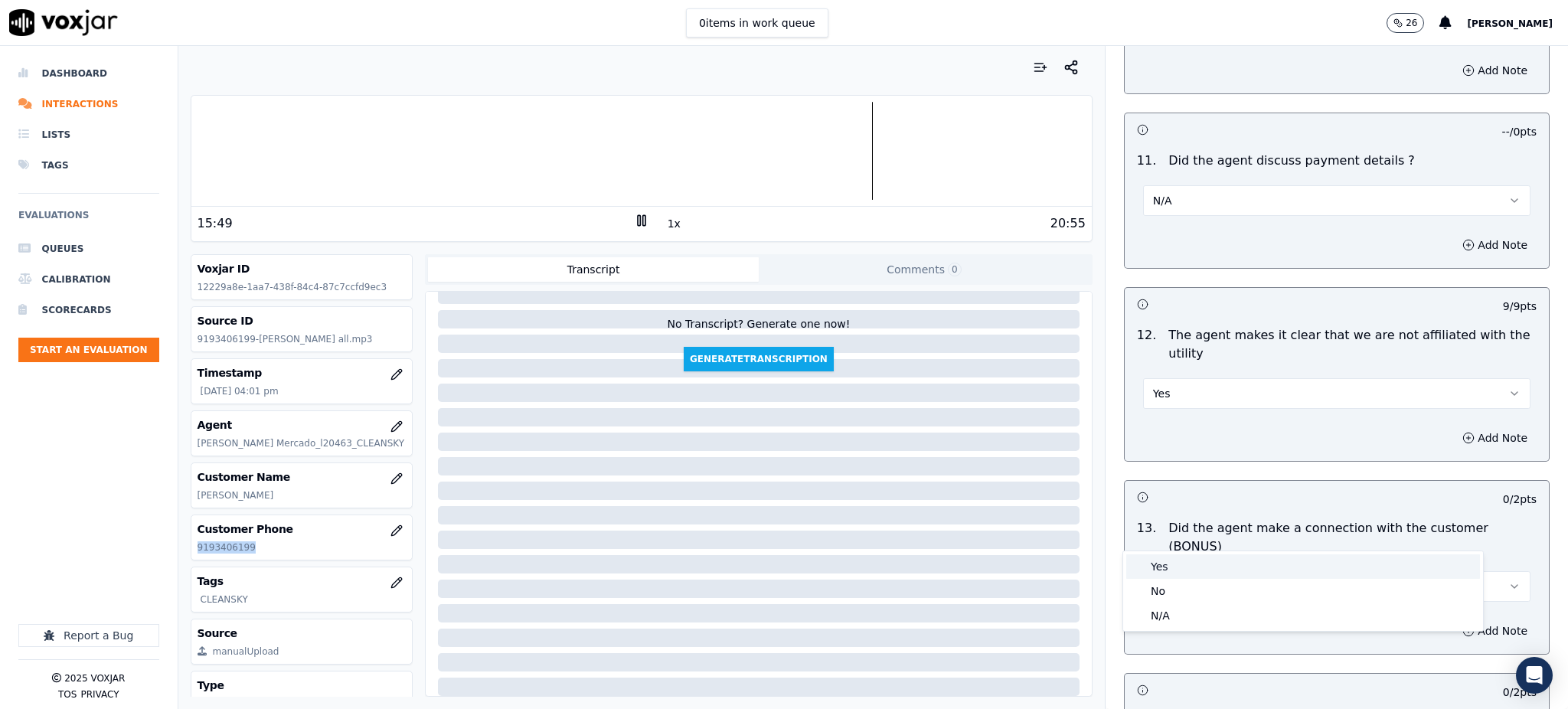
click at [1162, 564] on div "Yes" at bounding box center [1303, 567] width 354 height 25
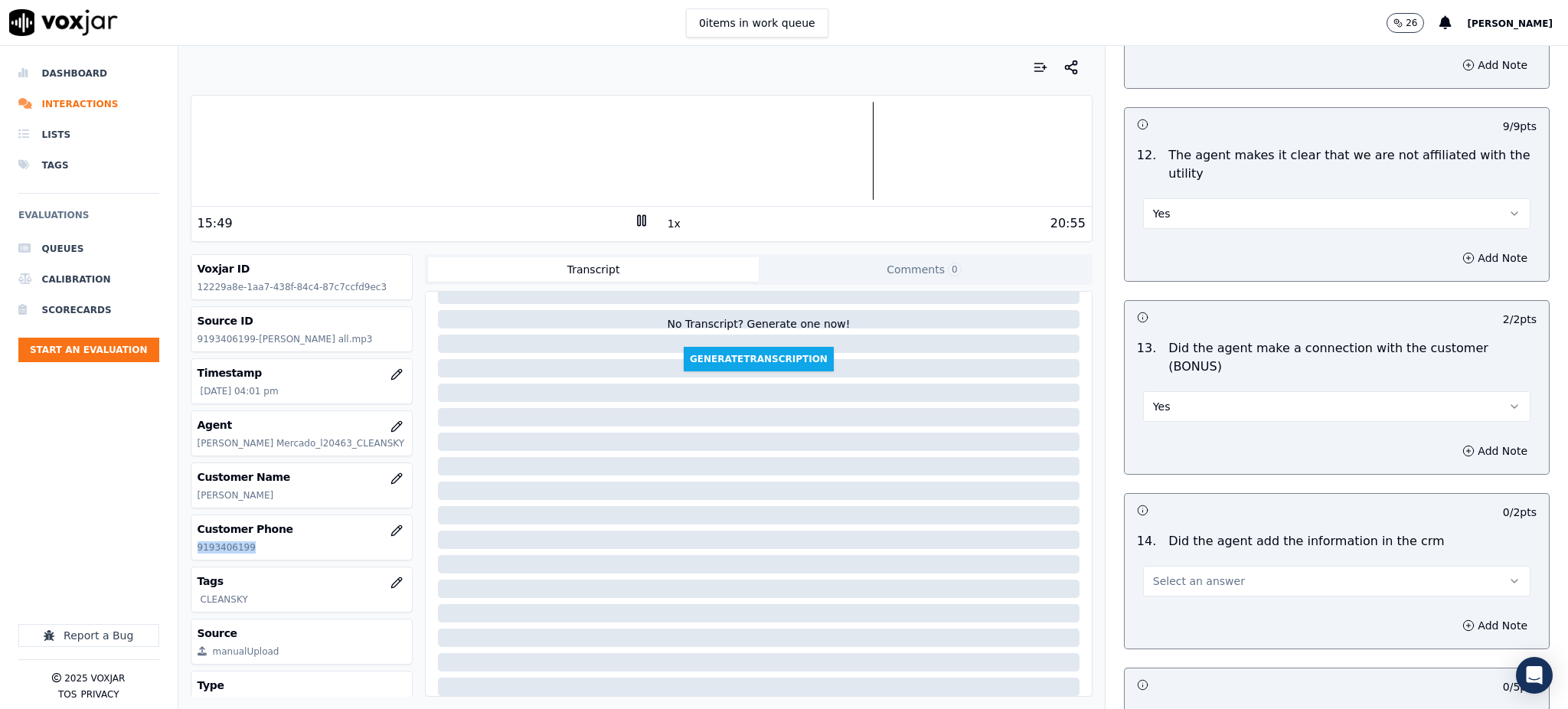
scroll to position [2144, 0]
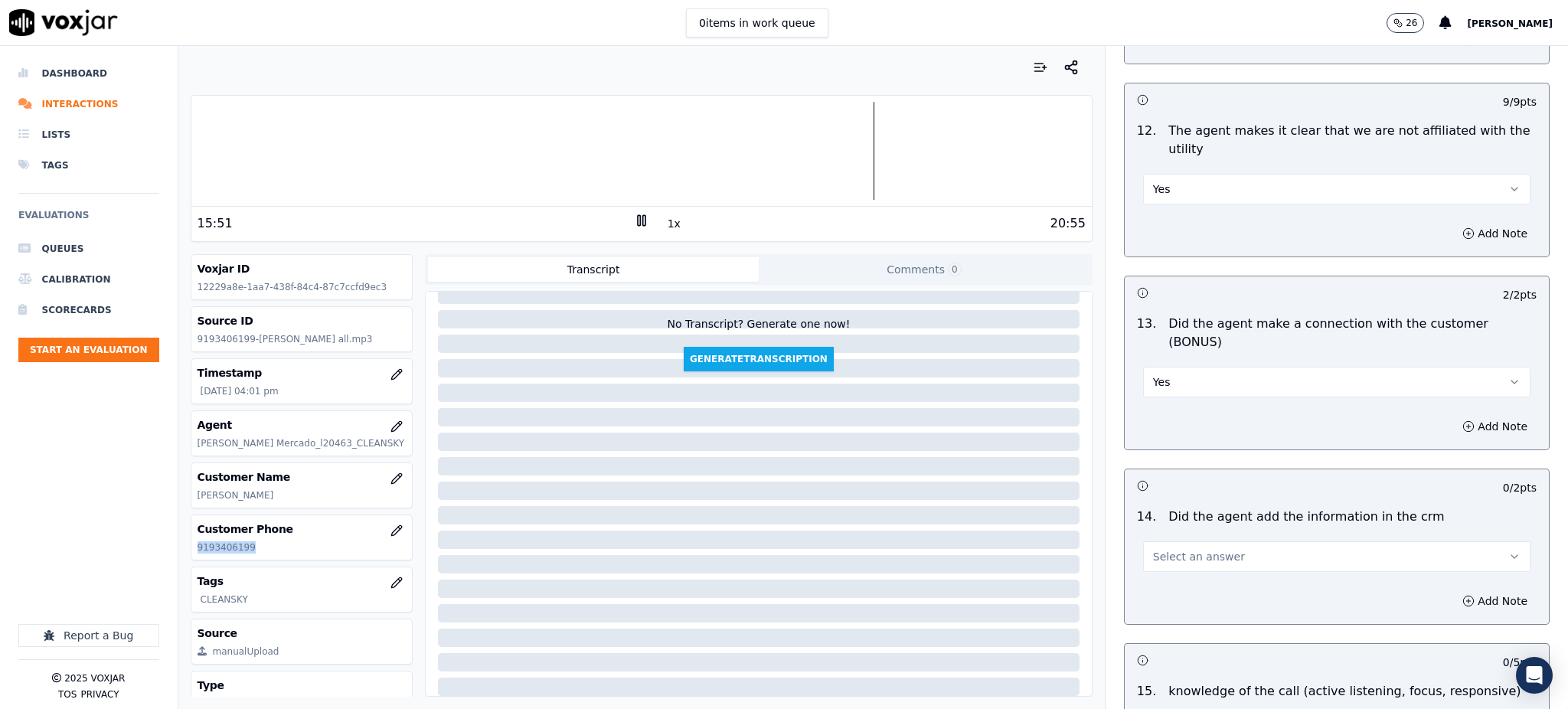
click at [1156, 549] on span "Select an answer" at bounding box center [1198, 557] width 92 height 15
drag, startPoint x: 1162, startPoint y: 537, endPoint x: 1160, endPoint y: 577, distance: 40.0
click at [1164, 538] on div "Yes" at bounding box center [1303, 538] width 354 height 25
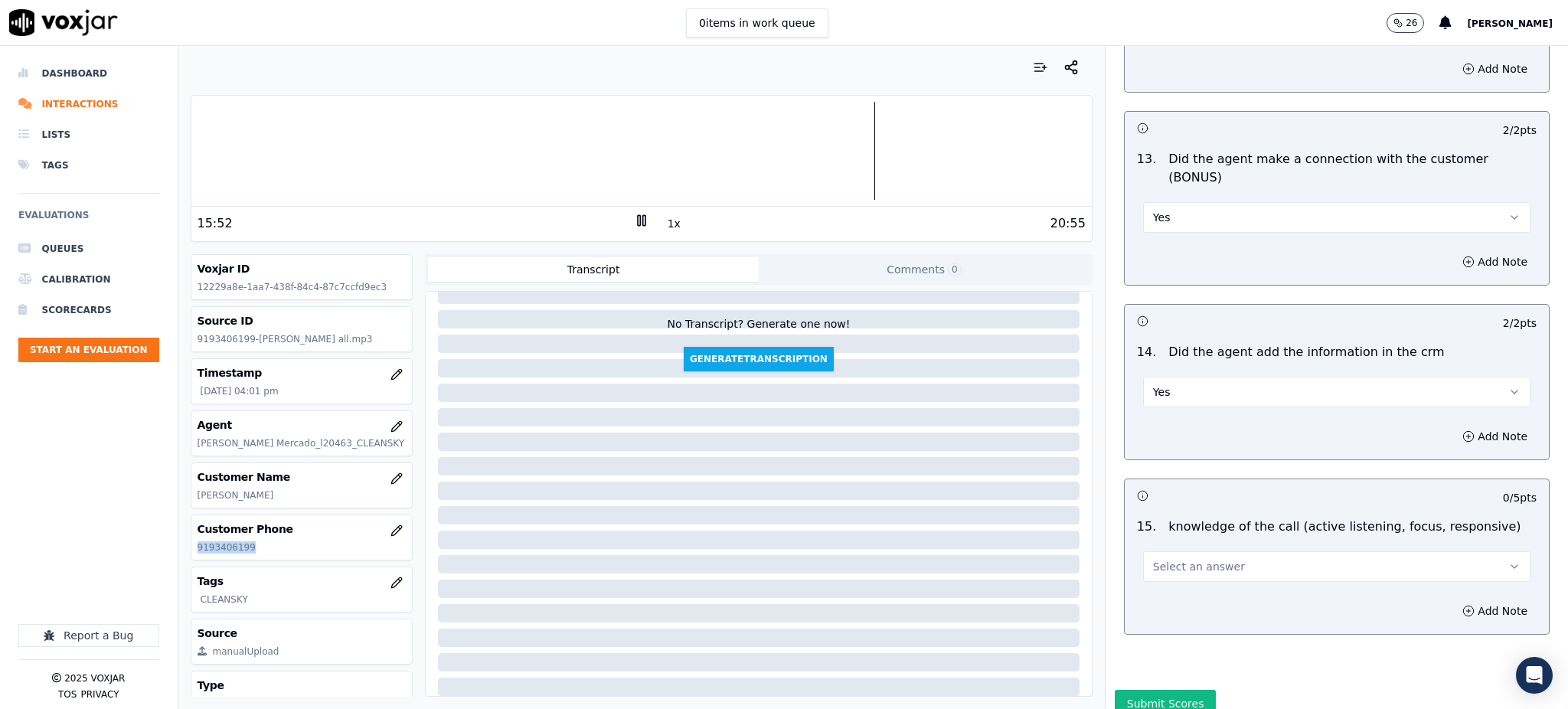
scroll to position [2318, 0]
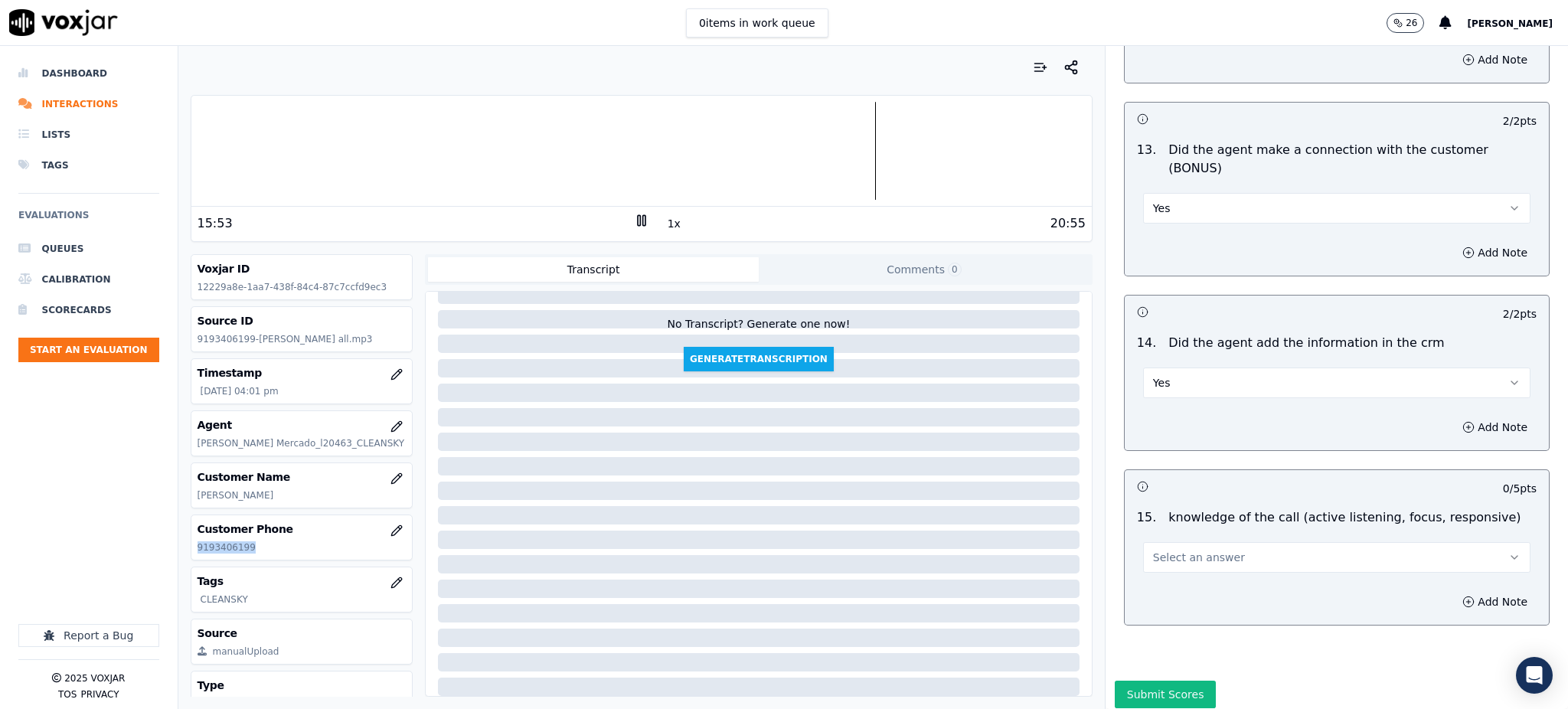
click at [1157, 550] on span "Select an answer" at bounding box center [1198, 558] width 92 height 15
click at [1158, 531] on div "Yes" at bounding box center [1303, 539] width 354 height 25
click at [1159, 681] on button "Submit Scores" at bounding box center [1166, 694] width 102 height 27
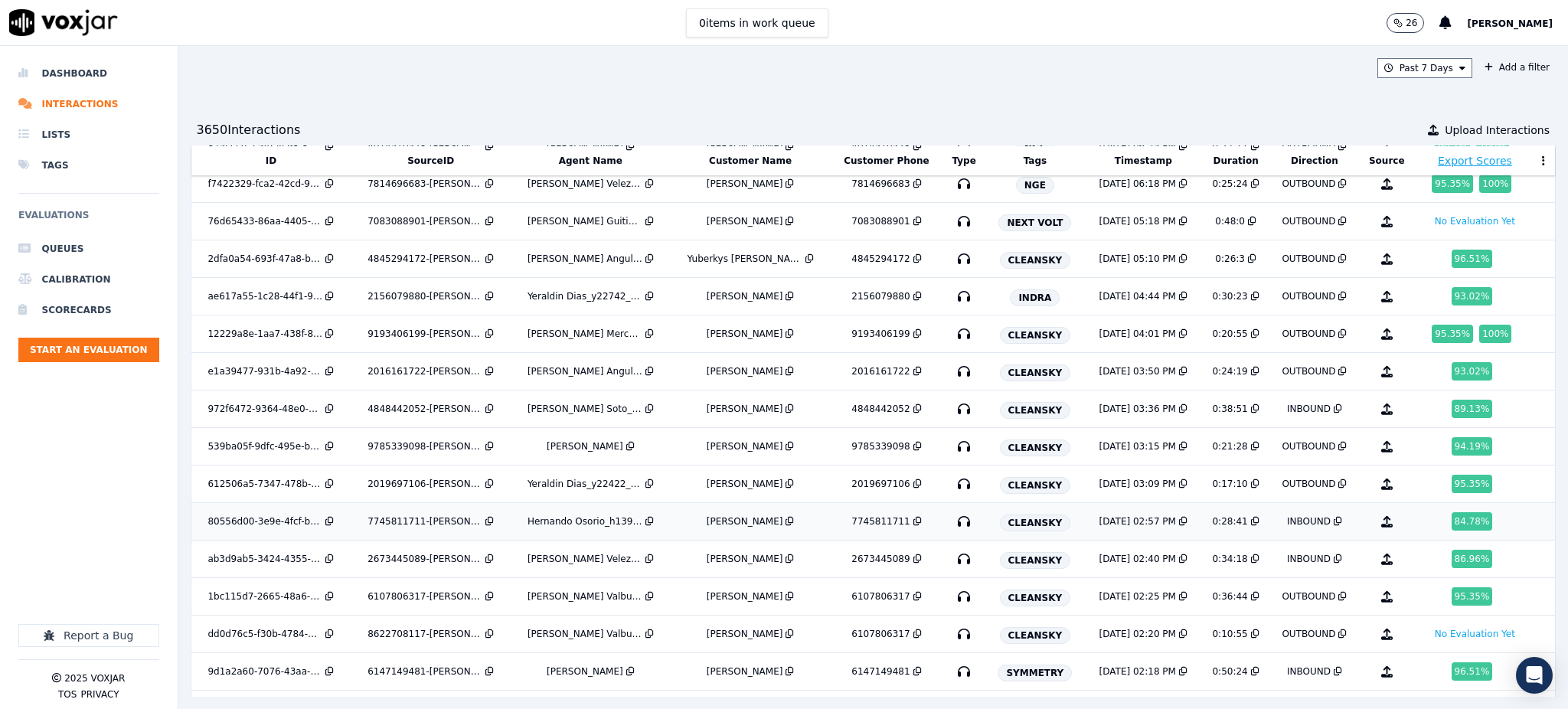
scroll to position [204, 0]
